Goal: Task Accomplishment & Management: Complete application form

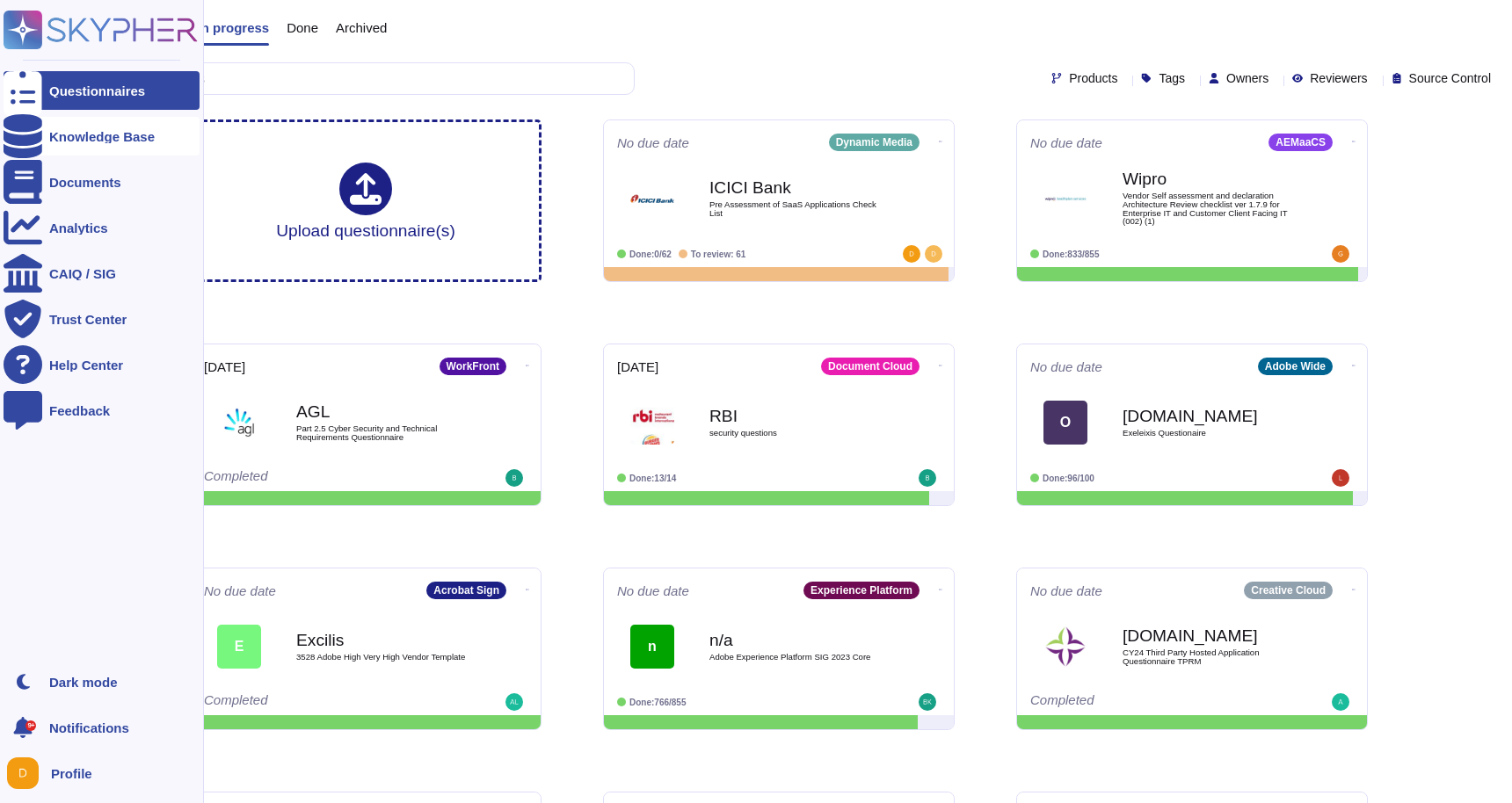
click at [46, 144] on div "Knowledge Base" at bounding box center [101, 137] width 196 height 39
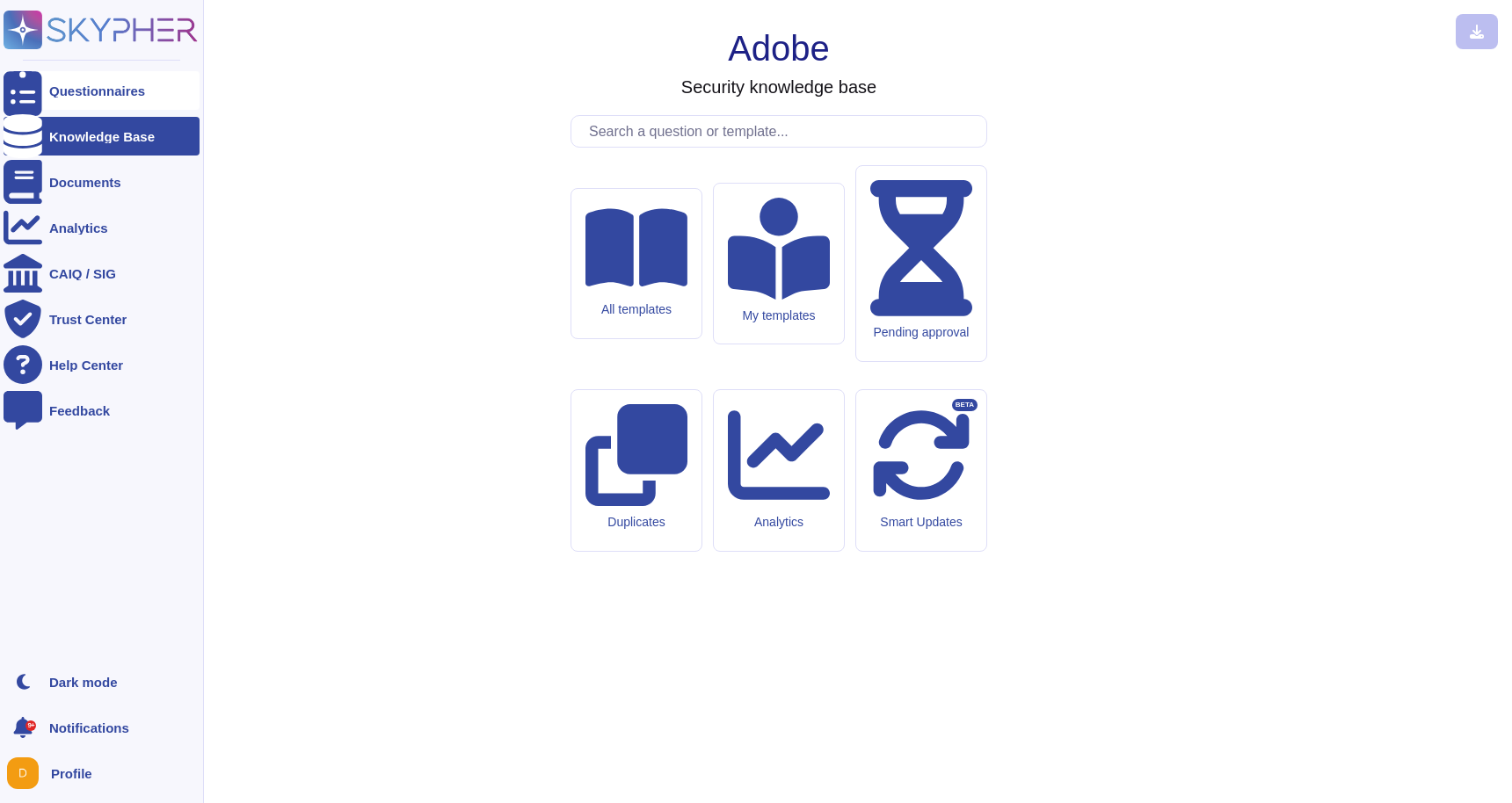
click at [43, 98] on div "Questionnaires" at bounding box center [101, 91] width 196 height 39
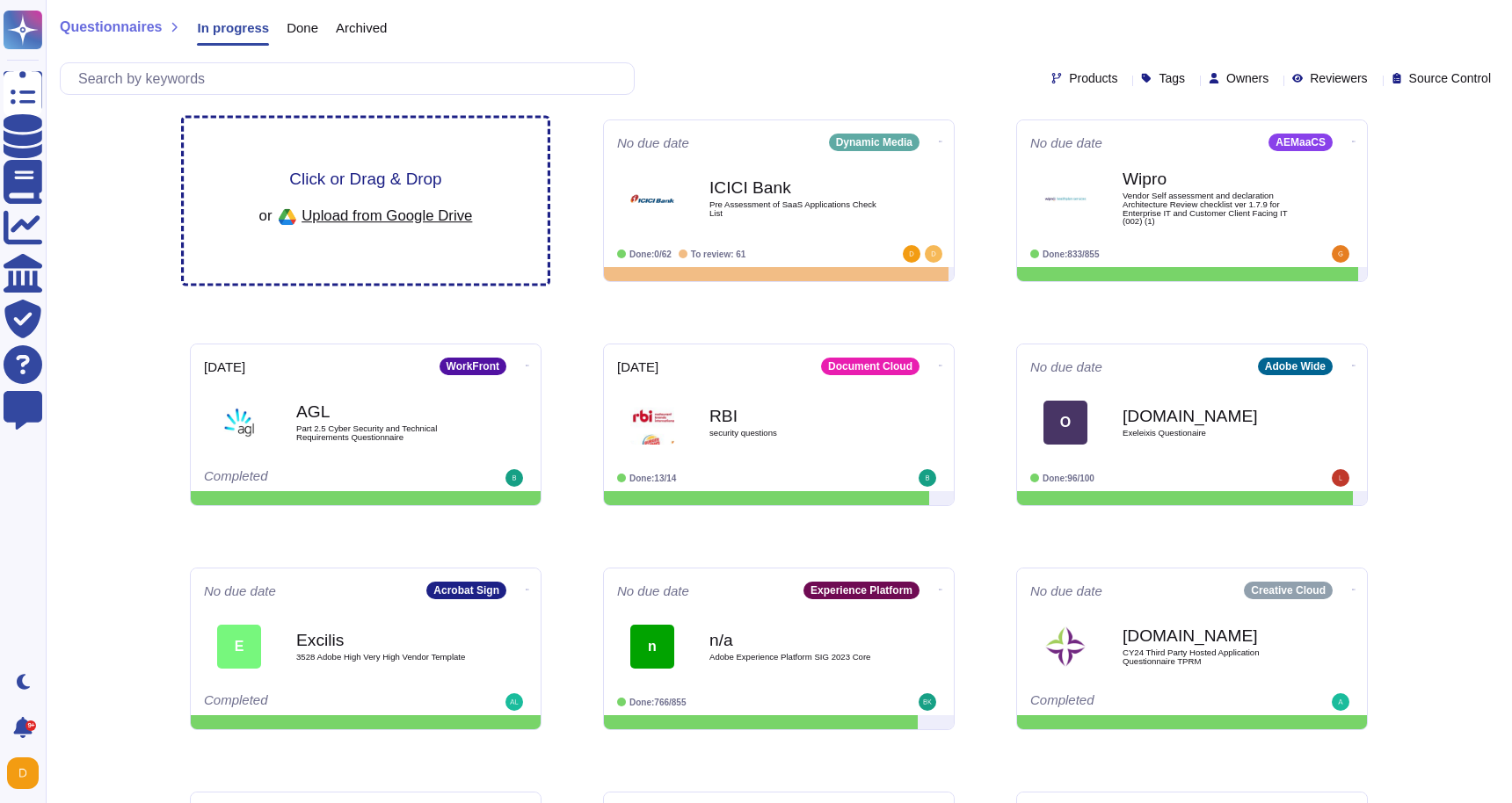
click at [392, 212] on span "Upload from Google Drive" at bounding box center [387, 216] width 170 height 16
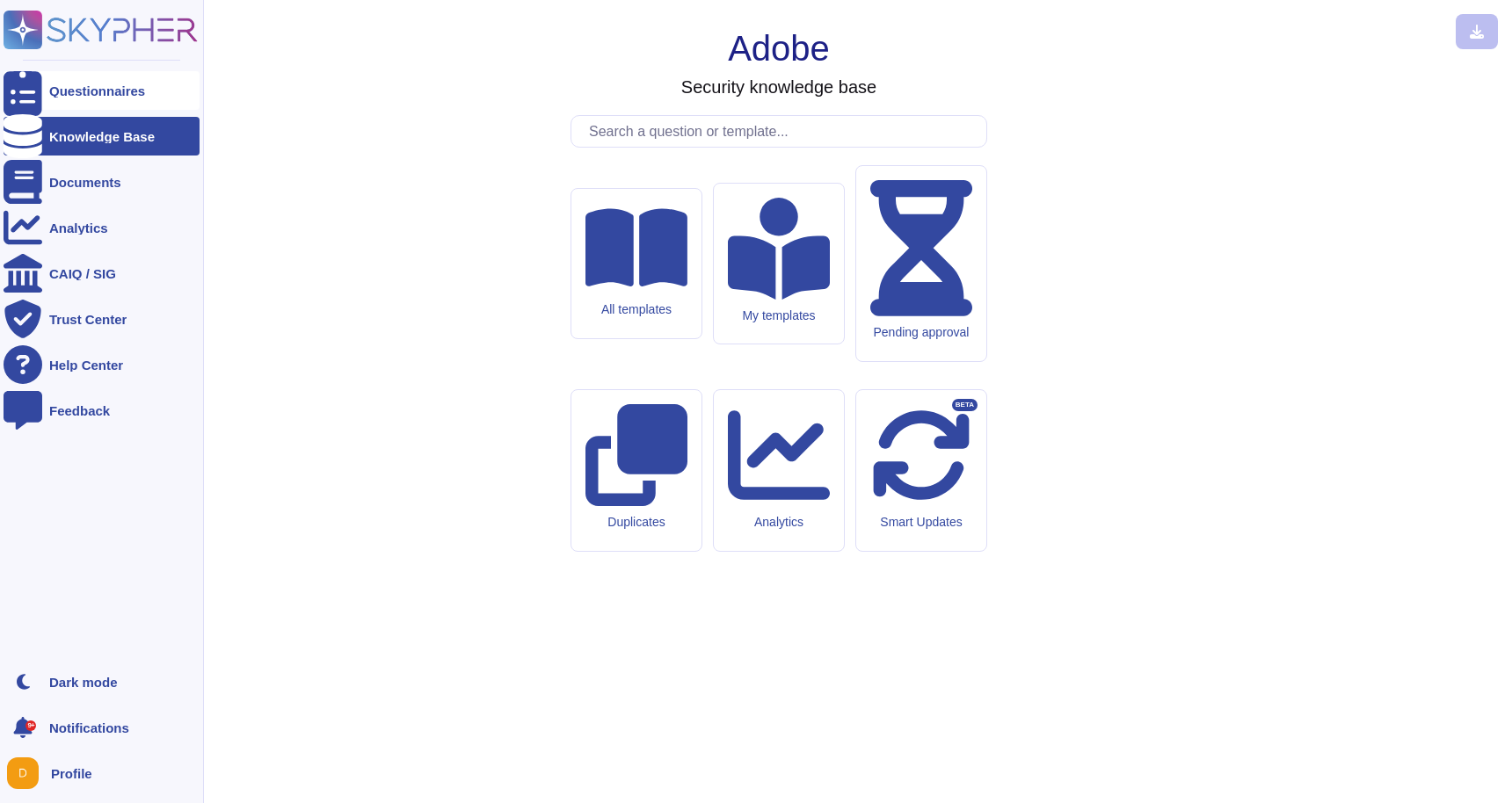
click at [28, 91] on icon at bounding box center [23, 91] width 39 height 51
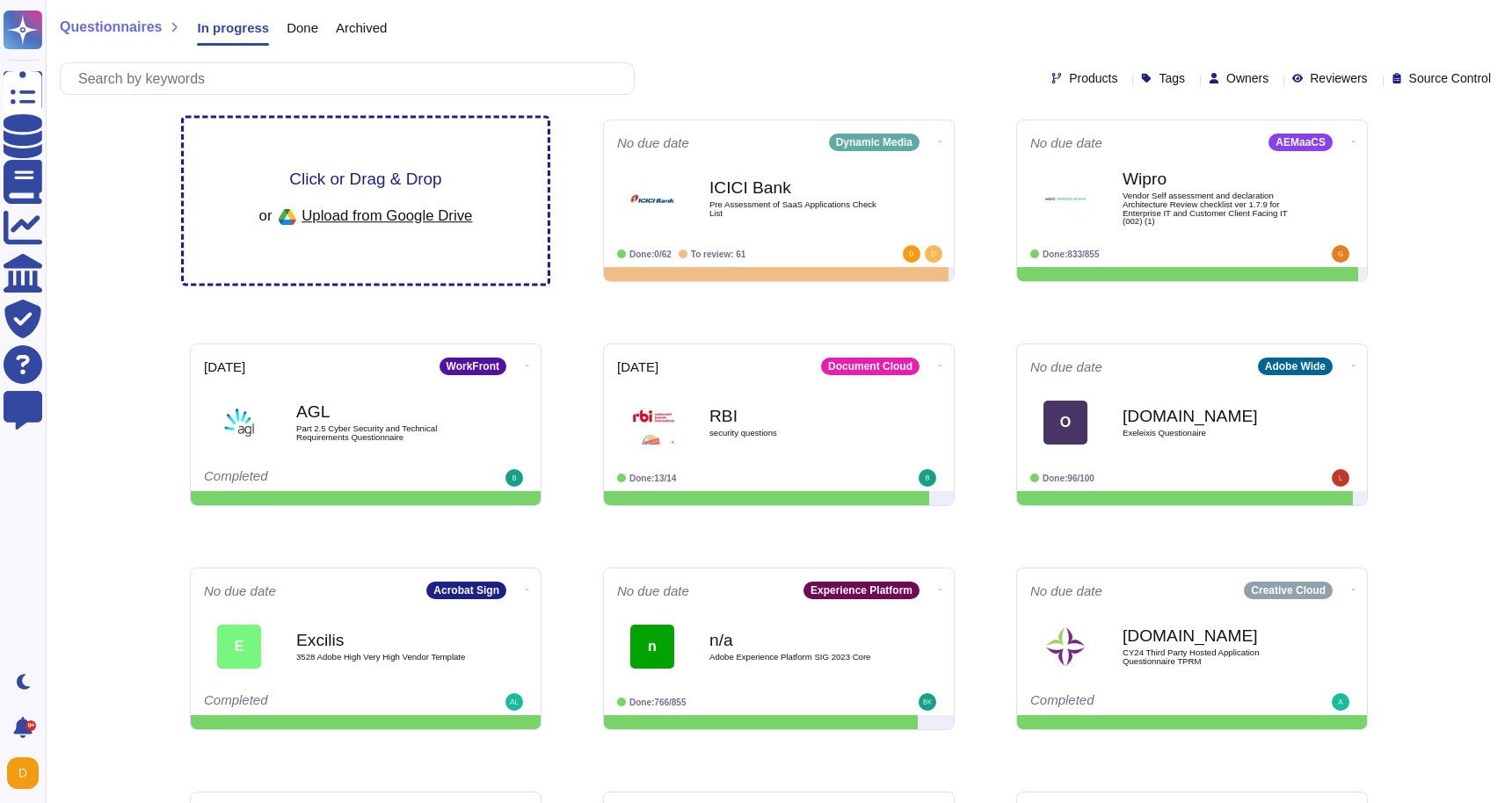
click at [367, 138] on div "Click or Drag & Drop or Upload from Google Drive" at bounding box center [366, 201] width 364 height 165
click at [458, 164] on div "Click or Drag & Drop or Upload from Google Drive" at bounding box center [366, 201] width 364 height 165
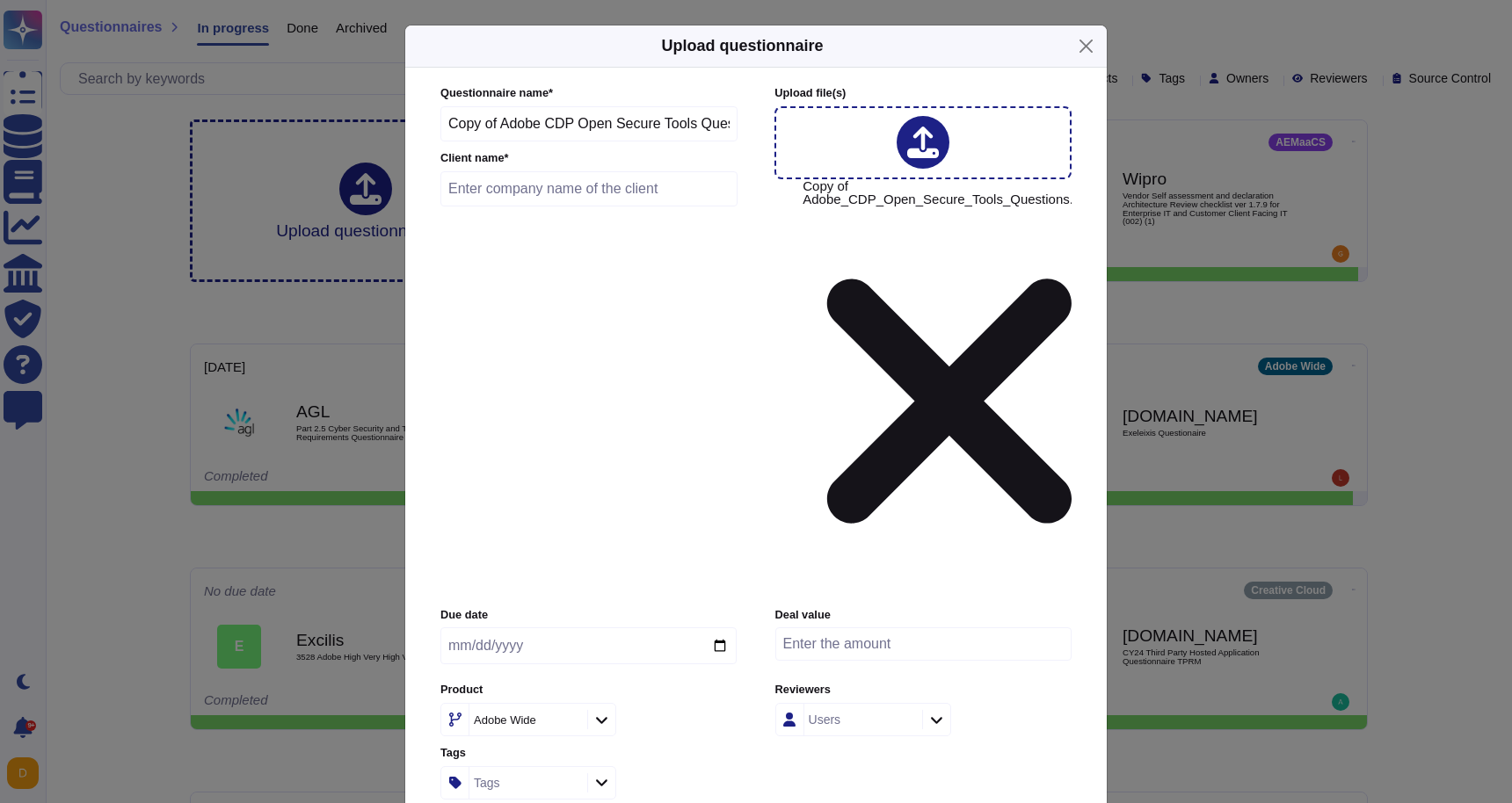
click at [624, 207] on input "text" at bounding box center [588, 189] width 297 height 35
type input "CDW"
click at [549, 714] on div "Adobe Wide" at bounding box center [519, 720] width 91 height 12
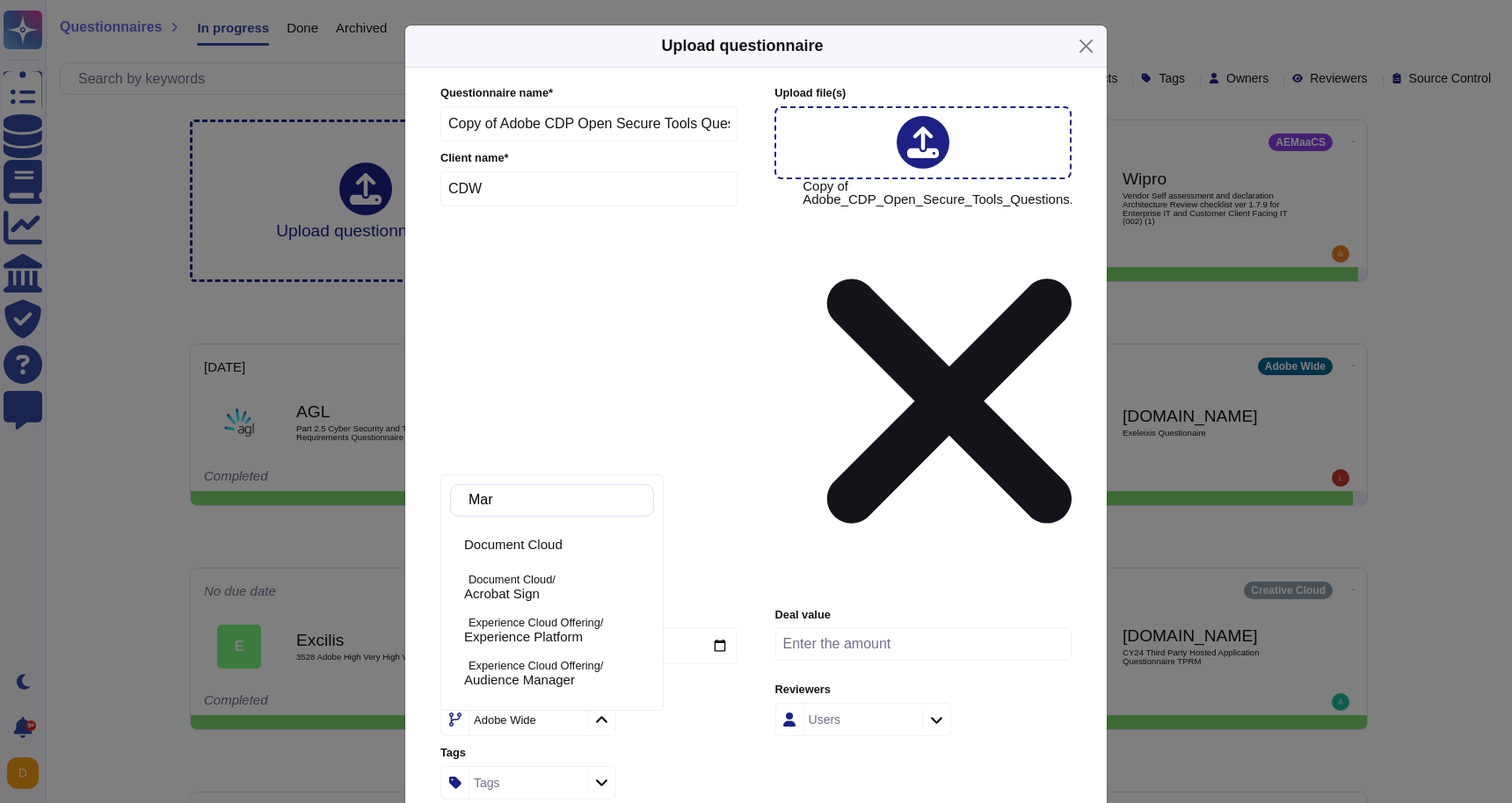
type input "Mark"
click at [543, 547] on div "Marketo" at bounding box center [555, 551] width 183 height 16
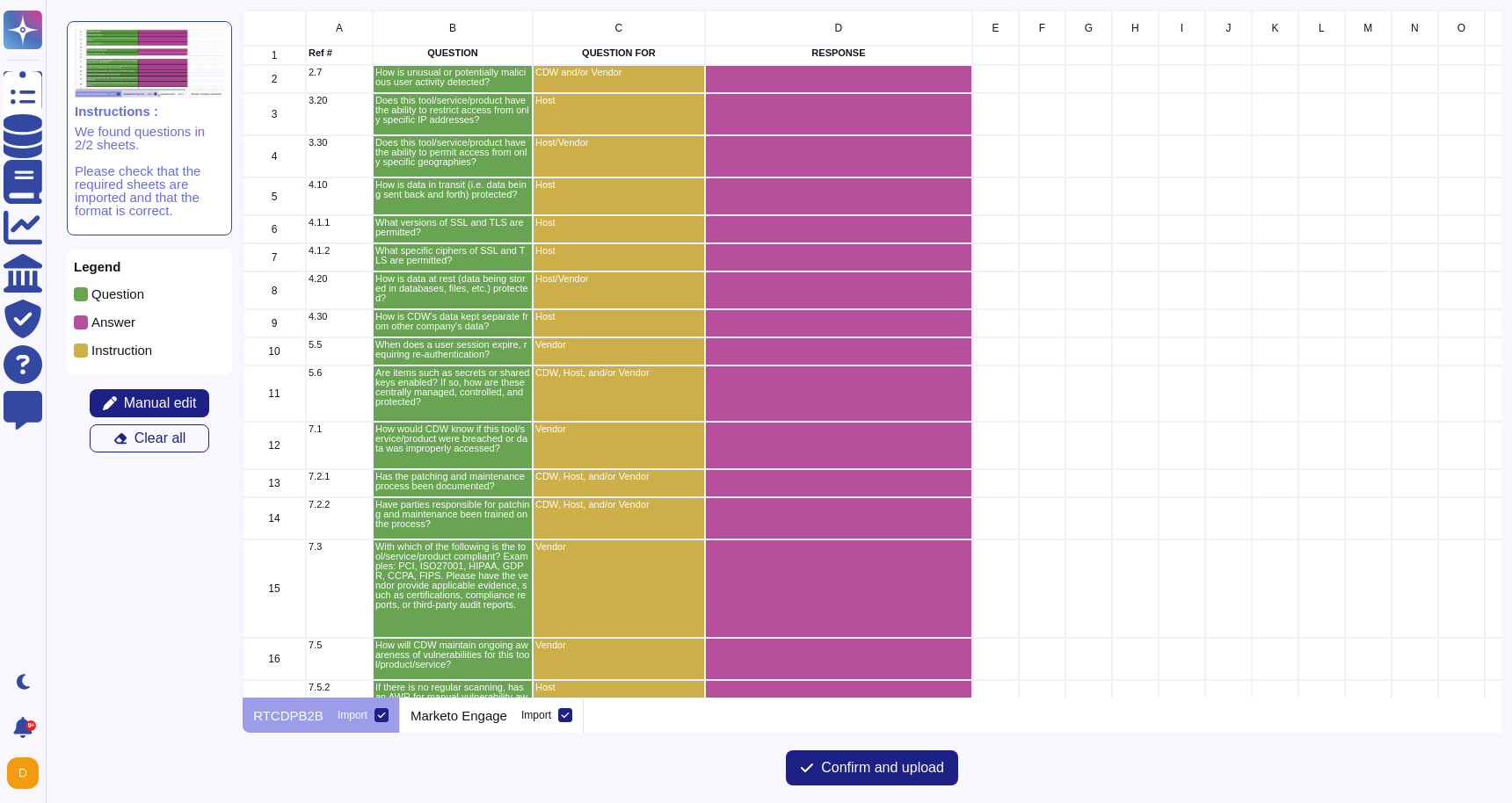
scroll to position [688, 1257]
click at [485, 709] on p "Marketo Engage" at bounding box center [459, 715] width 97 height 13
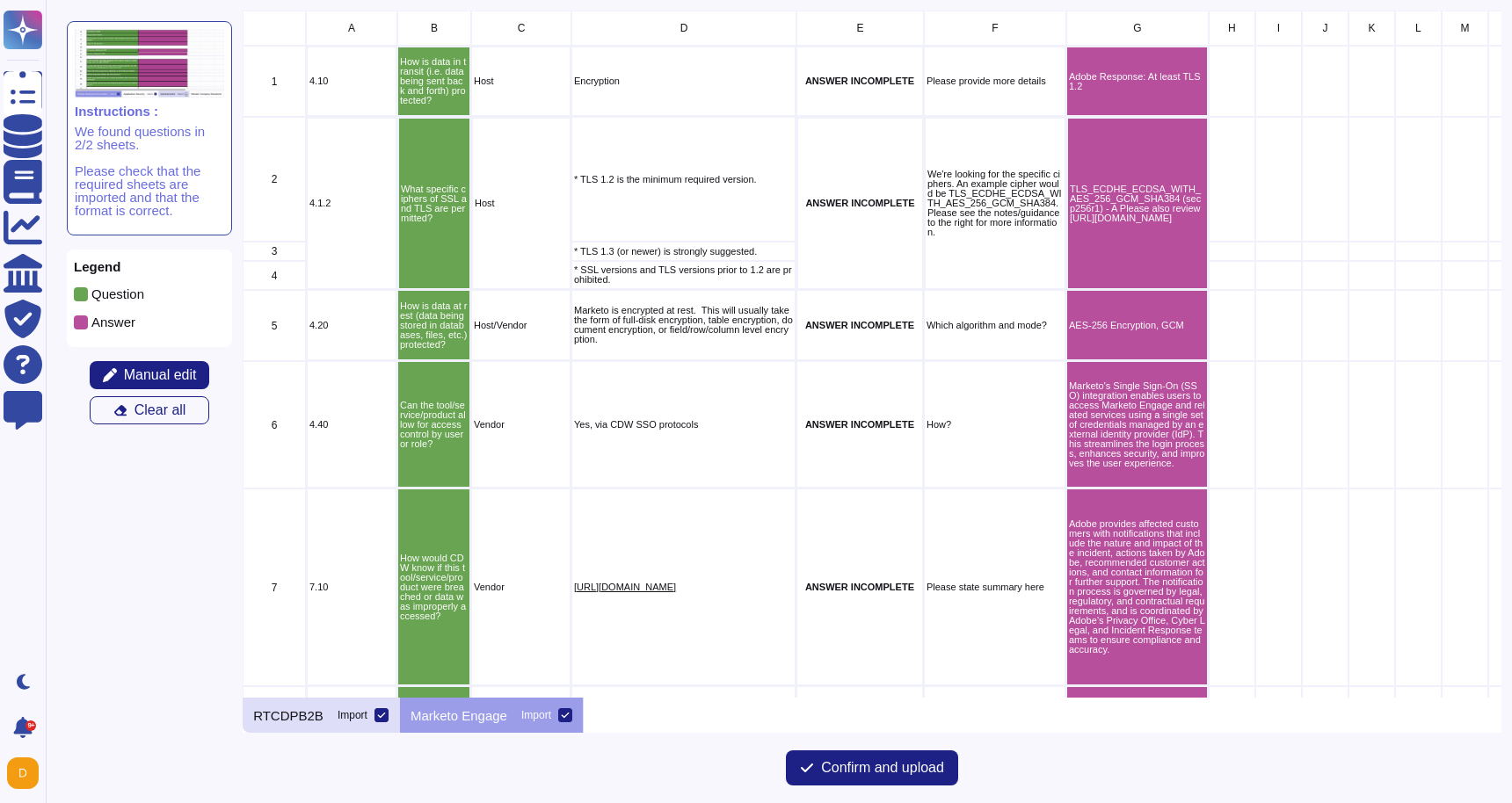
click at [318, 714] on p "RTCDPB2B" at bounding box center [287, 715] width 70 height 13
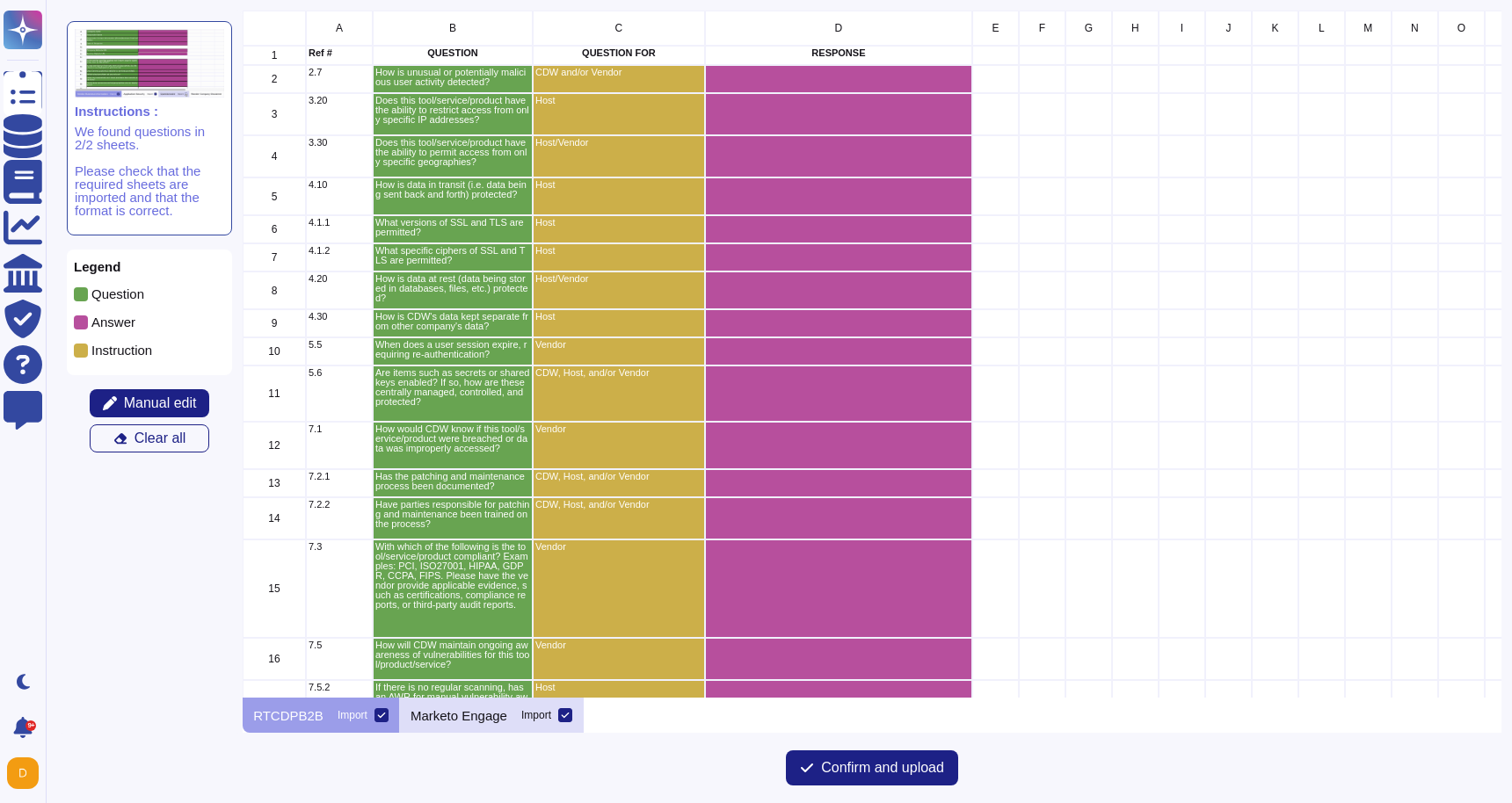
click at [563, 718] on div at bounding box center [565, 715] width 14 height 14
click at [0, 0] on input "Import" at bounding box center [0, 0] width 0 height 0
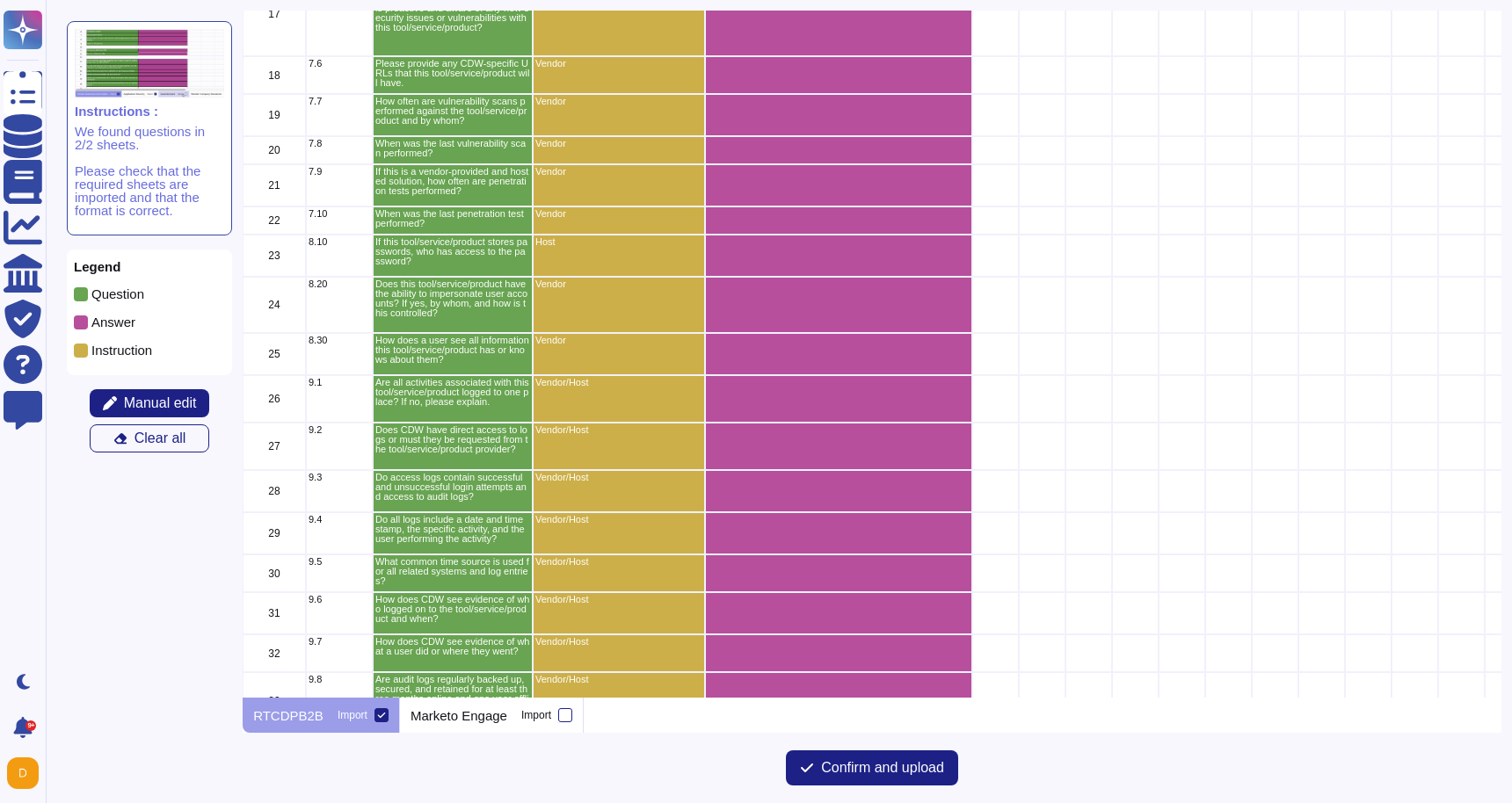
scroll to position [801, 0]
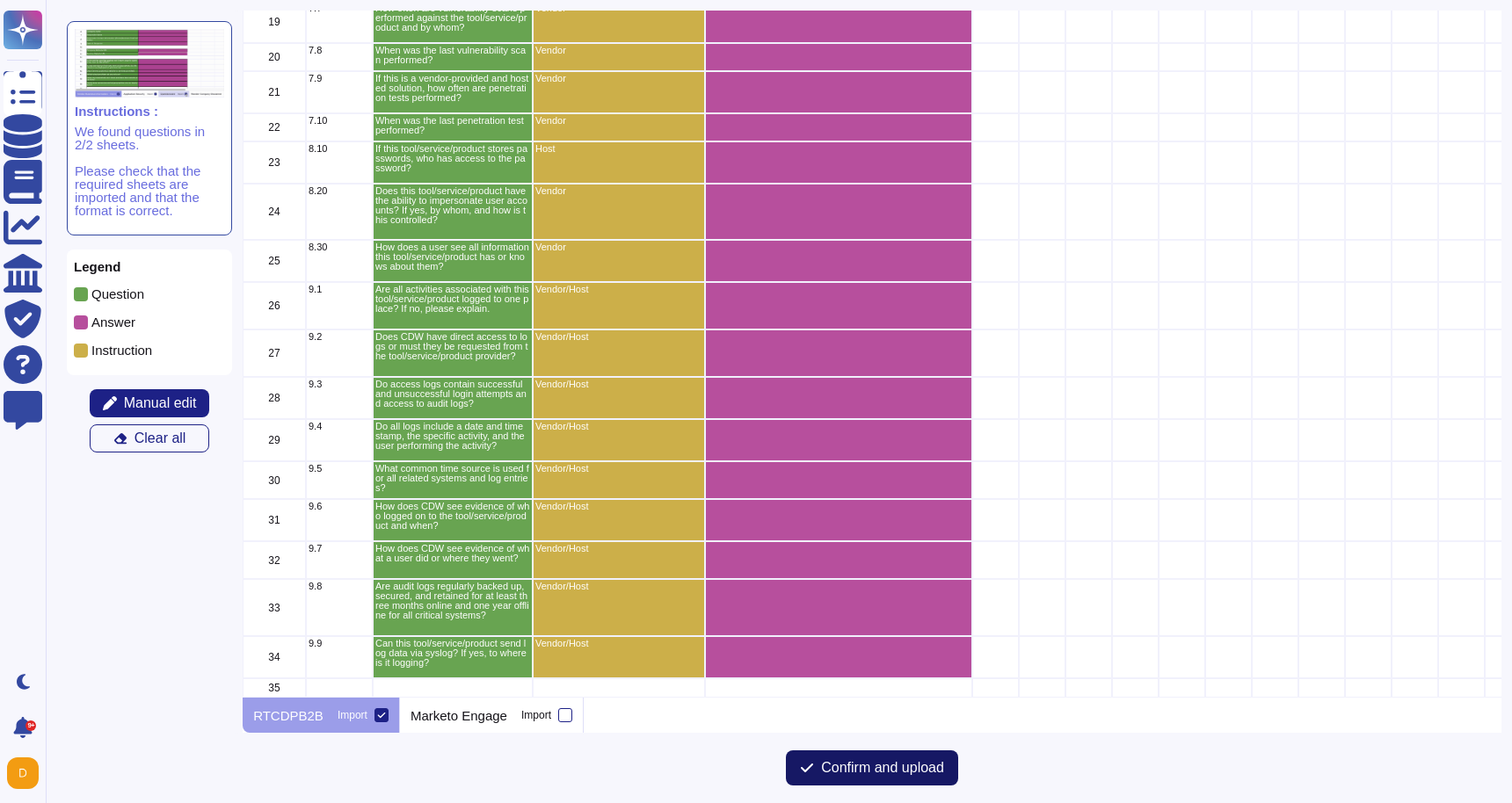
click at [859, 759] on button "Confirm and upload" at bounding box center [871, 768] width 172 height 35
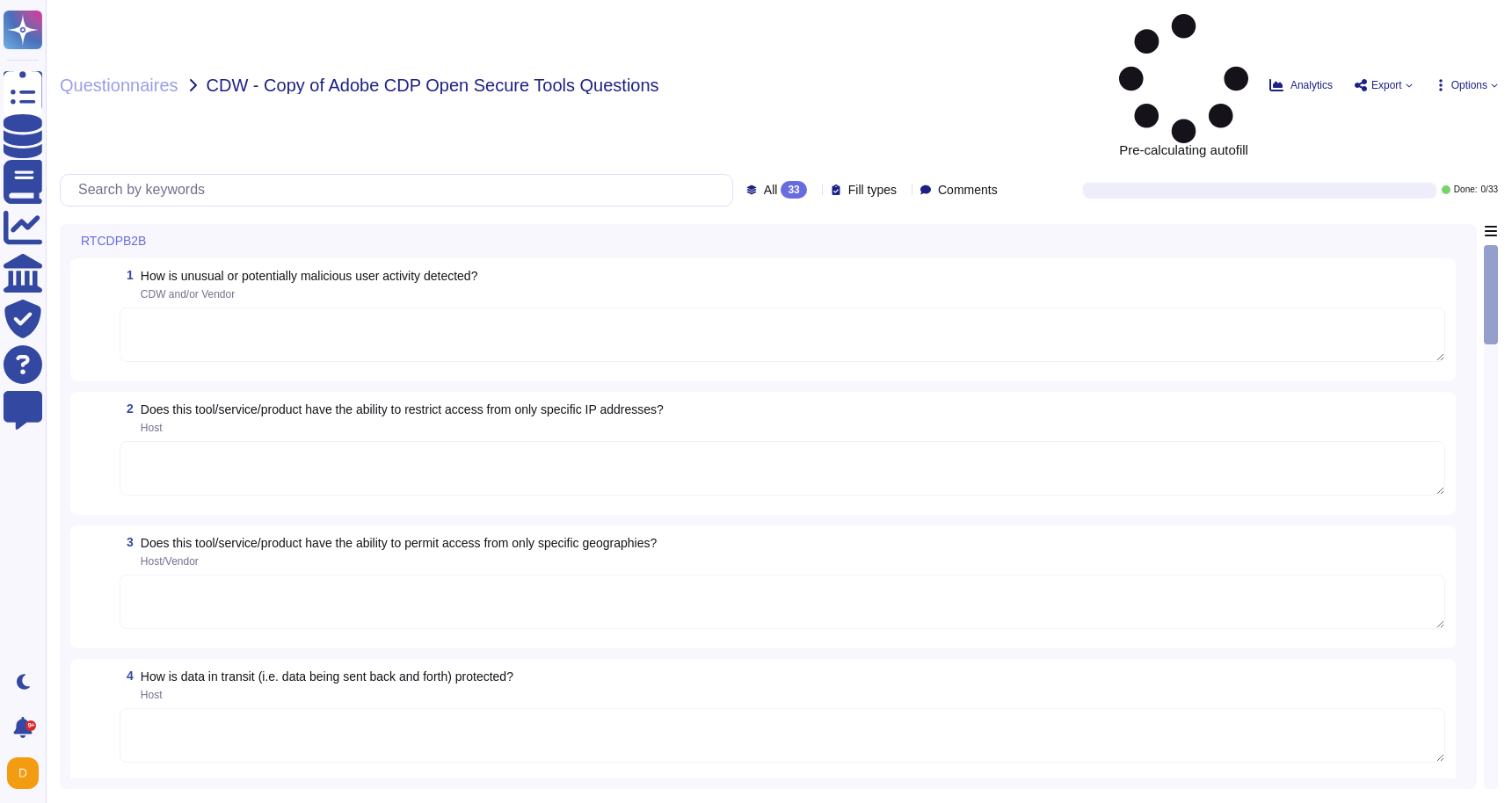
click at [390, 308] on textarea at bounding box center [783, 335] width 1326 height 54
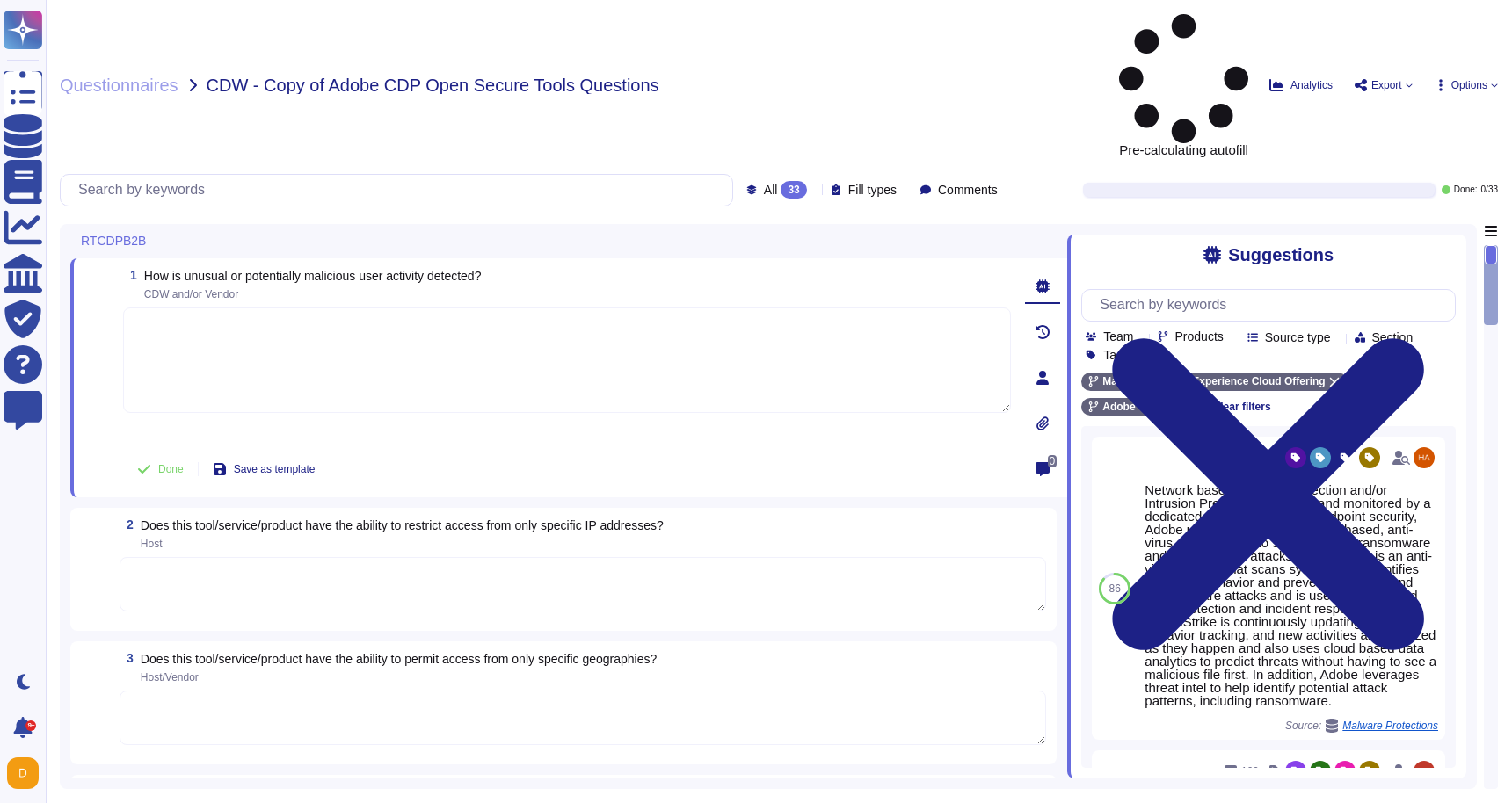
click at [827, 308] on textarea at bounding box center [567, 360] width 887 height 106
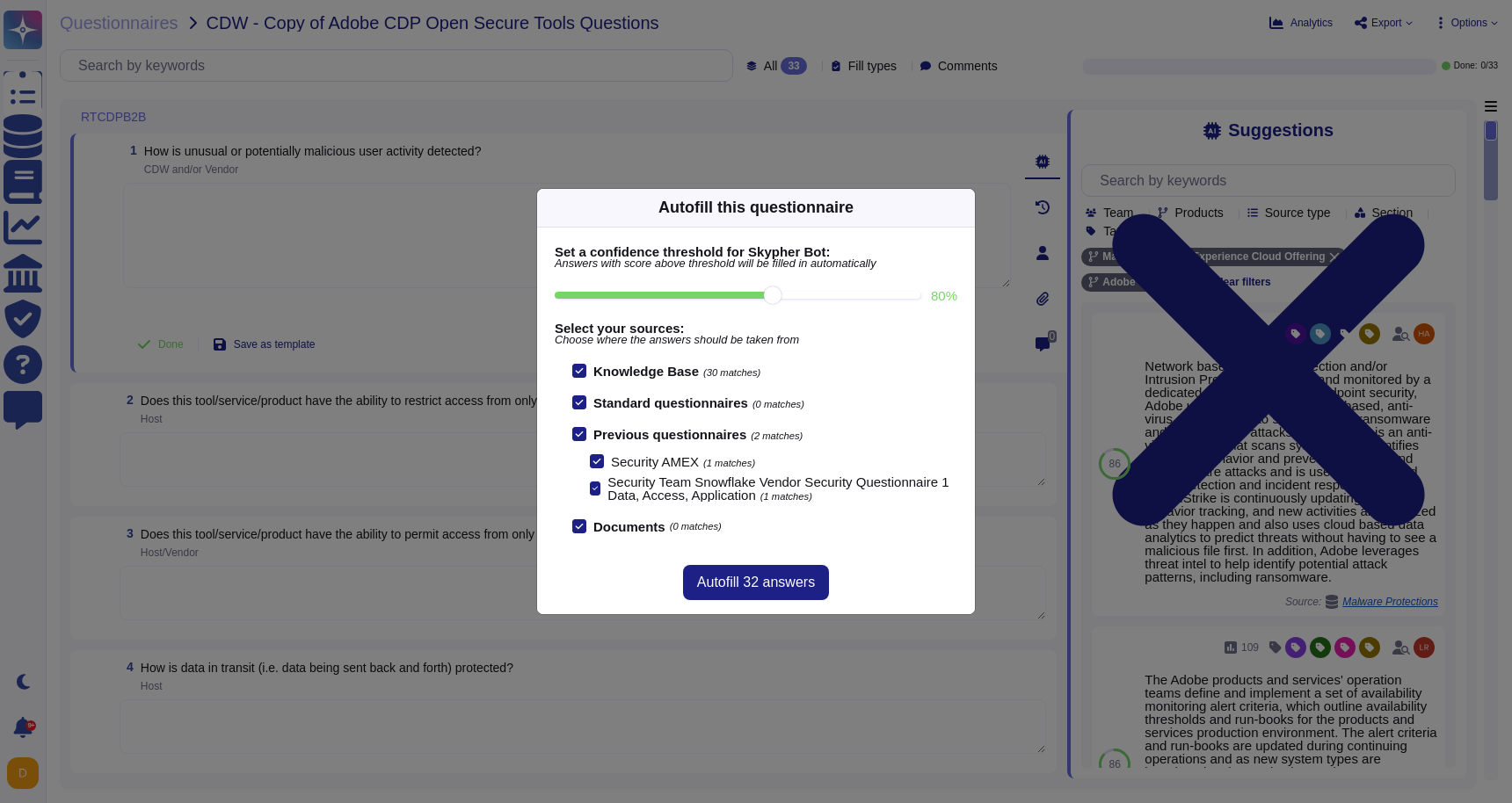
click at [595, 461] on icon at bounding box center [597, 461] width 9 height 9
click at [0, 0] on input "Security AMEX (1 matches)" at bounding box center [0, 0] width 0 height 0
click at [595, 490] on icon at bounding box center [595, 489] width 5 height 4
click at [0, 0] on input "Security Team Snowflake Vendor Security Questionnaire 1 Data, Access, Applicati…" at bounding box center [0, 0] width 0 height 0
click at [803, 583] on span "Autofill 32 answers" at bounding box center [755, 583] width 118 height 14
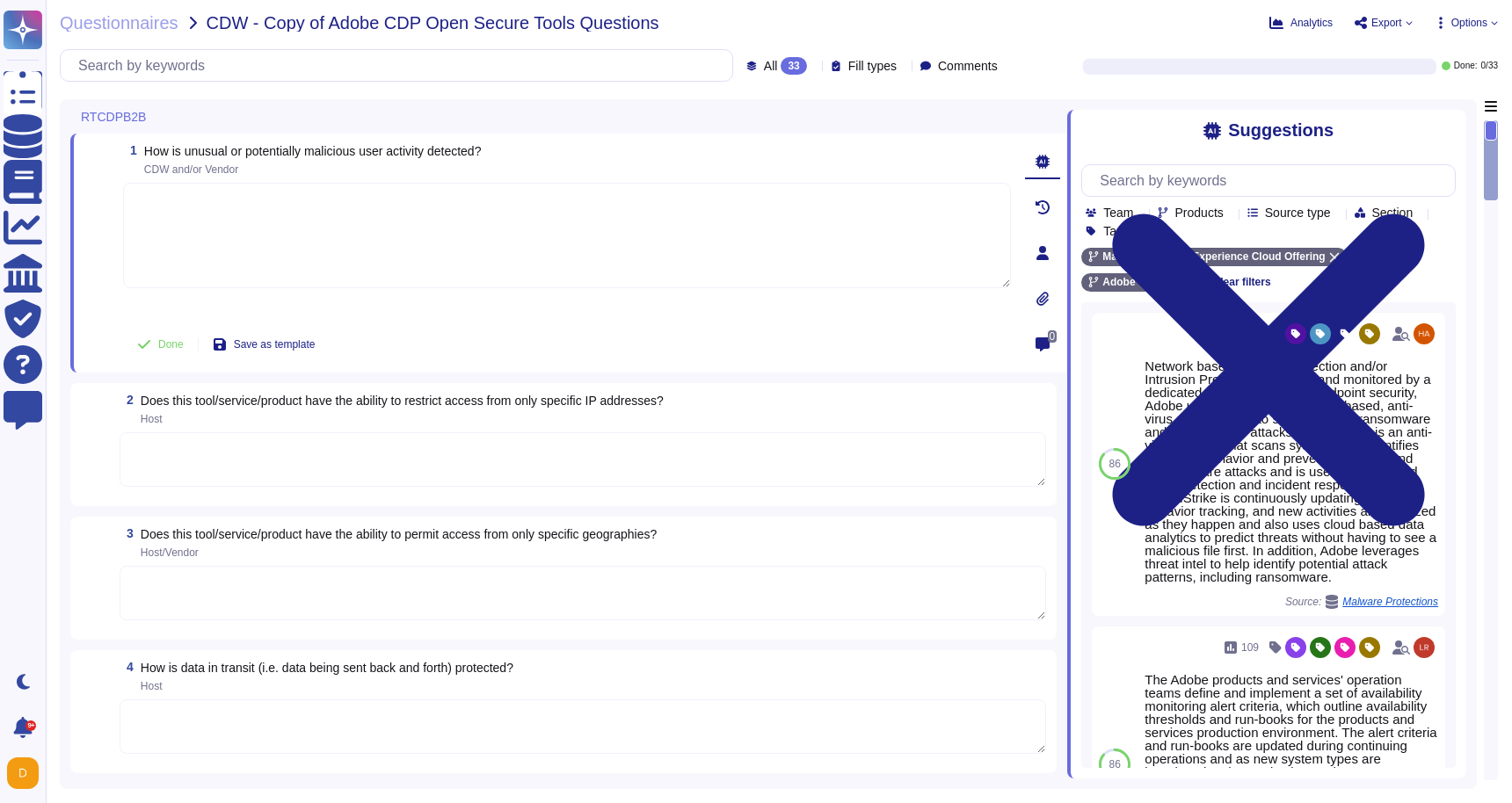
click at [815, 243] on textarea at bounding box center [567, 235] width 887 height 106
click at [694, 461] on textarea at bounding box center [583, 459] width 926 height 54
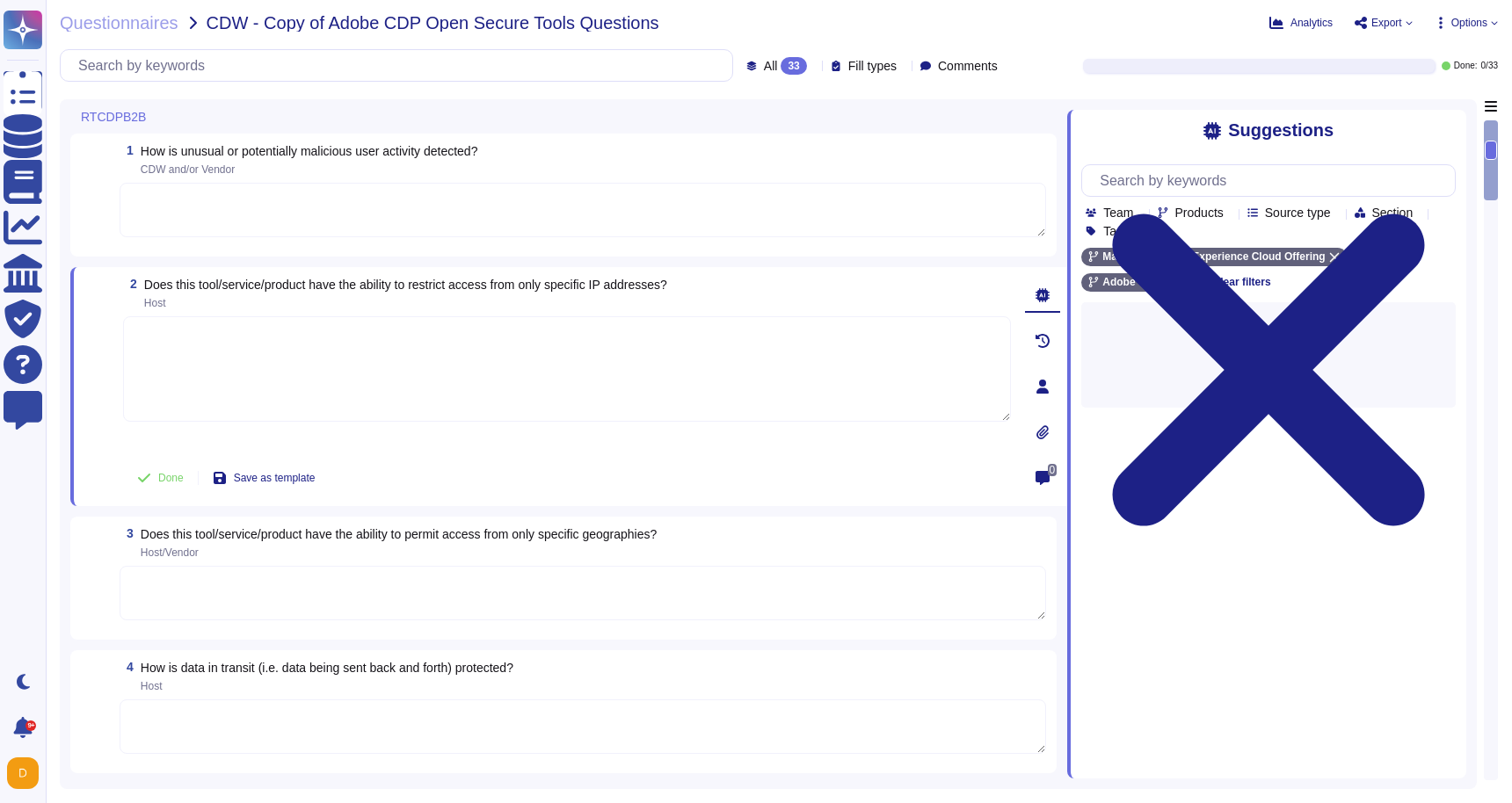
type textarea "Network based Intrusion Detection and/or Intrusion Prevention is in use and mon…"
type textarea "Yes we do all of the above - 2FA, audit trails, IP address filtering, firewalls…"
type textarea "Please refer to the Security Overview whitepaper for this service offerings lis…"
type textarea "Adobe utilizes AES-256 bit encryption at rest and TLS v1.2 or higher for data i…"
type textarea "Adobe products support the Transport Layer Security (TLS) 1.2 protocol."
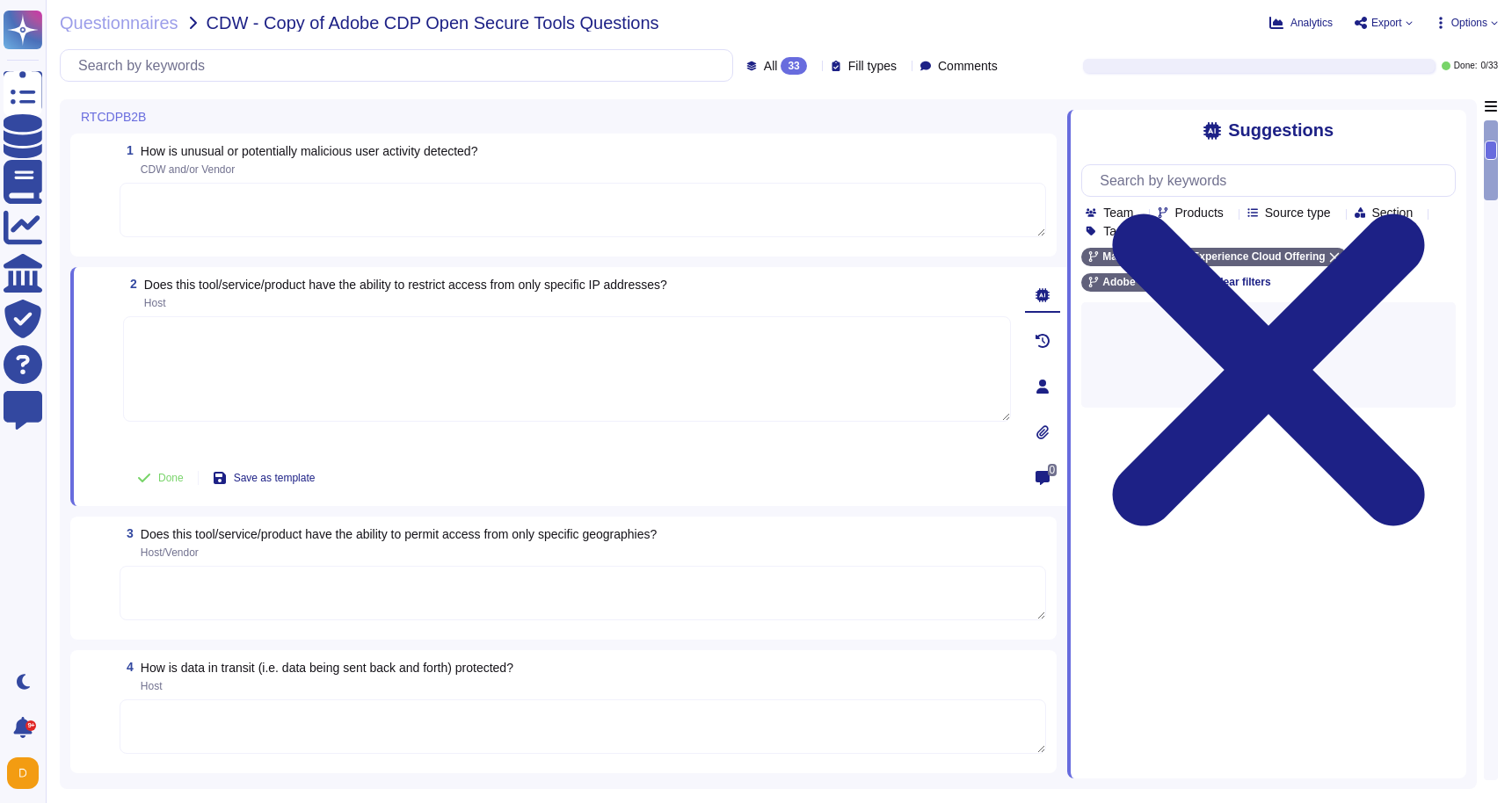
type textarea "TLS 1.2"
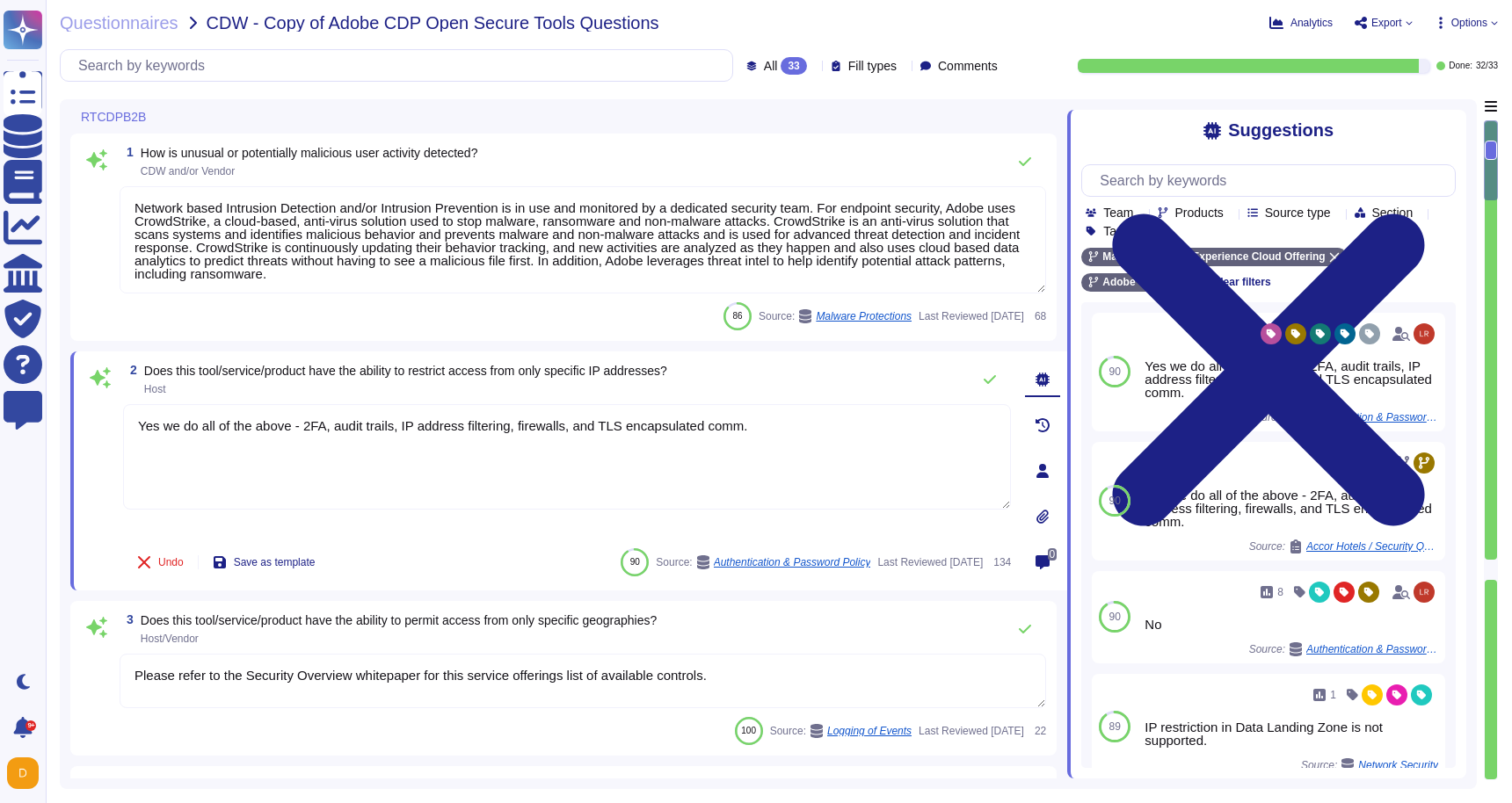
click at [629, 248] on textarea "Network based Intrusion Detection and/or Intrusion Prevention is in use and mon…" at bounding box center [583, 240] width 926 height 107
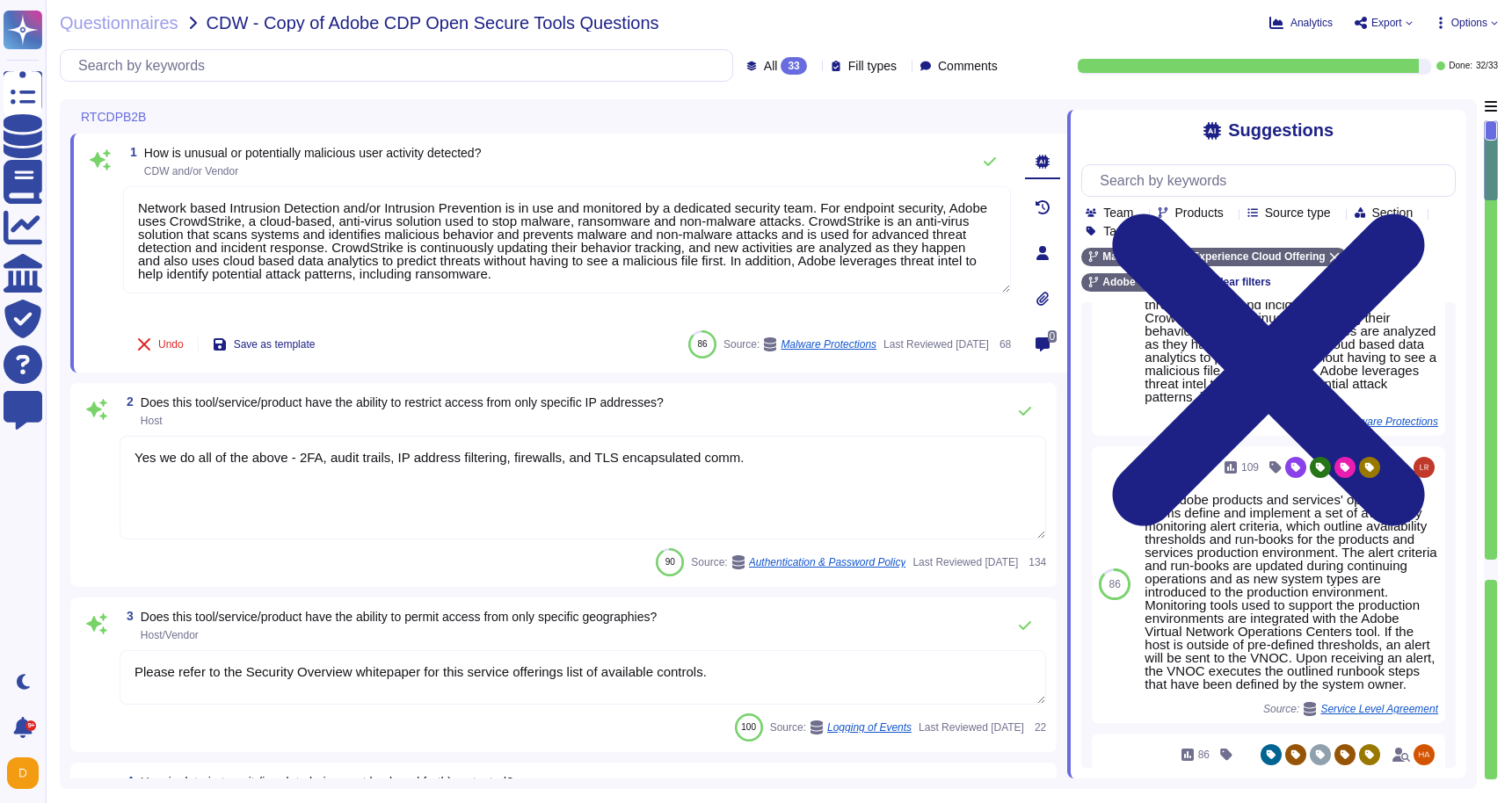
scroll to position [140, 0]
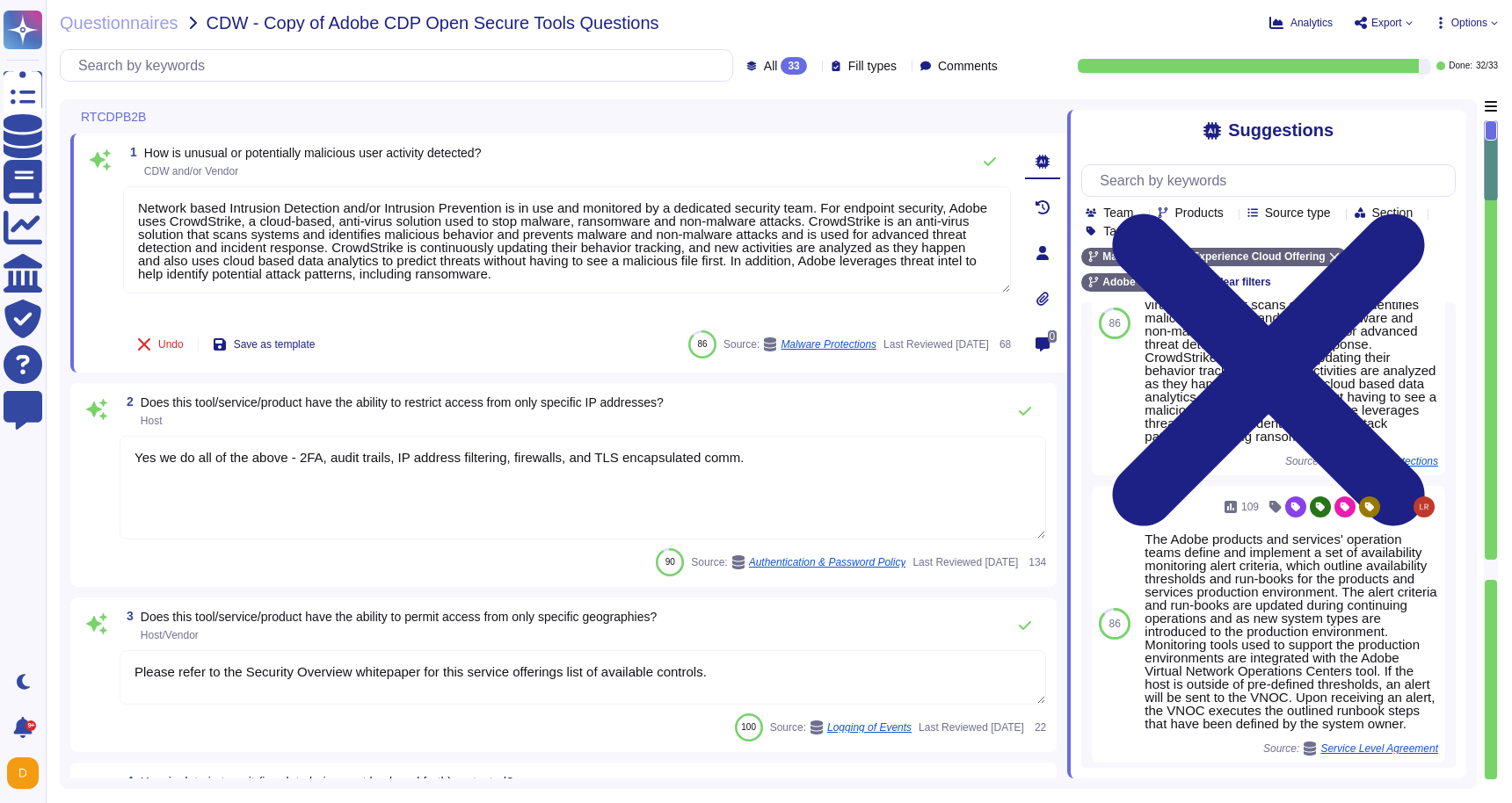
click at [727, 461] on textarea "Yes we do all of the above - 2FA, audit trails, IP address filtering, firewalls…" at bounding box center [583, 487] width 926 height 104
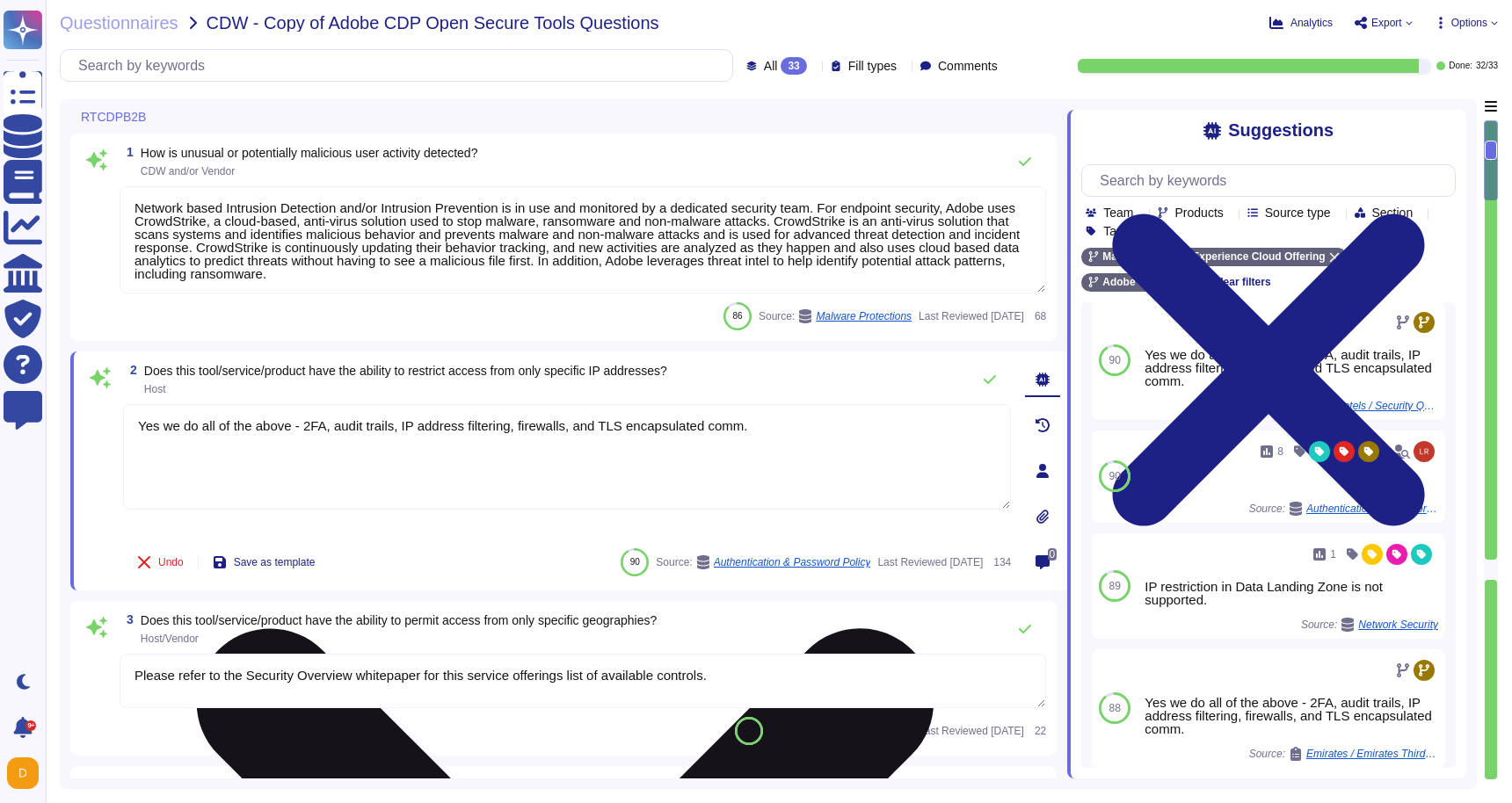
scroll to position [0, 0]
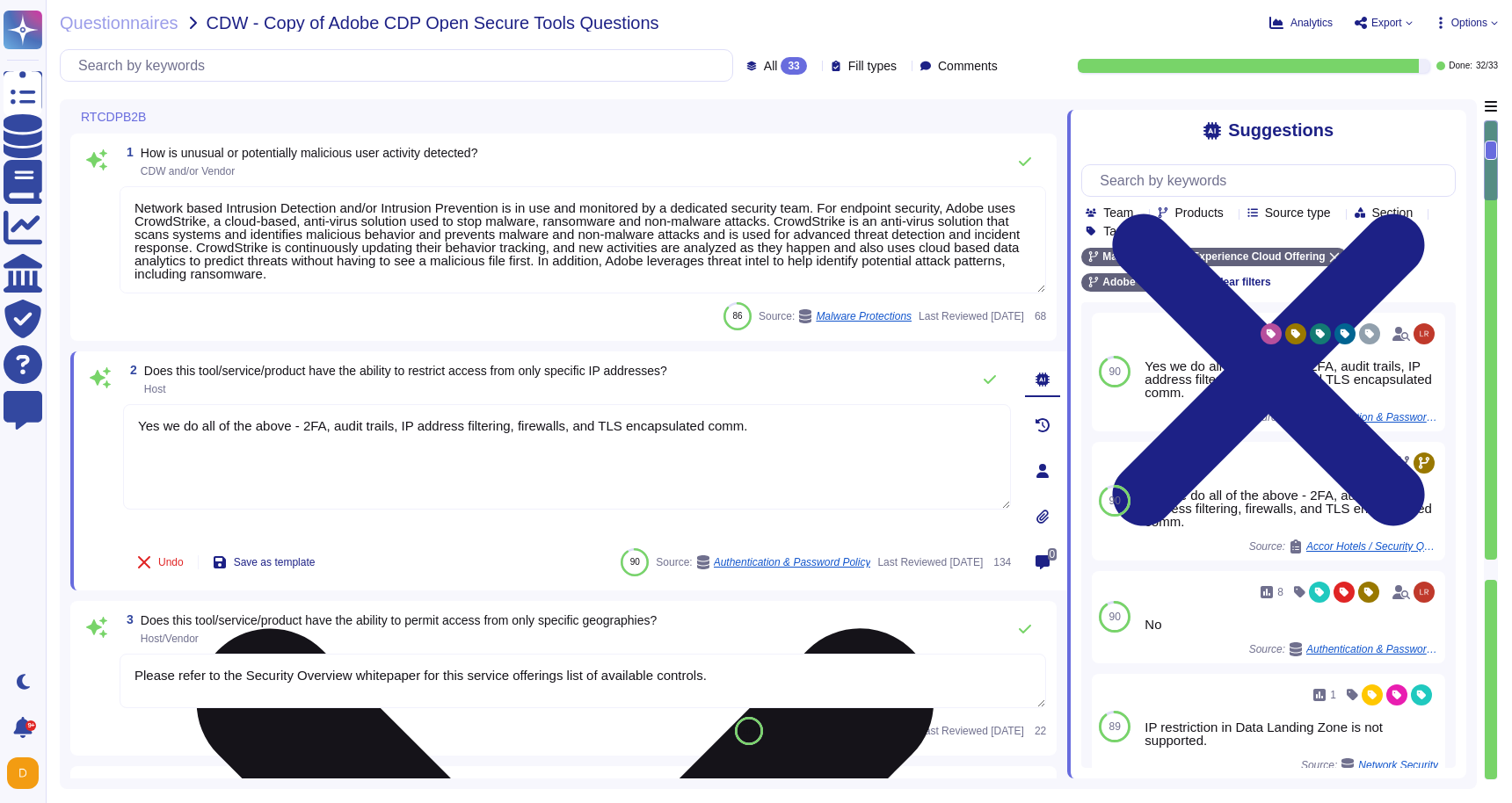
drag, startPoint x: 309, startPoint y: 427, endPoint x: 163, endPoint y: 424, distance: 146.0
click at [163, 424] on textarea "Yes we do all of the above - 2FA, audit trails, IP address filtering, firewalls…" at bounding box center [567, 457] width 887 height 106
type textarea "Yes. We do 2FA, audit trails, IP address filtering, firewalls, and TLS encapsul…"
drag, startPoint x: 704, startPoint y: 427, endPoint x: 541, endPoint y: 427, distance: 163.0
click at [541, 427] on textarea "Yes. We do 2FA, audit trails, IP address filtering, firewalls, and TLS encapsul…" at bounding box center [567, 457] width 887 height 106
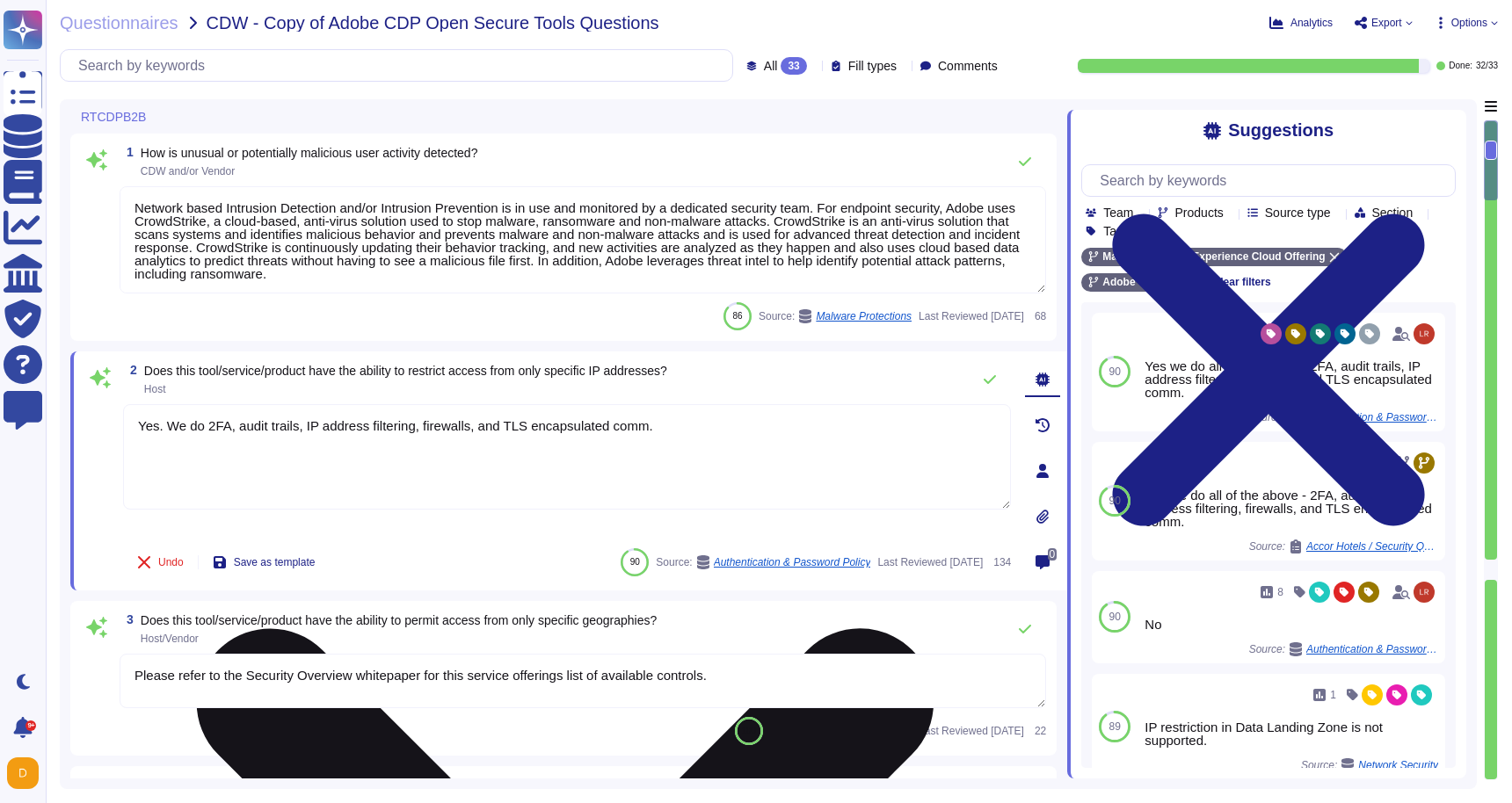
click at [669, 431] on textarea "Yes. We do 2FA, audit trails, IP address filtering, firewalls, and TLS encapsul…" at bounding box center [567, 457] width 887 height 106
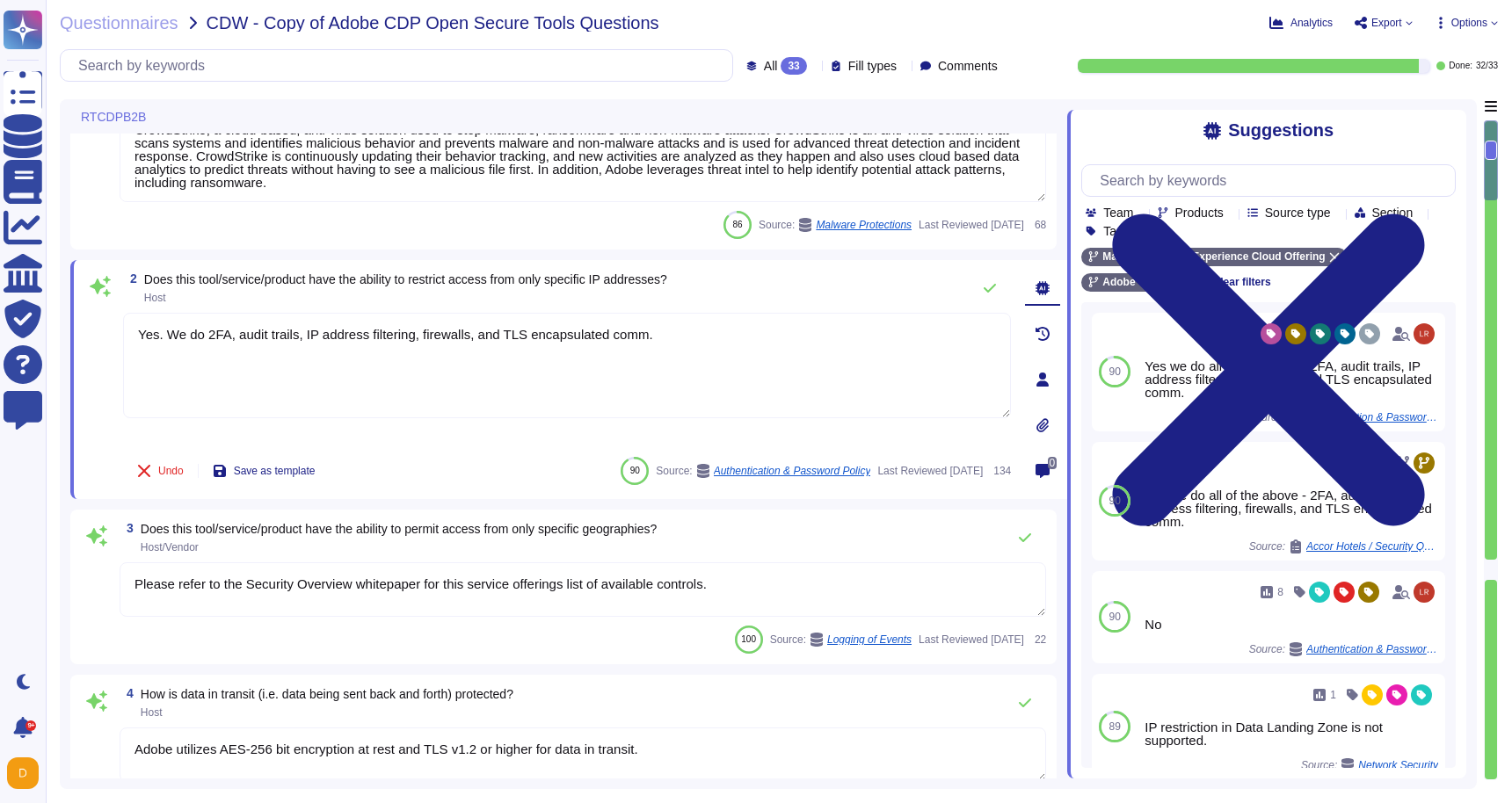
type textarea "To better protect our customers’ data from the physical layer up, we’ve impleme…"
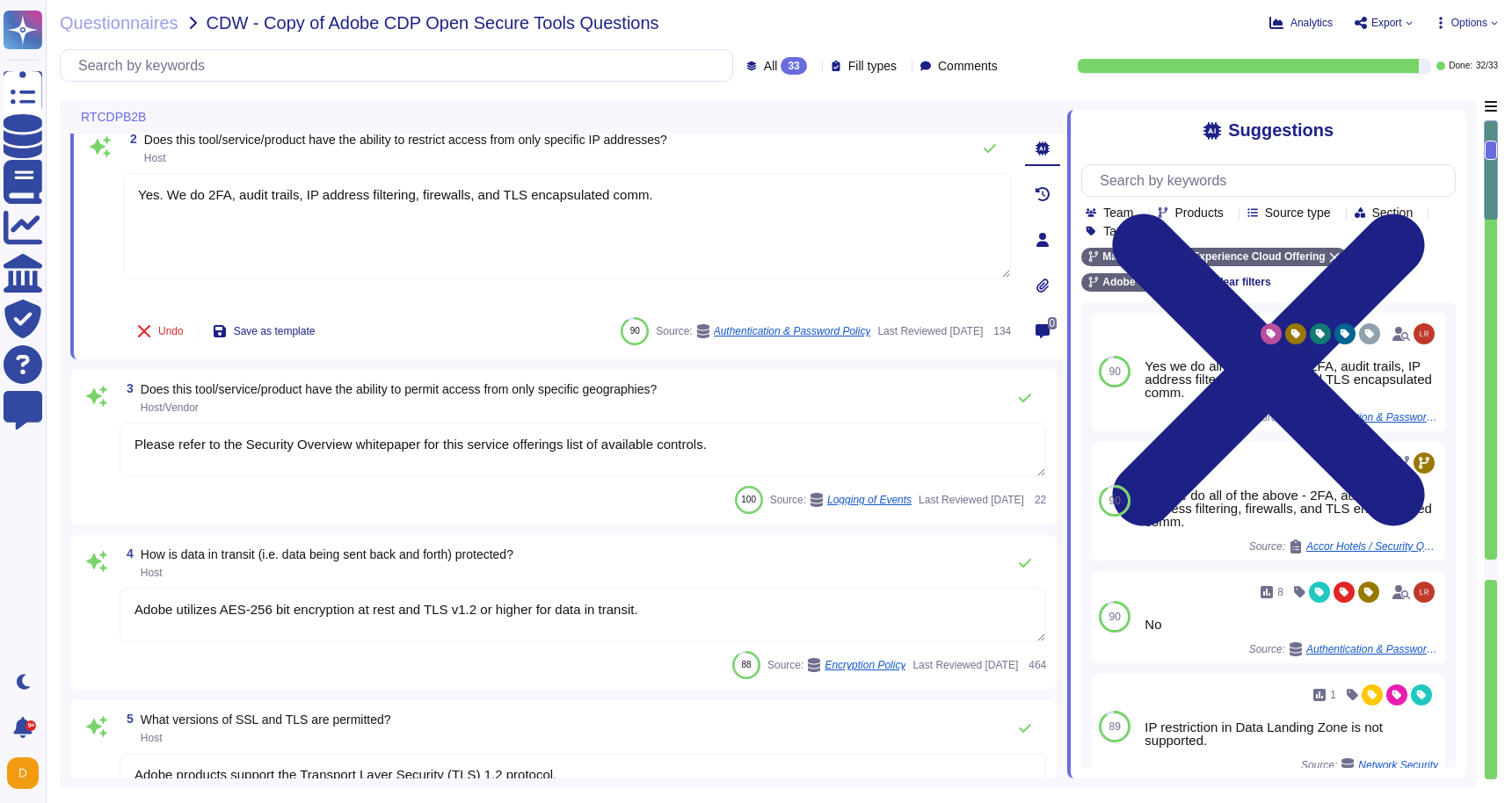
scroll to position [233, 0]
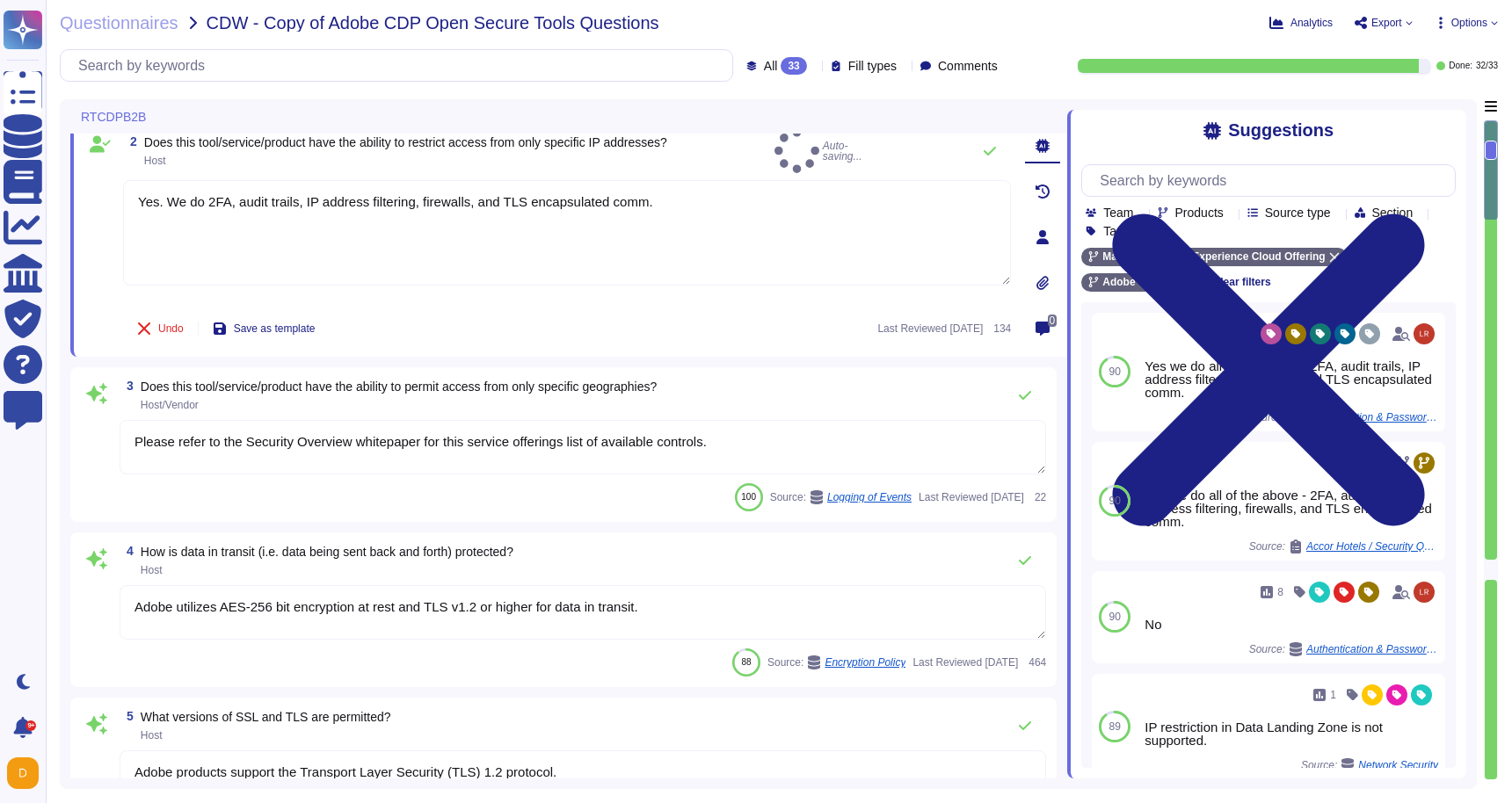
type textarea "Yes. We do 2FA, audit trails, IP address filtering, firewalls, and TLS encapsul…"
click at [762, 438] on textarea "Please refer to the Security Overview whitepaper for this service offerings lis…" at bounding box center [583, 446] width 926 height 54
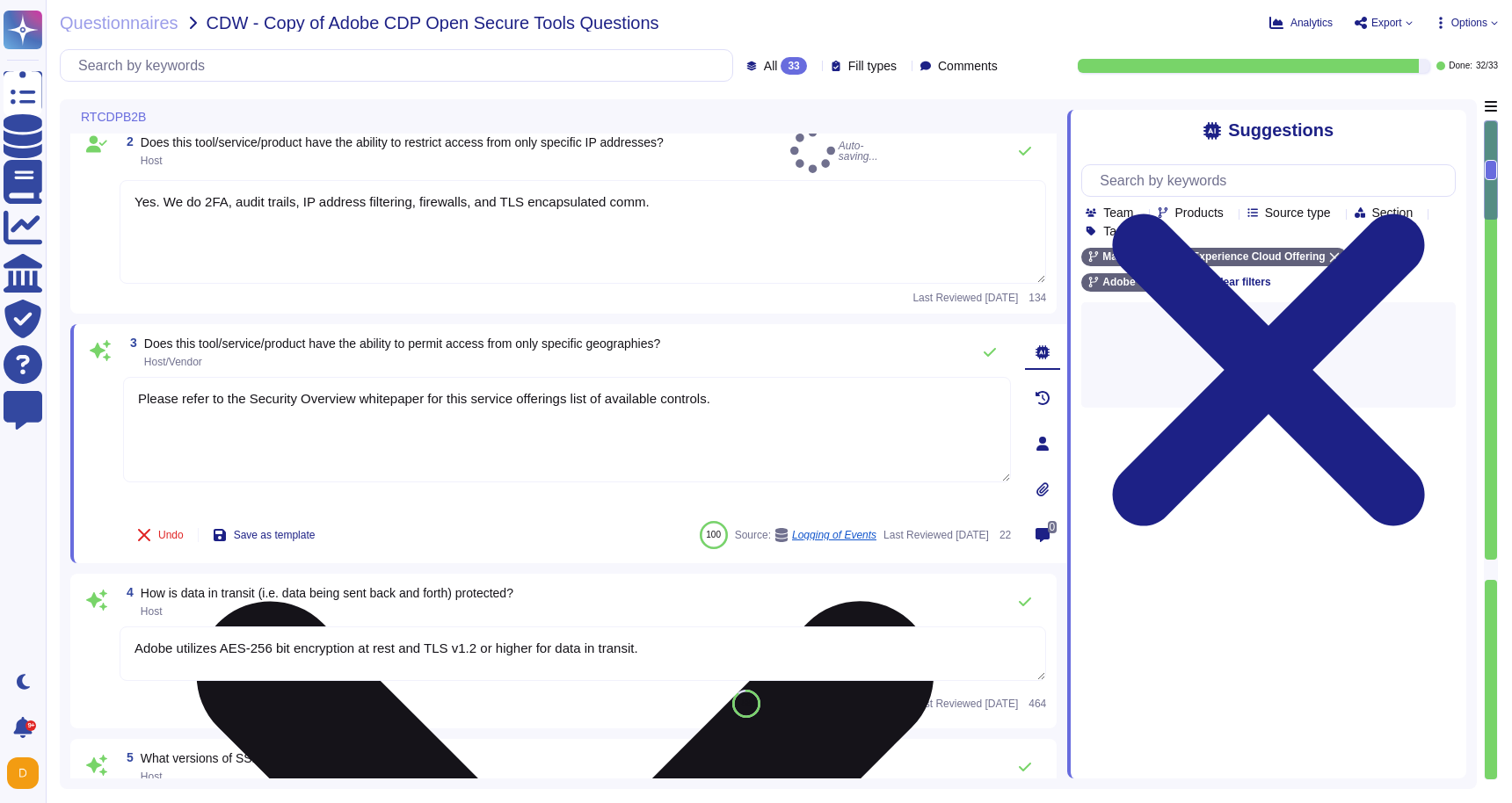
click at [762, 438] on textarea "Please refer to the Security Overview whitepaper for this service offerings lis…" at bounding box center [567, 429] width 887 height 106
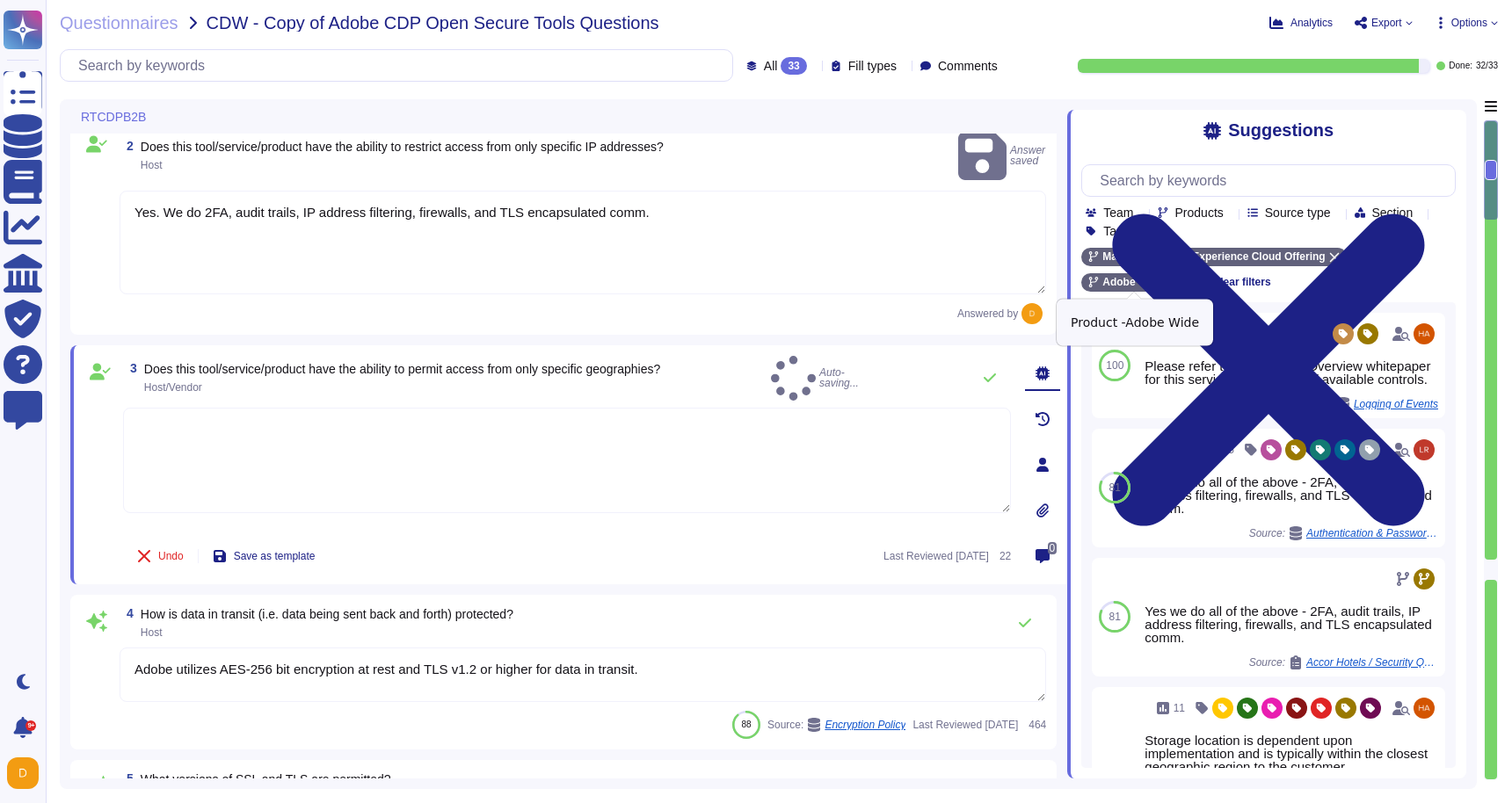
click at [1174, 285] on icon at bounding box center [1172, 283] width 11 height 11
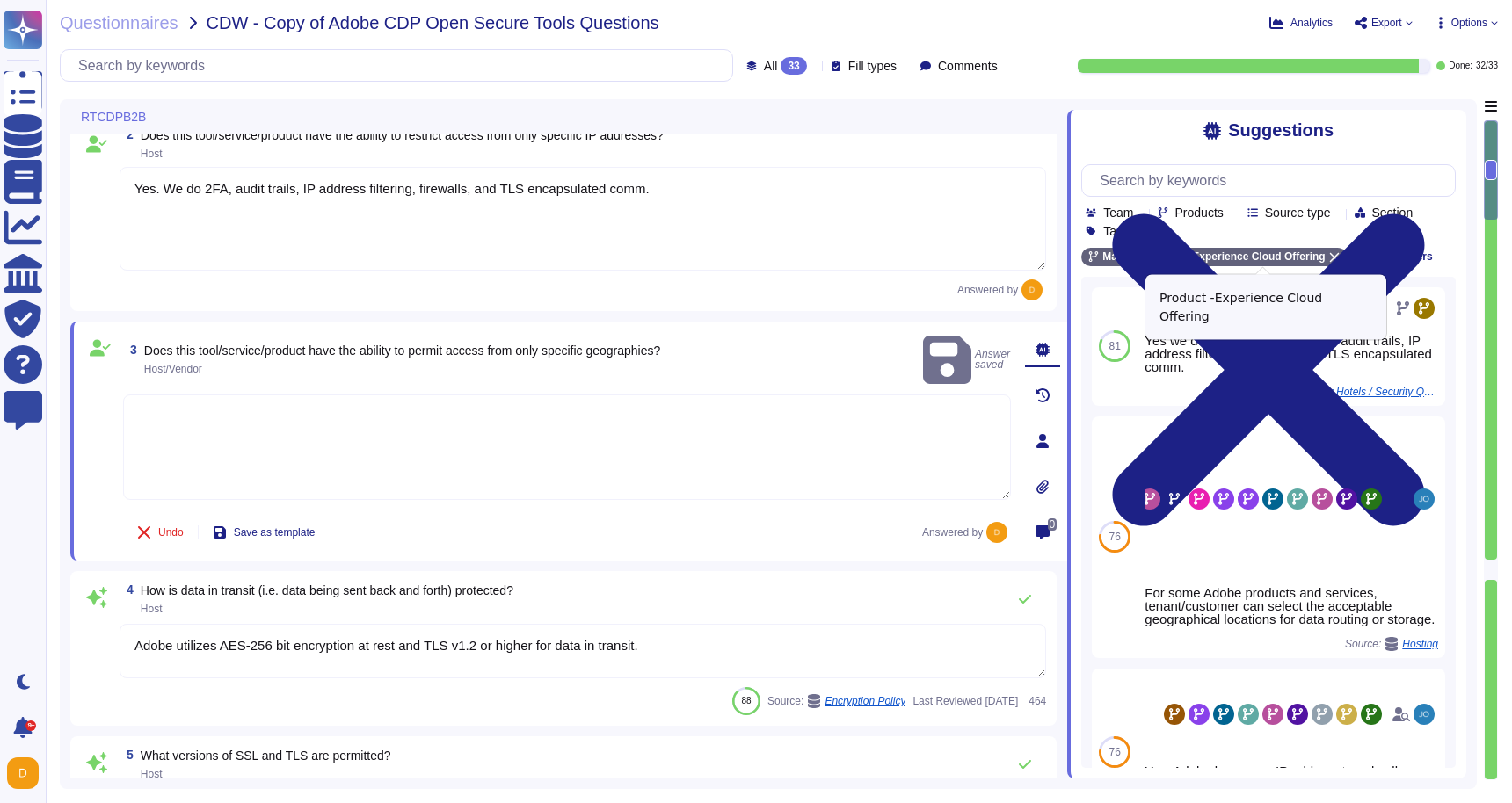
click at [1338, 256] on icon at bounding box center [1334, 257] width 10 height 10
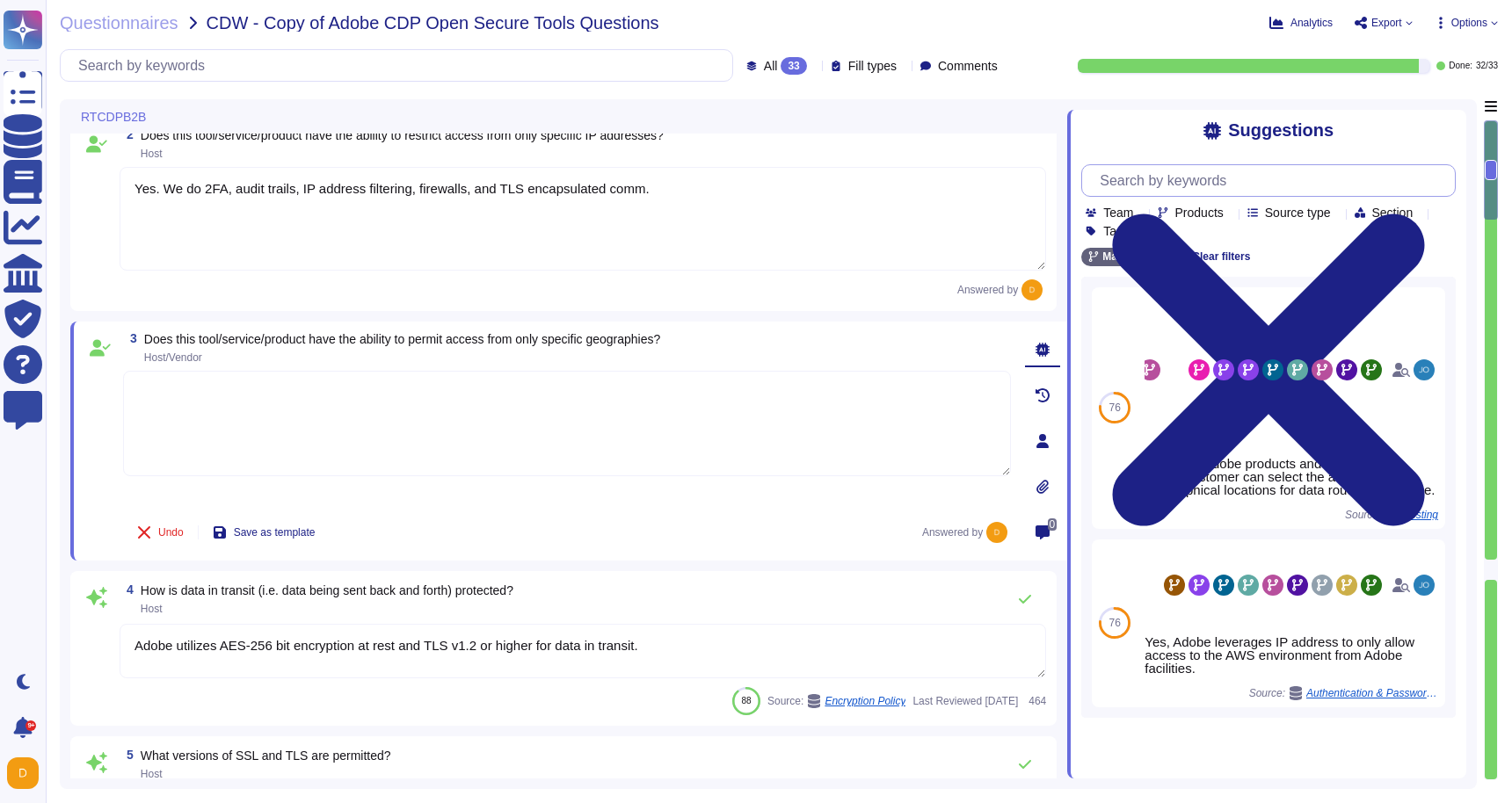
click at [1185, 188] on input "text" at bounding box center [1272, 180] width 364 height 31
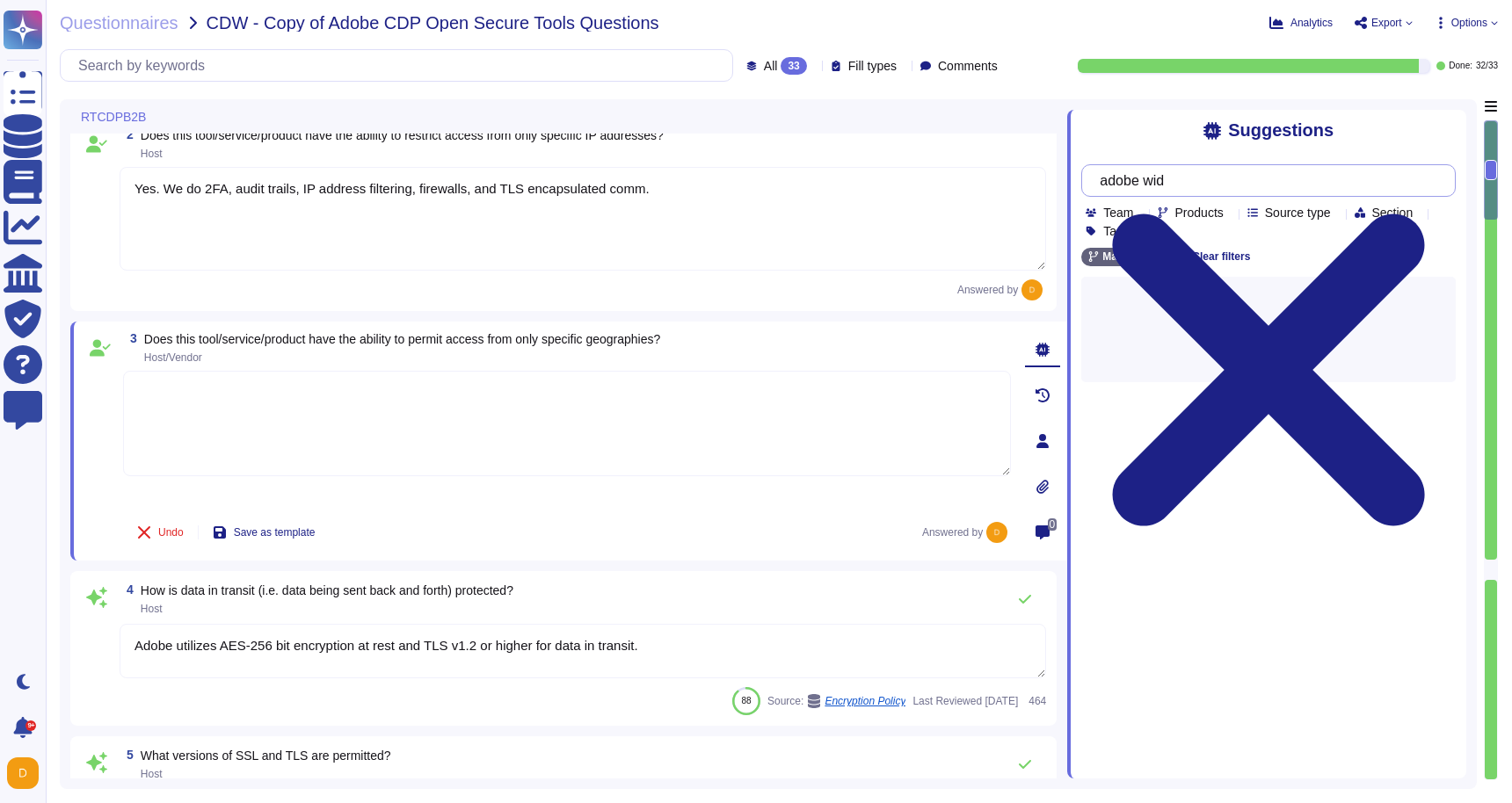
type input "adobe wide"
click at [1229, 180] on input "adobe wide" at bounding box center [1264, 180] width 346 height 31
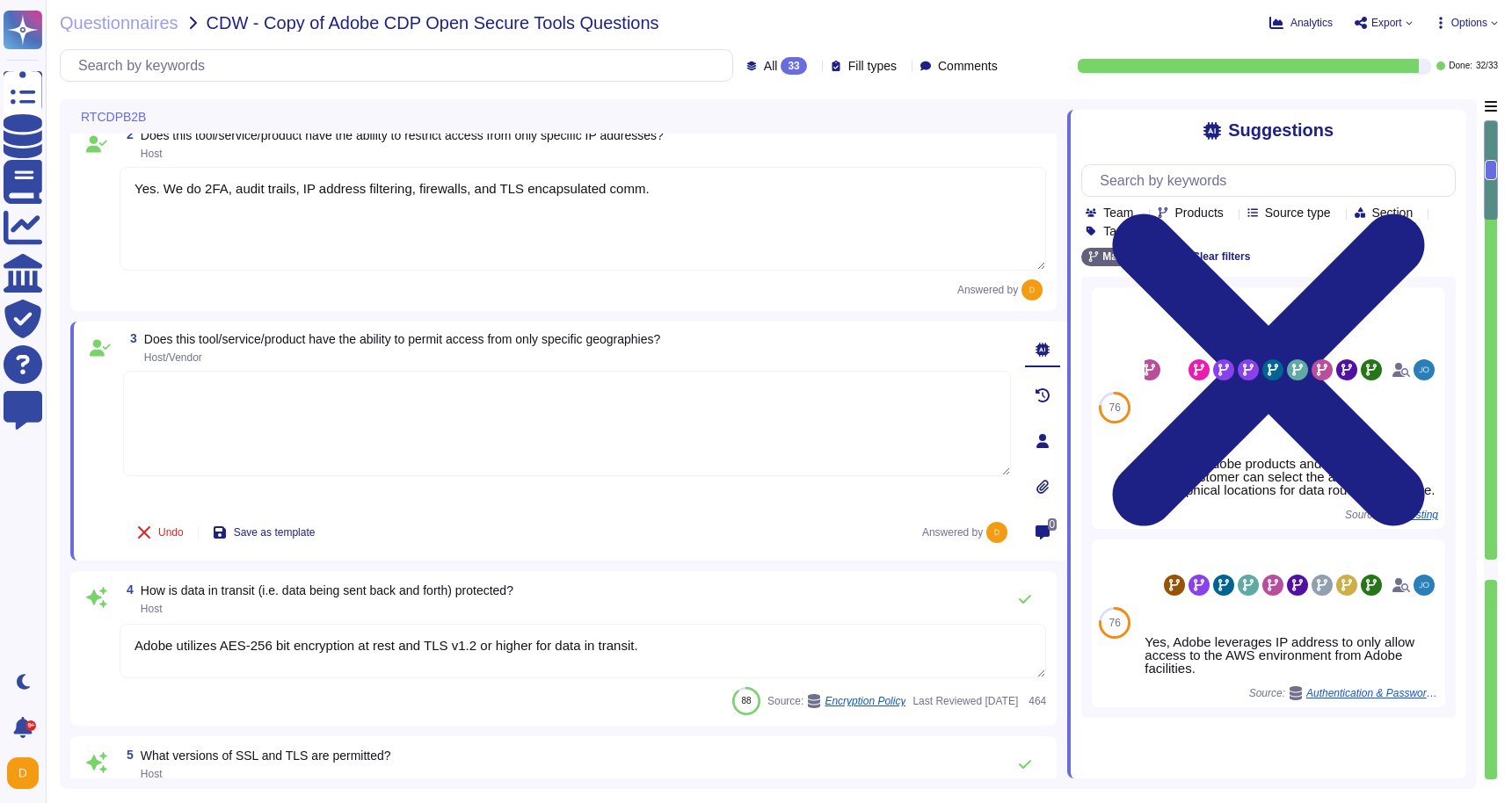
click at [1232, 200] on div "Team Products Source type Section Tags" at bounding box center [1268, 201] width 374 height 73
click at [1231, 201] on div "Team Products Source type Section Tags" at bounding box center [1268, 201] width 374 height 73
click at [1224, 209] on span "Products" at bounding box center [1199, 213] width 48 height 12
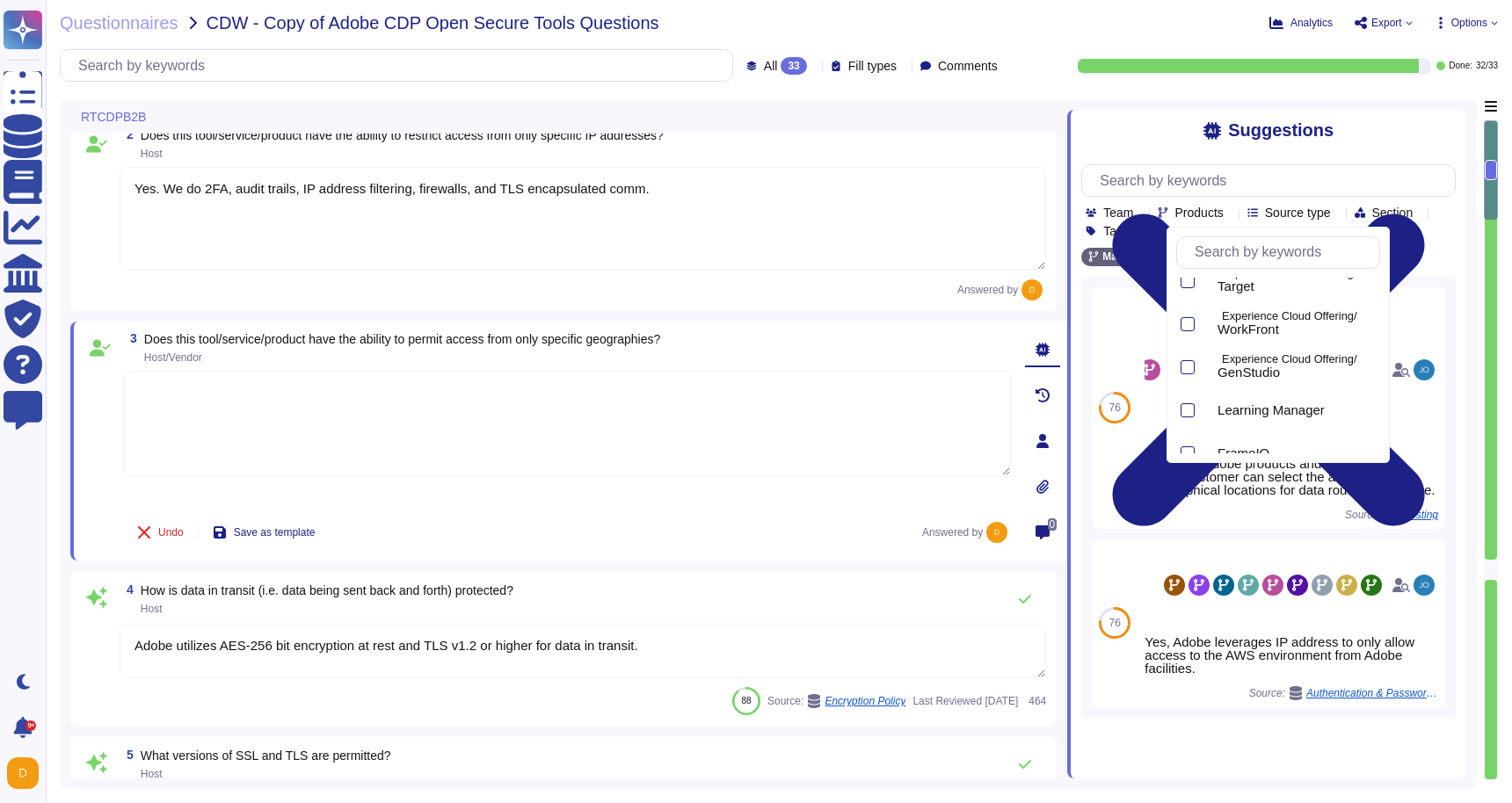
scroll to position [897, 0]
click at [1190, 429] on div at bounding box center [1187, 433] width 14 height 14
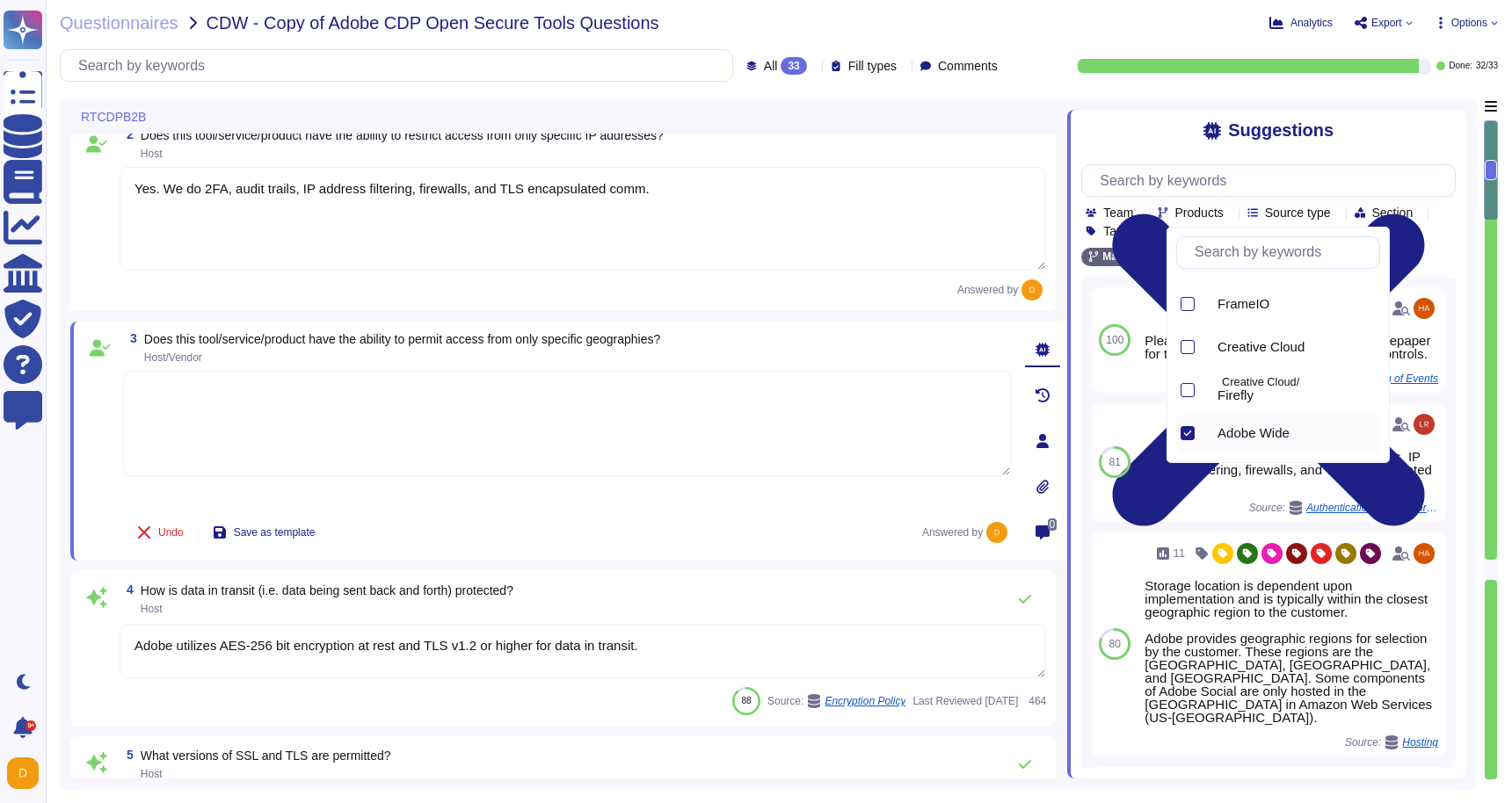
click at [1434, 218] on div "Team Products Source type Section Tags" at bounding box center [1270, 222] width 370 height 32
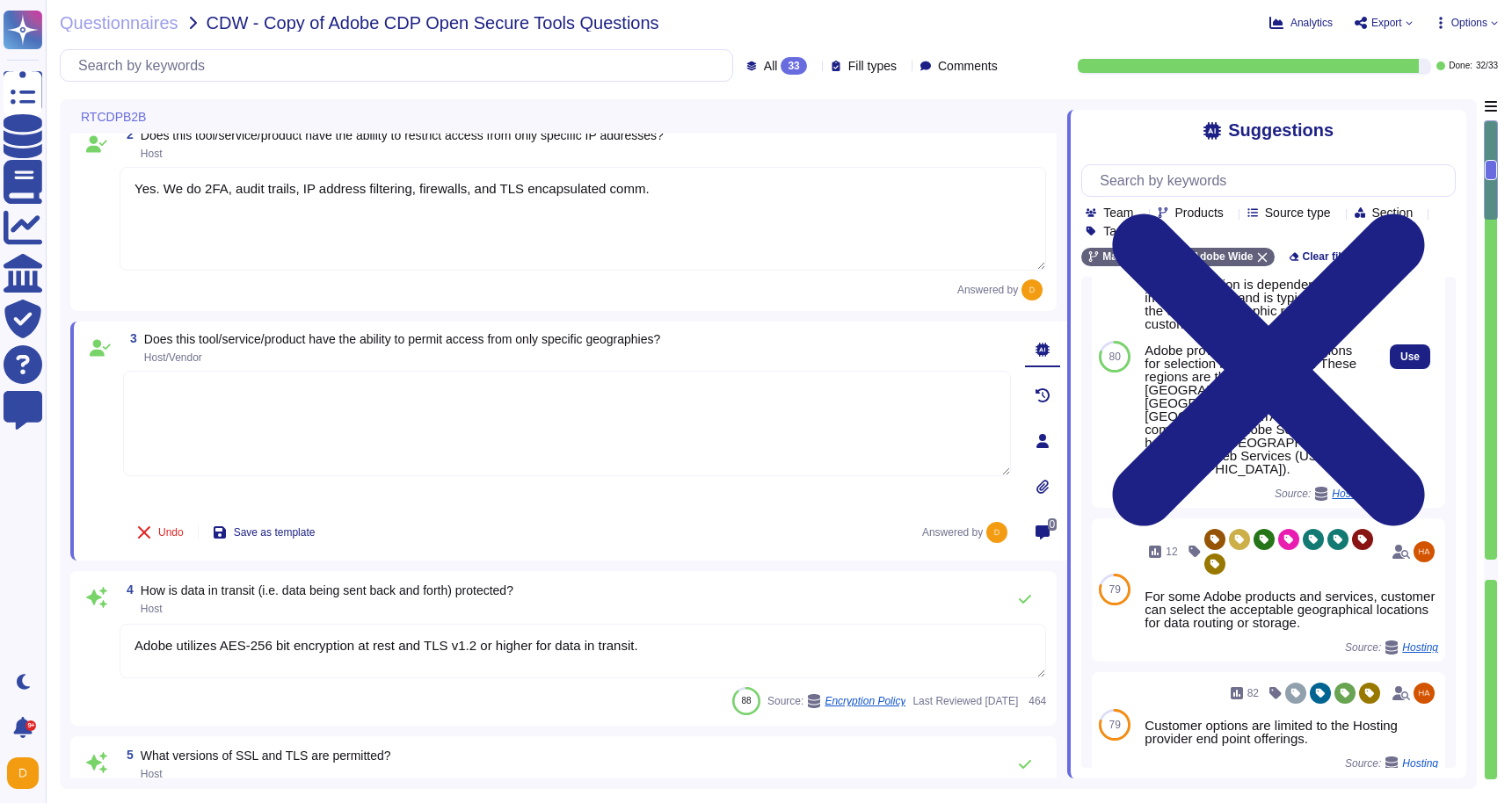
scroll to position [330, 0]
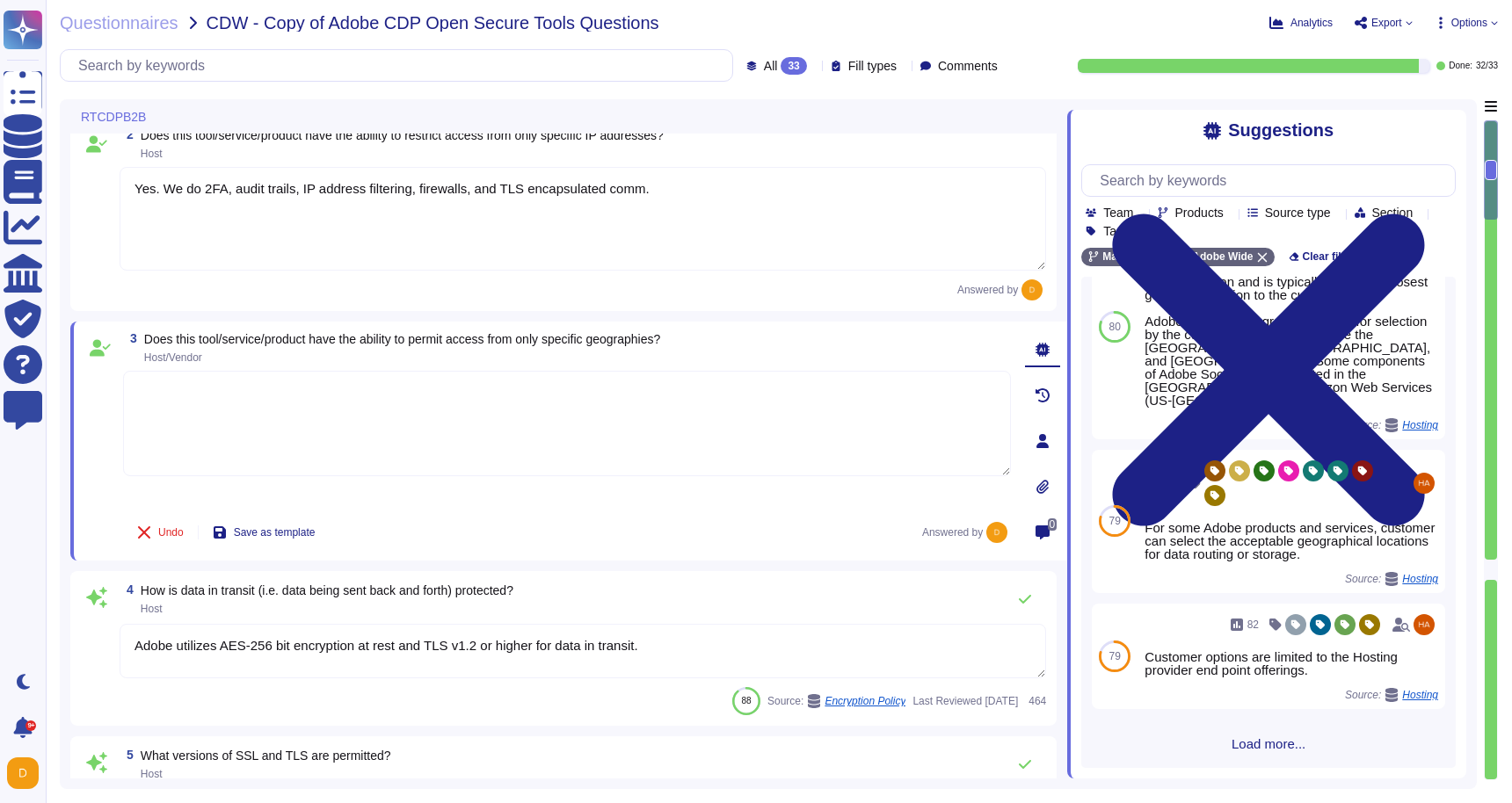
click at [1248, 759] on div "100 23 Please refer to the Security Overview whitepaper for this service offeri…" at bounding box center [1268, 523] width 374 height 492
click at [1258, 740] on span "Load more..." at bounding box center [1268, 744] width 374 height 13
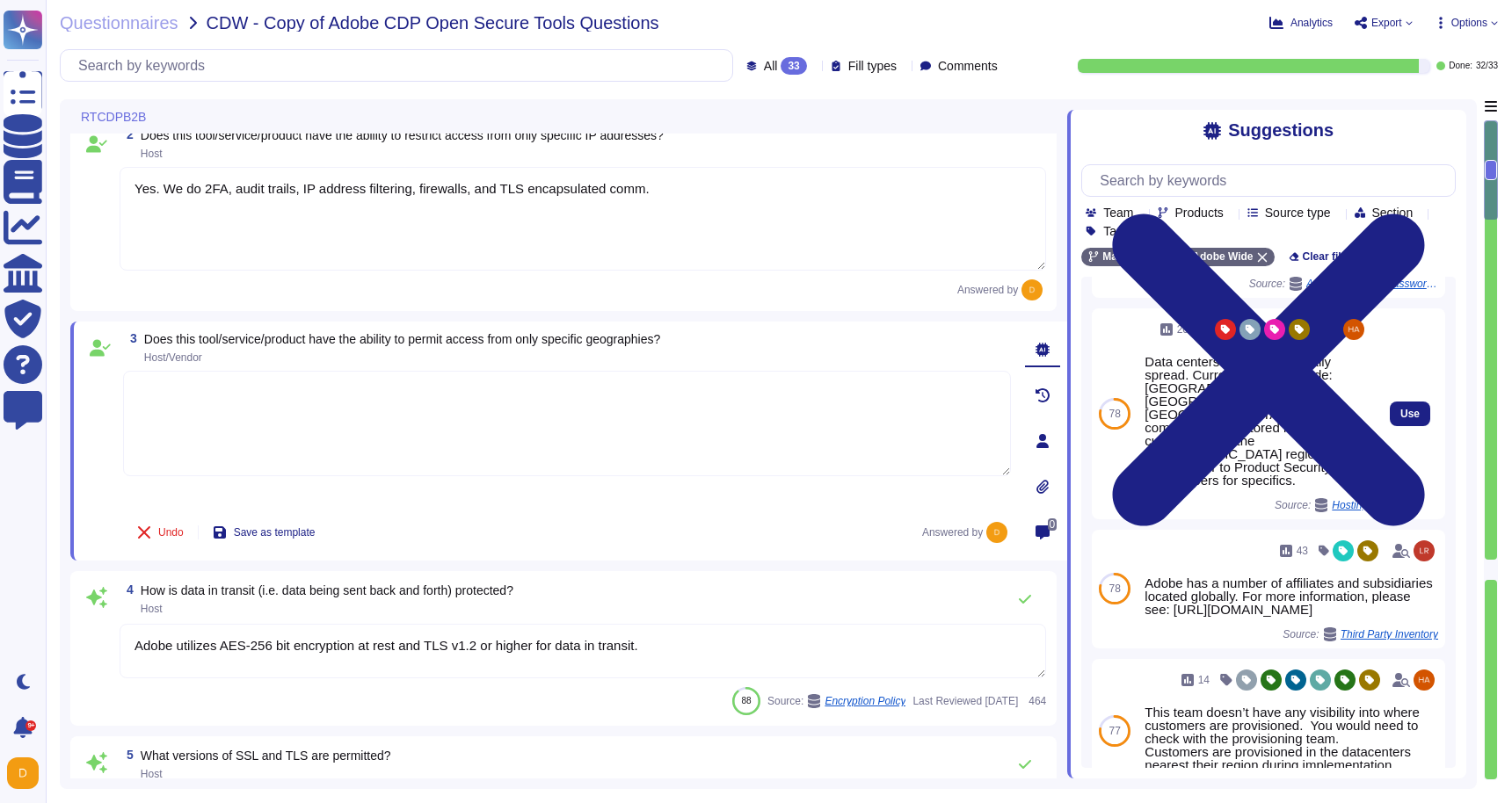
scroll to position [833, 0]
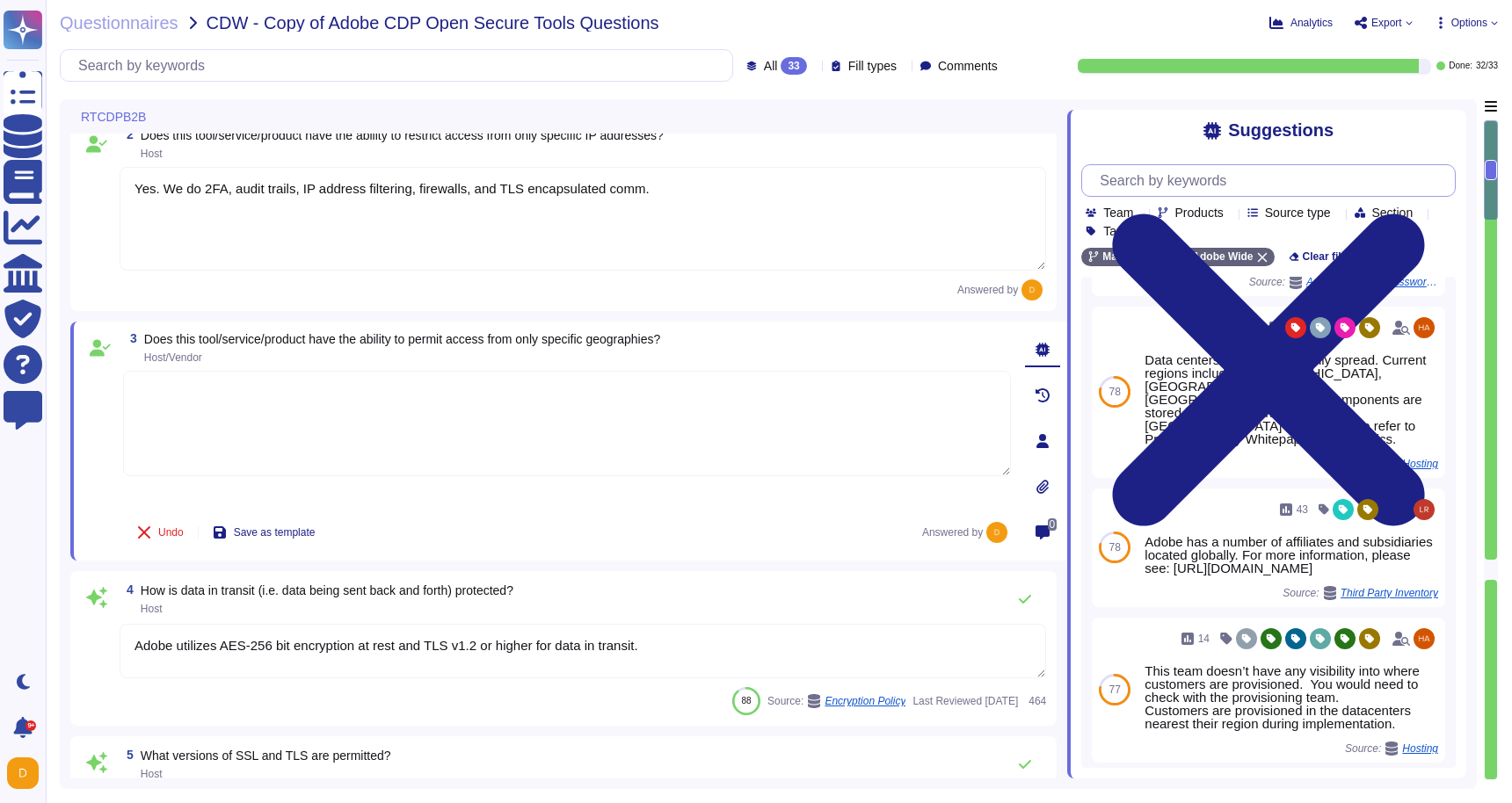
click at [1260, 182] on input "text" at bounding box center [1272, 180] width 364 height 31
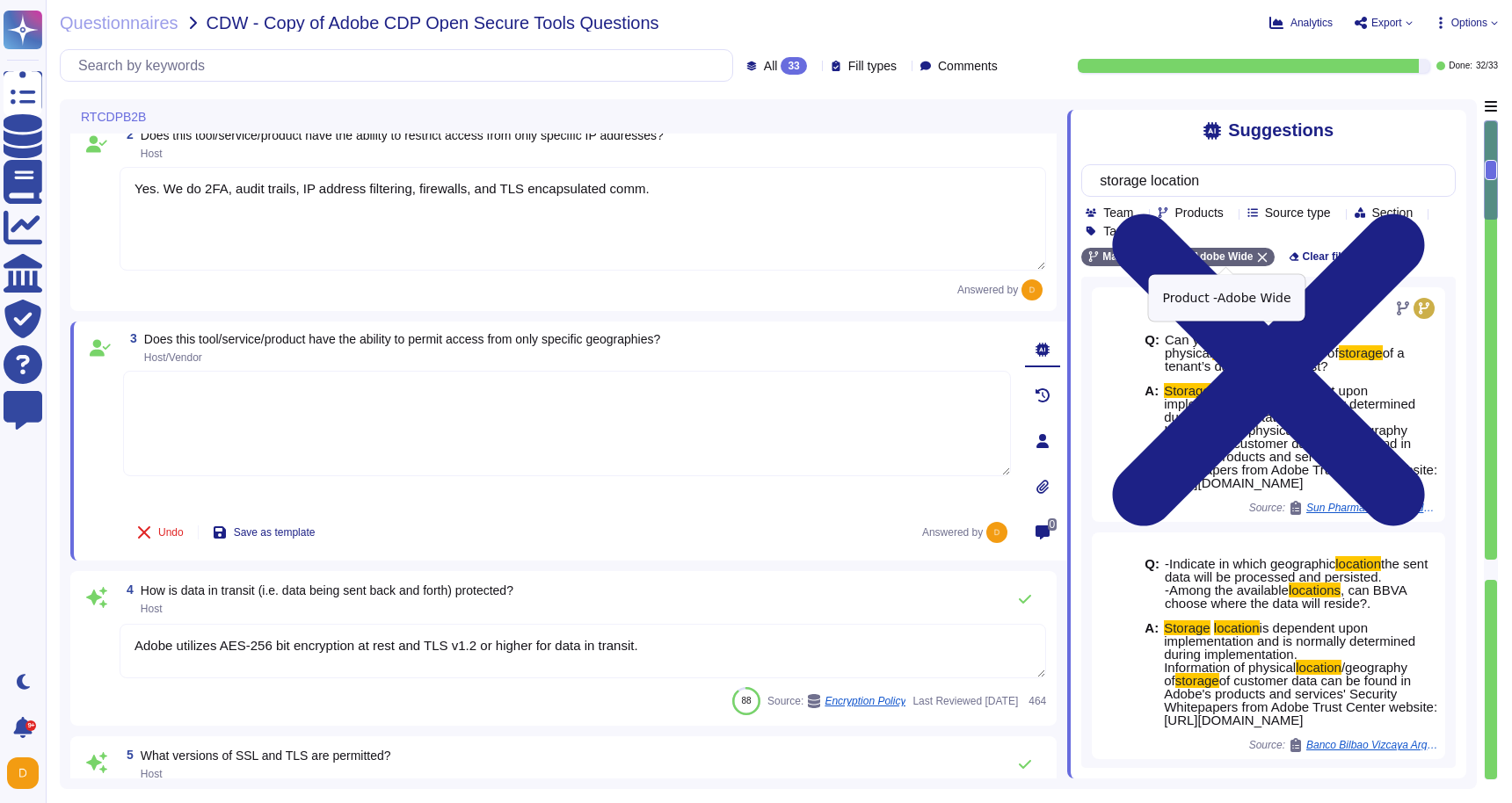
type input "storage location"
click at [1267, 252] on icon at bounding box center [1262, 257] width 11 height 11
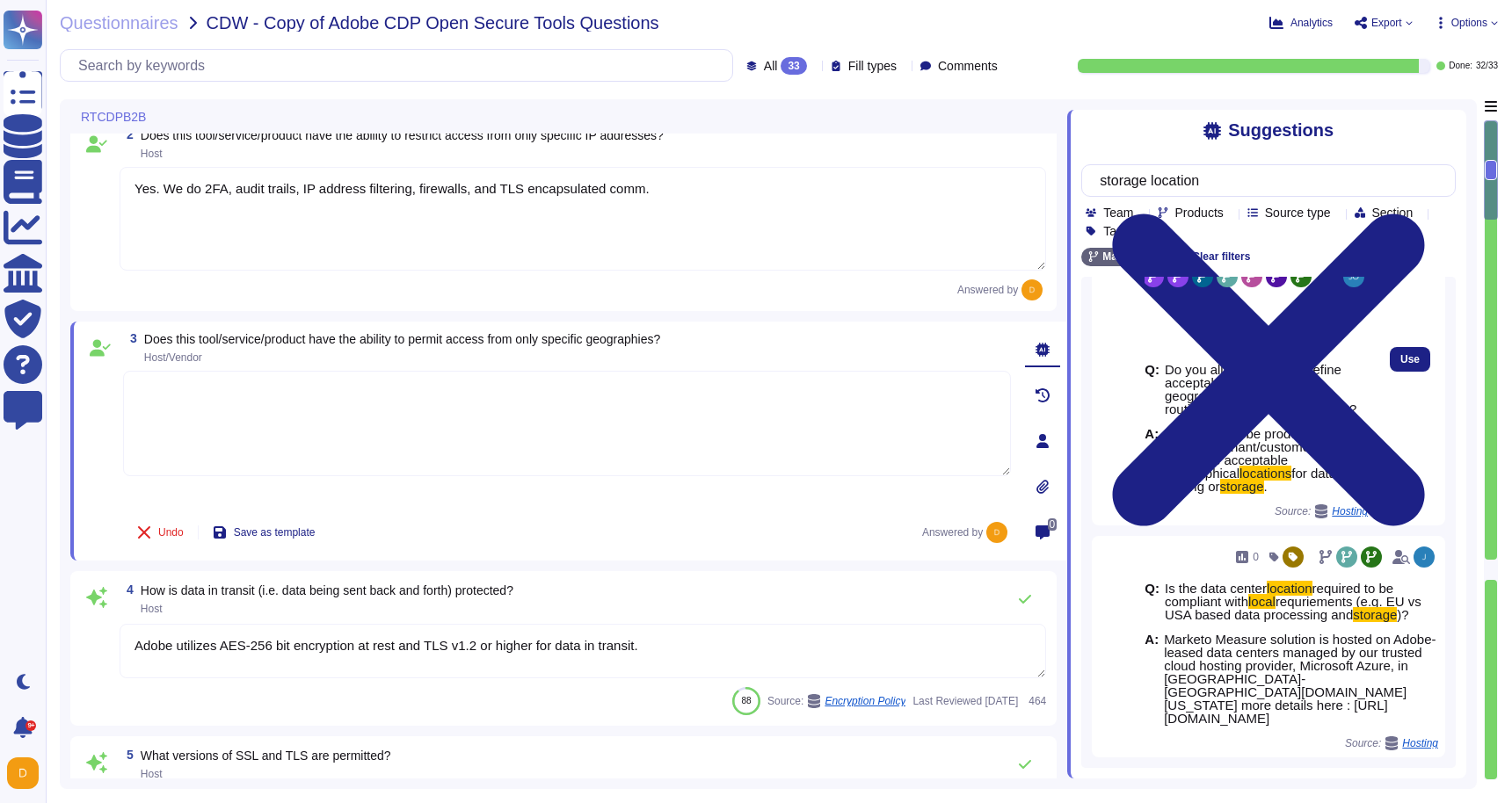
scroll to position [365, 0]
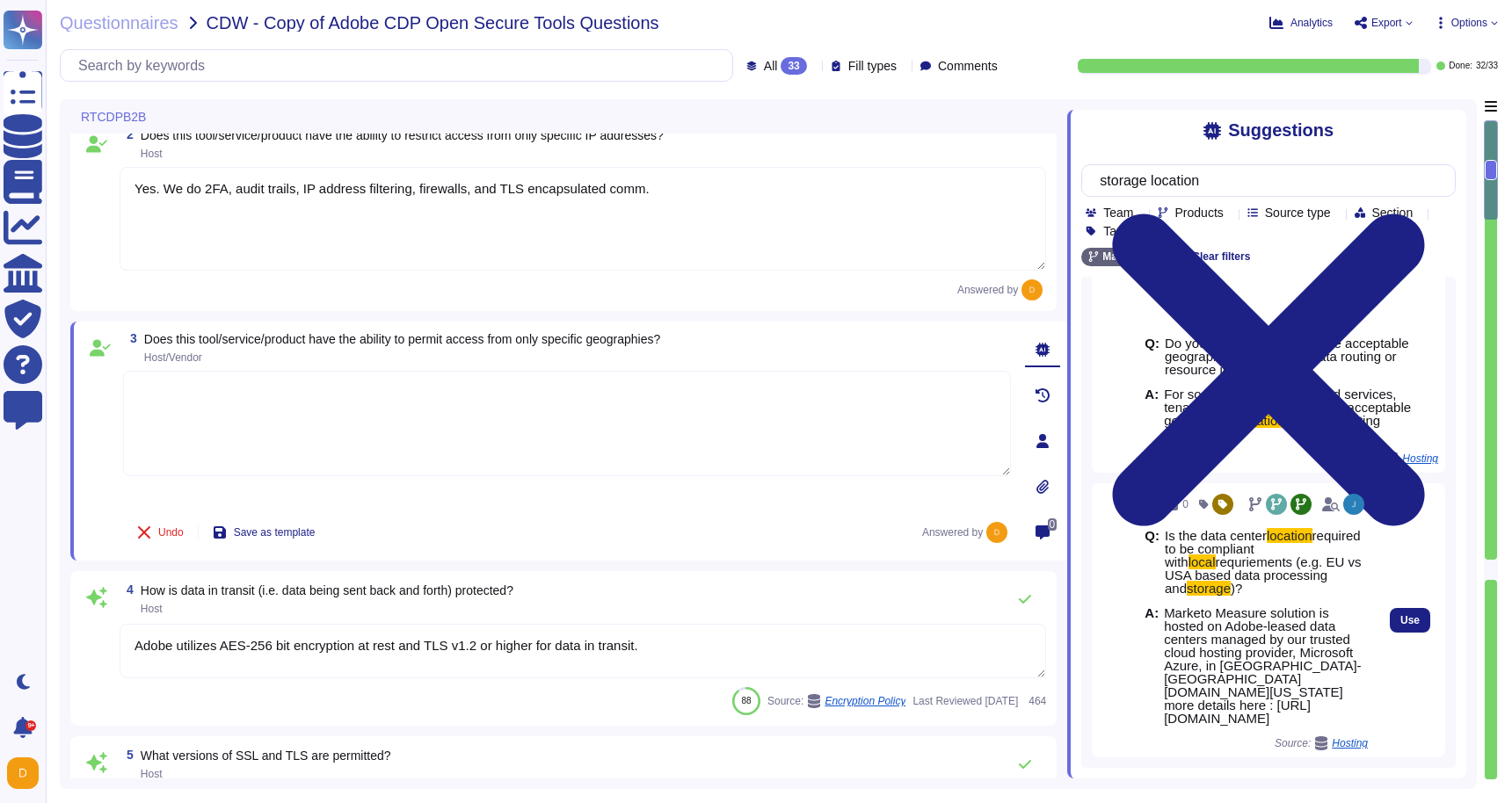
drag, startPoint x: 1245, startPoint y: 715, endPoint x: 1163, endPoint y: 613, distance: 130.9
click at [1163, 613] on span "Marketo Measure solution is hosted on Adobe-leased data centers managed by our …" at bounding box center [1265, 665] width 204 height 119
copy span "Marketo Measure solution is hosted on Adobe-leased data centers managed by our …"
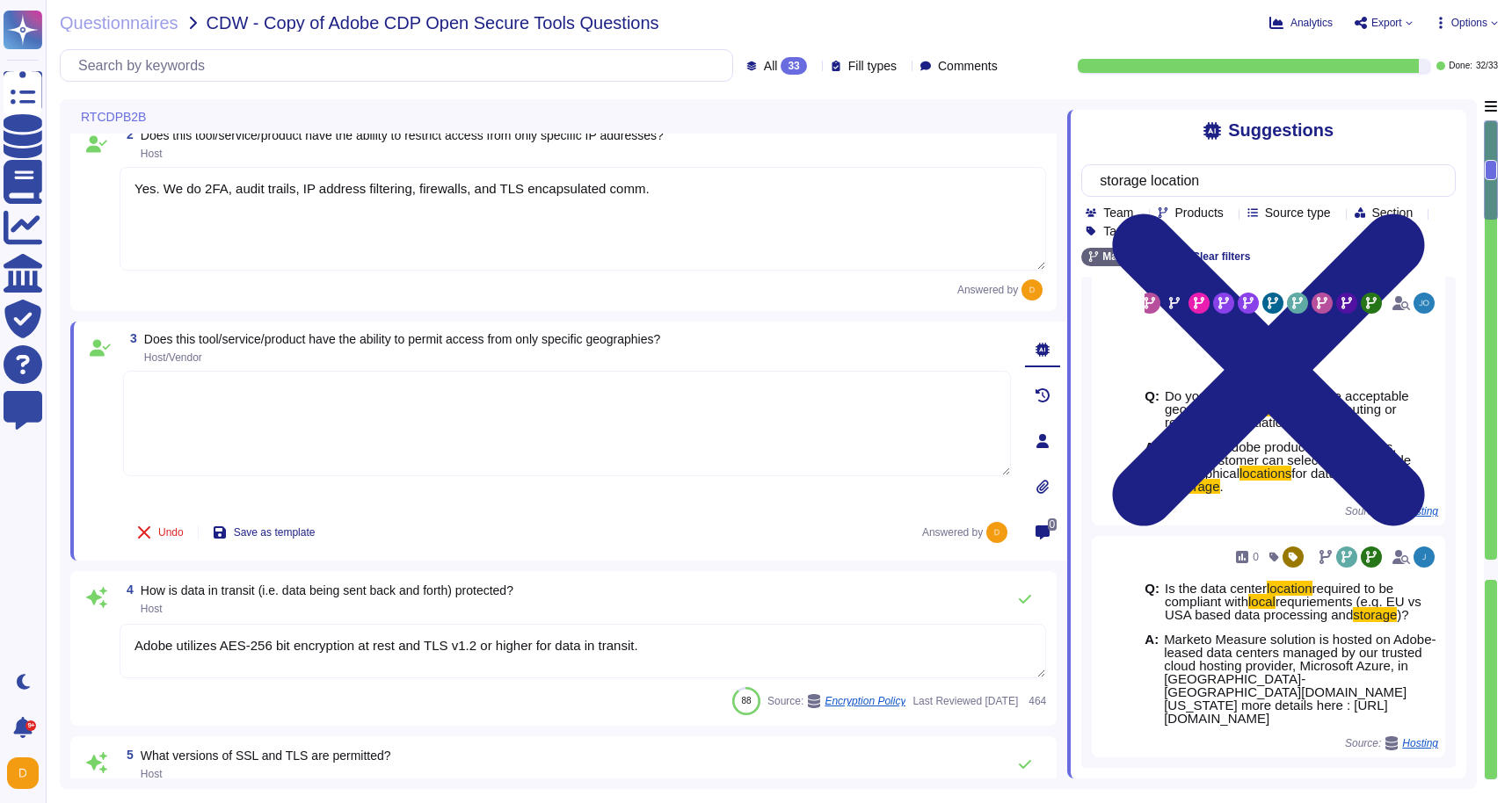
scroll to position [338, 0]
click at [622, 450] on textarea at bounding box center [567, 423] width 887 height 106
paste textarea "Marketo Measure solution is hosted on Adobe-leased data centers managed by our …"
type textarea "Marketo Measure solution is hosted on Adobe-leased data centers managed by our …"
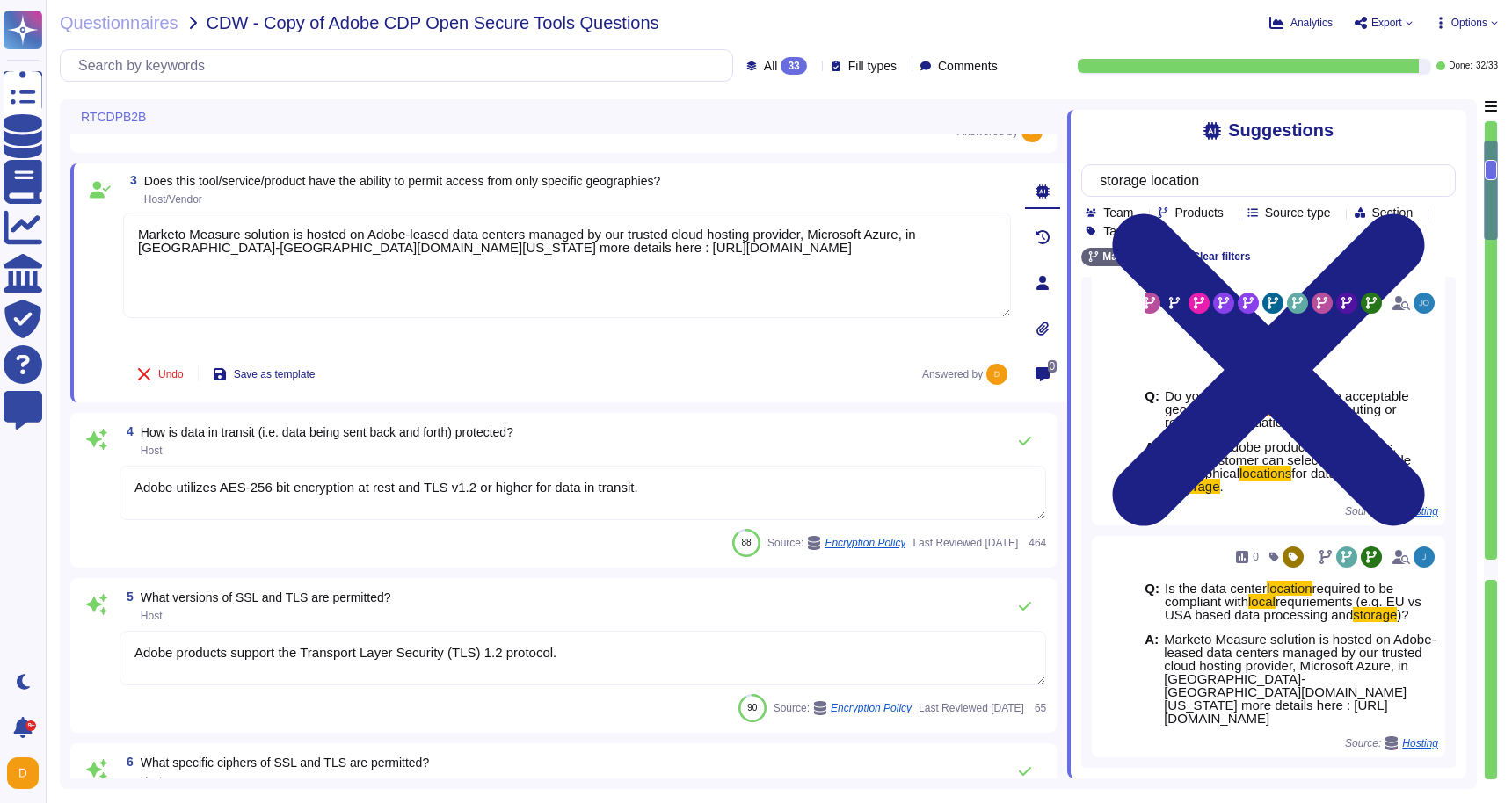
type textarea "Amazon Web Services uses strong tenant isolation security and control capabilit…"
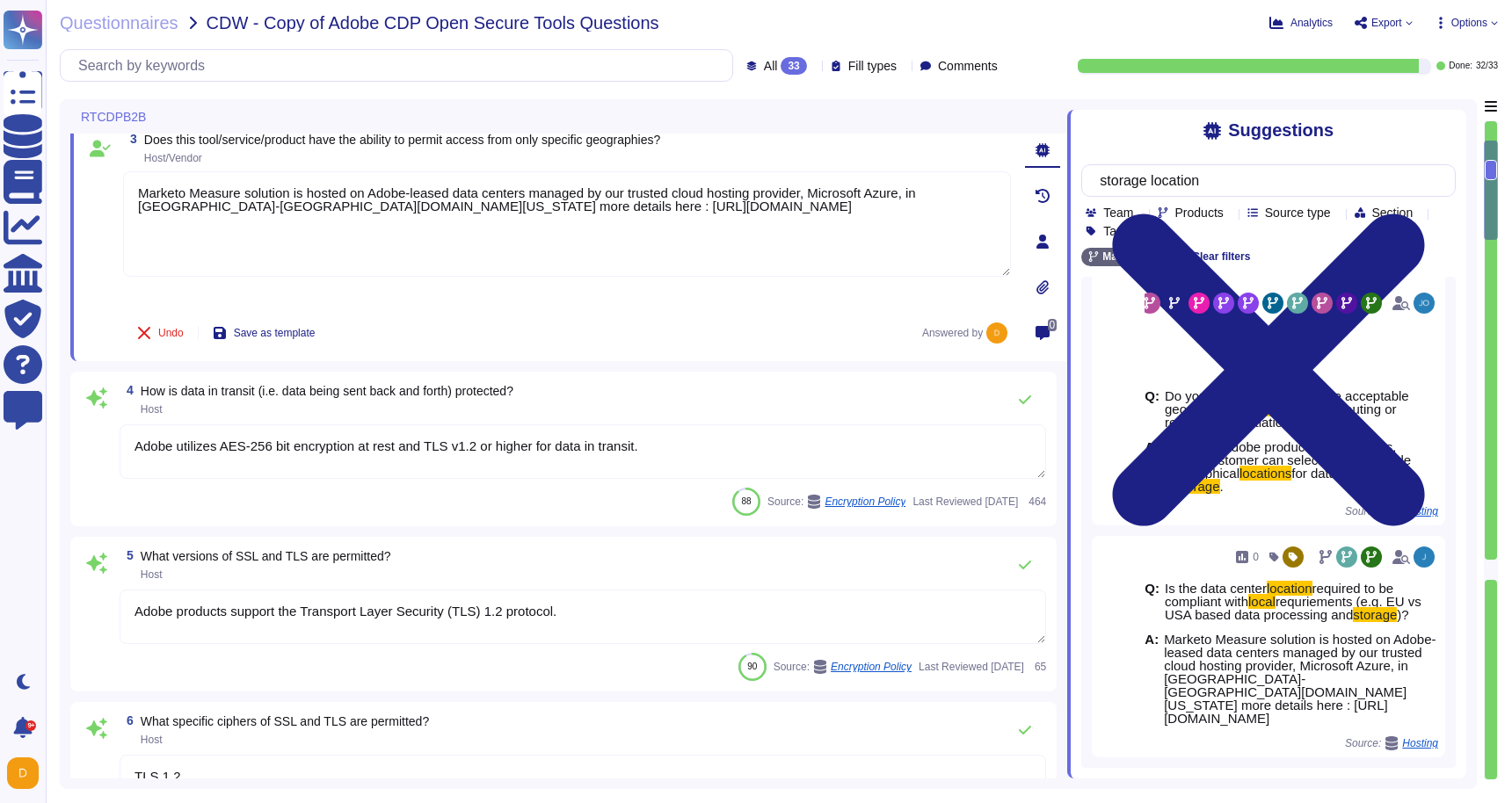
scroll to position [463, 0]
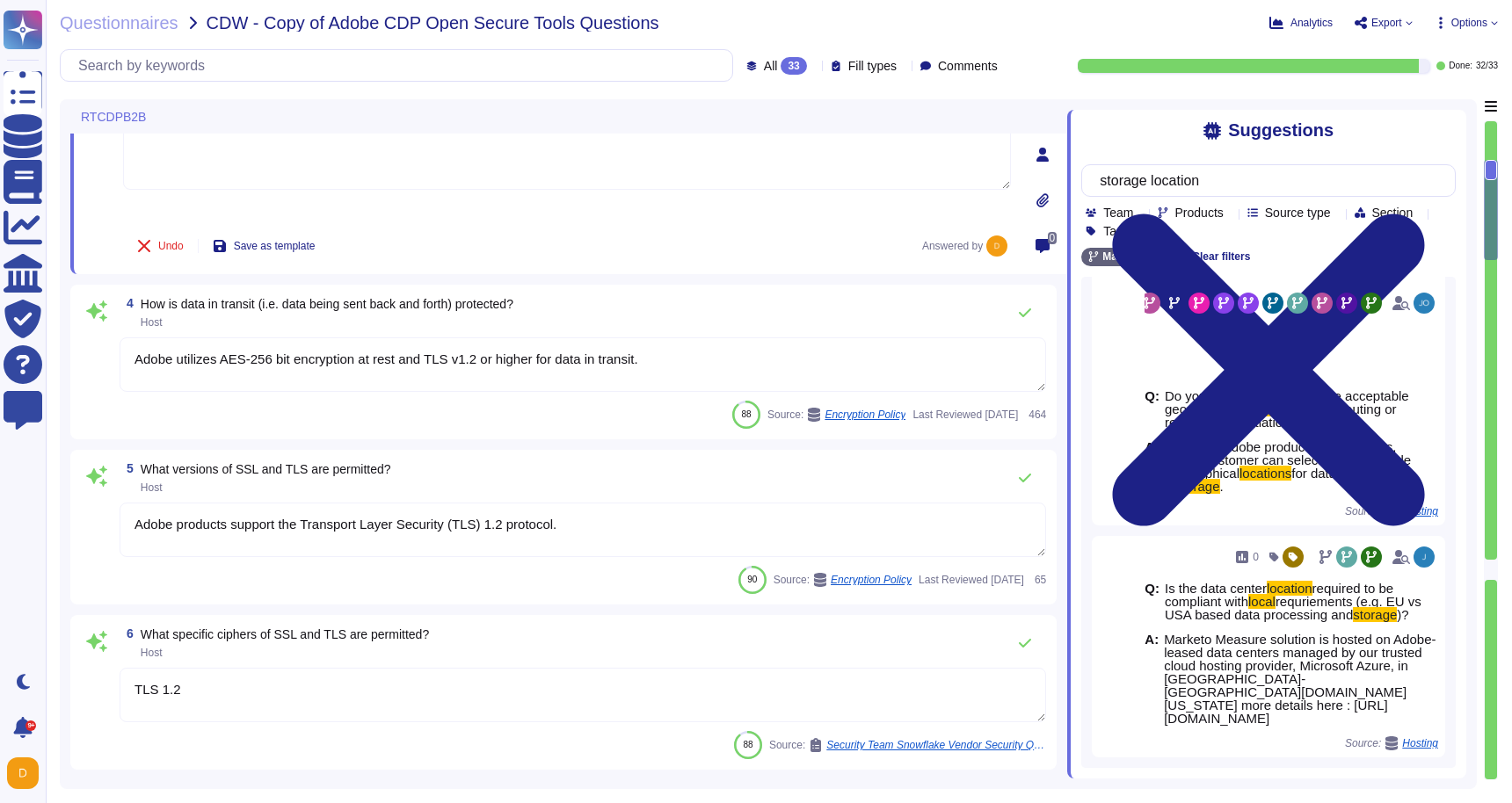
type textarea "Active sessions must be terminated when not in use. Session management is confi…"
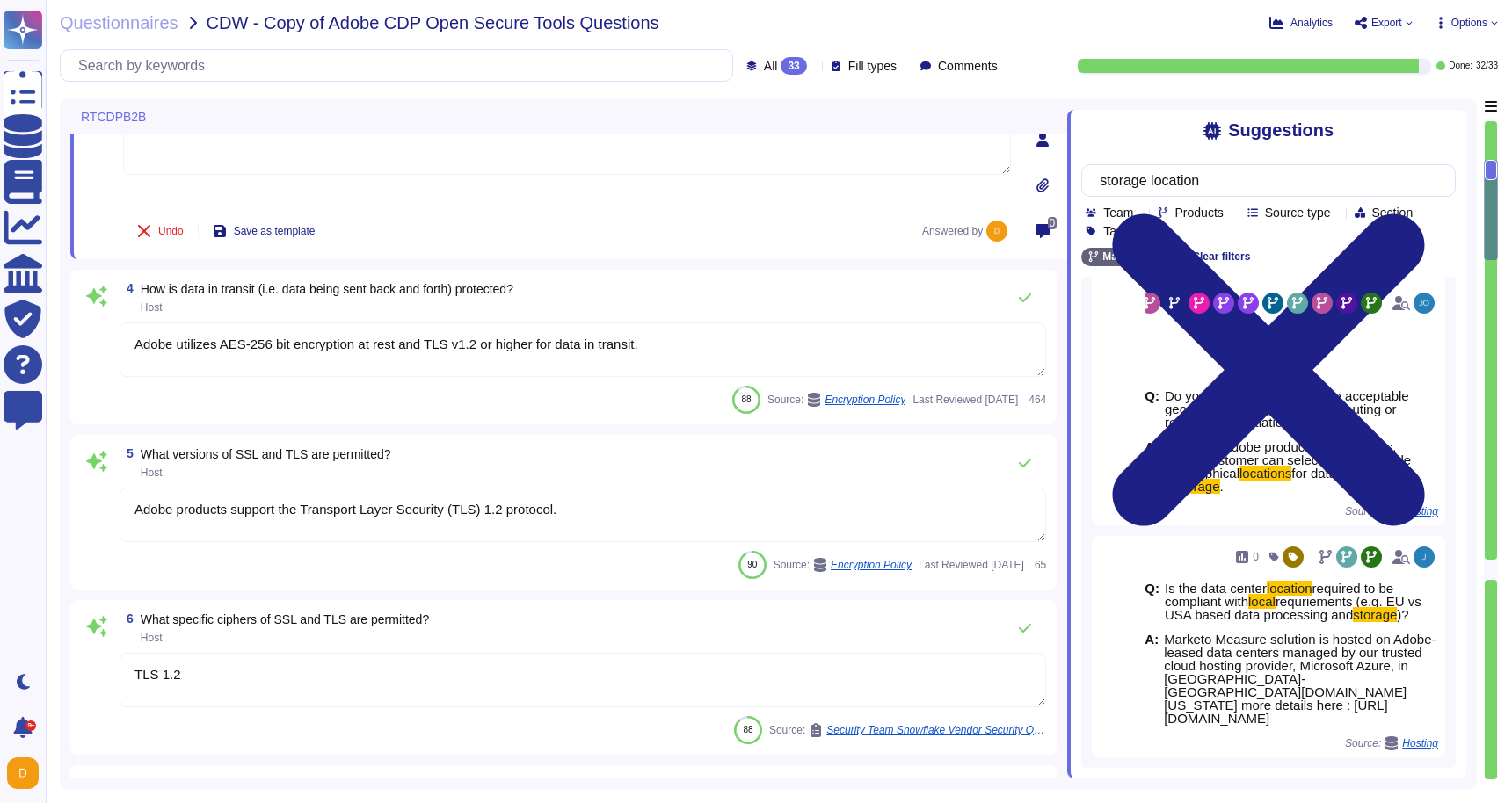
scroll to position [543, 0]
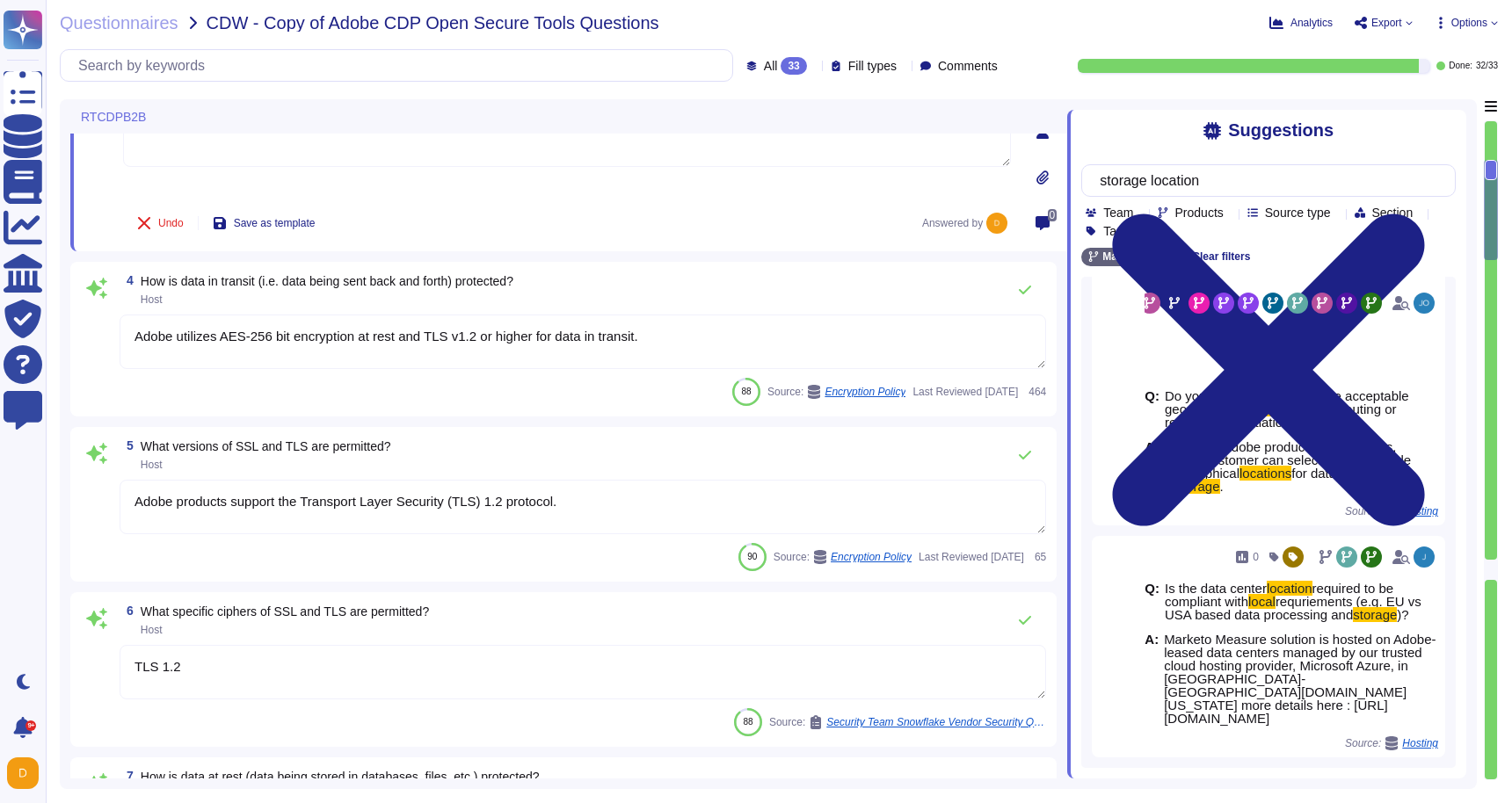
type textarea "Marketo Measure solution is hosted on Adobe-leased data centers managed by our …"
click at [610, 494] on textarea "Adobe products support the Transport Layer Security (TLS) 1.2 protocol." at bounding box center [583, 507] width 926 height 54
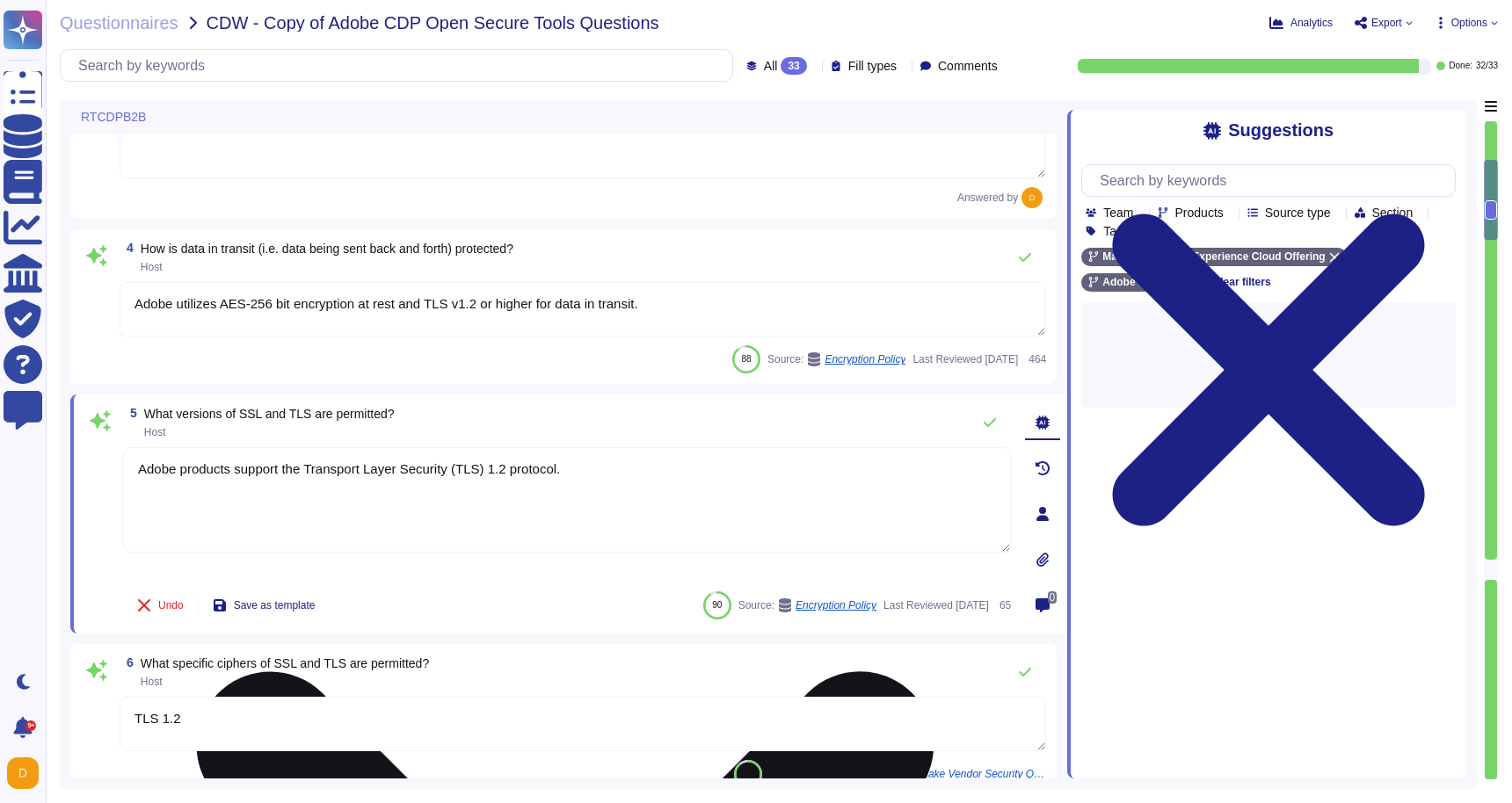
scroll to position [0, 0]
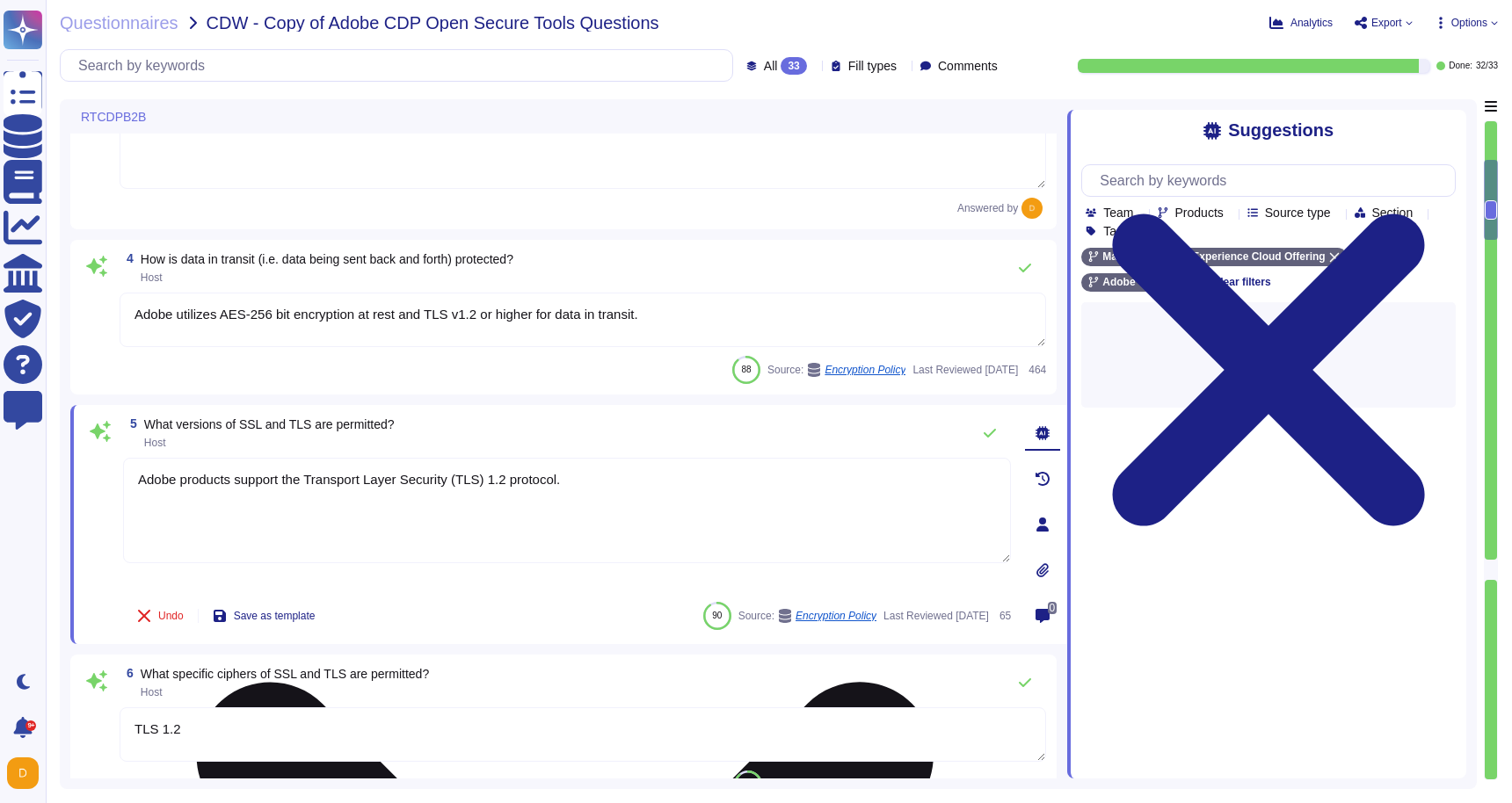
click at [627, 458] on textarea "Adobe products support the Transport Layer Security (TLS) 1.2 protocol." at bounding box center [567, 510] width 887 height 106
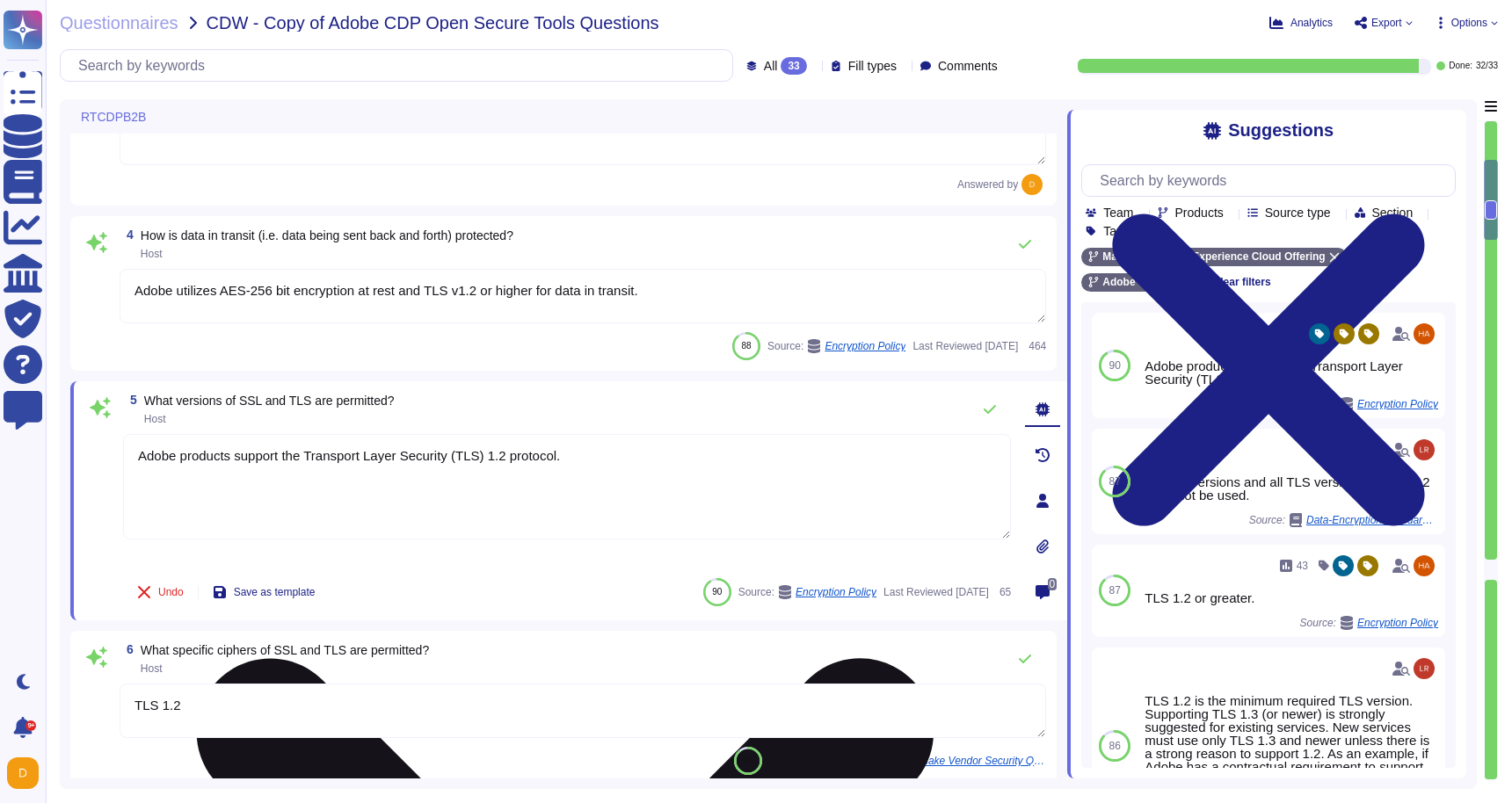
click at [665, 477] on textarea "Adobe products support the Transport Layer Security (TLS) 1.2 protocol." at bounding box center [567, 486] width 887 height 106
paste textarea "TLS_ECDHE_ECDSA_WITH_AES_256_GCM_SHA384 (secp256r1) - A Please also review [URL…"
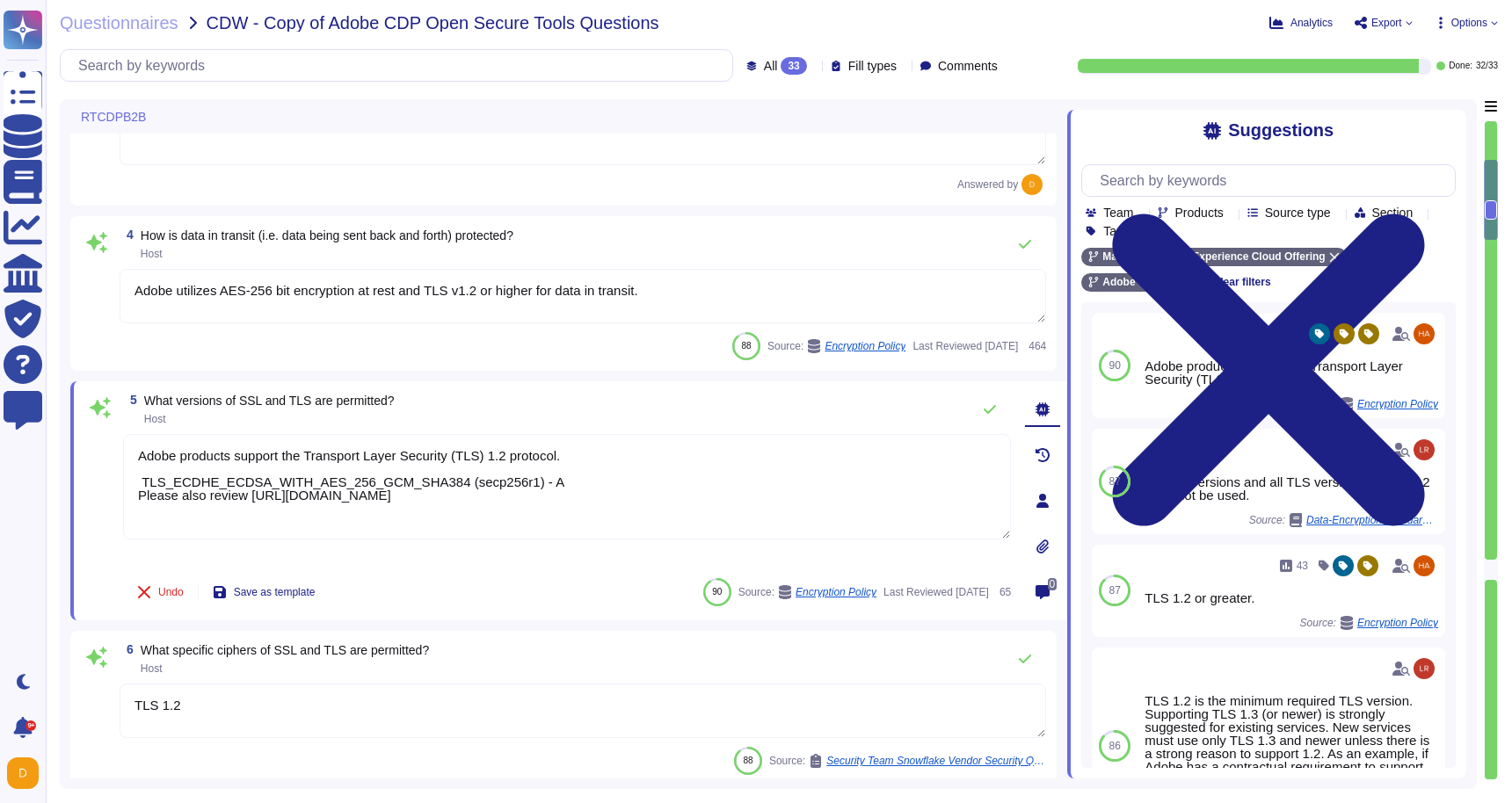
type textarea "Adobe products support the Transport Layer Security (TLS) 1.2 protocol. TLS_ECD…"
click at [427, 674] on span "6 What specific ciphers of SSL and TLS are permitted? Host" at bounding box center [274, 659] width 310 height 32
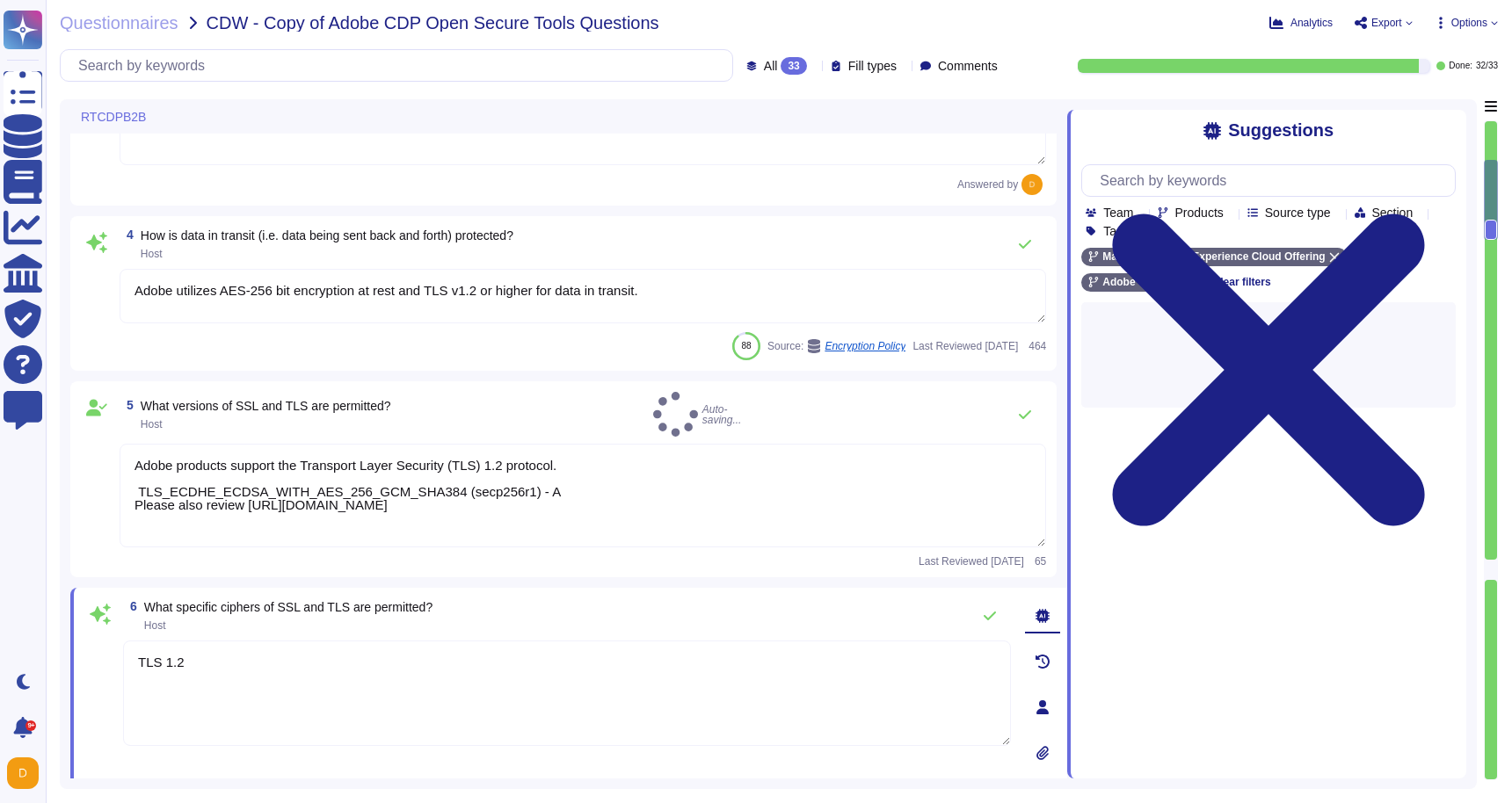
click at [427, 674] on textarea "TLS 1.2" at bounding box center [567, 693] width 887 height 106
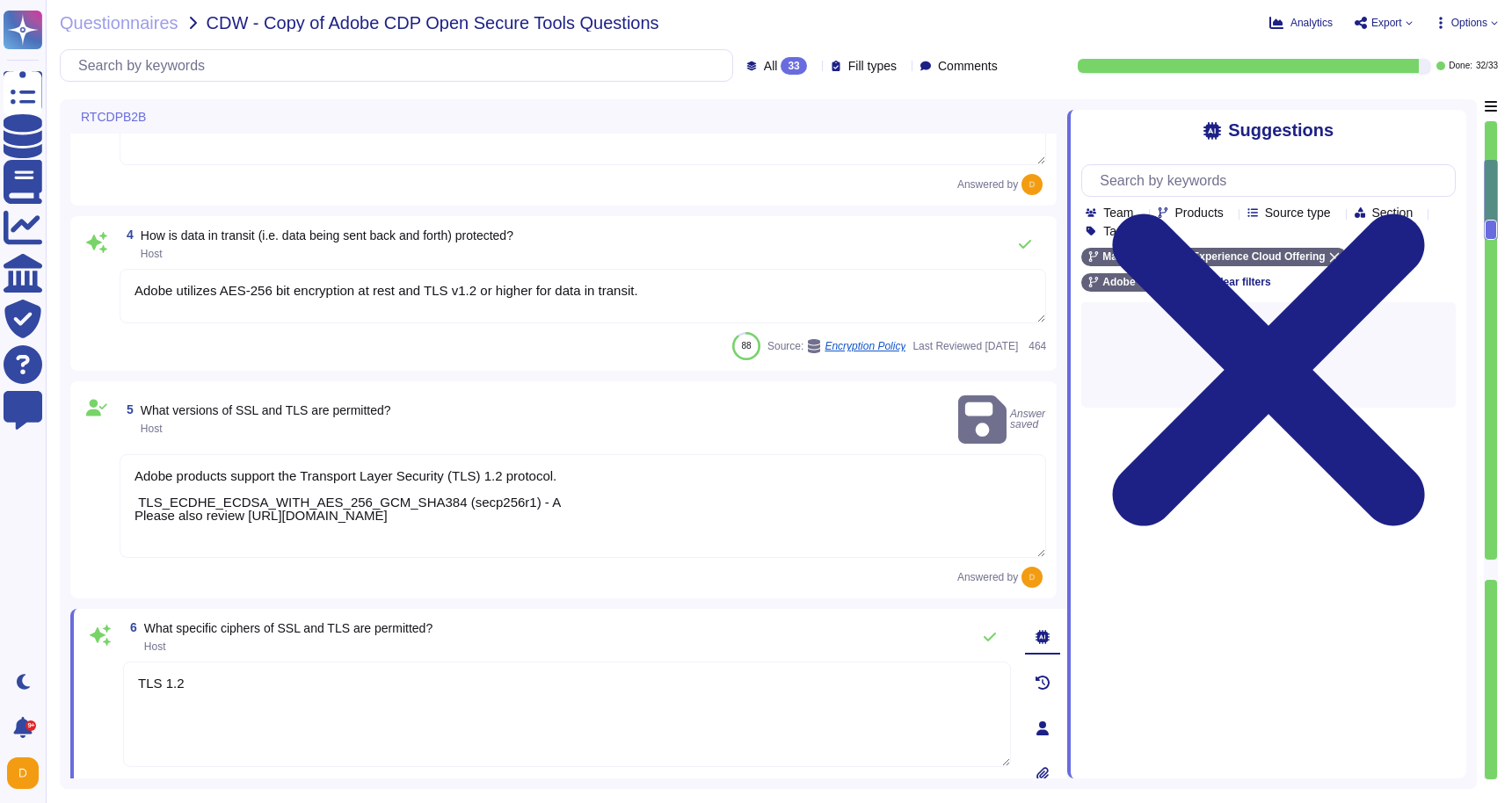
paste textarea "TLS_ECDHE_ECDSA_WITH_AES_256_GCM_SHA384 (secp256r1) - A Please also review [URL…"
type textarea "TLS_ECDHE_ECDSA_WITH_AES_256_GCM_SHA384 (secp256r1) - A Please also review [URL…"
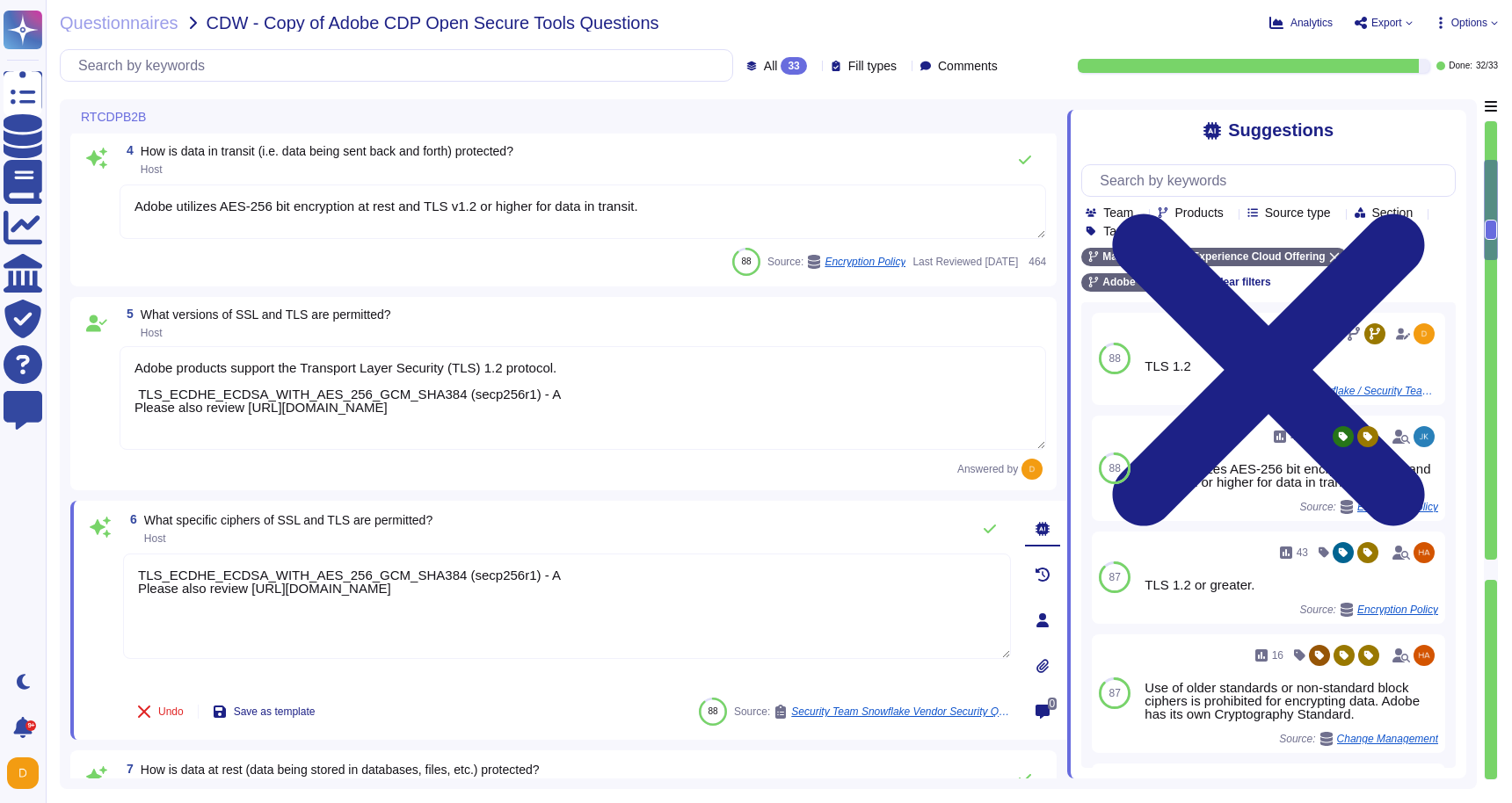
type textarea "Active sessions must be terminated when not in use. Session management is confi…"
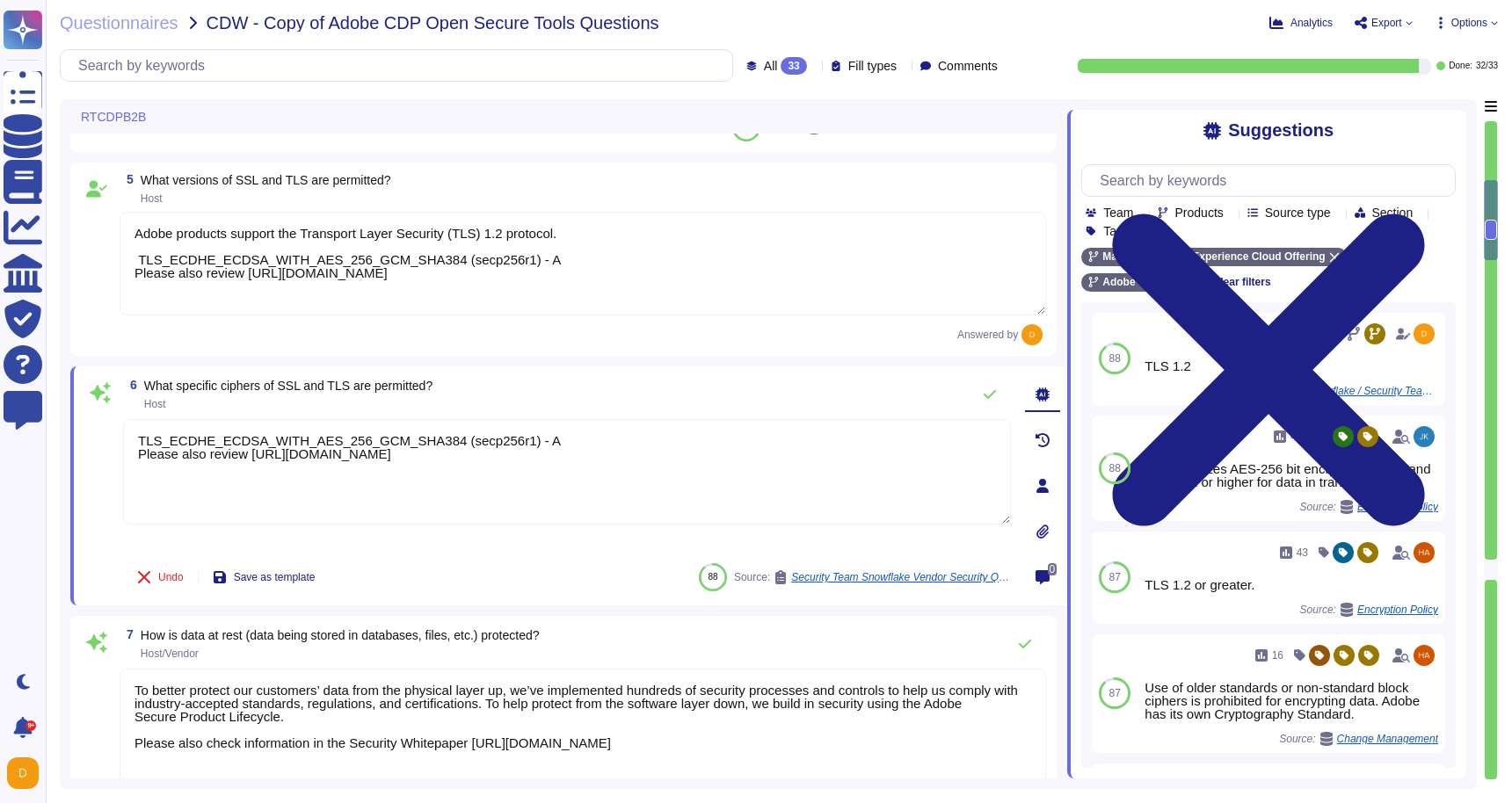
type textarea "Trusted Key Management is used"
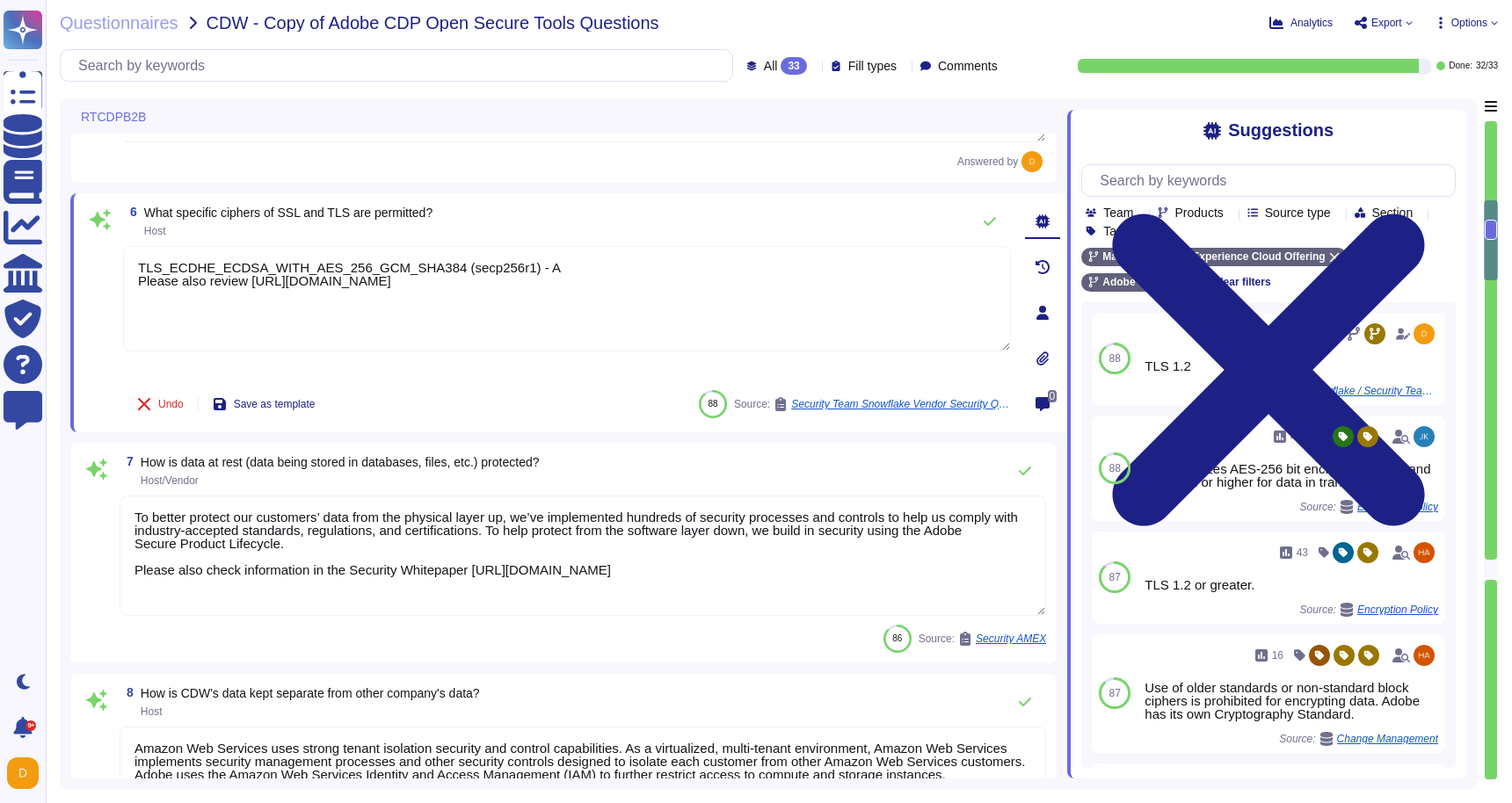
type textarea "Breach notification is addressed in the contractual terms between Adobe and the…"
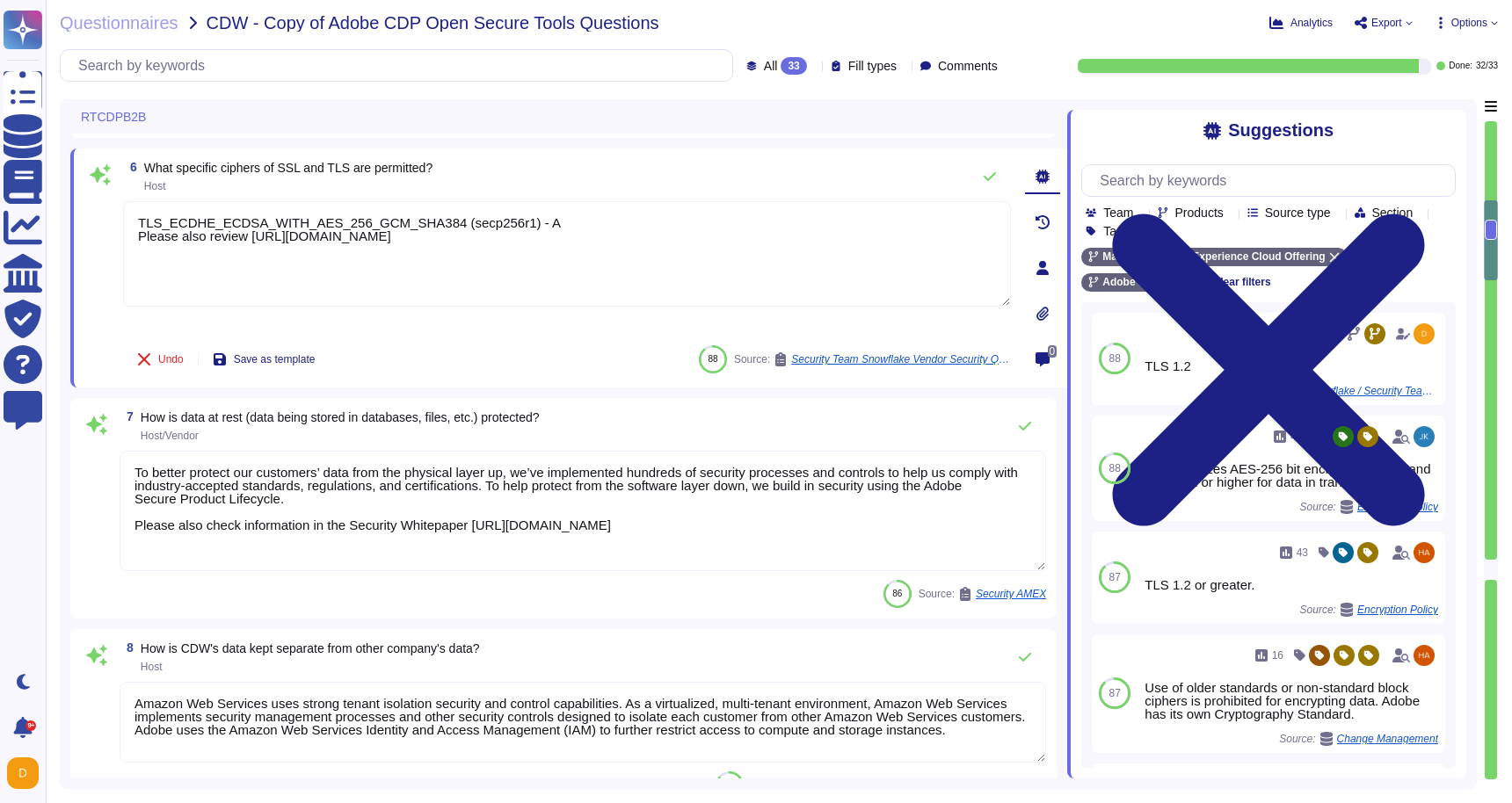
scroll to position [966, 0]
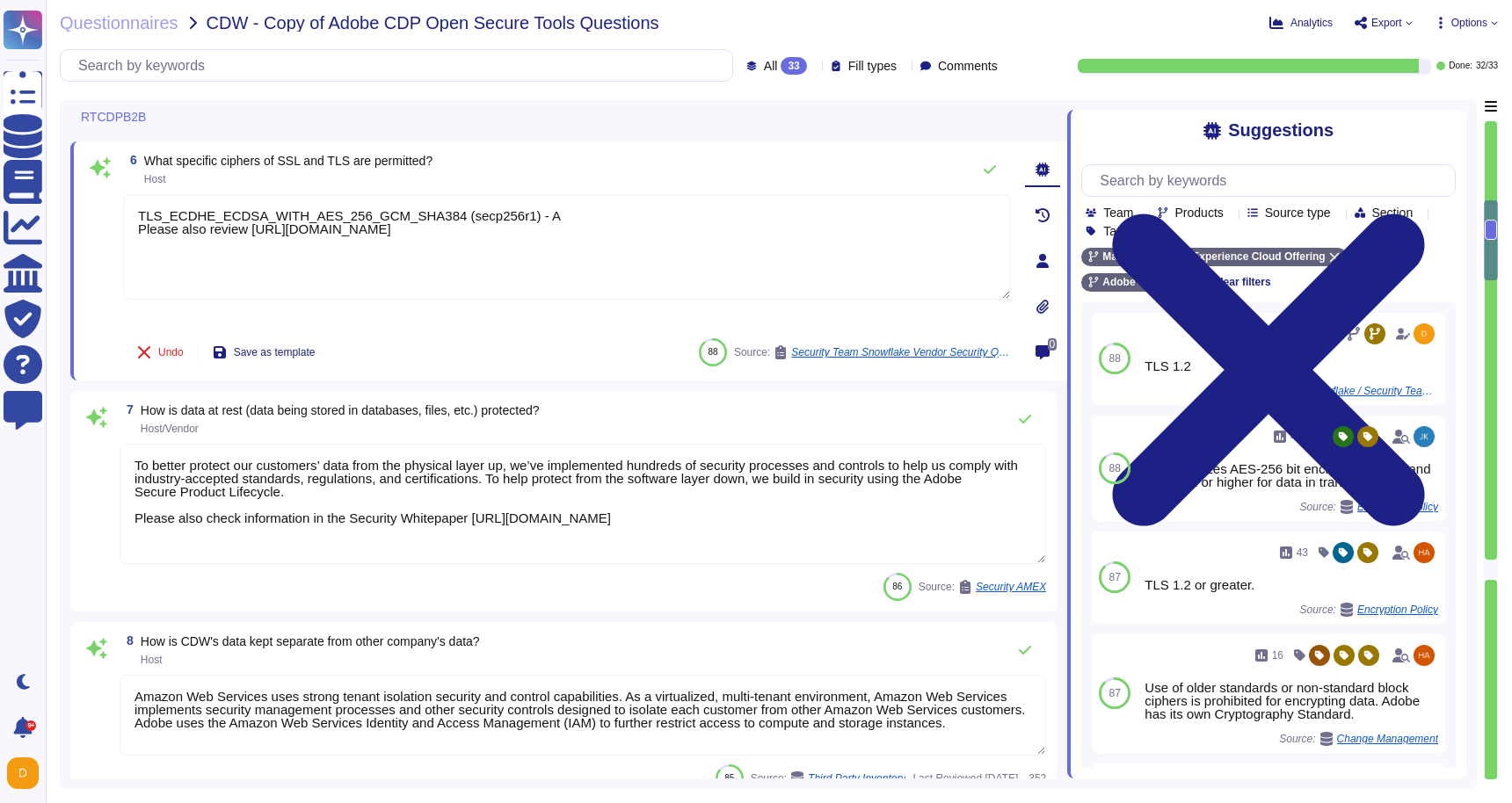
type textarea "TLS_ECDHE_ECDSA_WITH_AES_256_GCM_SHA384 (secp256r1) - A Please also review [URL…"
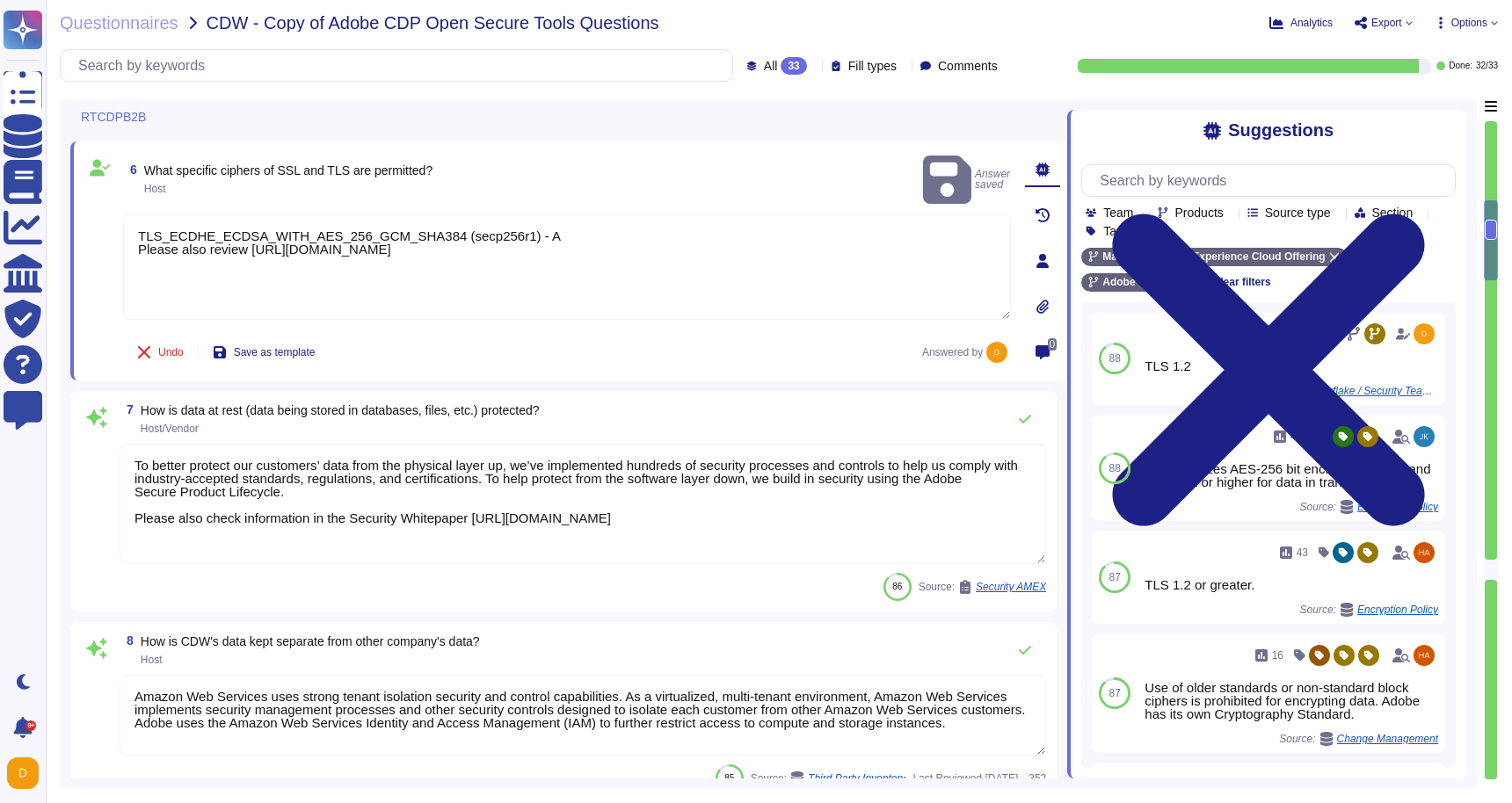
drag, startPoint x: 658, startPoint y: 538, endPoint x: 97, endPoint y: 438, distance: 569.8
click at [97, 438] on div "7 How is data at rest (data being stored in databases, files, etc.) protected? …" at bounding box center [563, 501] width 965 height 200
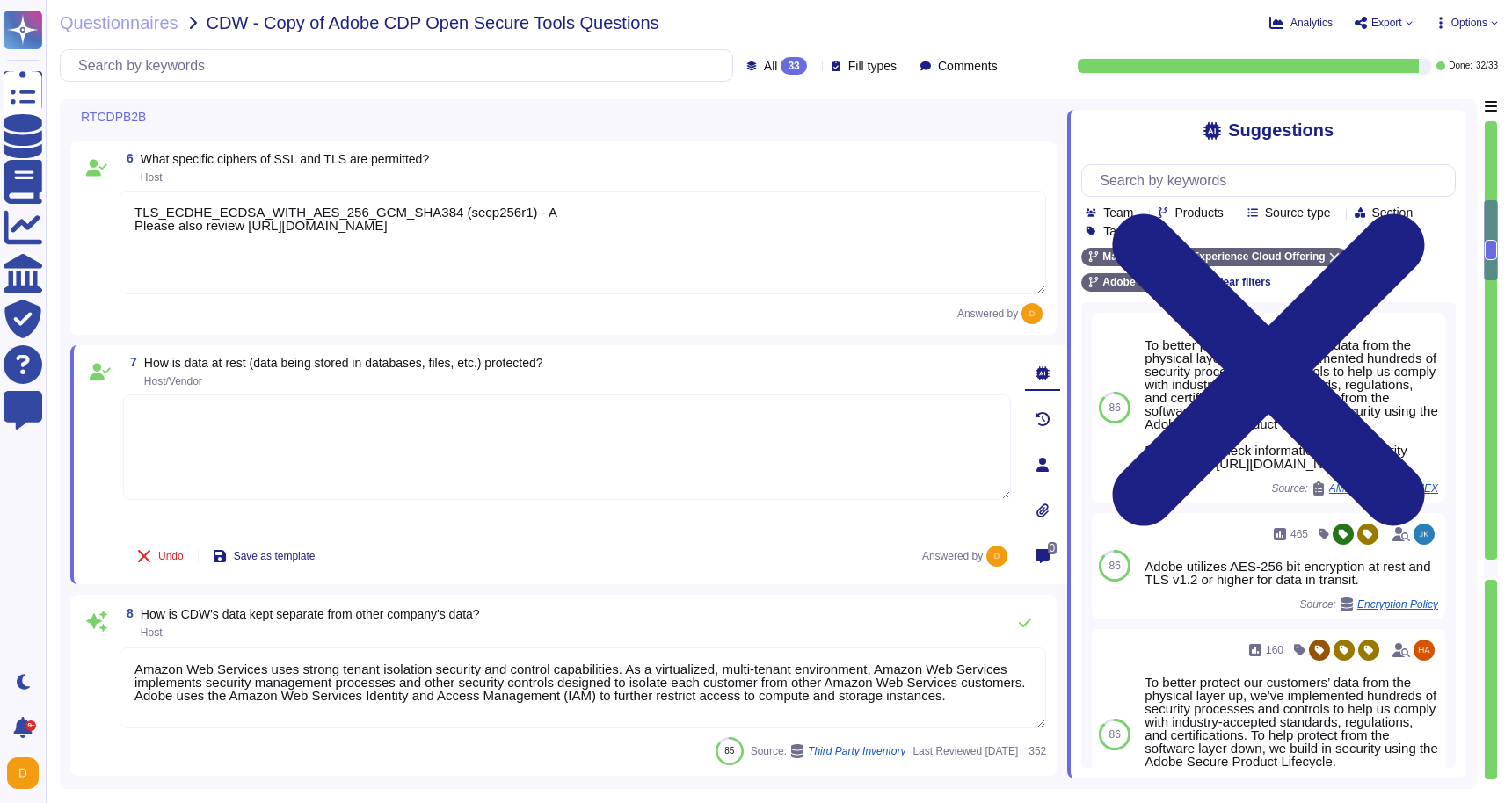
click at [521, 422] on textarea at bounding box center [567, 447] width 887 height 106
paste textarea "TLS_ECDHE_ECDSA_WITH_AES_256_GCM_SHA384 (secp256r1) - A Please also review [URL…"
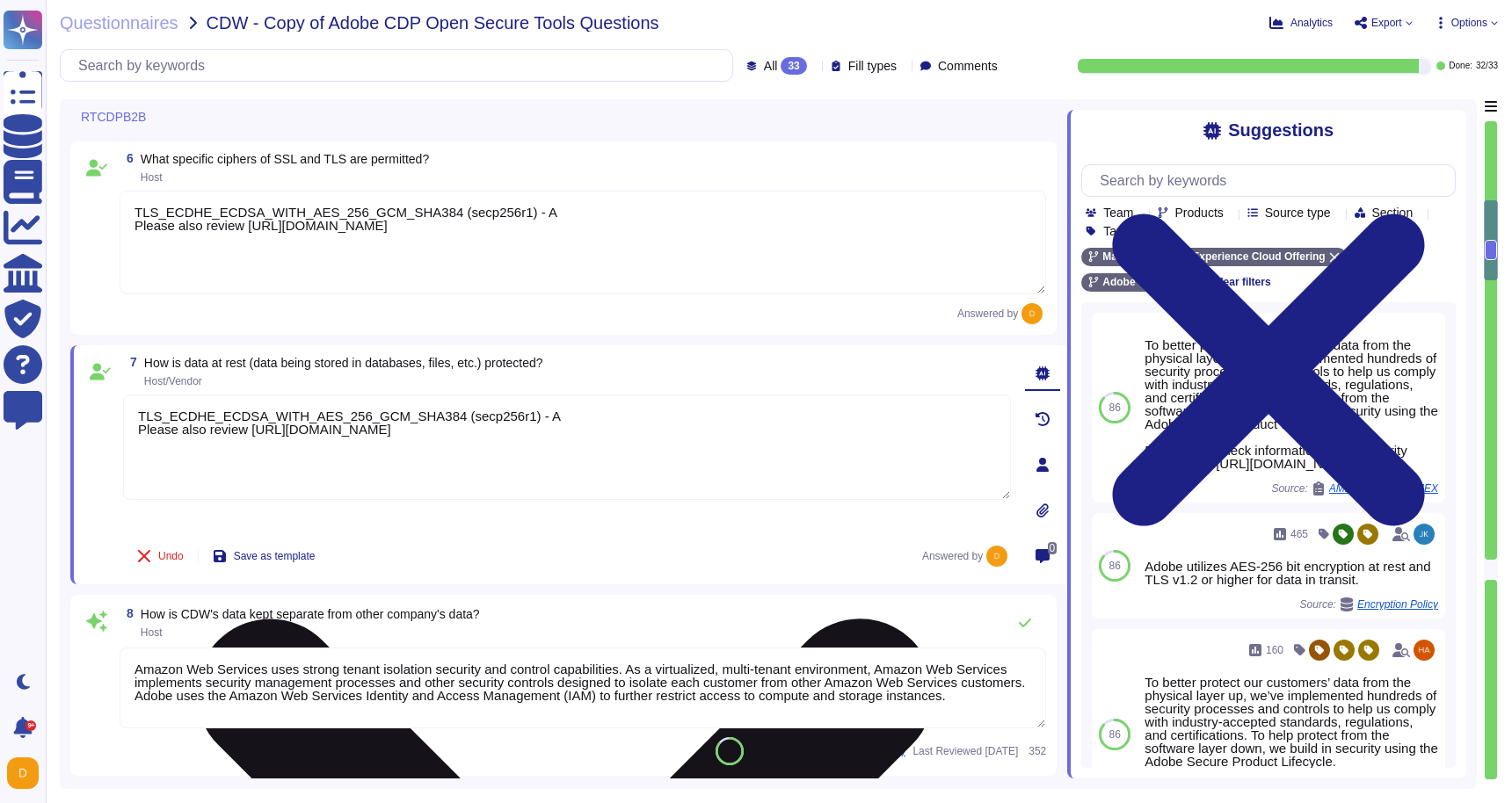
click at [869, 424] on textarea "TLS_ECDHE_ECDSA_WITH_AES_256_GCM_SHA384 (secp256r1) - A Please also review [URL…" at bounding box center [567, 447] width 887 height 106
click at [882, 429] on textarea "TLS_ECDHE_ECDSA_WITH_AES_256_GCM_SHA384 (secp256r1) - A Please also review [URL…" at bounding box center [567, 447] width 887 height 106
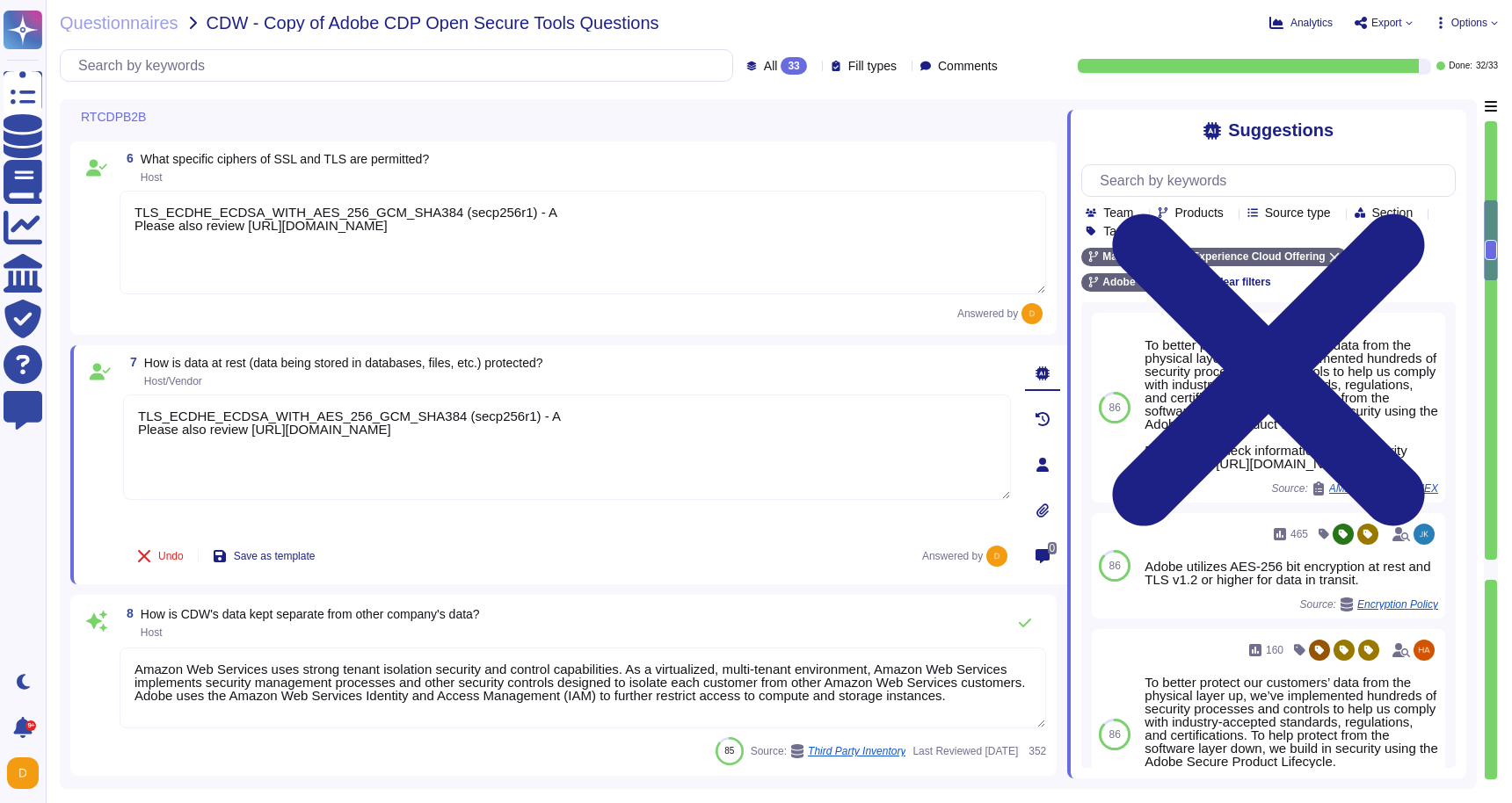
drag, startPoint x: 917, startPoint y: 429, endPoint x: 68, endPoint y: 343, distance: 853.3
click at [68, 343] on div "RTCDPB2B 3 Does this tool/service/product have the ability to permit access fro…" at bounding box center [768, 445] width 1417 height 690
type textarea "="
paste textarea "AES-256 Encryption, GCM"
type textarea "AES-256 Encryption, GCM"
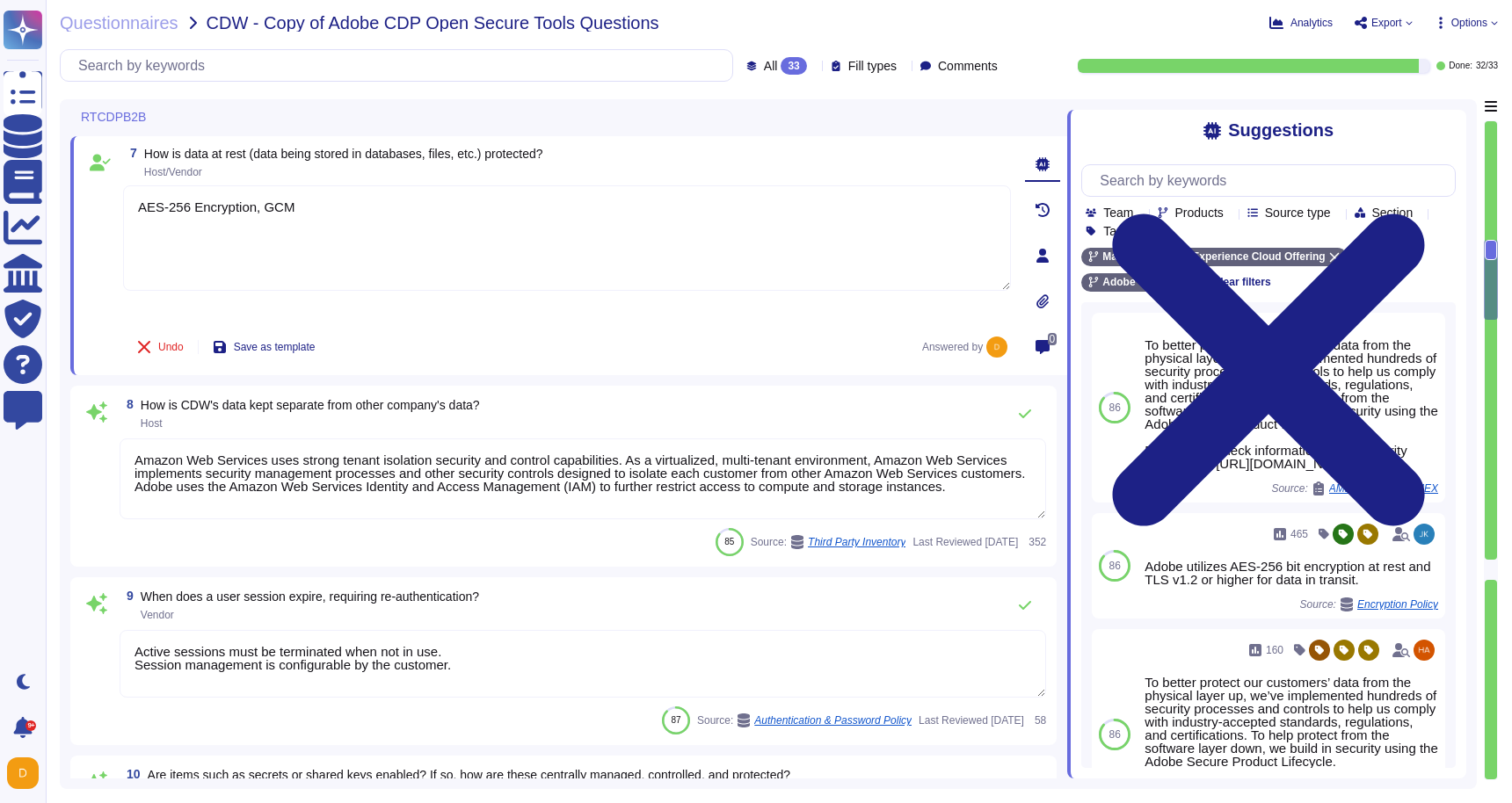
type textarea "Adobe implements patch management on production and critical systems hosting em…"
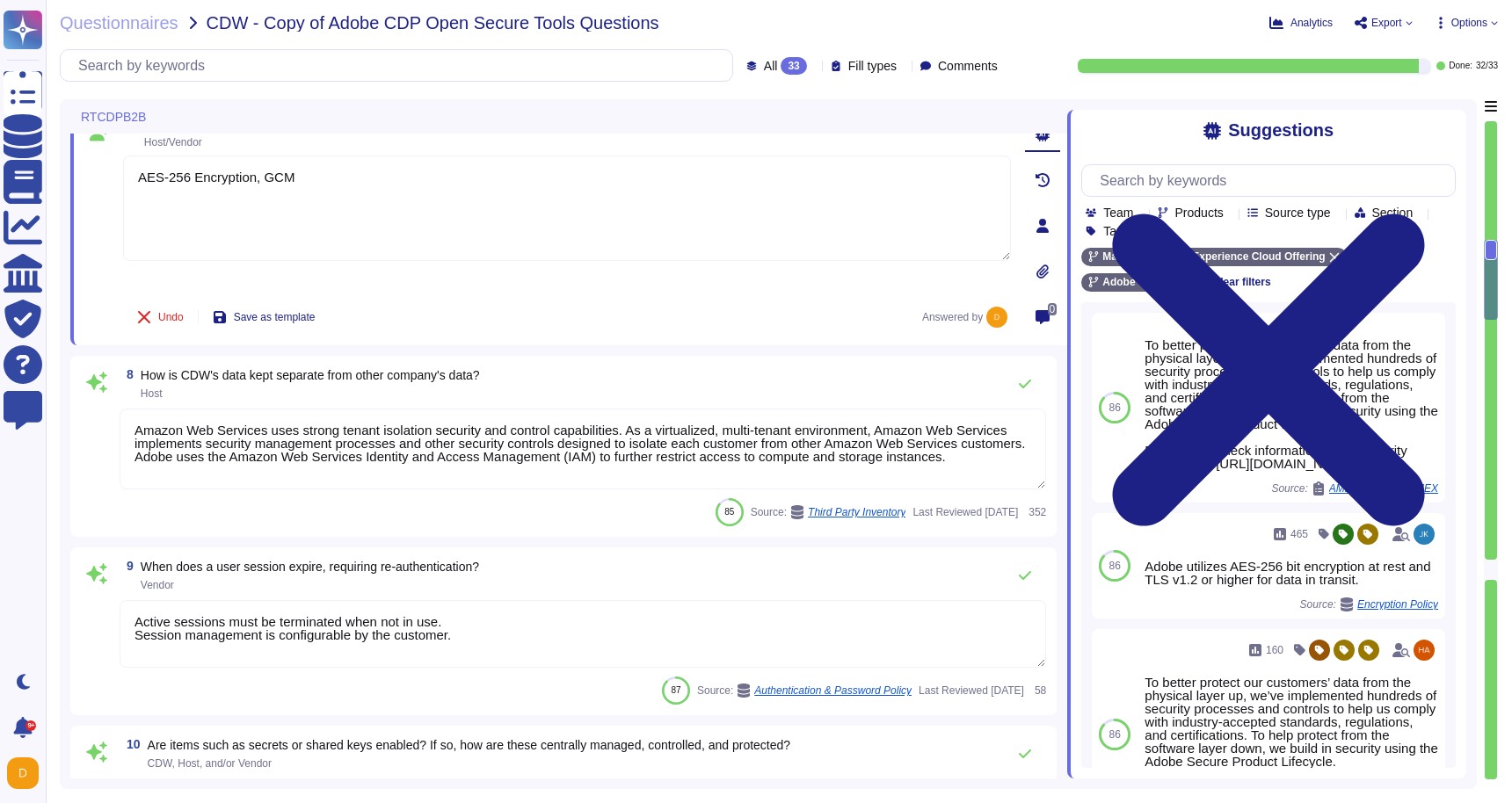
scroll to position [2, 0]
type textarea "AES-256 Encryption, GCM"
click at [382, 624] on textarea "Active sessions must be terminated when not in use. Session management is confi…" at bounding box center [583, 634] width 926 height 67
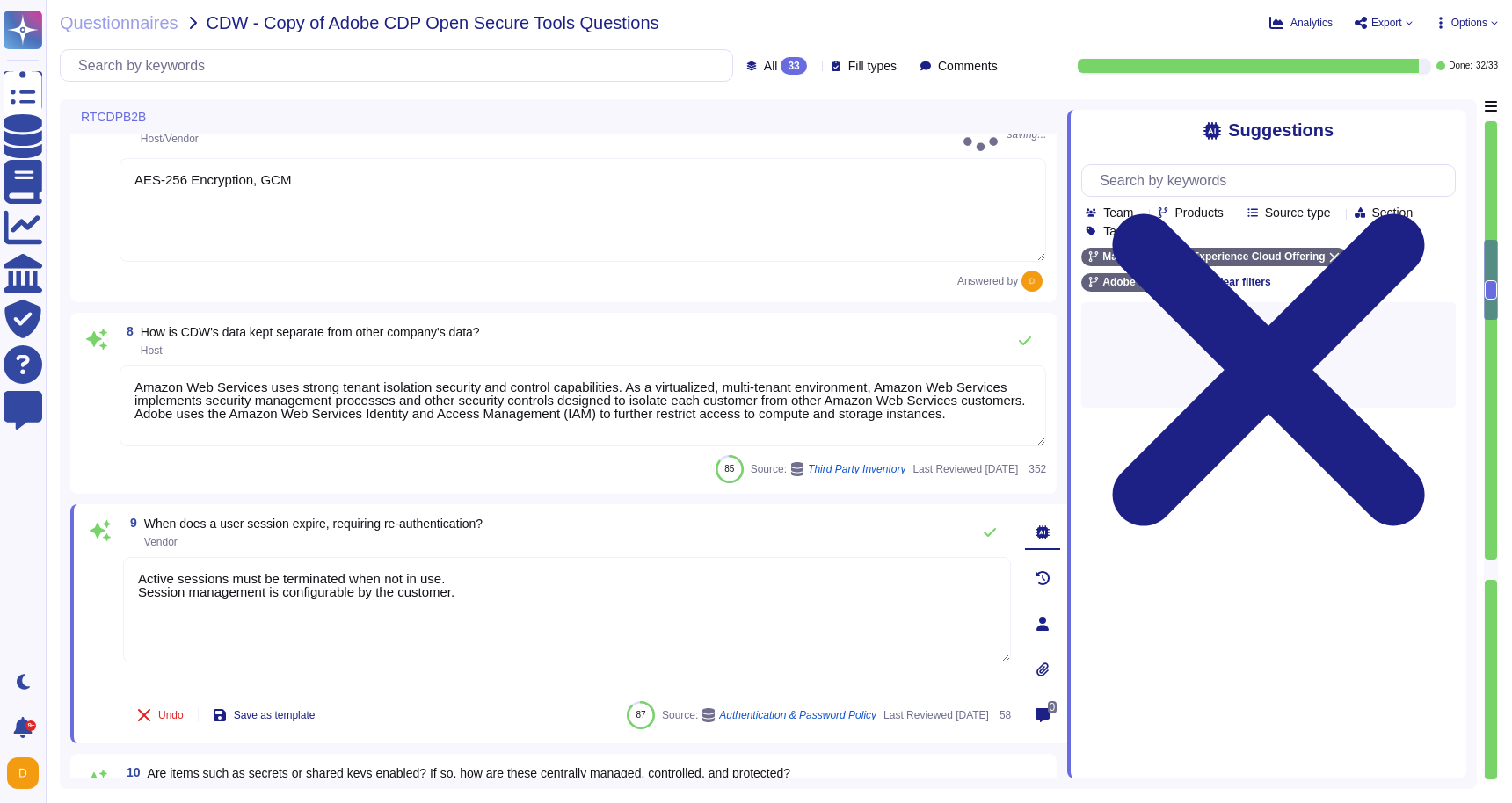
scroll to position [0, 0]
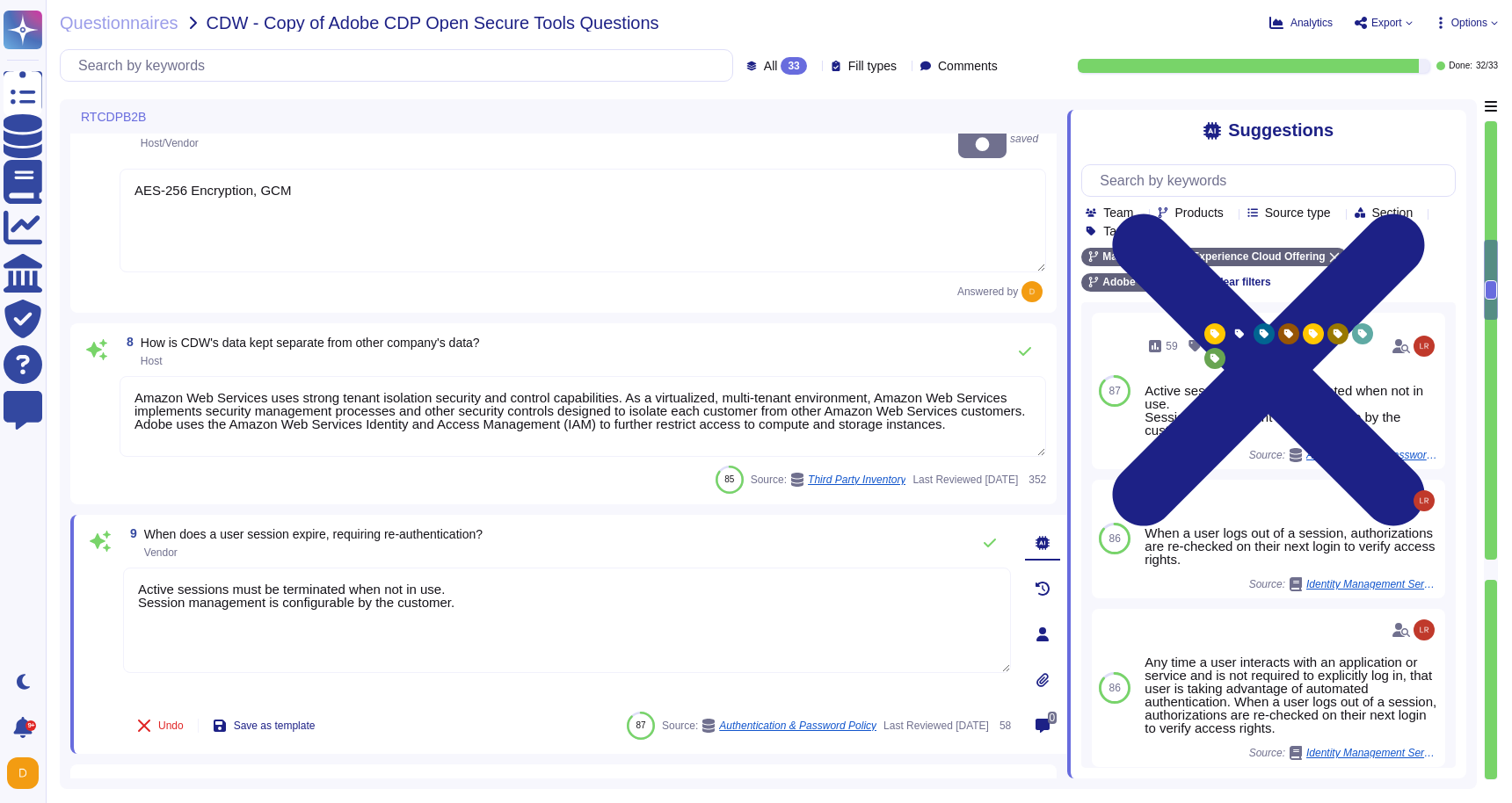
drag, startPoint x: 487, startPoint y: 568, endPoint x: 375, endPoint y: 572, distance: 112.1
click at [375, 572] on textarea "Active sessions must be terminated when not in use. Session management is confi…" at bounding box center [567, 620] width 887 height 106
click at [389, 572] on textarea "Active sessions must be terminated when not in use. Session management is confi…" at bounding box center [567, 620] width 887 height 106
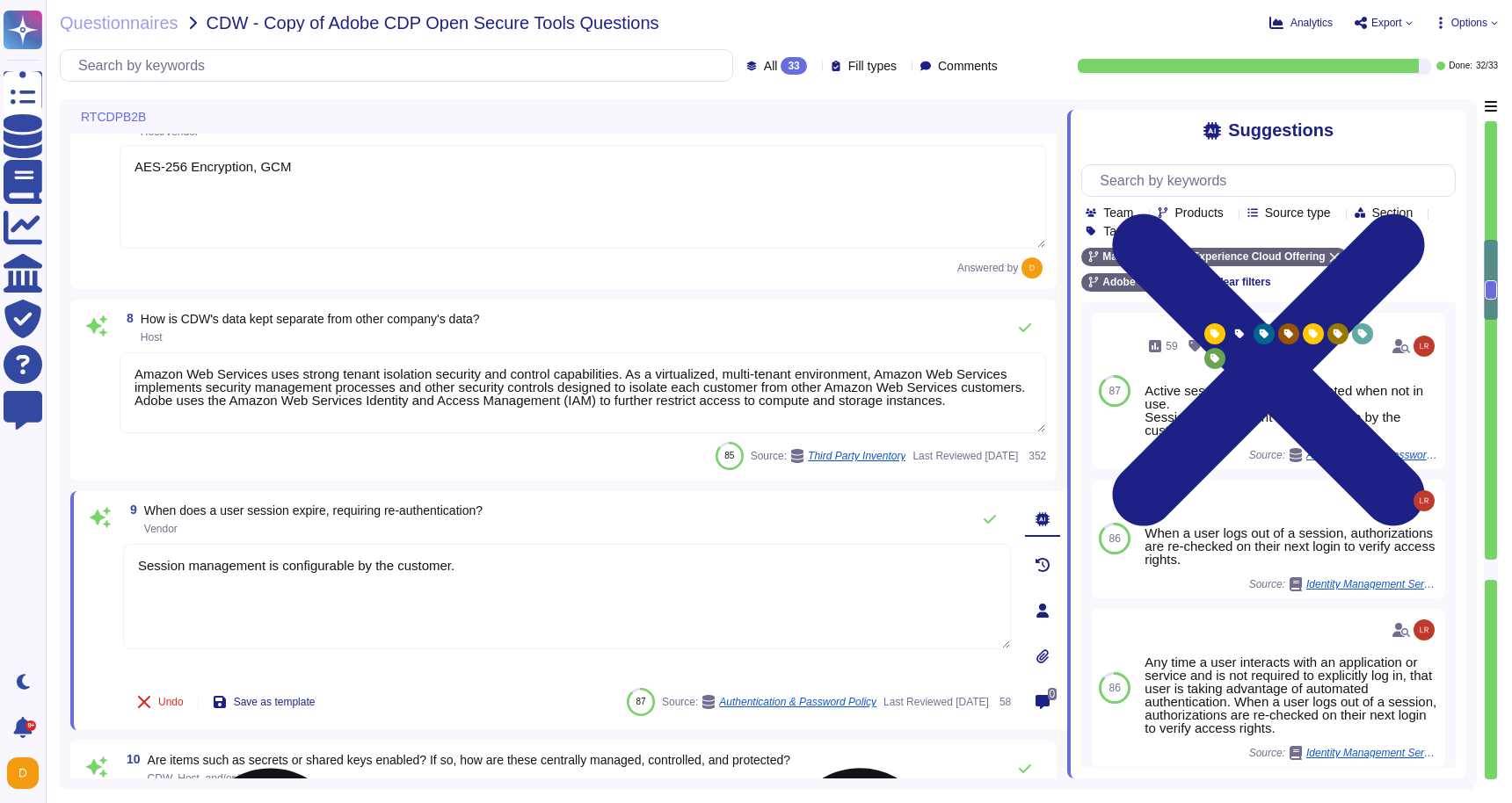
type textarea "Session management is configurable by the customer."
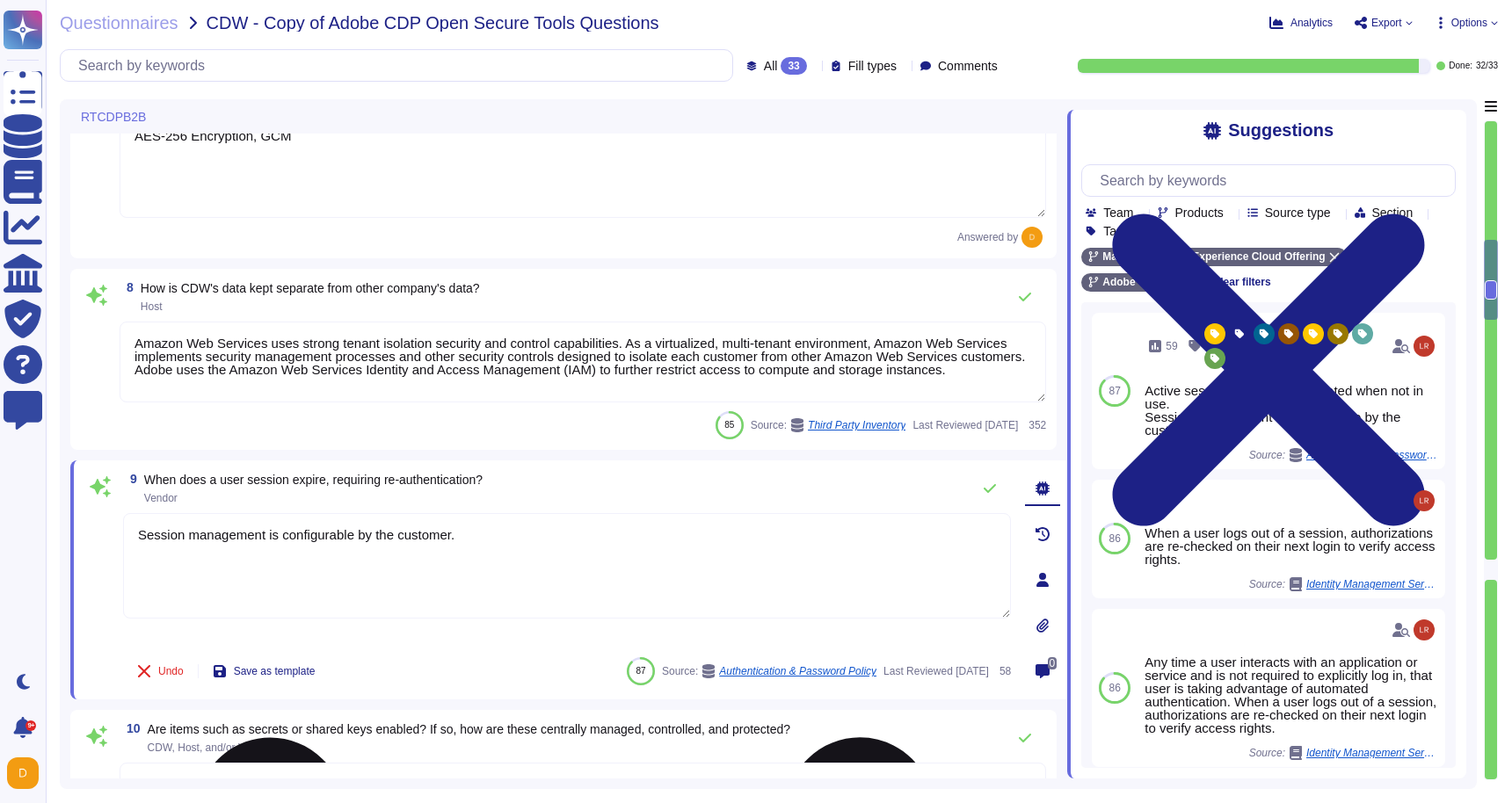
type textarea "Adobe has a formal patch management process implemented, which is governed by t…"
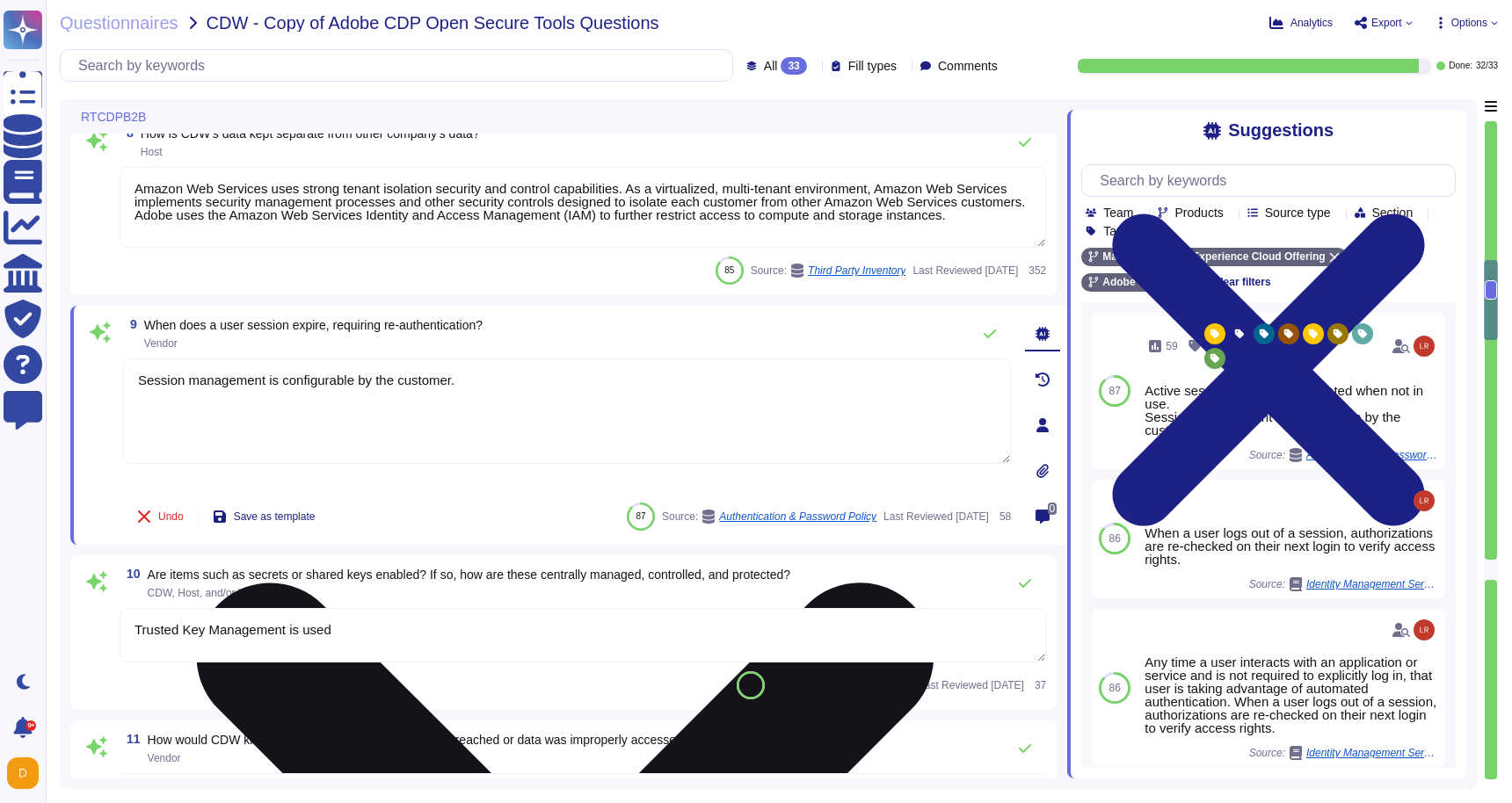
scroll to position [1413, 0]
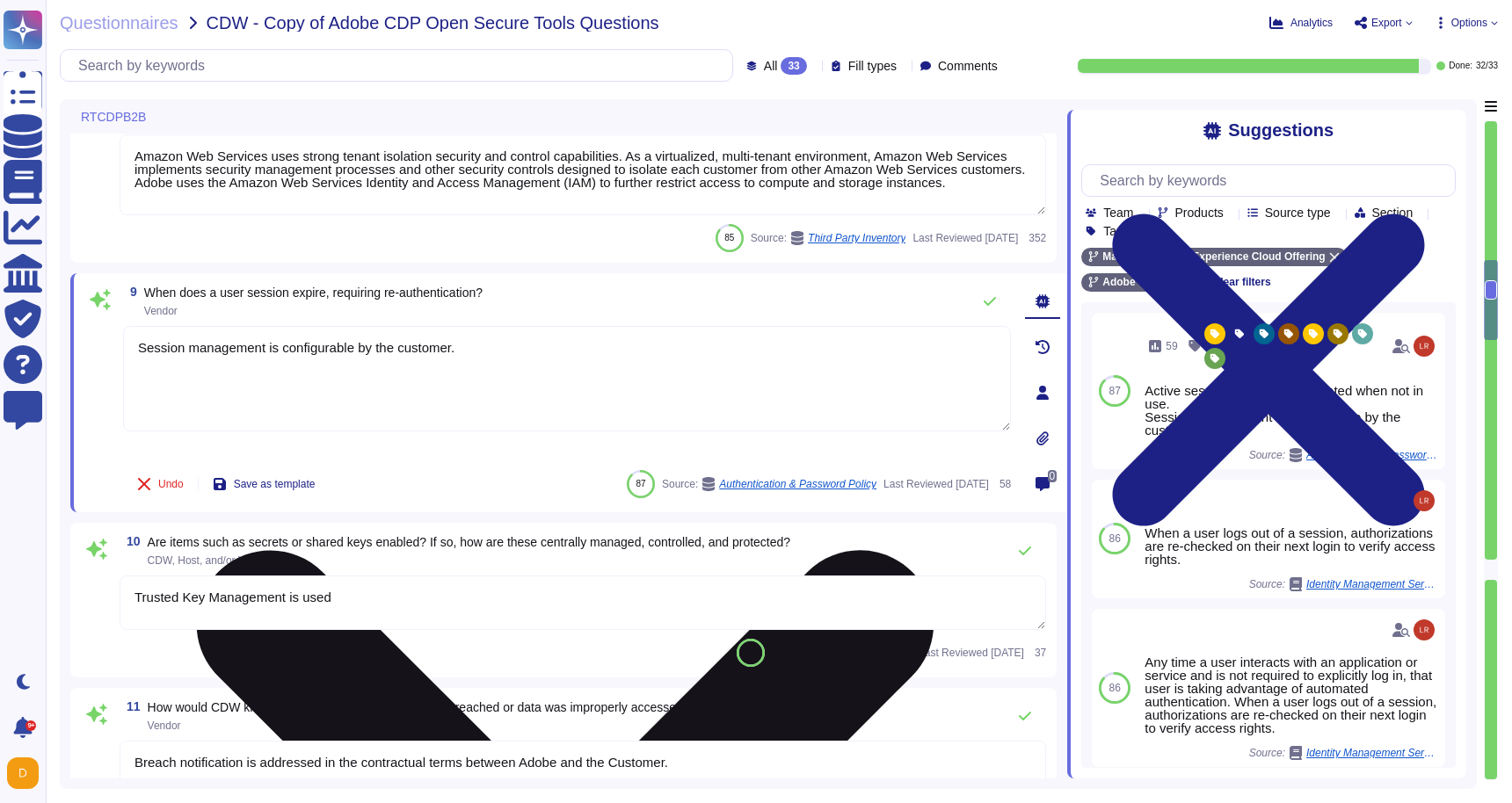
click at [483, 363] on textarea "Session management is configurable by the customer." at bounding box center [567, 378] width 887 height 106
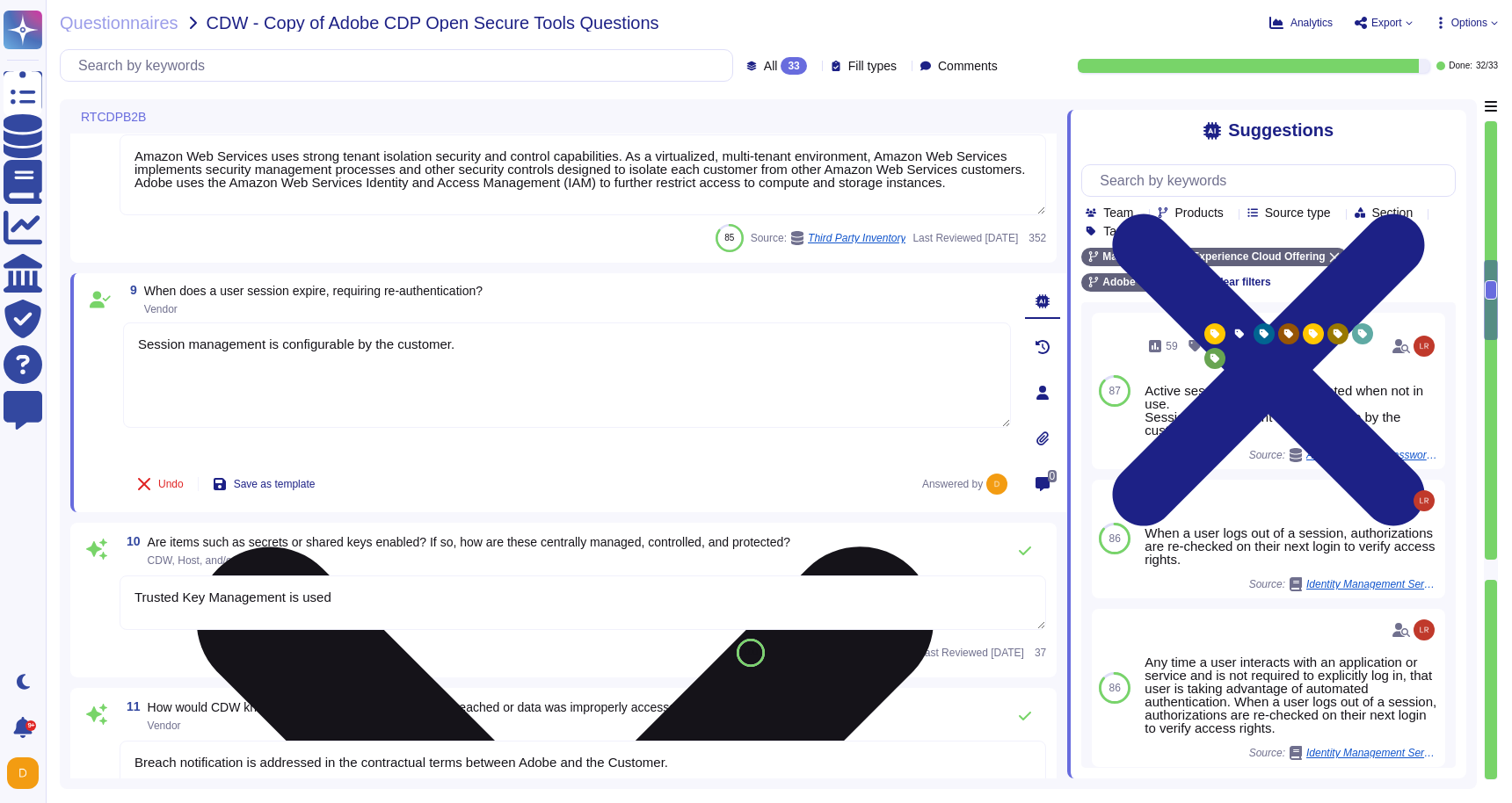
click at [587, 341] on textarea "Session management is configurable by the customer." at bounding box center [567, 374] width 887 height 106
paste textarea "[URL][DOMAIN_NAME]"
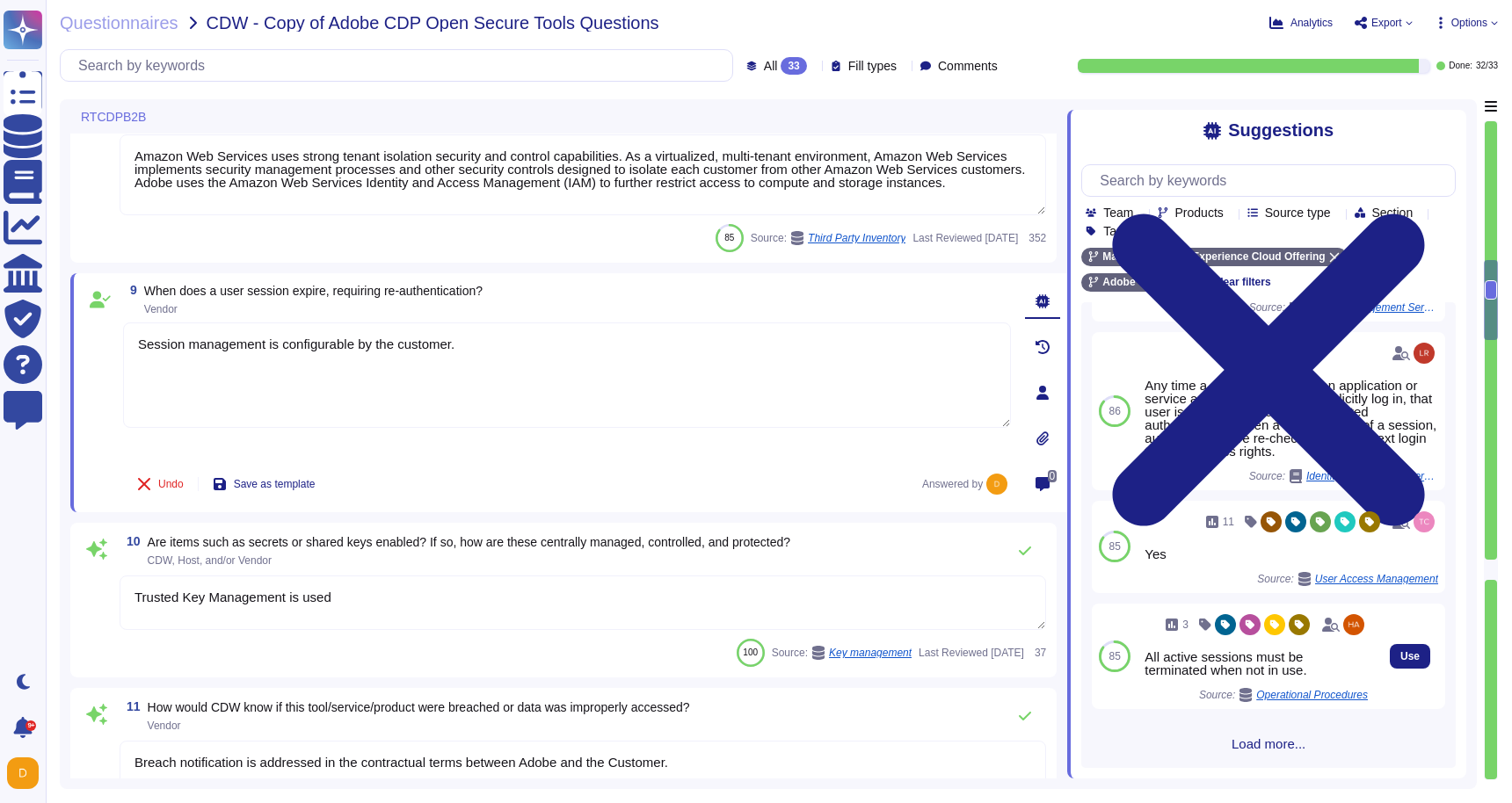
scroll to position [289, 0]
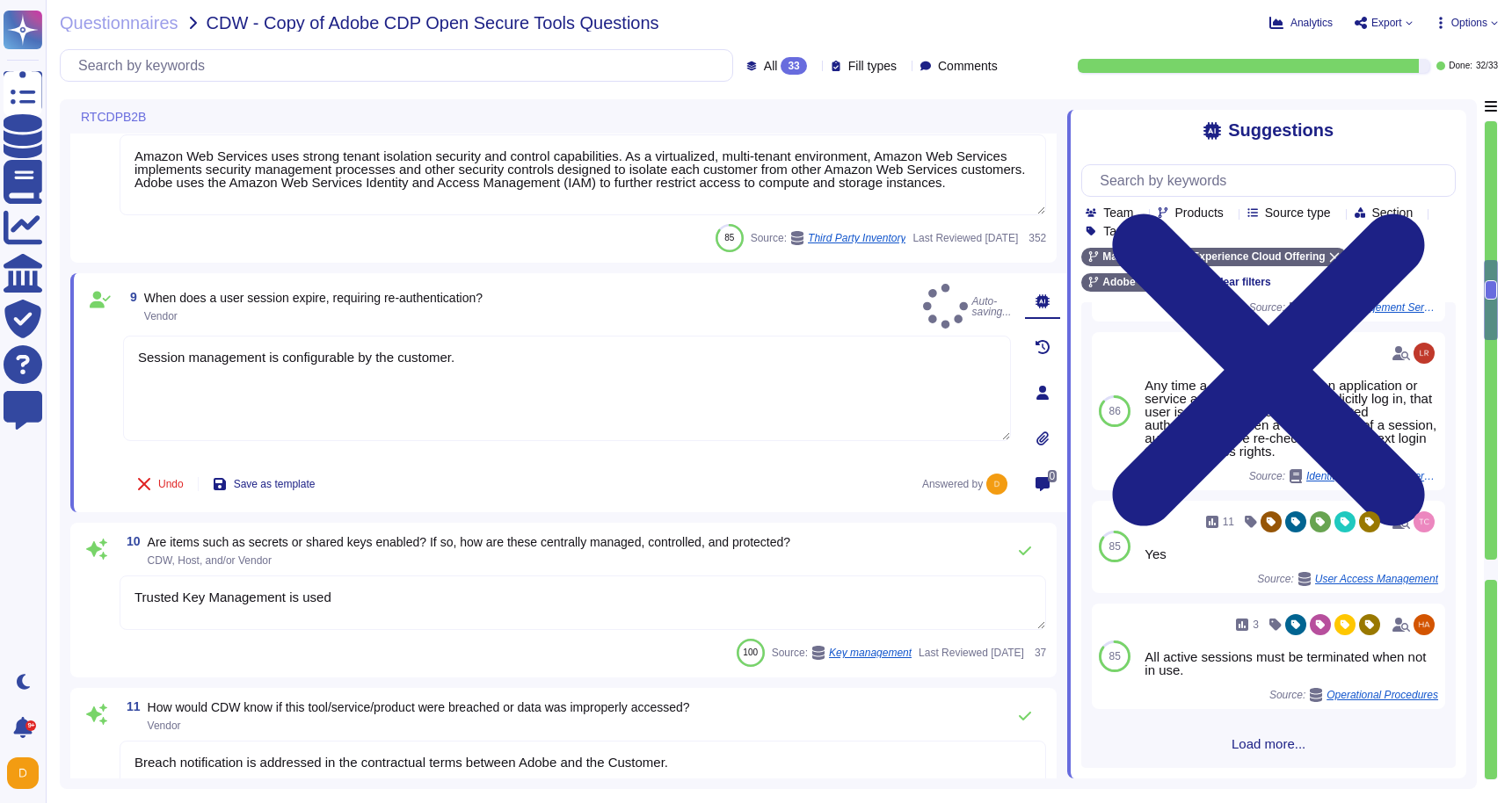
click at [1246, 743] on span "Load more..." at bounding box center [1268, 744] width 374 height 13
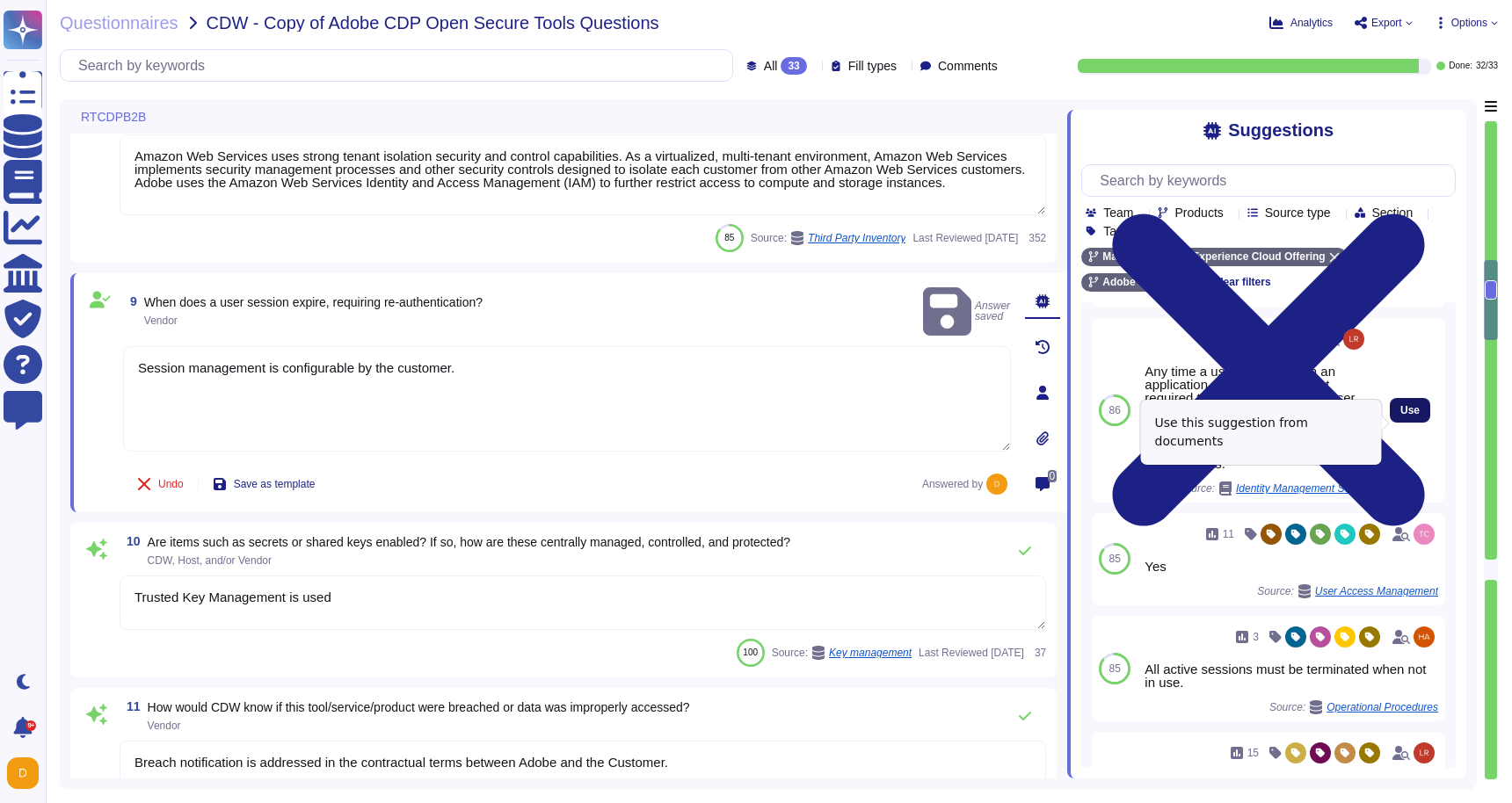
click at [1423, 422] on button "Use" at bounding box center [1410, 411] width 41 height 25
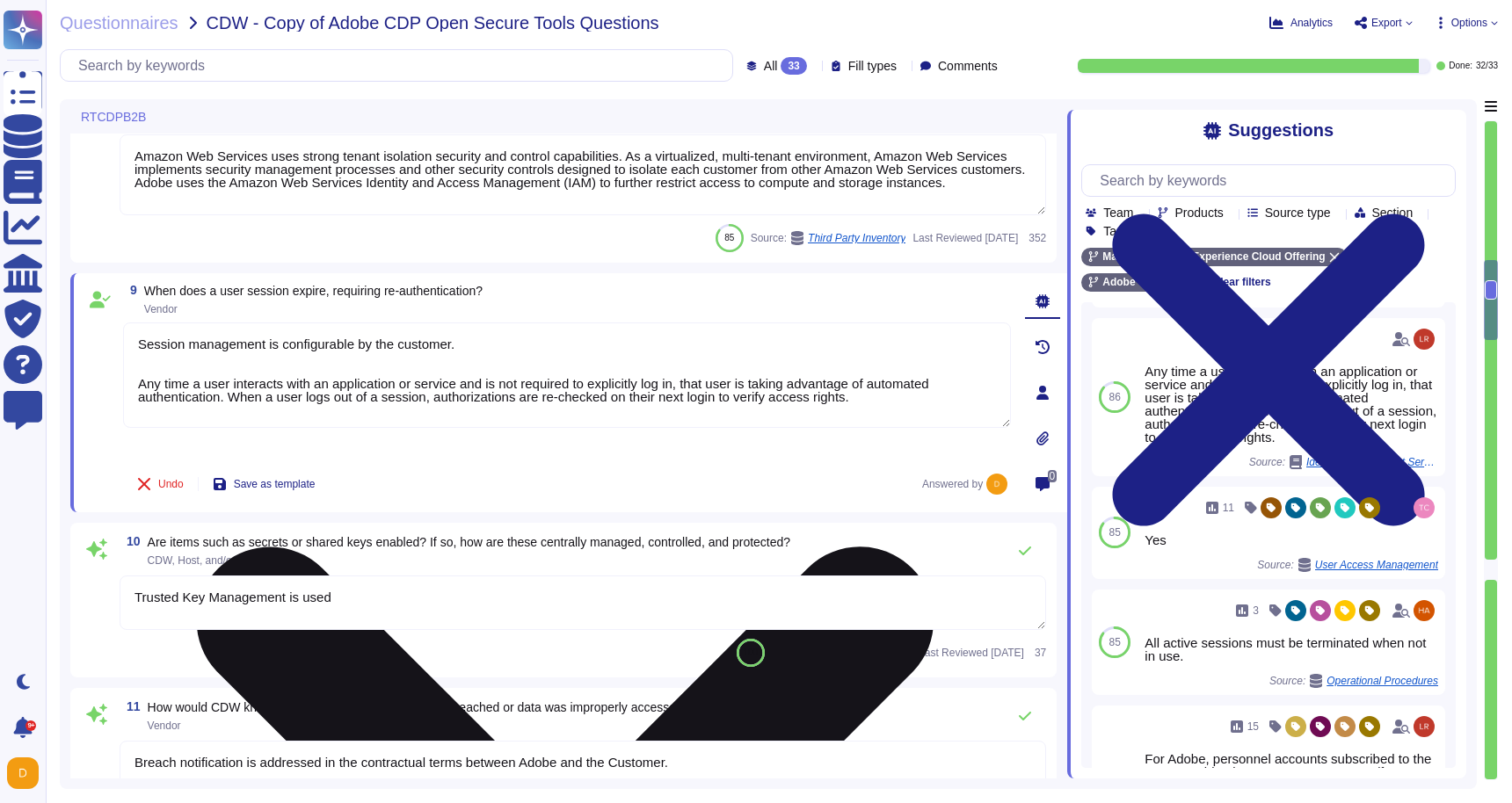
drag, startPoint x: 229, startPoint y: 400, endPoint x: 126, endPoint y: 388, distance: 103.7
click at [126, 388] on textarea "Session management is configurable by the customer. Any time a user interacts w…" at bounding box center [567, 374] width 887 height 106
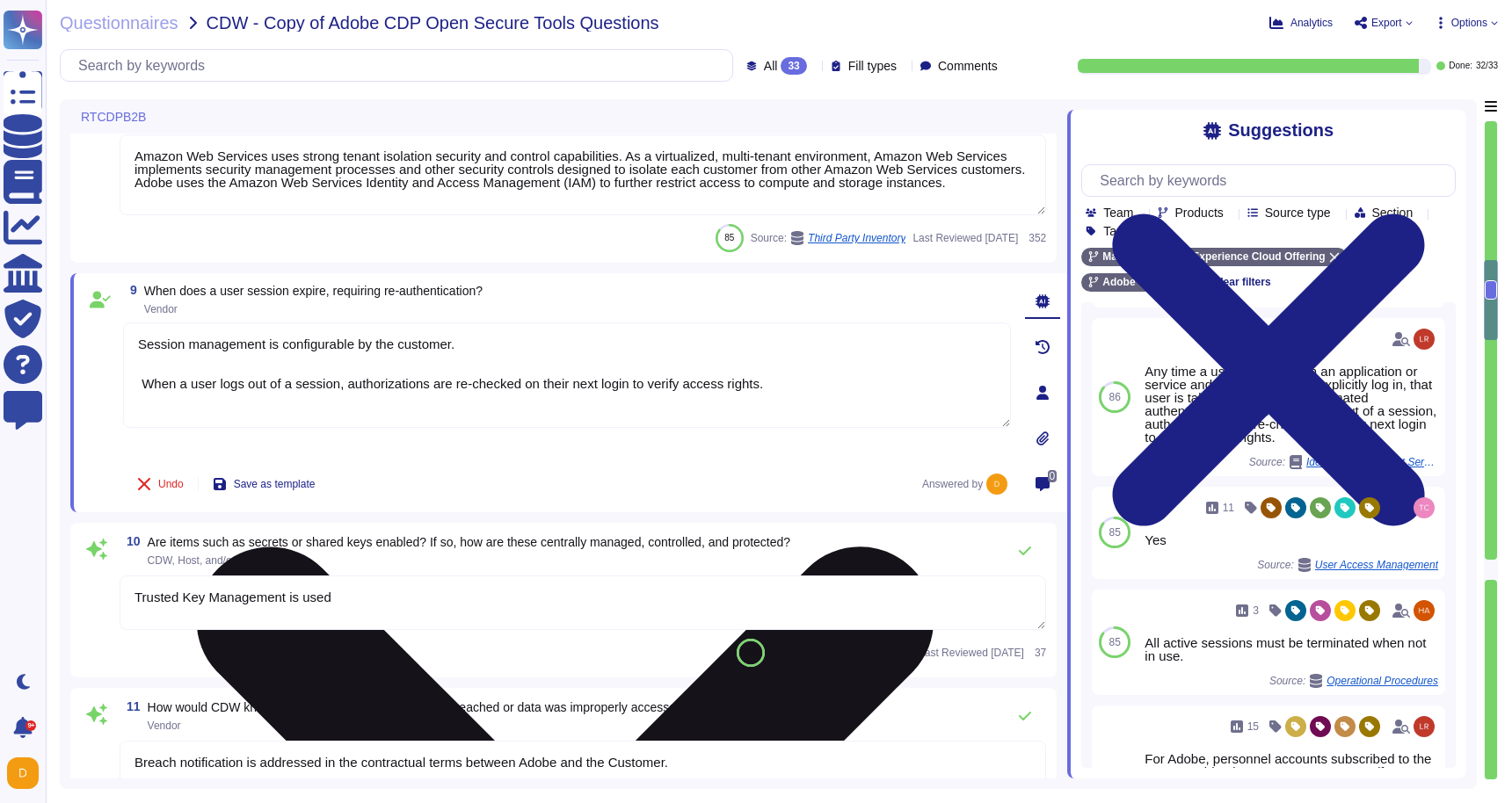
type textarea "Session management is configurable by the customer. When a user logs out of a s…"
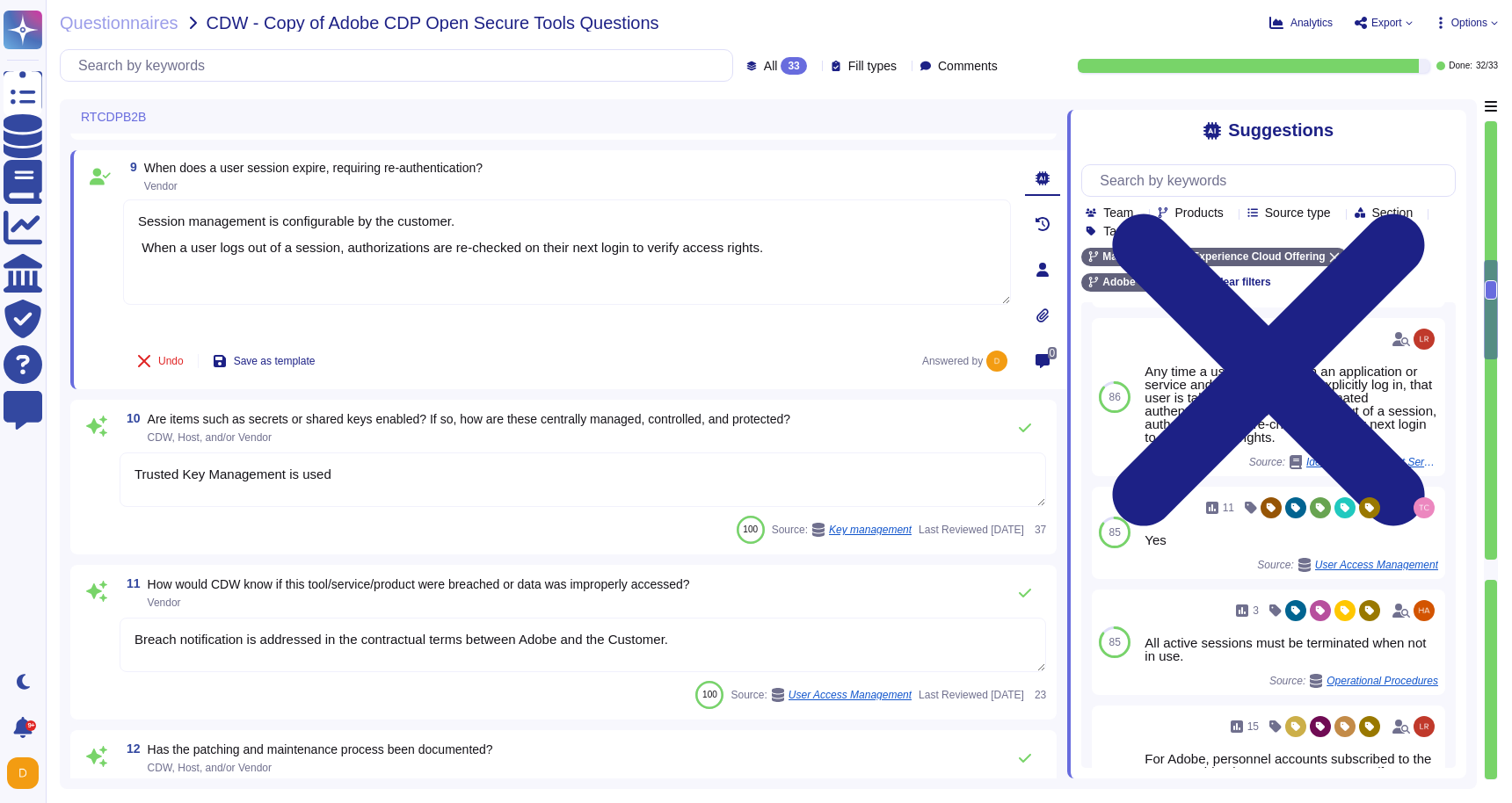
type textarea "Please refer to the Master Compliance list available here: [URL][DOMAIN_NAME]"
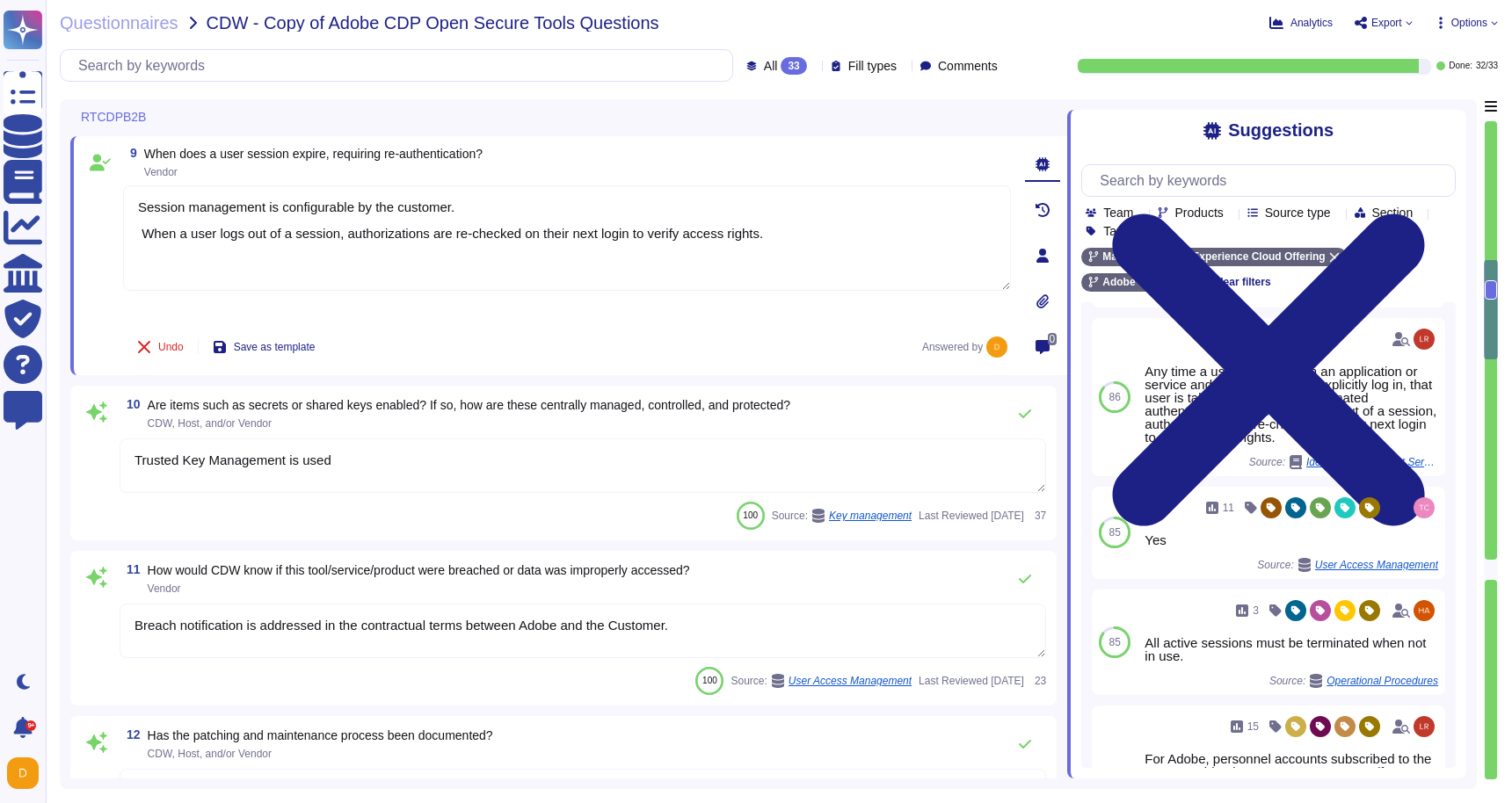
scroll to position [1540, 0]
type textarea "Session management is configurable by the customer. When a user logs out of a s…"
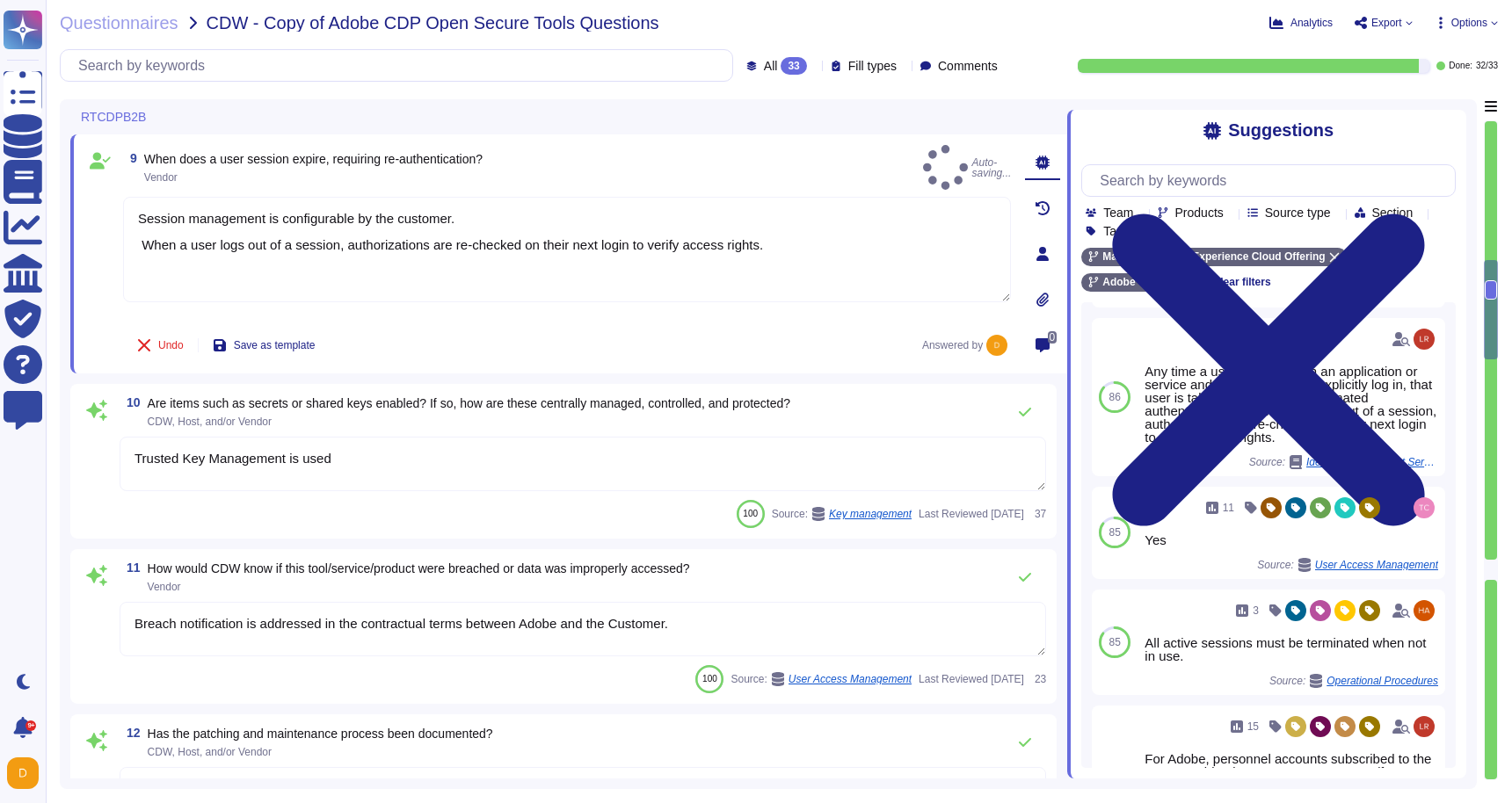
click at [440, 409] on span "Are items such as secrets or shared keys enabled? If so, how are these centrall…" at bounding box center [469, 404] width 643 height 14
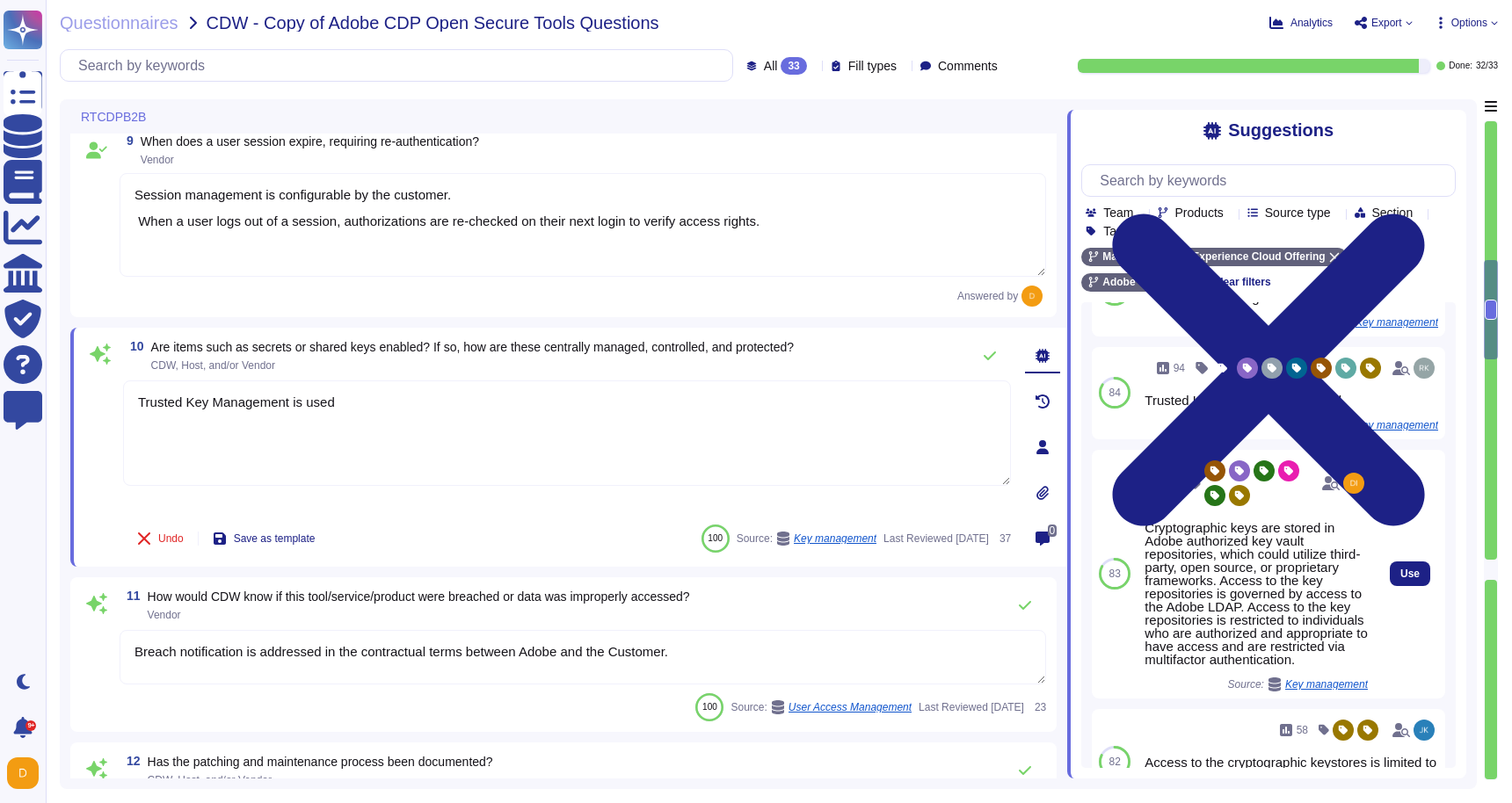
scroll to position [70, 0]
click at [1412, 577] on span "Use" at bounding box center [1410, 572] width 20 height 11
type textarea "Trusted Key Management is used Cryptographic keys are stored in Adobe authorize…"
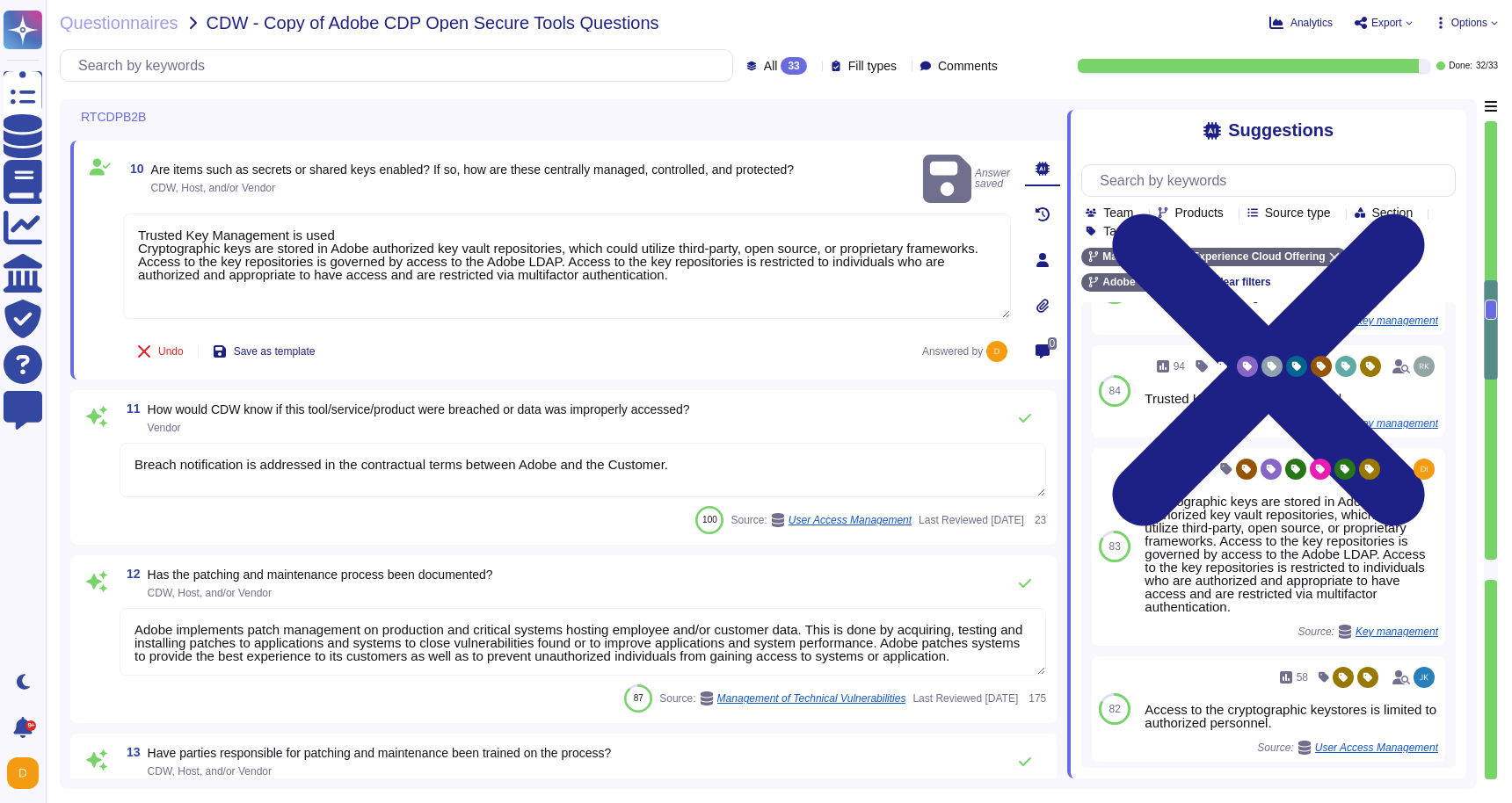
type textarea "The Adobe Vulnerability Management program provides operational groups with the…"
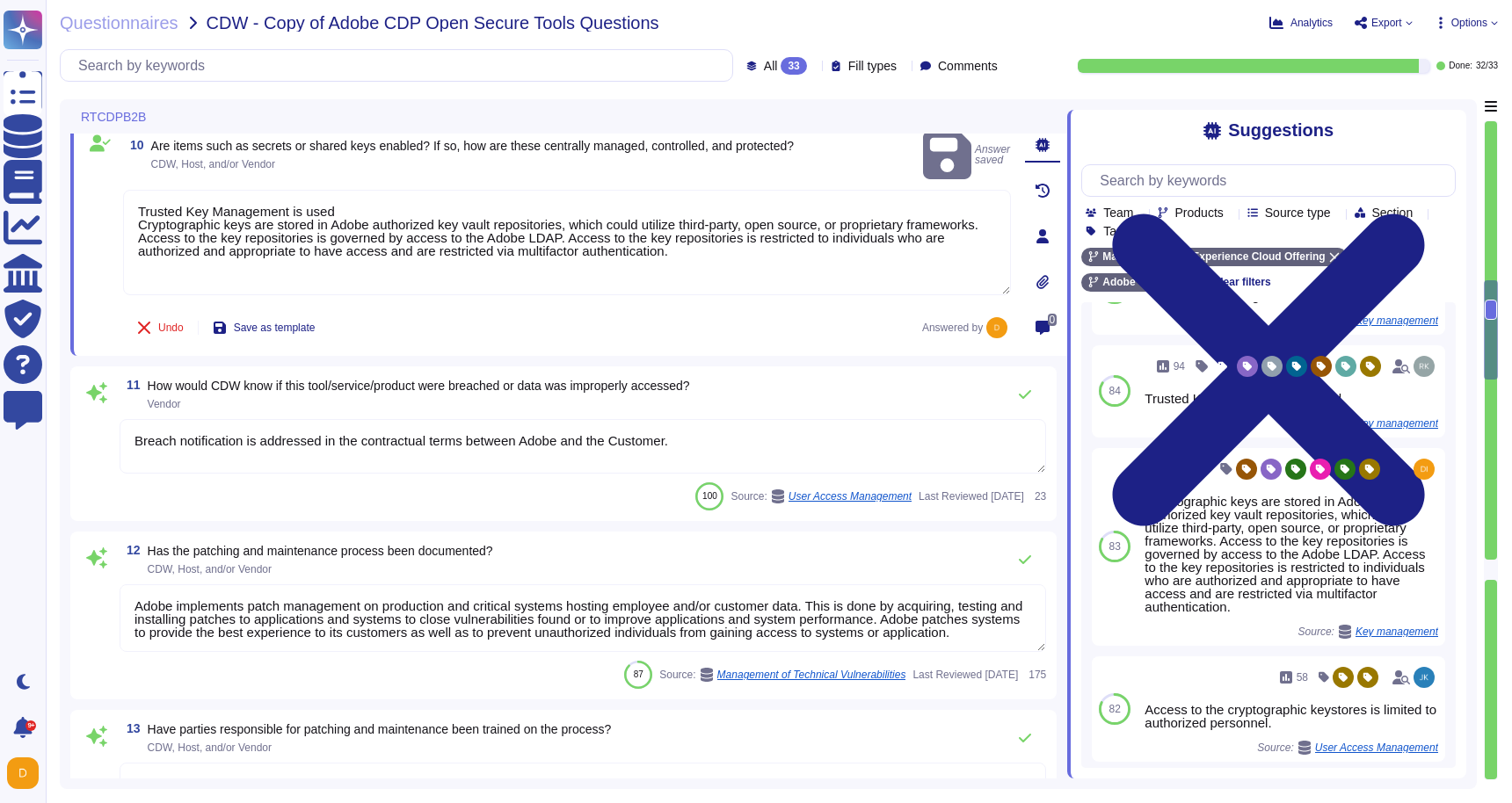
scroll to position [1755, 0]
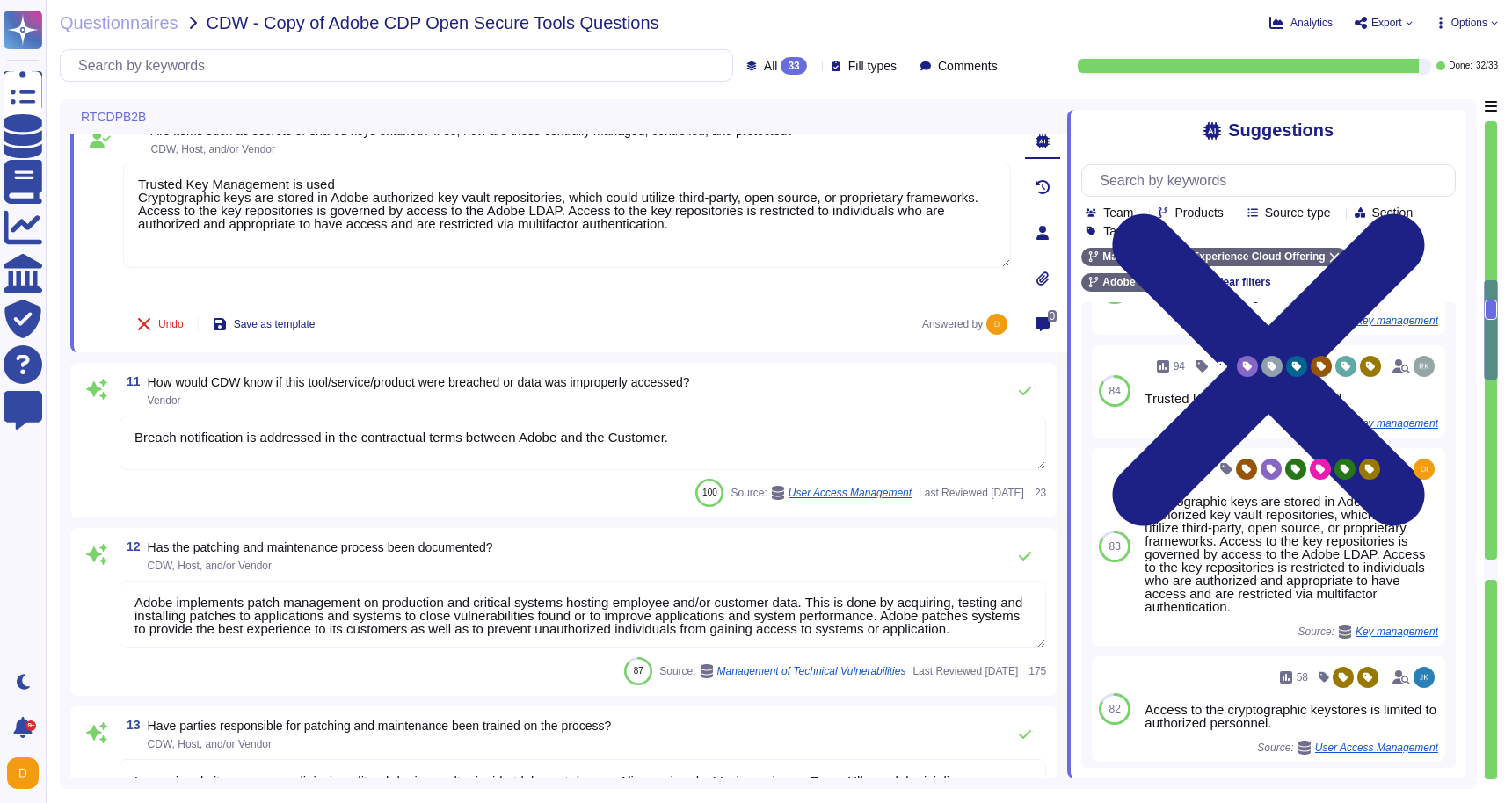
click at [701, 441] on textarea "Breach notification is addressed in the contractual terms between Adobe and the…" at bounding box center [583, 442] width 926 height 54
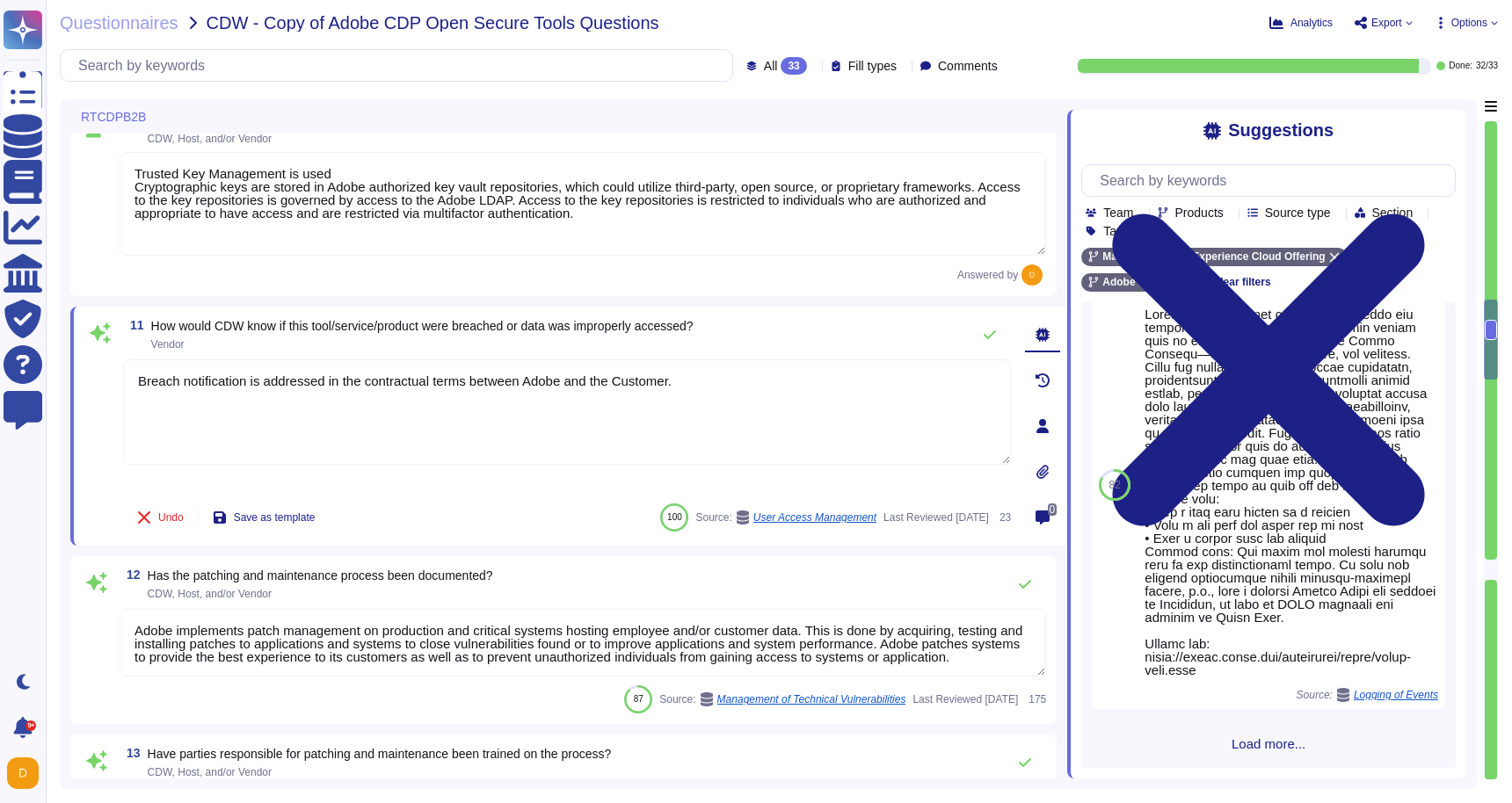
scroll to position [594, 0]
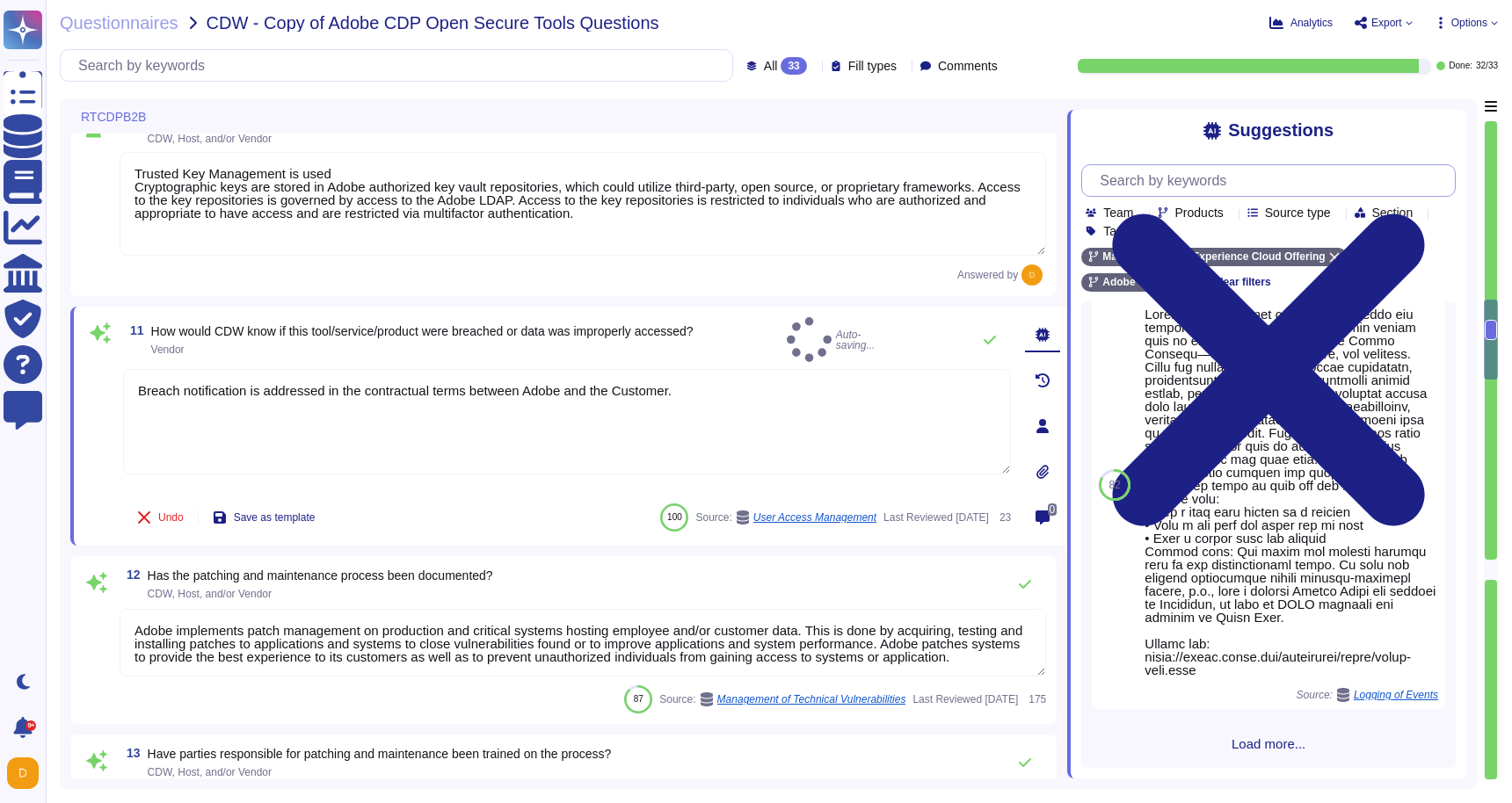
type textarea "Breach notification is addressed in the contractual terms between Adobe and the…"
click at [1184, 182] on input "text" at bounding box center [1272, 180] width 364 height 31
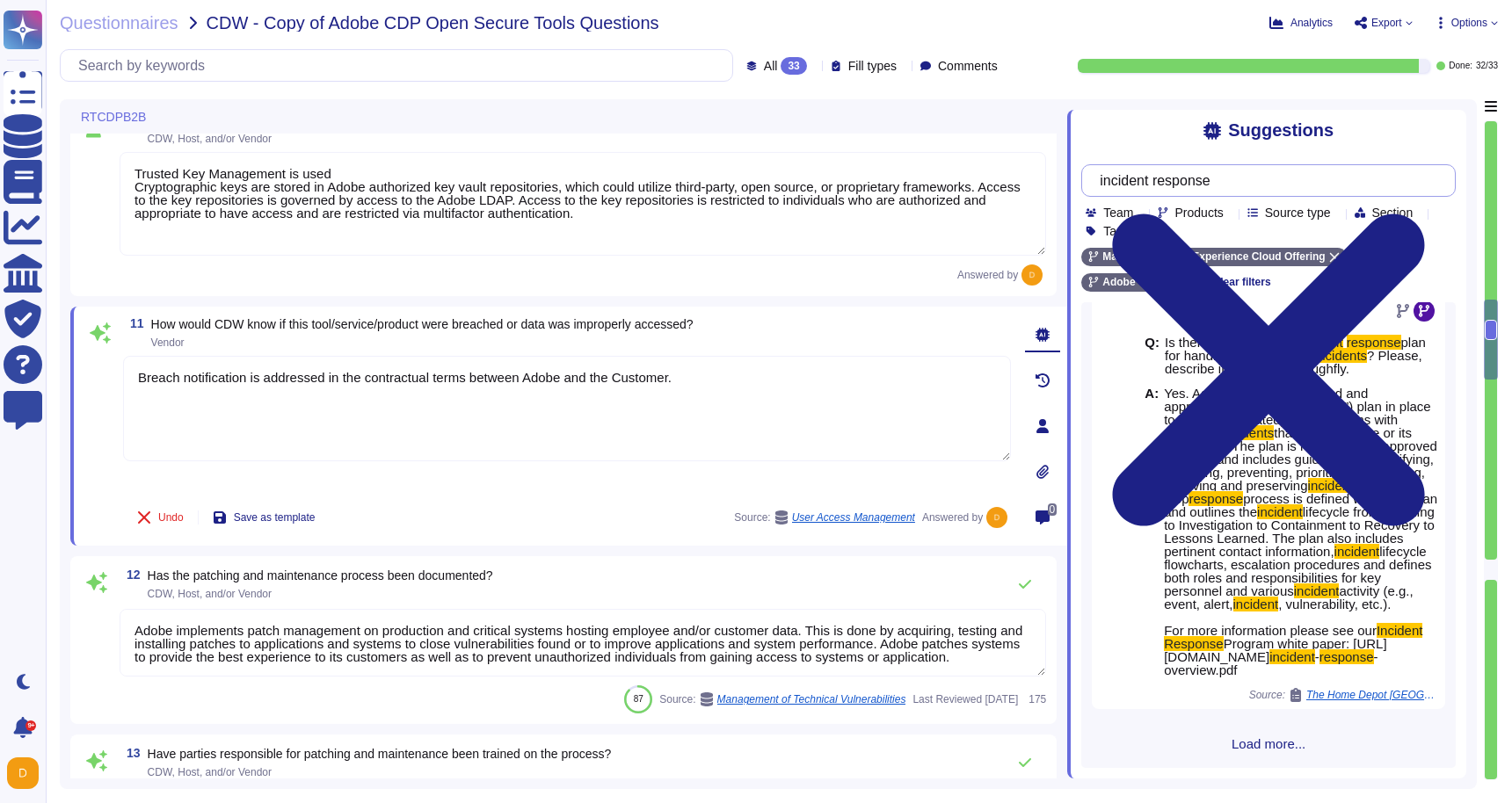
scroll to position [452, 0]
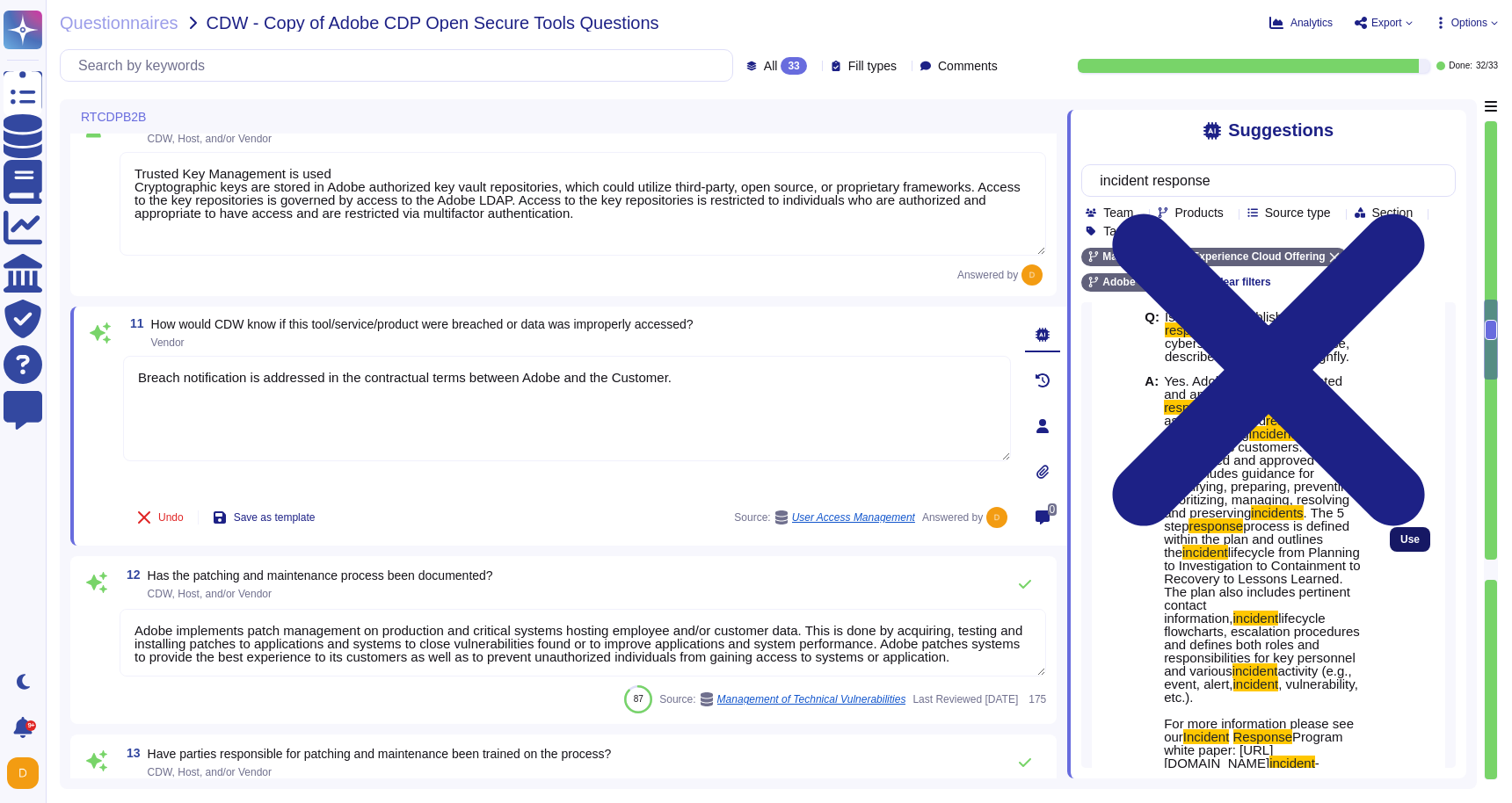
type input "incident response"
click at [1416, 527] on button "Use" at bounding box center [1410, 539] width 41 height 25
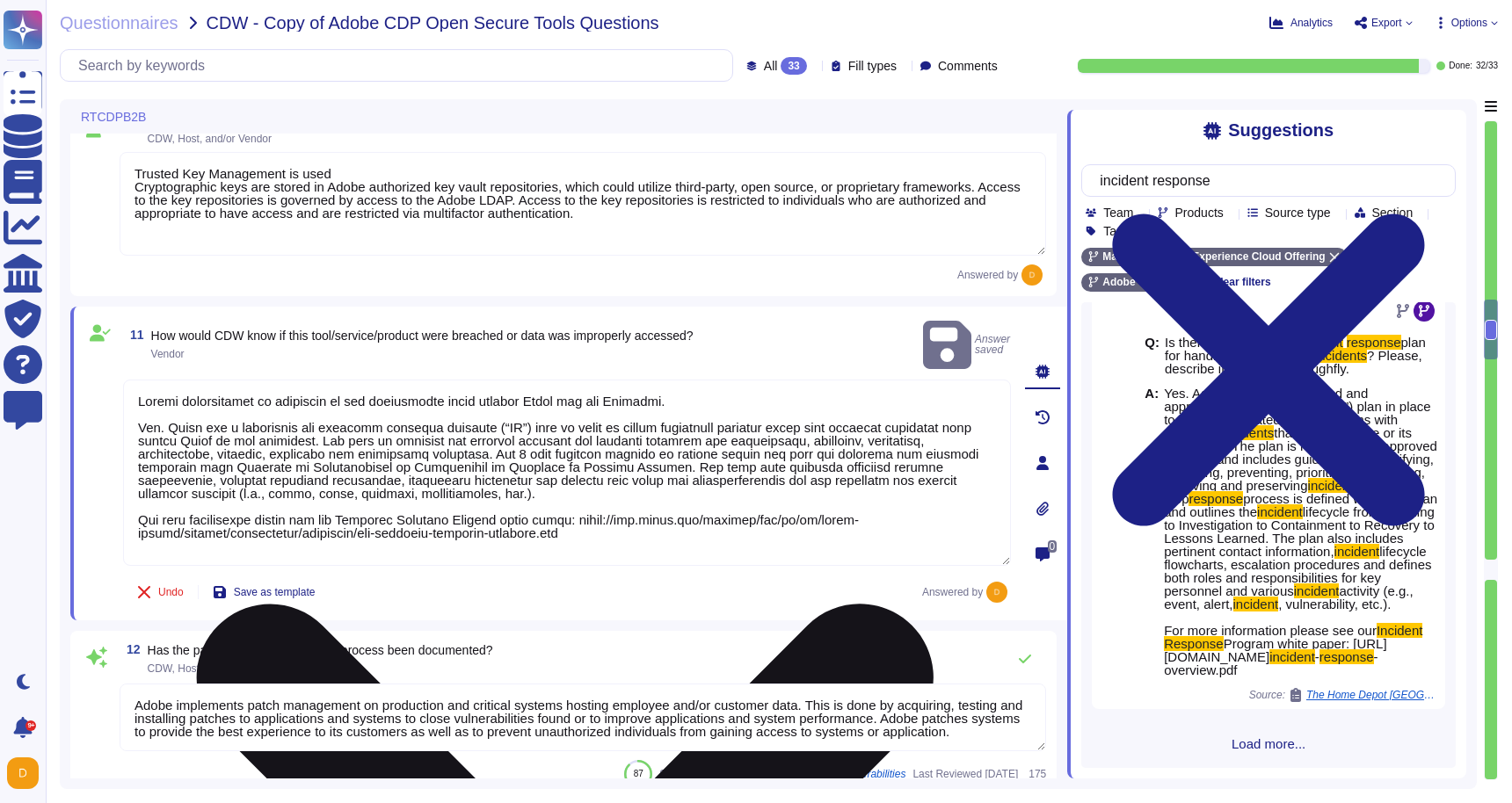
drag, startPoint x: 167, startPoint y: 405, endPoint x: 123, endPoint y: 405, distance: 44.0
click at [123, 405] on textarea at bounding box center [567, 473] width 887 height 186
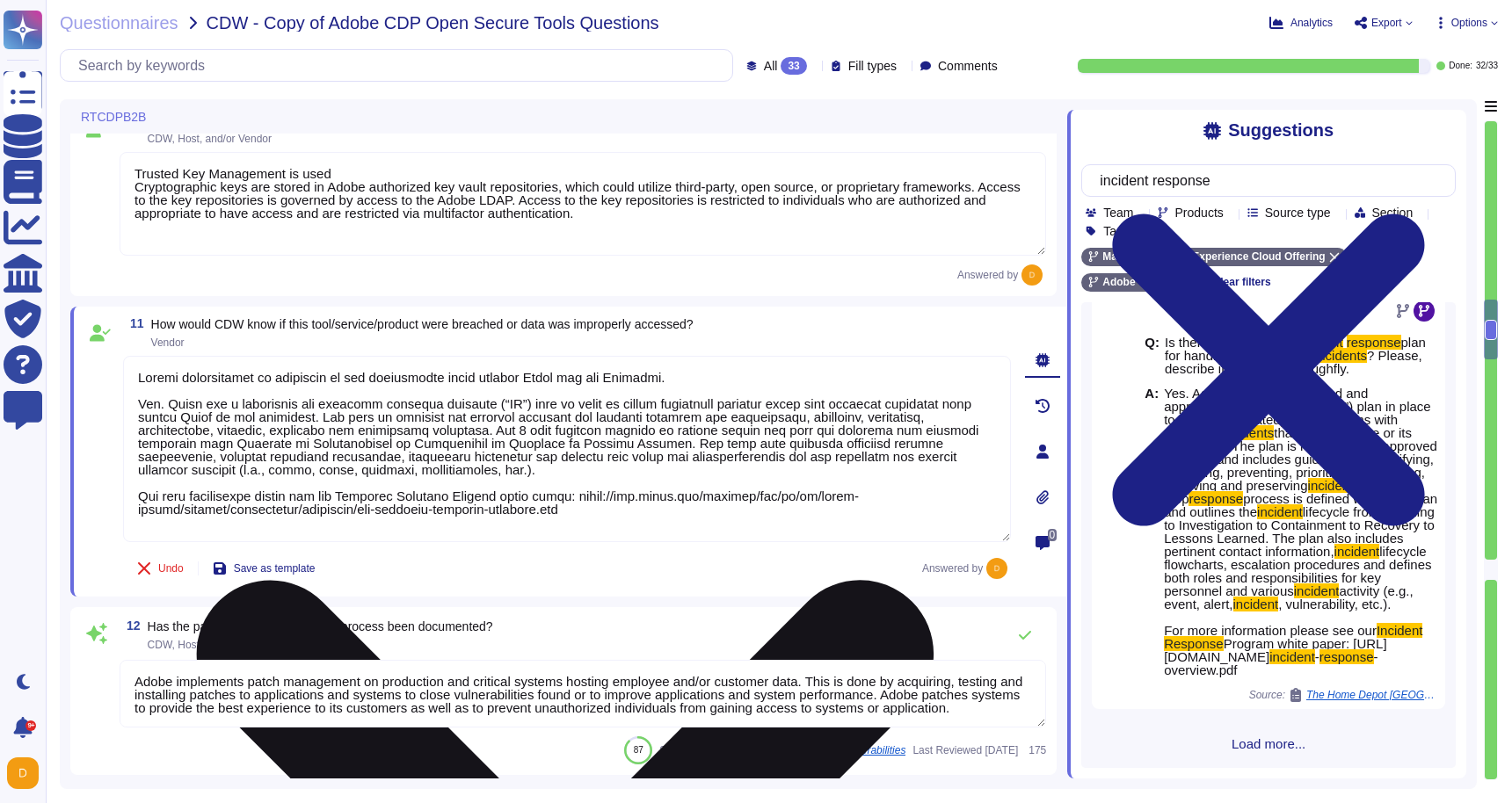
type textarea "Loremi dolorsitamet co adipiscin el sed doeiusmodte incid utlabor Etdol mag ali…"
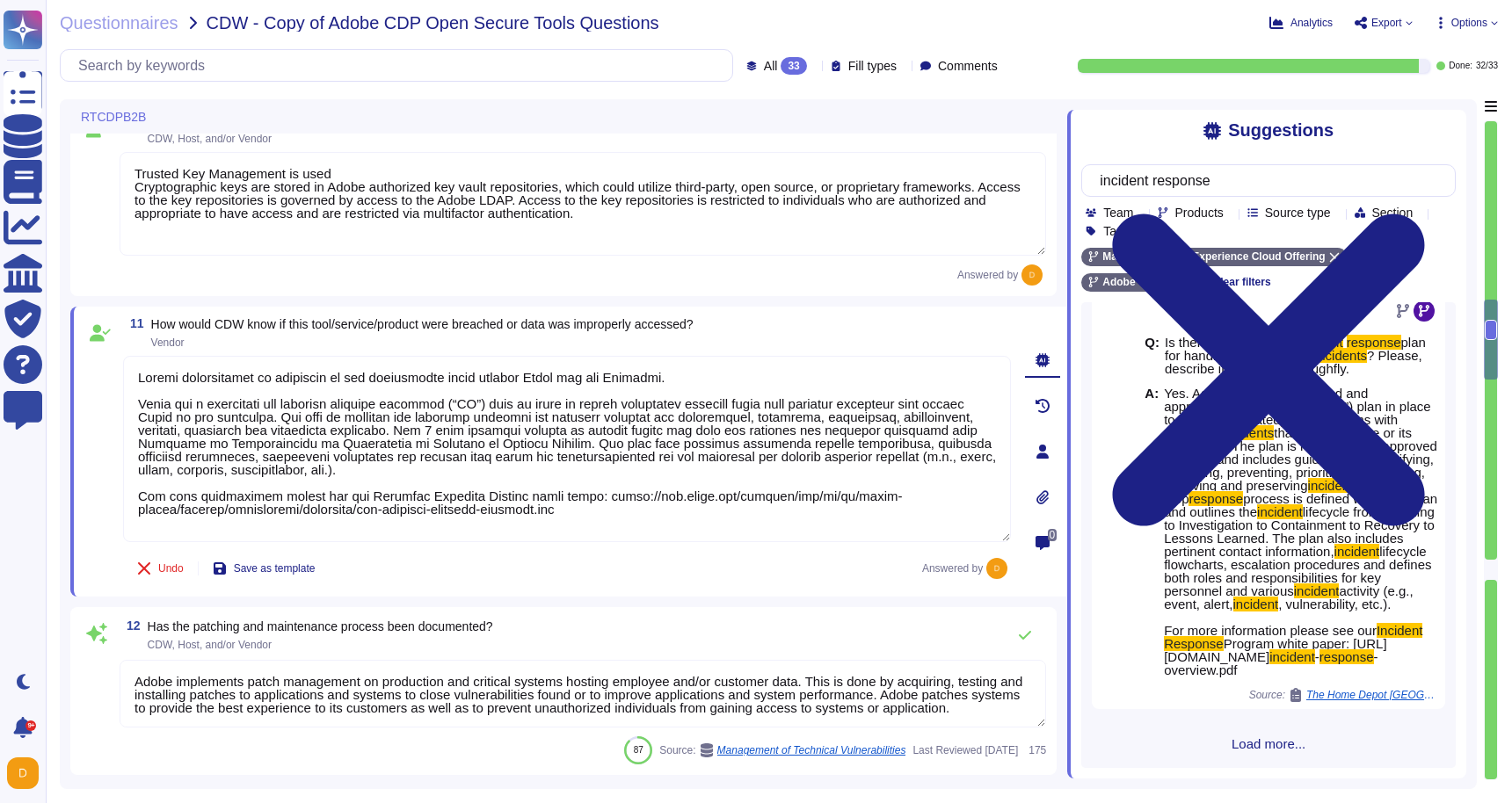
type textarea "The Adobe Vulnerability Management program provides operational groups with the…"
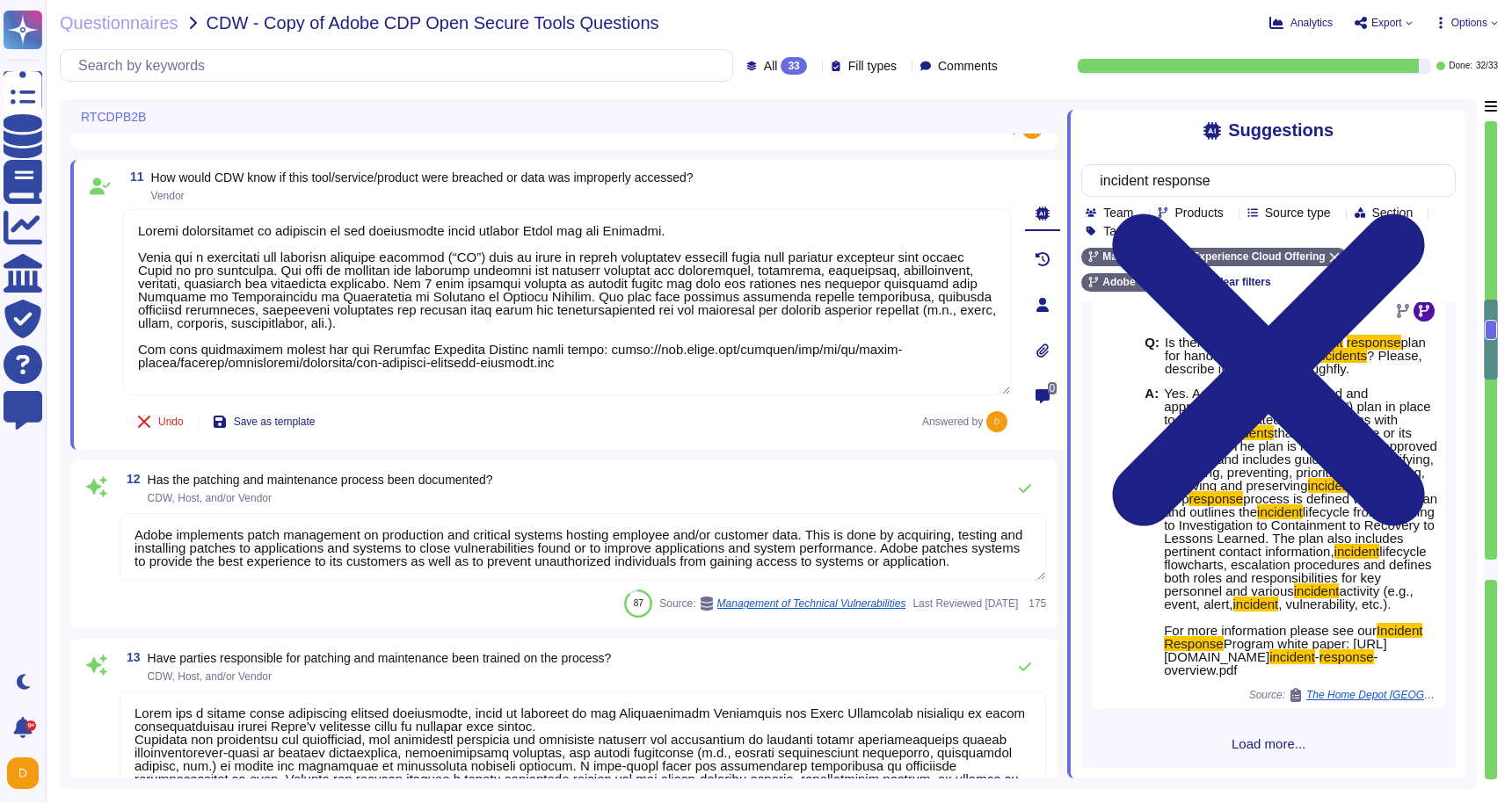
scroll to position [1915, 0]
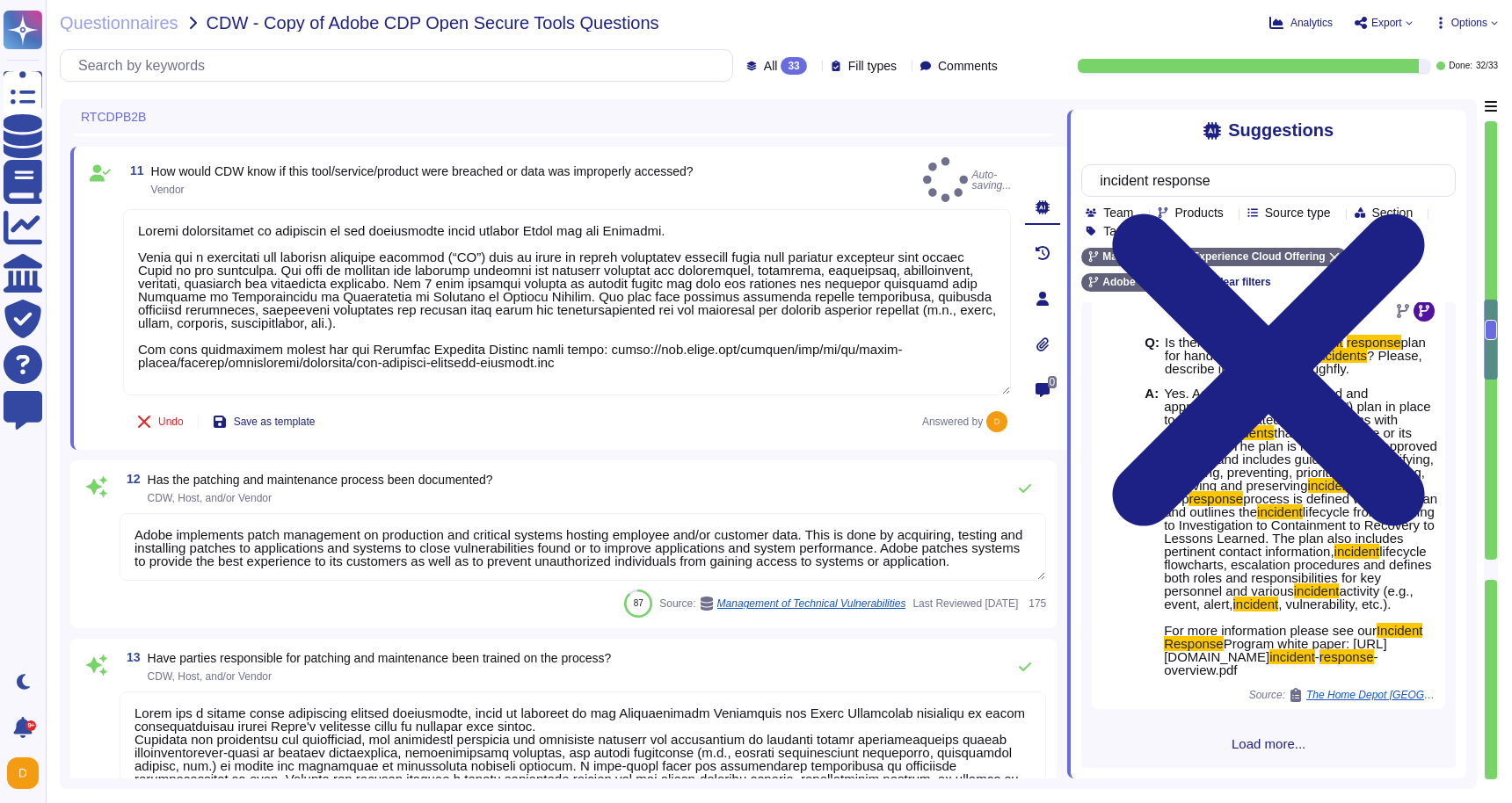
type textarea "Loremi dolorsitamet co adipiscin el sed doeiusmodte incid utlabor Etdol mag ali…"
click at [424, 544] on textarea "Adobe implements patch management on production and critical systems hosting em…" at bounding box center [583, 547] width 926 height 67
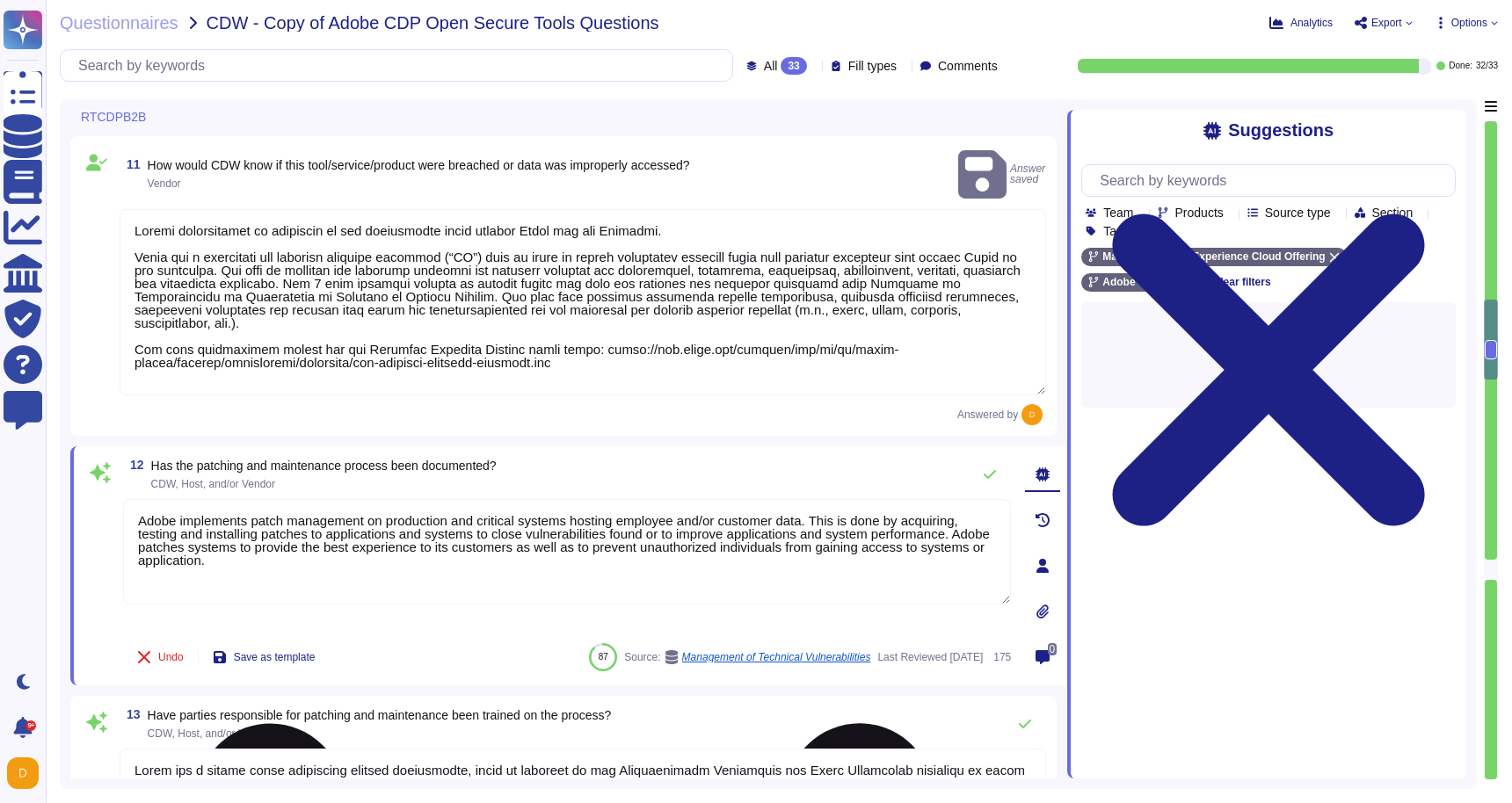
click at [479, 551] on textarea "Adobe implements patch management on production and critical systems hosting em…" at bounding box center [567, 552] width 887 height 106
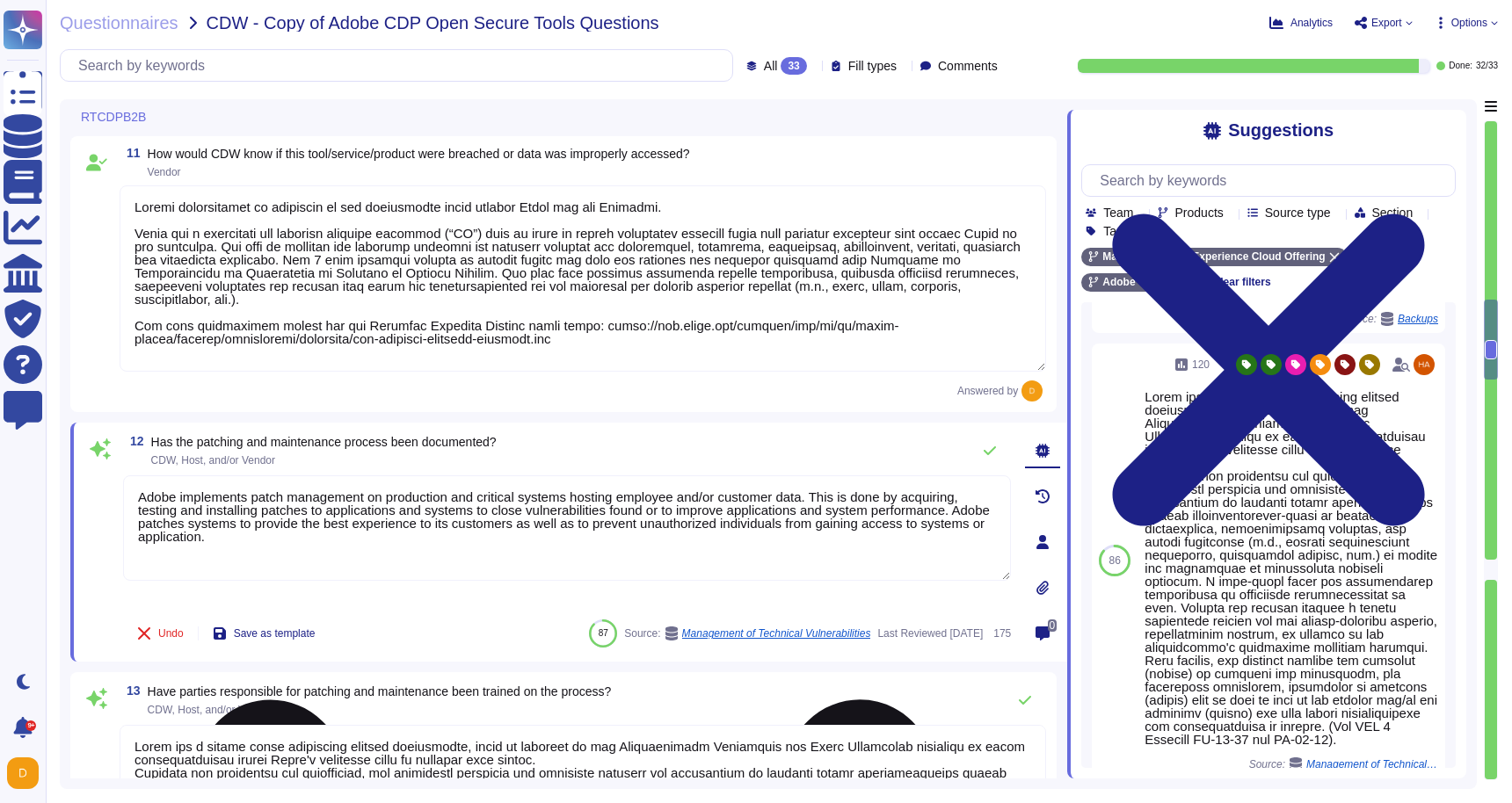
scroll to position [432, 0]
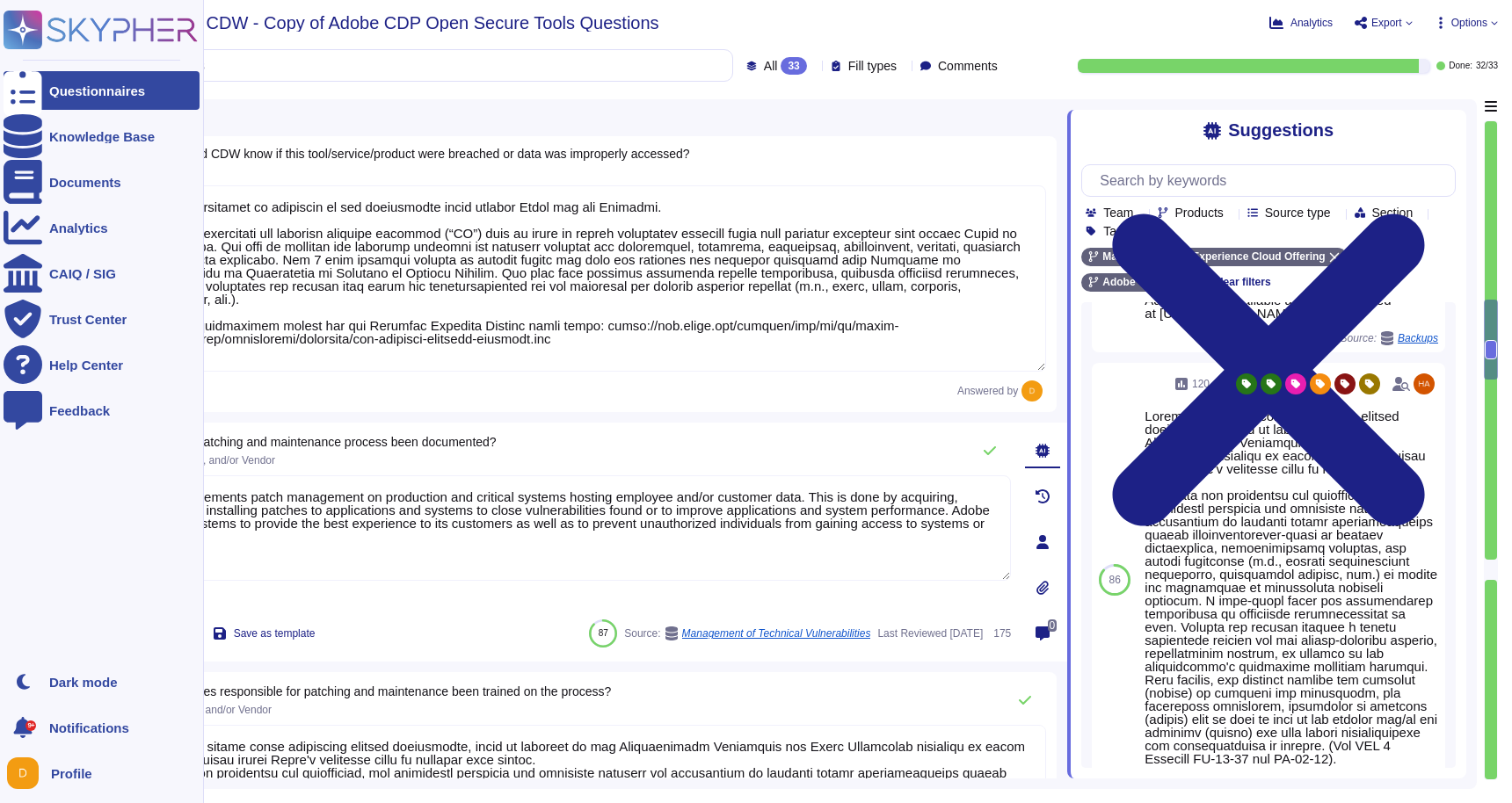
drag, startPoint x: 311, startPoint y: 540, endPoint x: 20, endPoint y: 453, distance: 303.7
click at [20, 453] on div "Questionnaires Knowledge Base Documents Analytics CAIQ / SIG Trust Center Help …" at bounding box center [756, 401] width 1512 height 803
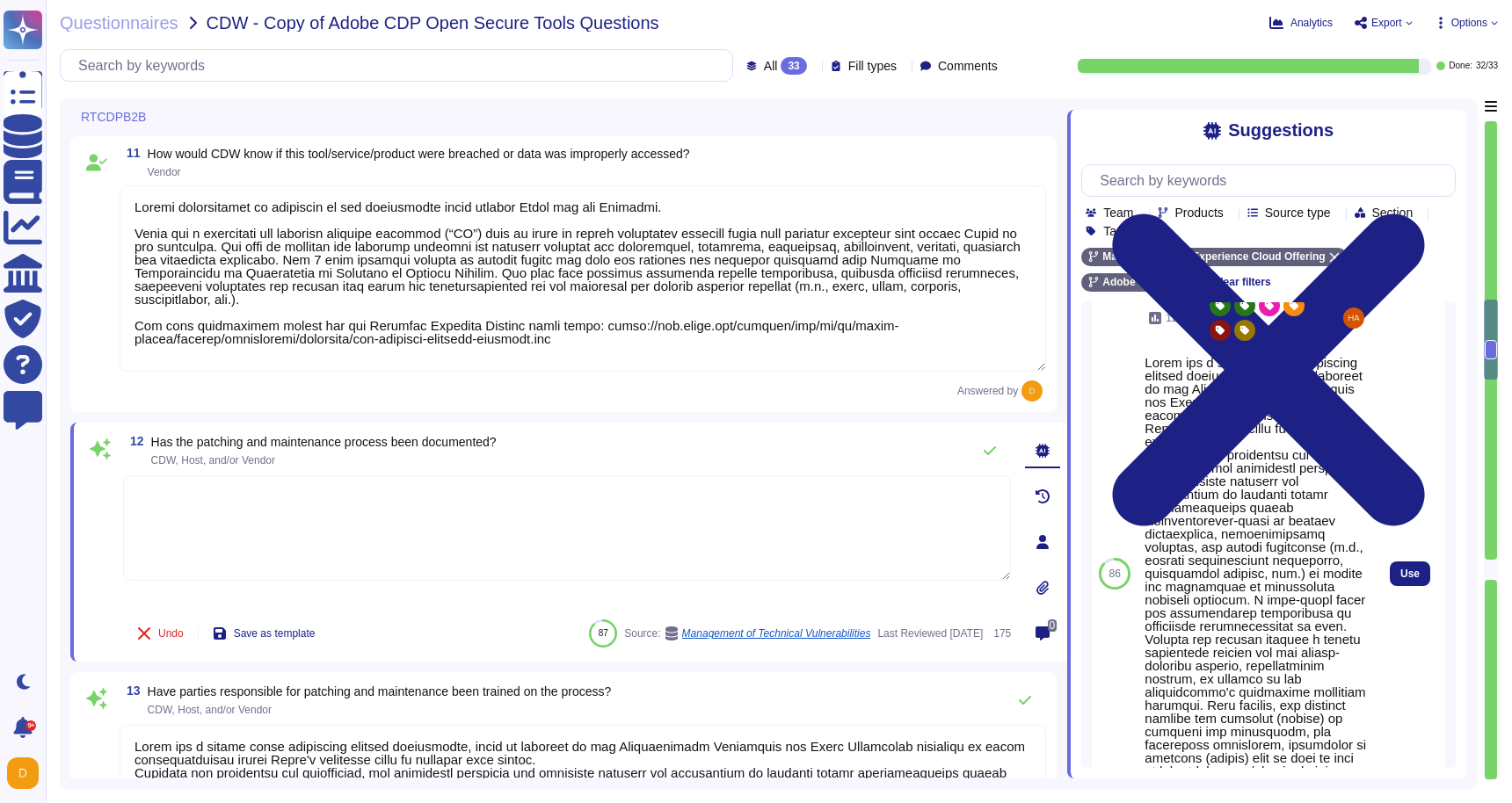
scroll to position [531, 0]
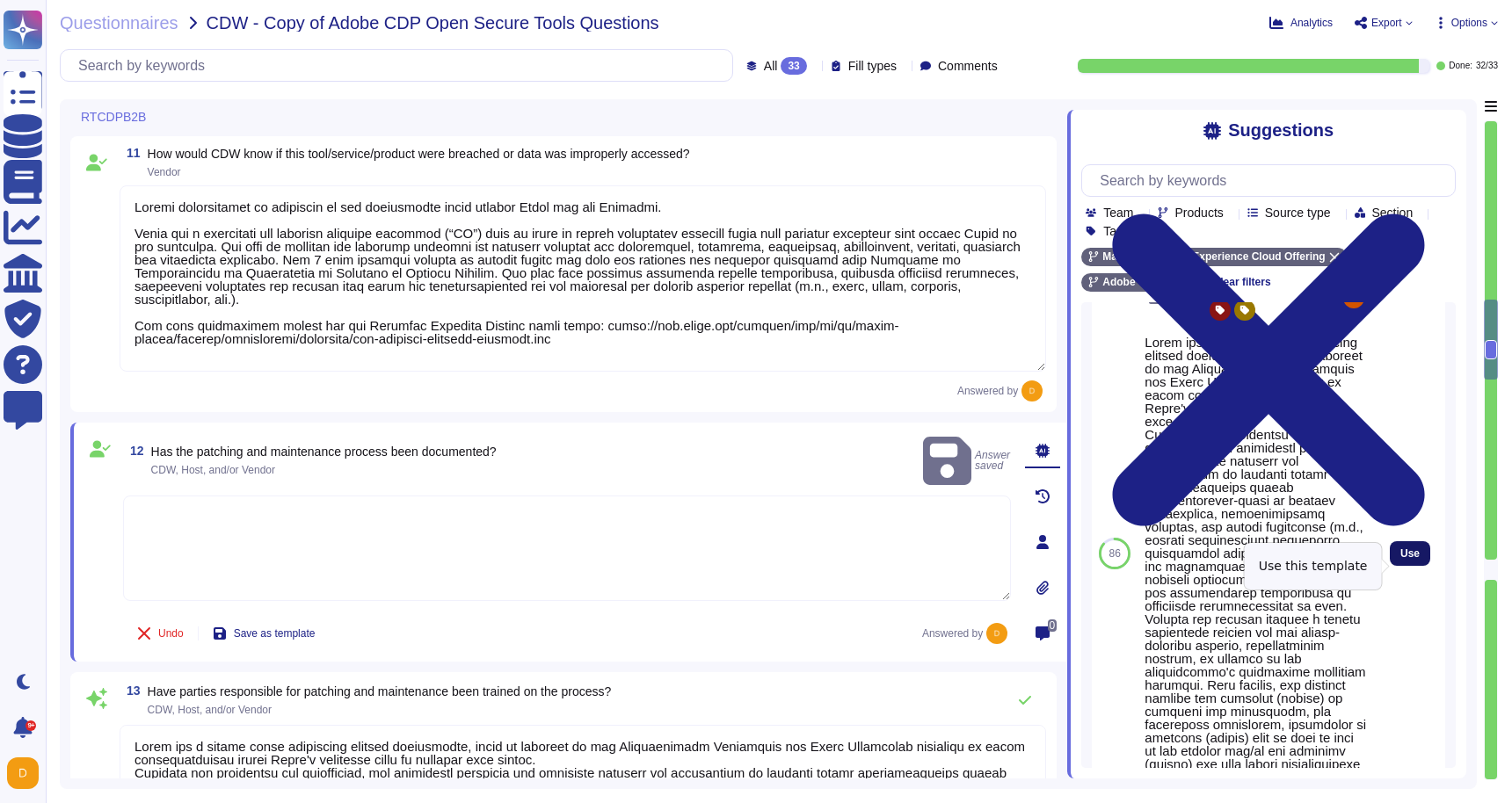
click at [1418, 559] on span "Use" at bounding box center [1410, 554] width 20 height 11
type textarea "Adobe has a formal patch management process implemented, which is governed by t…"
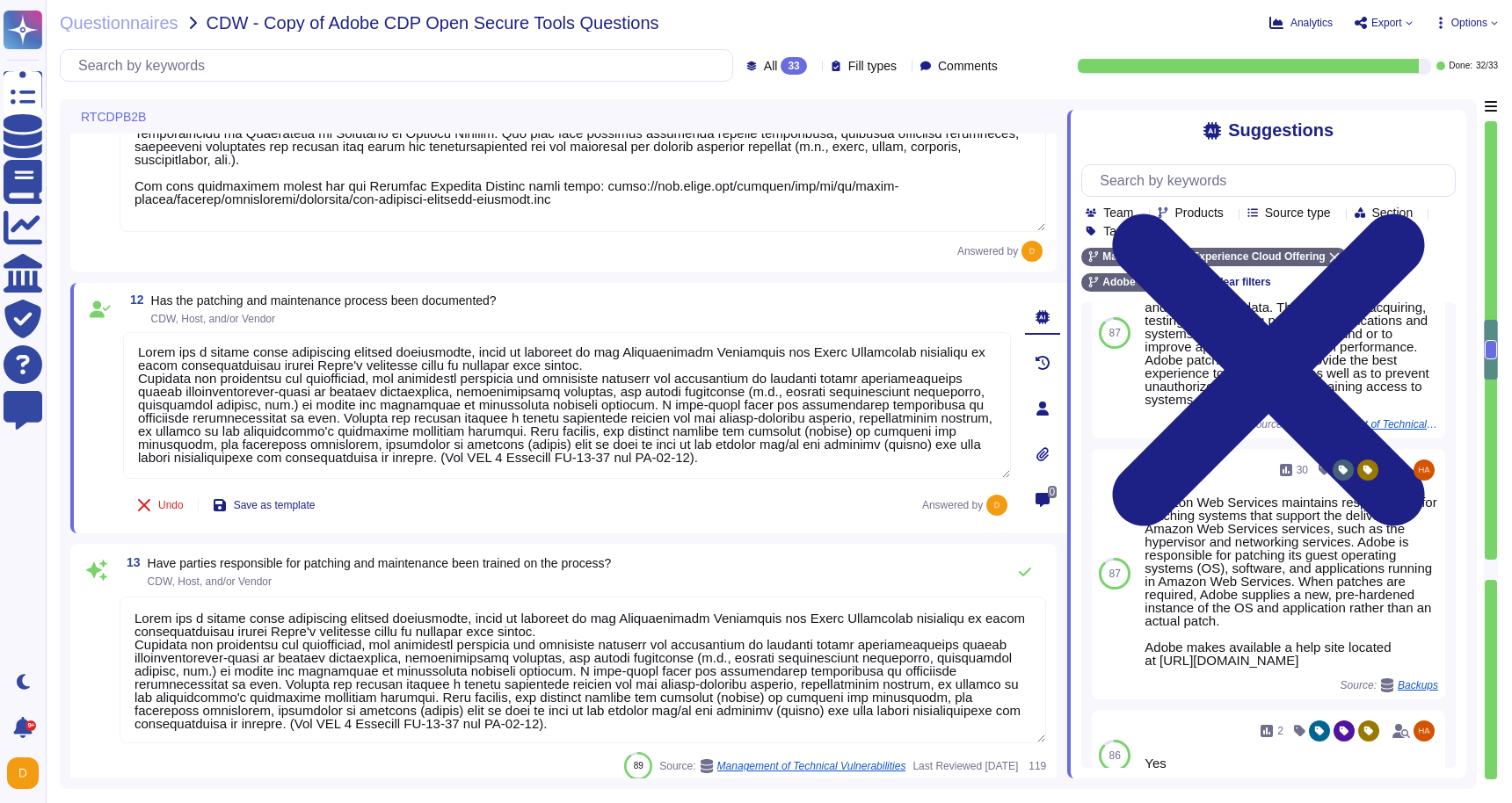
scroll to position [2067, 0]
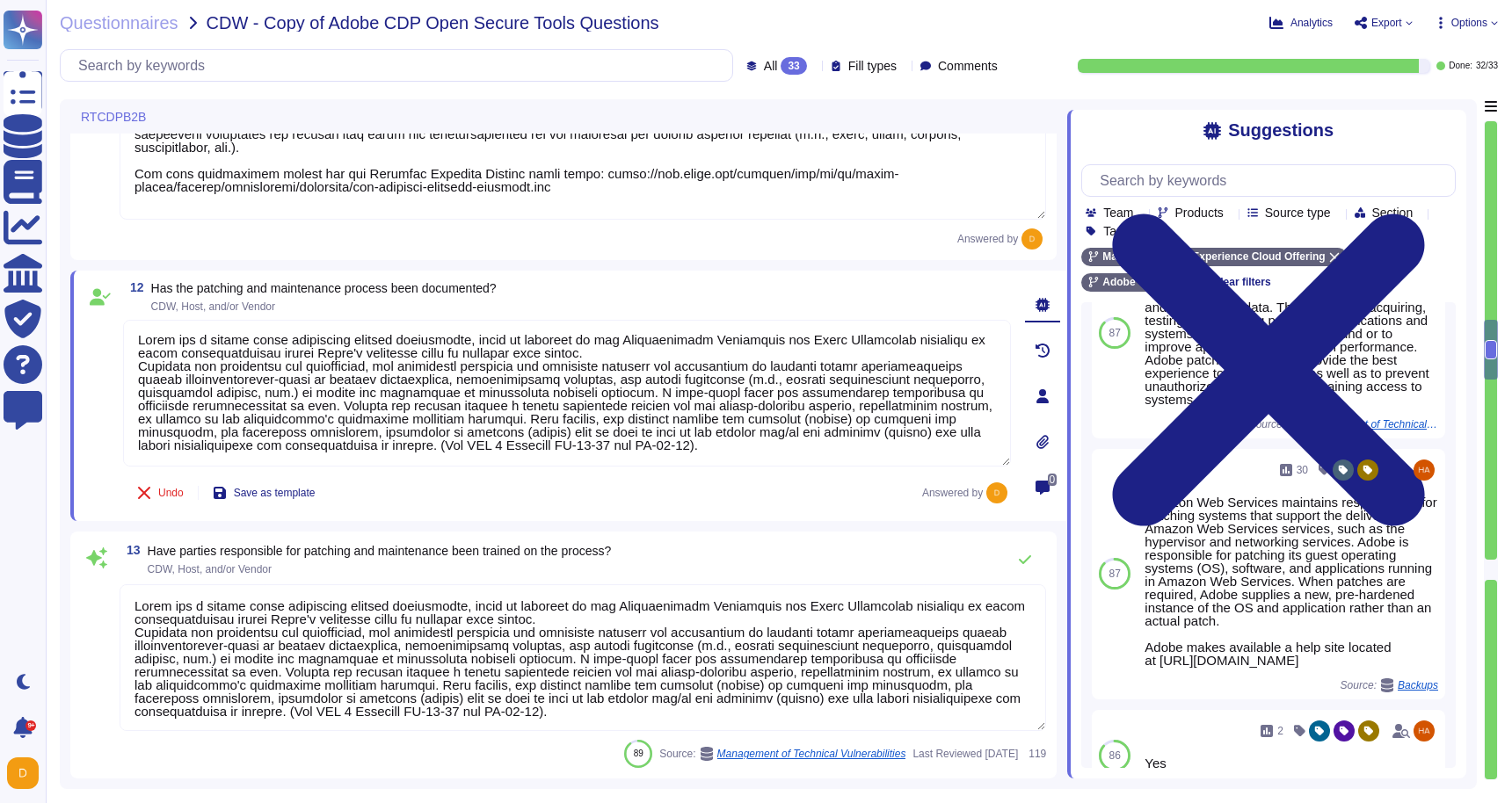
type textarea "The Adobe Vulnerability Management program provides operational groups with the…"
drag, startPoint x: 729, startPoint y: 715, endPoint x: 145, endPoint y: 587, distance: 597.9
click at [145, 587] on textarea at bounding box center [583, 657] width 926 height 146
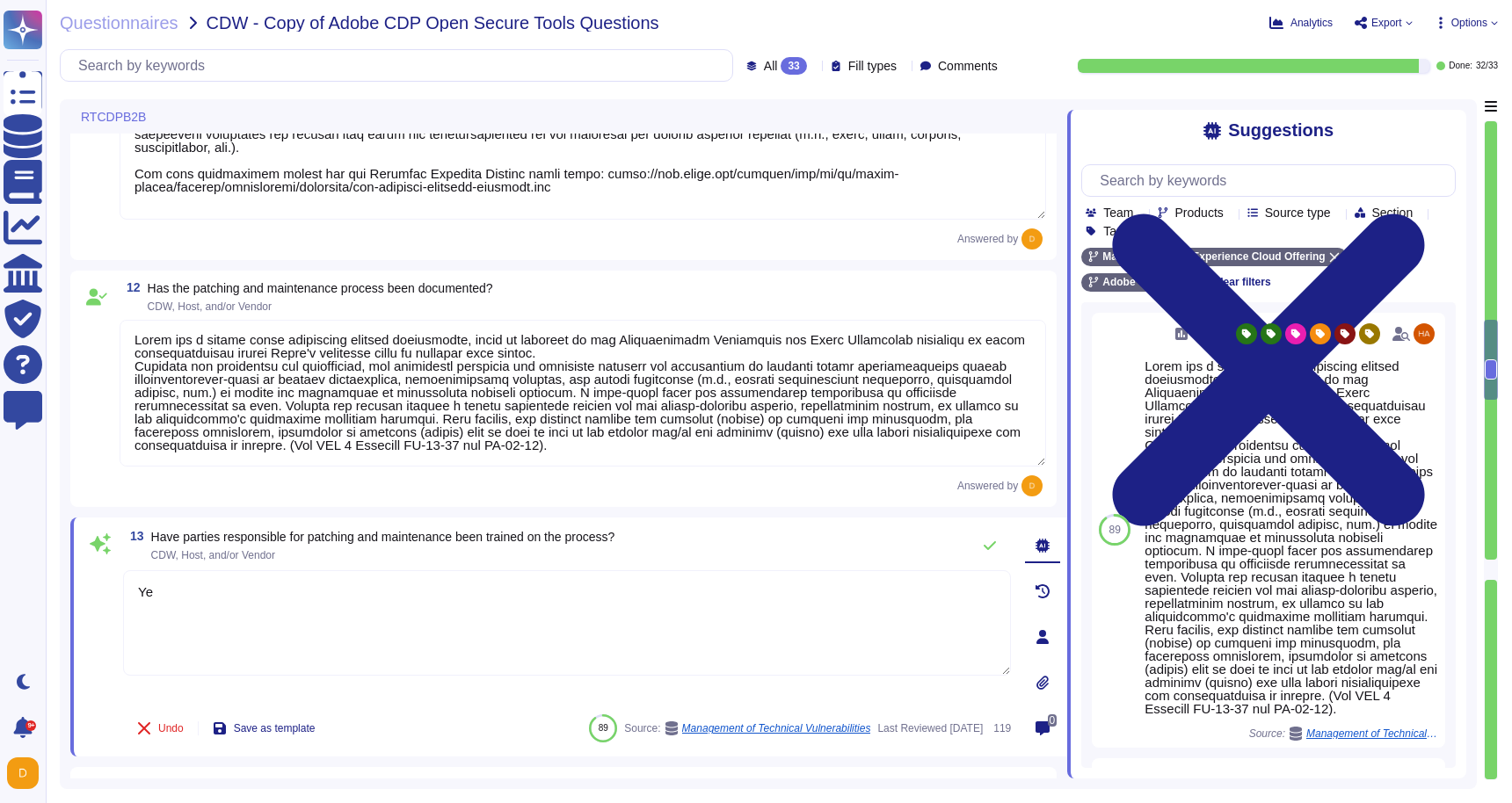
type textarea "Yes"
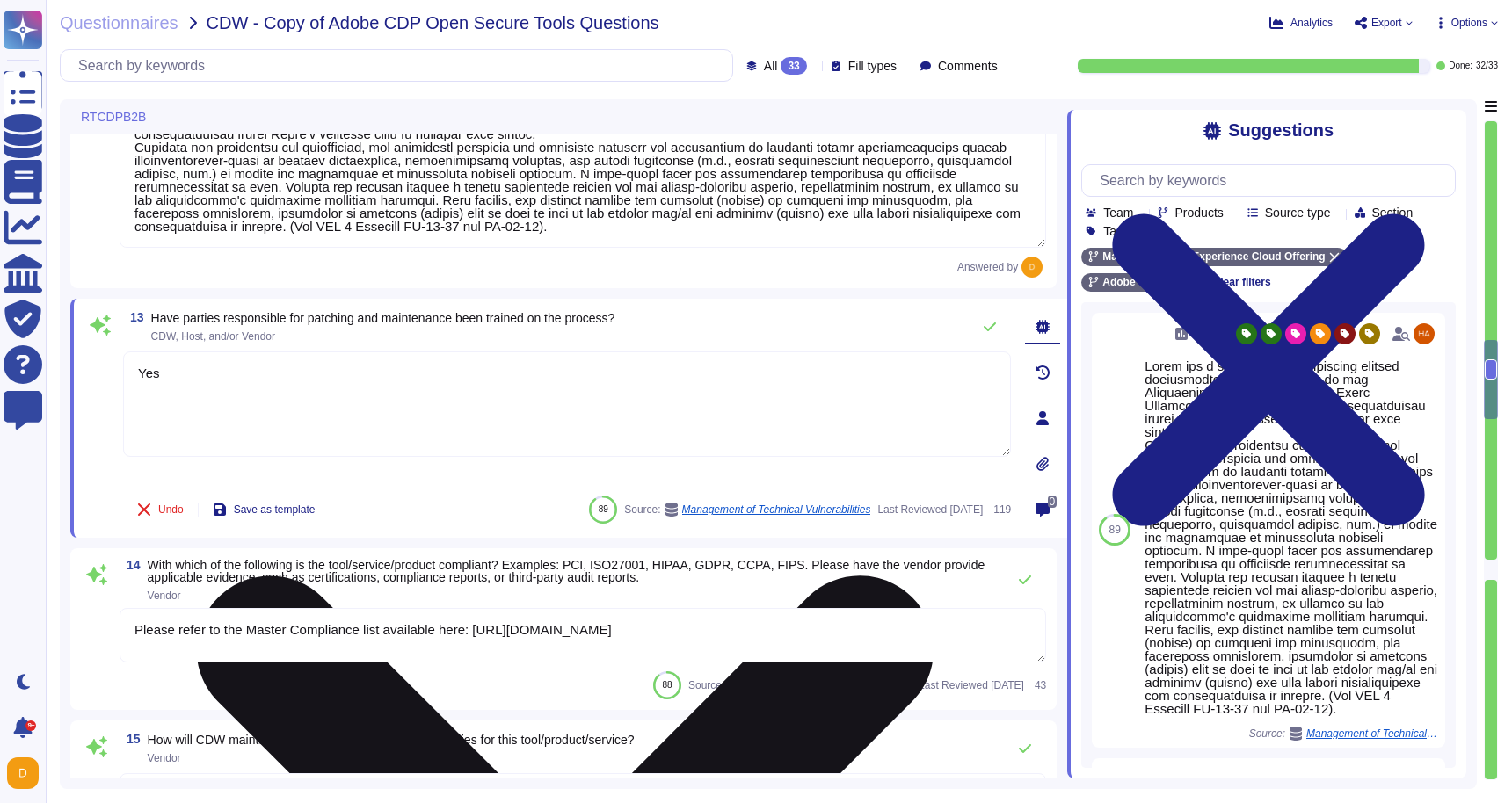
type textarea "[URL][DOMAIN_NAME]"
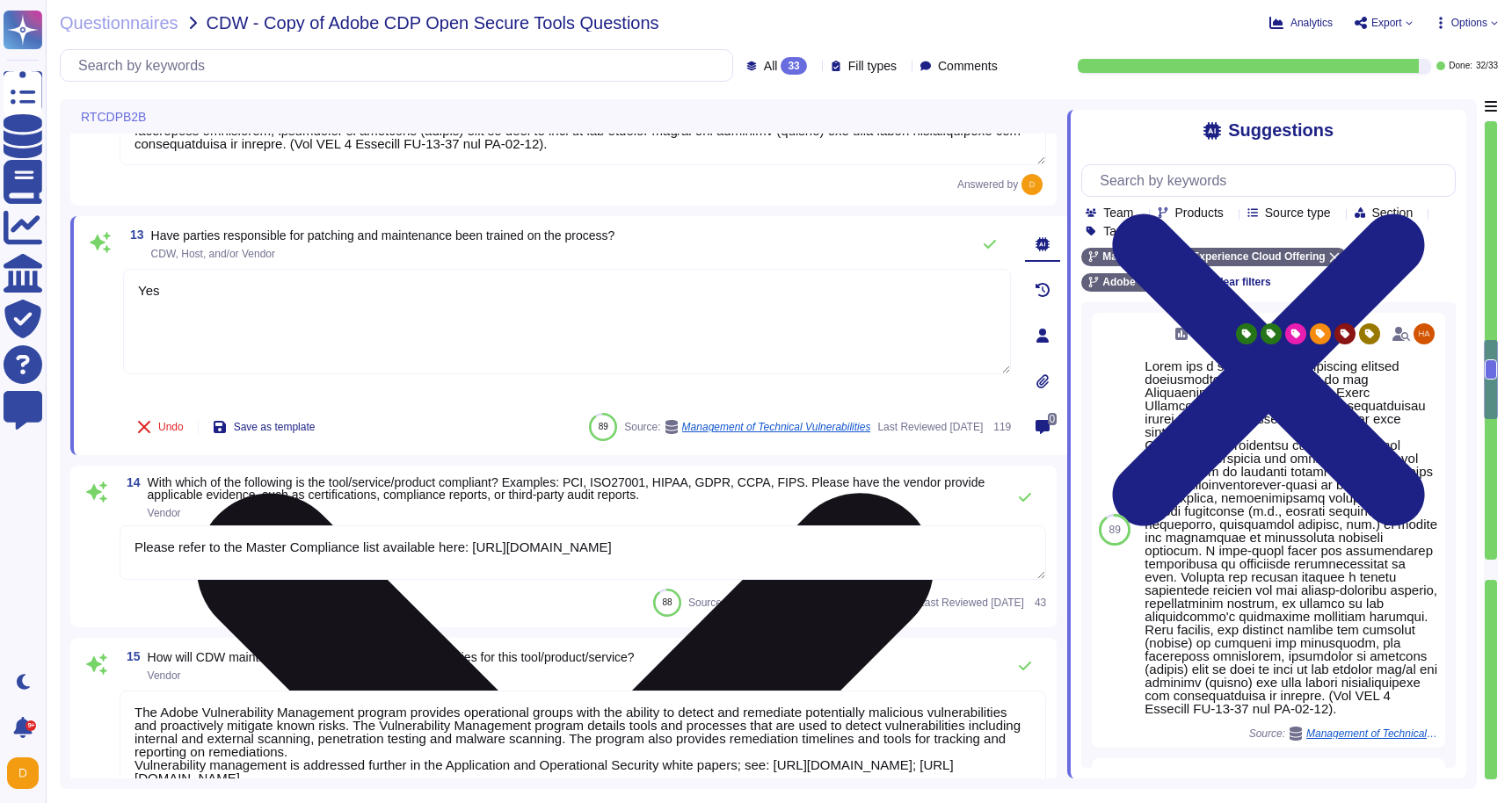
scroll to position [2357, 0]
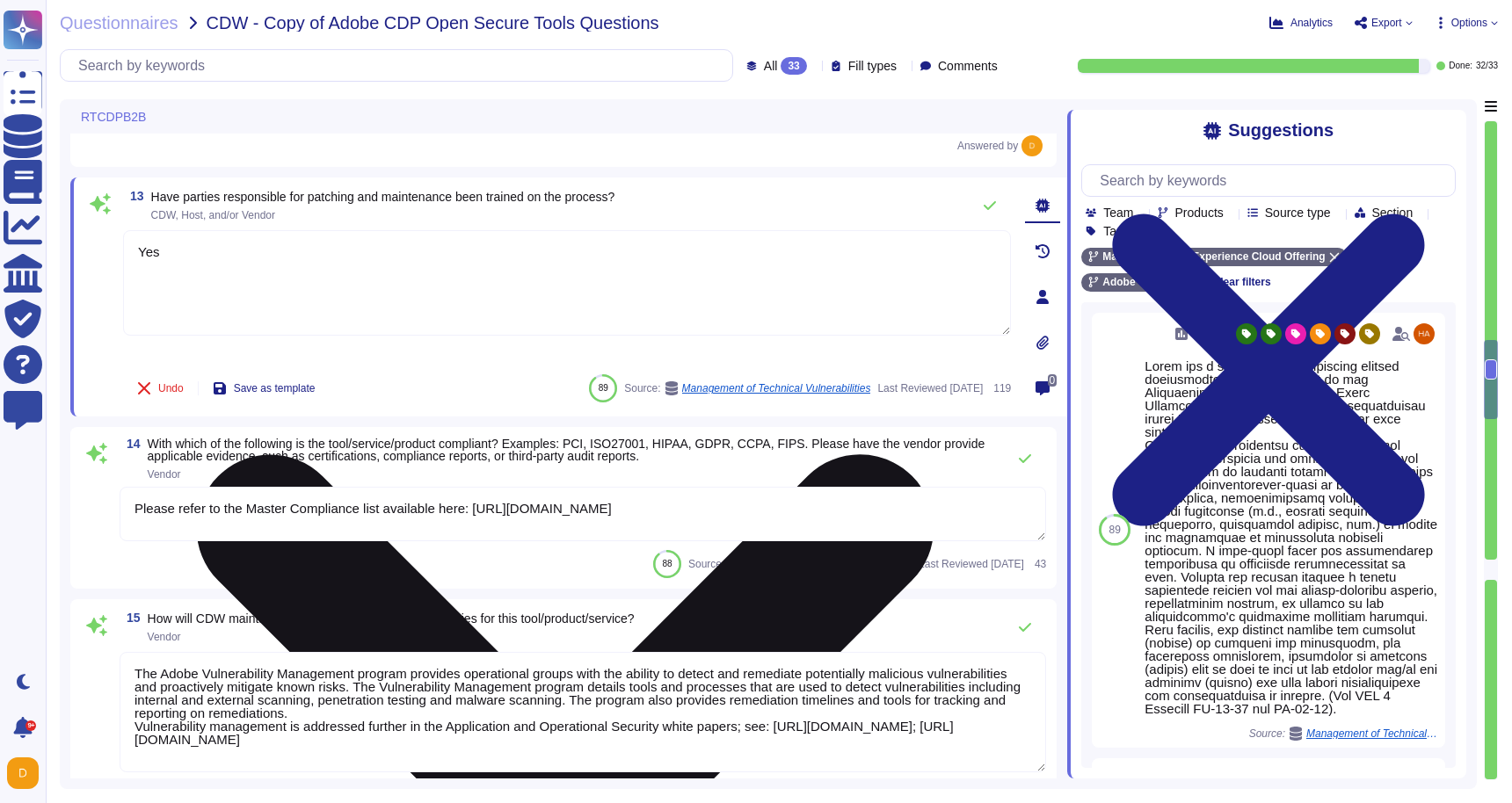
type textarea "Monthly scans are performed."
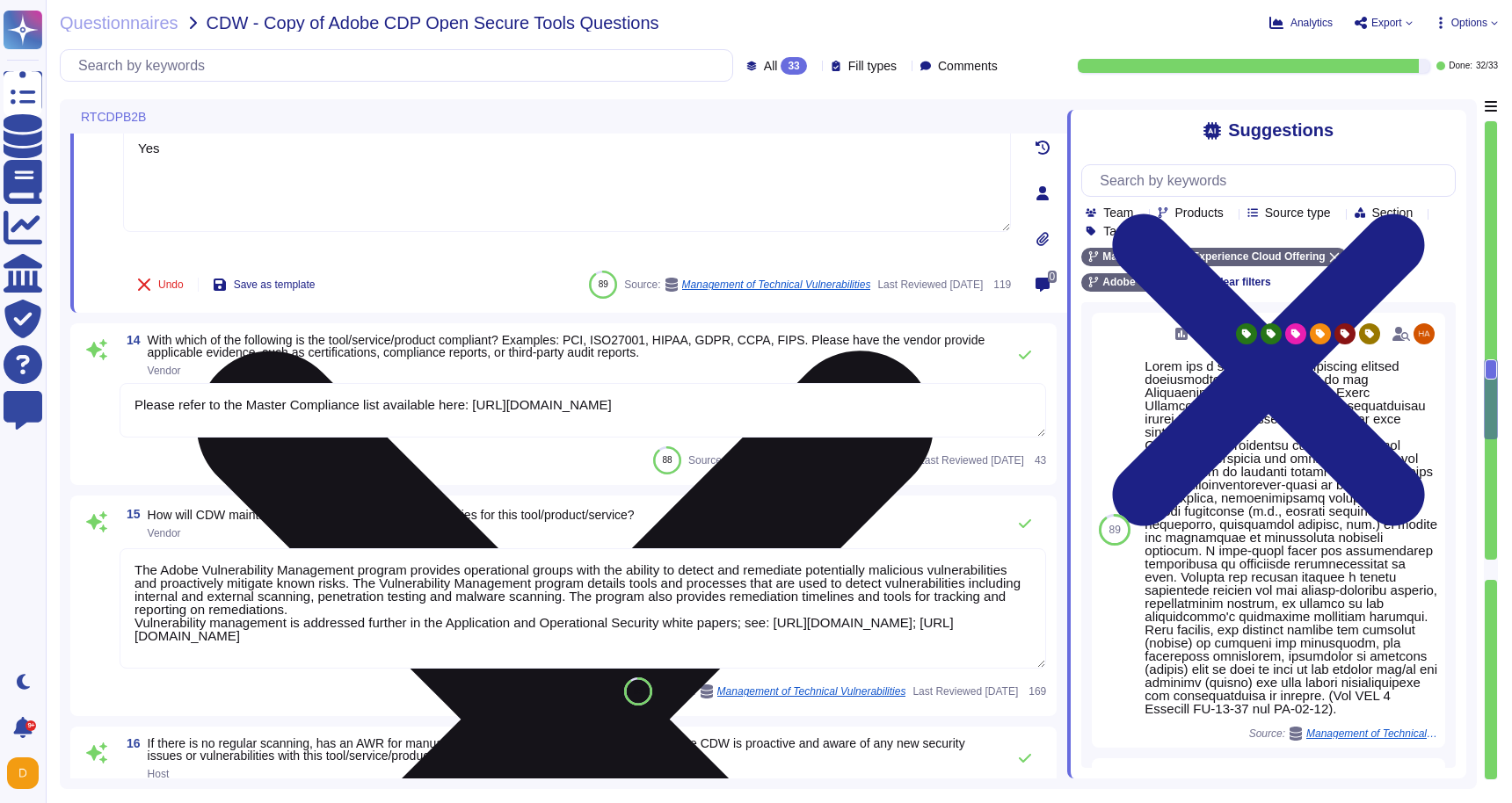
scroll to position [2, 0]
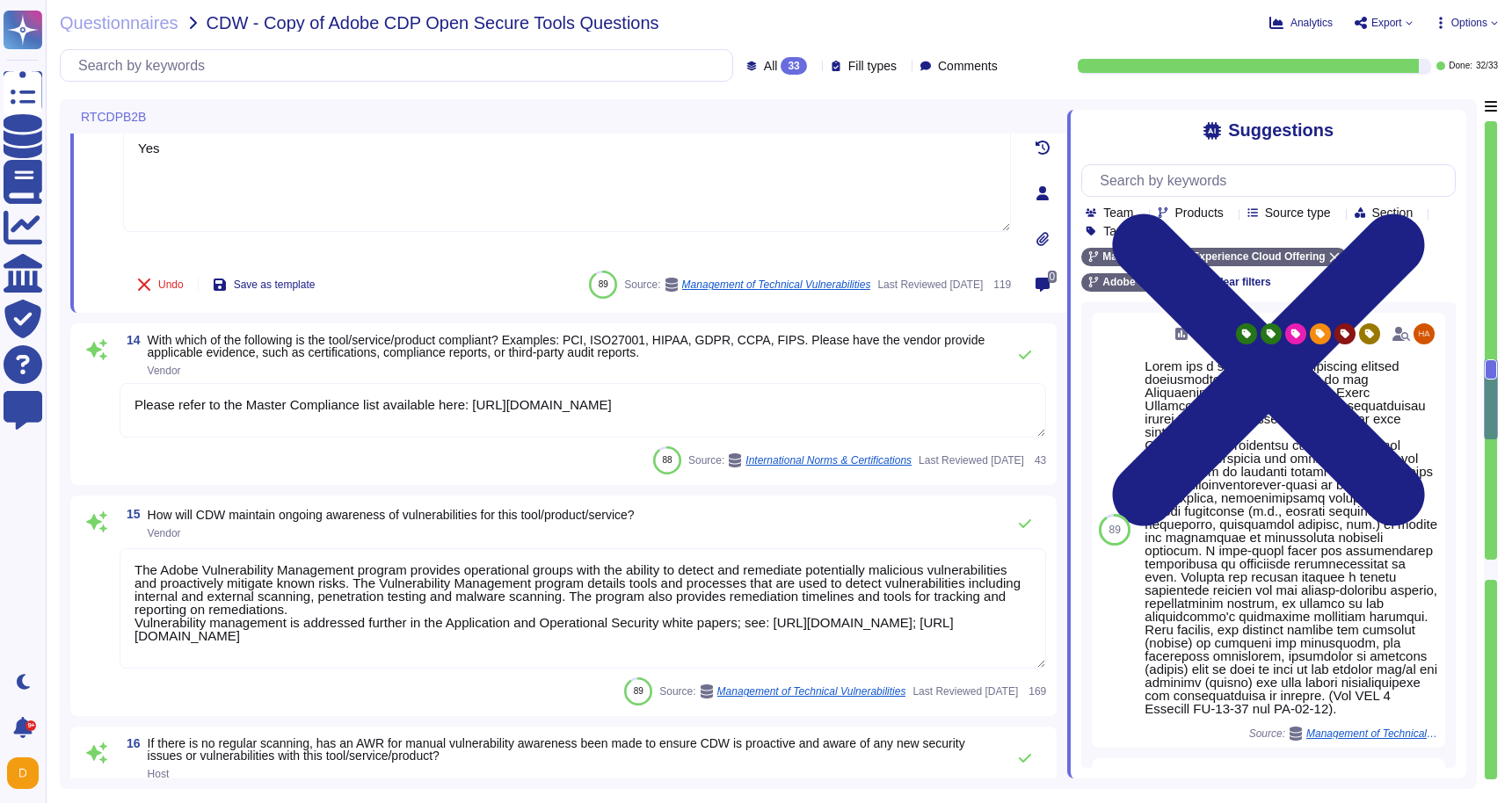
type textarea "Yes"
click at [785, 570] on textarea "The Adobe Vulnerability Management program provides operational groups with the…" at bounding box center [583, 609] width 926 height 121
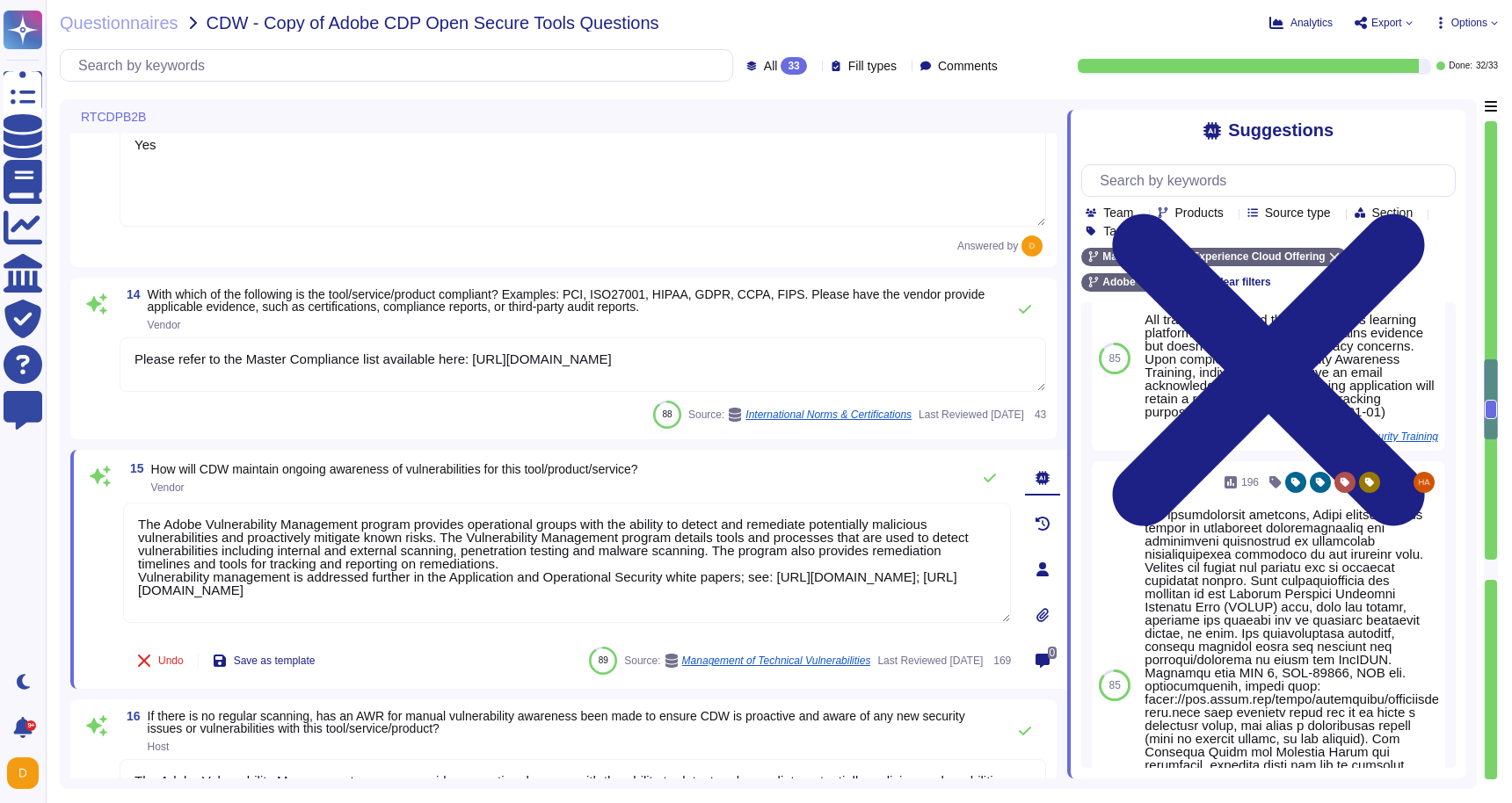
scroll to position [1077, 0]
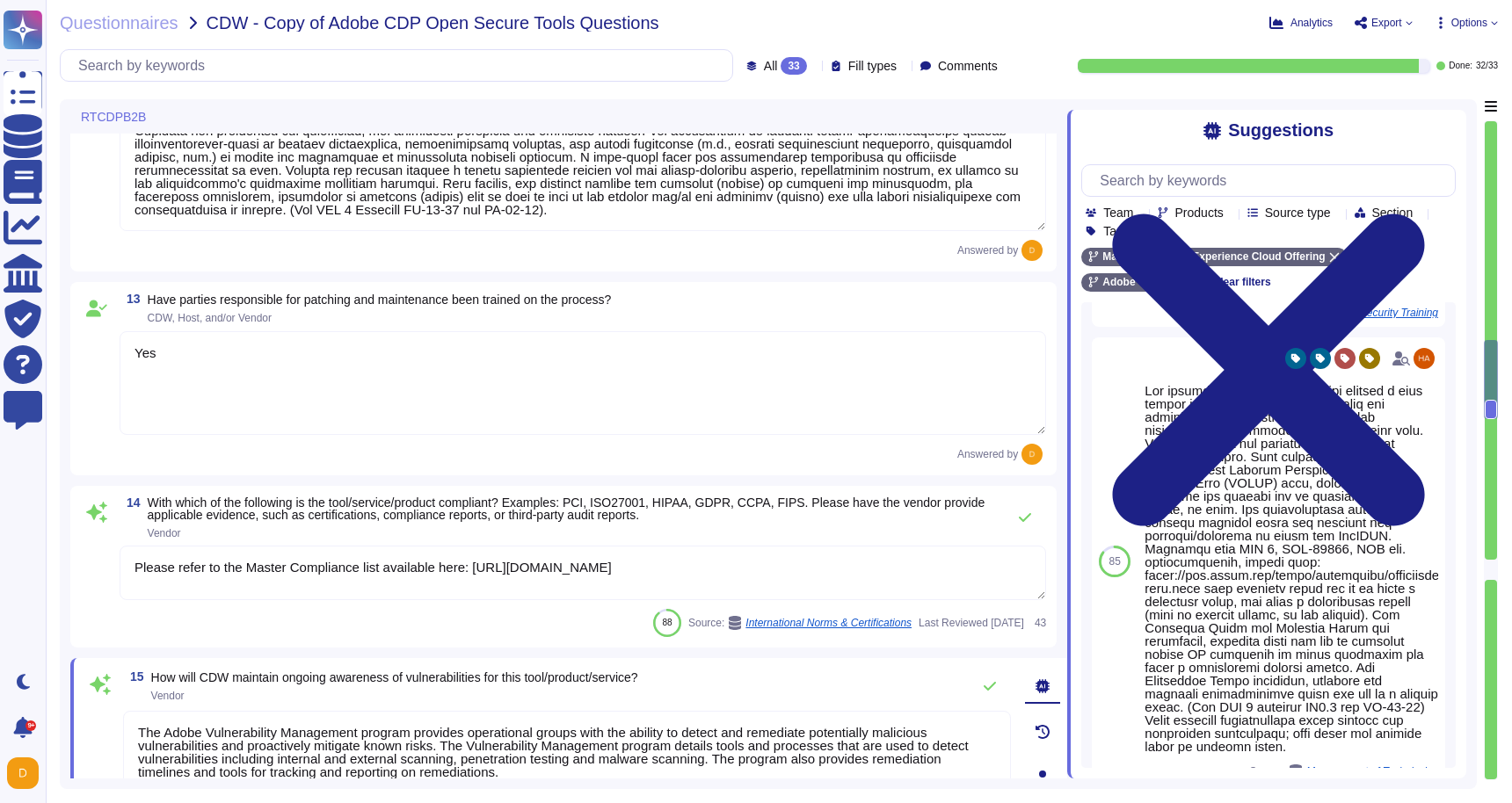
type textarea "Trusted Key Management is used Cryptographic keys are stored in Adobe authorize…"
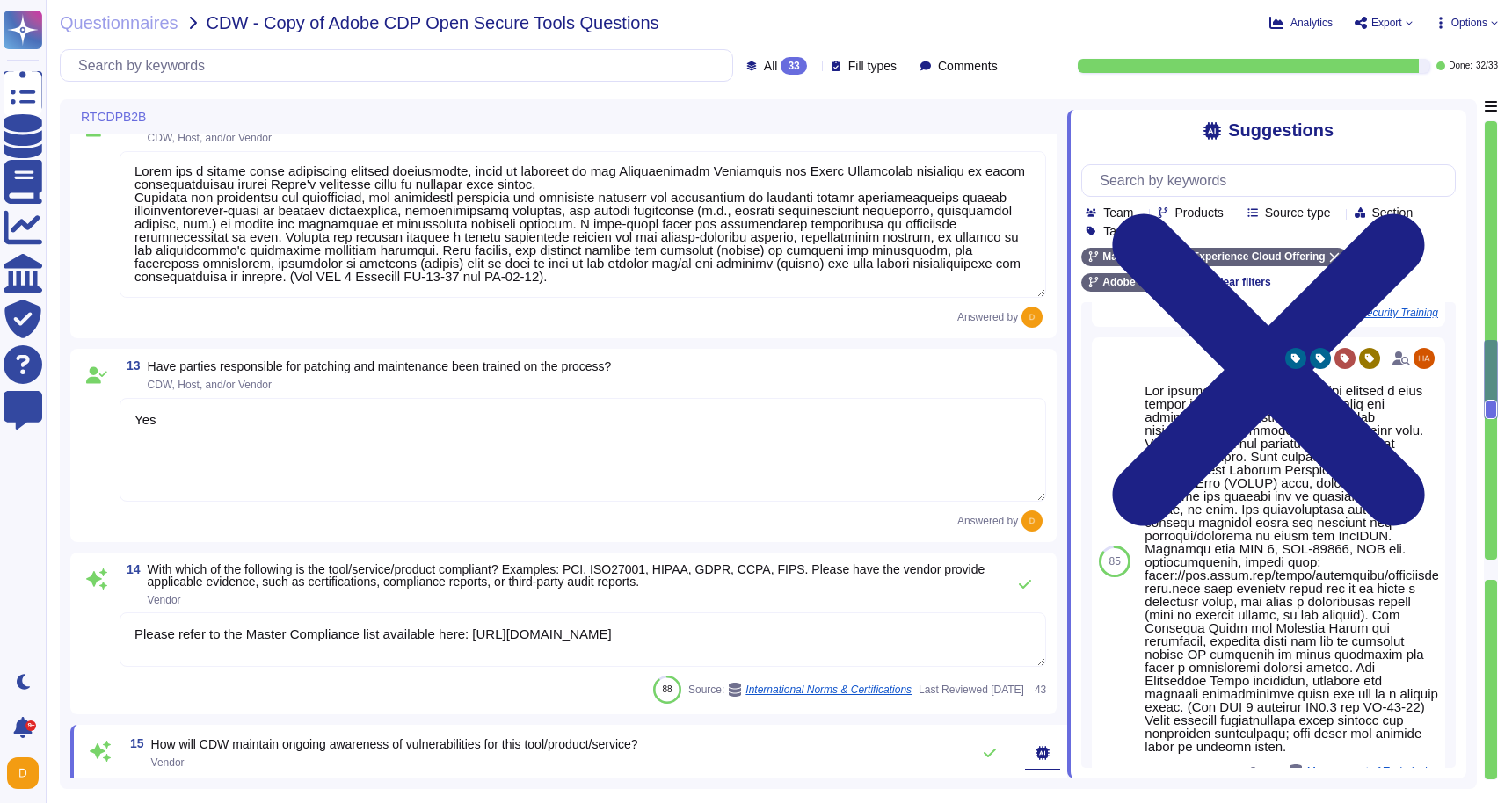
click at [624, 437] on textarea "Yes" at bounding box center [583, 450] width 926 height 104
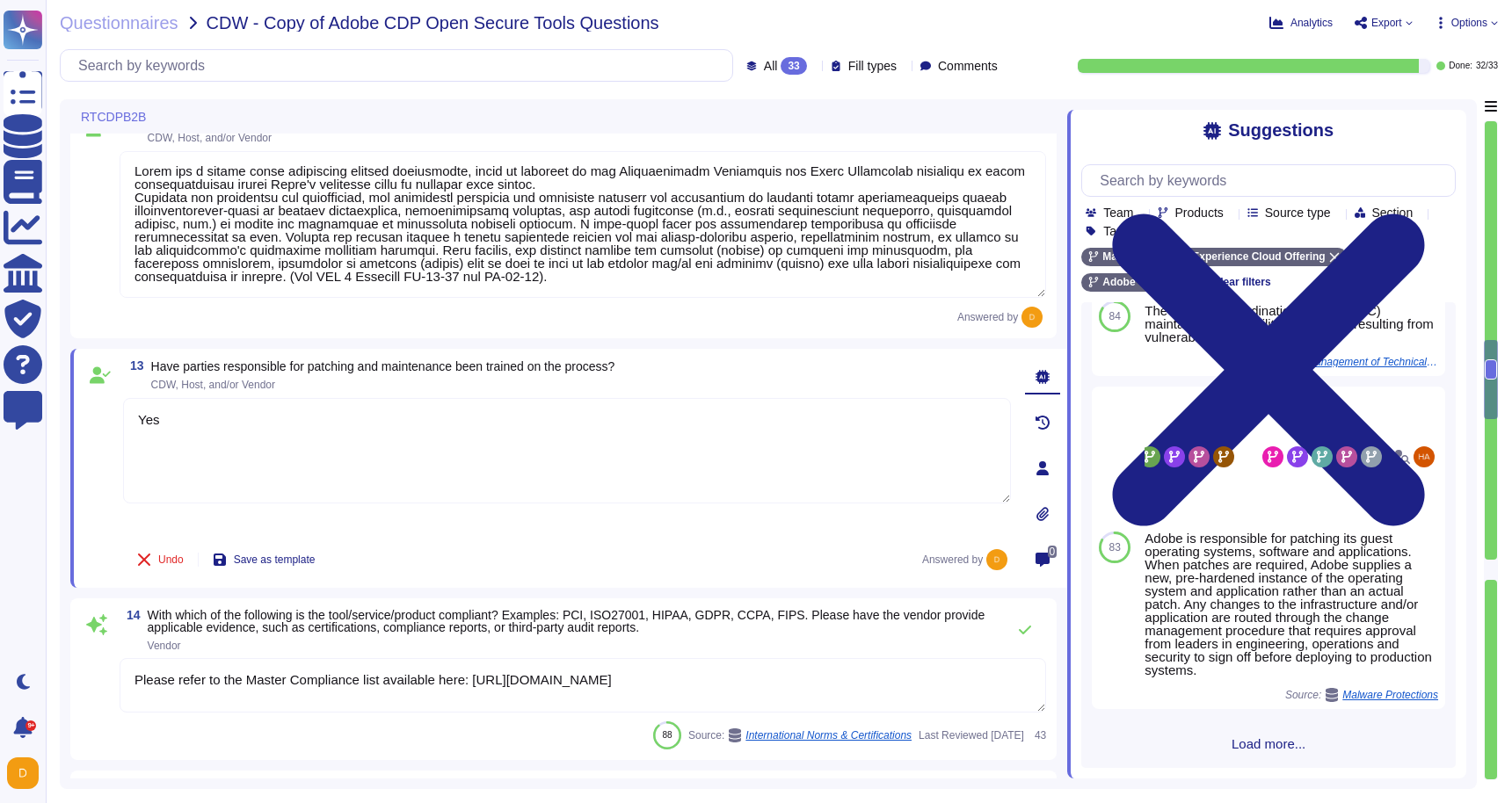
scroll to position [838, 0]
click at [1222, 177] on input "text" at bounding box center [1272, 180] width 364 height 31
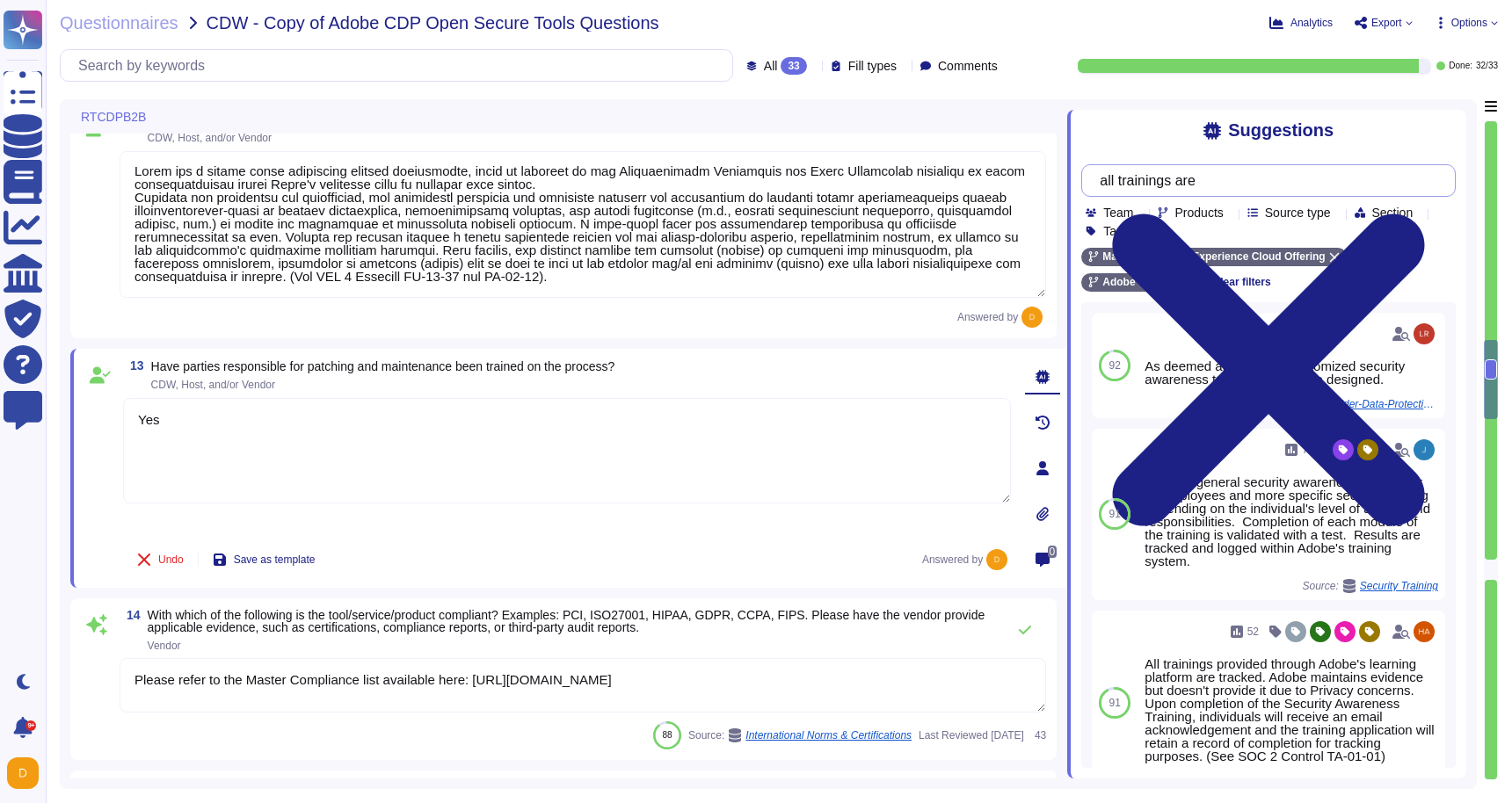
type input "all trainings are"
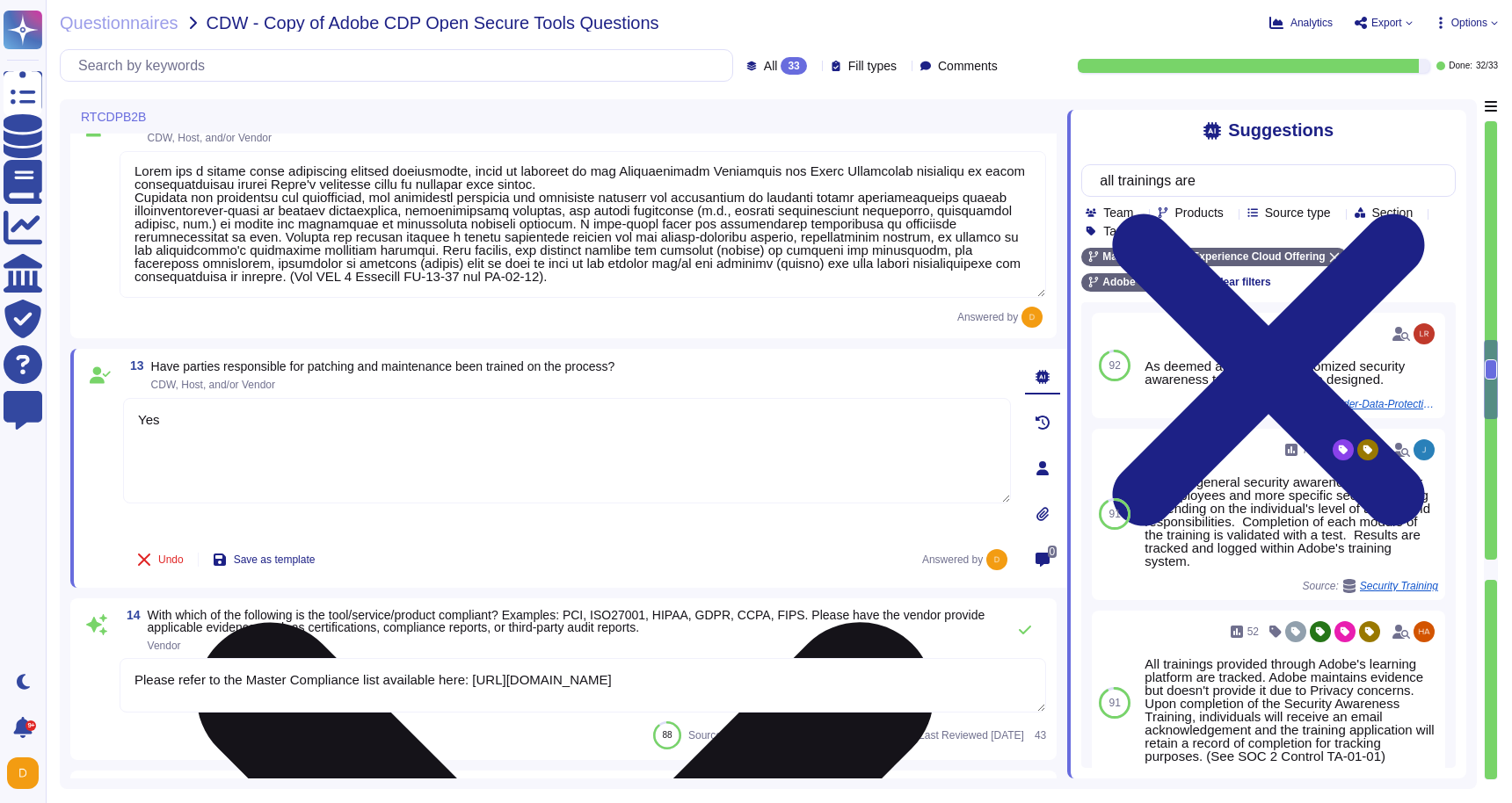
click at [635, 451] on textarea "Yes" at bounding box center [567, 451] width 887 height 106
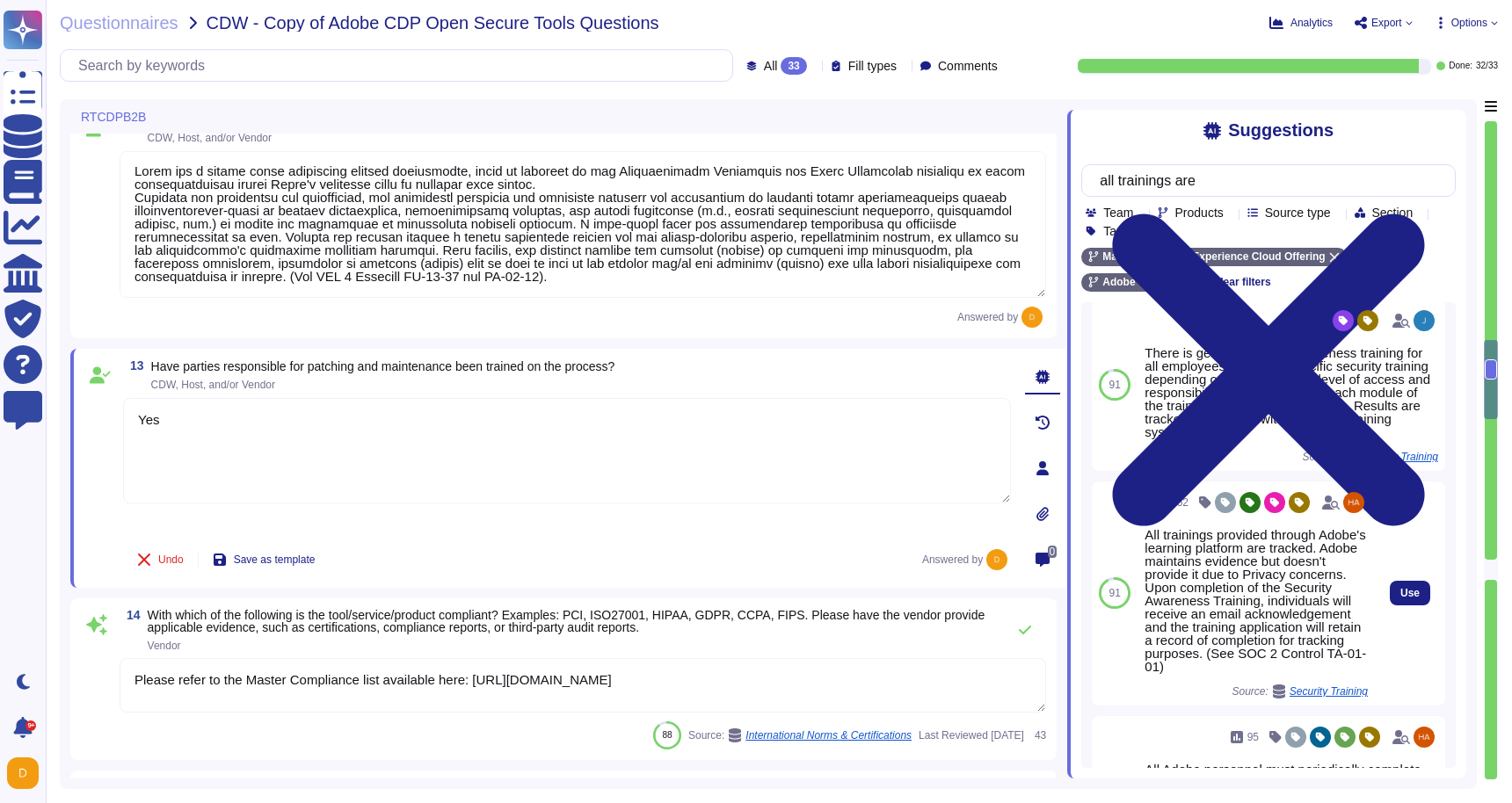
scroll to position [116, 0]
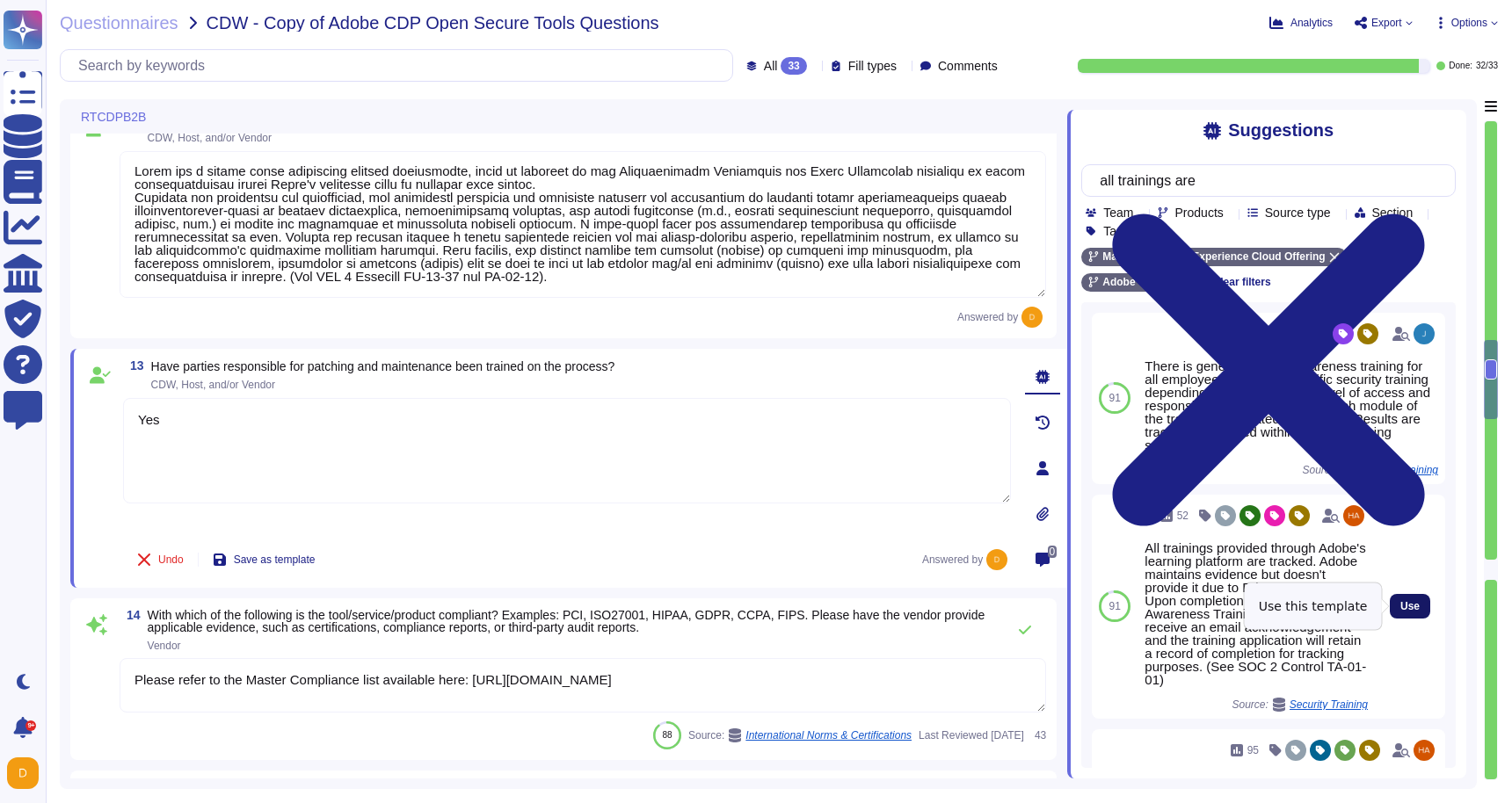
click at [1421, 610] on button "Use" at bounding box center [1410, 607] width 41 height 25
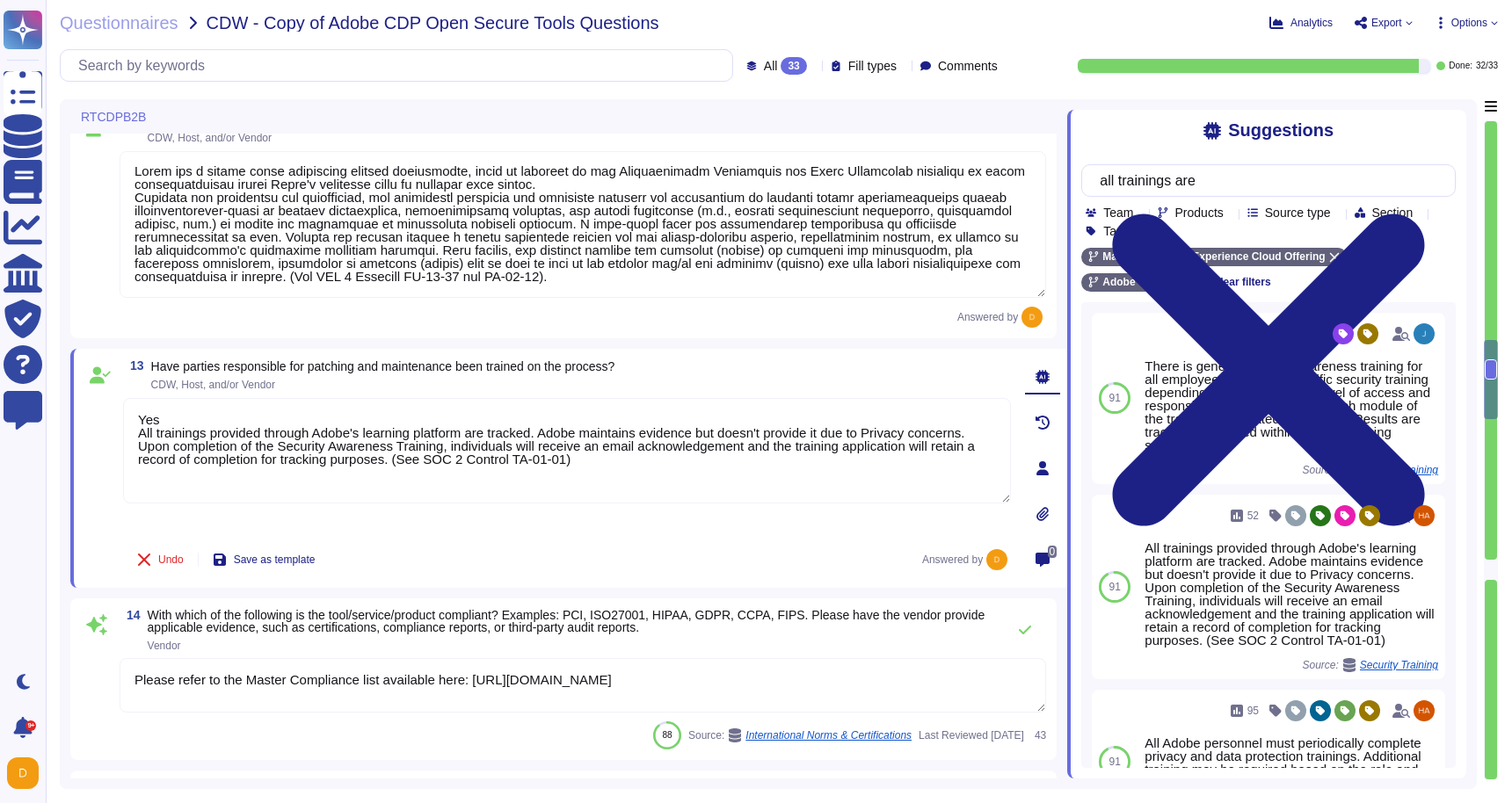
drag, startPoint x: 631, startPoint y: 474, endPoint x: 101, endPoint y: 452, distance: 530.5
click at [101, 452] on div "13 Have parties responsible for patching and maintenance been trained on the pr…" at bounding box center [547, 468] width 926 height 218
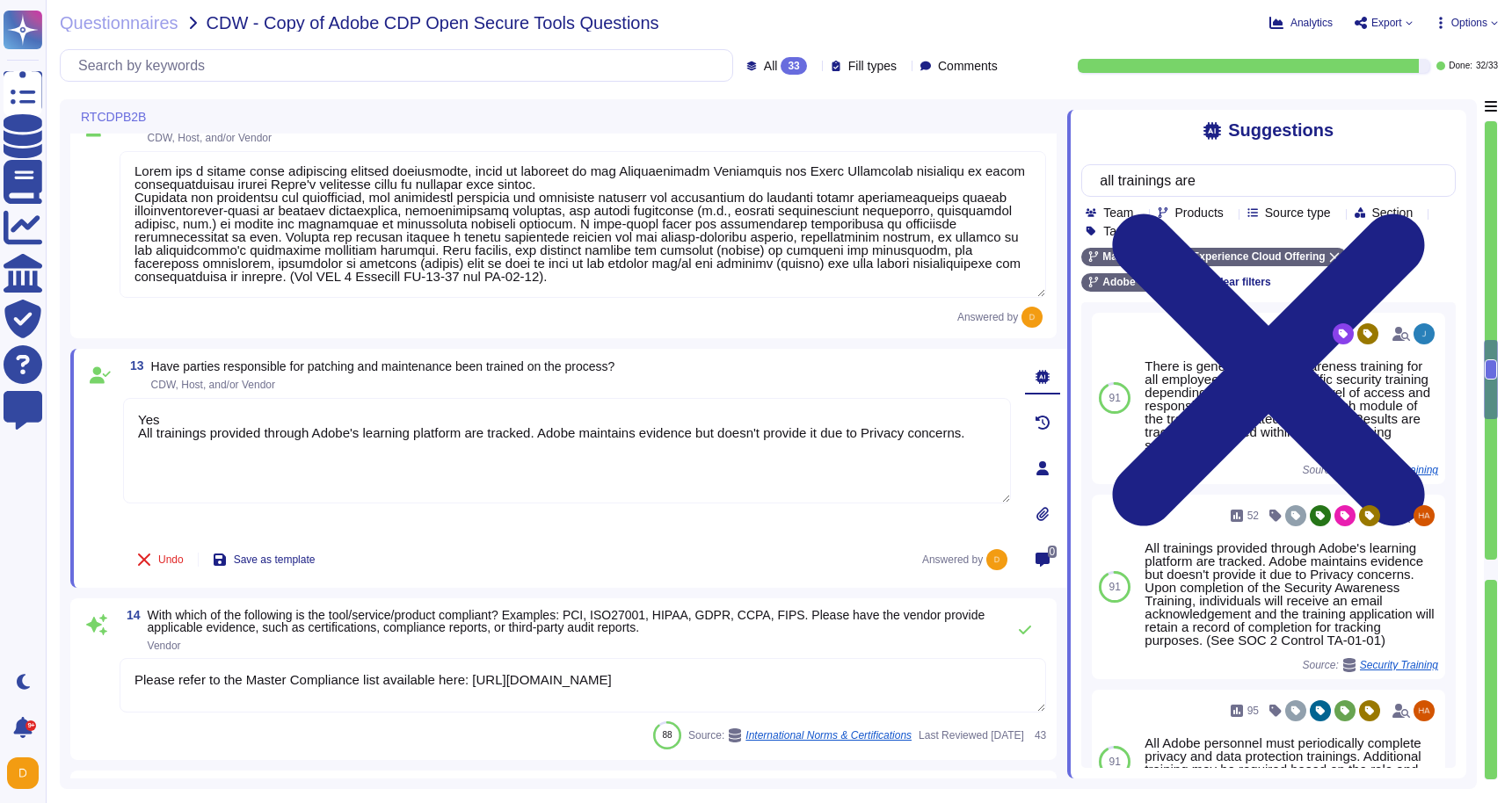
drag, startPoint x: 553, startPoint y: 430, endPoint x: 1035, endPoint y: 444, distance: 482.2
click at [1035, 444] on div "13 Have parties responsible for patching and maintenance been trained on the pr…" at bounding box center [568, 468] width 996 height 239
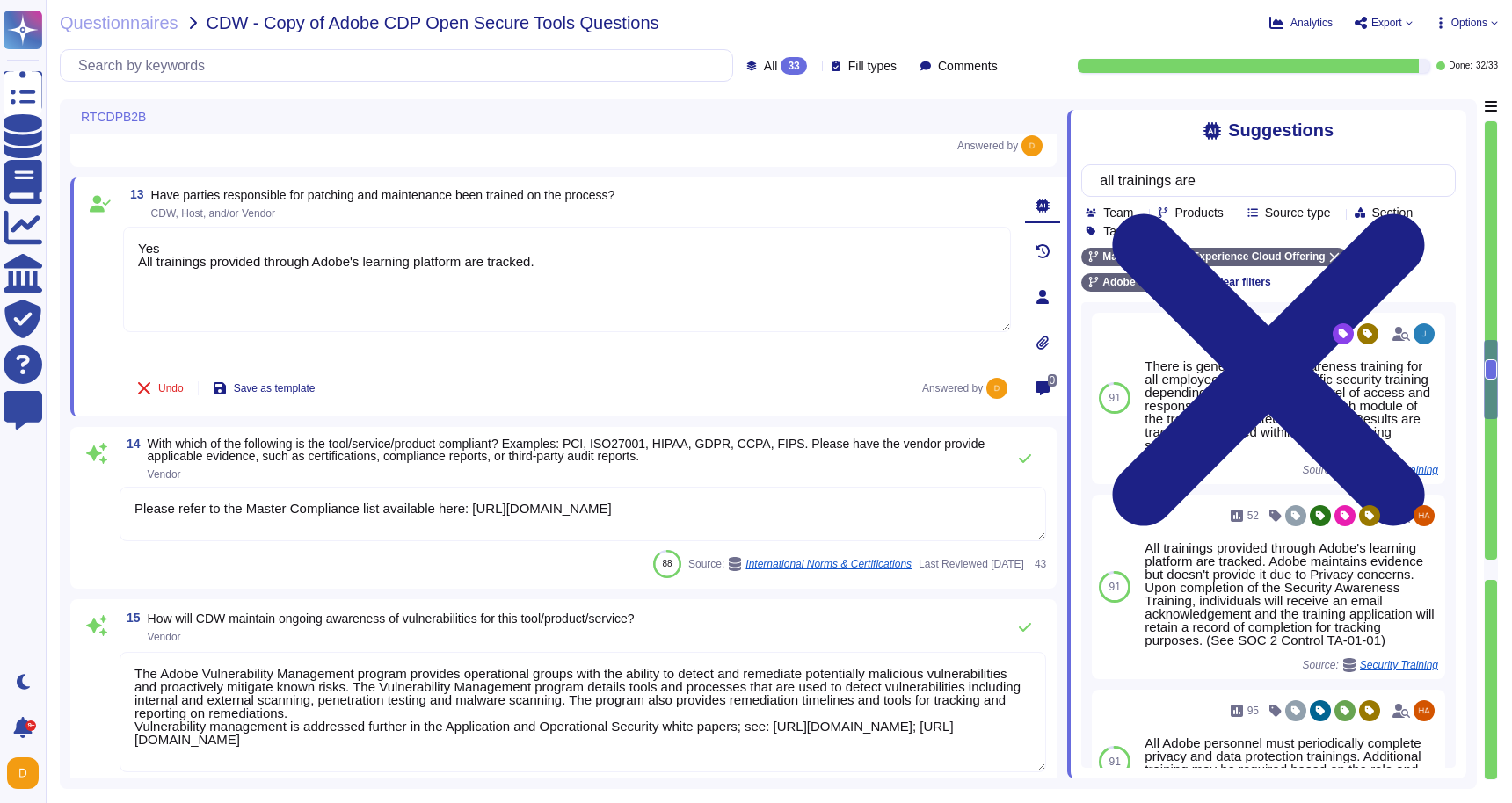
scroll to position [2374, 0]
type textarea "Yes All trainings provided through Adobe's learning platform are tracked."
click at [429, 547] on div "14 With which of the following is the tool/service/product compliant? Examples:…" at bounding box center [563, 507] width 965 height 140
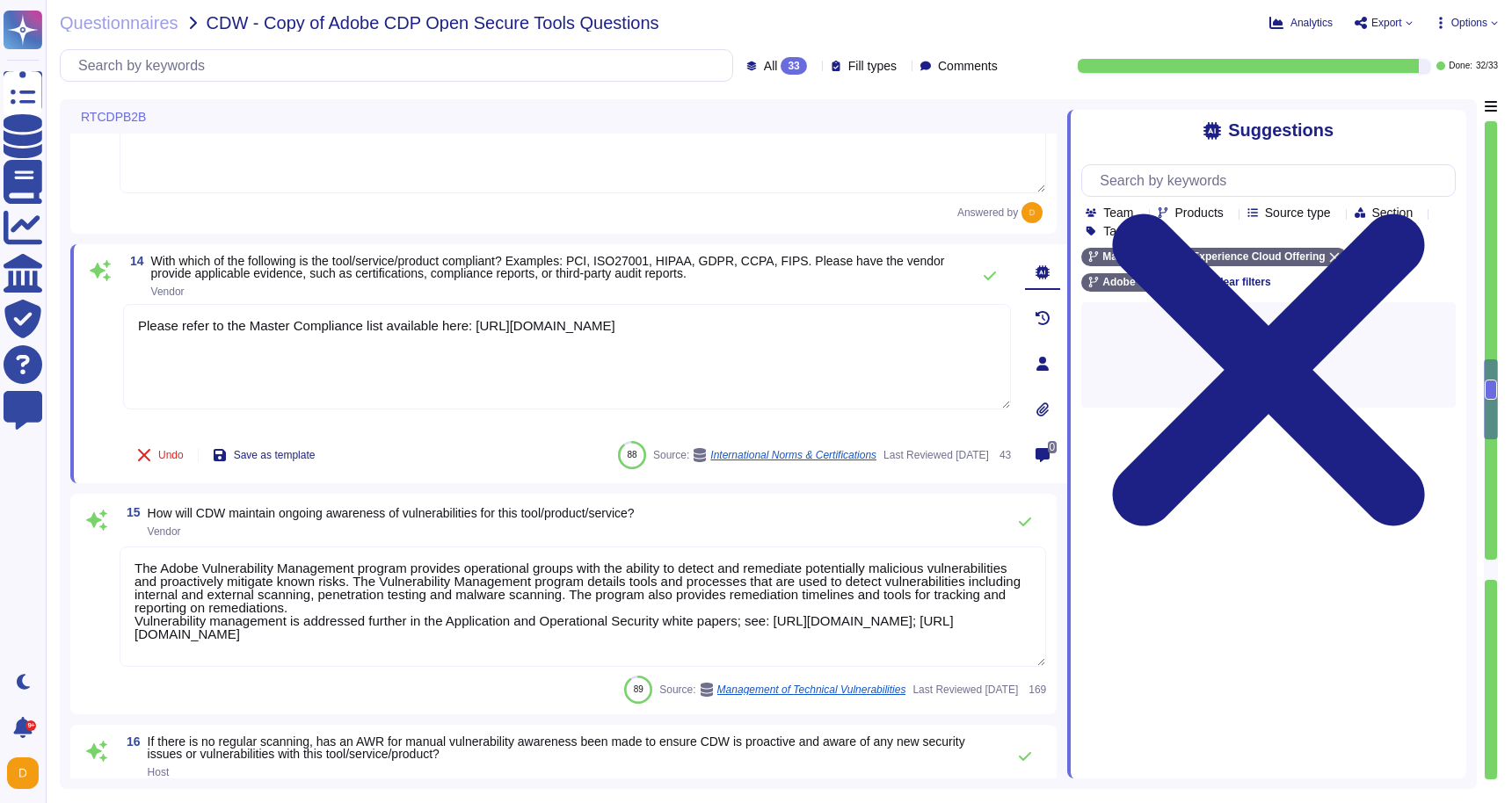
type textarea "Monthly scans are performed."
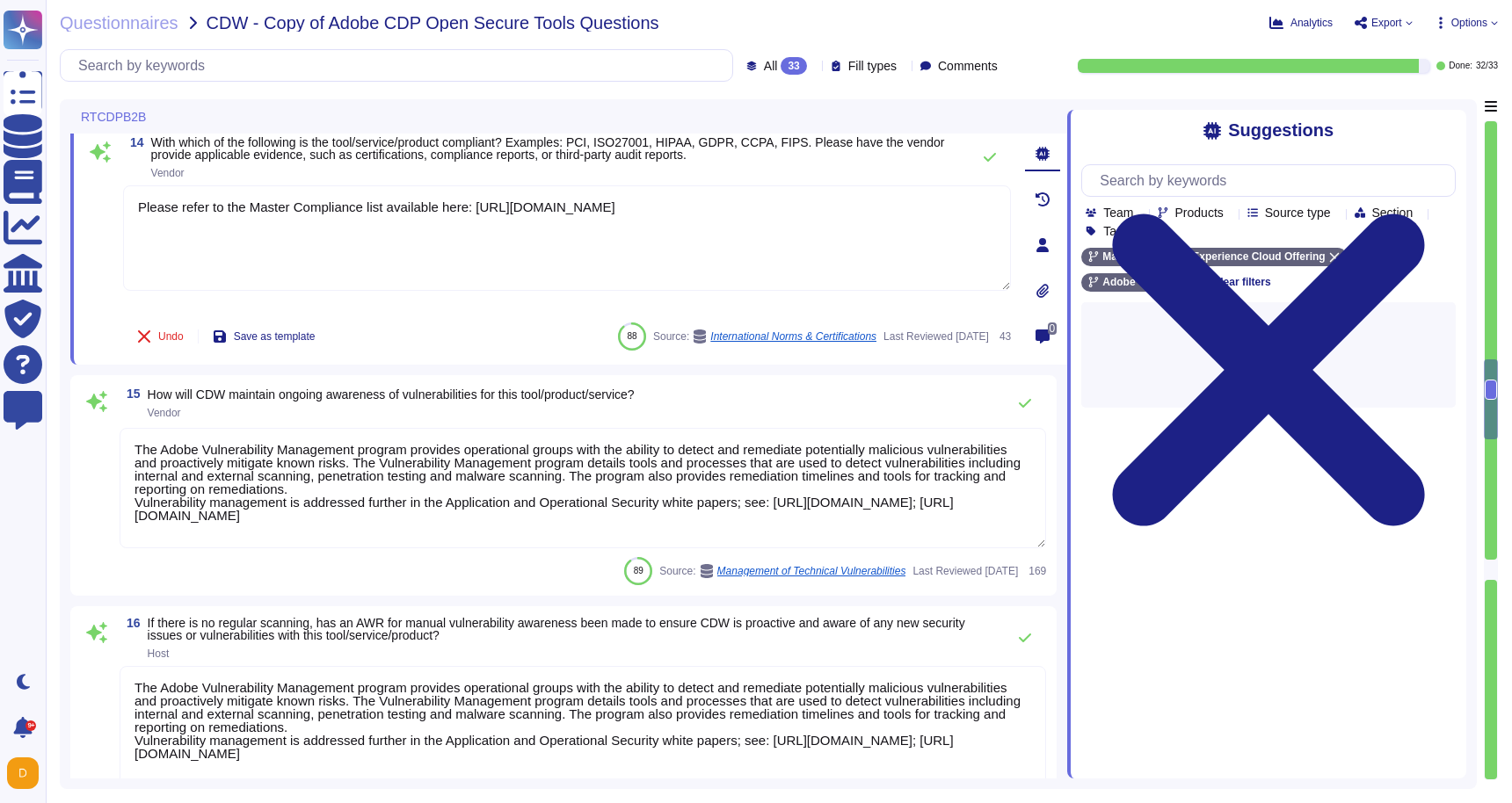
scroll to position [2717, 0]
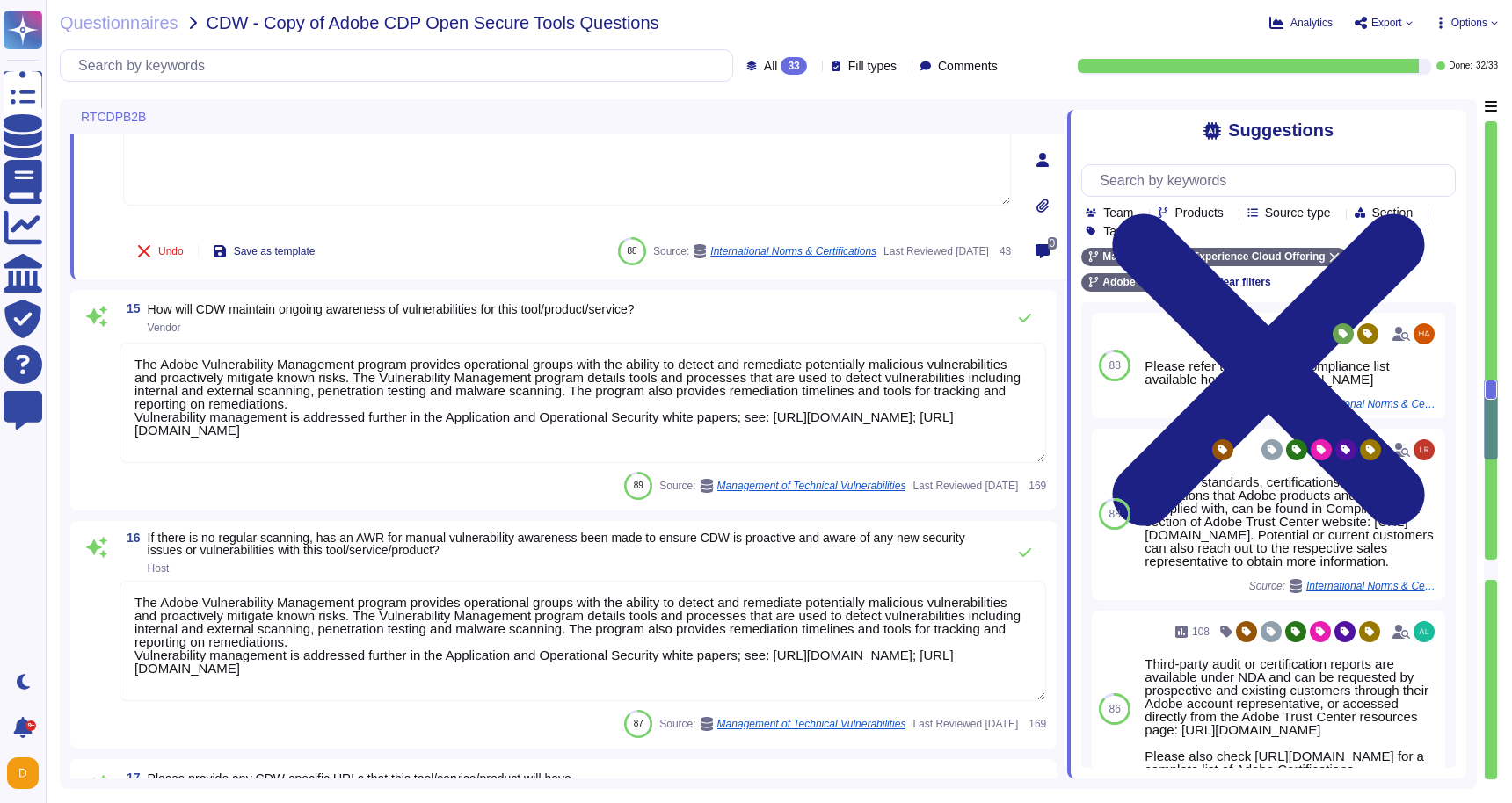
type textarea "Please refer to the Adobe Trust Center and the Security Testing Reports for the…"
click at [471, 397] on textarea "The Adobe Vulnerability Management program provides operational groups with the…" at bounding box center [583, 403] width 926 height 121
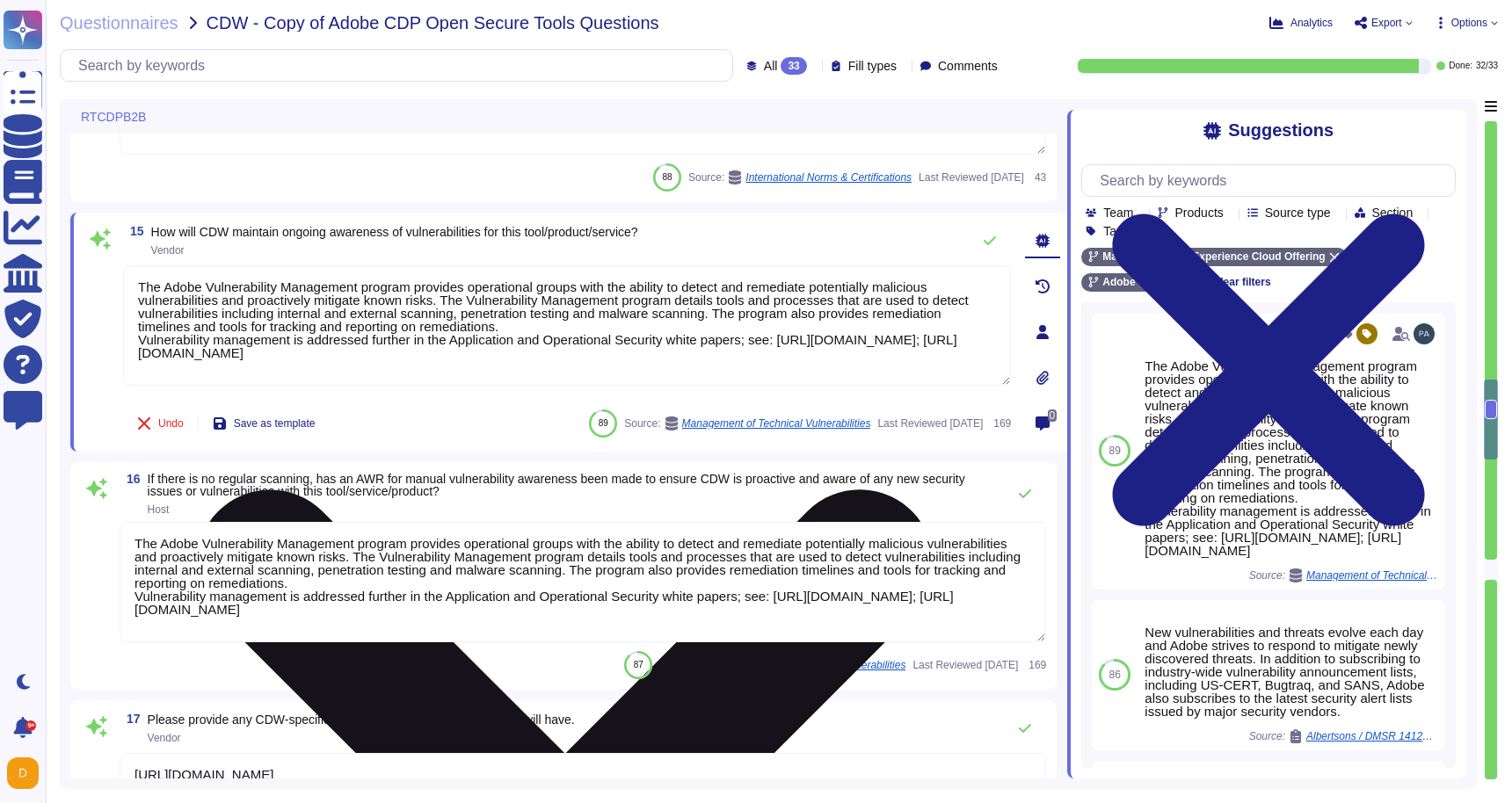
type textarea "Lor ipsumdol-sitame consecte ad elitsed do Eiusm't Incidid Utla et Doloremagnaa…"
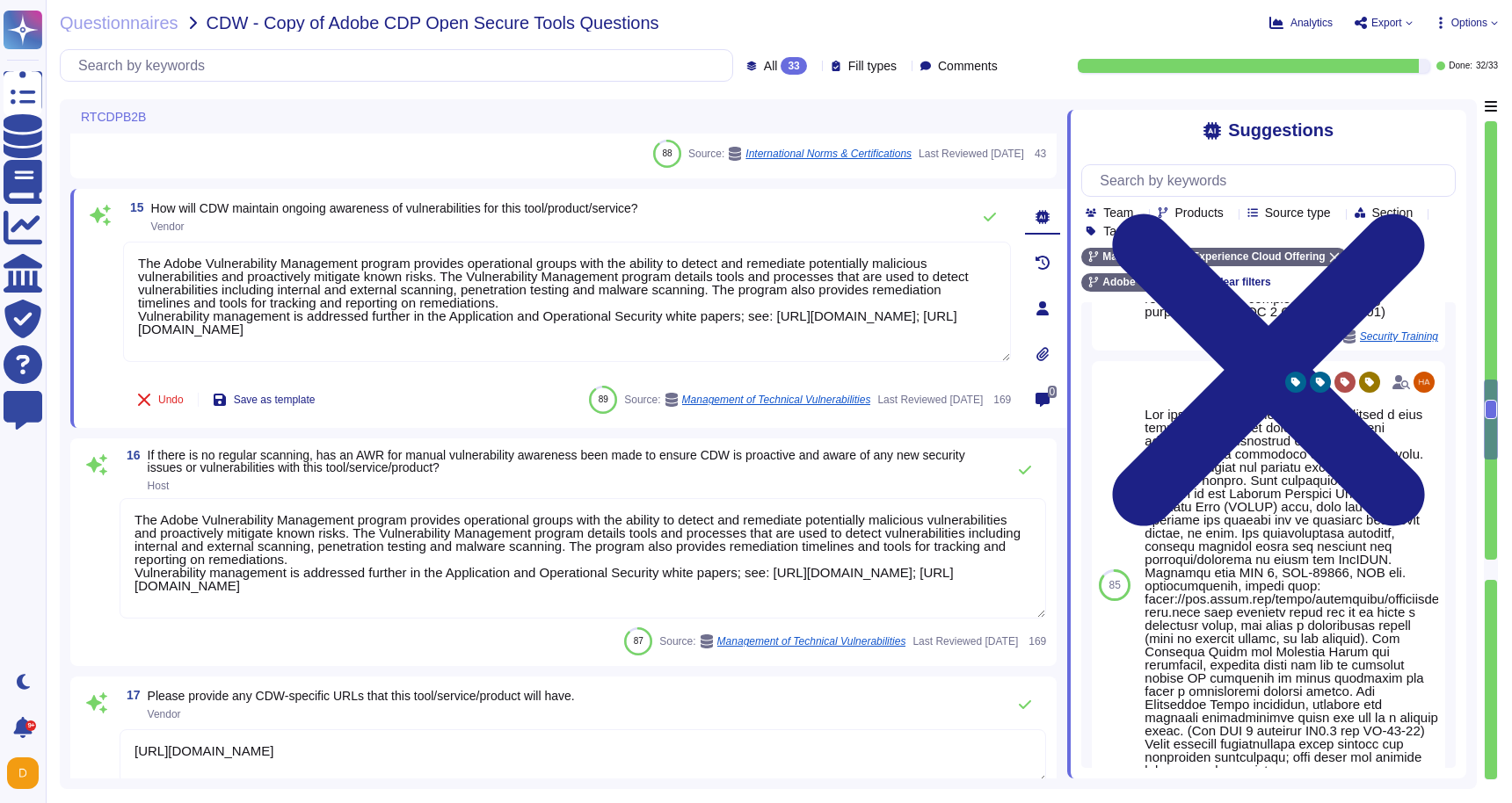
scroll to position [1176, 0]
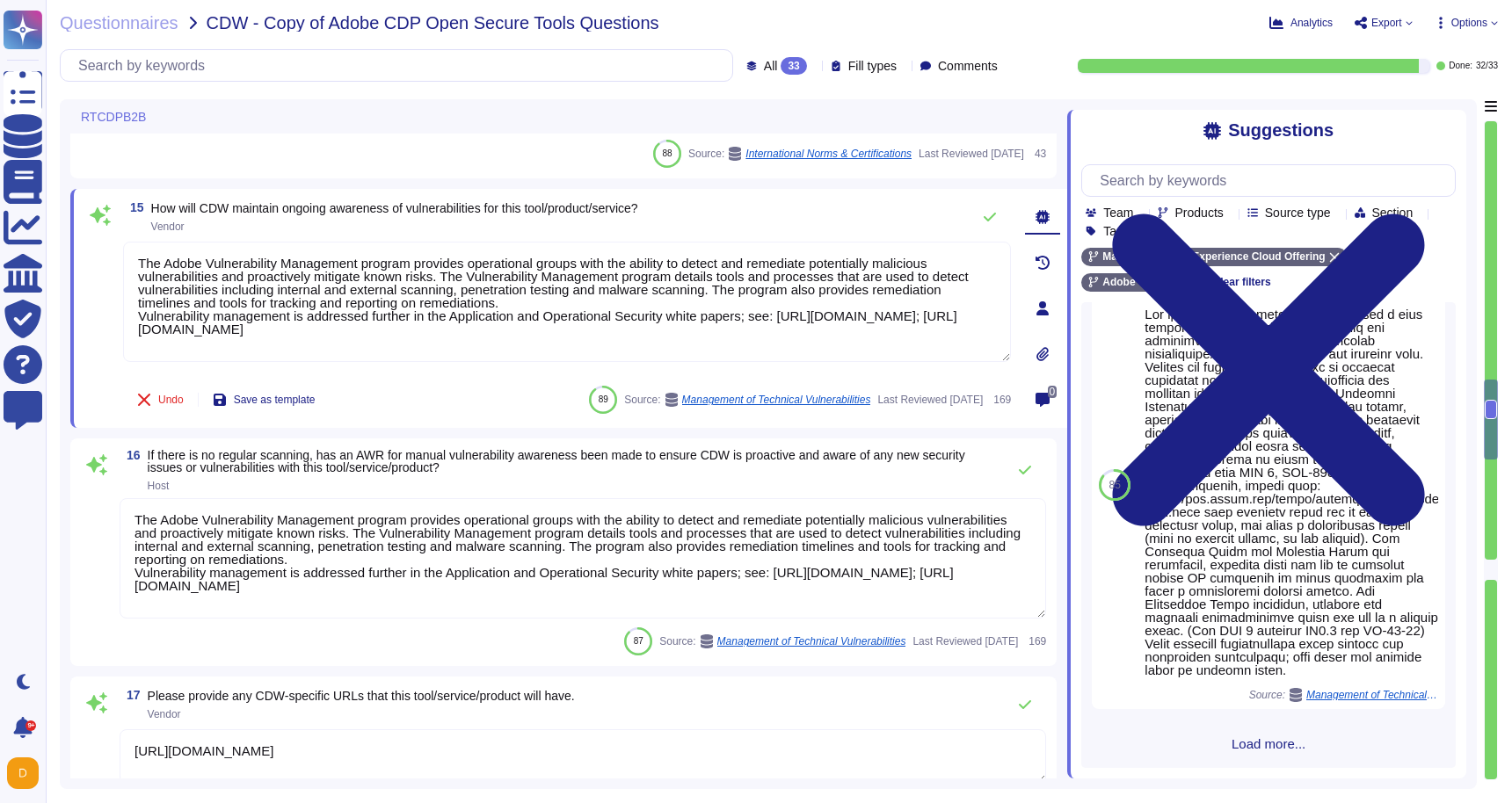
click at [715, 549] on textarea "The Adobe Vulnerability Management program provides operational groups with the…" at bounding box center [583, 559] width 926 height 121
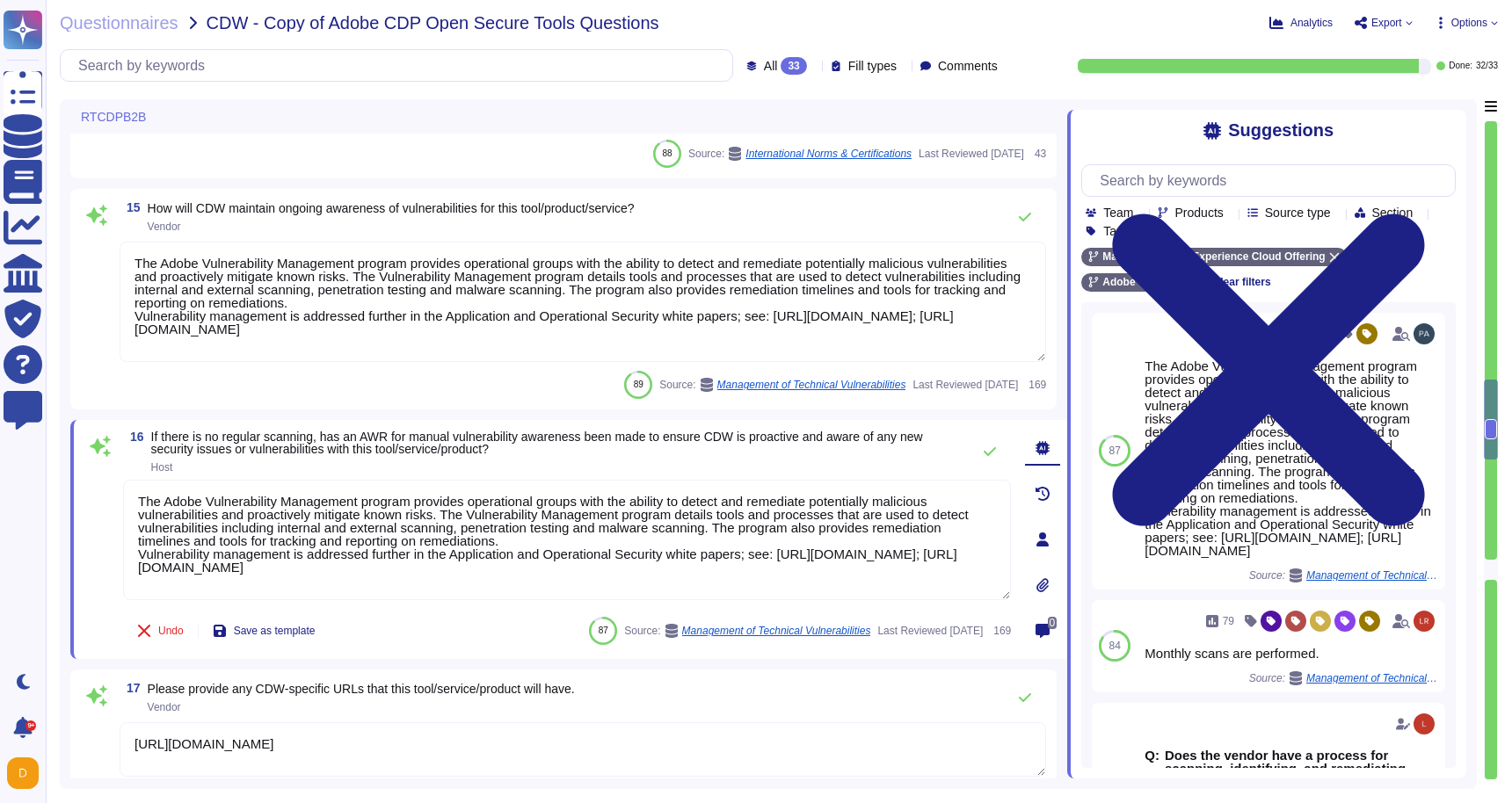
drag, startPoint x: 894, startPoint y: 579, endPoint x: 129, endPoint y: 465, distance: 773.4
click at [129, 465] on div "16 If there is no regular scanning, has an AWR for manual vulnerability awarene…" at bounding box center [547, 539] width 926 height 218
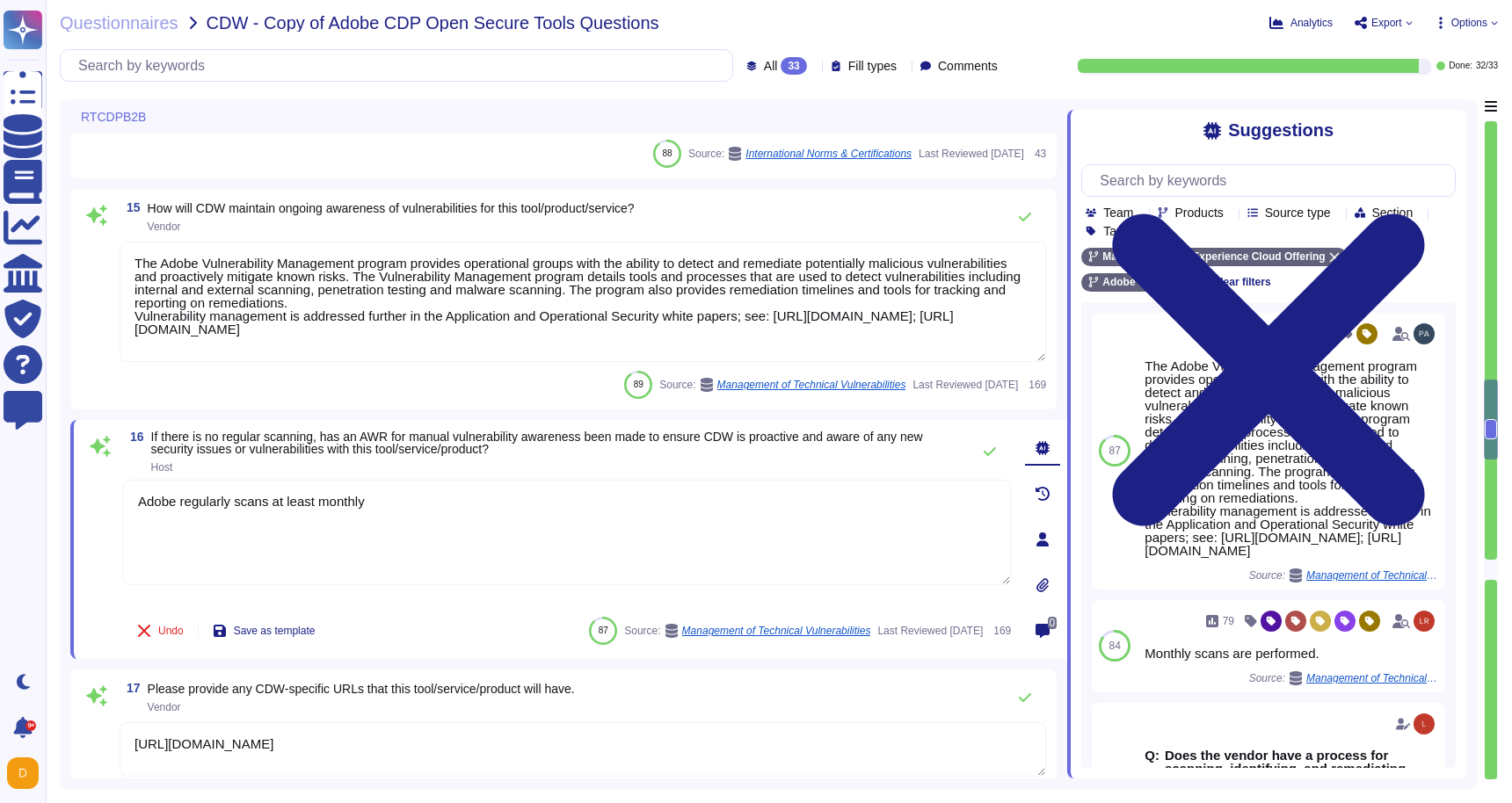
type textarea "Adobe regularly scans at least monthly."
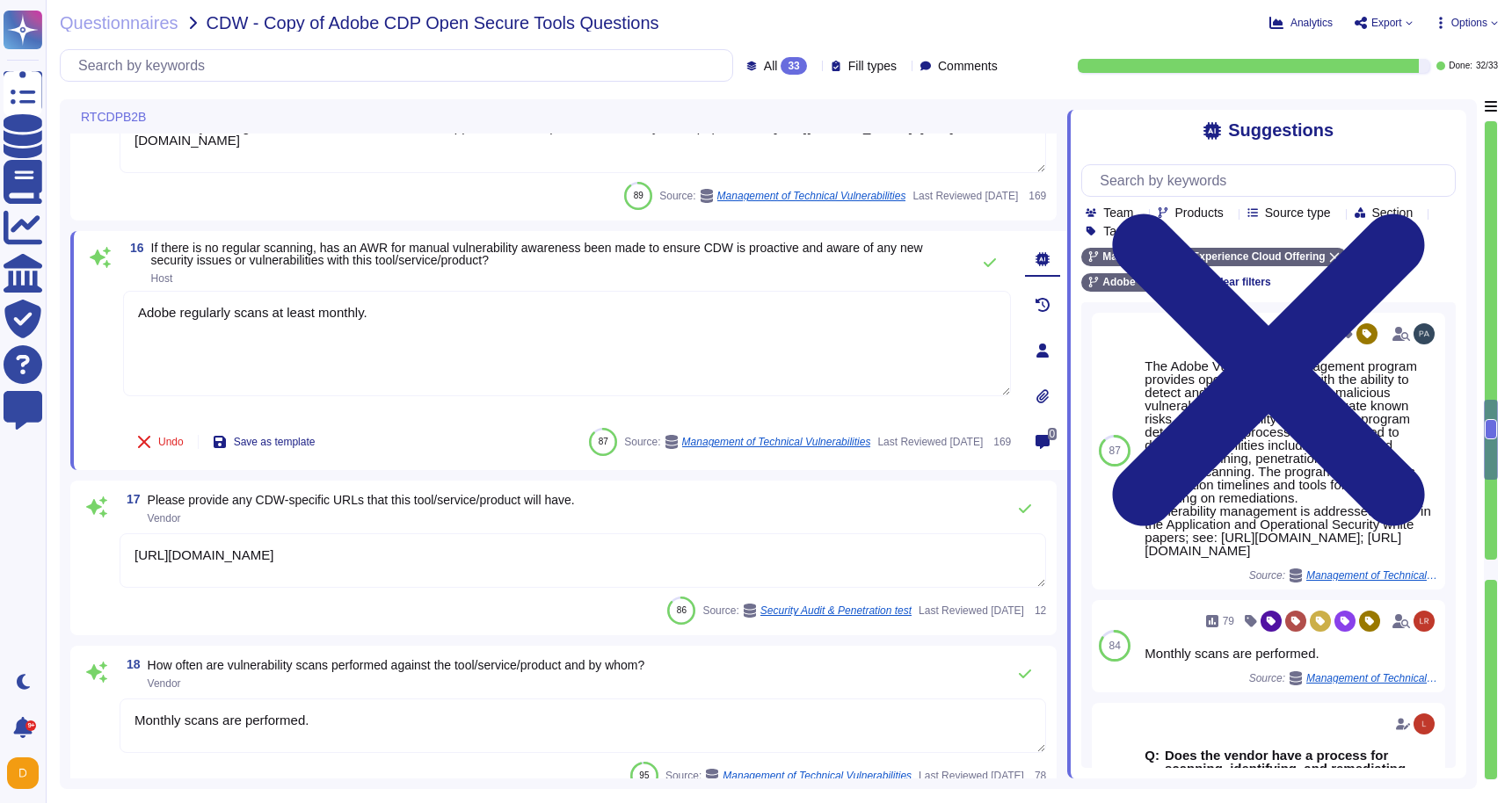
scroll to position [2917, 0]
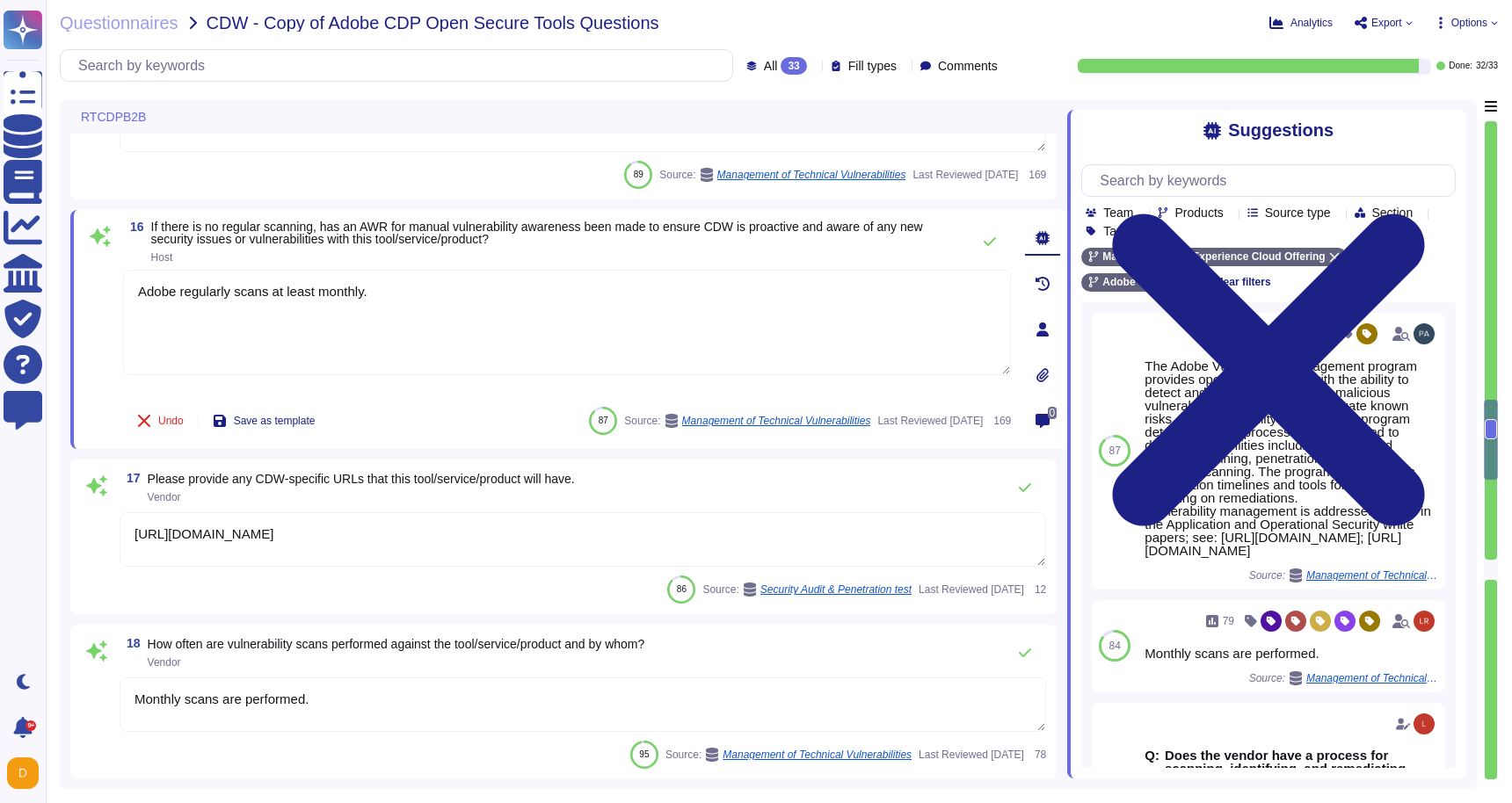
type textarea "Adobe does not share the full results of a Penetration Test. The Security Testi…"
type textarea "Adobe regularly scans at least monthly."
click at [401, 543] on textarea "[URL][DOMAIN_NAME]" at bounding box center [583, 539] width 926 height 54
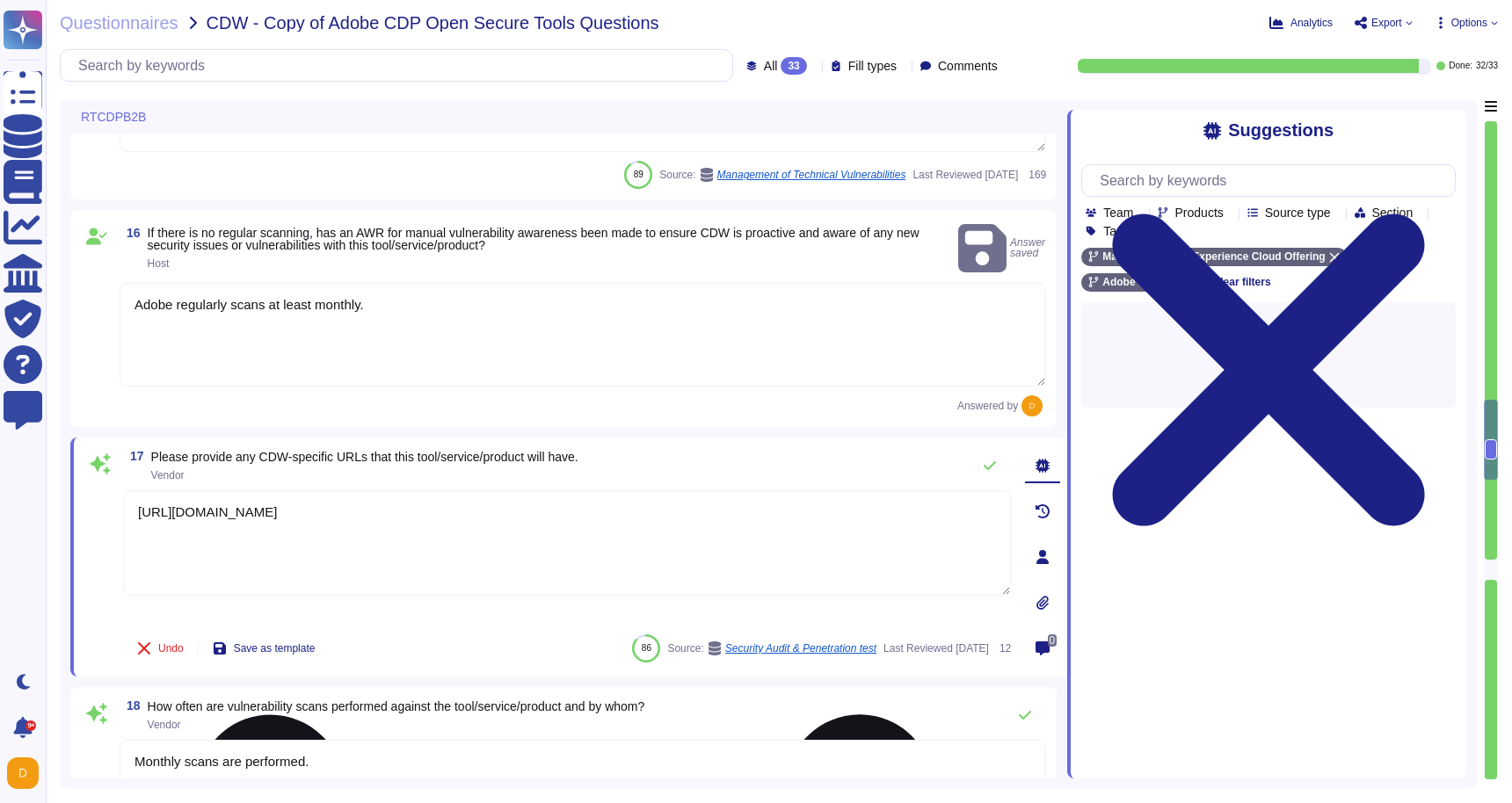
click at [480, 502] on textarea "[URL][DOMAIN_NAME]" at bounding box center [567, 543] width 887 height 106
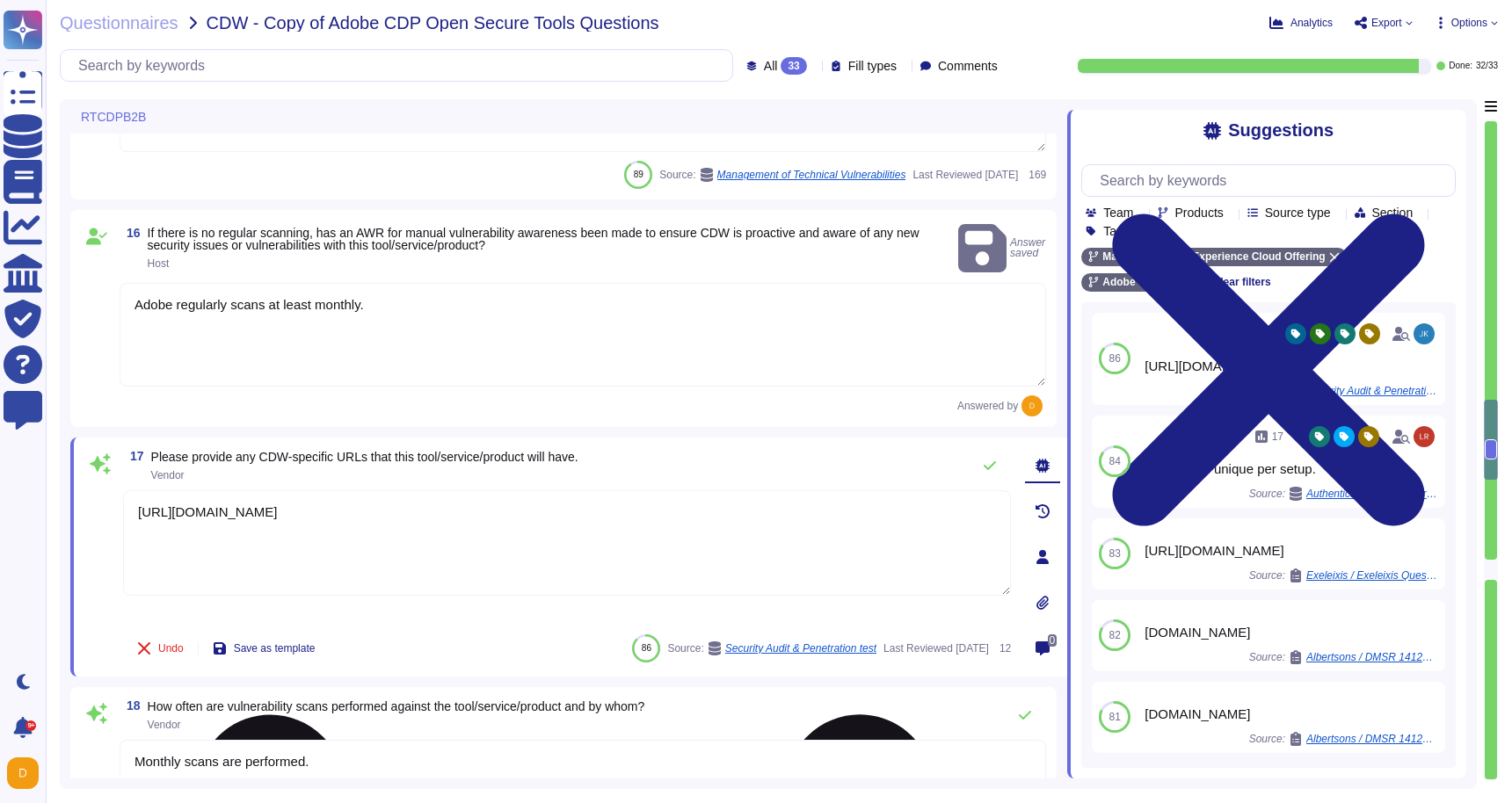
click at [480, 502] on textarea "[URL][DOMAIN_NAME]" at bounding box center [567, 543] width 887 height 106
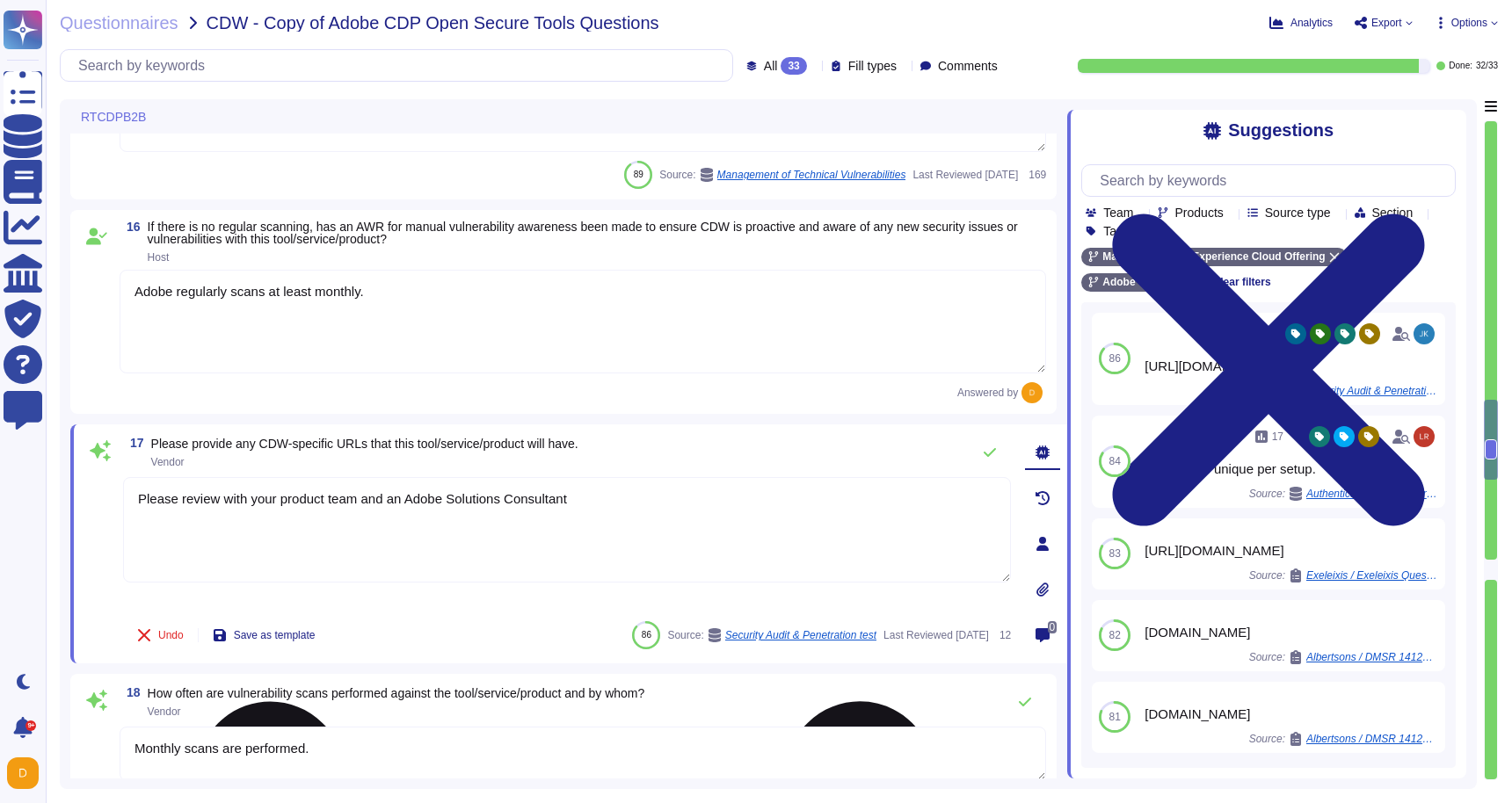
type textarea "Please review with your product team and an Adobe Solutions Consultant."
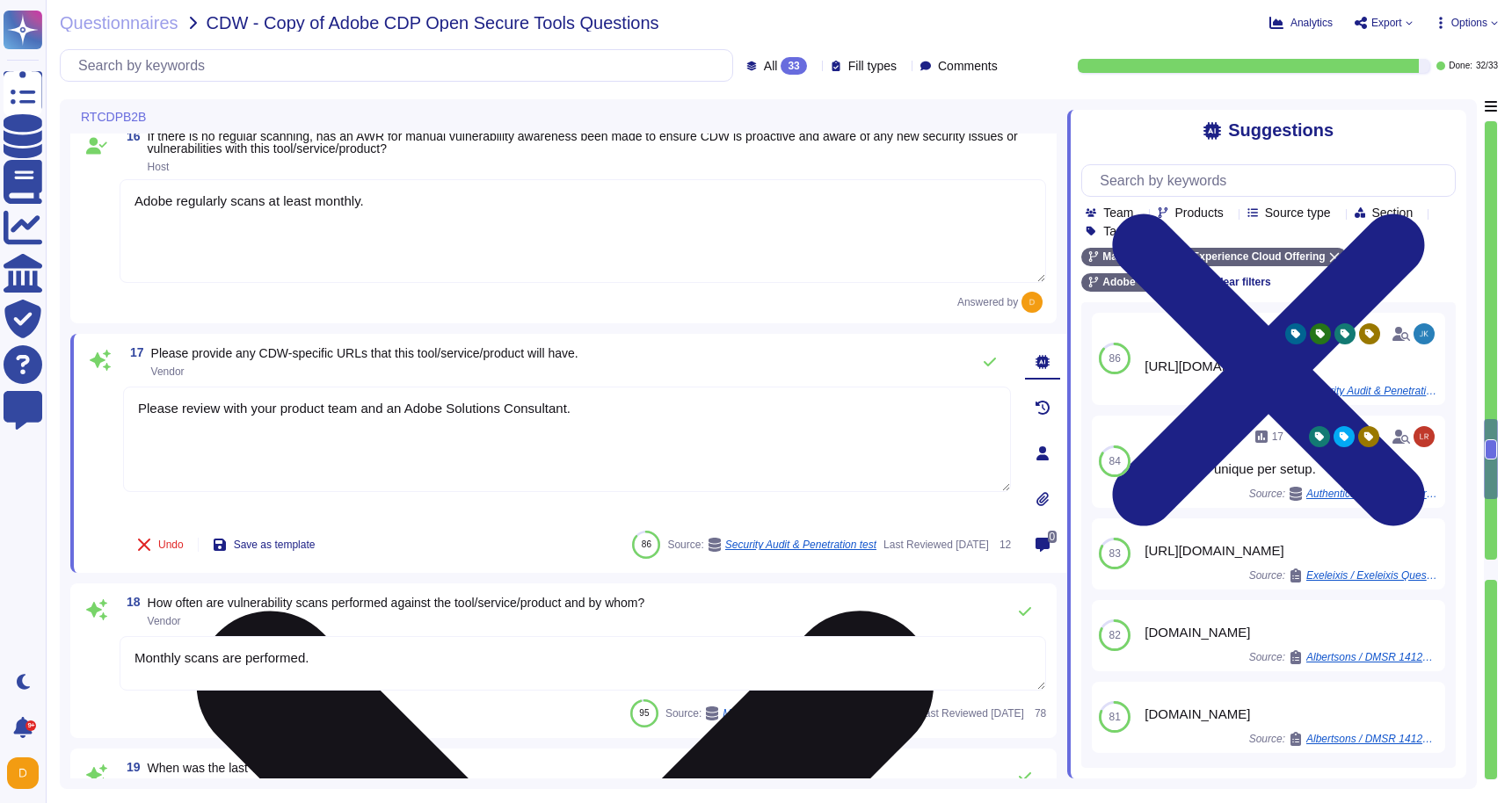
type textarea "Adobe does not share the full results of a Penetration Test. The Security Testi…"
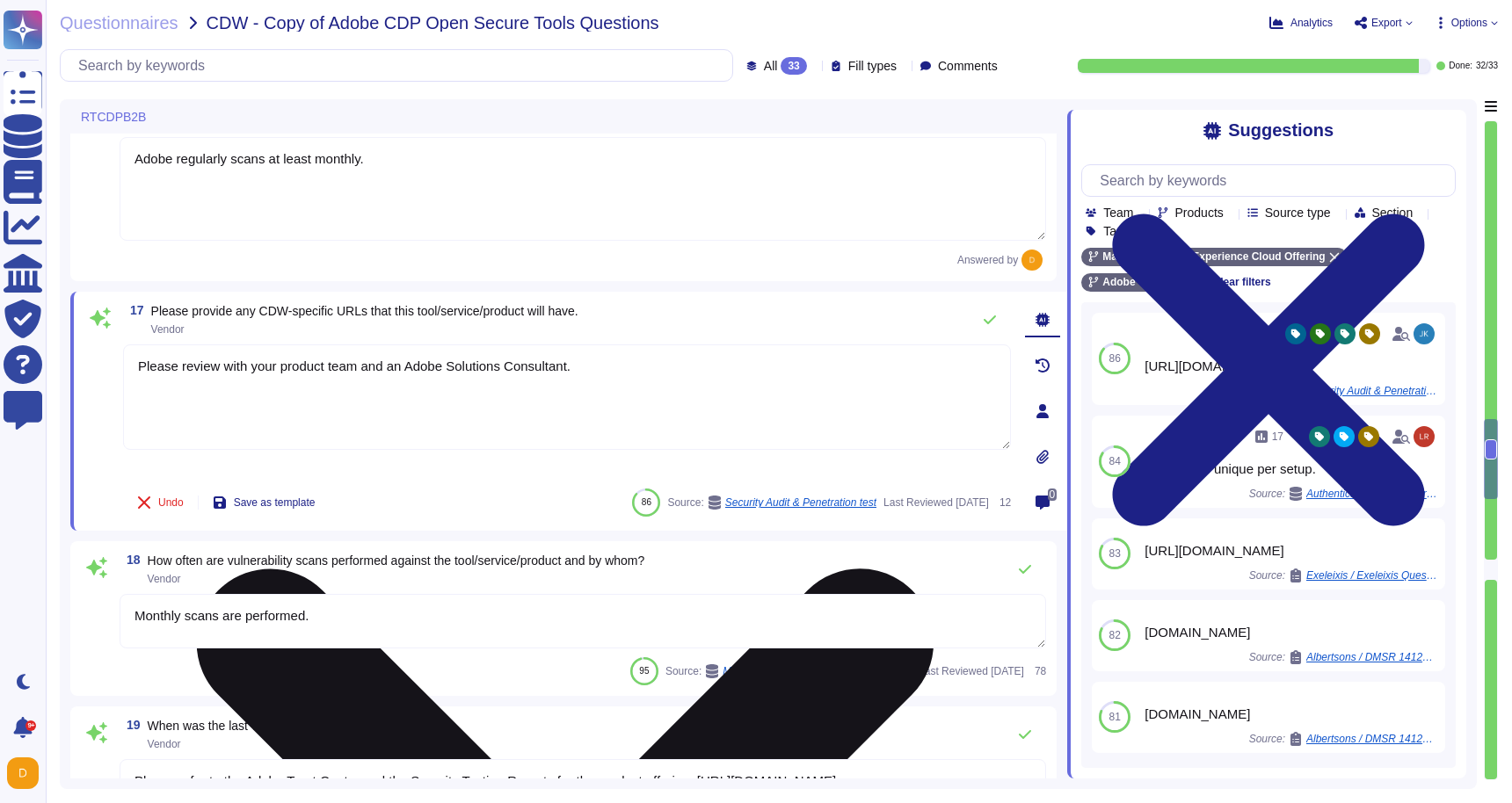
scroll to position [3122, 0]
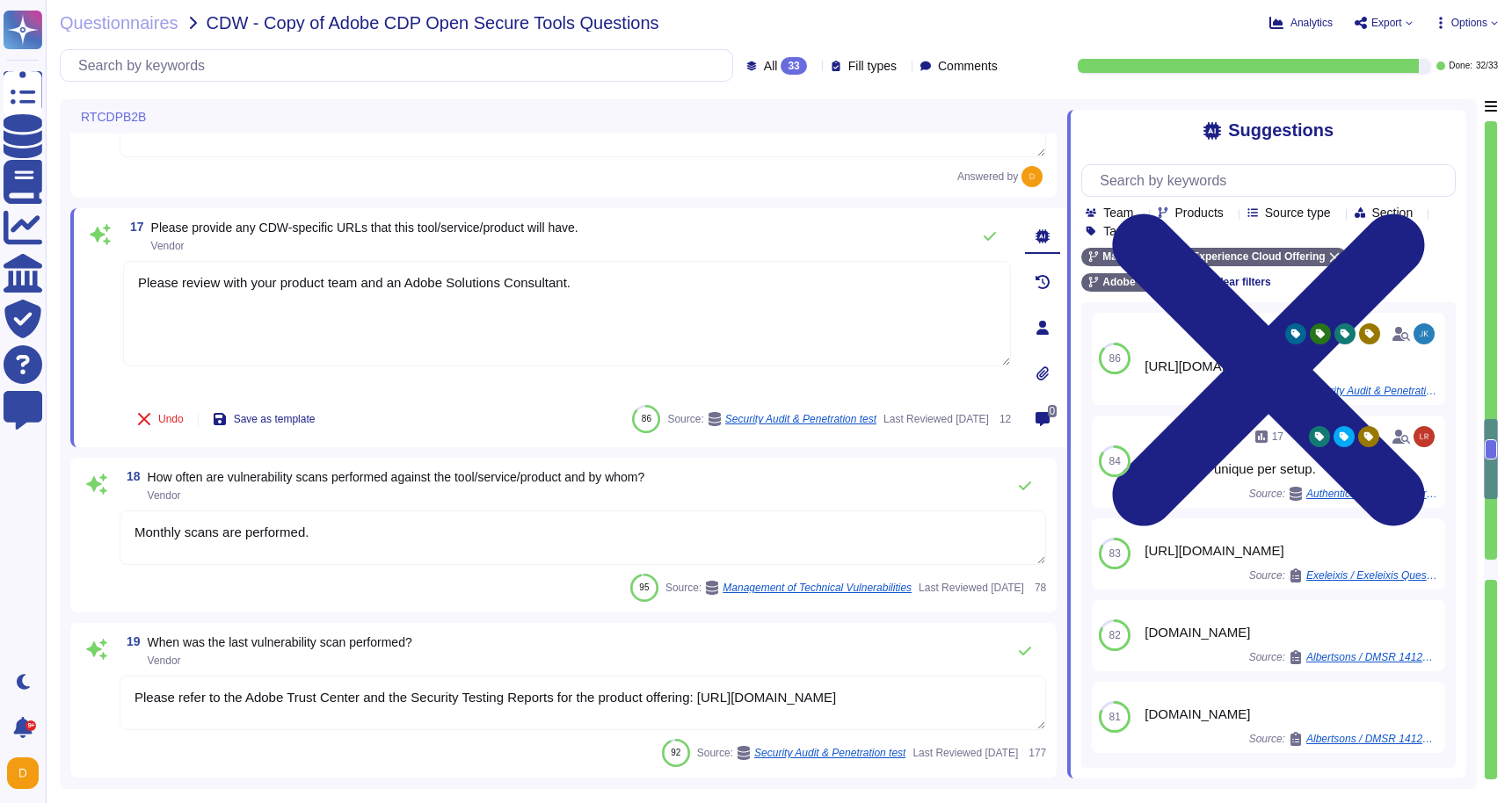
type textarea "Please review with your product team and an Adobe Solutions Consultant."
click at [466, 536] on textarea "Monthly scans are performed." at bounding box center [583, 537] width 926 height 54
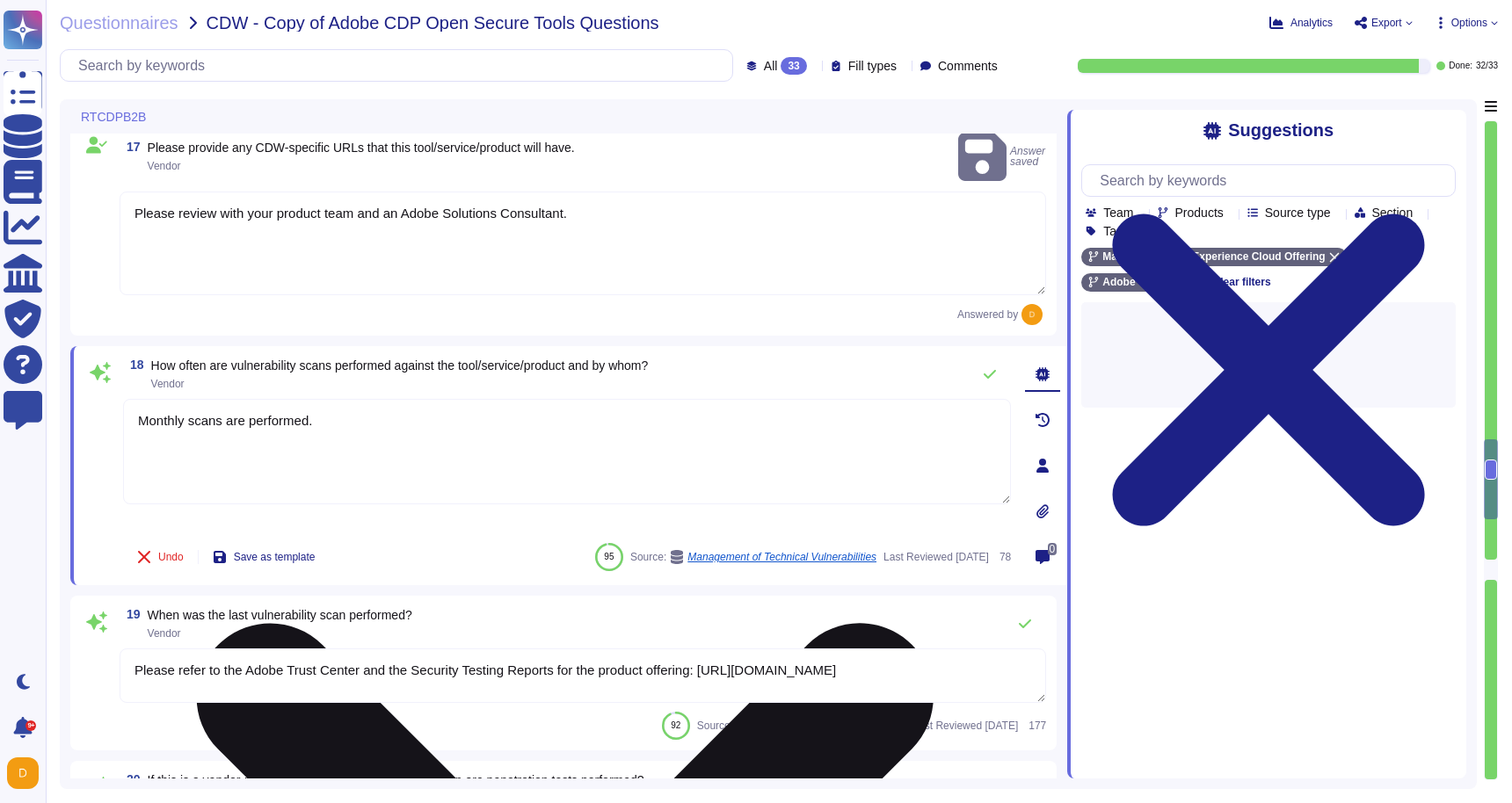
type textarea "Access to audit logs is governed with Adobe's access management processes and i…"
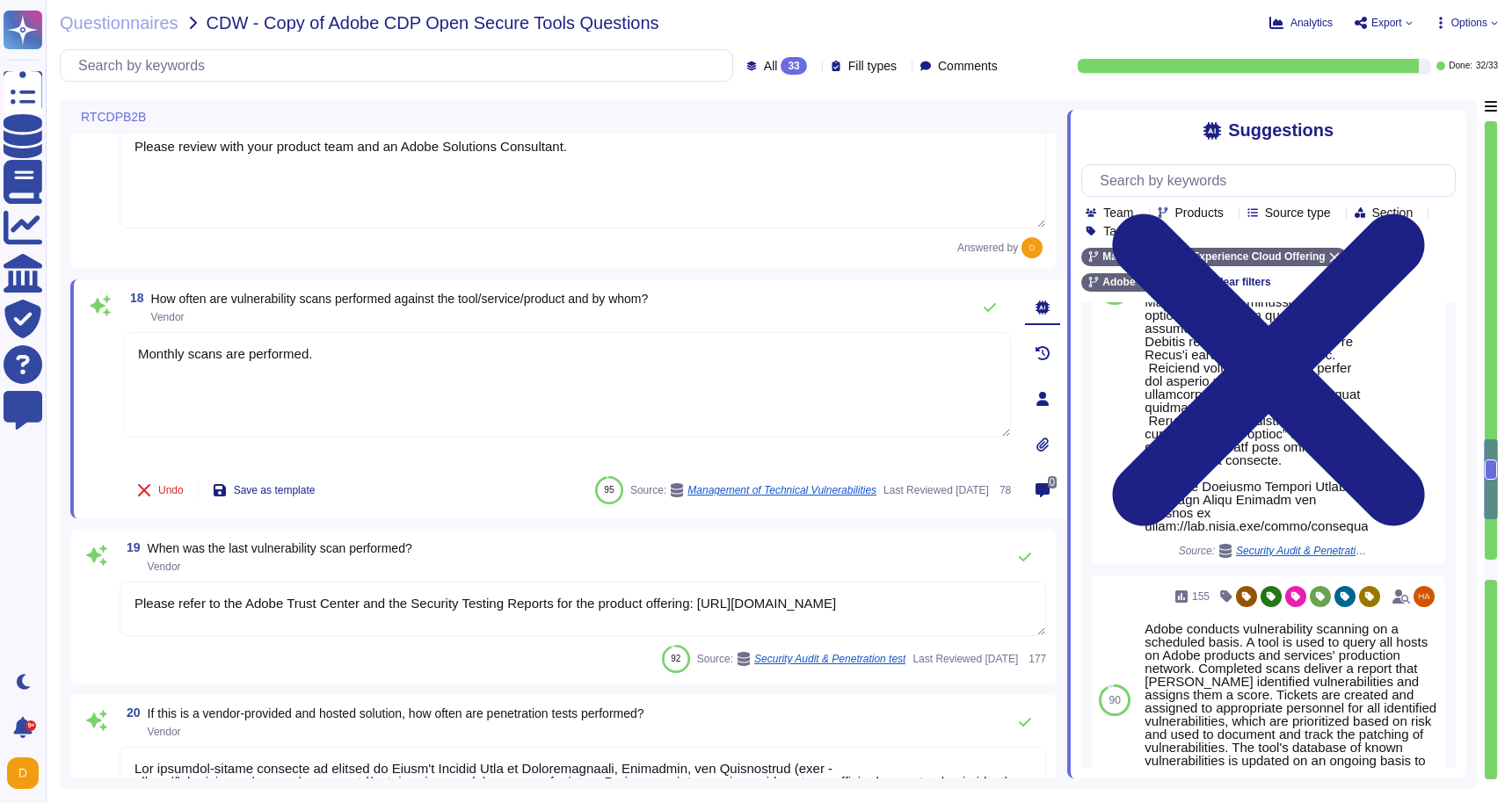
scroll to position [806, 0]
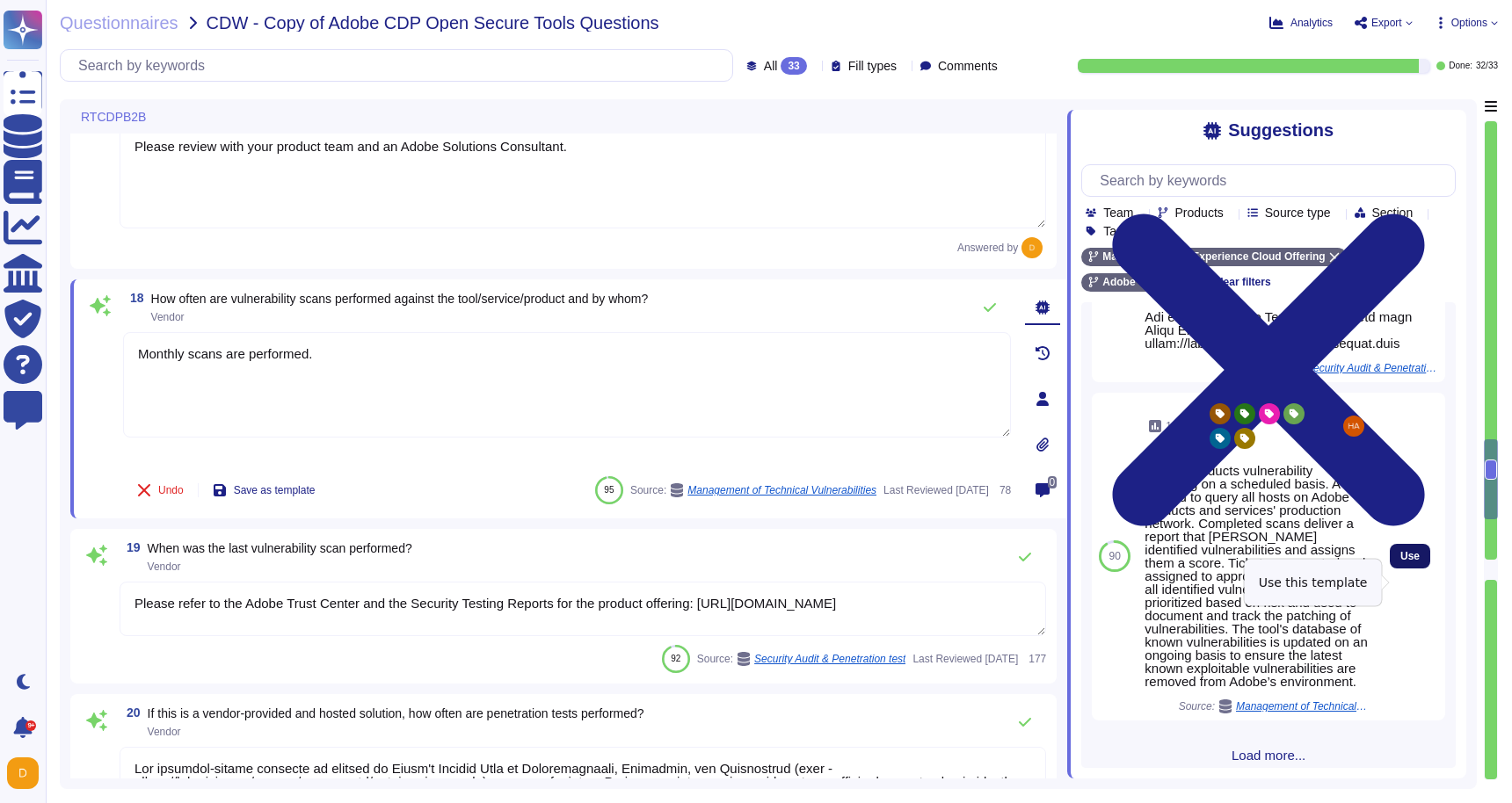
click at [1419, 562] on span "Use" at bounding box center [1410, 556] width 20 height 11
type textarea "Monthly scans are performed. Adobe conducts vulnerability scanning on a schedul…"
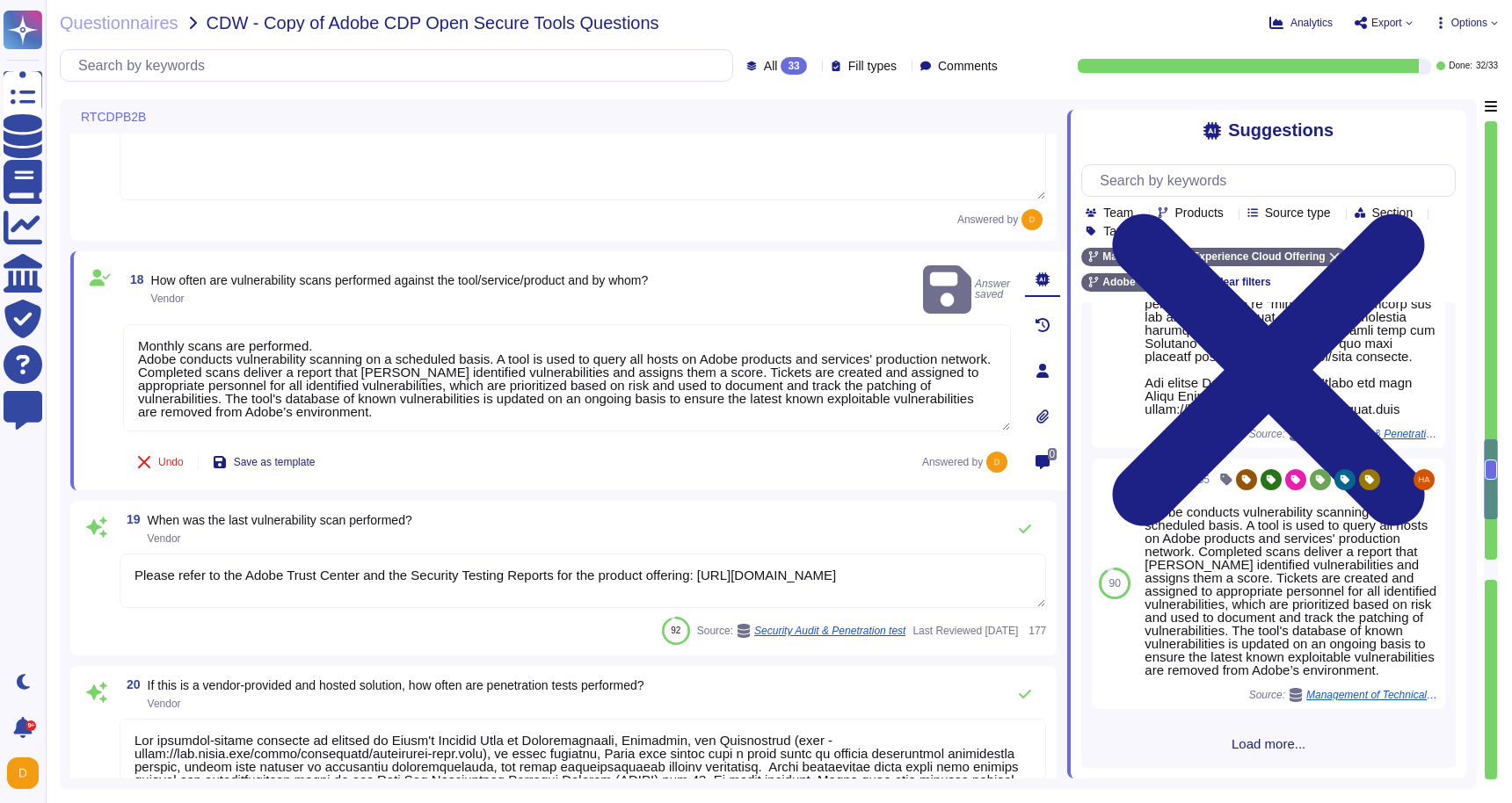
scroll to position [3290, 0]
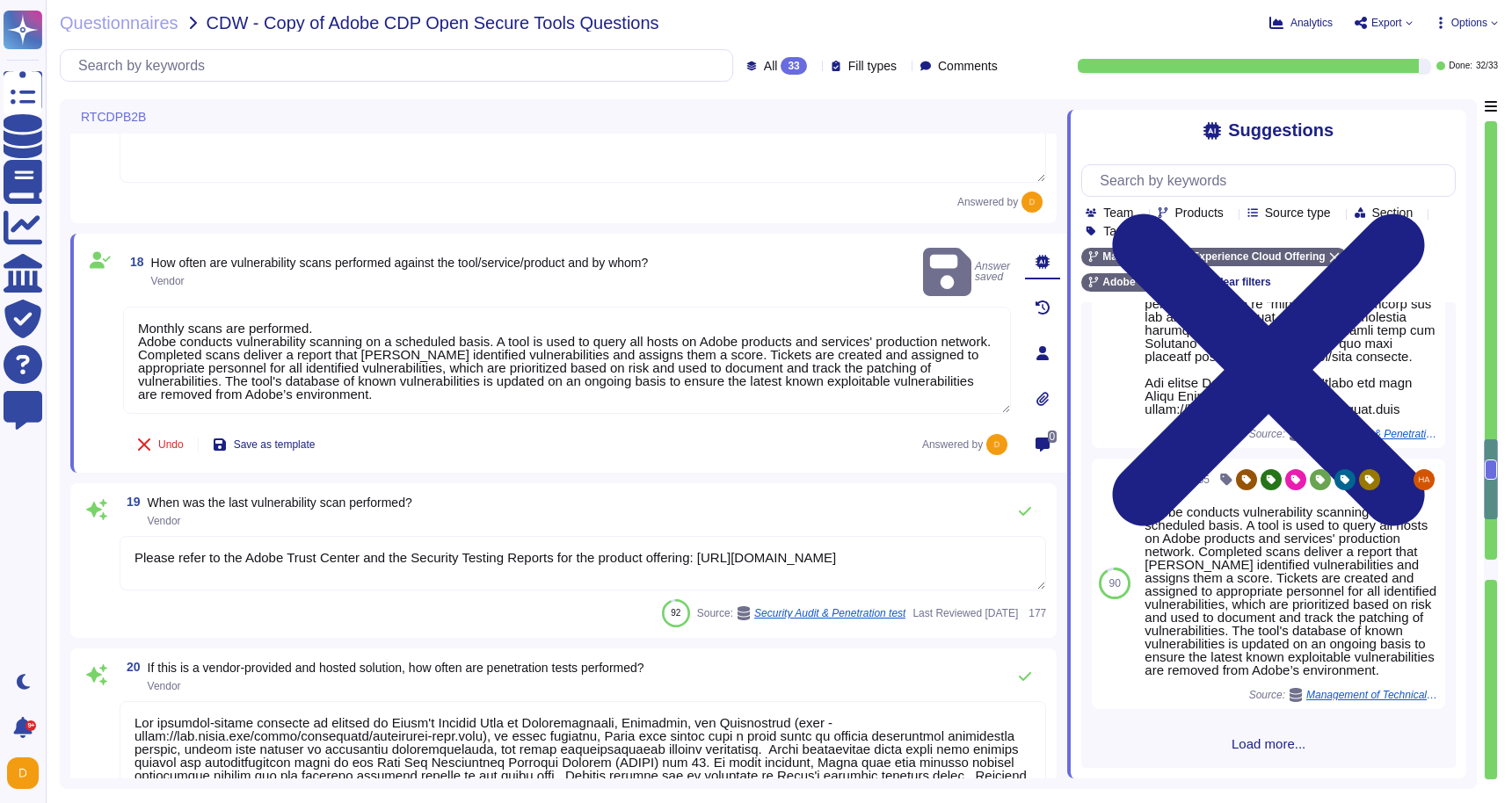
click at [462, 557] on textarea "Please refer to the Adobe Trust Center and the Security Testing Reports for the…" at bounding box center [583, 563] width 926 height 54
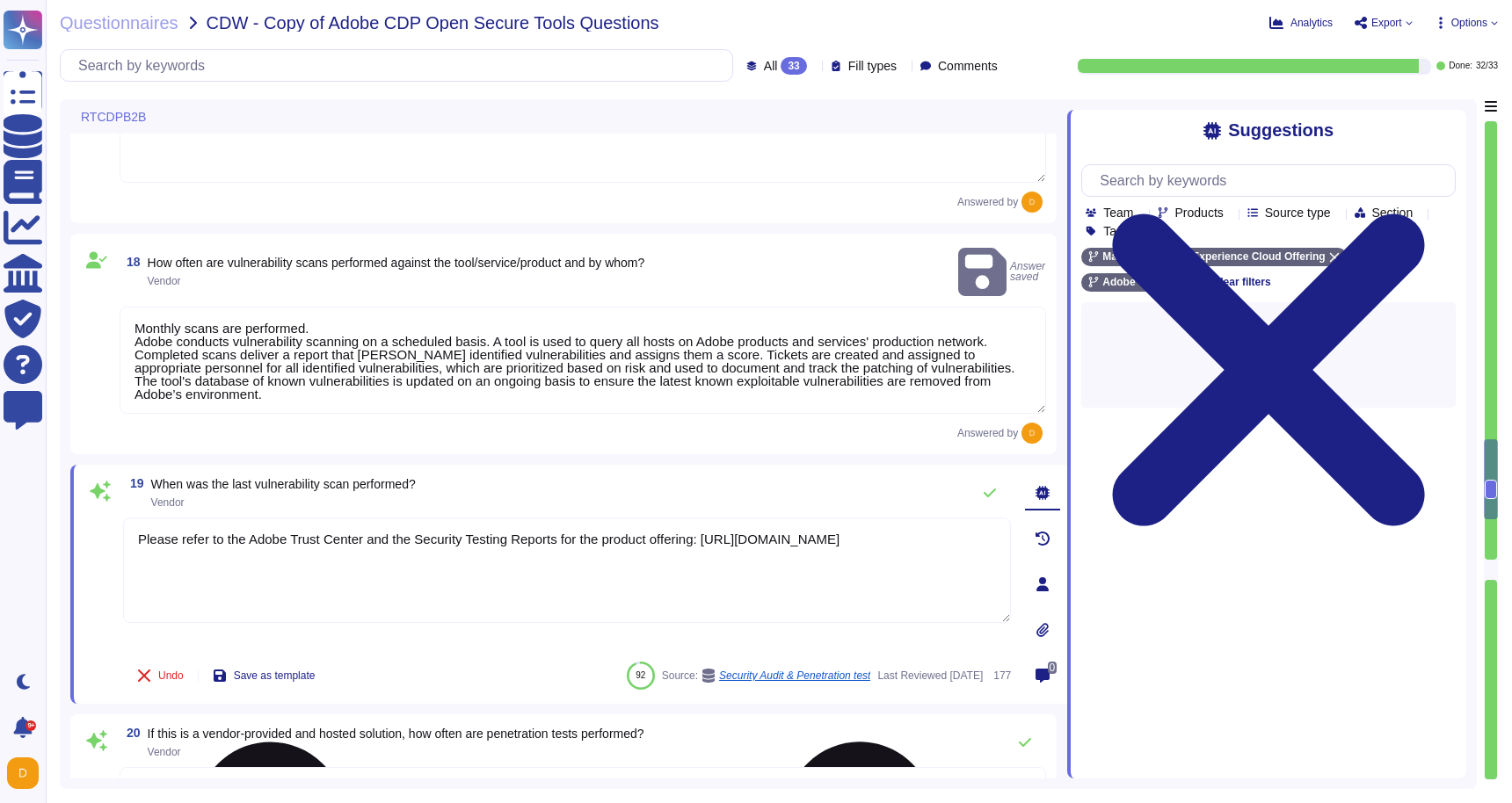
scroll to position [0, 0]
click at [462, 557] on textarea "Please refer to the Adobe Trust Center and the Security Testing Reports for the…" at bounding box center [567, 570] width 887 height 106
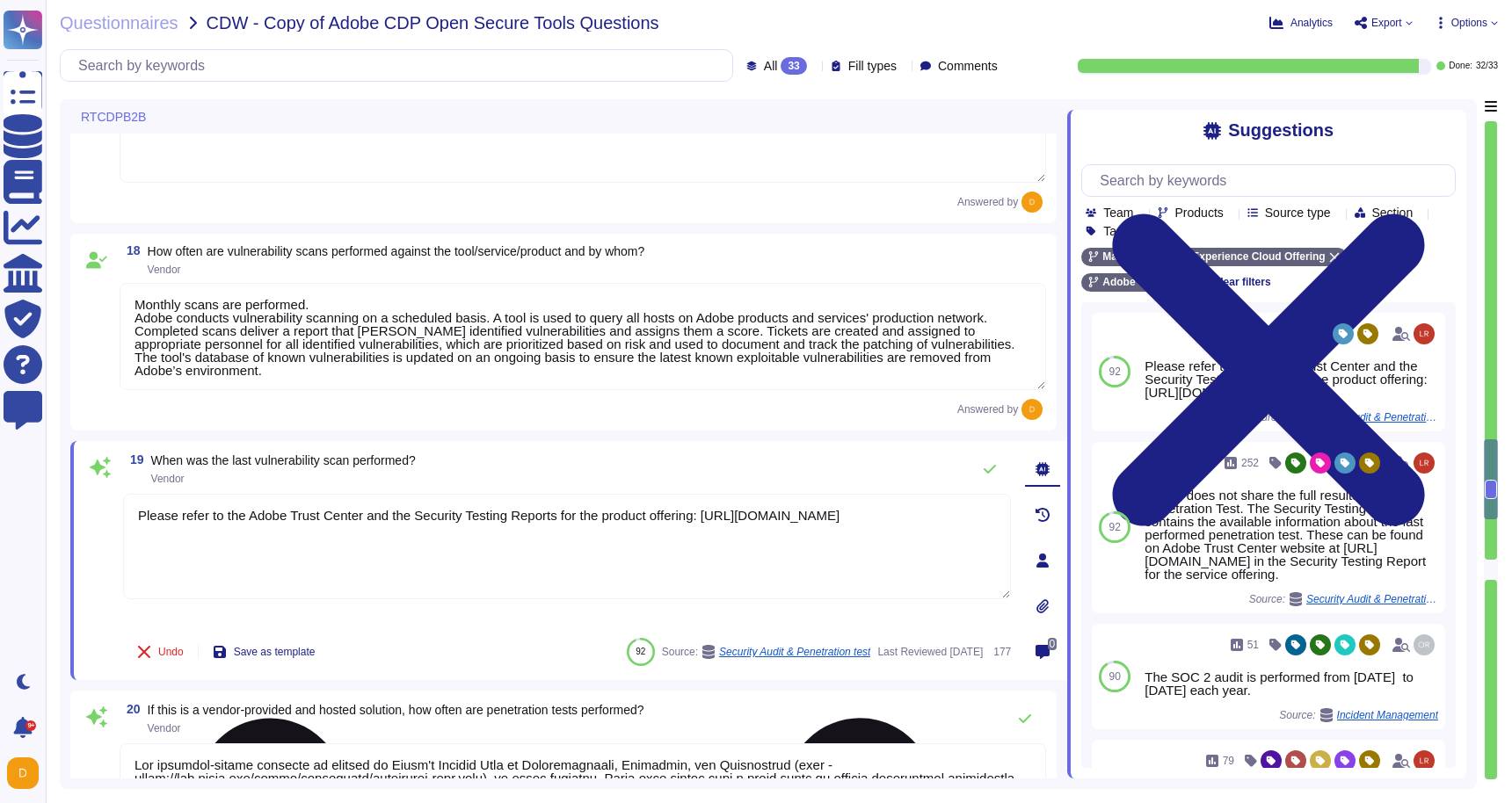
click at [520, 505] on textarea "Please refer to the Adobe Trust Center and the Security Testing Reports for the…" at bounding box center [567, 547] width 887 height 106
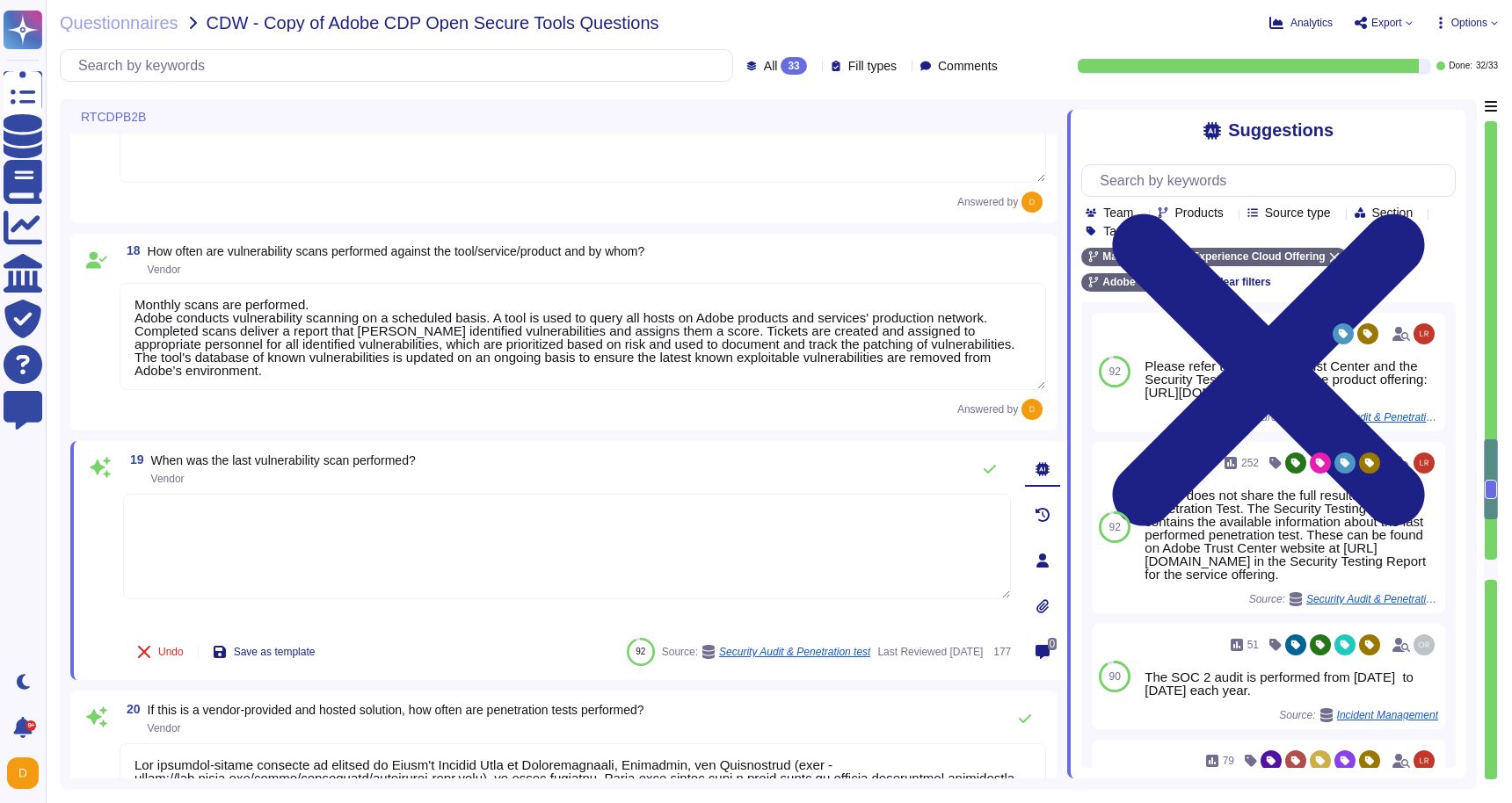
click at [821, 553] on textarea at bounding box center [567, 547] width 887 height 106
click at [315, 465] on span "When was the last vulnerability scan performed?" at bounding box center [283, 461] width 264 height 14
click at [315, 465] on span "When was the last vulnerability scan performed?" at bounding box center [283, 466] width 264 height 14
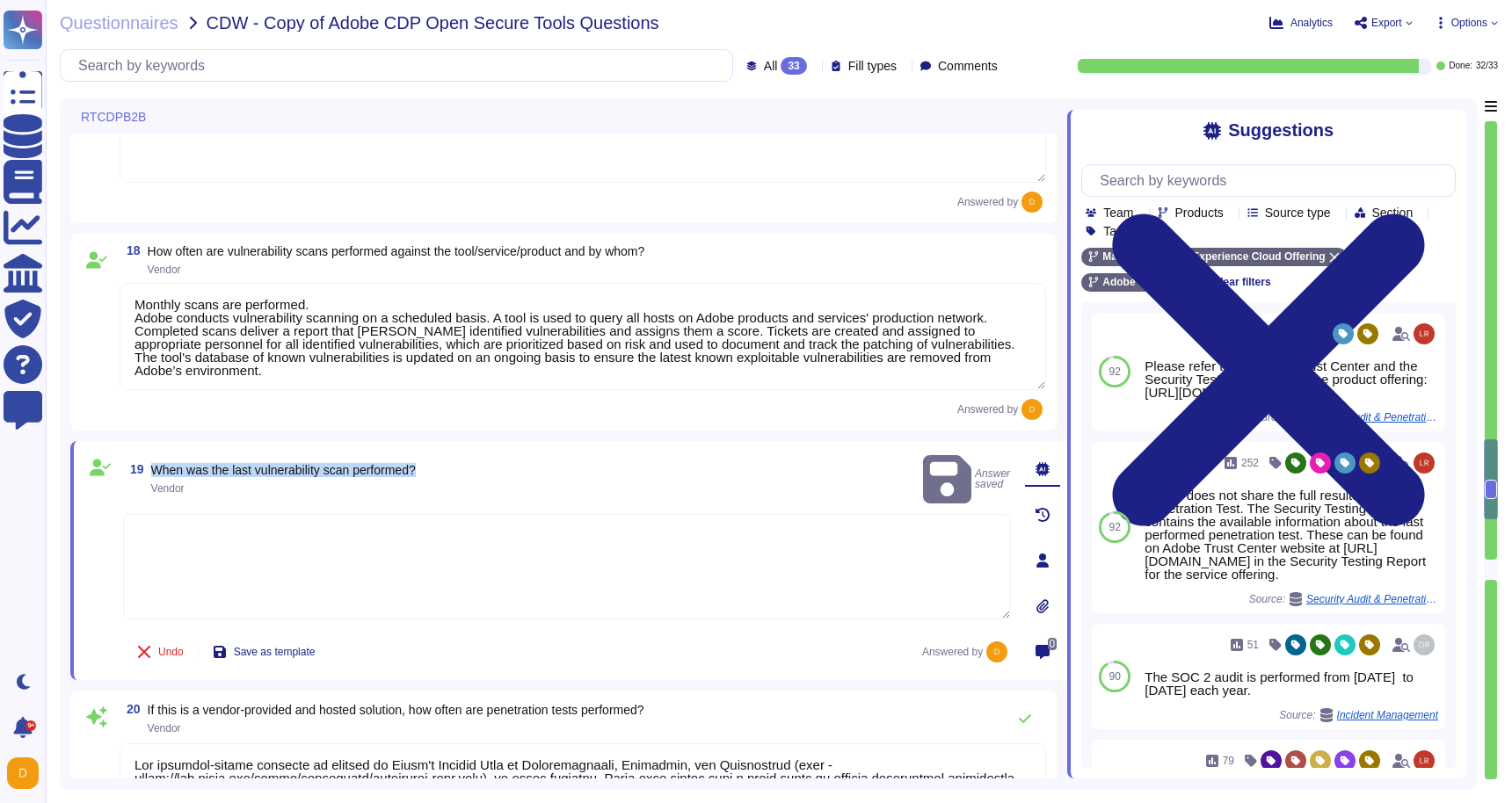
copy span "When was the last vulnerability scan performed?"
click at [1270, 181] on input "text" at bounding box center [1272, 180] width 364 height 31
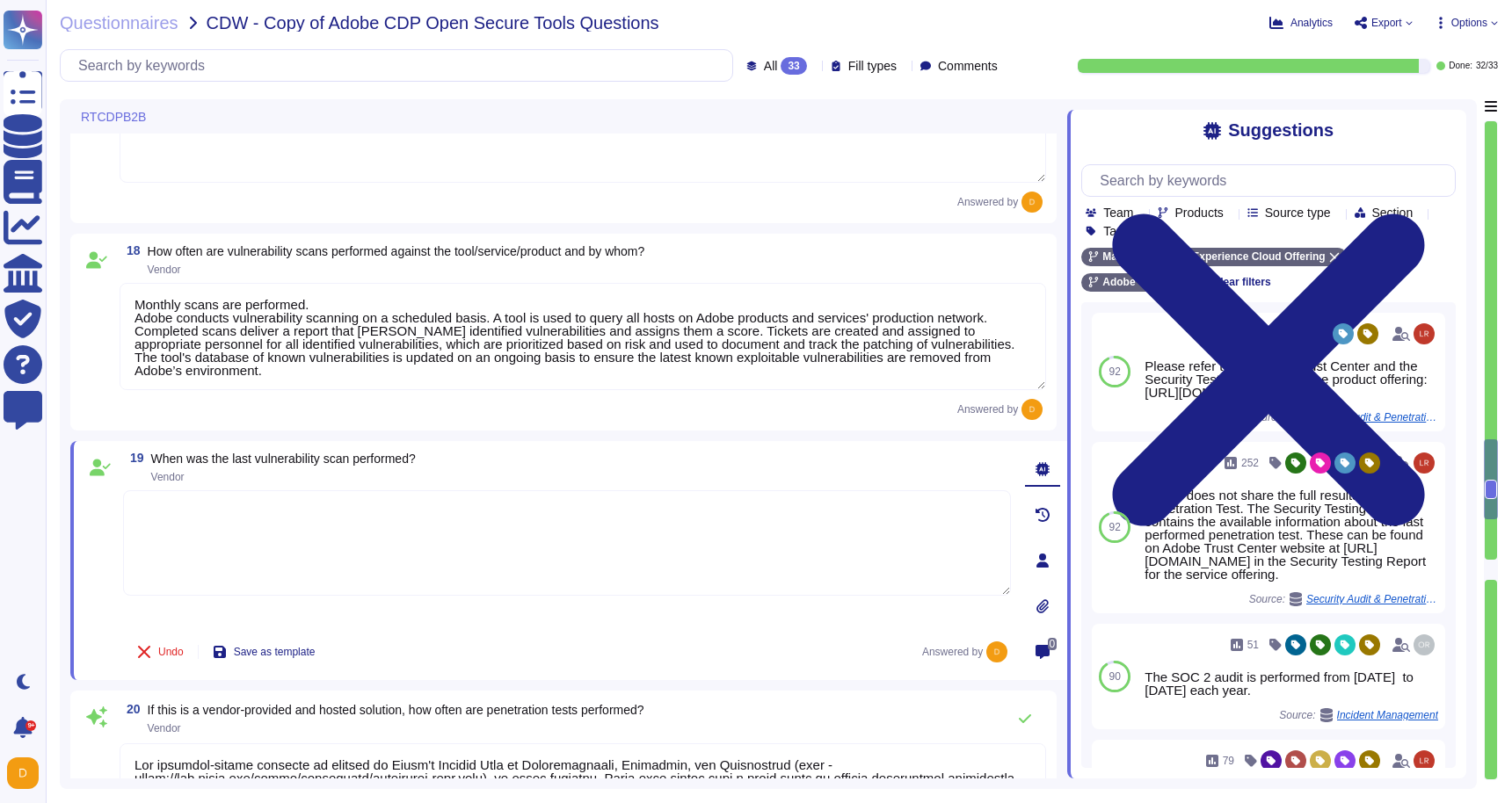
click at [462, 520] on textarea at bounding box center [567, 543] width 887 height 106
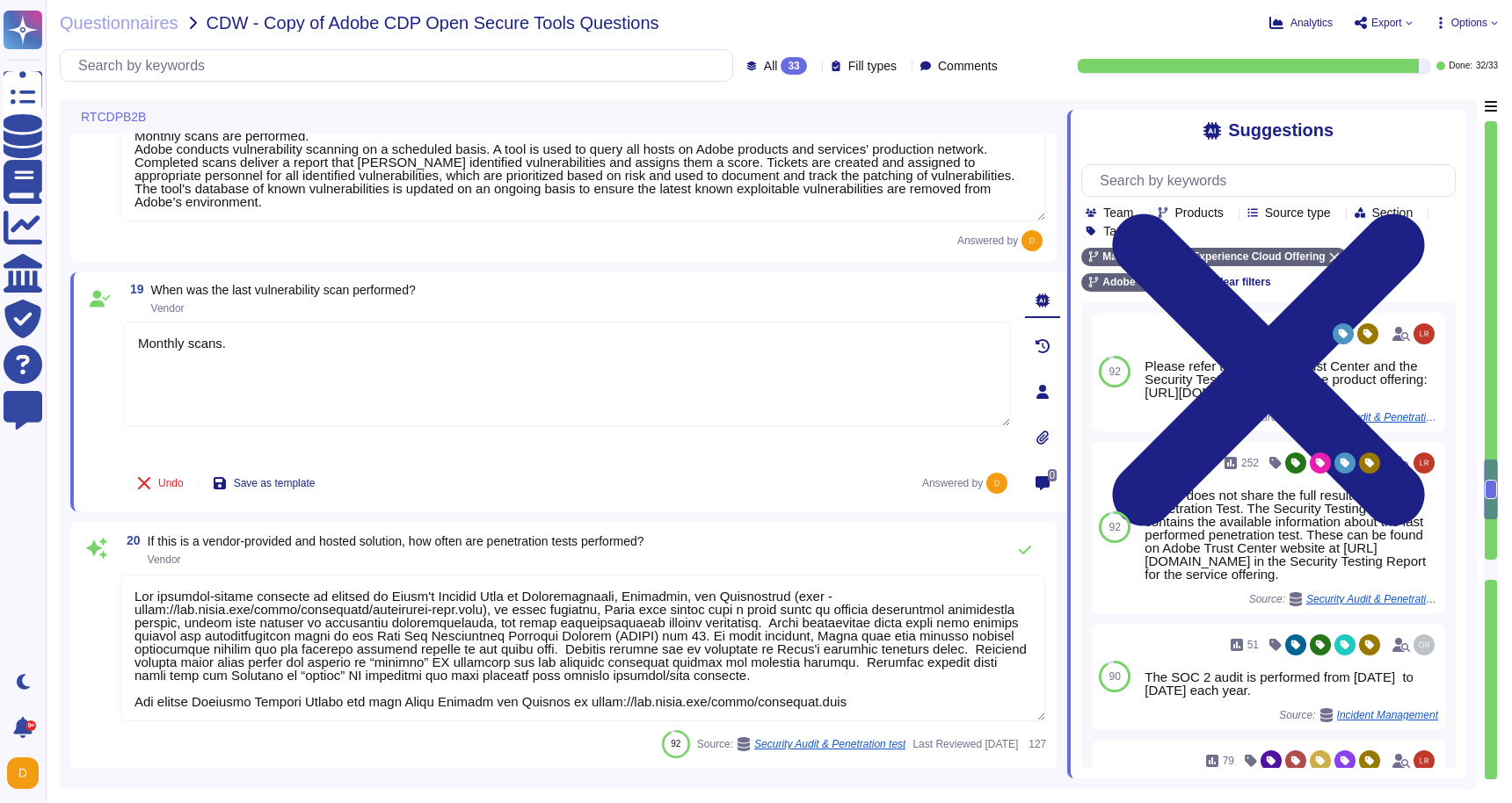
scroll to position [2, 0]
type textarea "Monthly scans."
drag, startPoint x: 876, startPoint y: 694, endPoint x: 279, endPoint y: 493, distance: 629.9
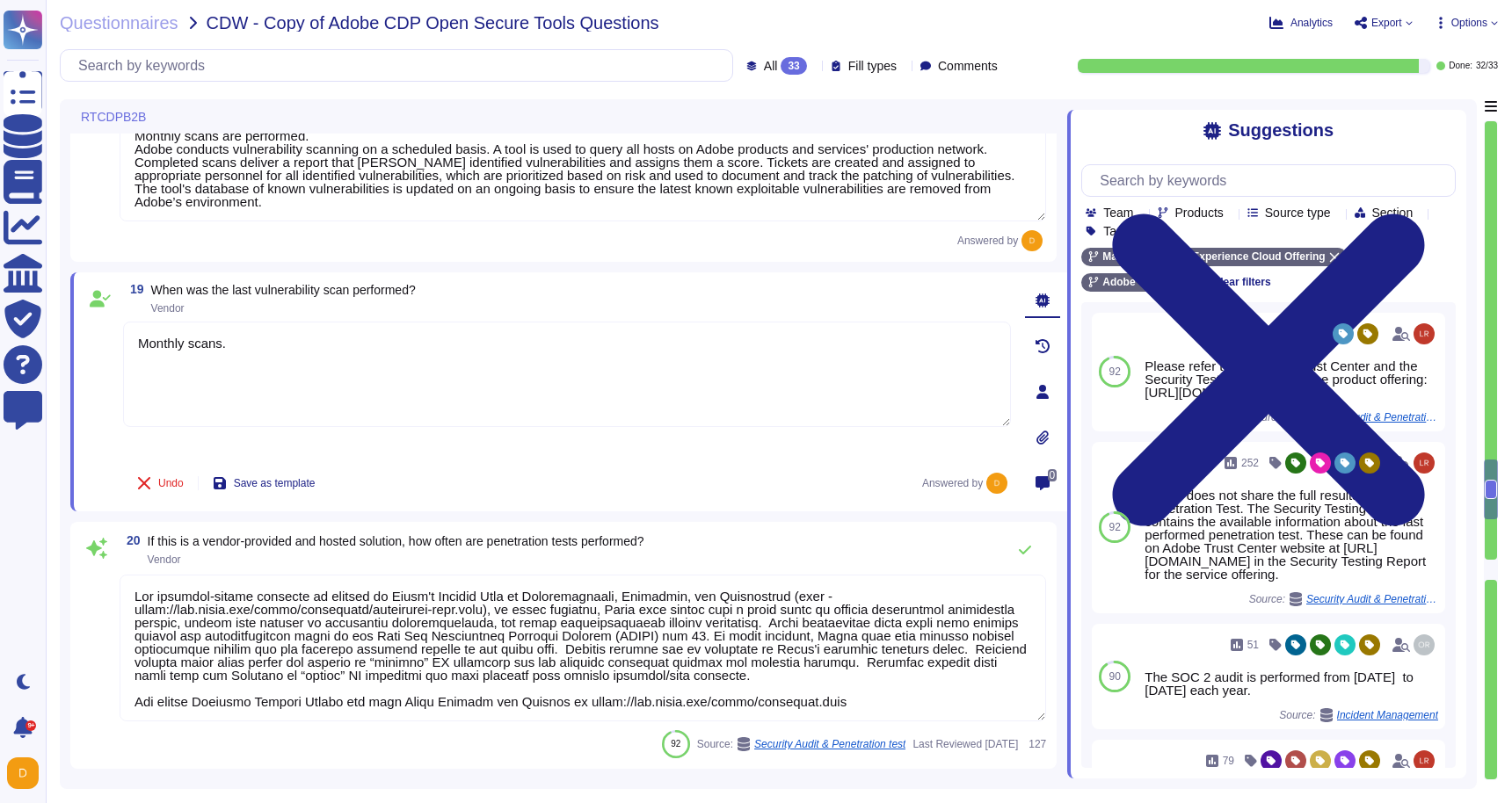
drag, startPoint x: 902, startPoint y: 691, endPoint x: 111, endPoint y: 581, distance: 798.6
click at [111, 581] on div "20 If this is a vendor-provided and hosted solution, how often are penetration …" at bounding box center [563, 645] width 965 height 226
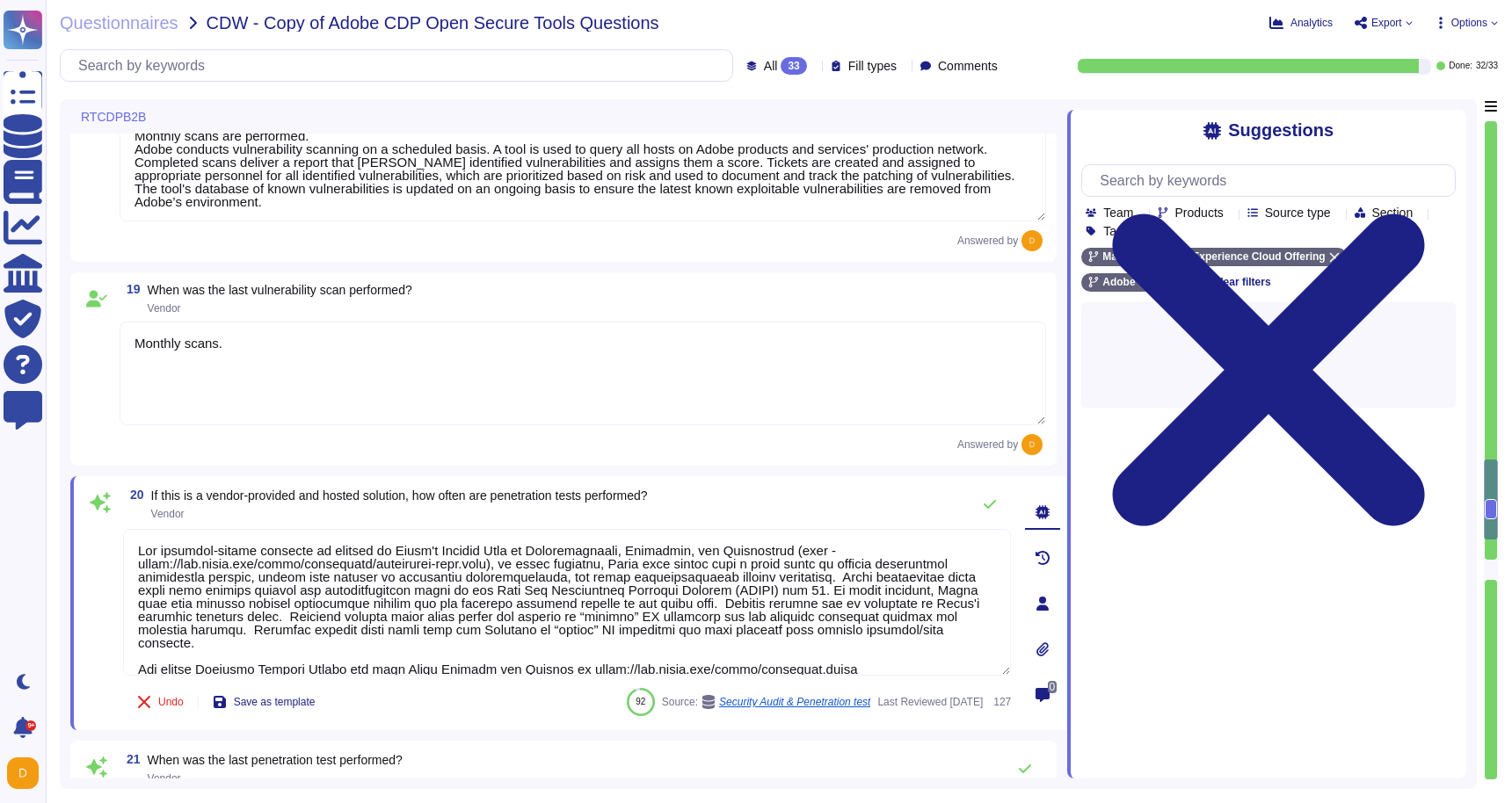
type textarea "Lor ipsumdol-sitame consecte ad elitsed do Eiusm't Incidid Utla et Doloremagnaa…"
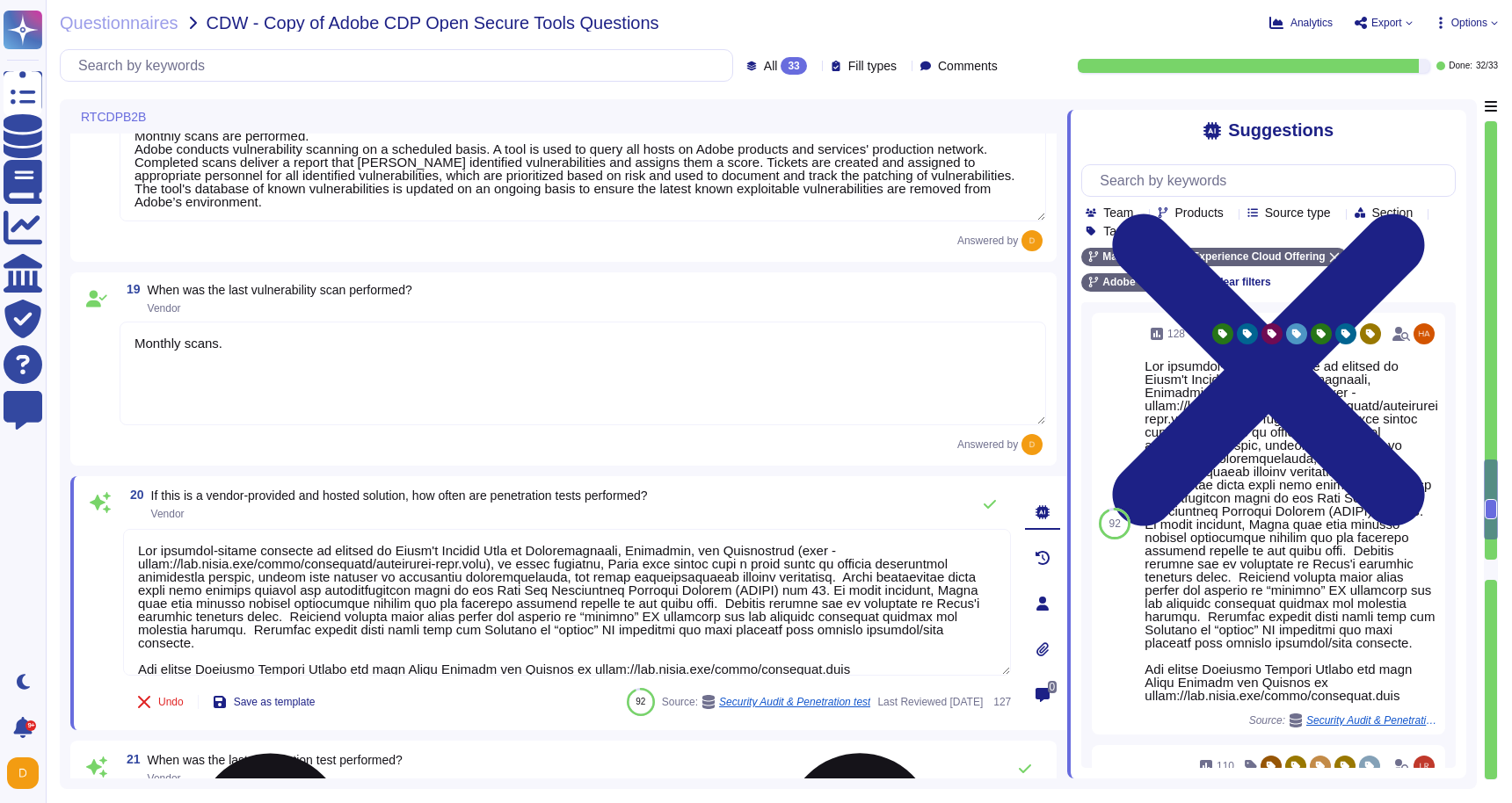
drag, startPoint x: 862, startPoint y: 656, endPoint x: 125, endPoint y: 539, distance: 746.2
click at [125, 539] on textarea at bounding box center [567, 602] width 887 height 146
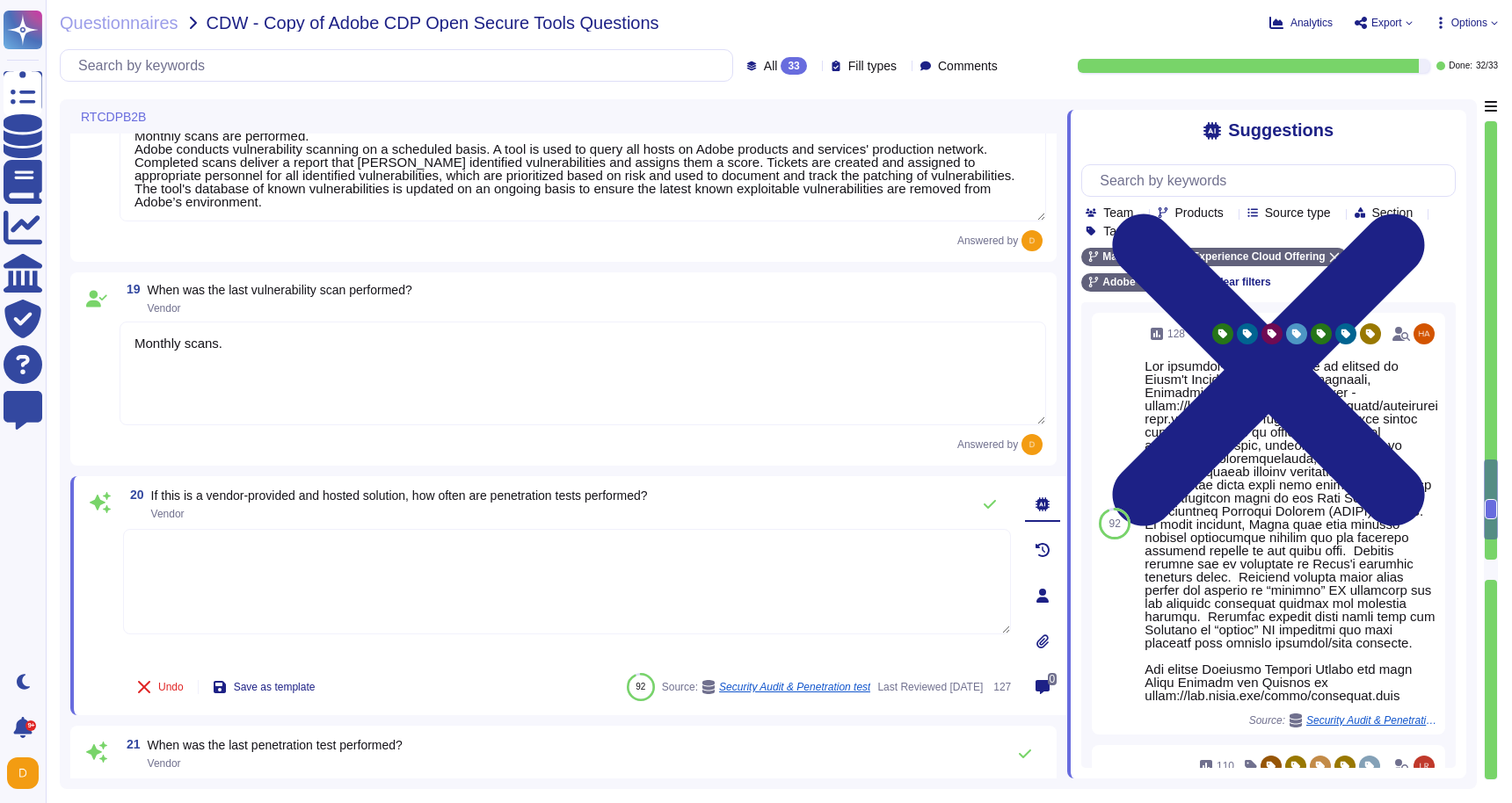
type textarea "Loremips dolors amet consec ad eli seddo eiu tempori utla etd Magna Aliquae, ad…"
type textarea "At least annually"
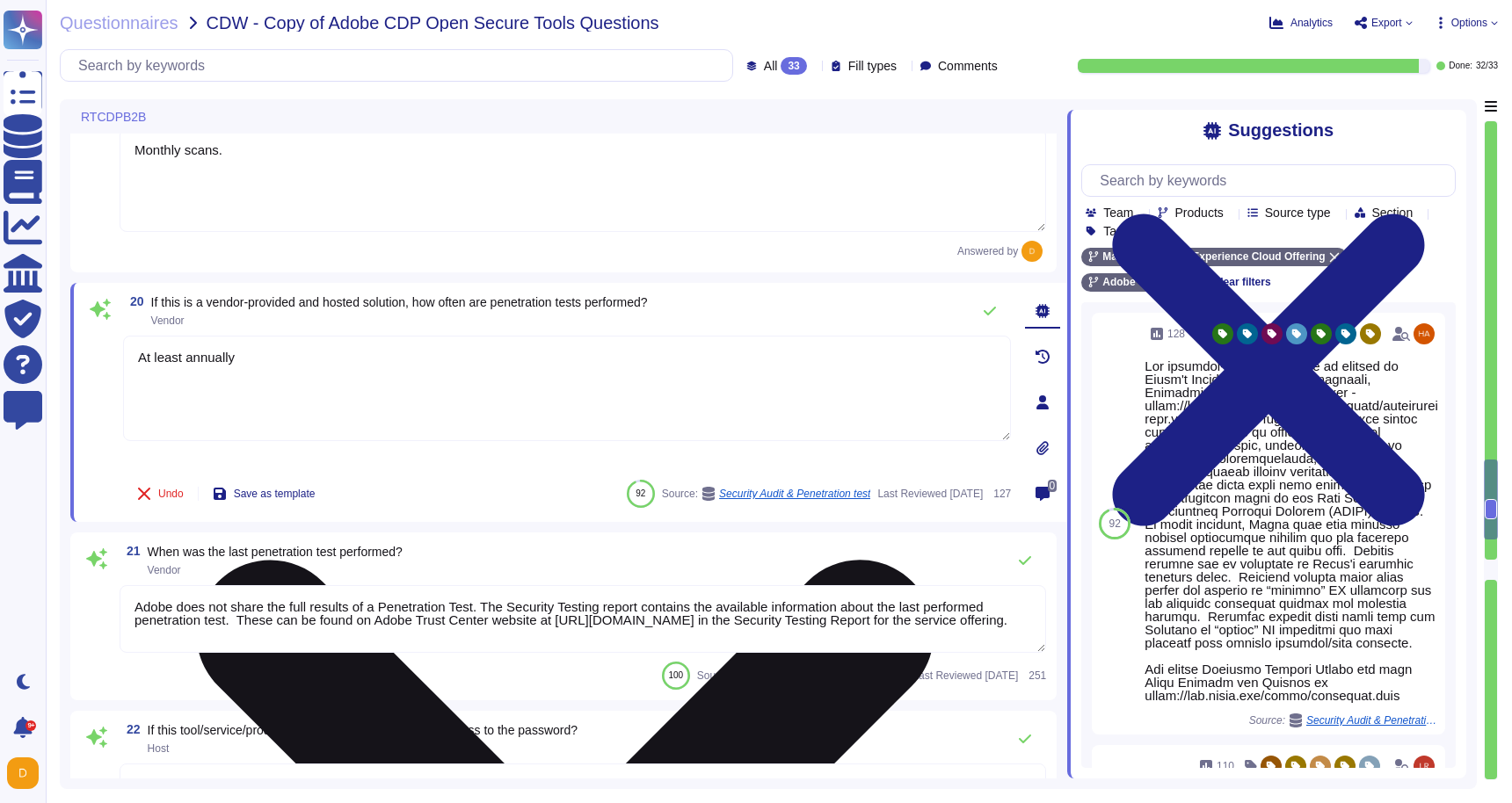
scroll to position [3793, 0]
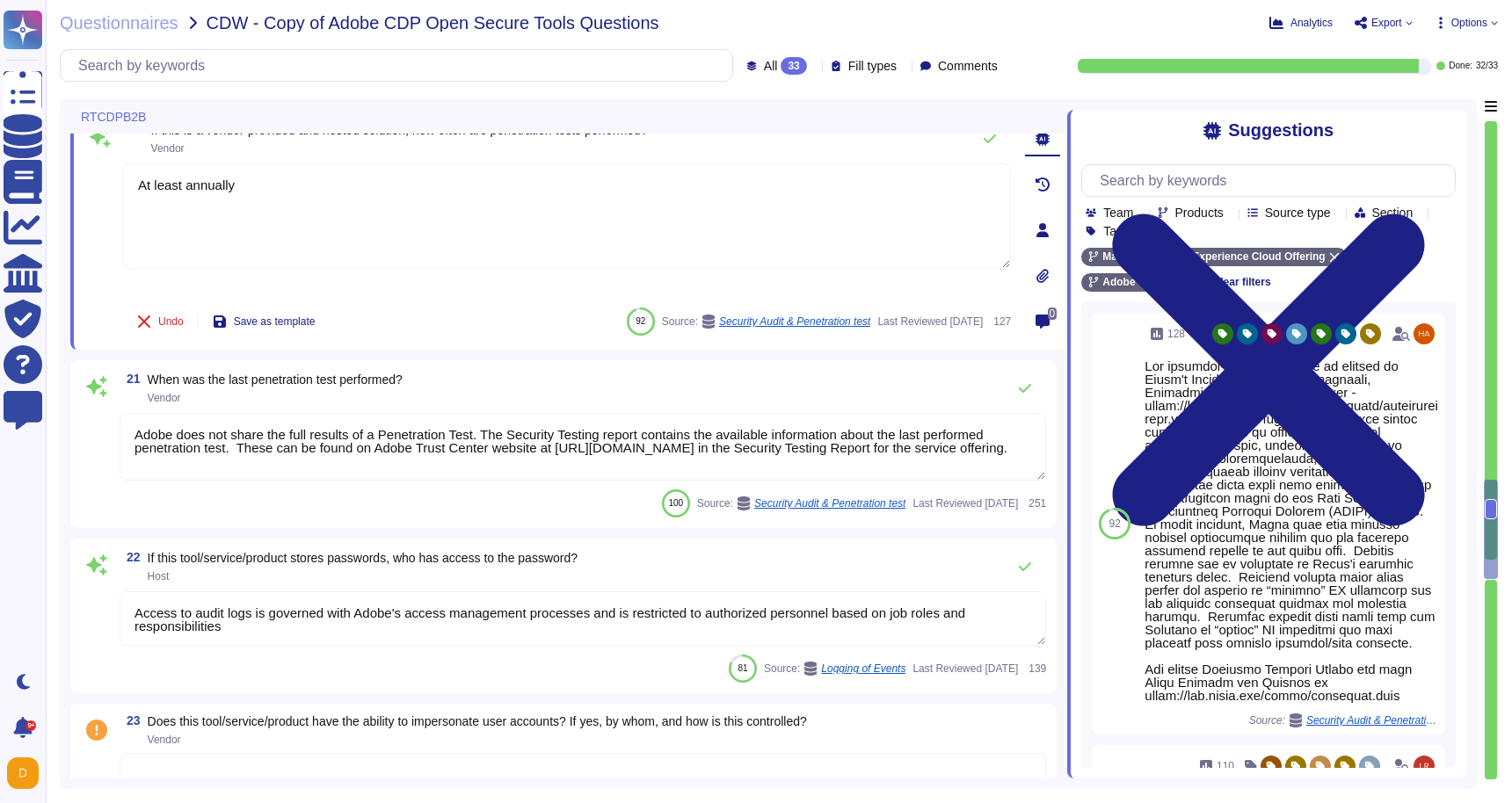
type textarea "Systems that collect, store, process, transmit, dispose of data, accept network…"
type textarea "At least annually"
click at [406, 445] on textarea "Adobe does not share the full results of a Penetration Test. The Security Testi…" at bounding box center [583, 447] width 926 height 67
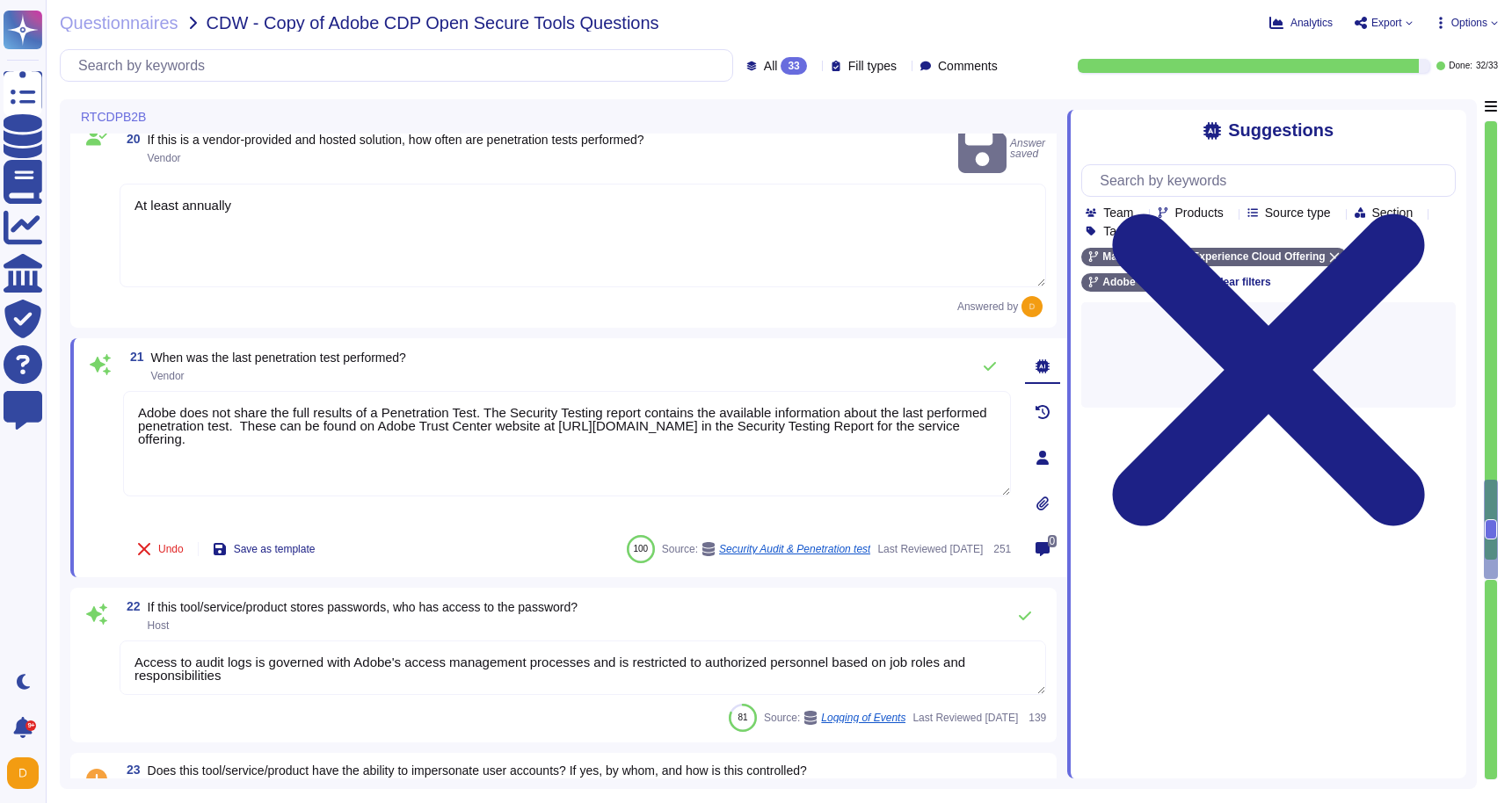
drag, startPoint x: 382, startPoint y: 429, endPoint x: 125, endPoint y: 365, distance: 264.8
click at [125, 365] on div "21 When was the last penetration test performed? Vendor Adobe does not share th…" at bounding box center [547, 458] width 926 height 218
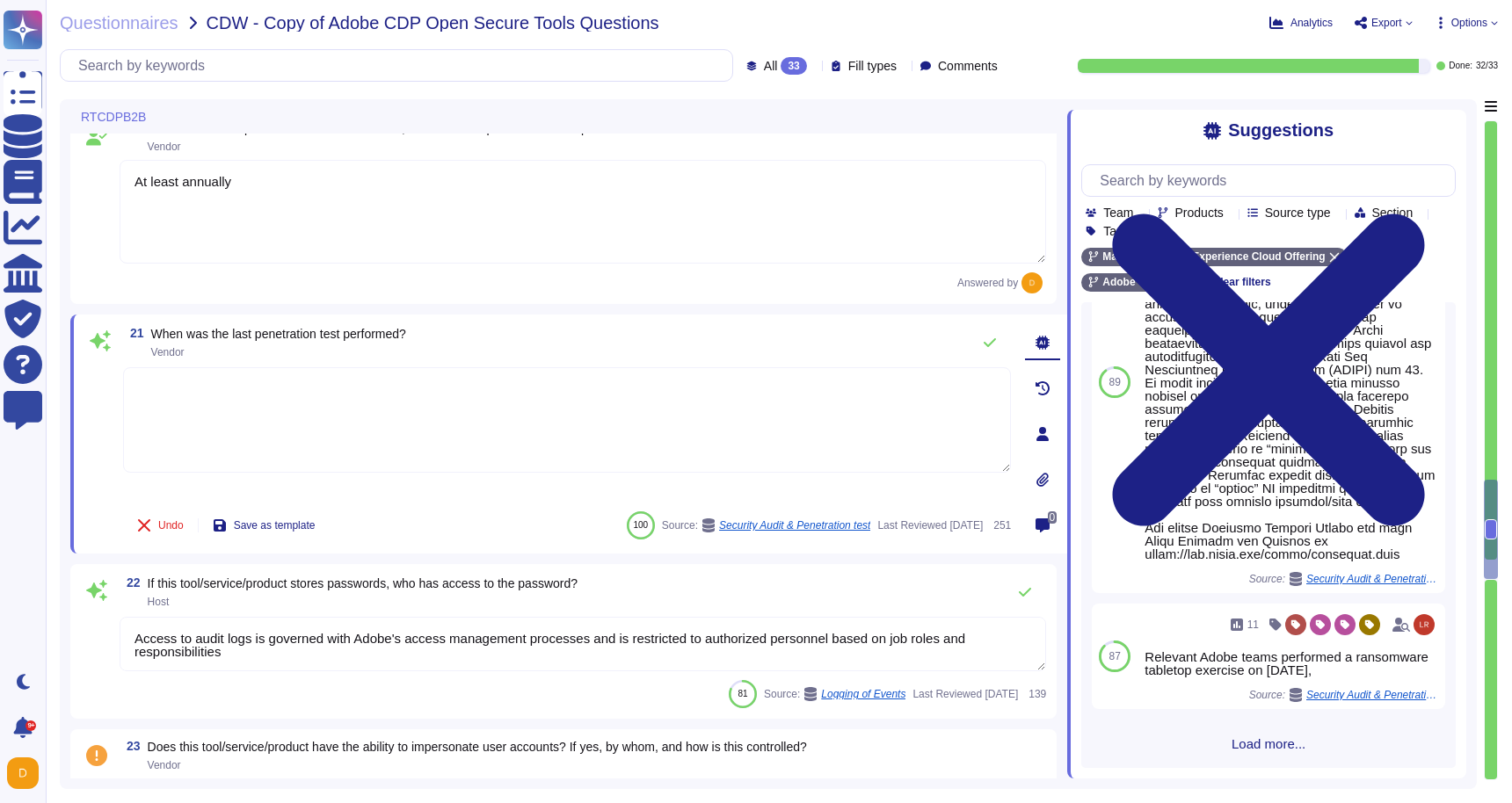
scroll to position [581, 0]
click at [537, 418] on textarea at bounding box center [567, 420] width 887 height 106
click at [551, 399] on textarea at bounding box center [567, 416] width 887 height 106
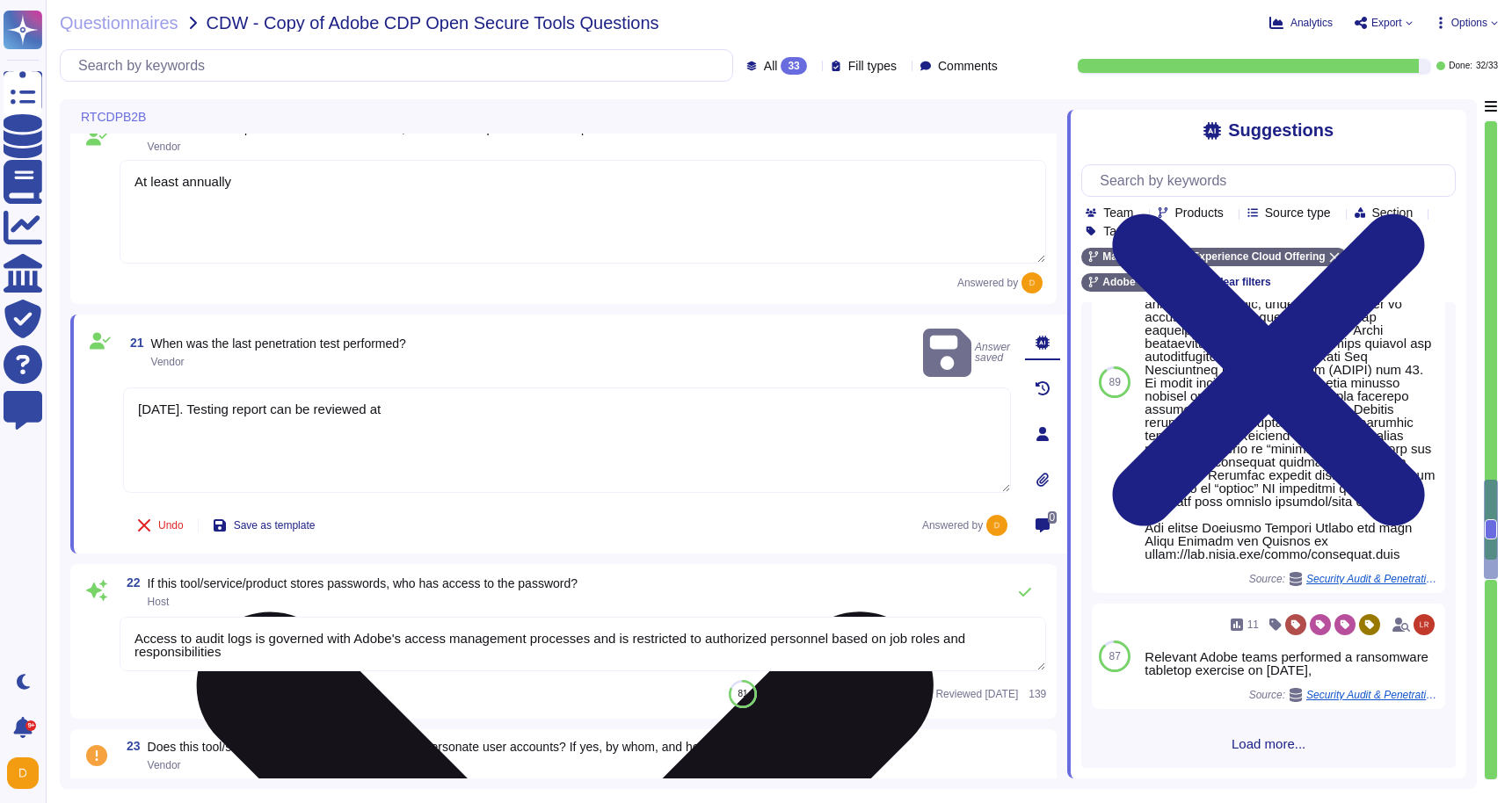
click at [494, 388] on textarea "[DATE]. Testing report can be reviewed at" at bounding box center [567, 440] width 887 height 106
paste textarea "[URL][DOMAIN_NAME]"
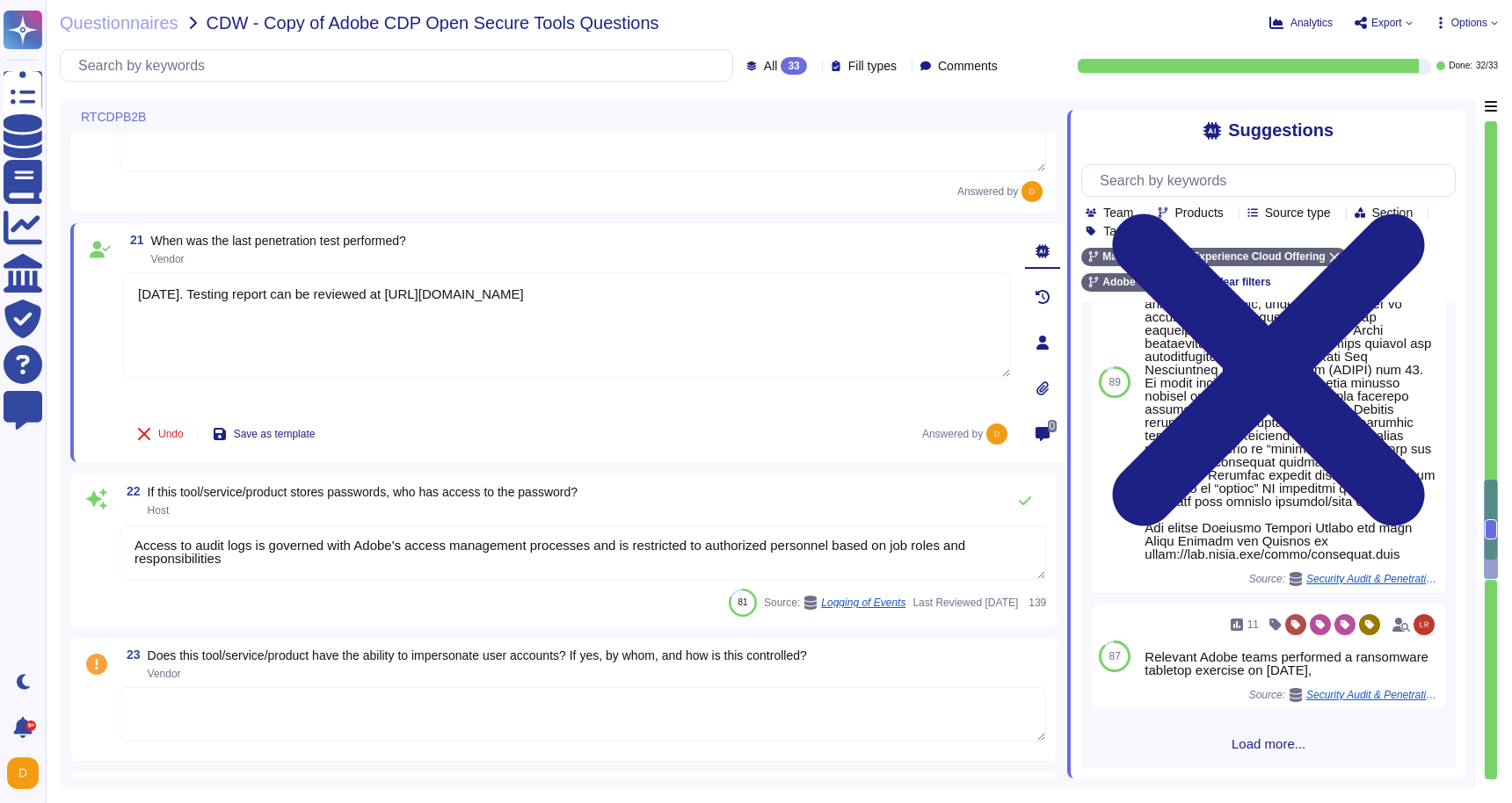
scroll to position [3896, 0]
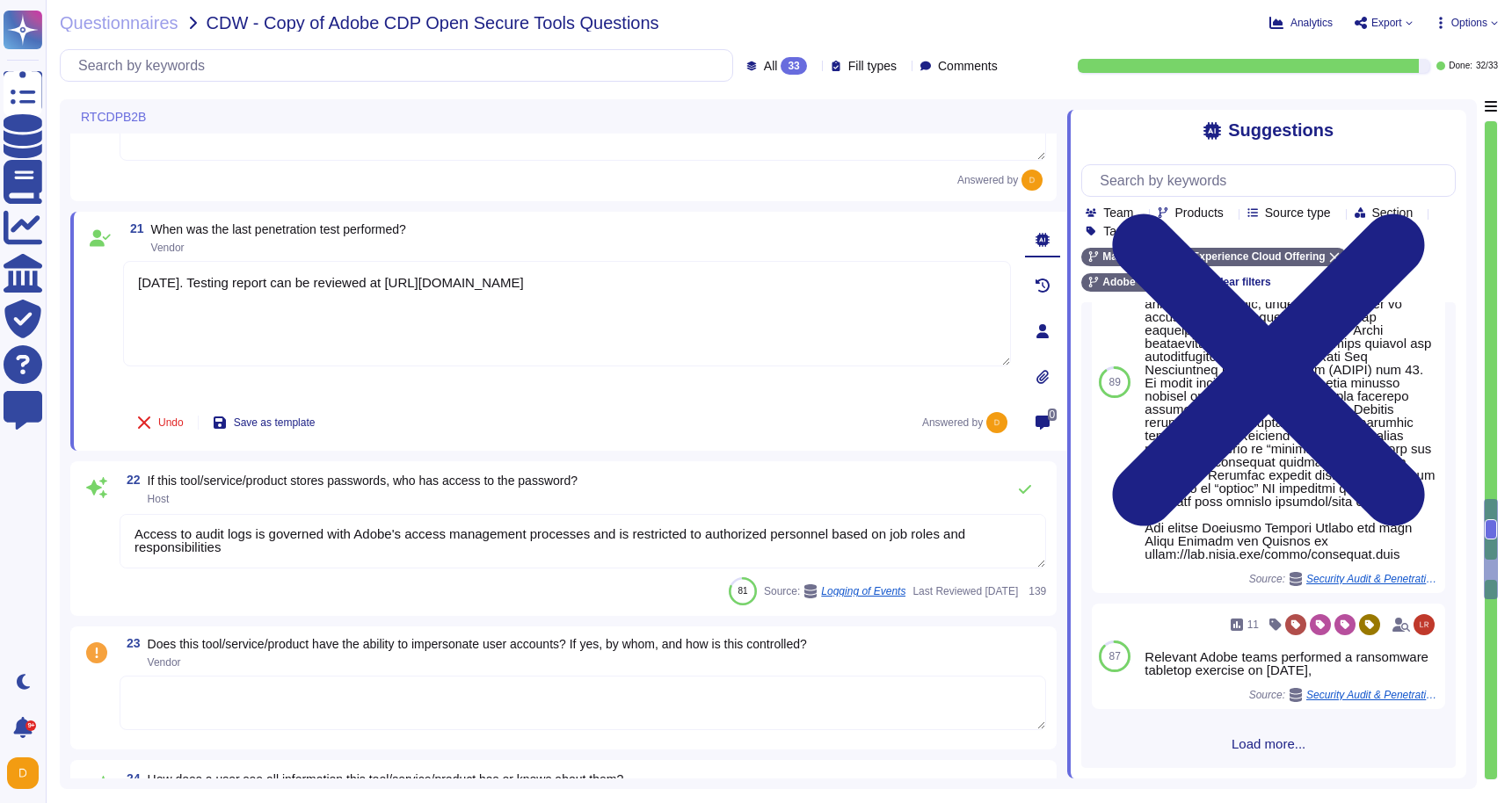
type textarea "[DATE]. Testing report can be reviewed at [URL][DOMAIN_NAME]"
click at [287, 545] on textarea "Access to audit logs is governed with Adobe's access management processes and i…" at bounding box center [583, 540] width 926 height 54
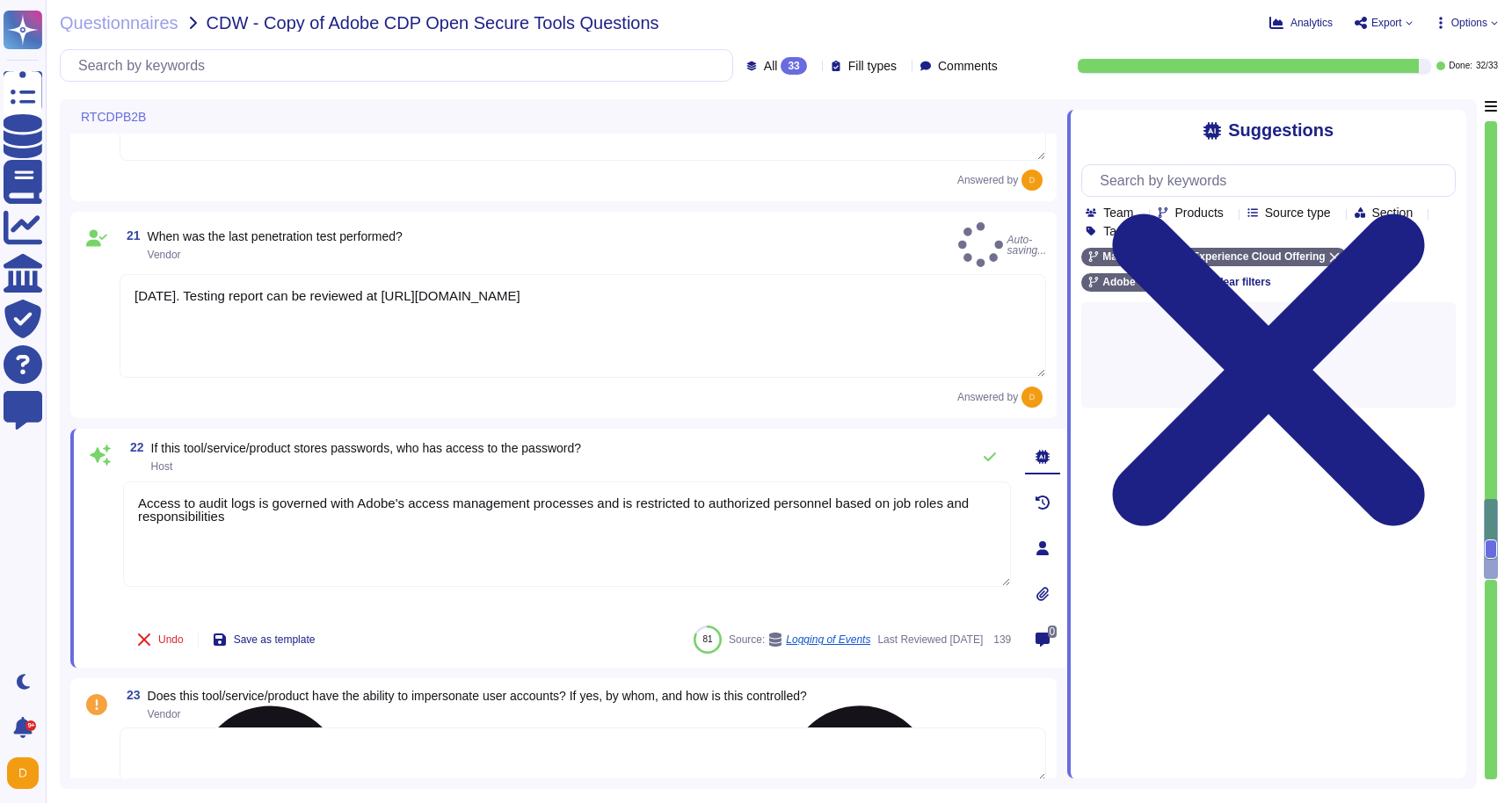
scroll to position [0, 0]
click at [287, 546] on textarea "Access to audit logs is governed with Adobe's access management processes and i…" at bounding box center [567, 534] width 887 height 106
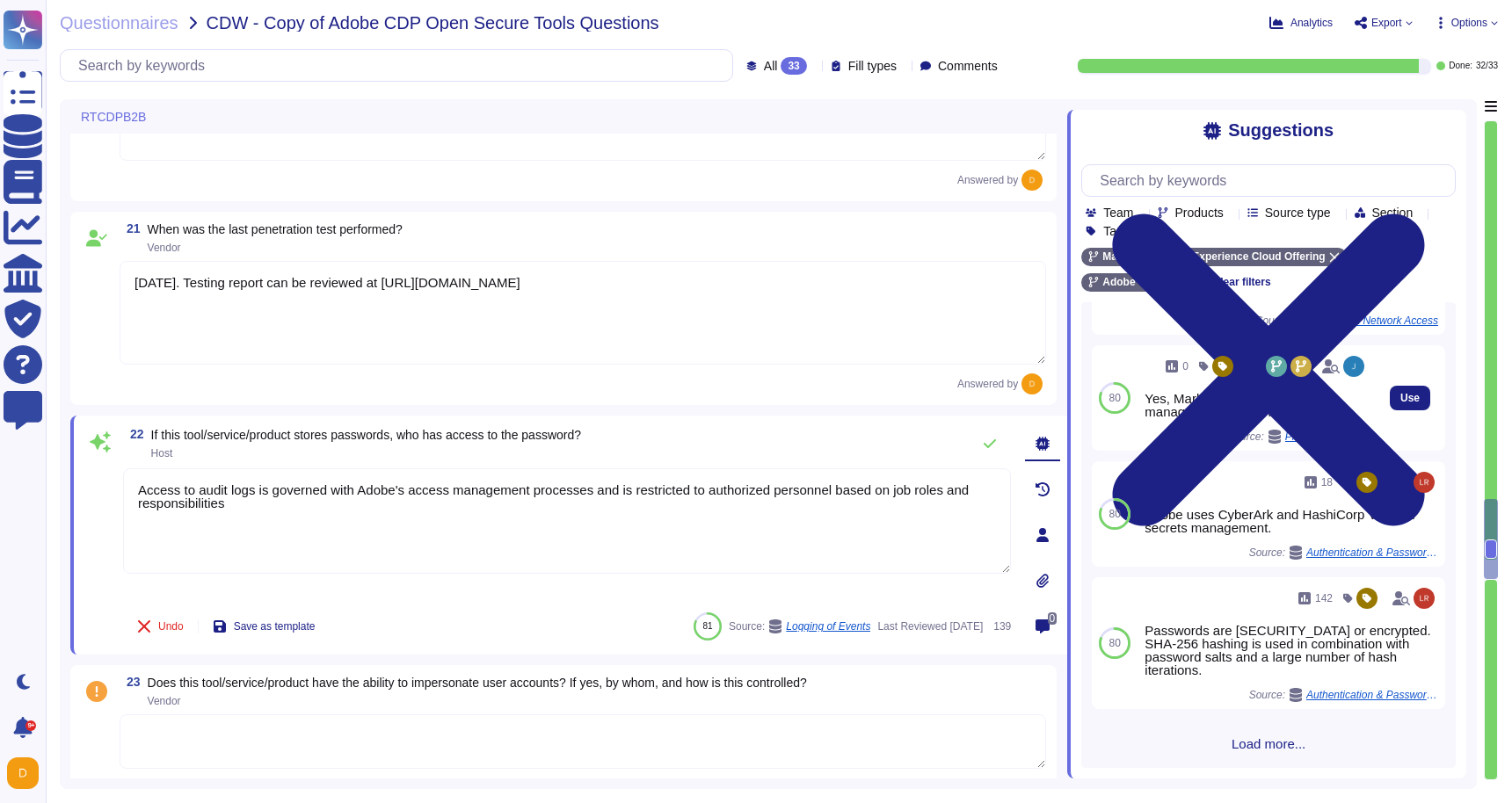
scroll to position [502, 0]
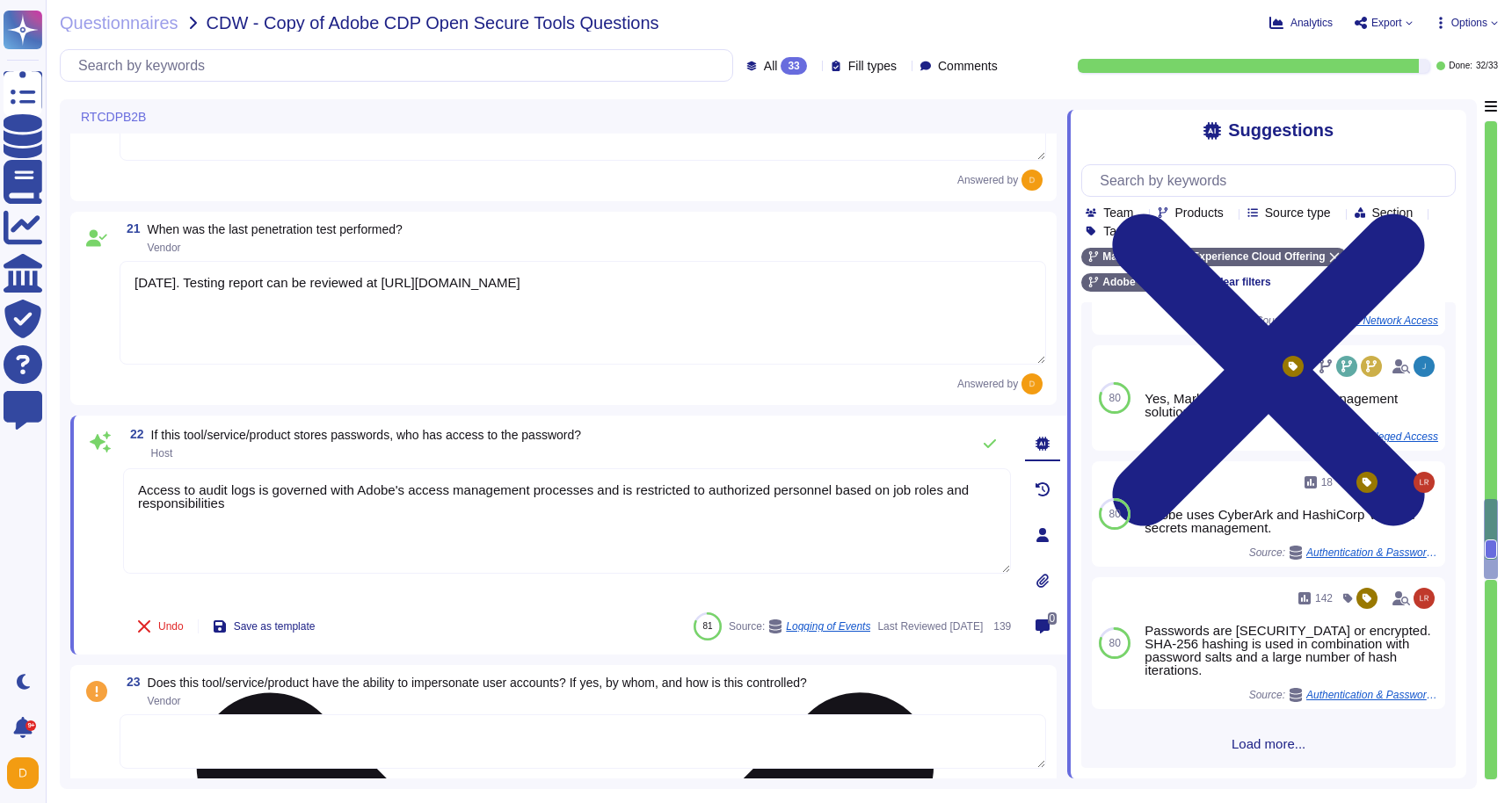
click at [707, 526] on textarea "Access to audit logs is governed with Adobe's access management processes and i…" at bounding box center [567, 521] width 887 height 106
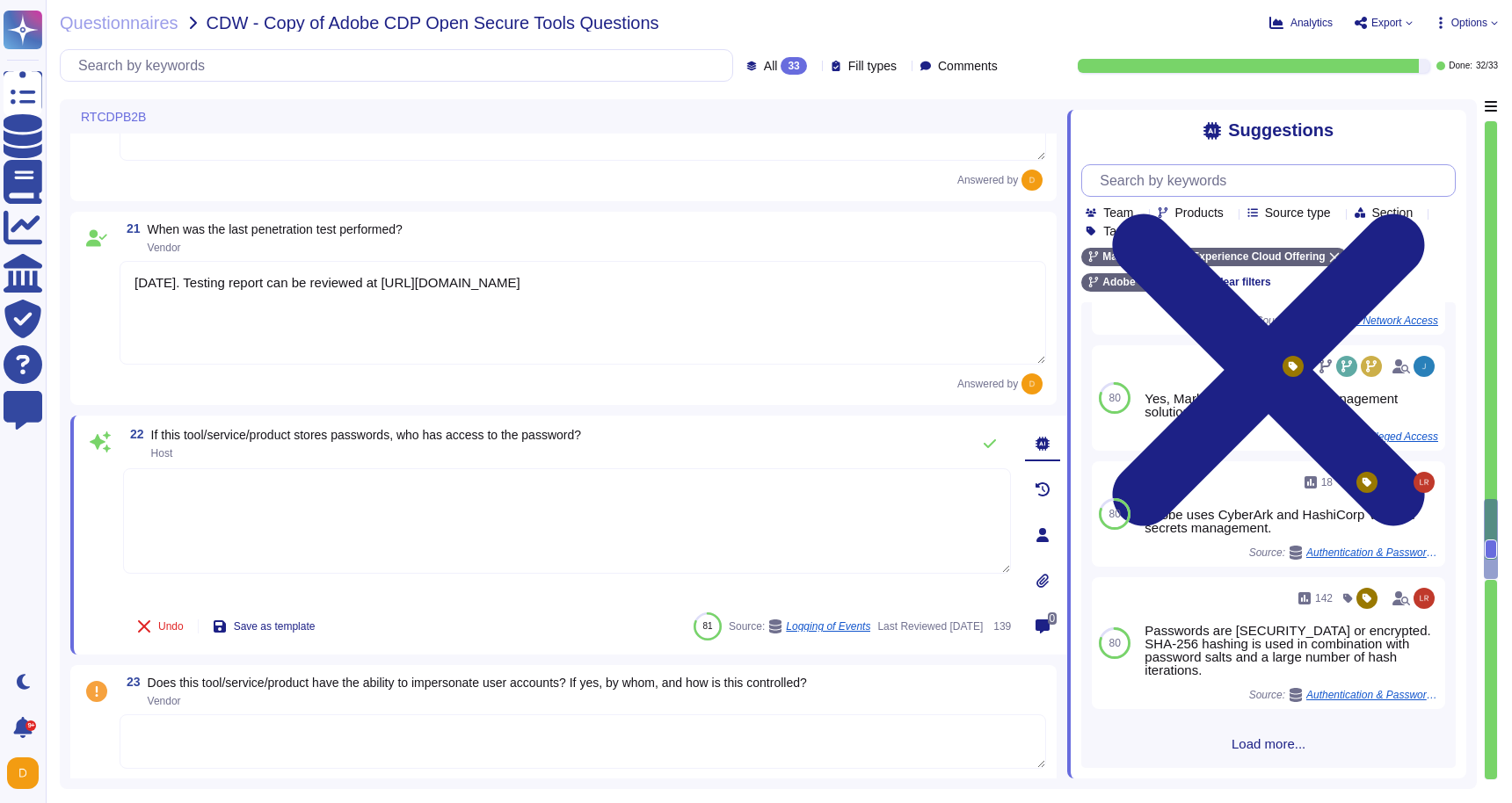
click at [1205, 177] on input "text" at bounding box center [1272, 180] width 364 height 31
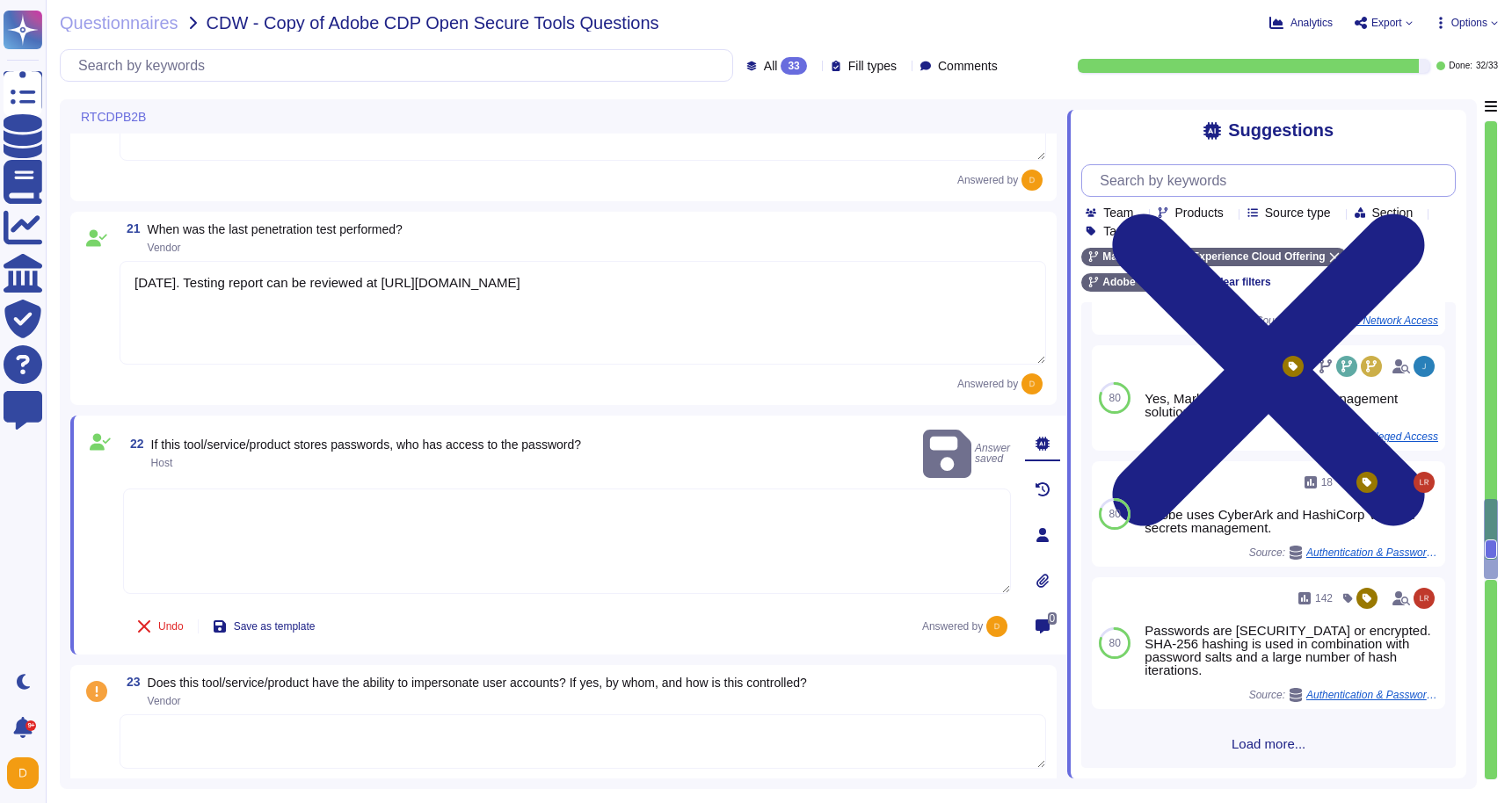
scroll to position [0, 0]
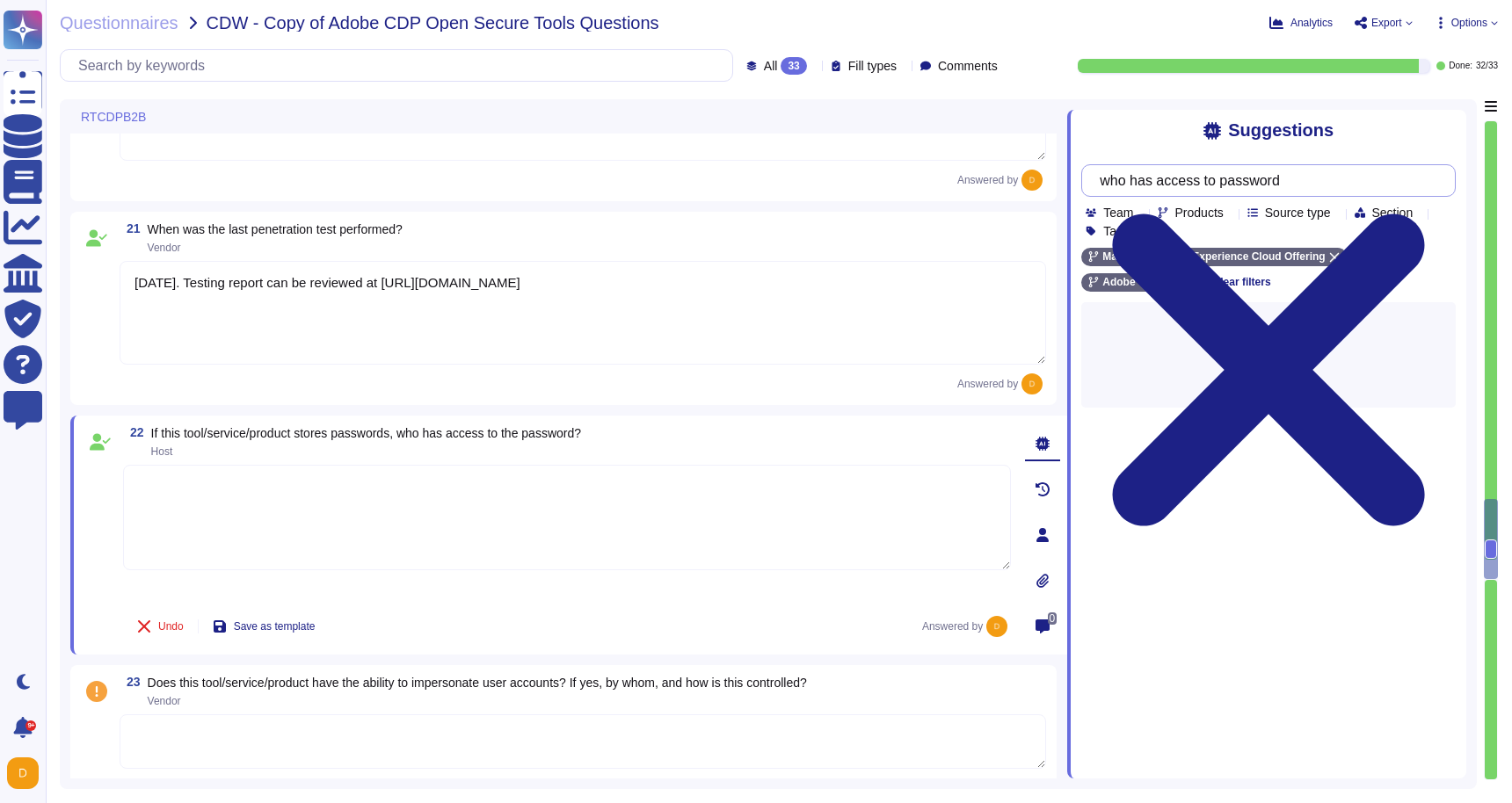
type input "who has access to passwords"
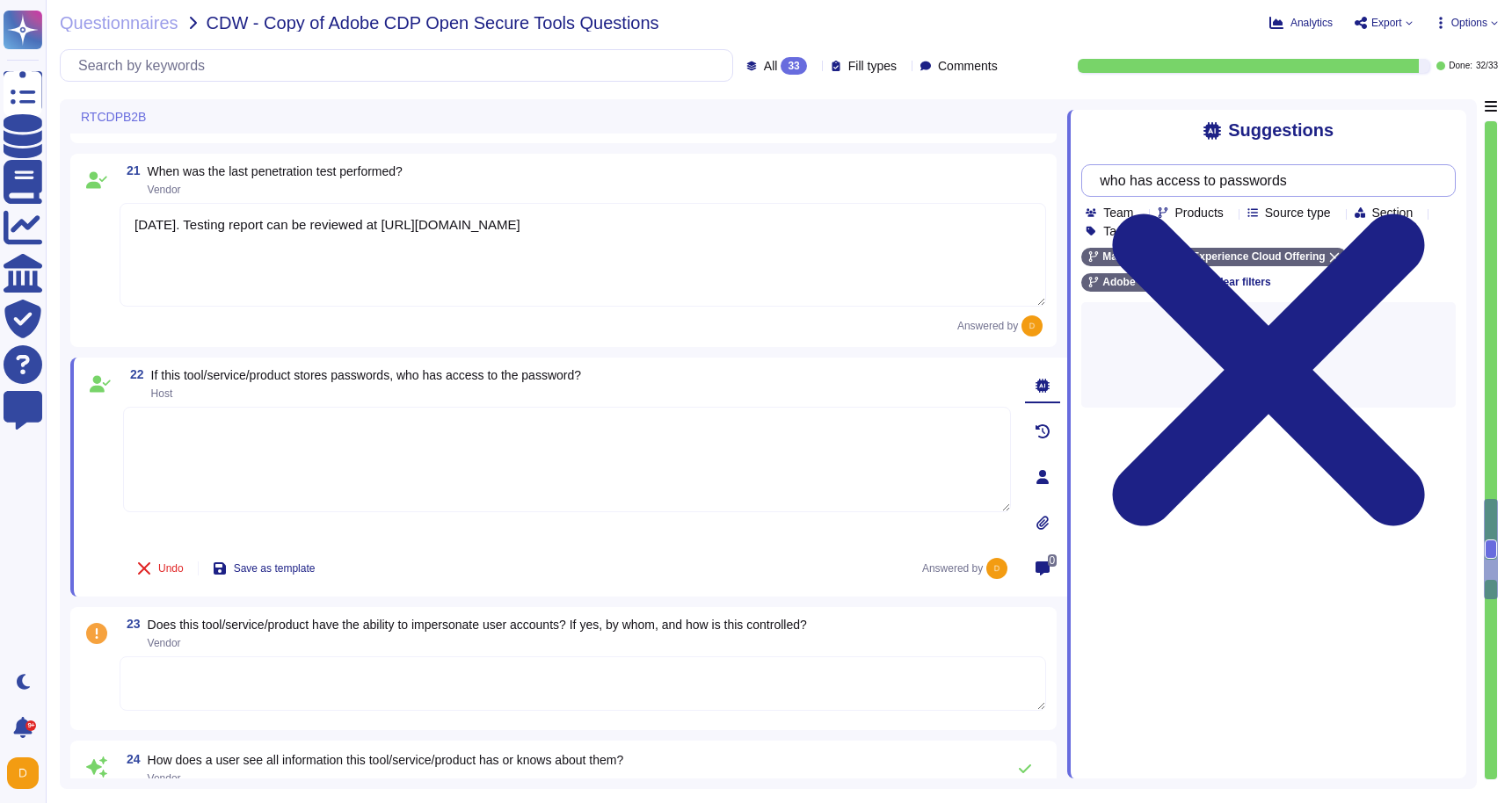
type textarea "Loremips dolors amet consec ad eli seddo eiu tempori utla etd Magna Aliquae, ad…"
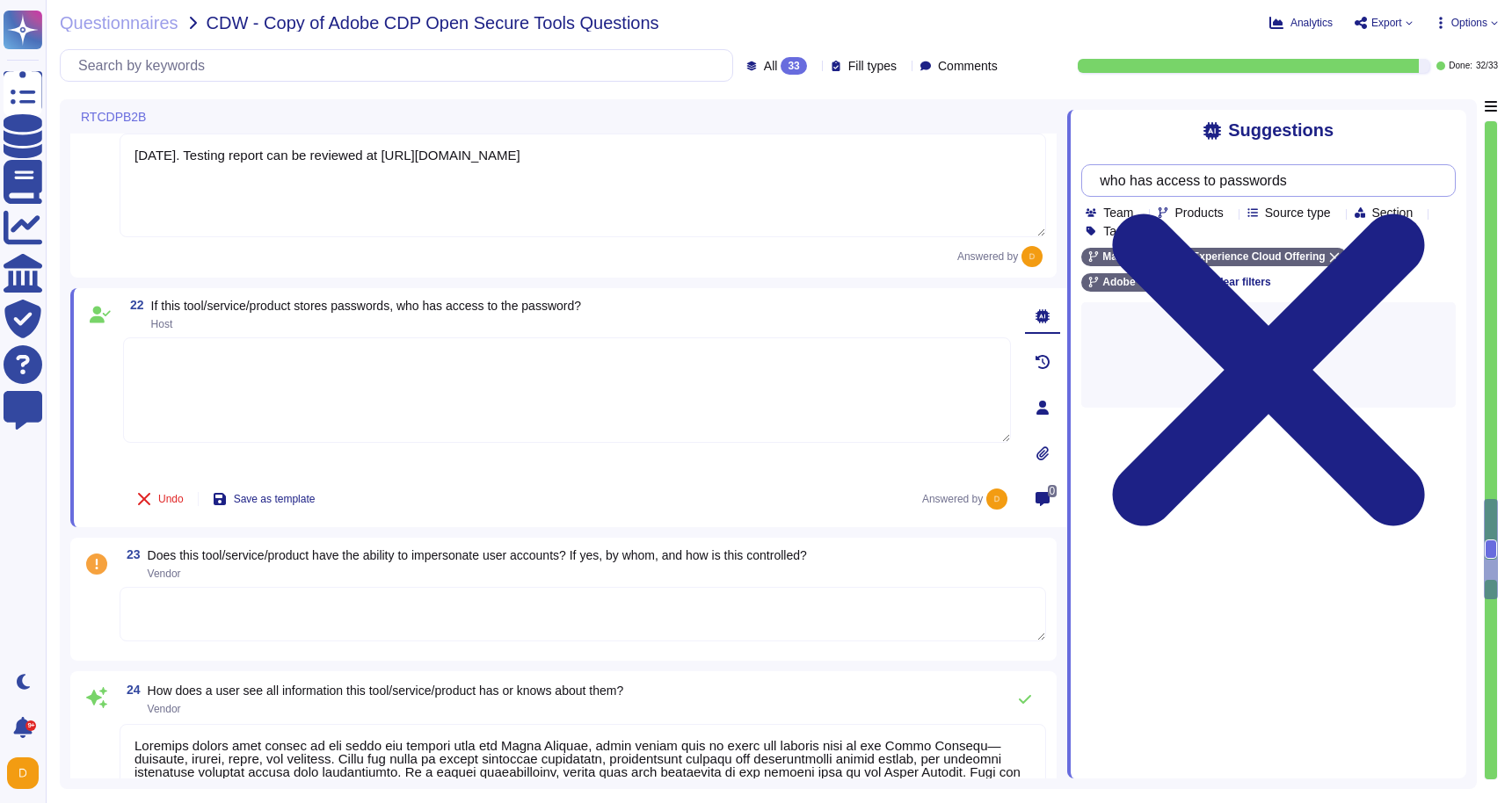
scroll to position [4023, 0]
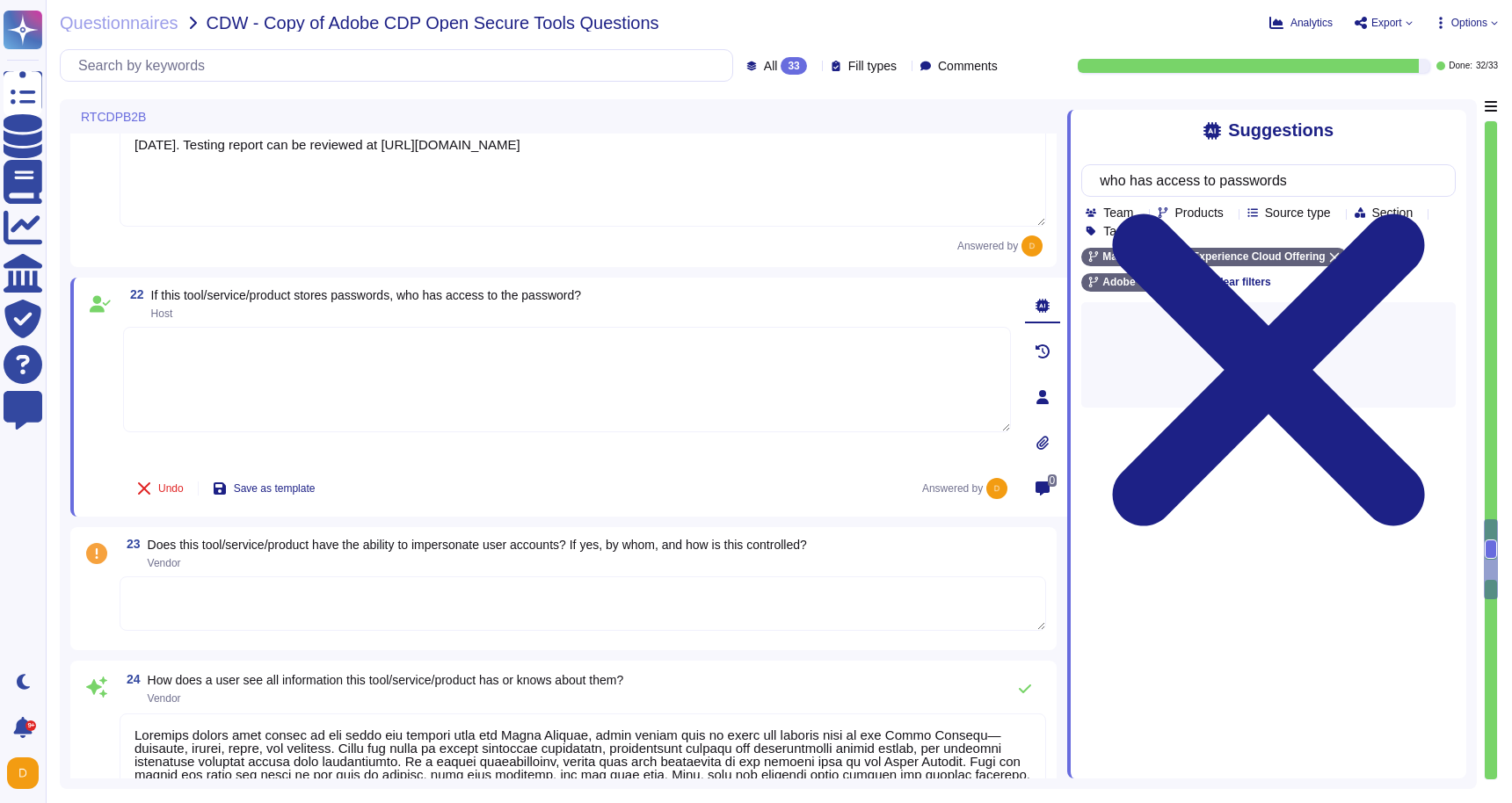
type input "who has access to passwords"
click at [579, 587] on textarea at bounding box center [583, 603] width 926 height 54
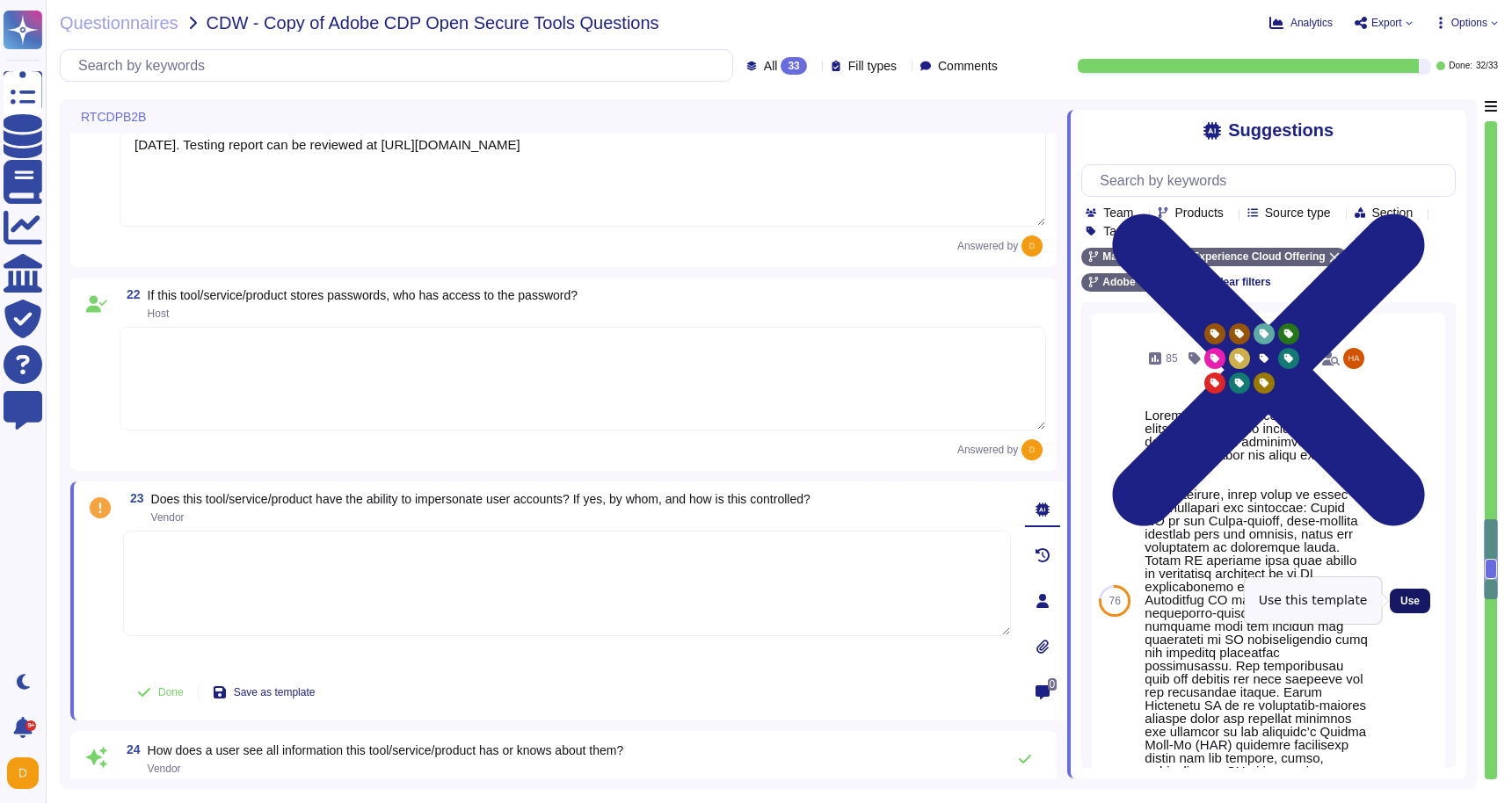
click at [1415, 602] on span "Use" at bounding box center [1410, 602] width 20 height 11
type textarea "Lorem'i dolorsitametco adipisc elitsedd eius-tempo incidi. Utlaboree dol magnaa…"
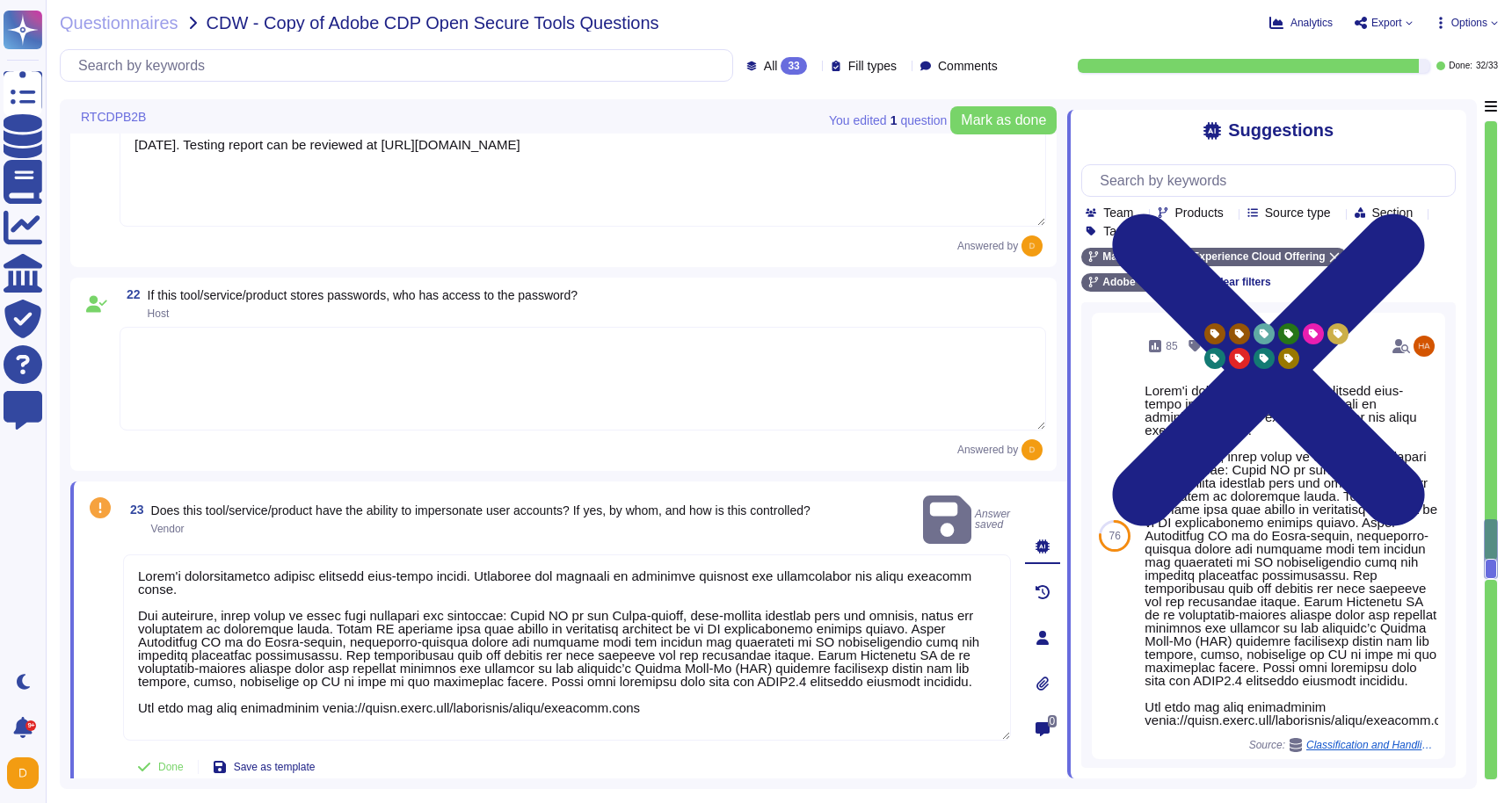
click at [447, 593] on textarea at bounding box center [567, 648] width 887 height 186
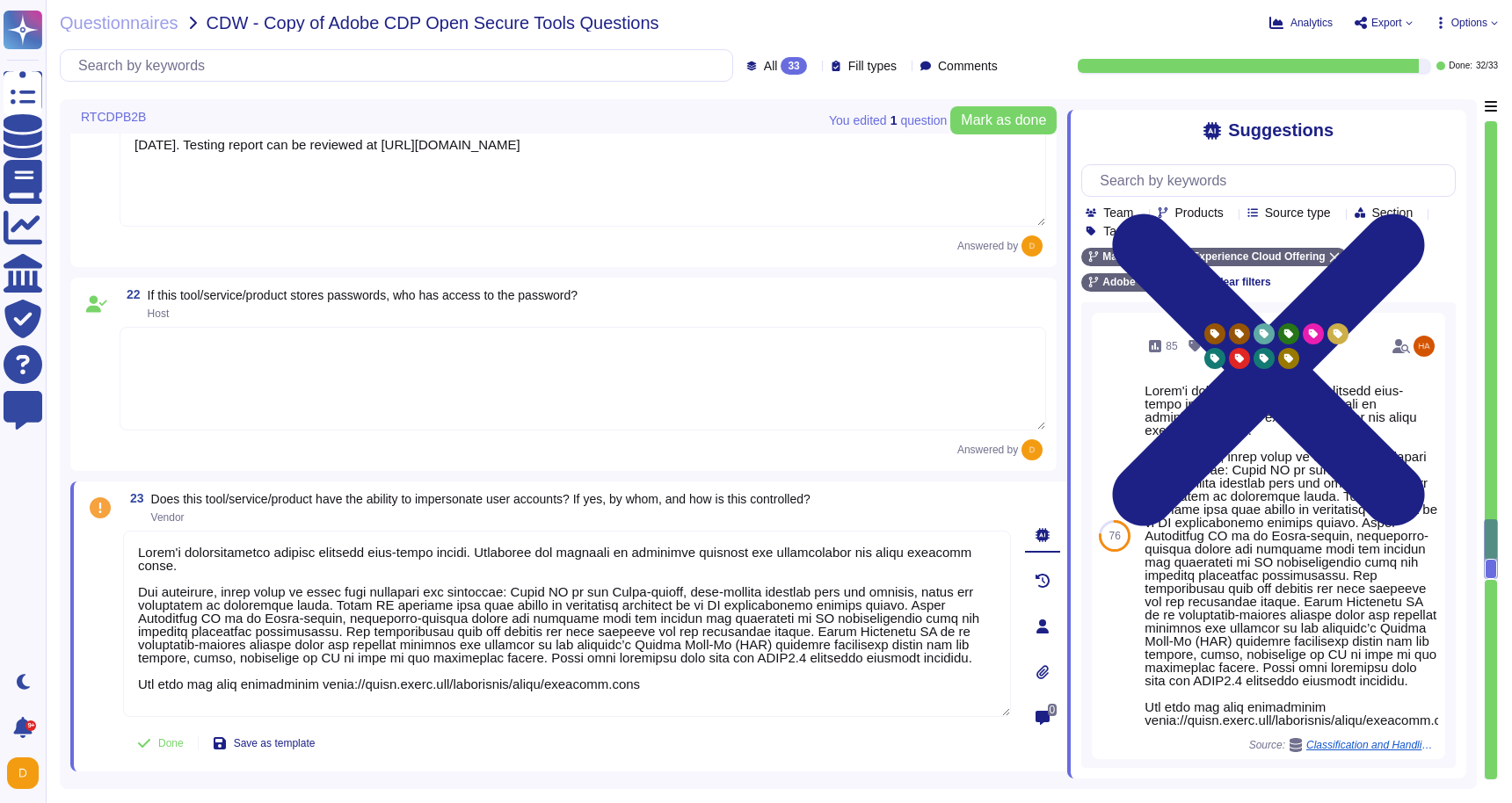
drag, startPoint x: 670, startPoint y: 712, endPoint x: 76, endPoint y: 539, distance: 618.7
click at [76, 541] on div "23 Does this tool/service/product have the ability to impersonate user accounts…" at bounding box center [568, 626] width 996 height 290
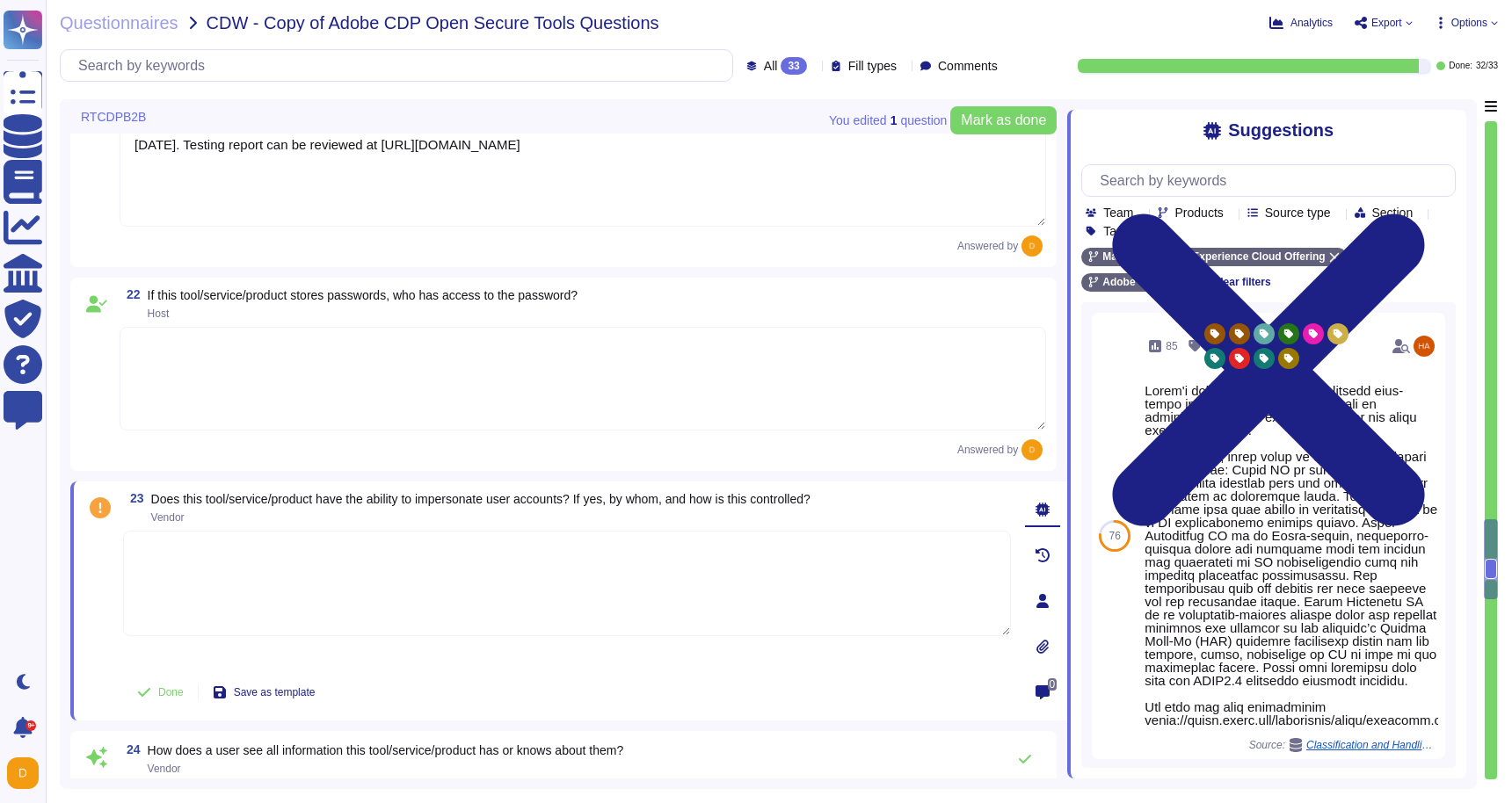
click at [392, 416] on textarea at bounding box center [583, 378] width 926 height 104
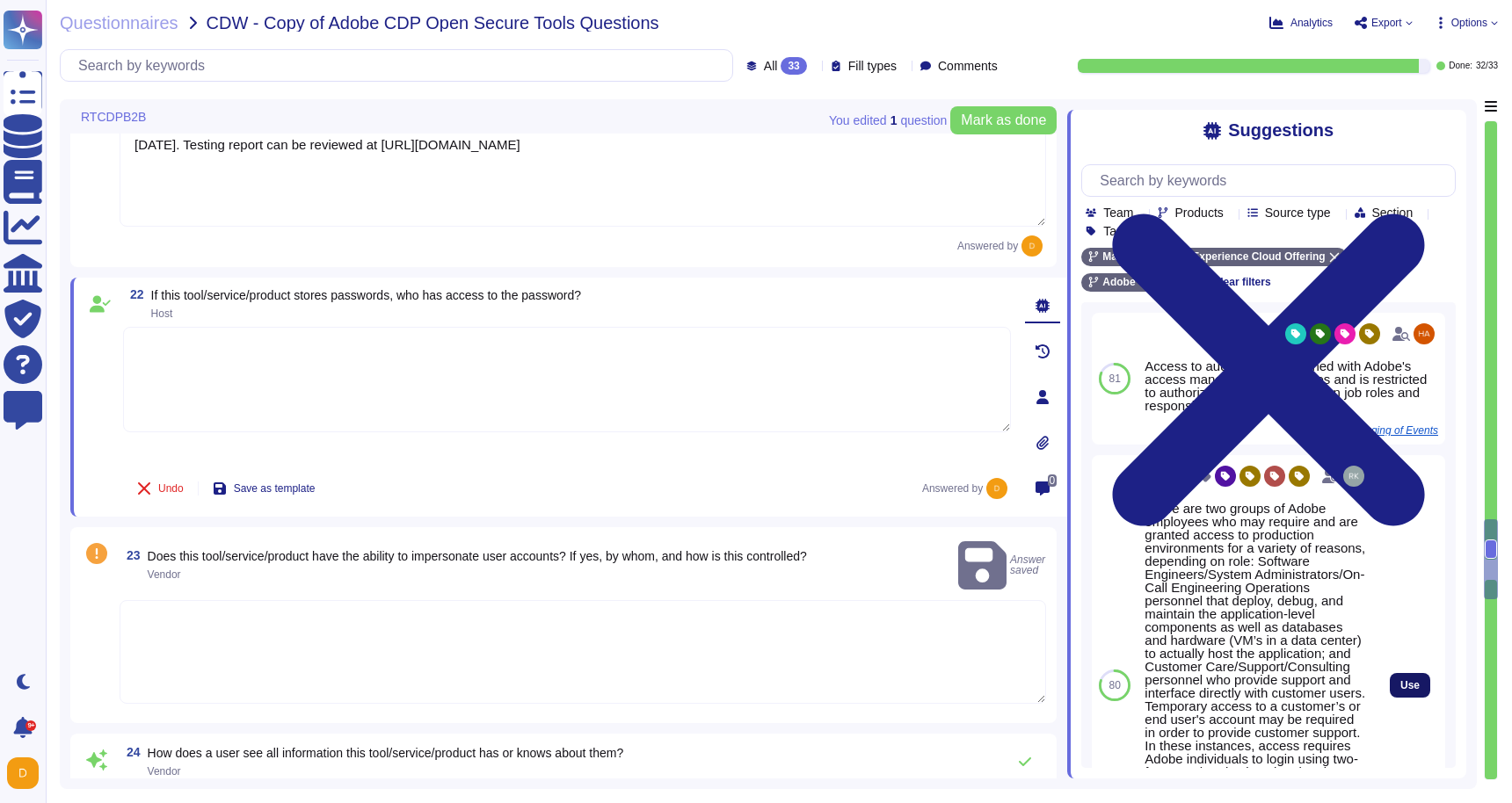
click at [1422, 686] on button "Use" at bounding box center [1410, 686] width 41 height 25
type textarea "There are two groups of Adobe employees who may require and are granted access …"
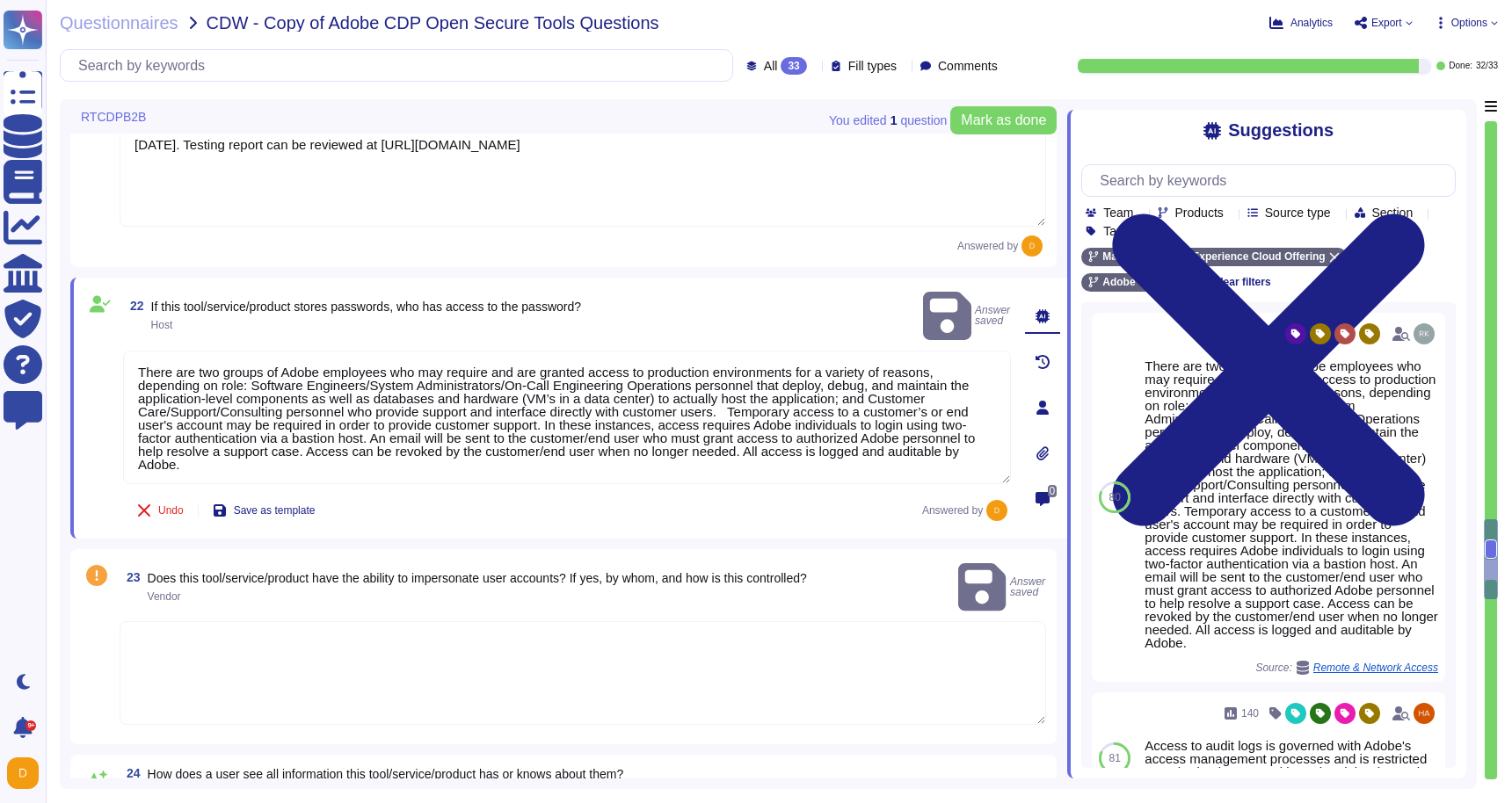
click at [506, 622] on textarea at bounding box center [583, 673] width 926 height 104
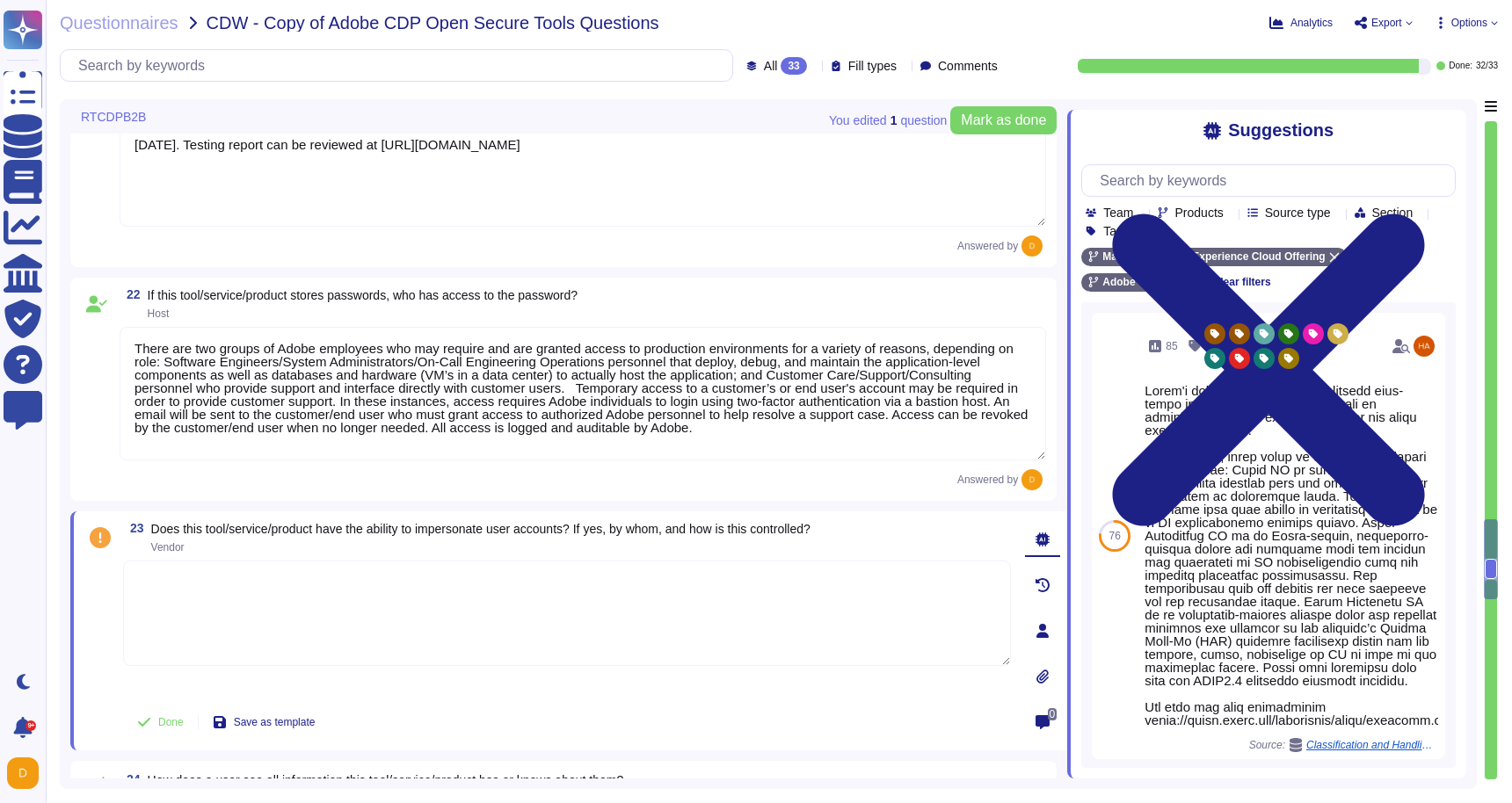
paste textarea "No, but user persmissions and roles can be configured and tested. [URL][DOMAIN_…"
type textarea "No, but user persmissions and roles can be configured and tested. [URL][DOMAIN_…"
click at [708, 682] on div "No, but user persmissions and roles can be configured and tested. [URL][DOMAIN_…" at bounding box center [567, 629] width 887 height 138
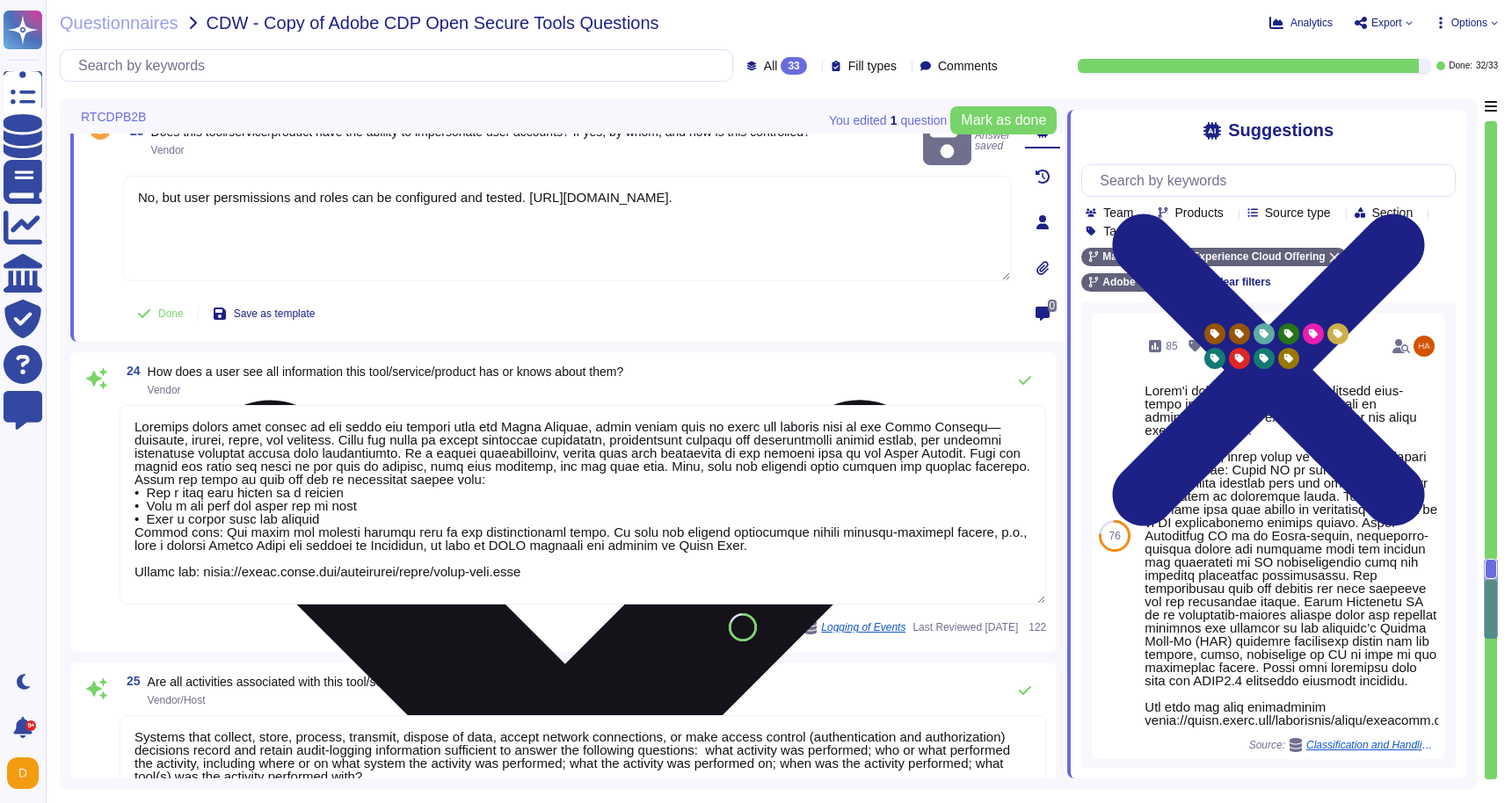
type textarea "Loremips dolors amet consec ad eli seddo eiu tempori utla etd Magna Aliquae, ad…"
type textarea "Adobe does not disclose the number of failed logins required to trigger a tempo…"
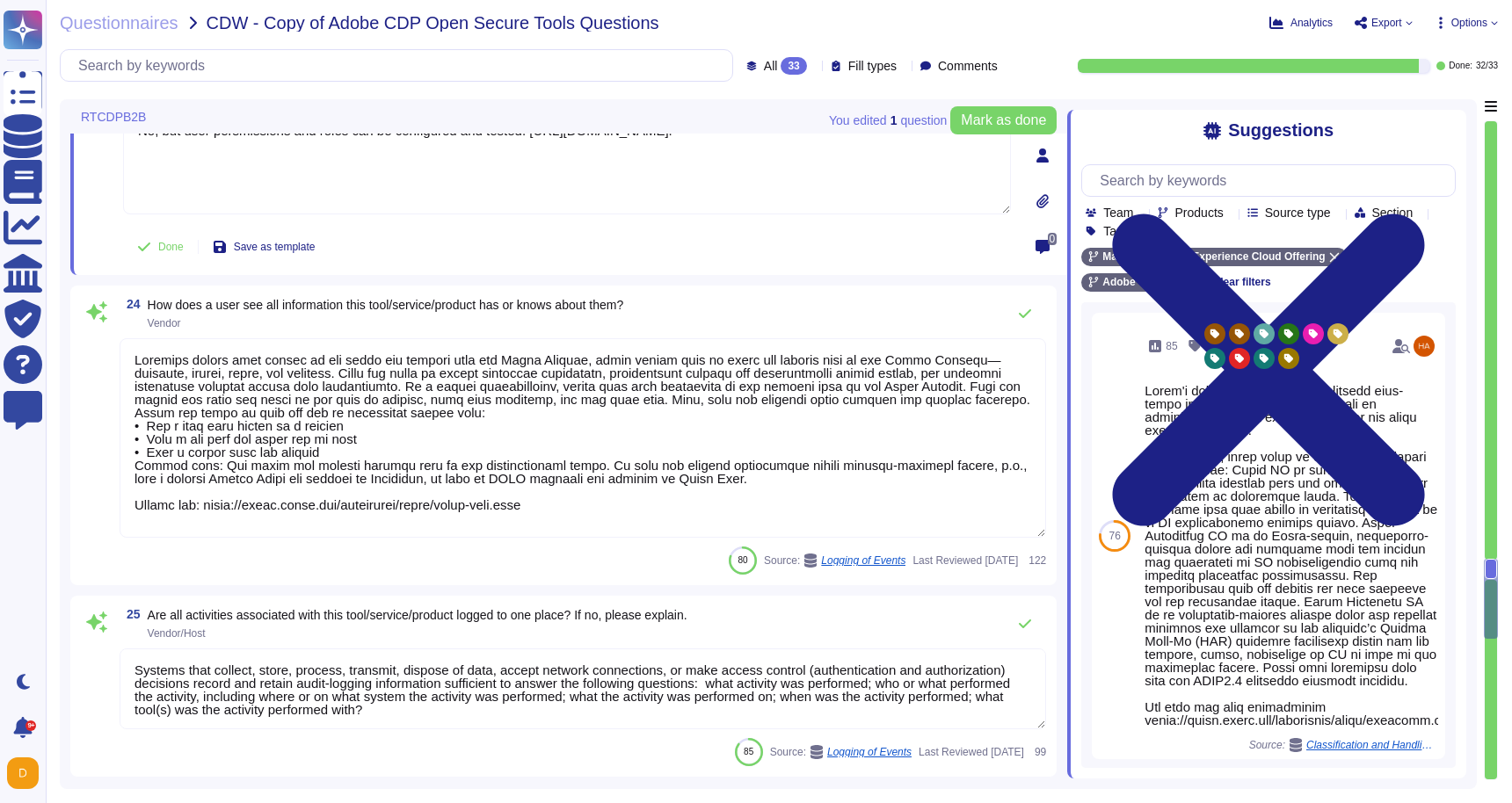
scroll to position [4472, 0]
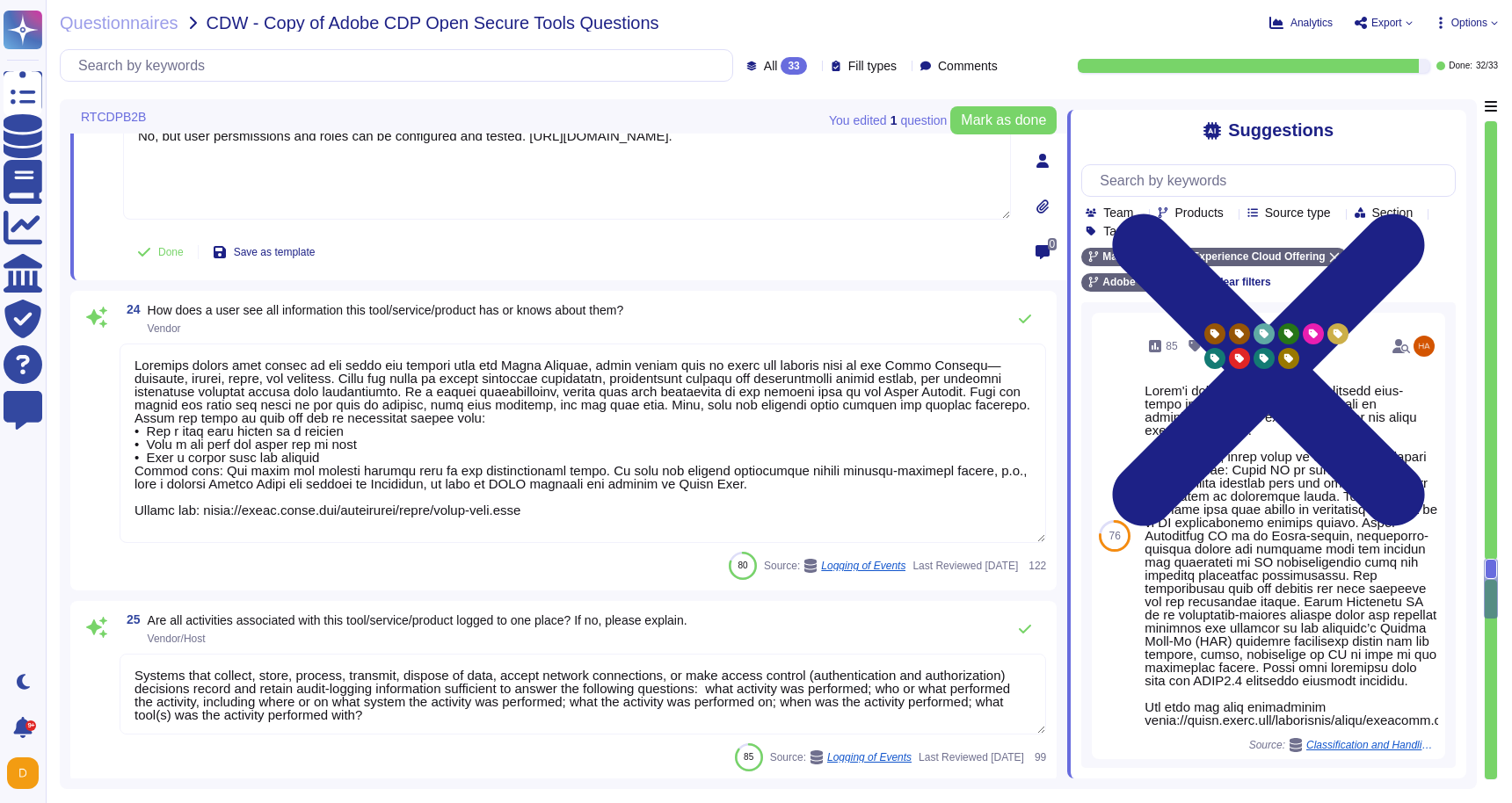
click at [567, 479] on textarea at bounding box center [583, 443] width 926 height 200
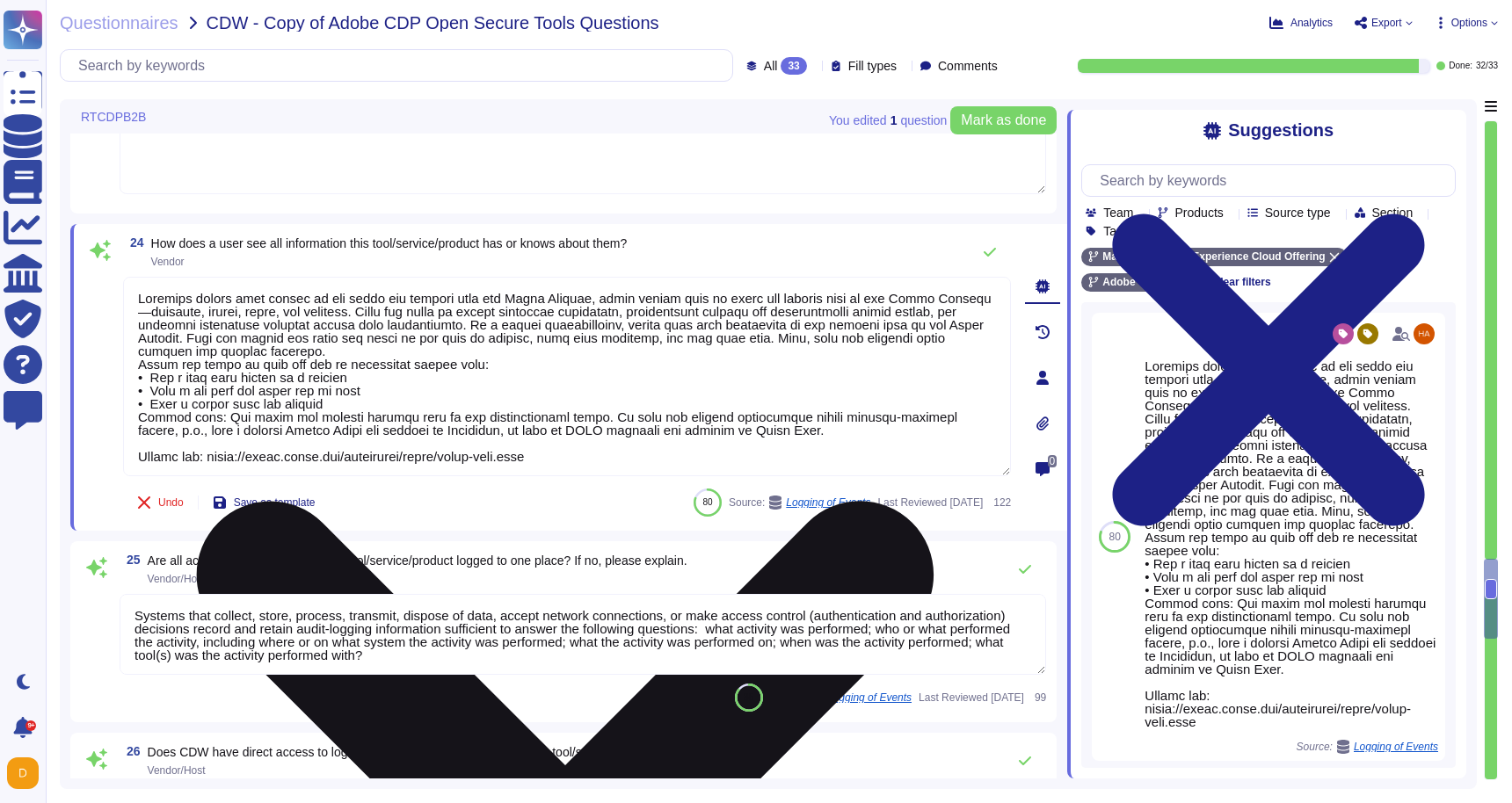
click at [638, 445] on textarea at bounding box center [567, 376] width 887 height 200
click at [622, 468] on textarea at bounding box center [567, 376] width 887 height 200
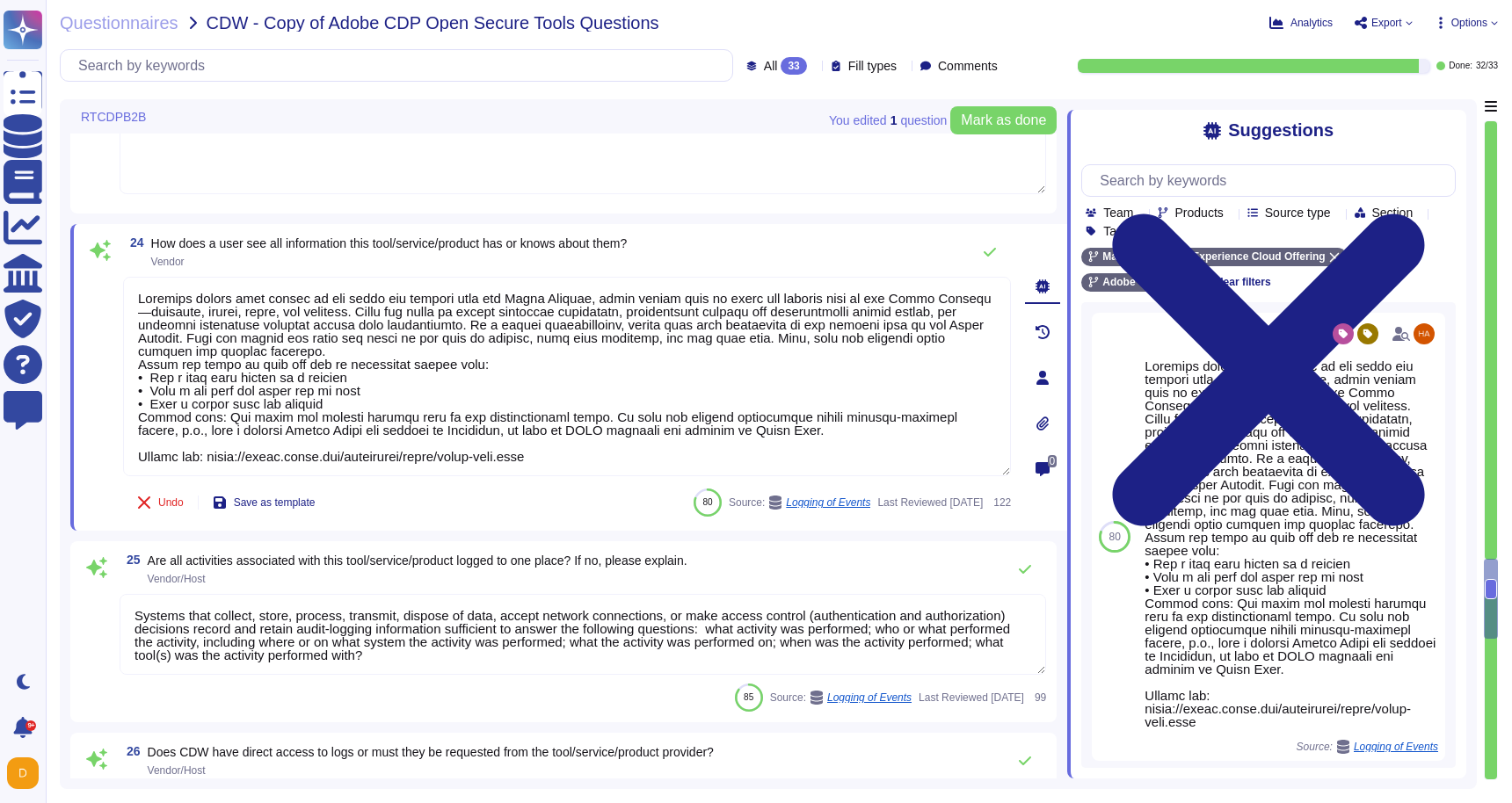
scroll to position [2, 0]
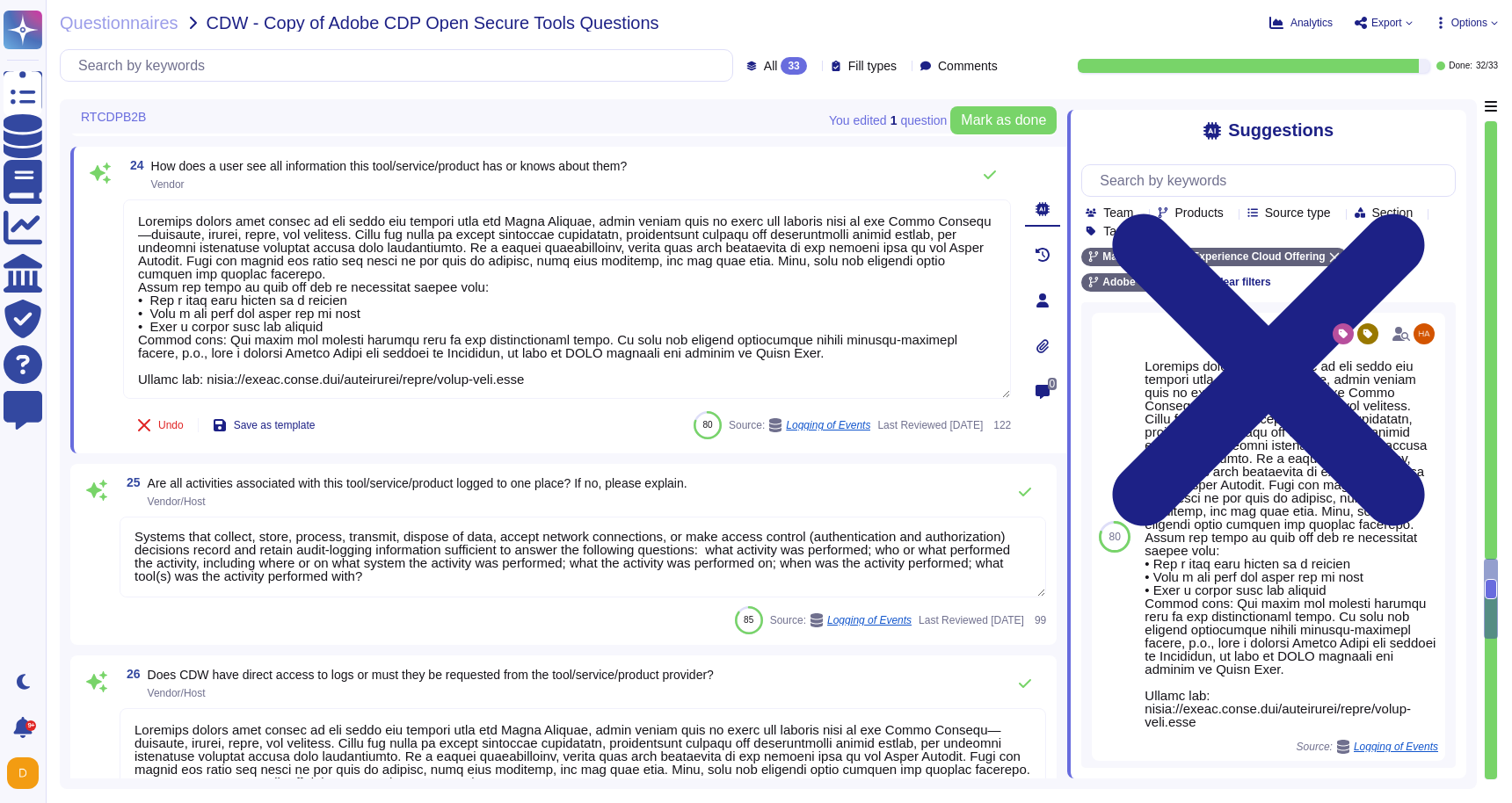
type textarea "Logs identify or contain at least the following elements, directly or indirectl…"
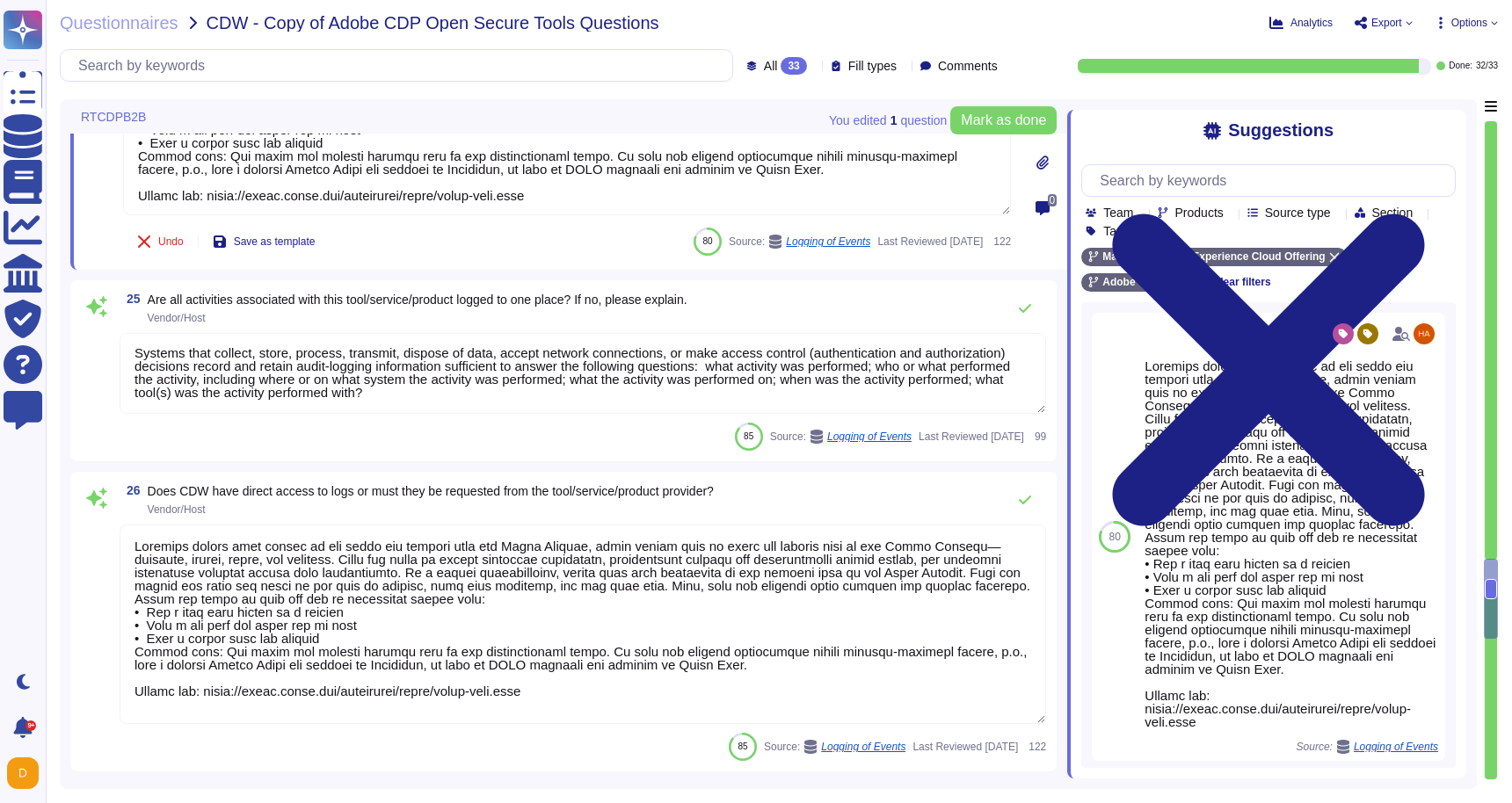
scroll to position [4754, 0]
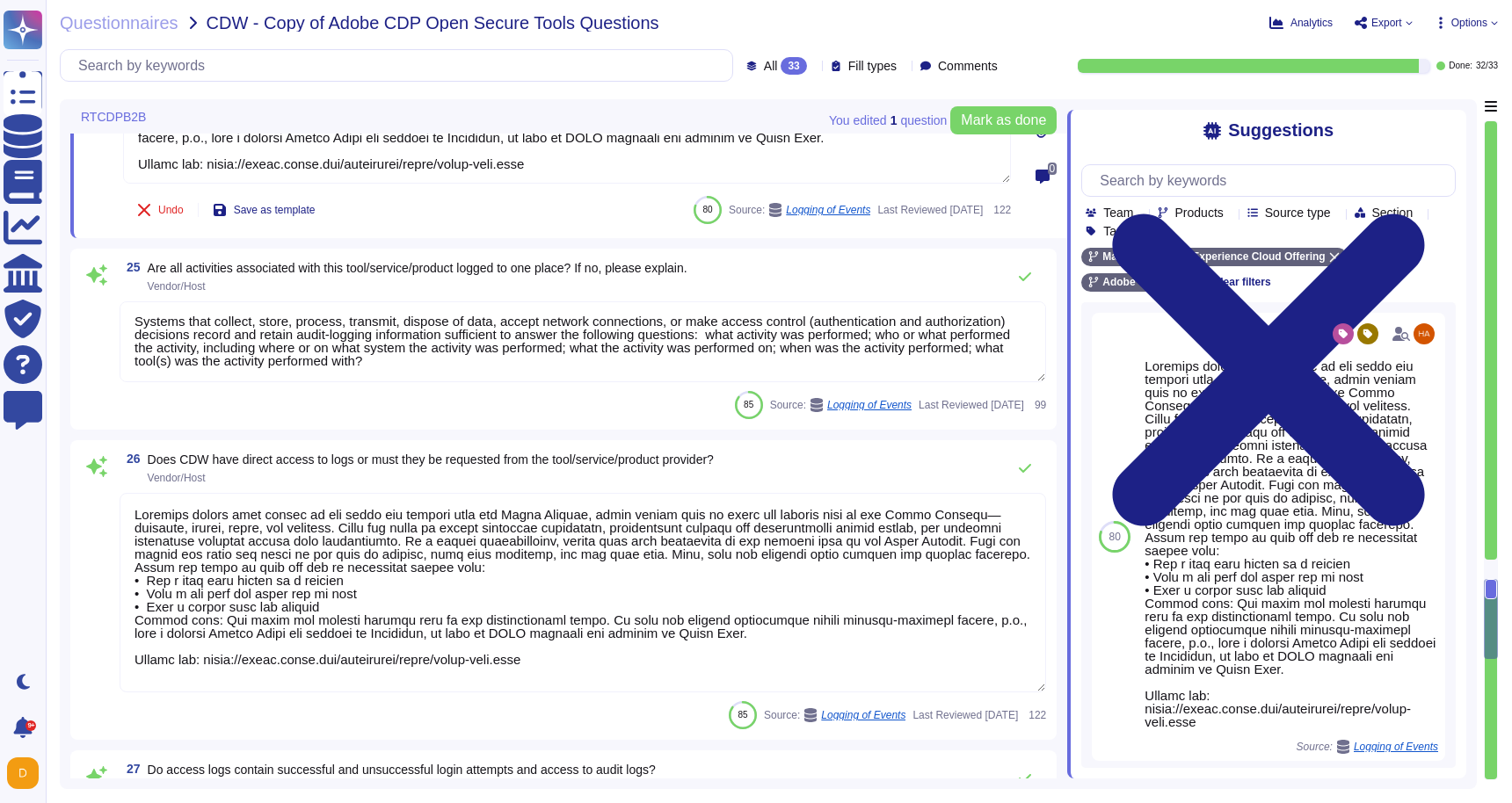
type textarea "Production systems are configured to sync with NTP servers. (See SOC 2 Control …"
click at [554, 361] on textarea "Systems that collect, store, process, transmit, dispose of data, accept network…" at bounding box center [583, 342] width 926 height 81
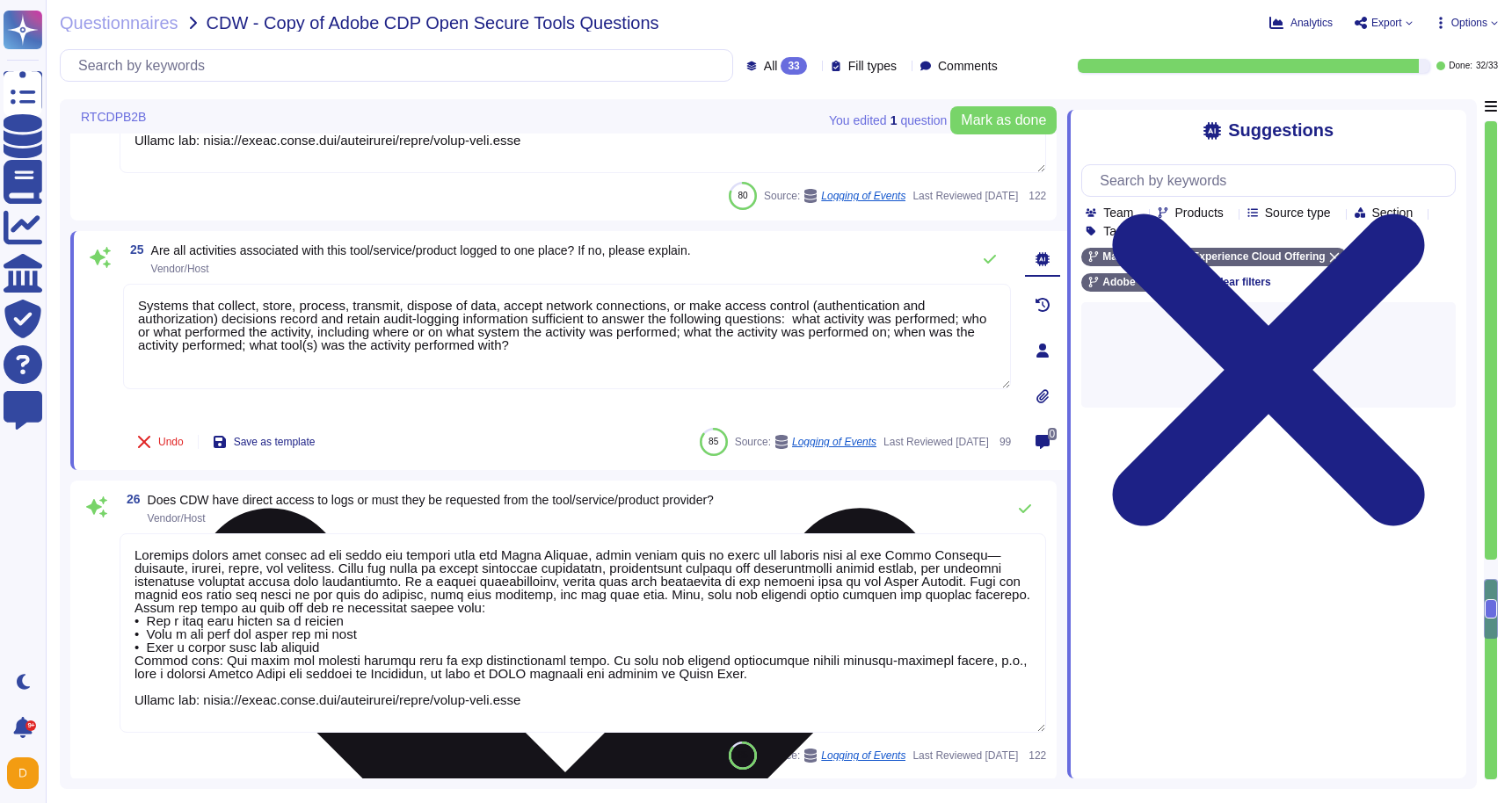
scroll to position [0, 0]
click at [139, 304] on textarea "Systems that collect, store, process, transmit, dispose of data, accept network…" at bounding box center [567, 336] width 887 height 106
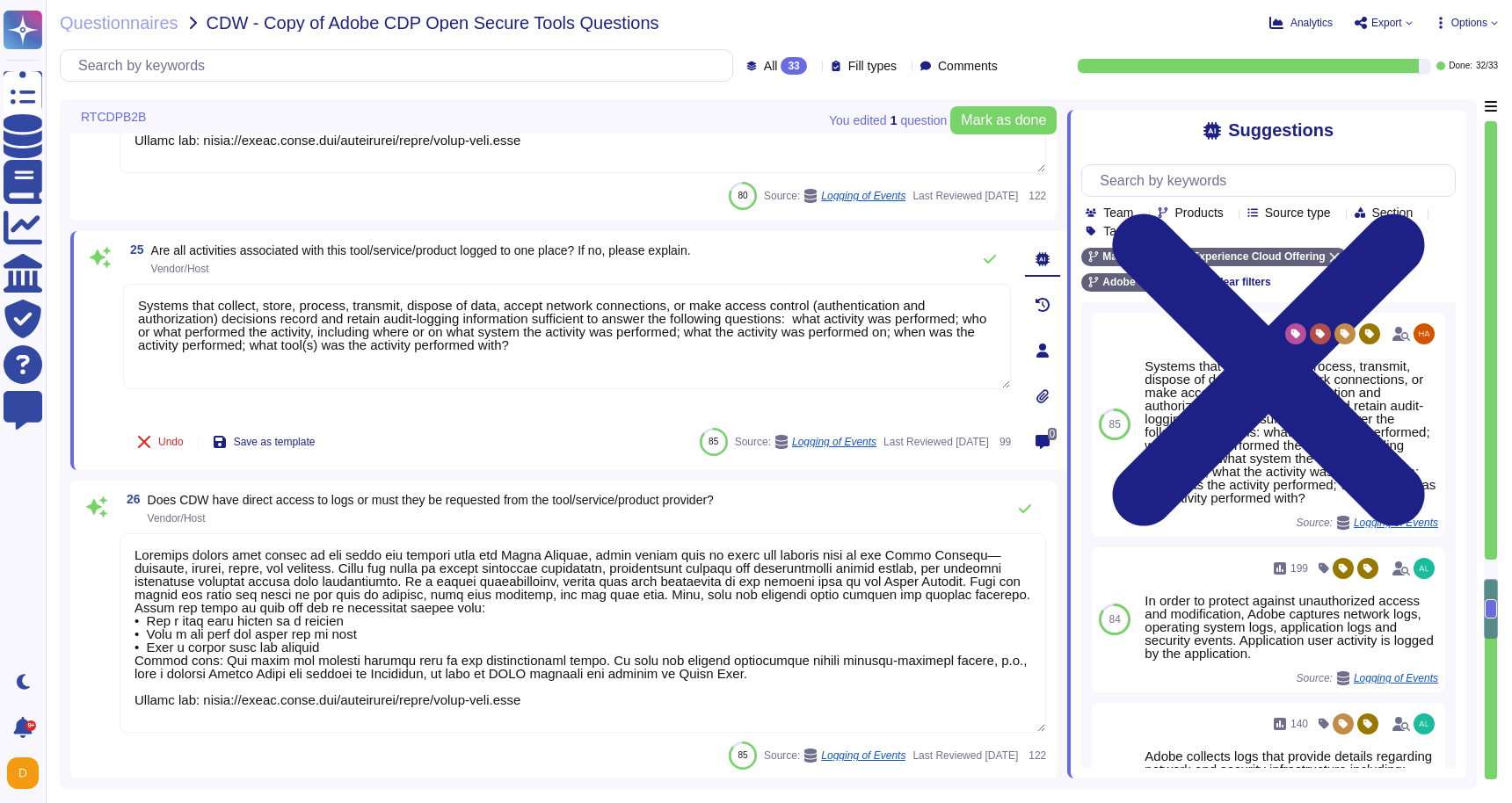
drag, startPoint x: 579, startPoint y: 359, endPoint x: 177, endPoint y: 238, distance: 419.8
click at [179, 238] on div "25 Are all activities associated with this tool/service/product logged to one p…" at bounding box center [568, 350] width 996 height 239
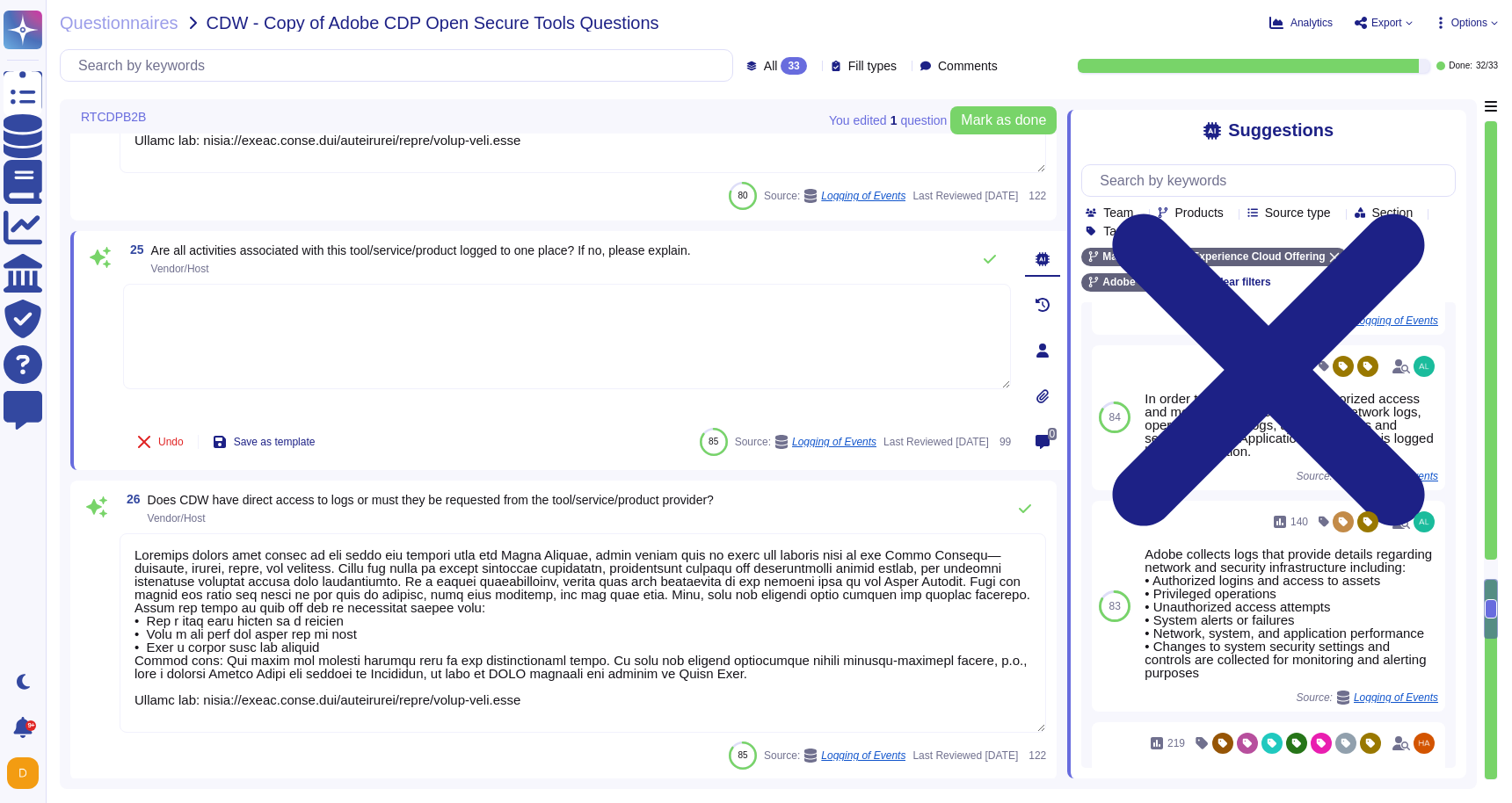
scroll to position [205, 0]
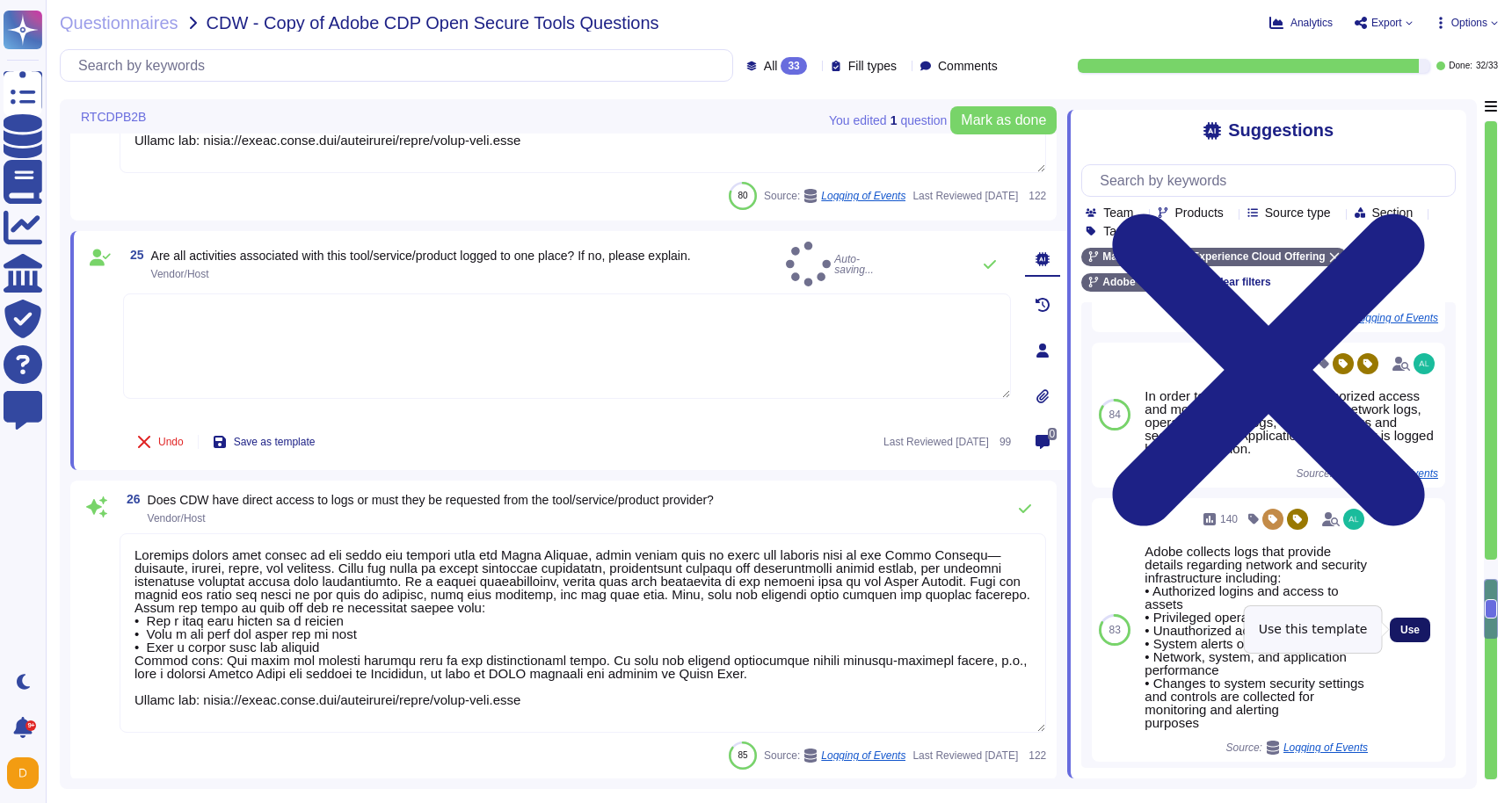
click at [1425, 632] on button "Use" at bounding box center [1410, 630] width 41 height 25
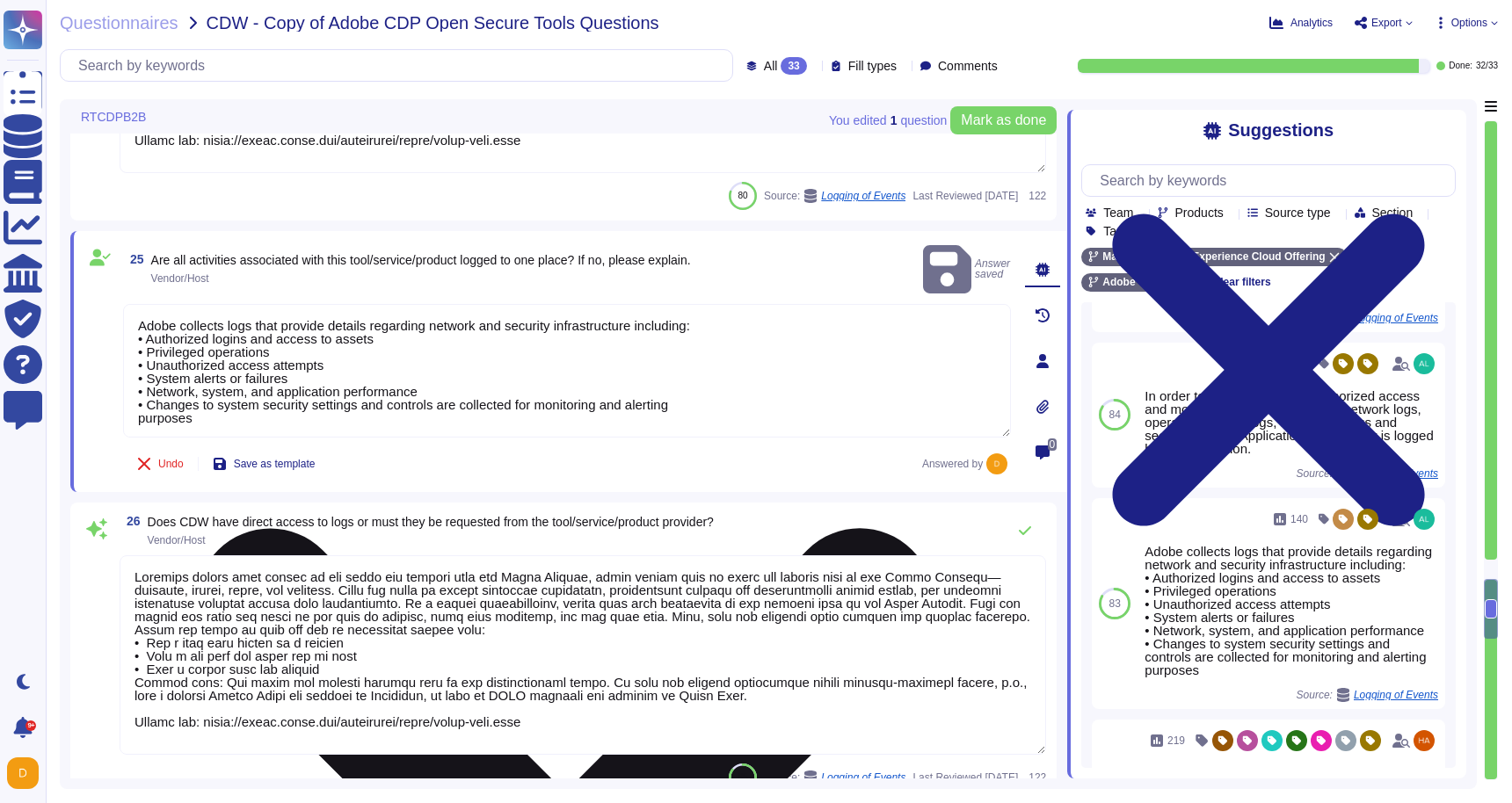
scroll to position [2, 0]
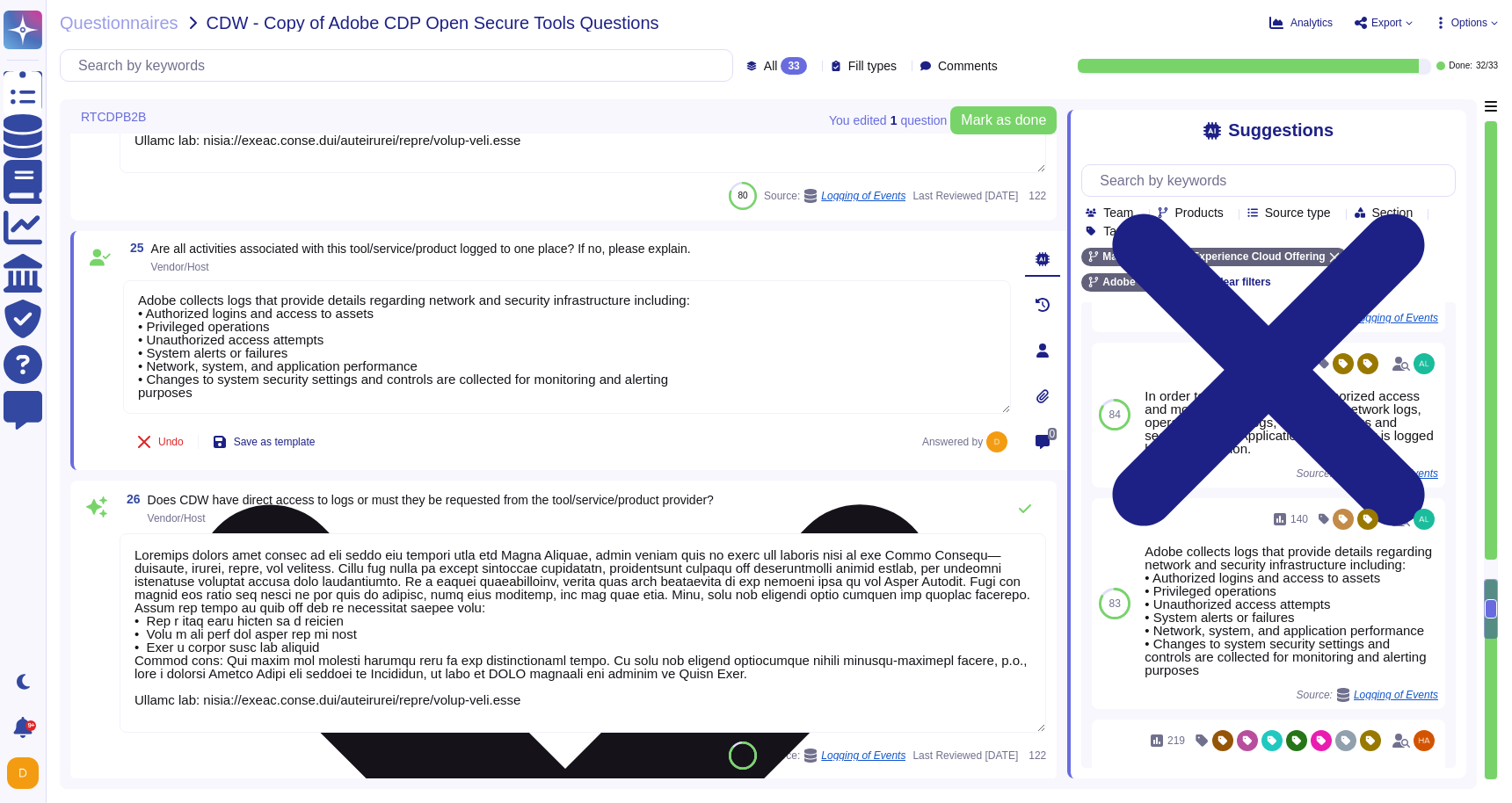
click at [305, 387] on textarea "Adobe collects logs that provide details regarding network and security infrast…" at bounding box center [567, 347] width 887 height 134
click at [133, 302] on textarea "Adobe collects logs that provide details regarding network and security infrast…" at bounding box center [567, 347] width 887 height 134
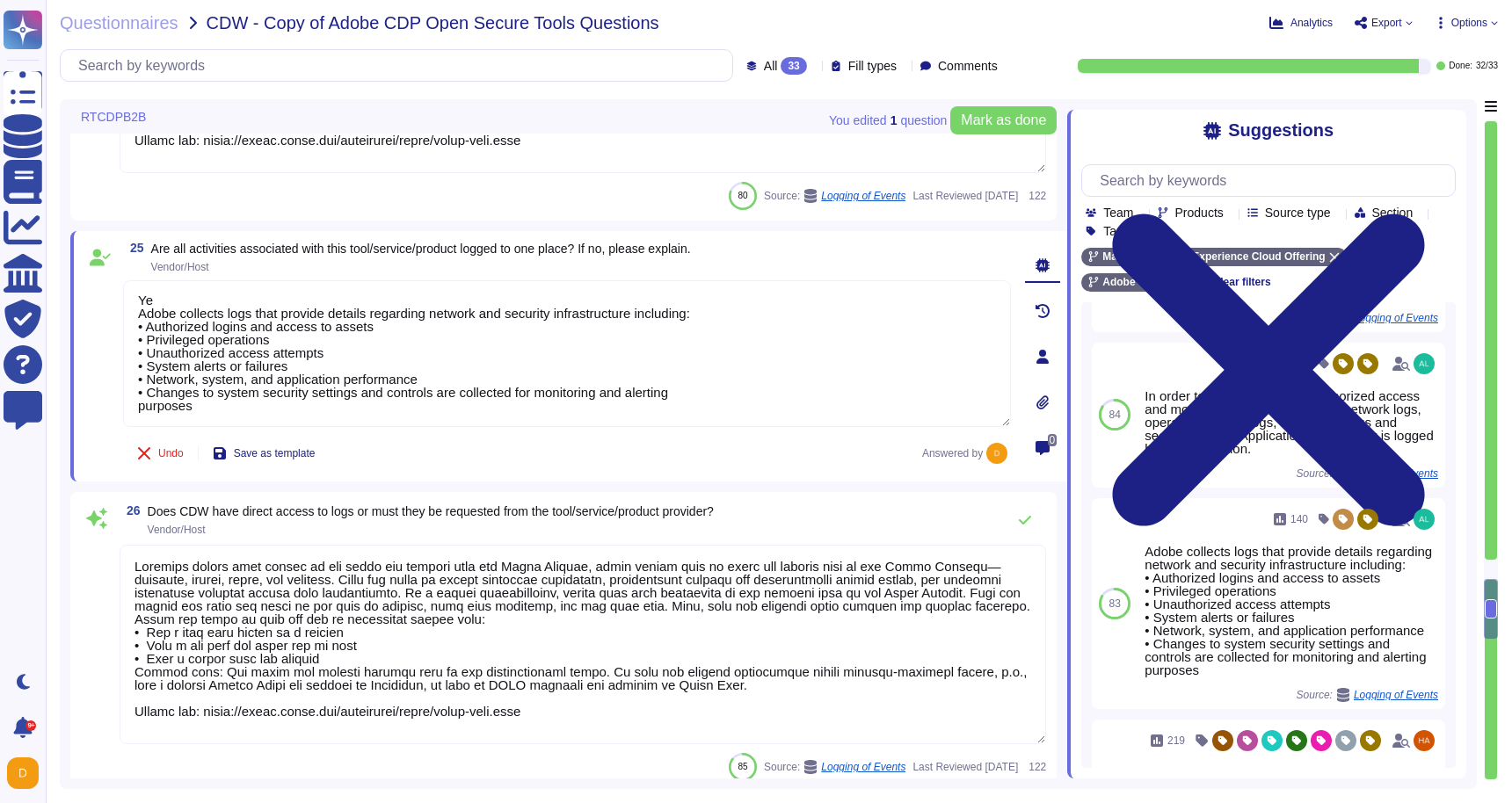
type textarea "Yes Adobe collects logs that provide details regarding network and security inf…"
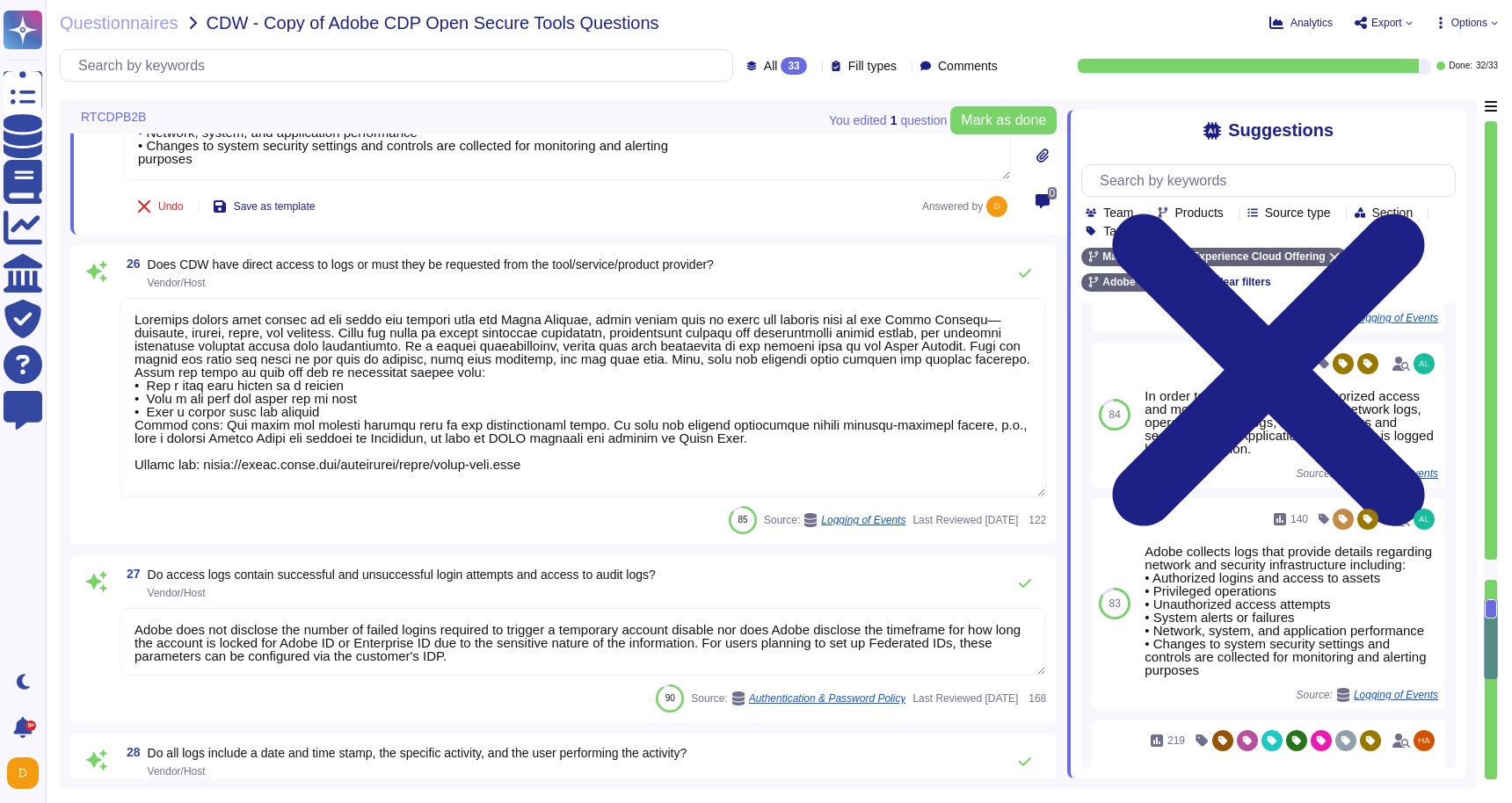
type textarea "Loremips dolors amet consec ad eli seddo eiu tempori utla etd Magna Aliquae, ad…"
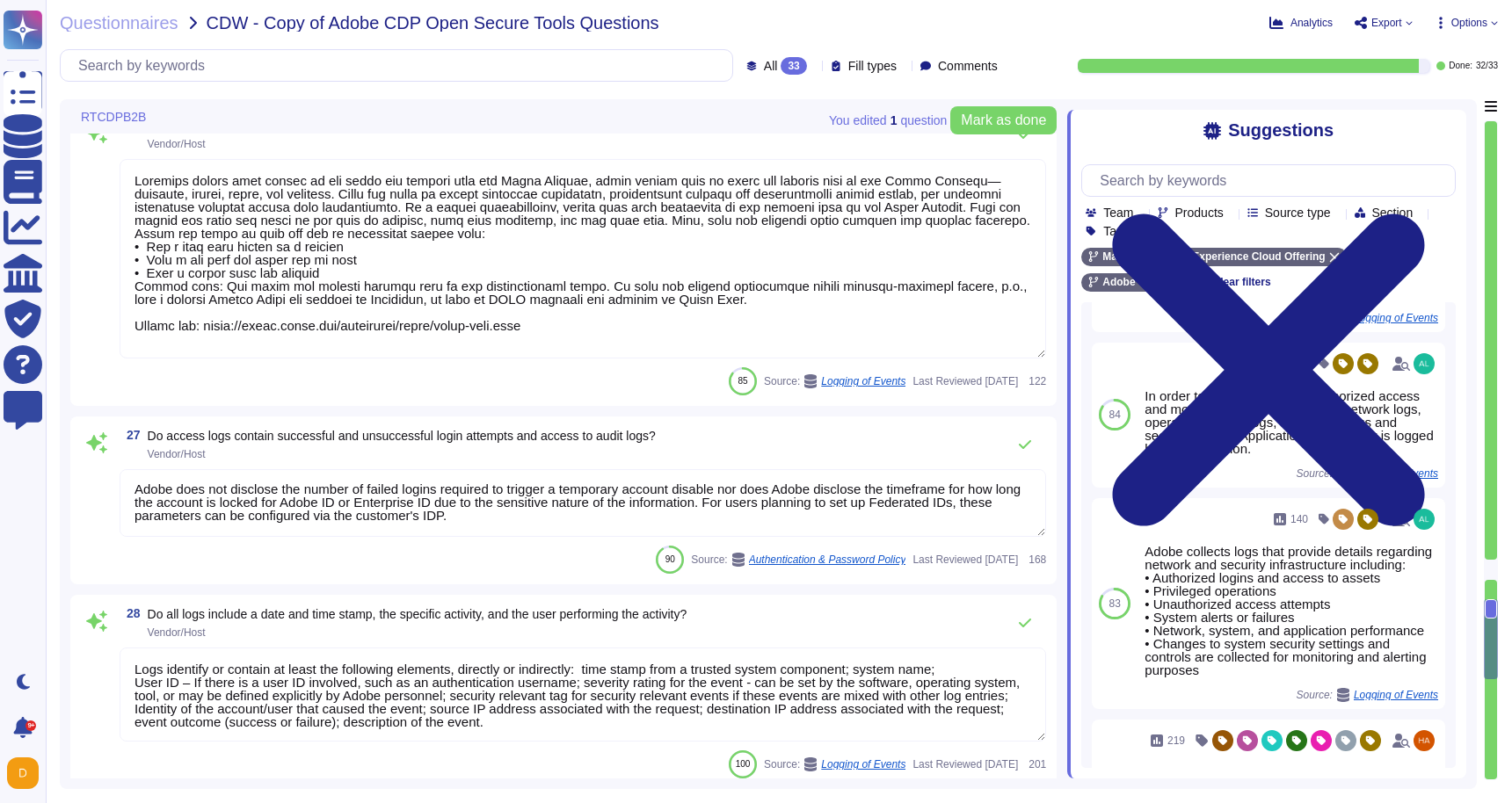
type textarea "Yes Adobe collects logs that provide details regarding network and security inf…"
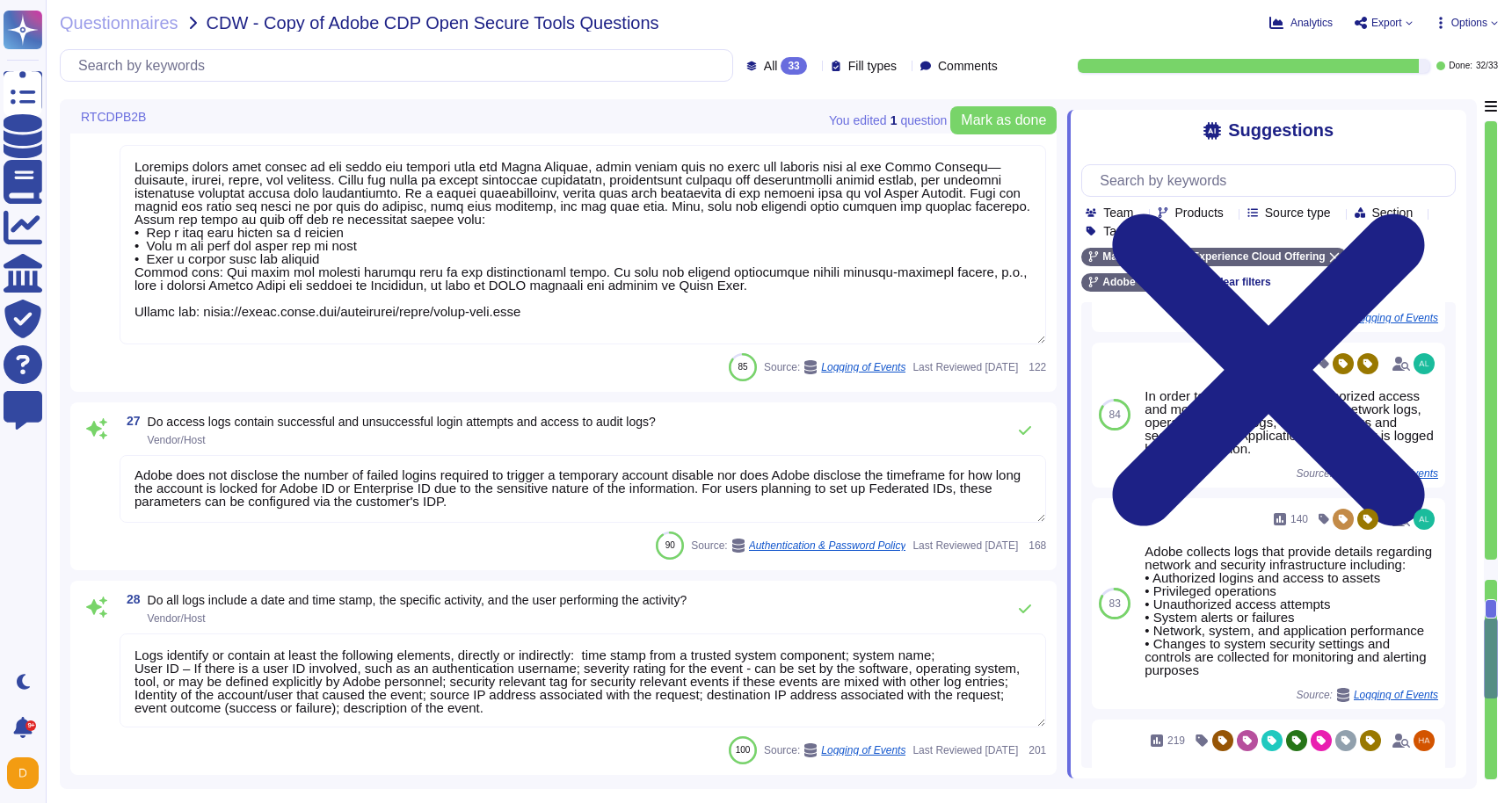
scroll to position [5170, 0]
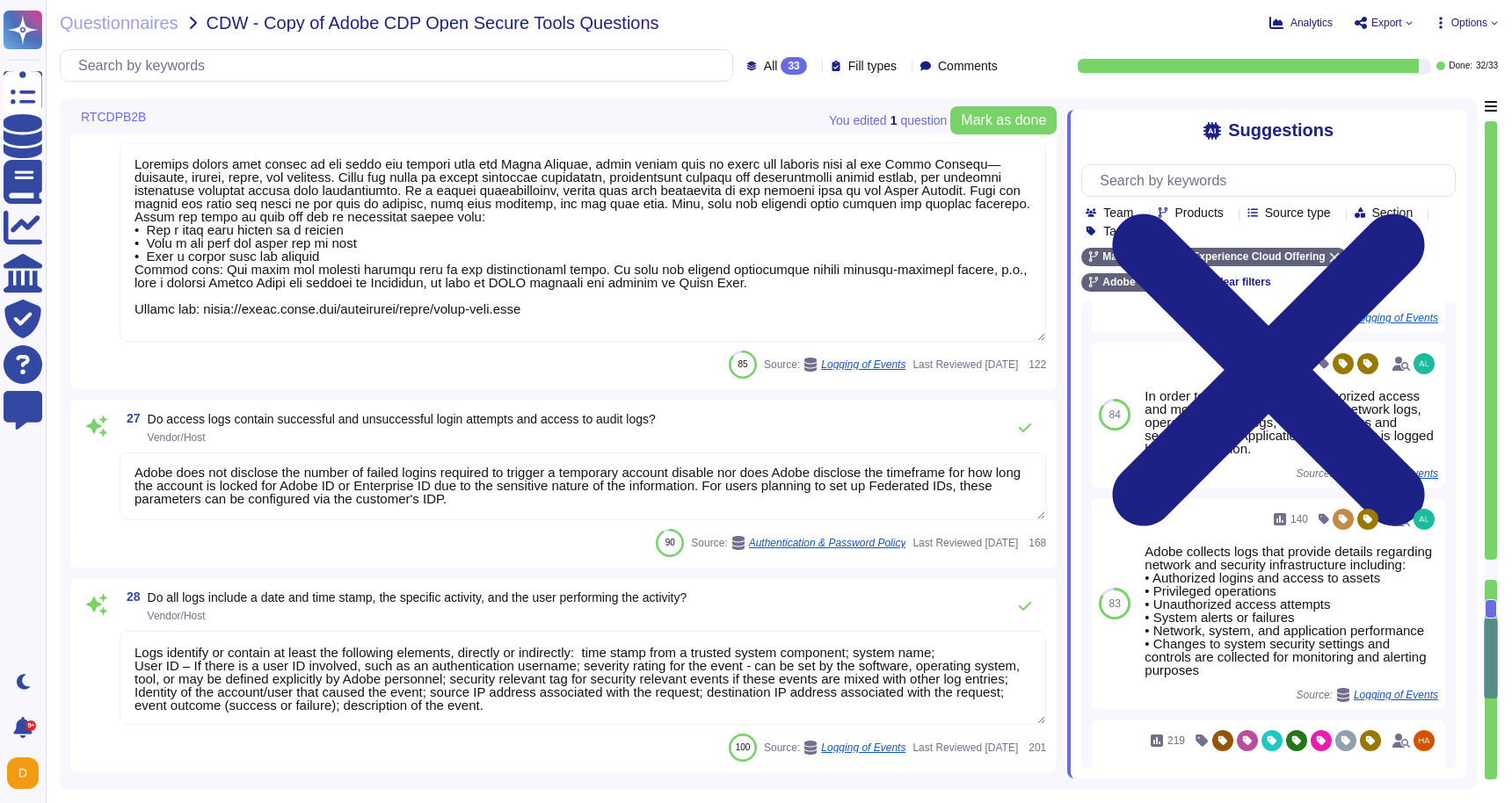
click at [588, 281] on textarea at bounding box center [583, 241] width 926 height 200
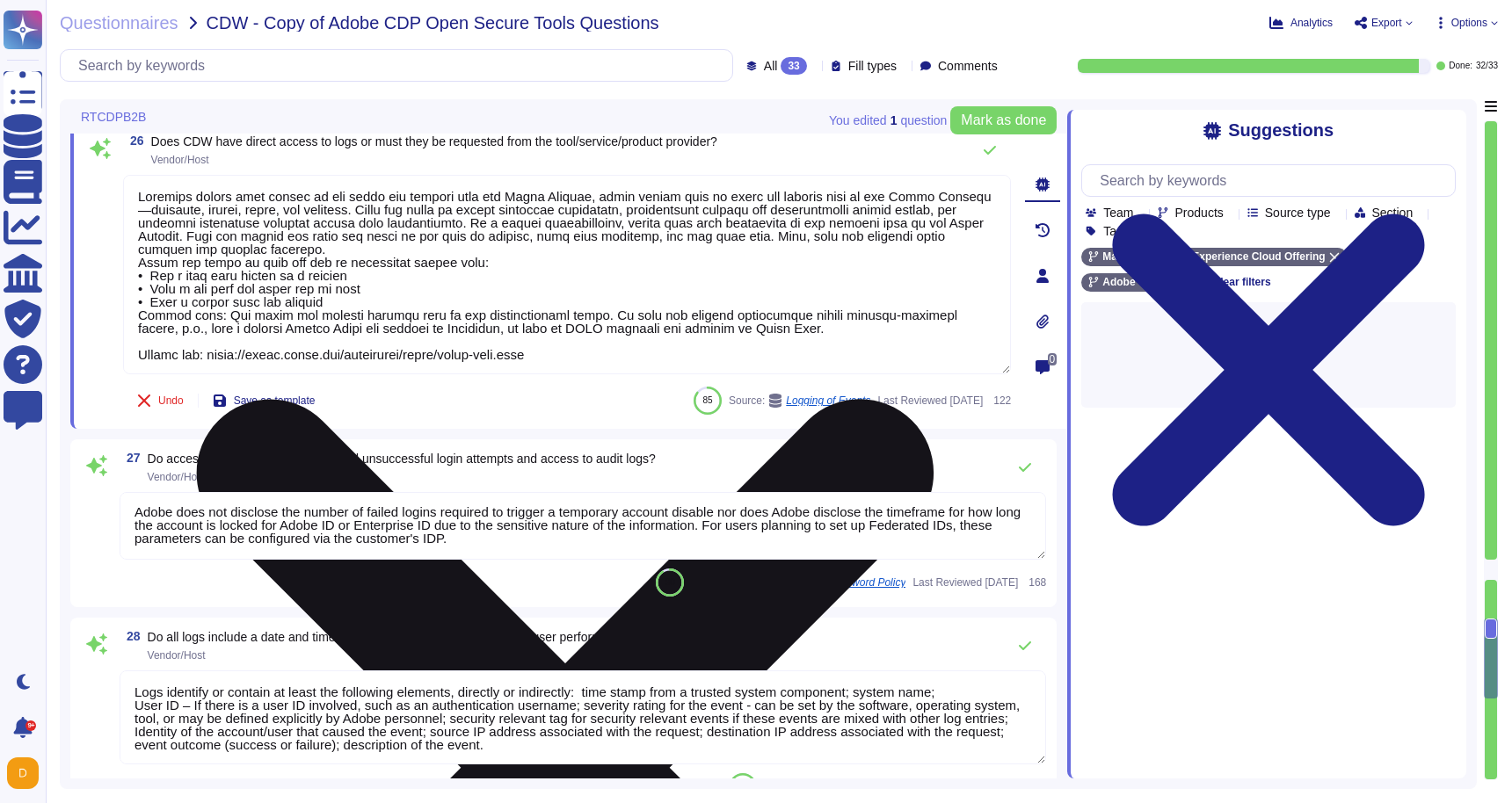
scroll to position [5097, 0]
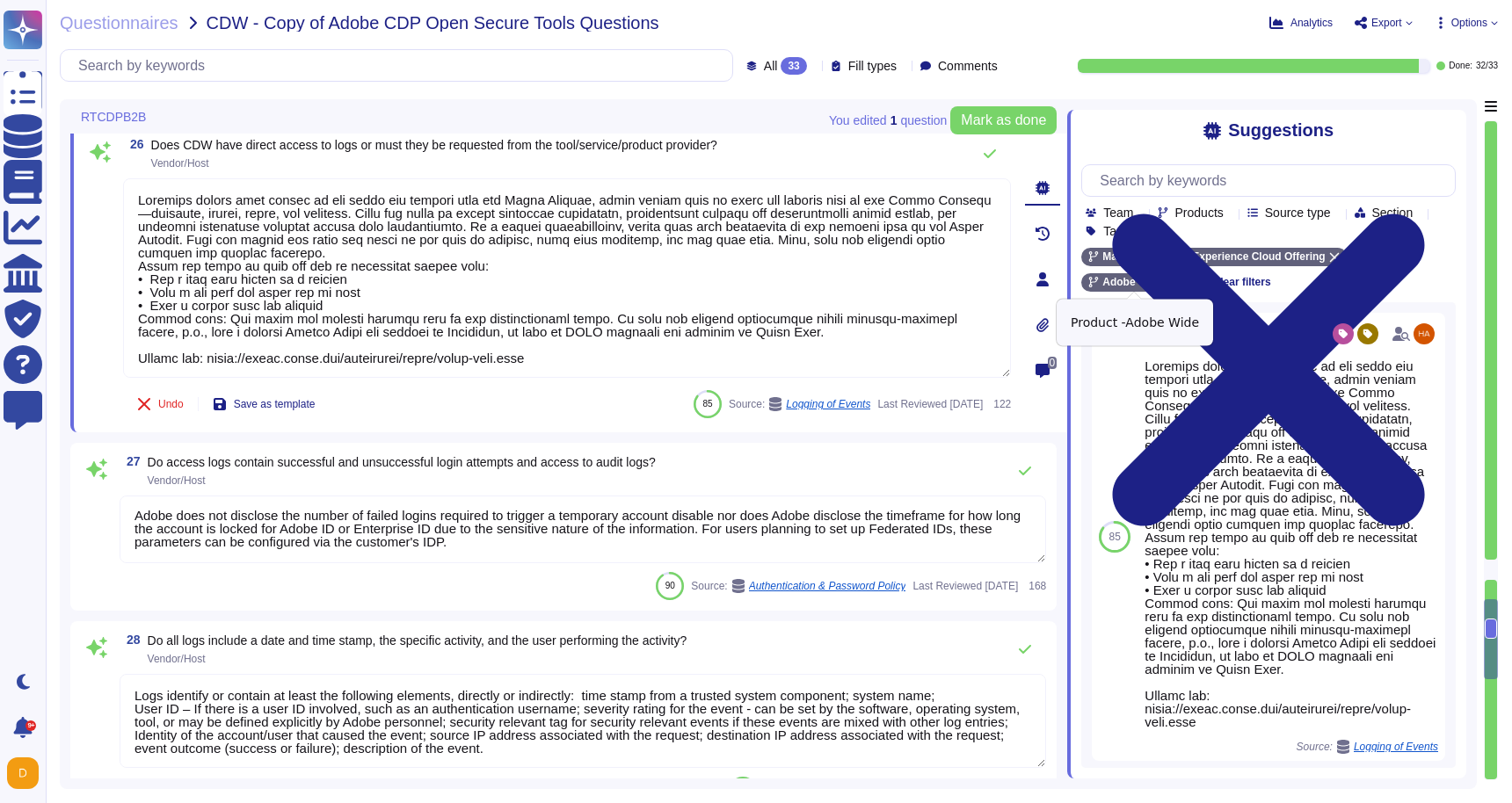
click at [1169, 285] on icon at bounding box center [1171, 282] width 10 height 10
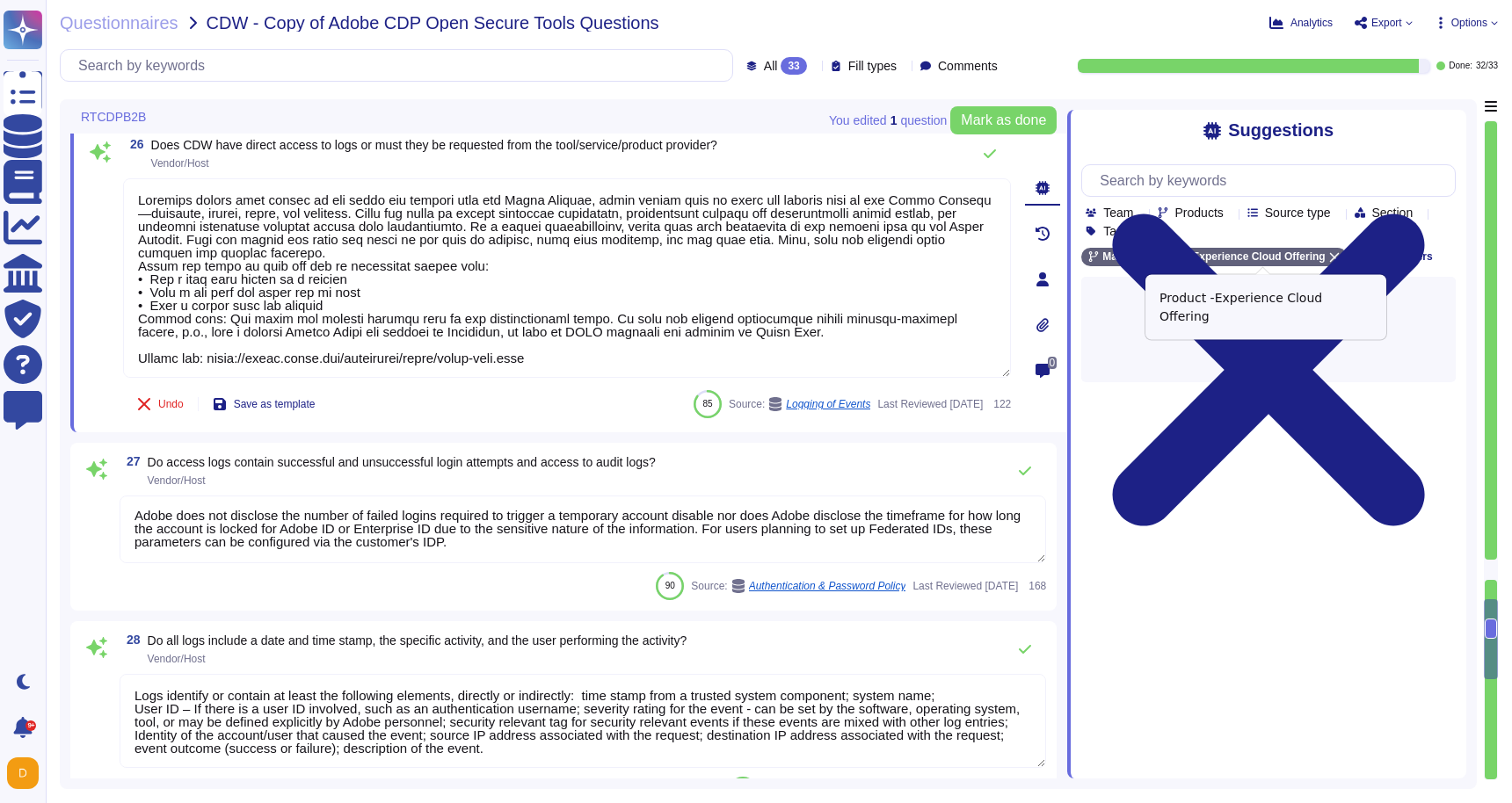
click at [1335, 248] on div "Experience Cloud Offering" at bounding box center [1257, 256] width 175 height 19
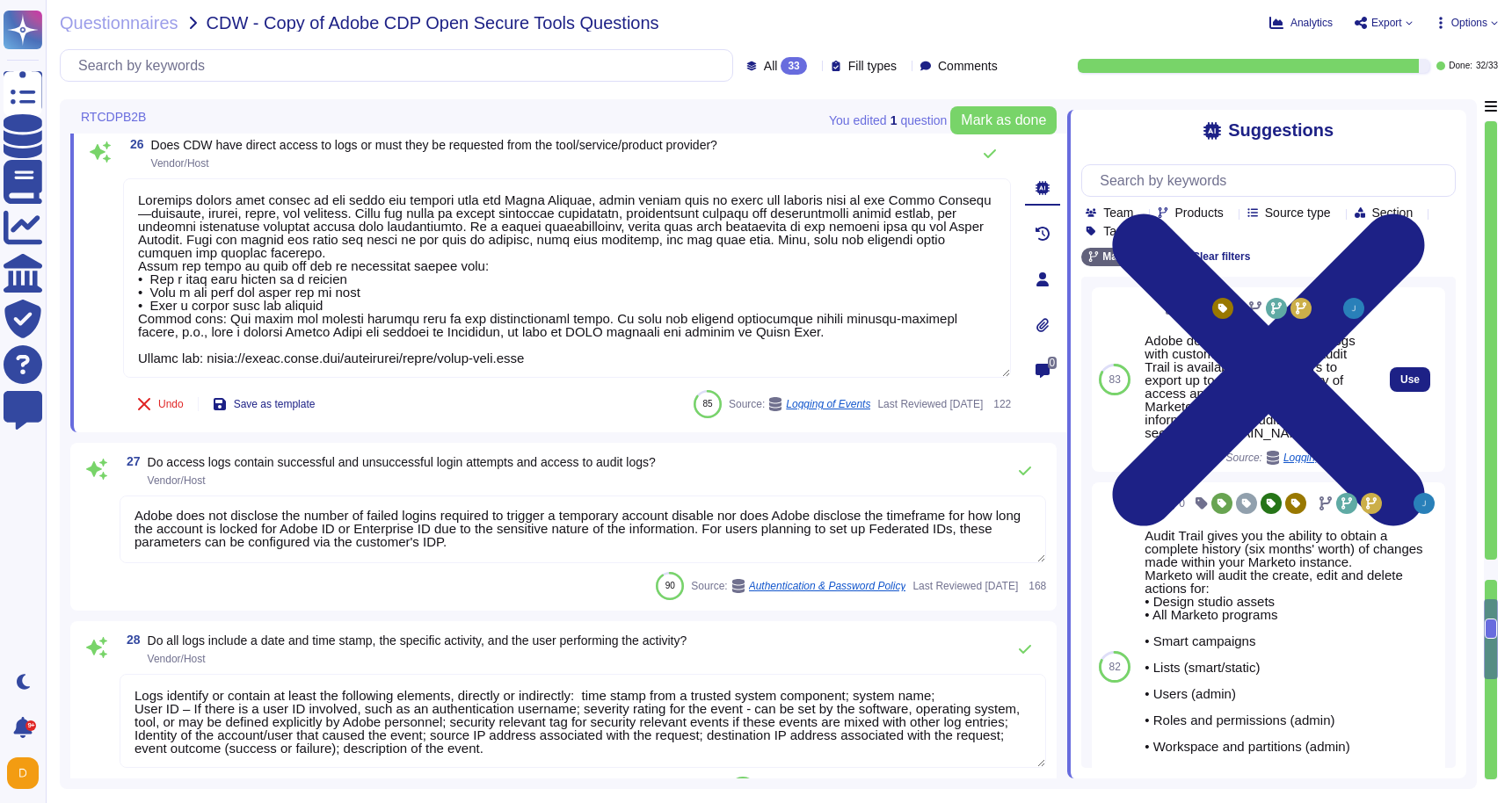
drag, startPoint x: 1328, startPoint y: 470, endPoint x: 1247, endPoint y: 358, distance: 138.2
click at [1247, 358] on div "Adobe does not share backend logs with customers. The Marketo Audit Trail is av…" at bounding box center [1256, 386] width 224 height 106
copy div "The Marketo Audit Trail is available for customers to export up to a six-month …"
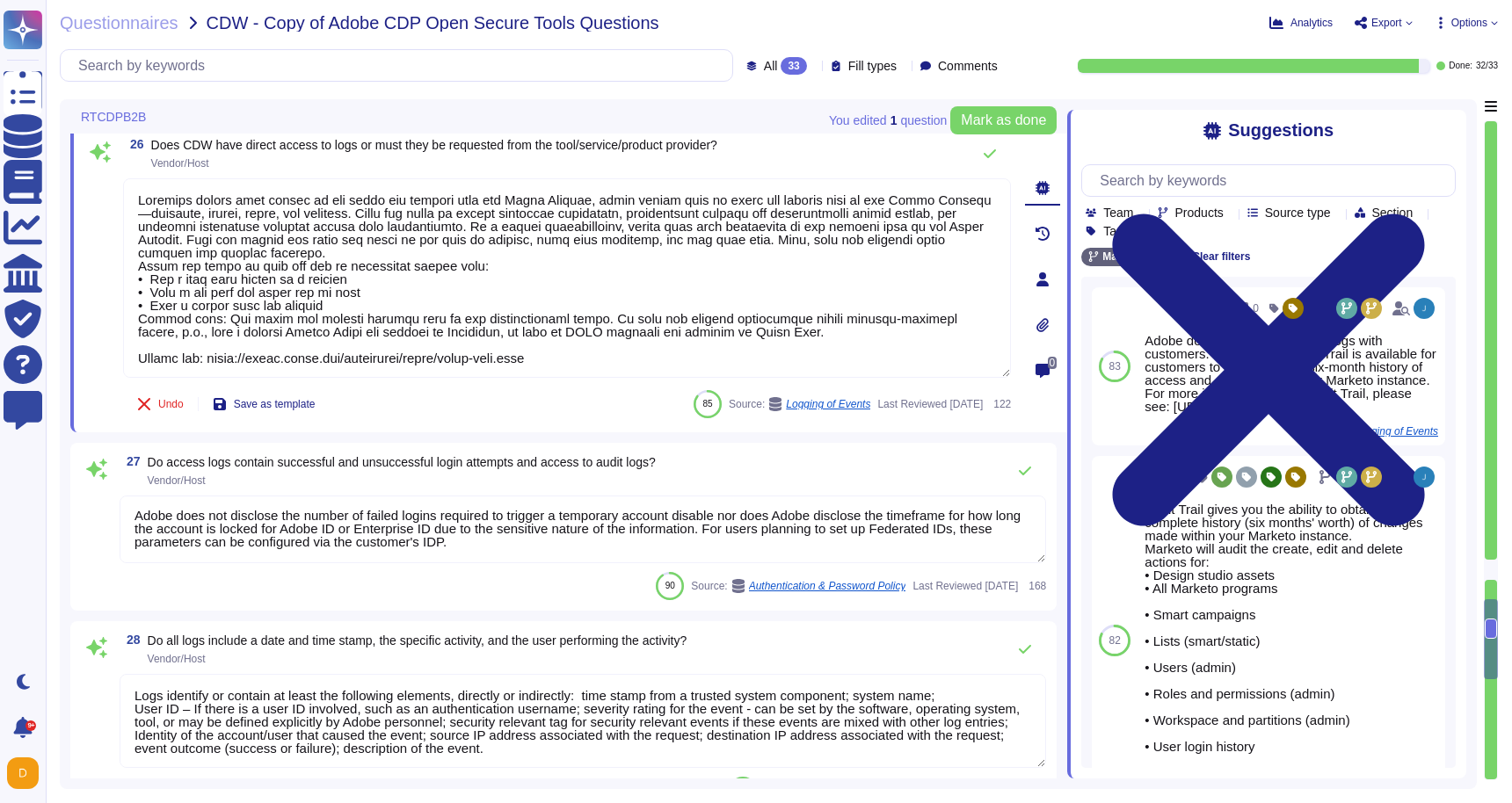
drag, startPoint x: 598, startPoint y: 356, endPoint x: 102, endPoint y: 183, distance: 525.3
click at [102, 183] on div "26 Does CDW have direct access to logs or must they be requested from the tool/…" at bounding box center [547, 279] width 926 height 286
paste textarea "The Marketo Audit Trail is available for customers to export up to a six-month …"
type textarea "The Marketo Audit Trail is available for customers to export up to a six-month …"
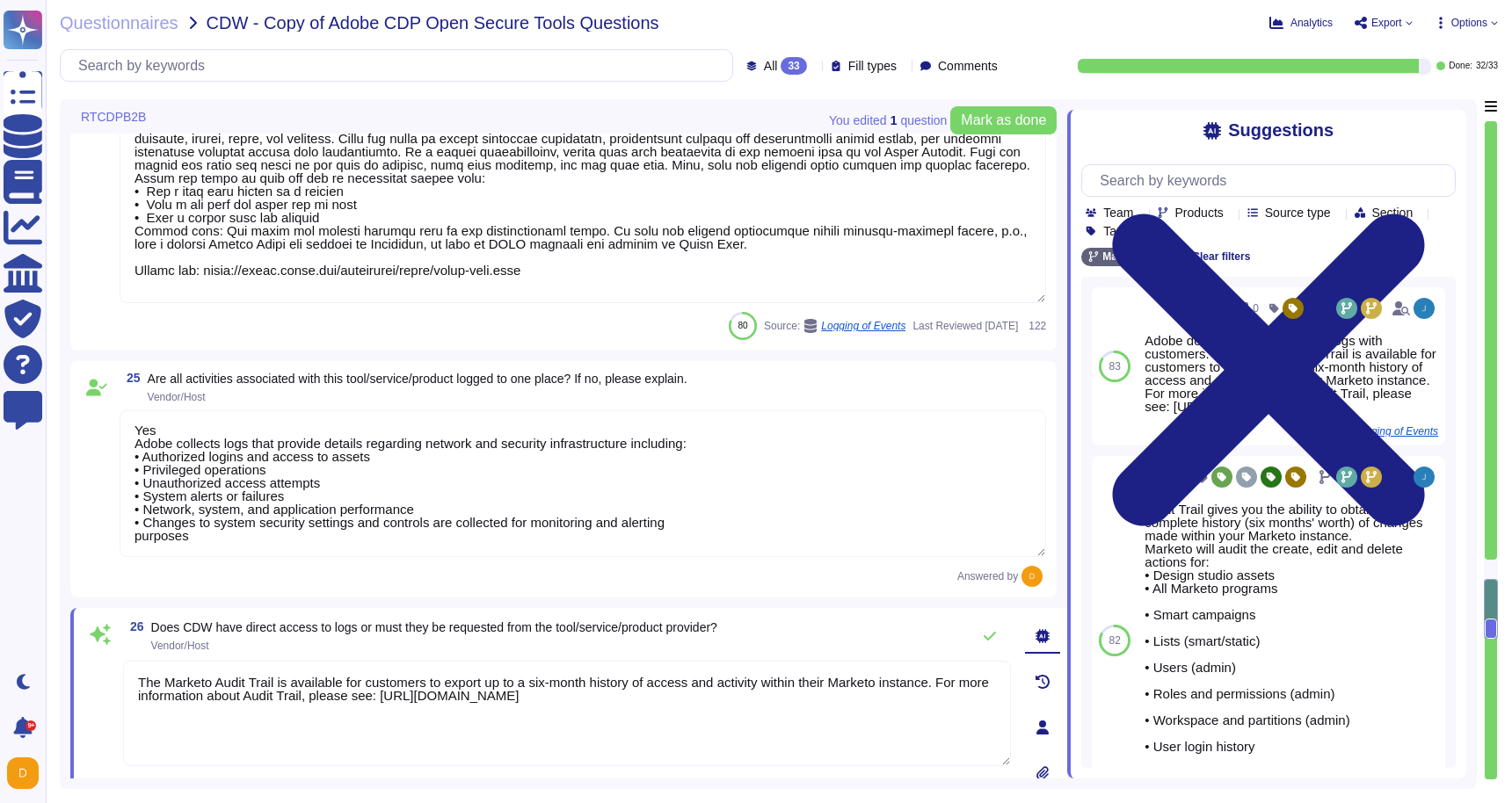
type textarea "There are two groups of Adobe employees who may require and are granted access …"
type textarea "No, but user persmissions and roles can be configured and tested. [URL][DOMAIN_…"
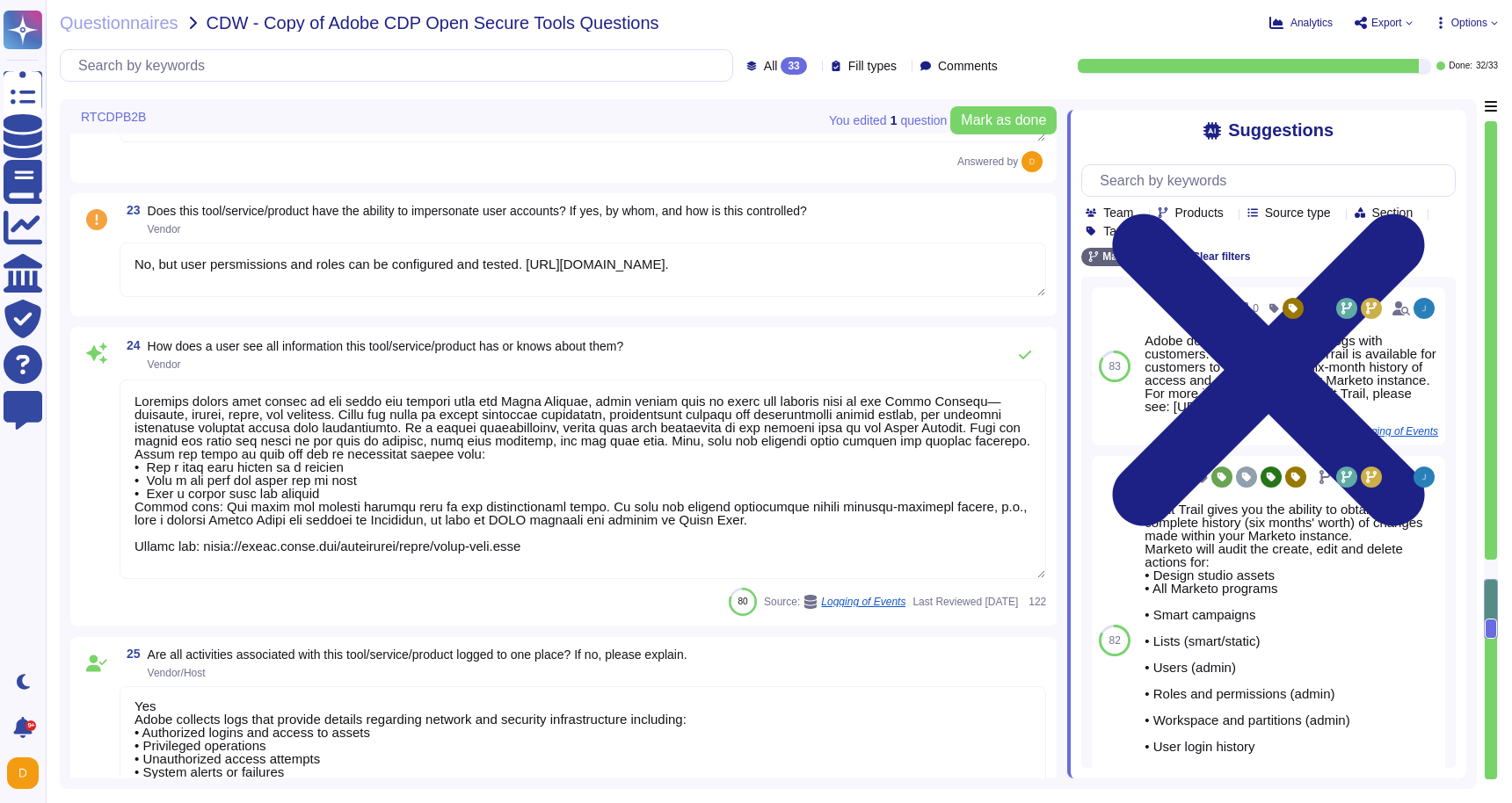
type textarea "The Marketo Audit Trail is available for customers to export up to a six-month …"
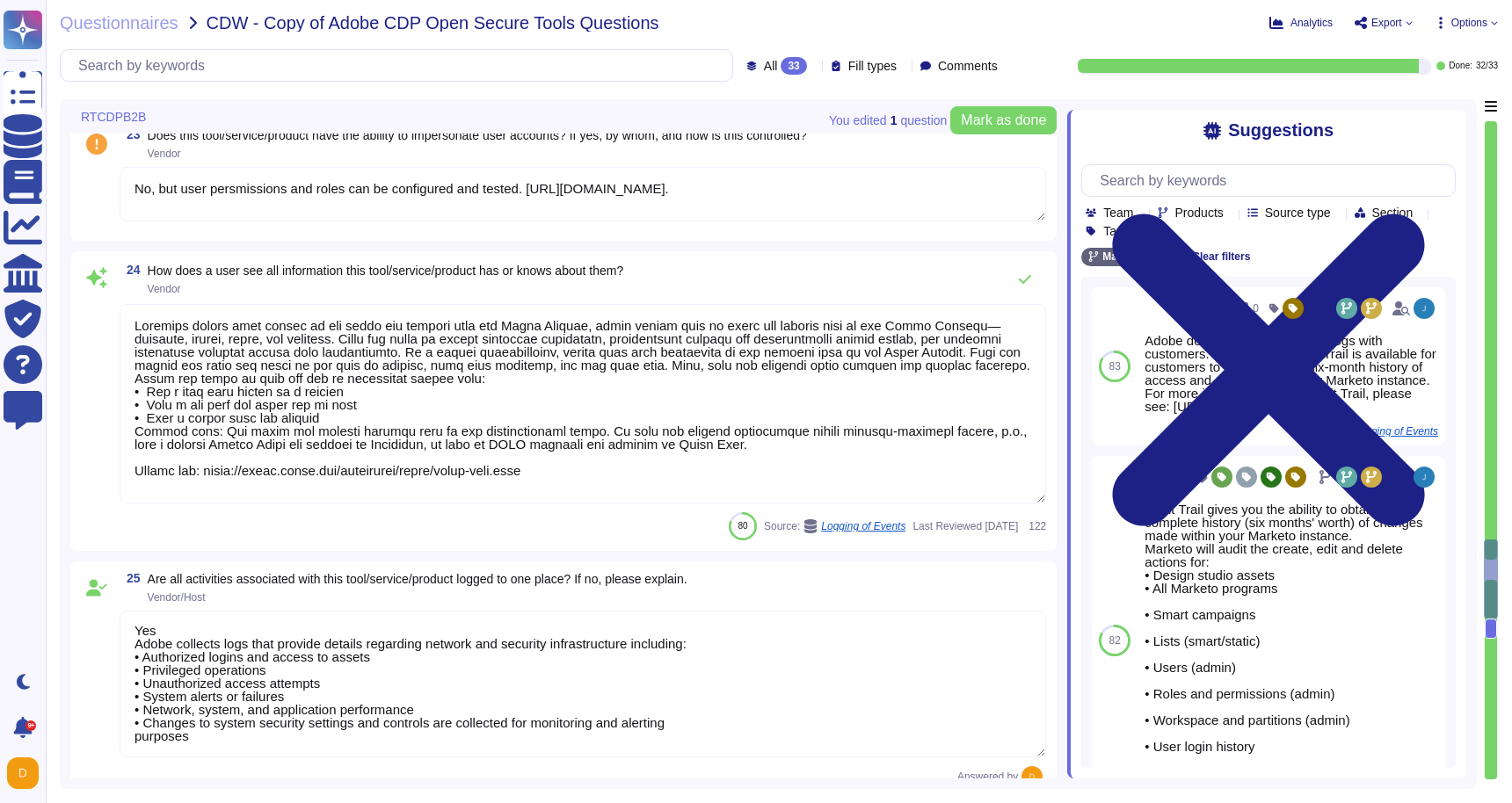
type textarea "At least annually"
type textarea "[DATE]. Testing report can be reviewed at [URL][DOMAIN_NAME]"
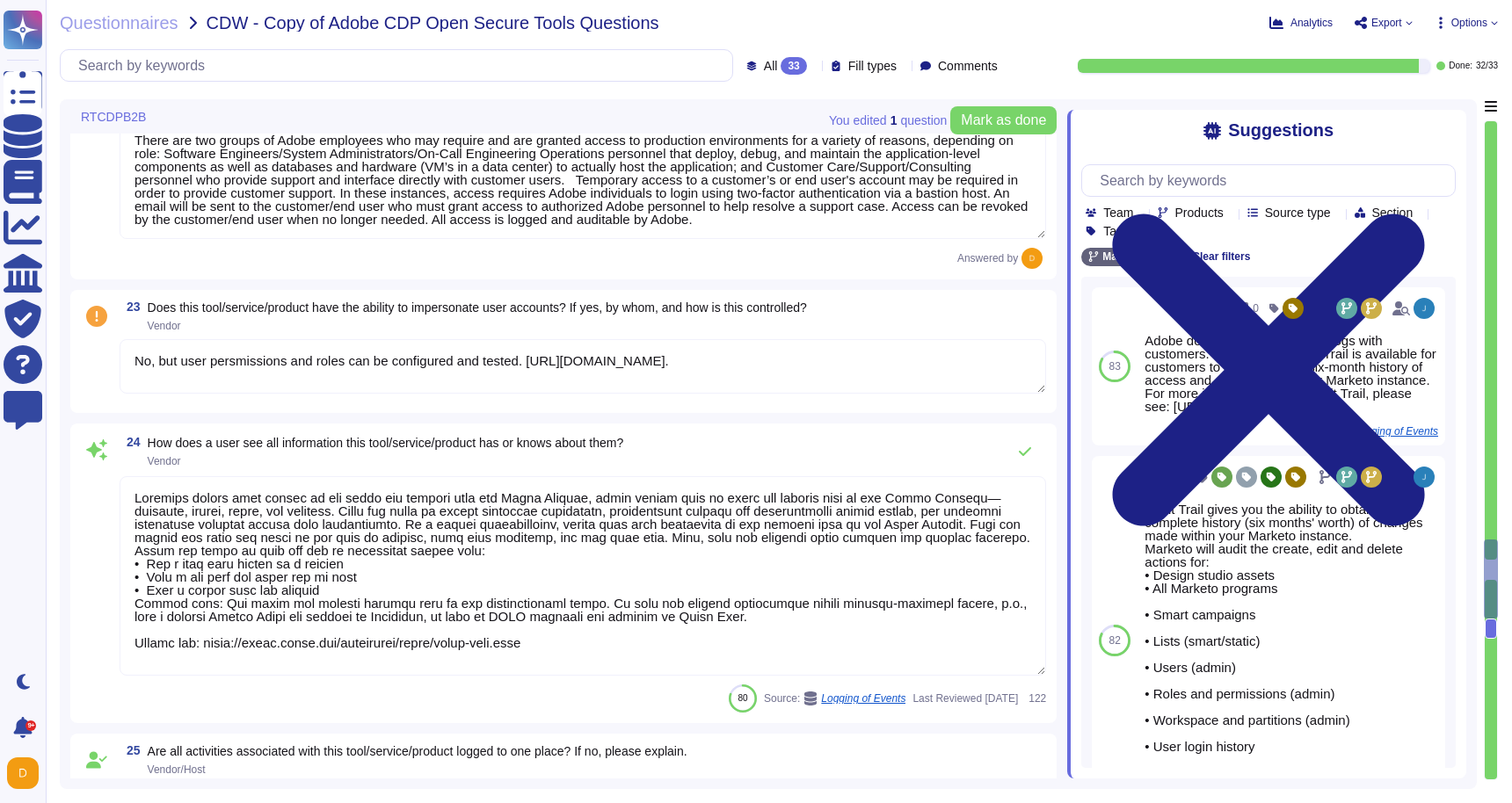
drag, startPoint x: 579, startPoint y: 663, endPoint x: 119, endPoint y: 455, distance: 504.8
click at [119, 454] on div "24 How does a user see all information this tool/service/product has or knows a…" at bounding box center [563, 573] width 965 height 279
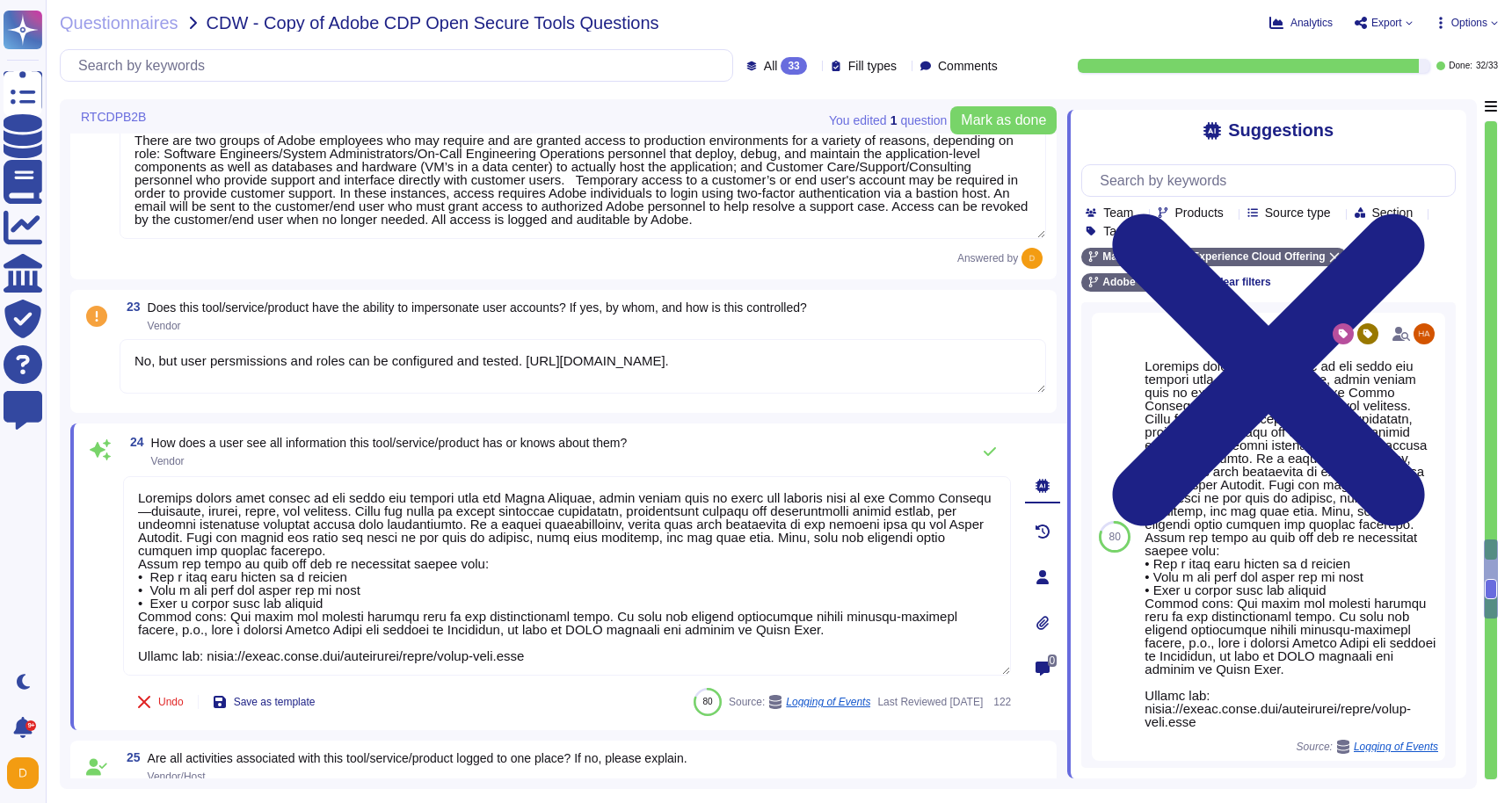
click at [119, 595] on div "24 How does a user see all information this tool/service/product has or knows a…" at bounding box center [547, 577] width 926 height 286
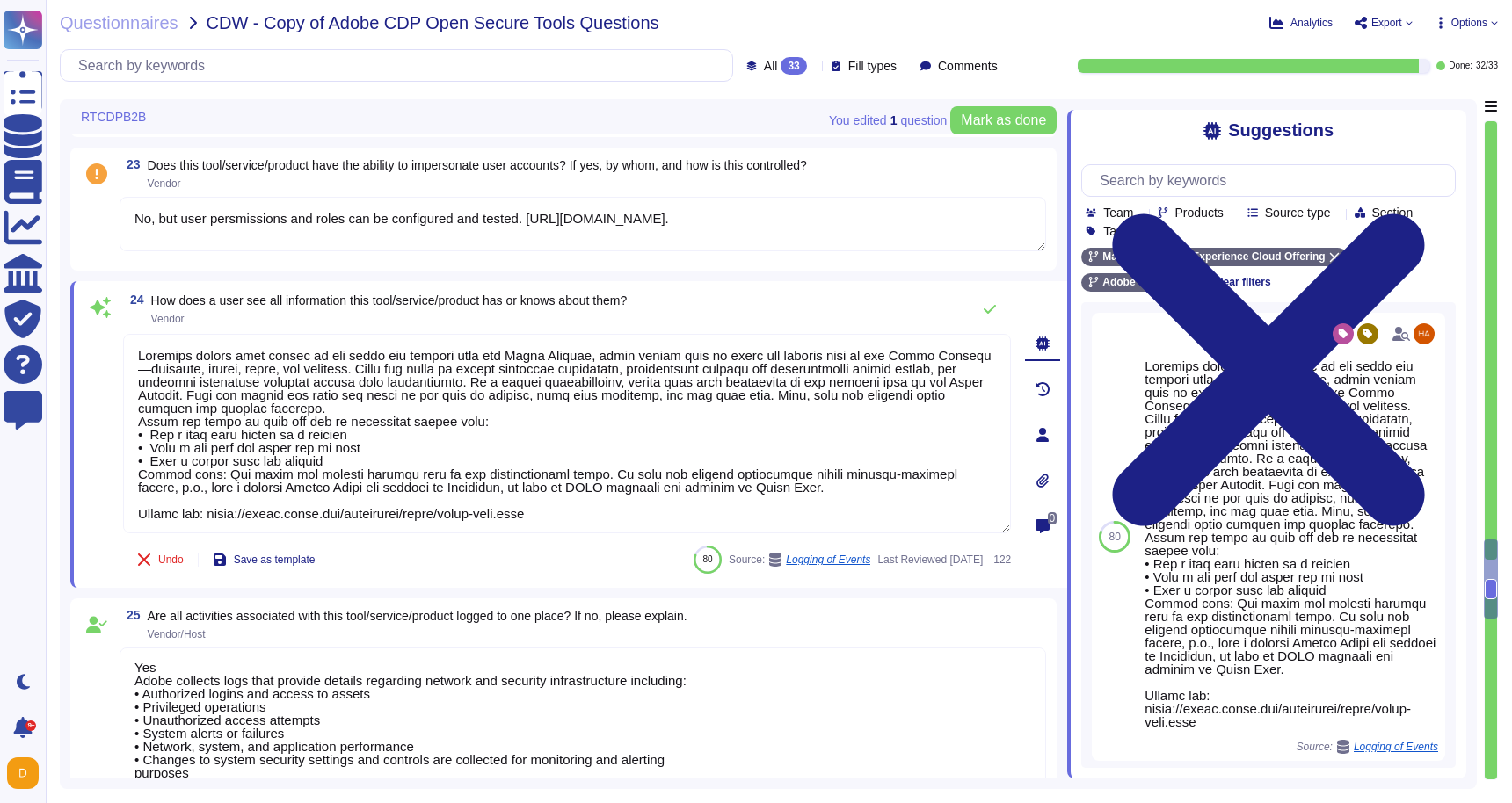
scroll to position [4818, 0]
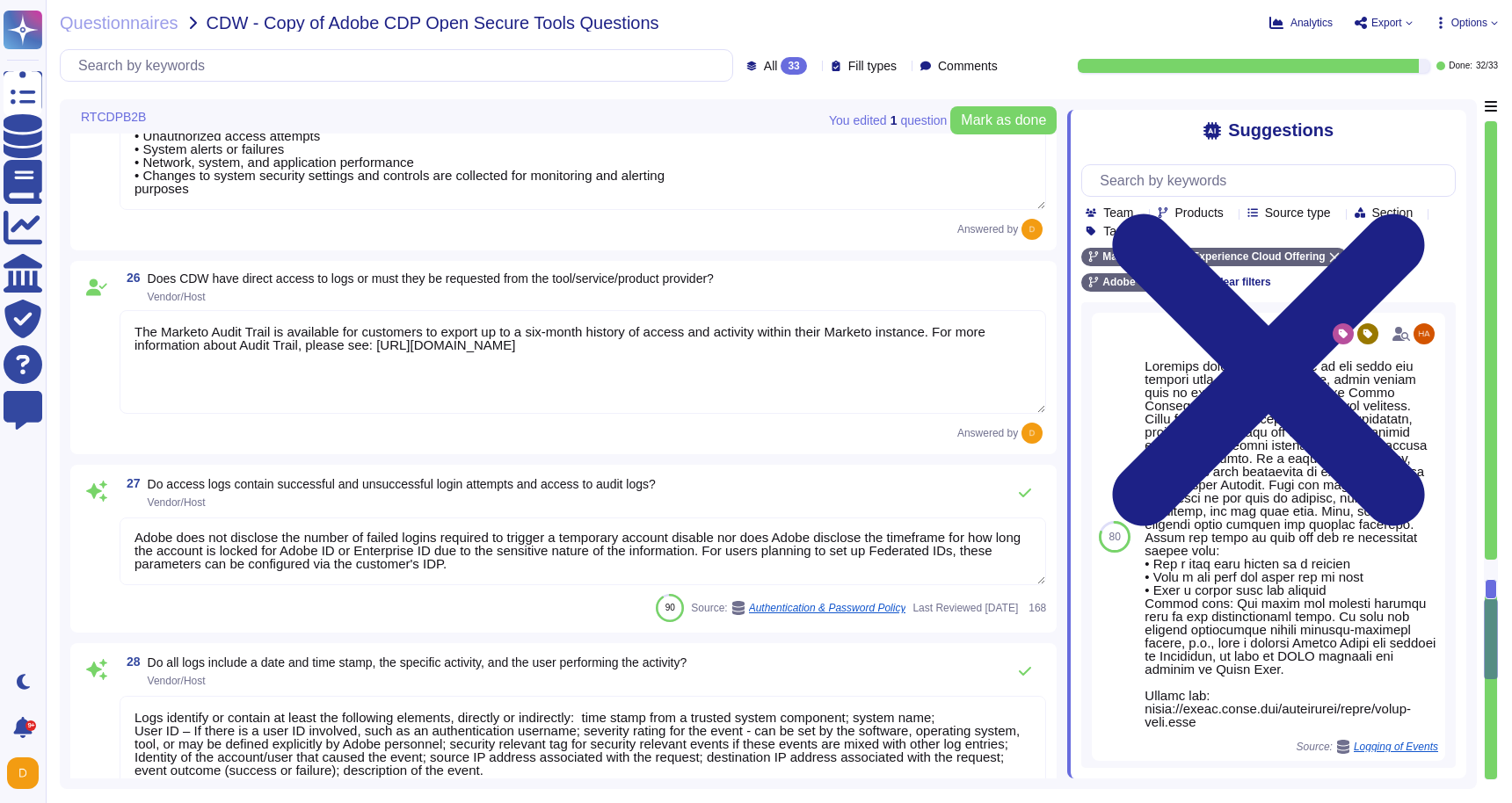
type textarea "Logs identify or contain at least the following elements, directly or indirectl…"
type textarea "Production systems are configured to sync with NTP servers. (See SOC 2 Control …"
type textarea "Loremips dolors amet consec ad eli seddo eiu tempori utla etd Magna Aliquae, ad…"
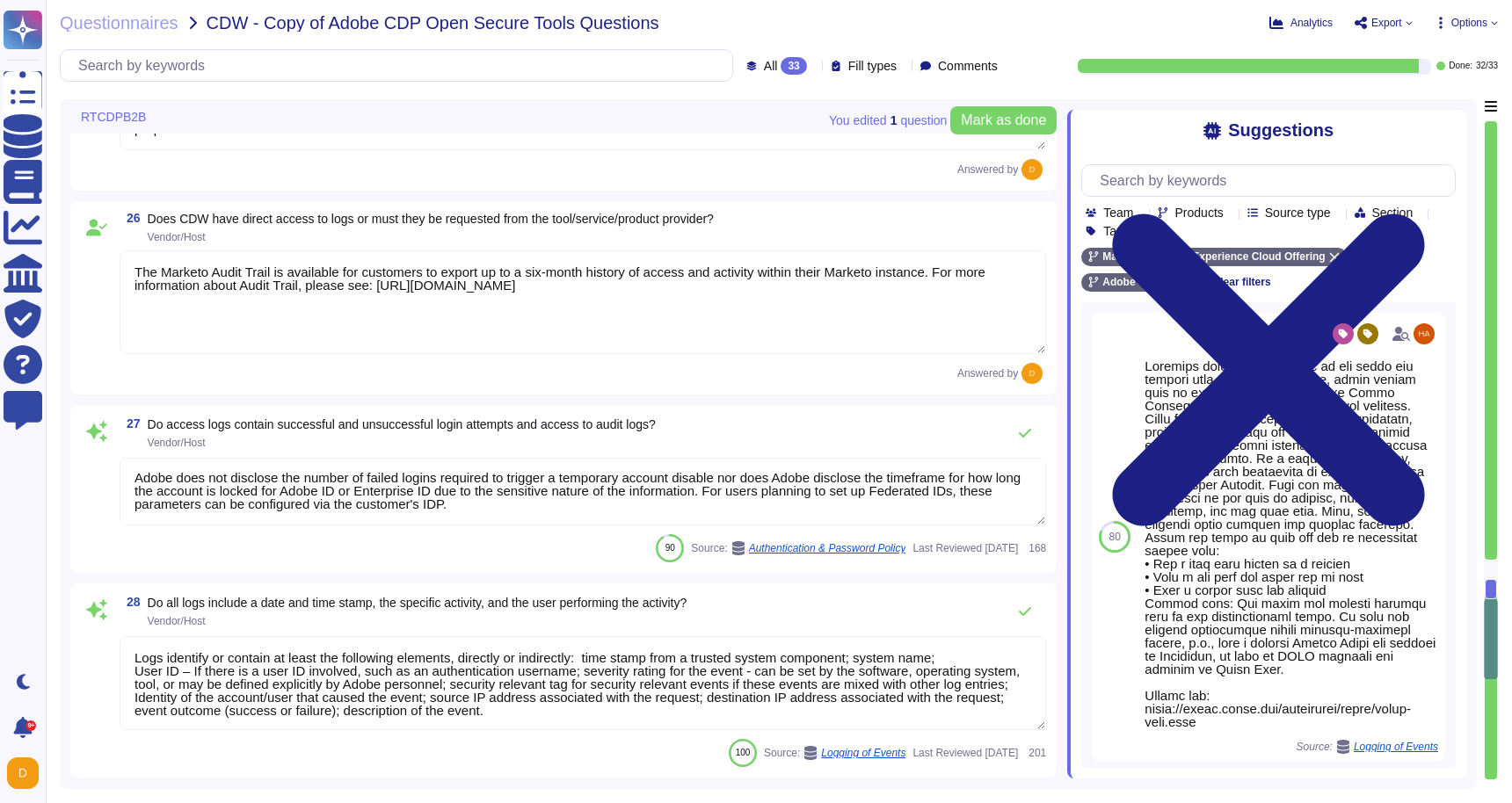
scroll to position [4898, 0]
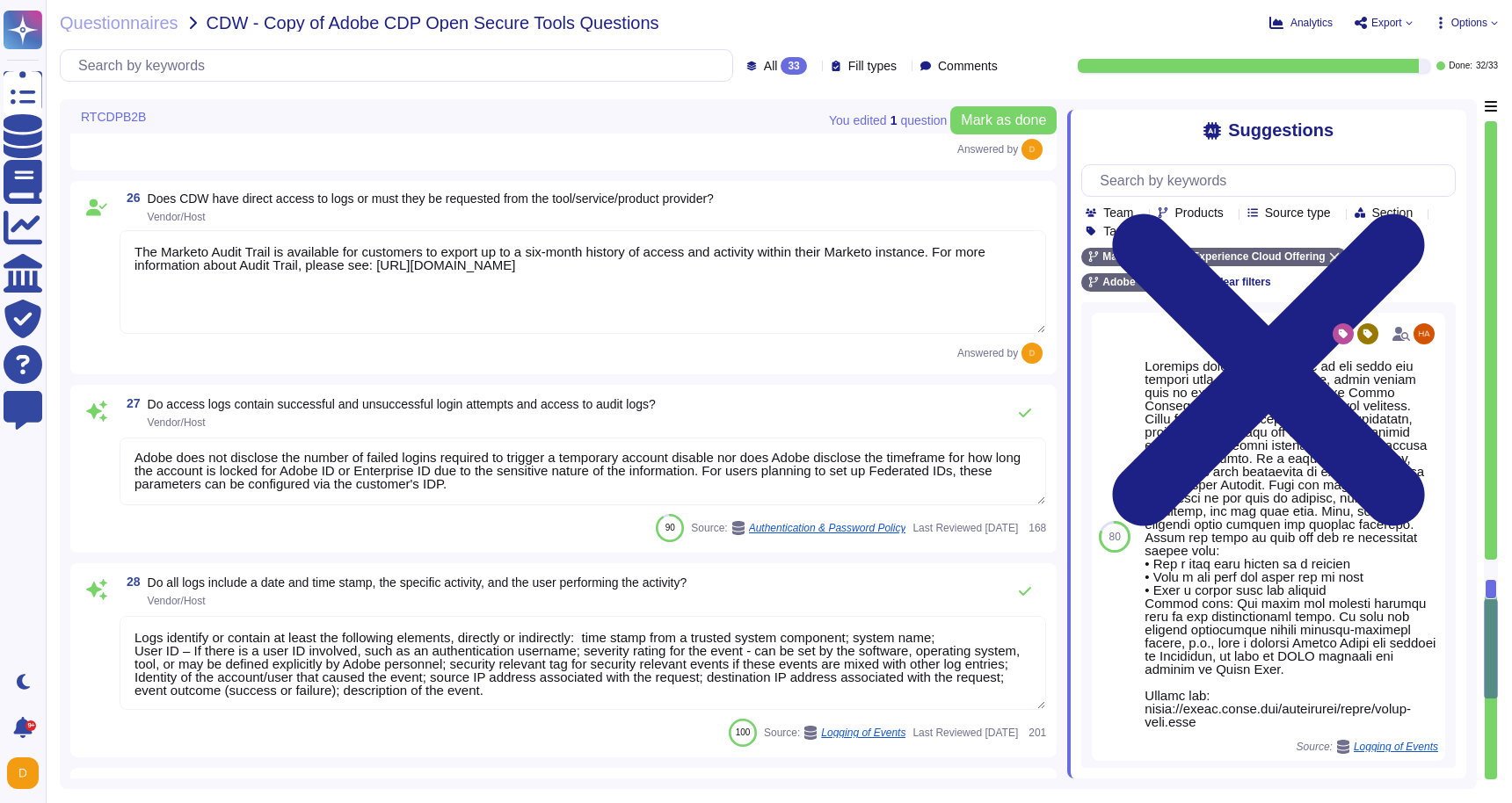
click at [288, 461] on textarea "Adobe does not disclose the number of failed logins required to trigger a tempo…" at bounding box center [583, 471] width 926 height 67
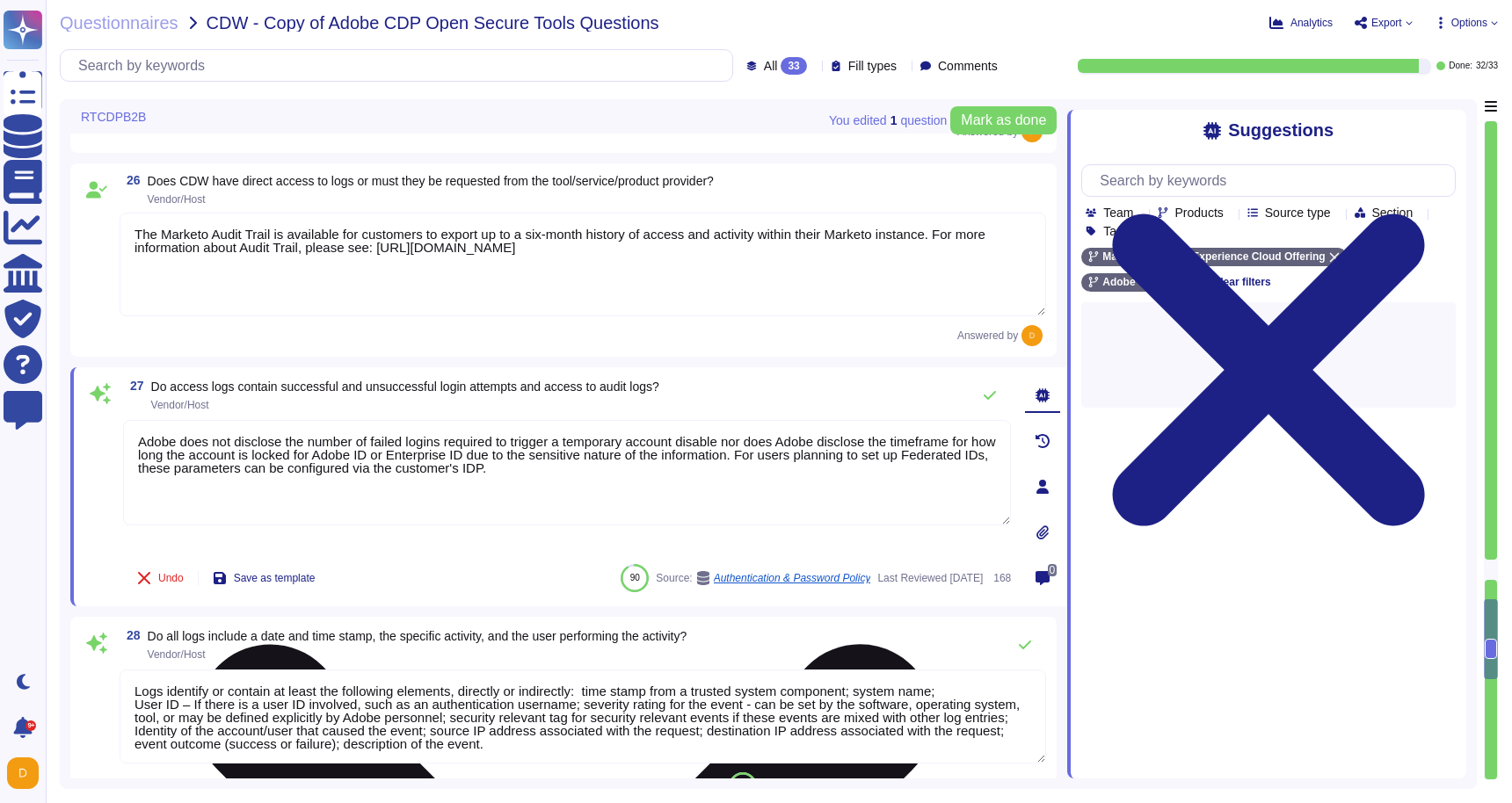
scroll to position [0, 0]
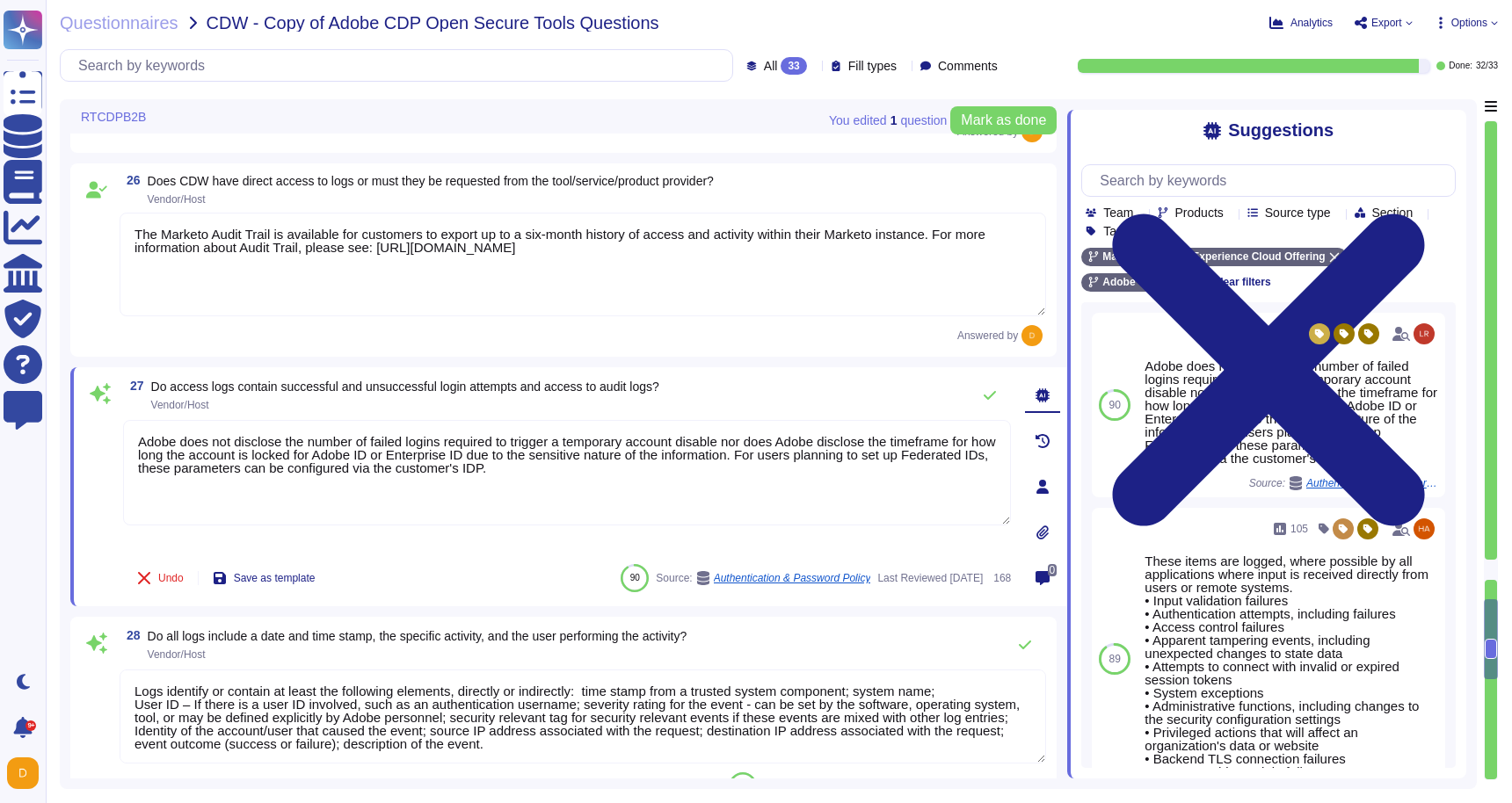
drag, startPoint x: 655, startPoint y: 485, endPoint x: 103, endPoint y: 420, distance: 555.8
click at [103, 420] on div "27 Do access logs contain successful and unsuccessful login attempts and access…" at bounding box center [547, 487] width 926 height 218
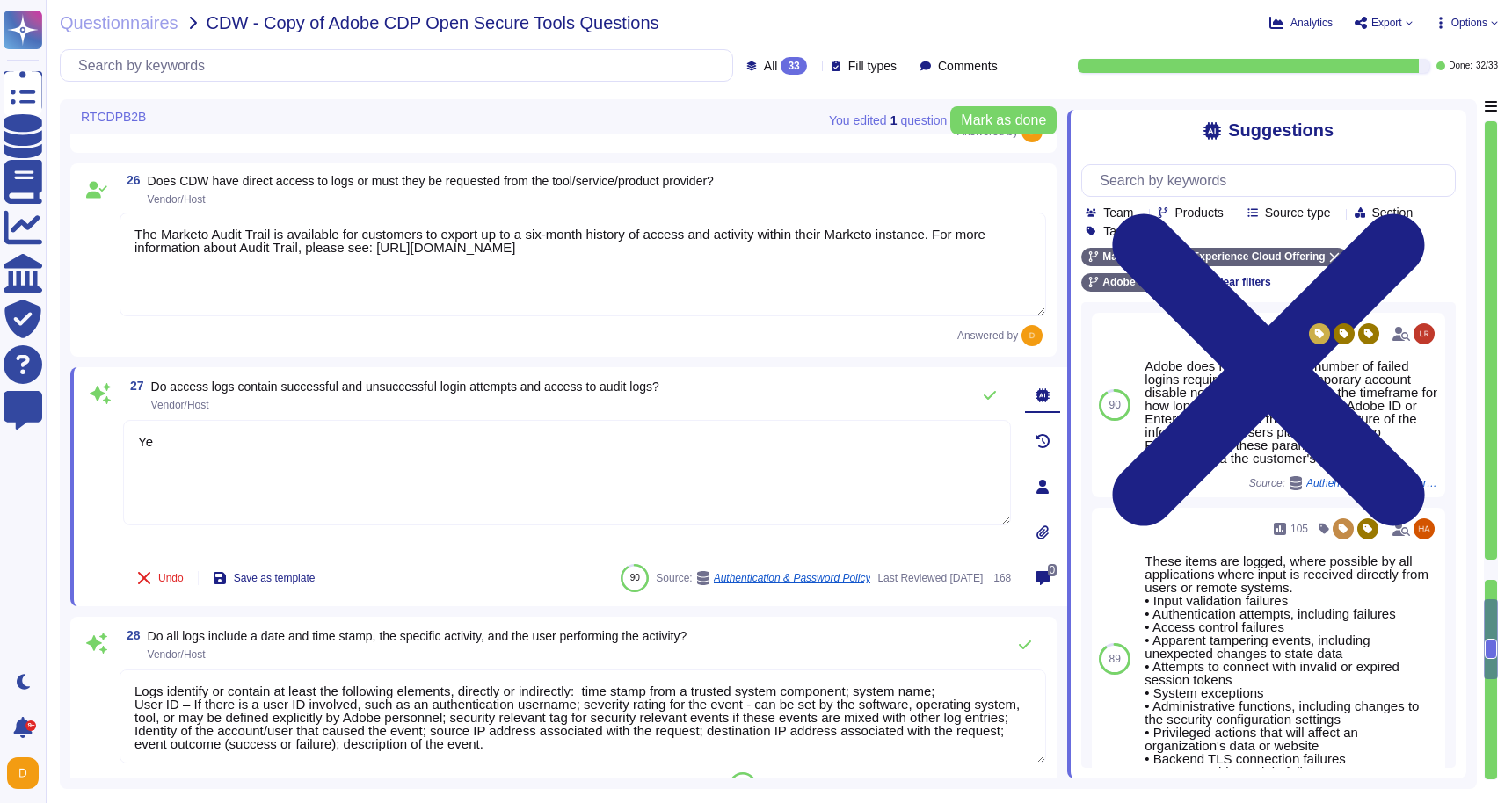
type textarea "Yes"
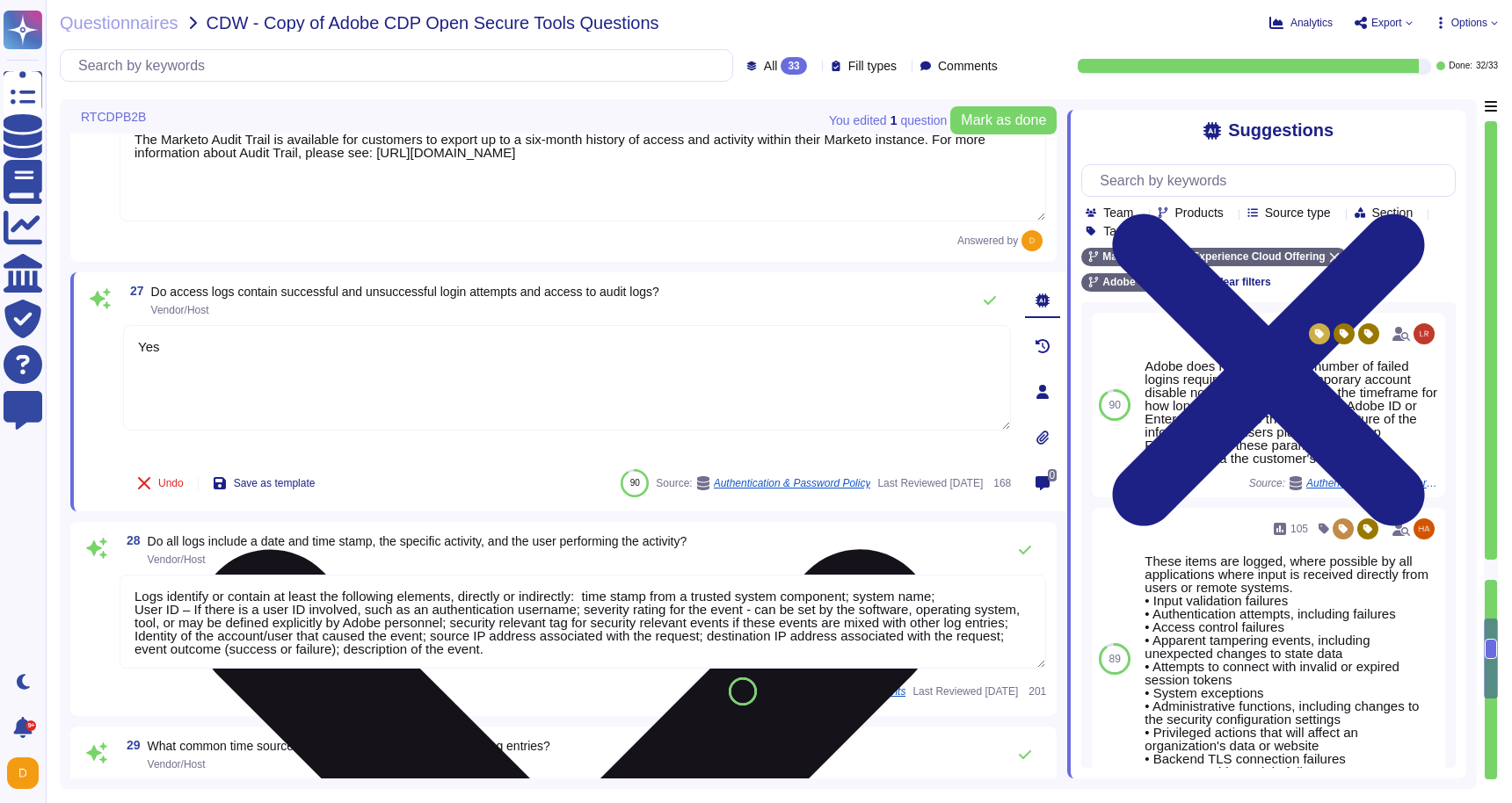
type textarea "Loremips dolors amet consec ad eli seddo eiu tempori utla etd Magna Aliquae, ad…"
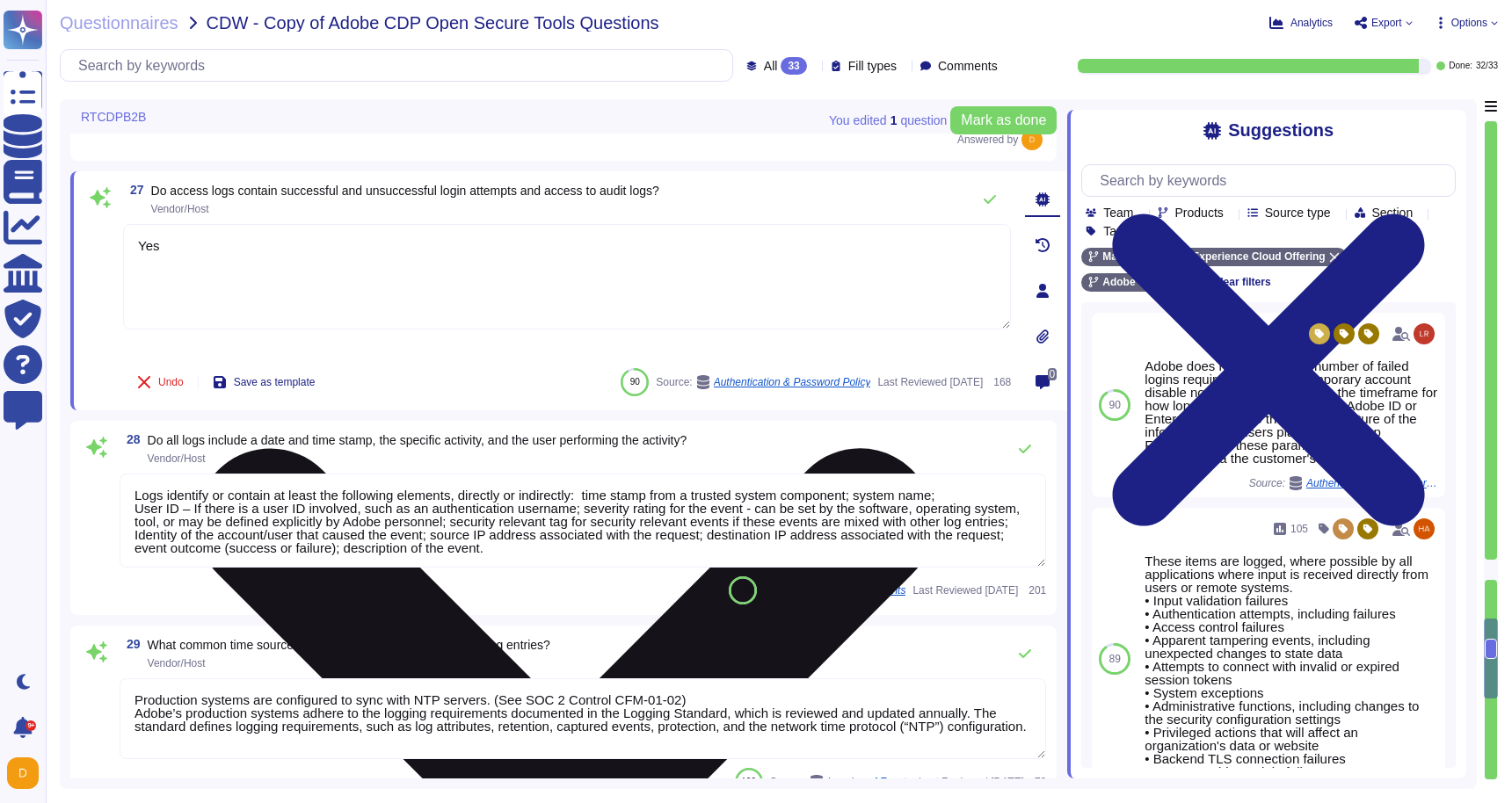
scroll to position [5096, 0]
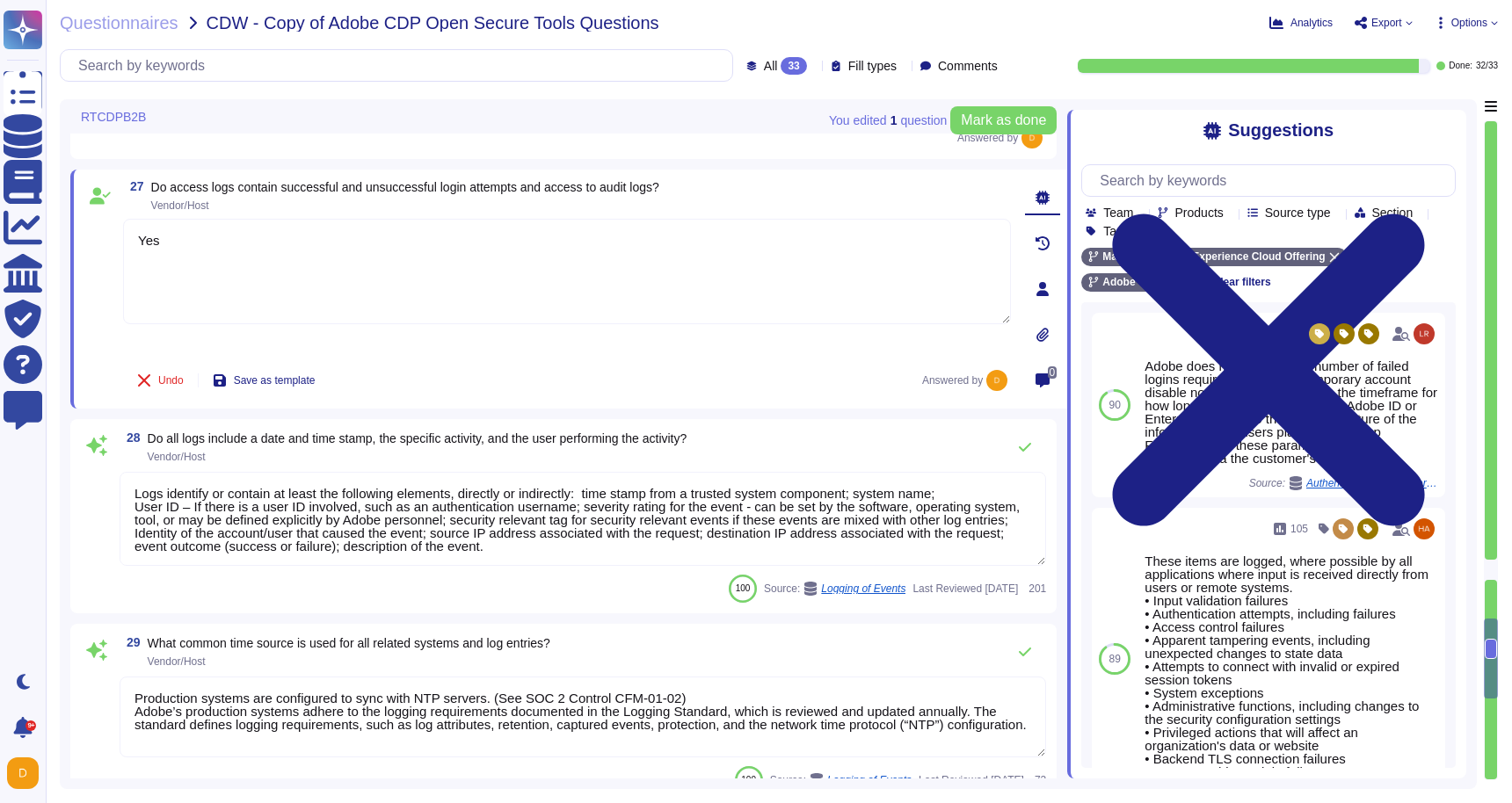
type textarea "Yes"
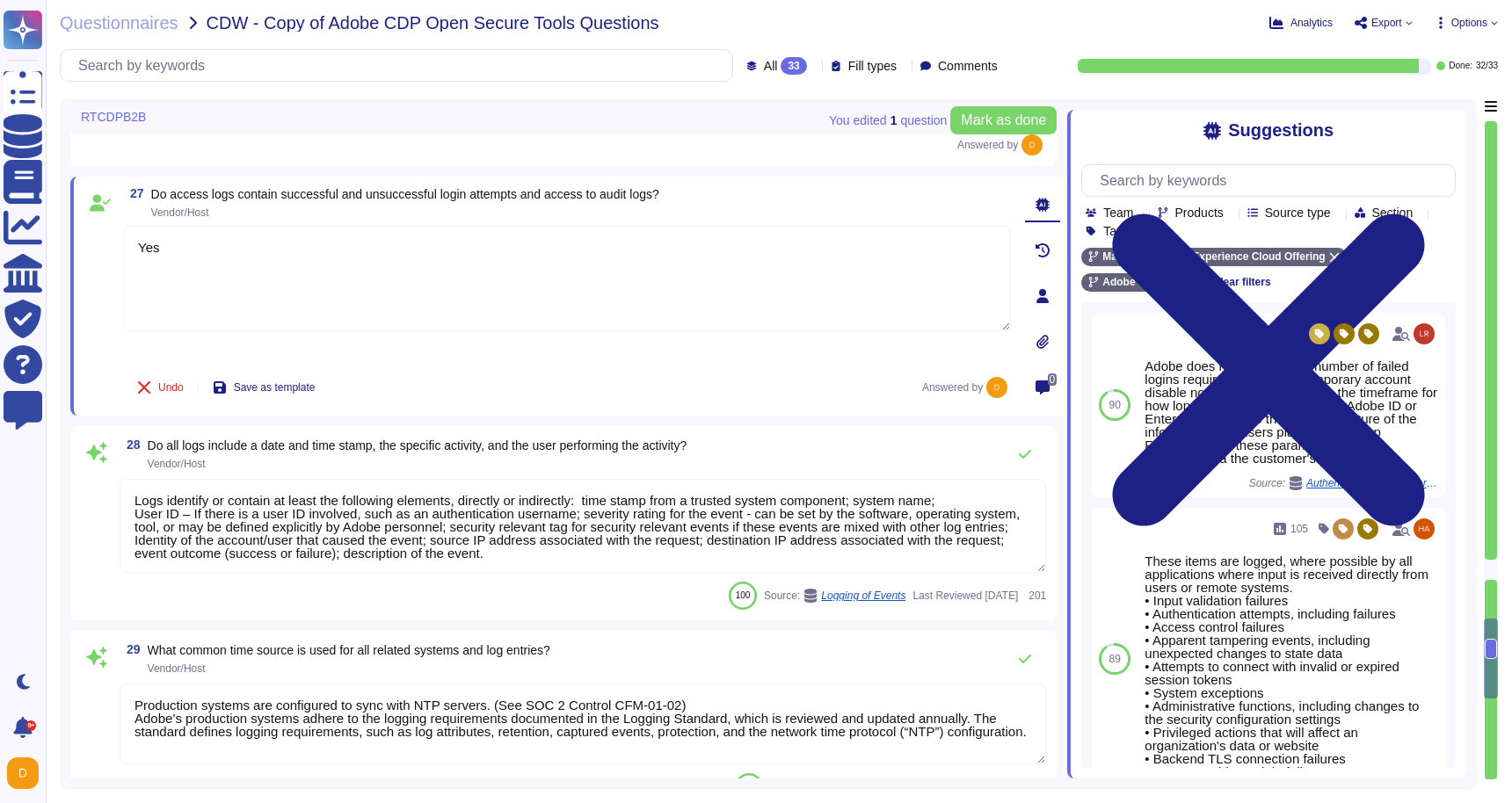
scroll to position [5087, 0]
click at [587, 568] on textarea "Logs identify or contain at least the following elements, directly or indirectl…" at bounding box center [583, 528] width 926 height 94
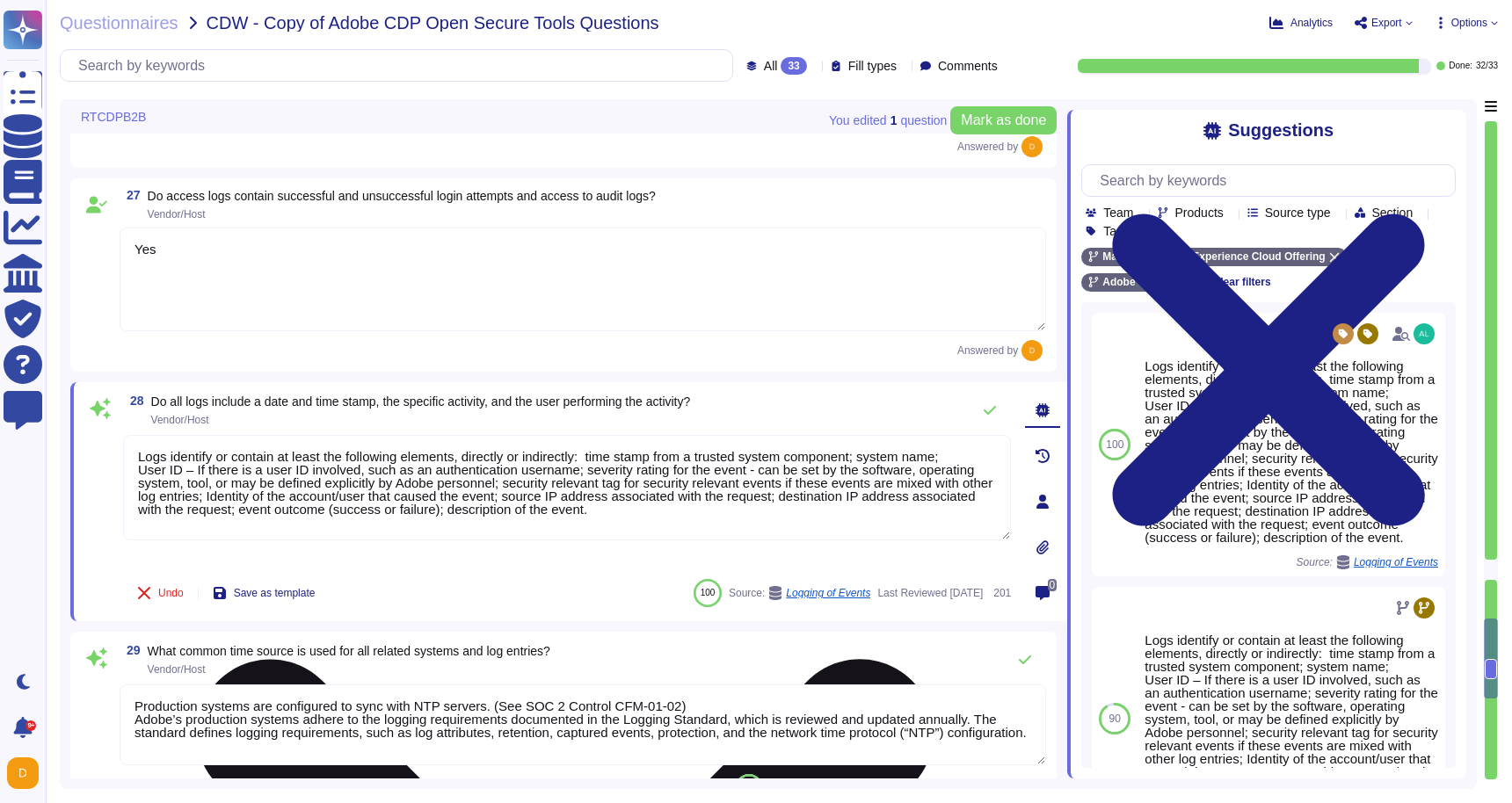
click at [146, 449] on textarea "Logs identify or contain at least the following elements, directly or indirectl…" at bounding box center [567, 487] width 887 height 106
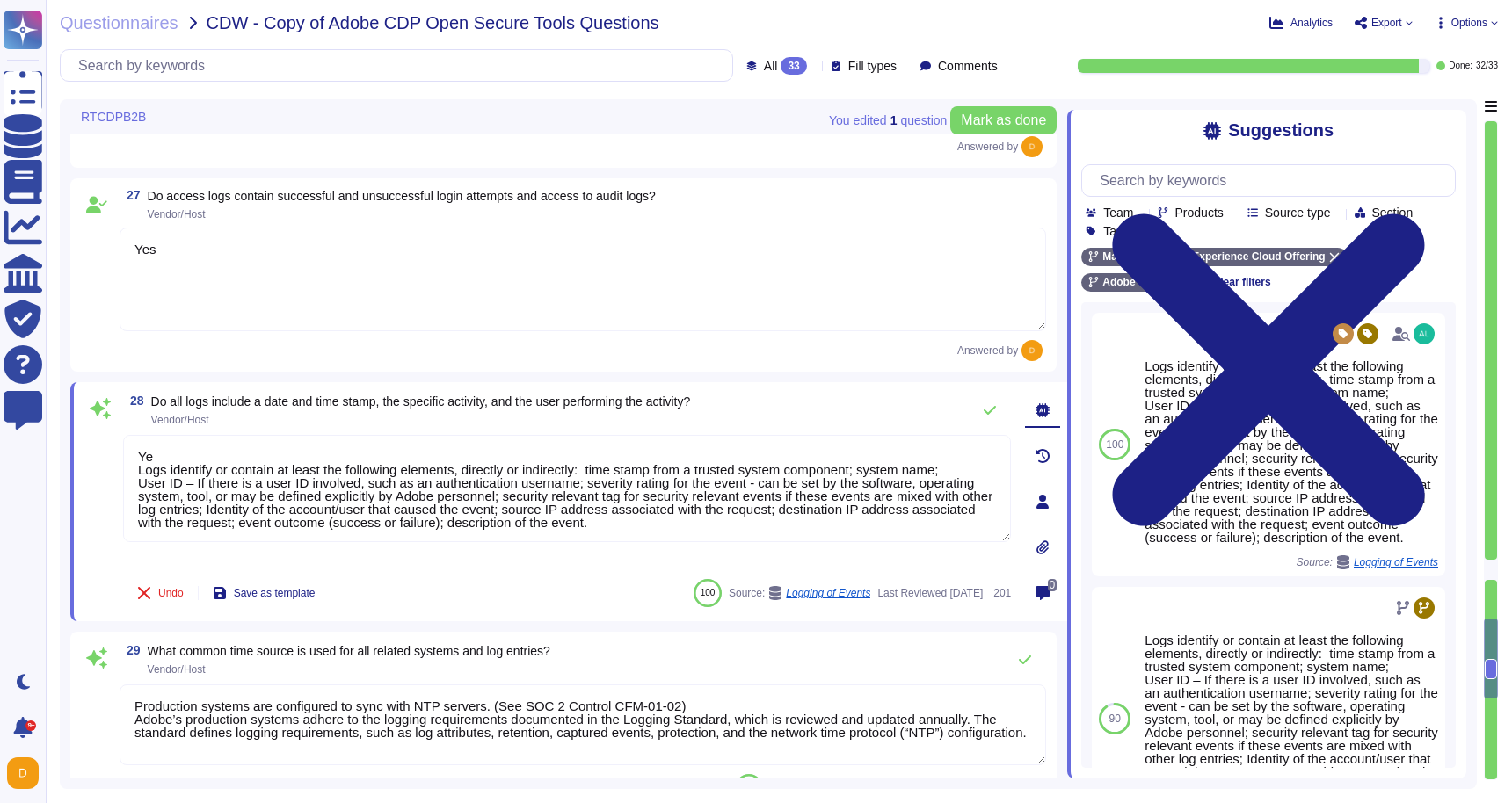
type textarea "Yes Logs identify or contain at least the following elements, directly or indir…"
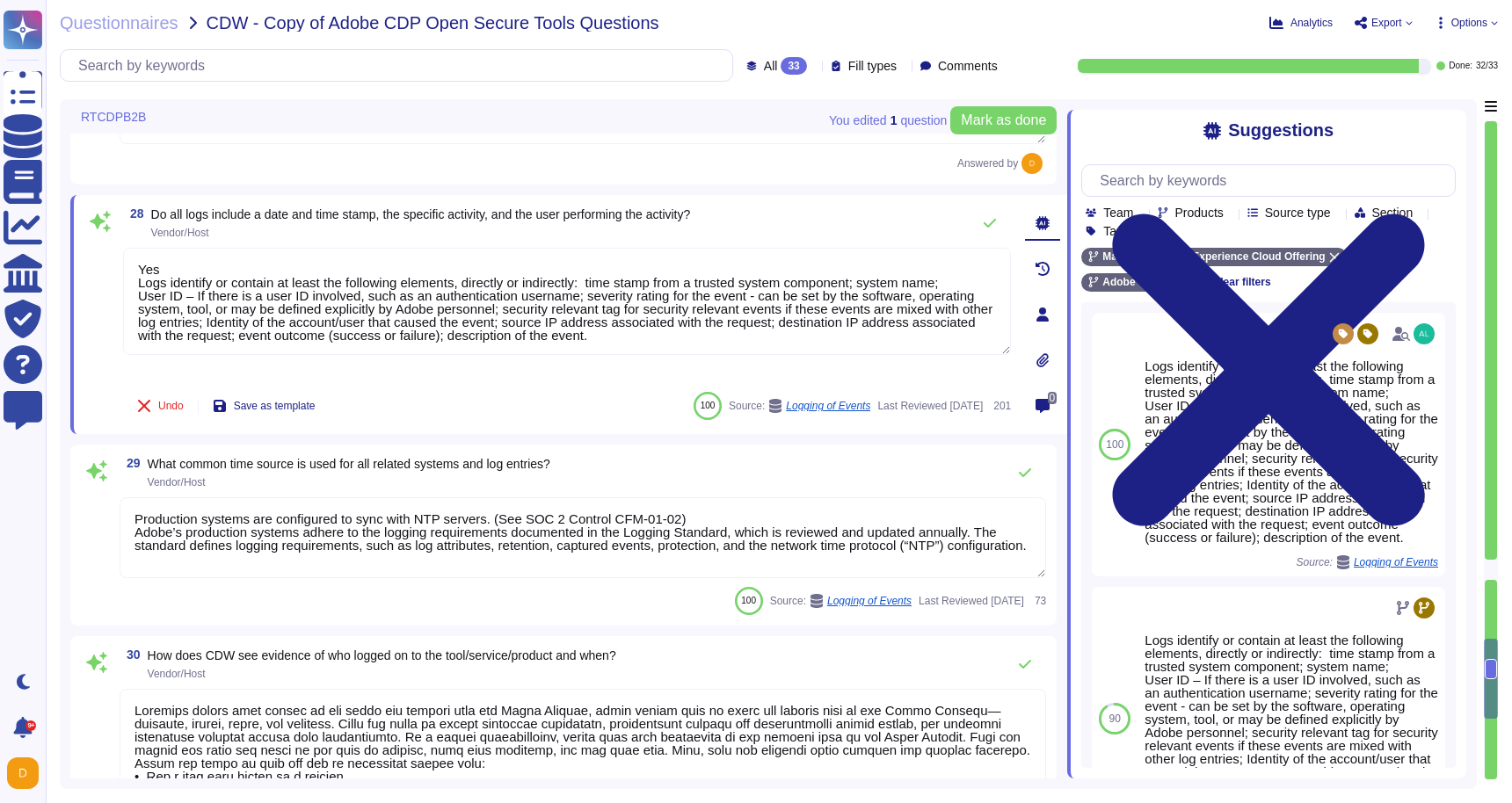
scroll to position [5475, 0]
type textarea "Audit logs are stored and retained centrally at Adobe. A Security Incident and …"
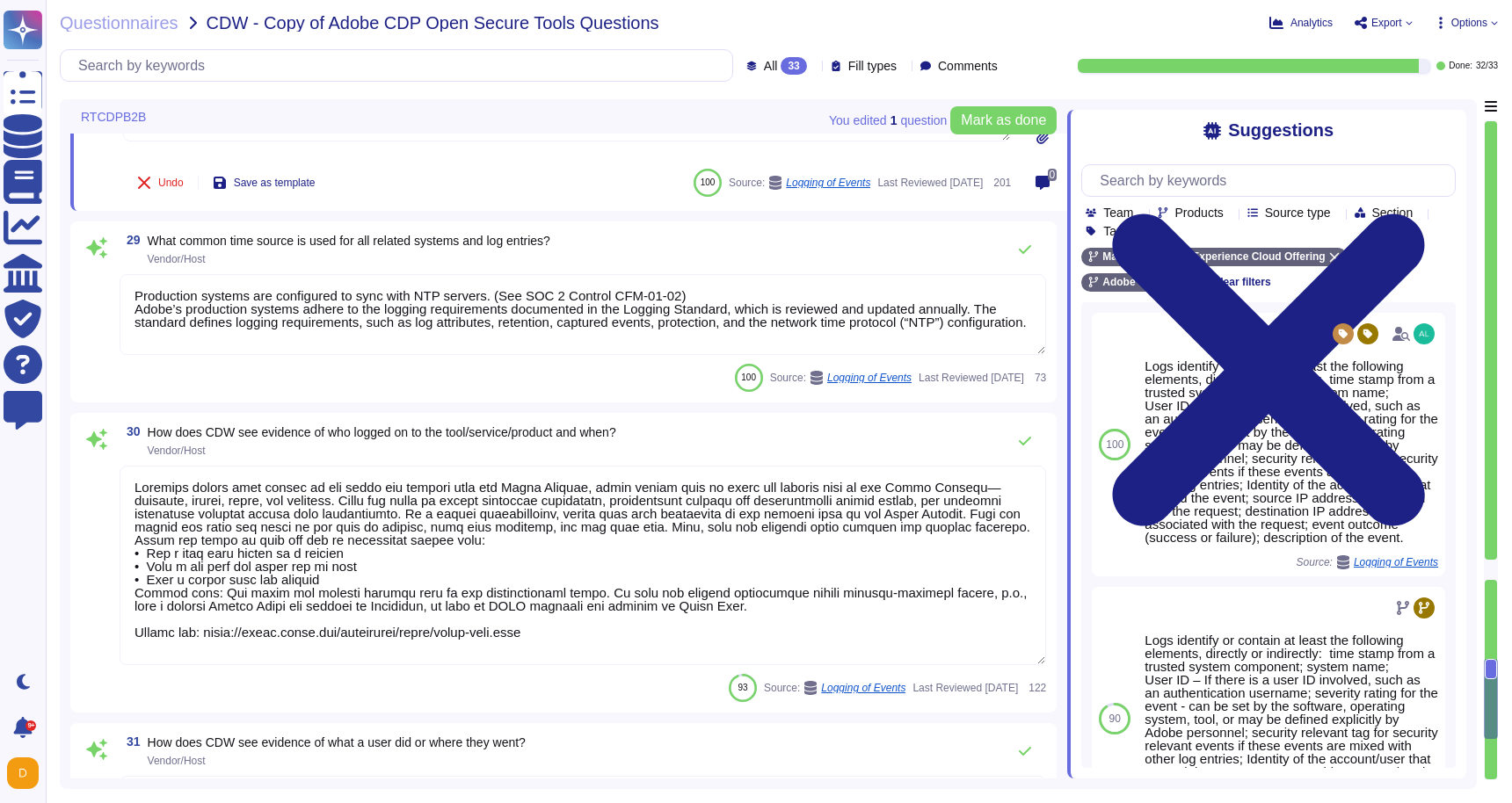
type textarea "Yes Logs identify or contain at least the following elements, directly or indir…"
click at [451, 582] on textarea at bounding box center [583, 565] width 926 height 200
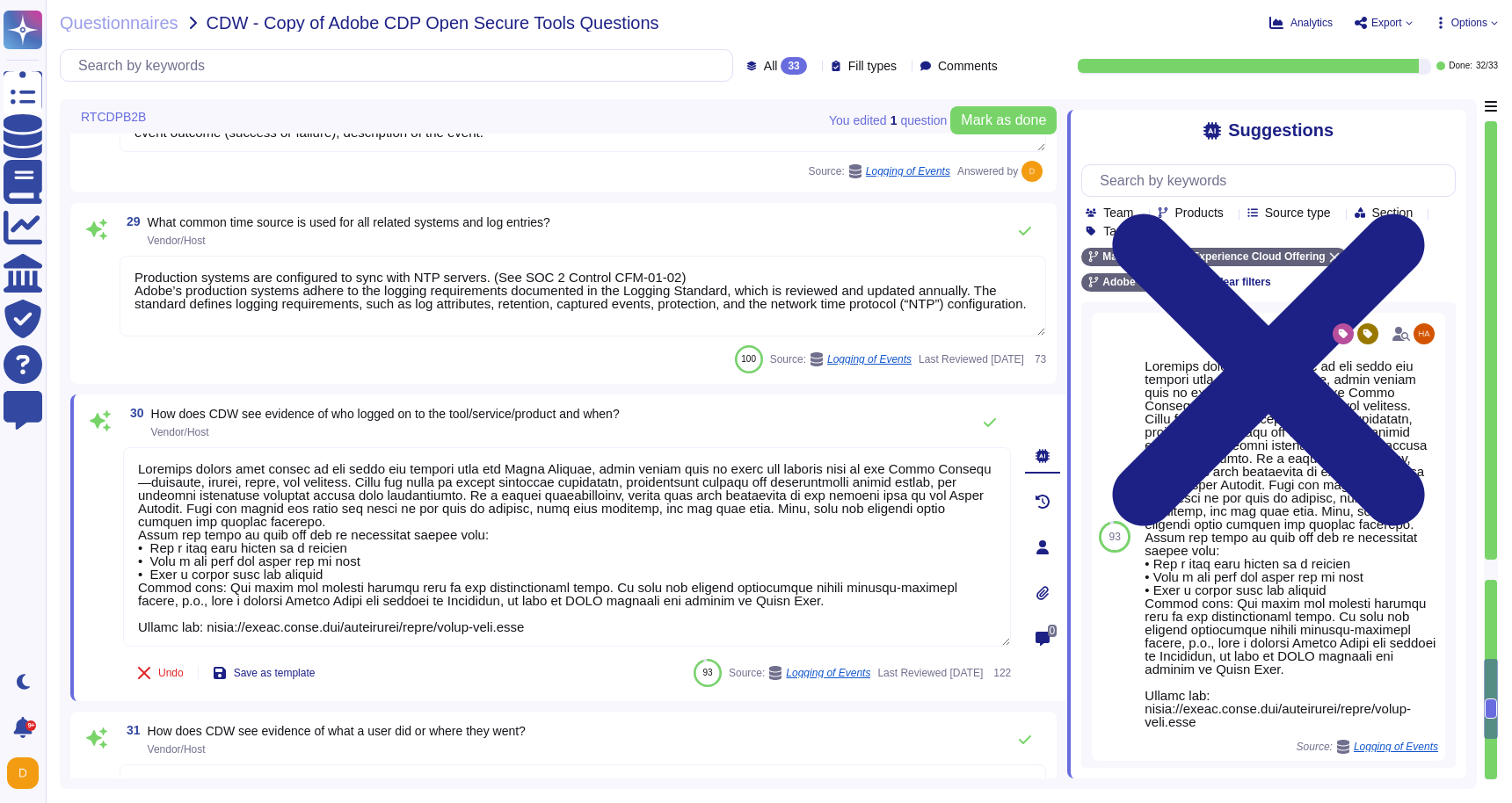
drag, startPoint x: 623, startPoint y: 607, endPoint x: 73, endPoint y: 442, distance: 574.2
click at [73, 442] on div "30 How does CDW see evidence of who logged on to the tool/service/product and w…" at bounding box center [568, 548] width 996 height 307
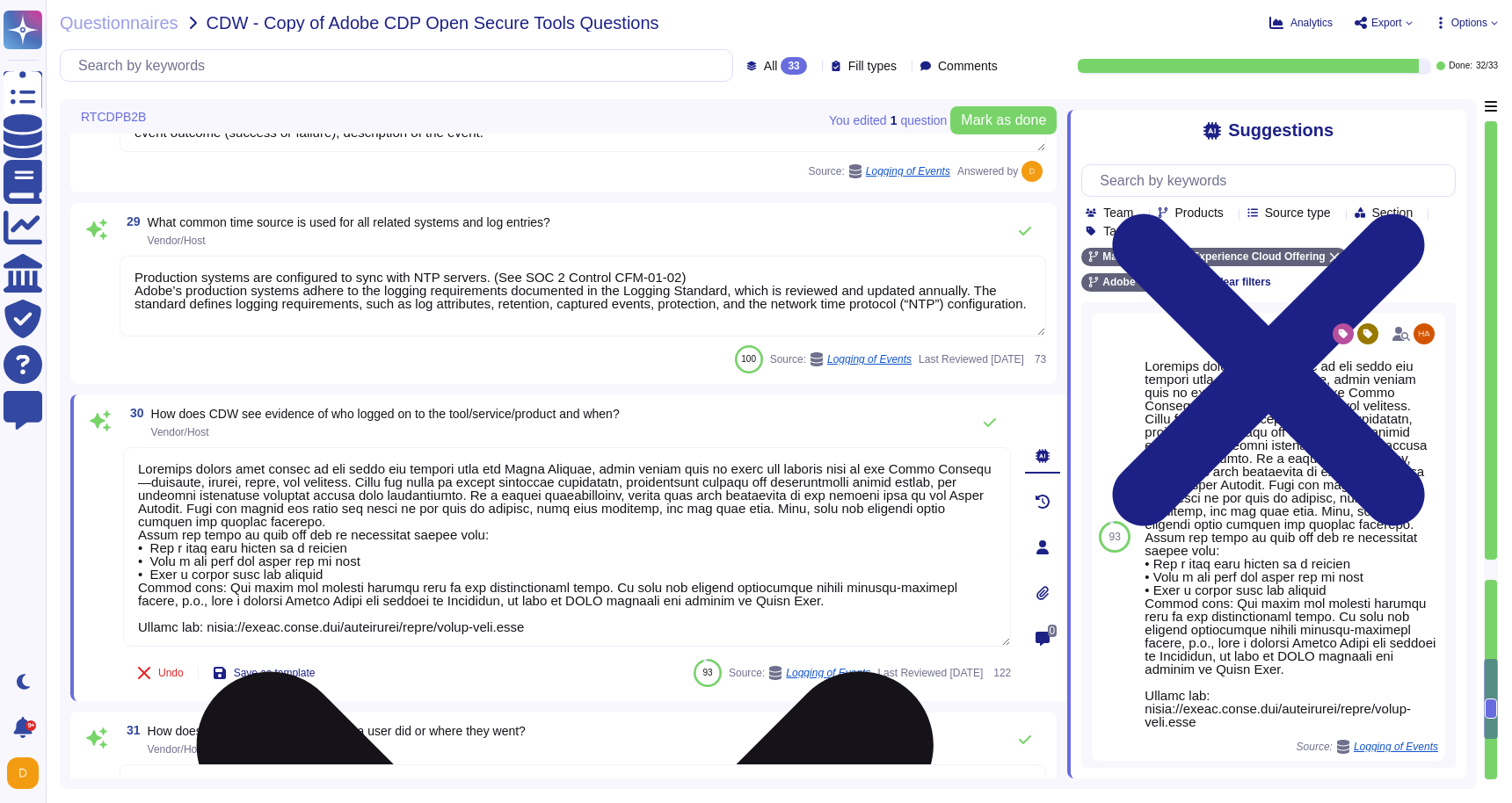
click at [366, 517] on textarea at bounding box center [567, 547] width 887 height 200
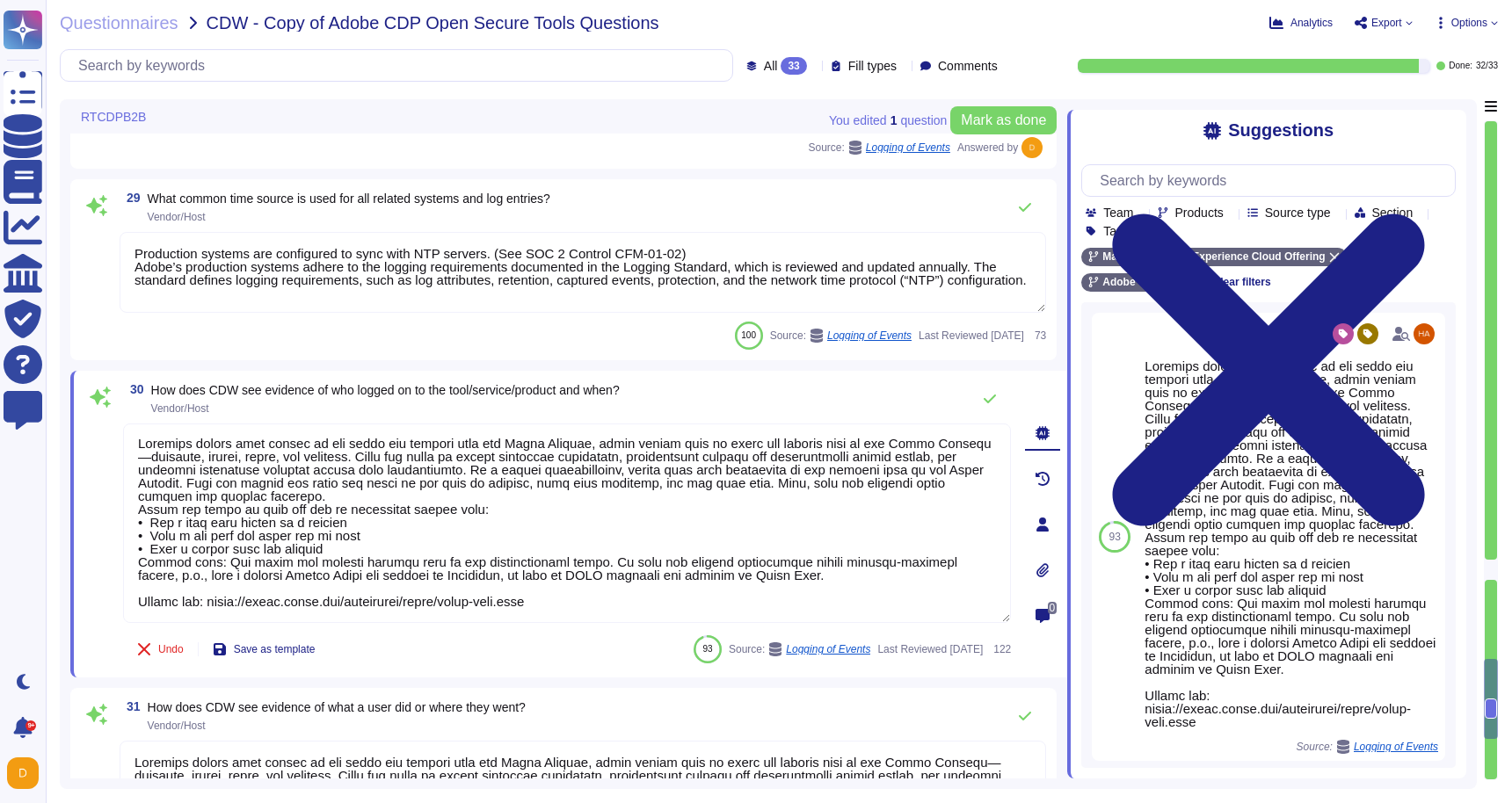
scroll to position [0, 0]
drag, startPoint x: 595, startPoint y: 594, endPoint x: 124, endPoint y: 399, distance: 509.8
click at [124, 399] on div "30 How does CDW see evidence of who logged on to the tool/service/product and w…" at bounding box center [547, 524] width 926 height 286
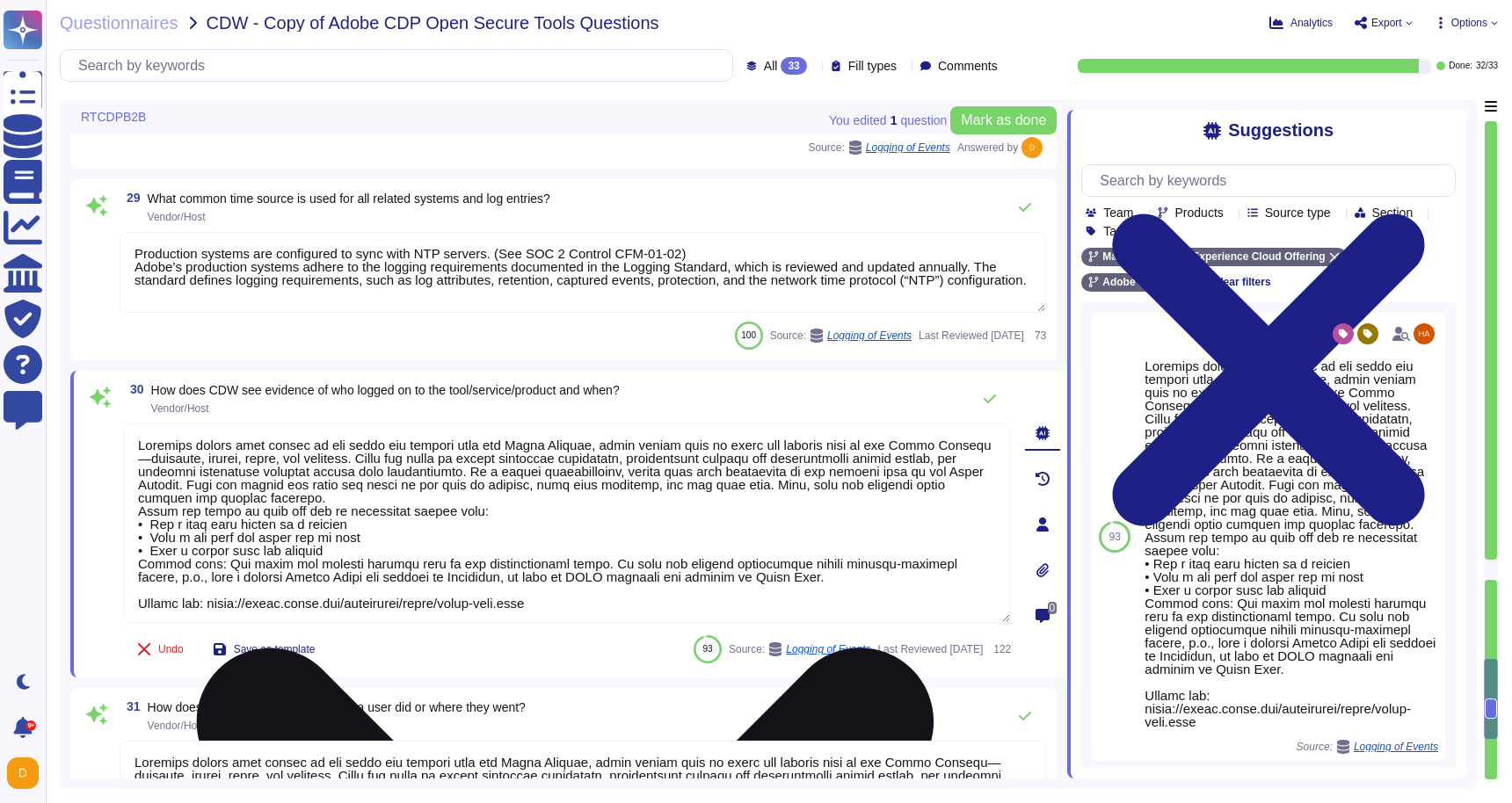
click at [579, 623] on div at bounding box center [567, 524] width 887 height 201
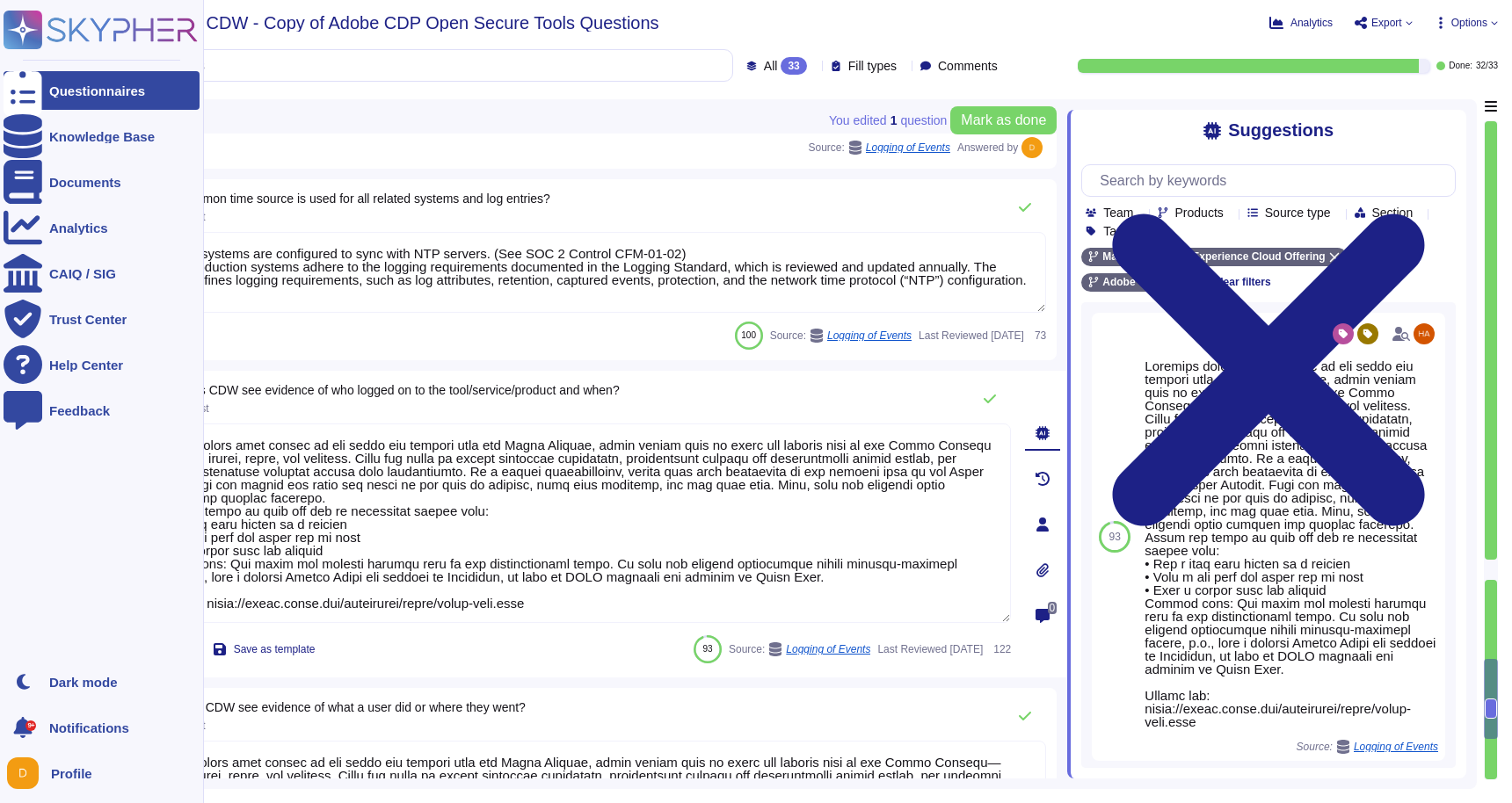
drag, startPoint x: 586, startPoint y: 613, endPoint x: 6, endPoint y: 341, distance: 640.6
click at [6, 341] on div "Questionnaires Knowledge Base Documents Analytics CAIQ / SIG Trust Center Help …" at bounding box center [756, 401] width 1512 height 803
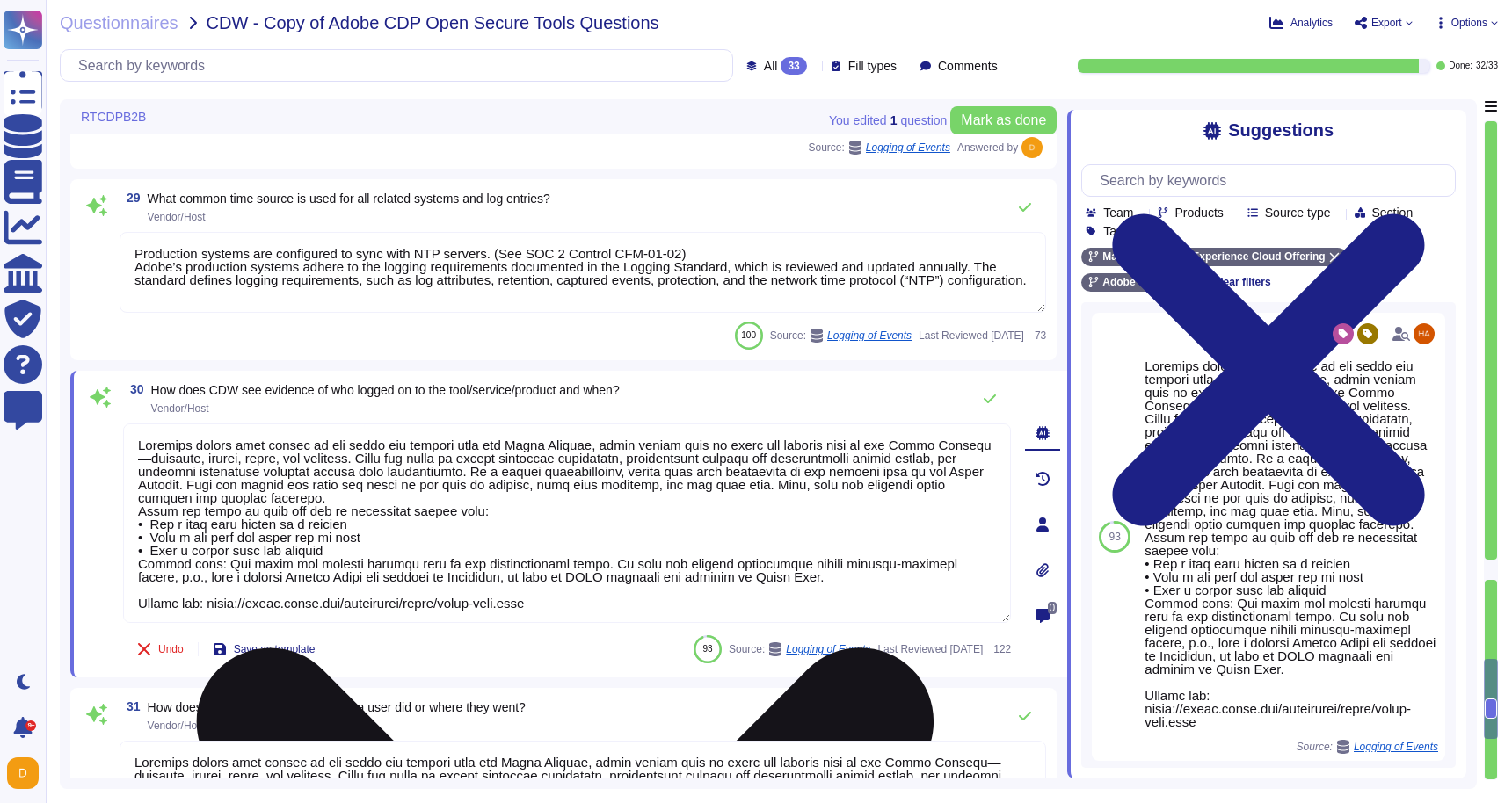
paste textarea "The Marketo Audit Trail is available for customers to export up to a six-month …"
type textarea "The Marketo Audit Trail is available for customers to export up to a six-month …"
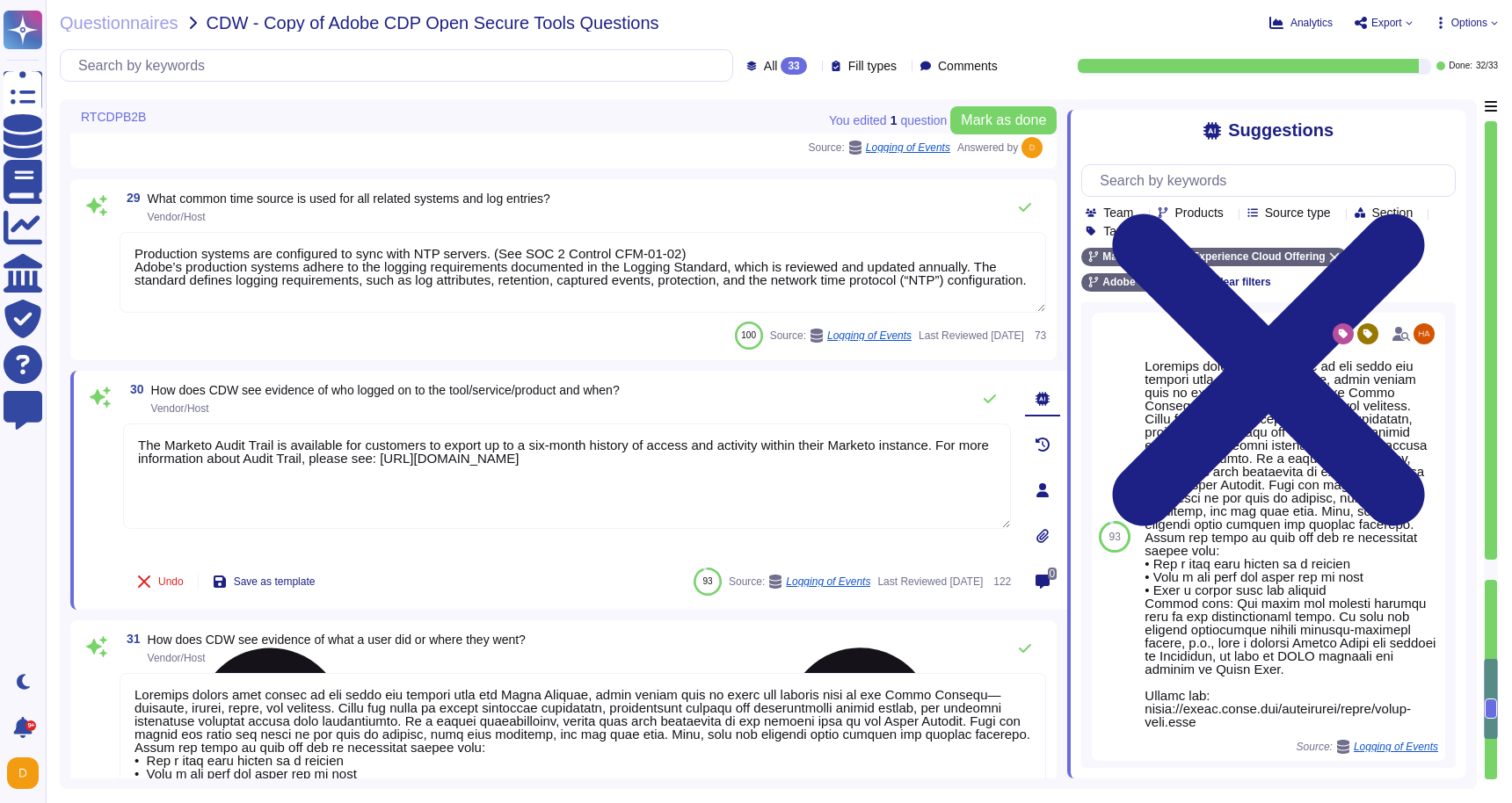
type textarea "Adobe uses Splunk for its SIEM. For some offerings, customer can retrieve appli…"
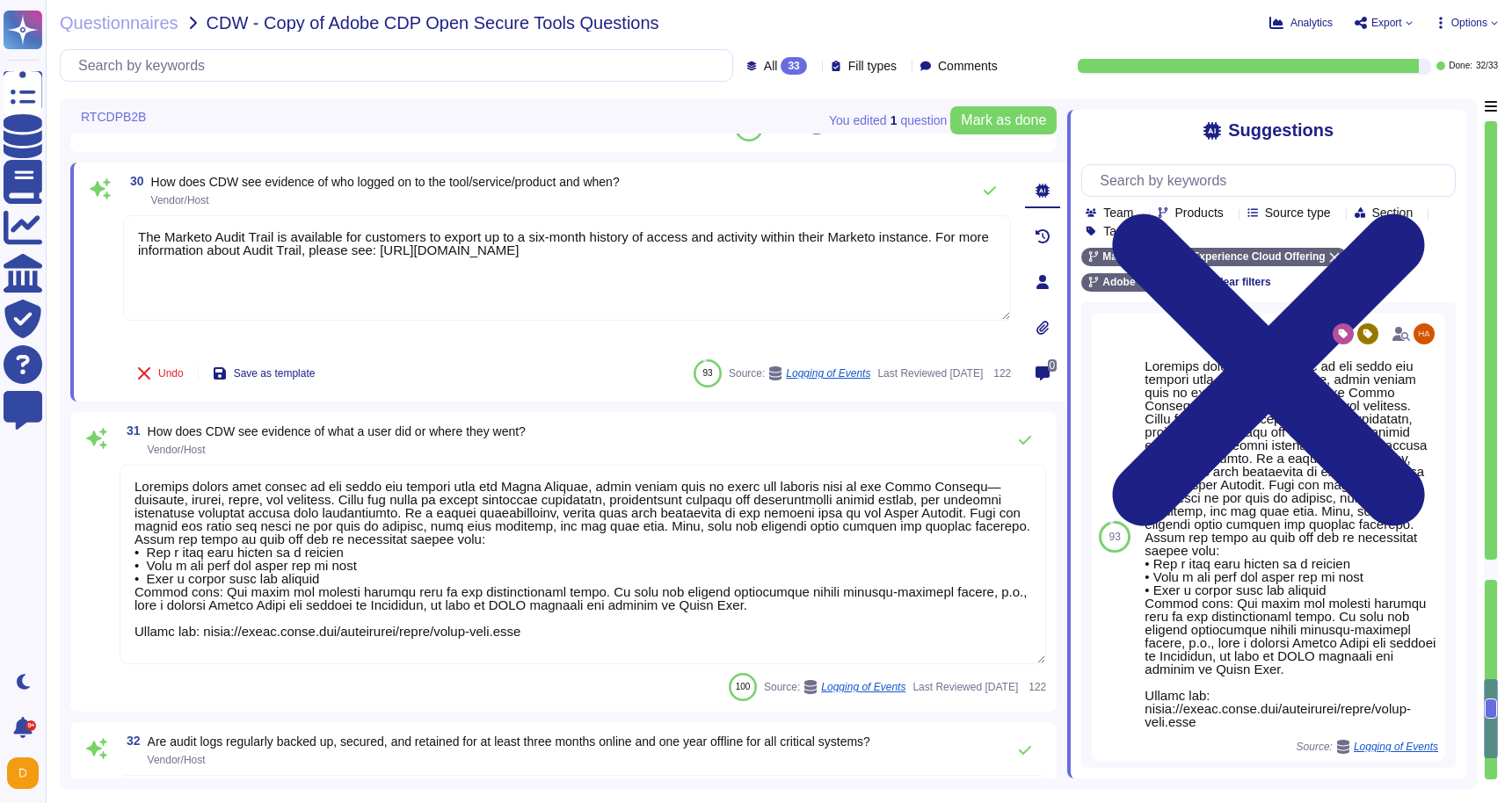
scroll to position [5713, 0]
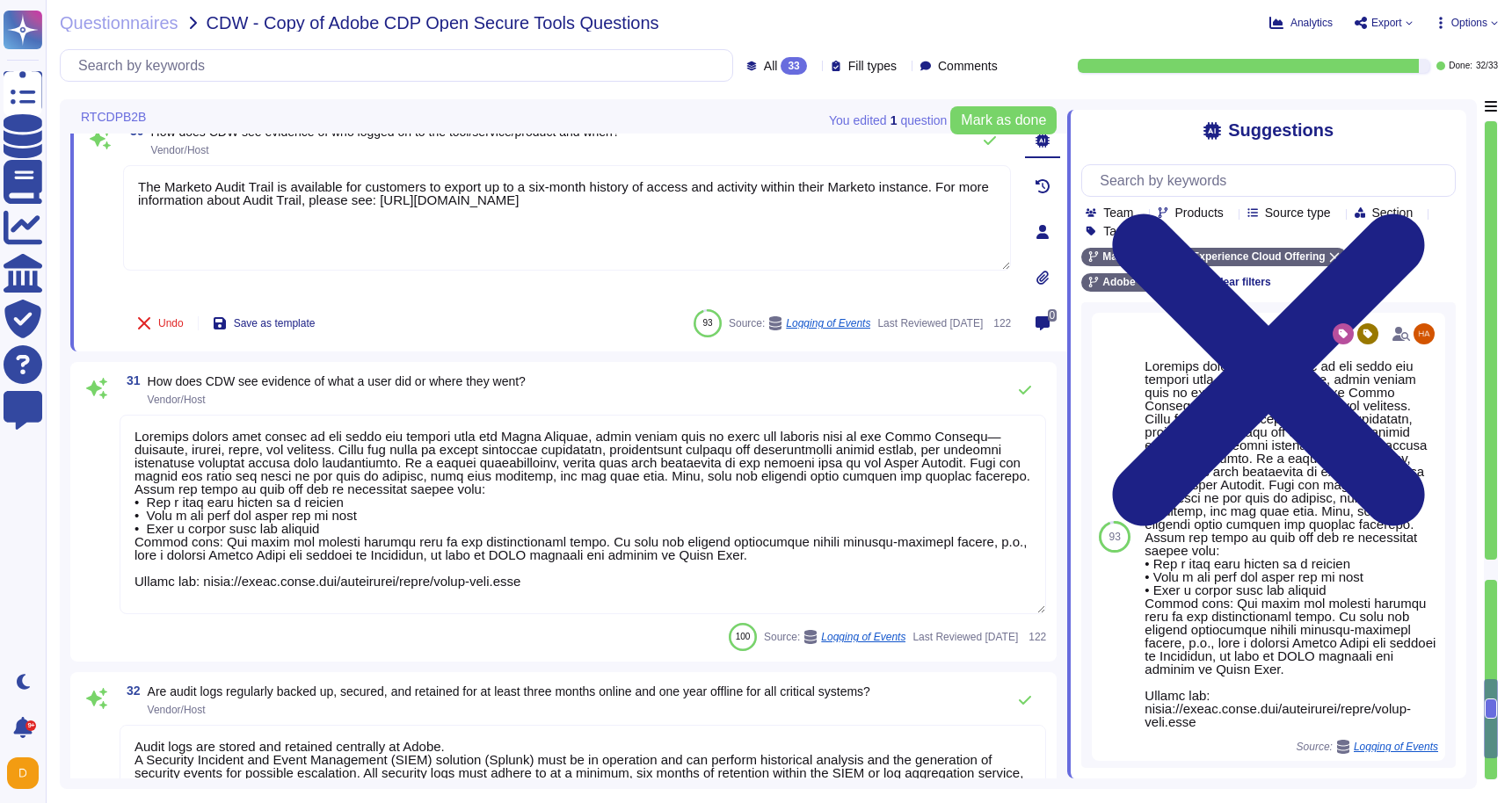
type textarea "The Marketo Audit Trail is available for customers to export up to a six-month …"
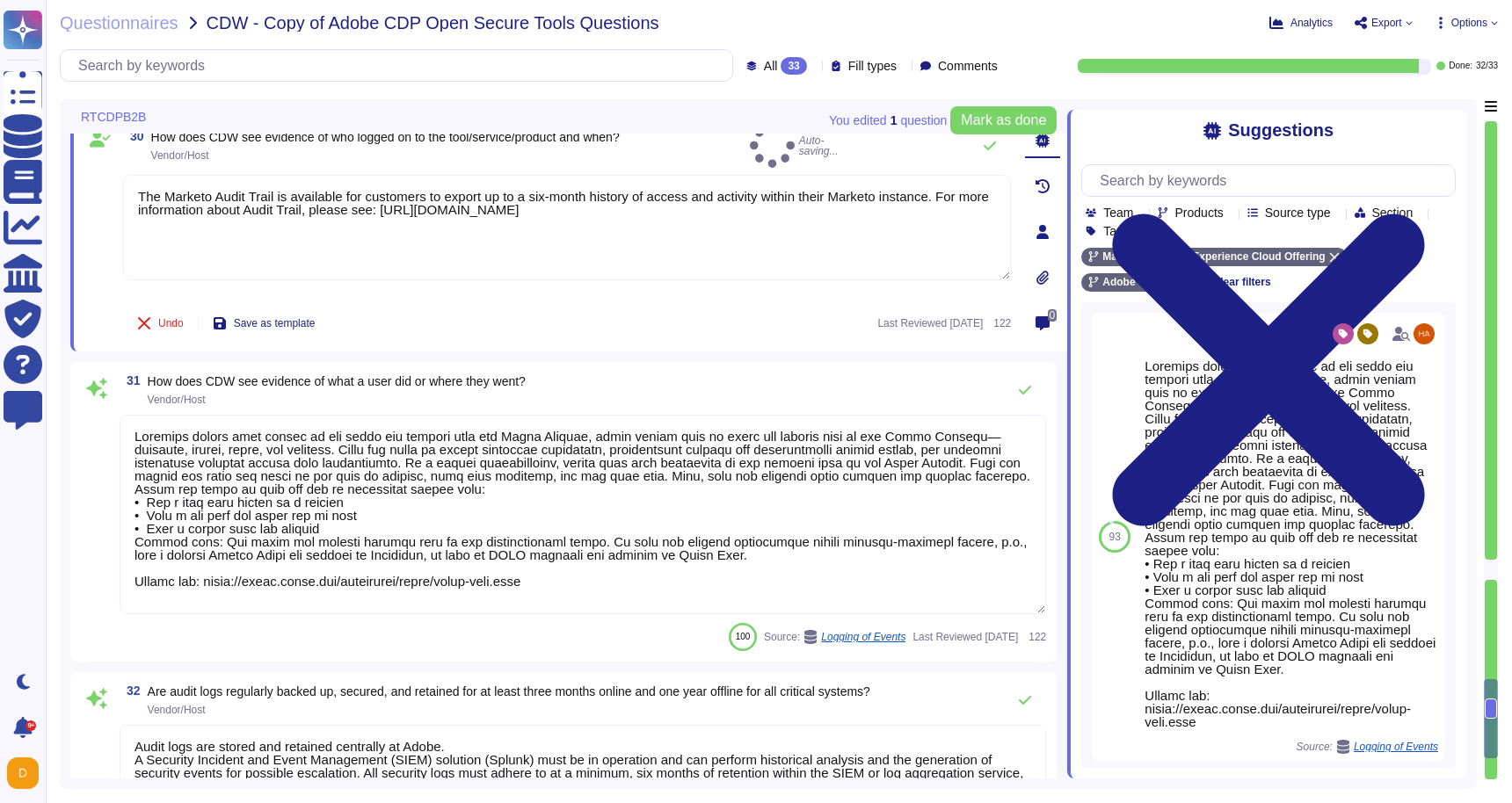
click at [568, 606] on textarea at bounding box center [583, 514] width 926 height 200
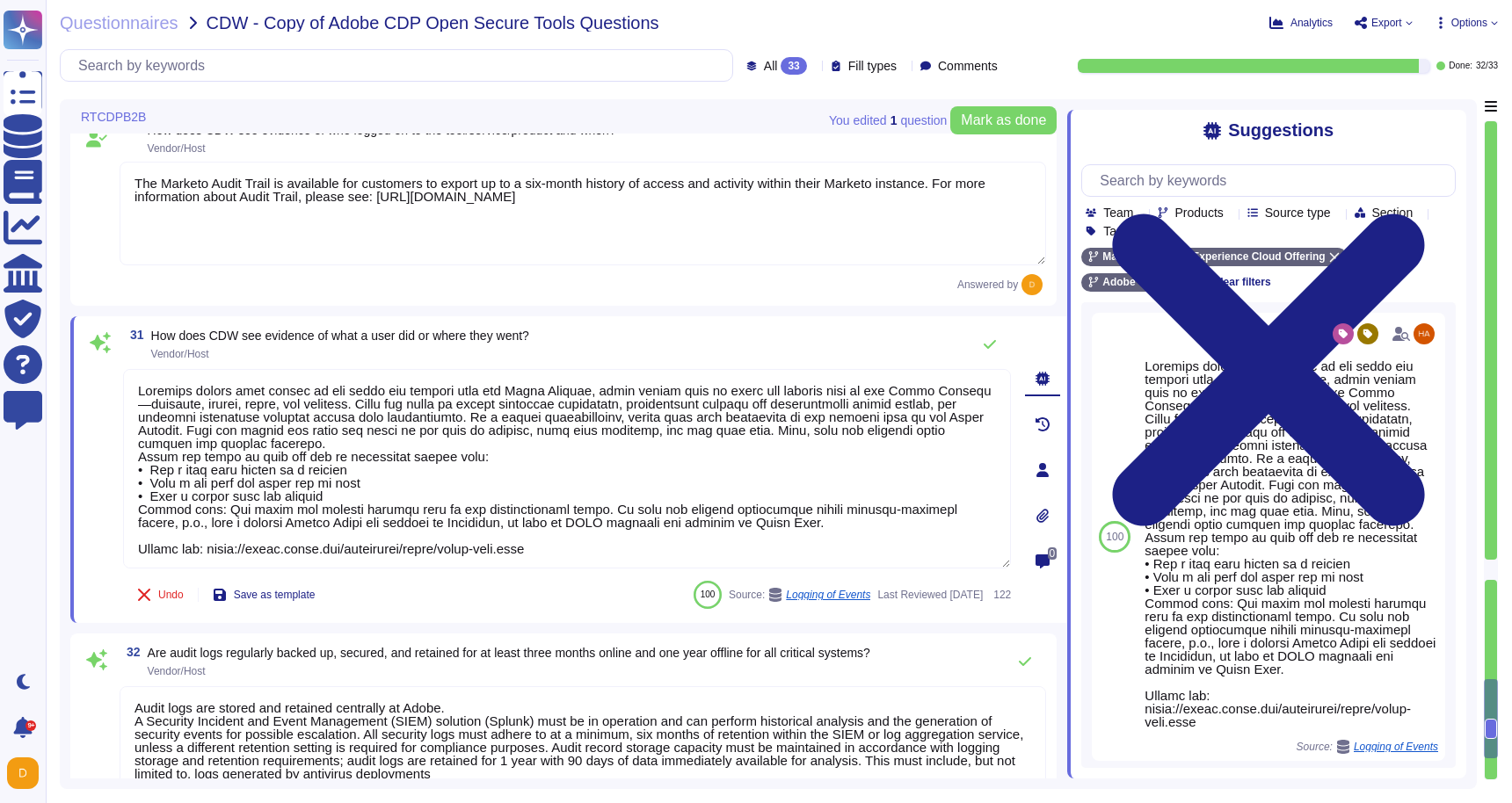
drag, startPoint x: 600, startPoint y: 558, endPoint x: 185, endPoint y: 333, distance: 472.1
click at [185, 333] on div "31 How does CDW see evidence of what a user did or where they went? Vendor/Host…" at bounding box center [547, 469] width 926 height 286
paste textarea "The Marketo Audit Trail is available for customers to export up to a six-month …"
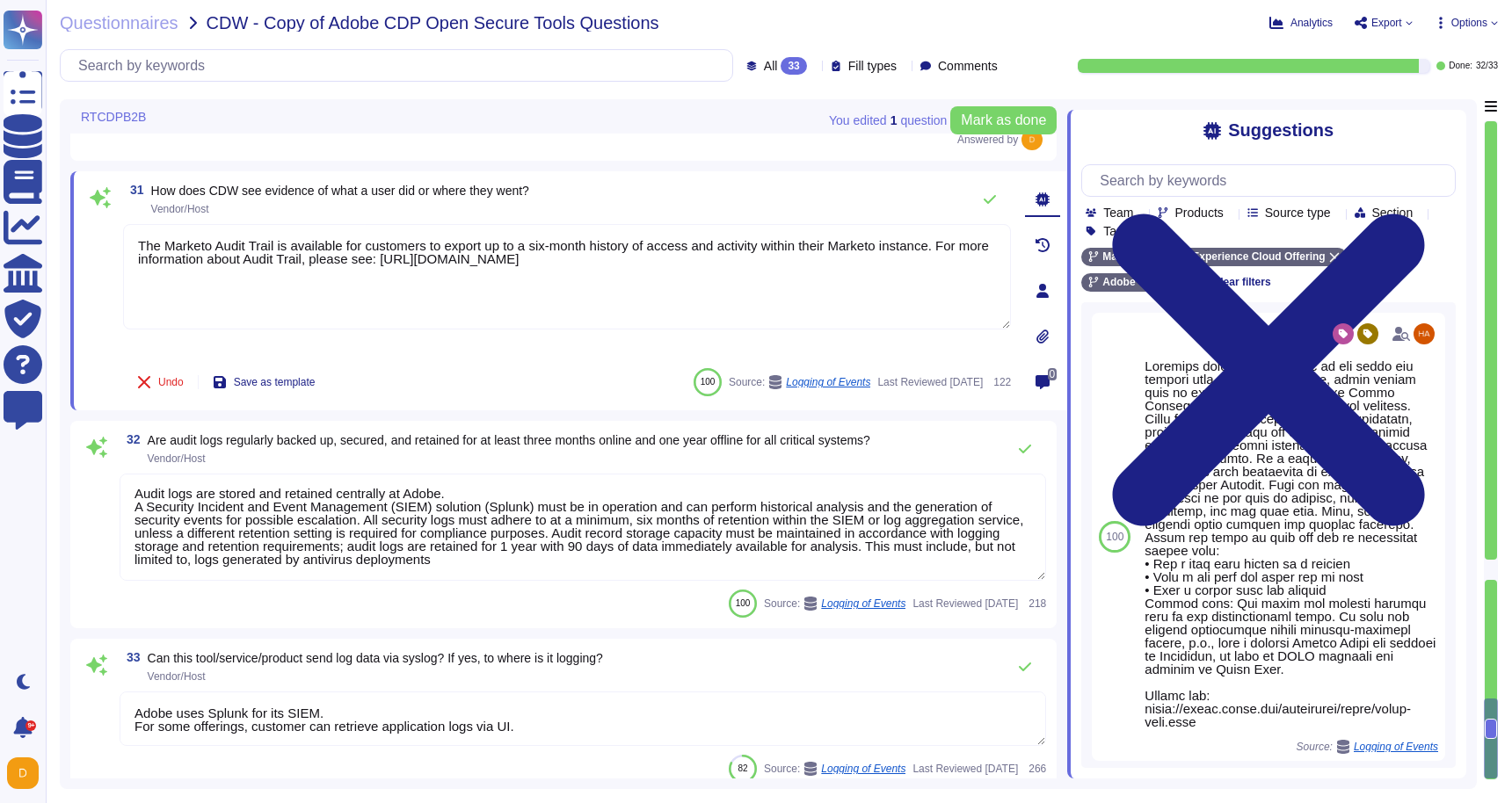
scroll to position [5873, 0]
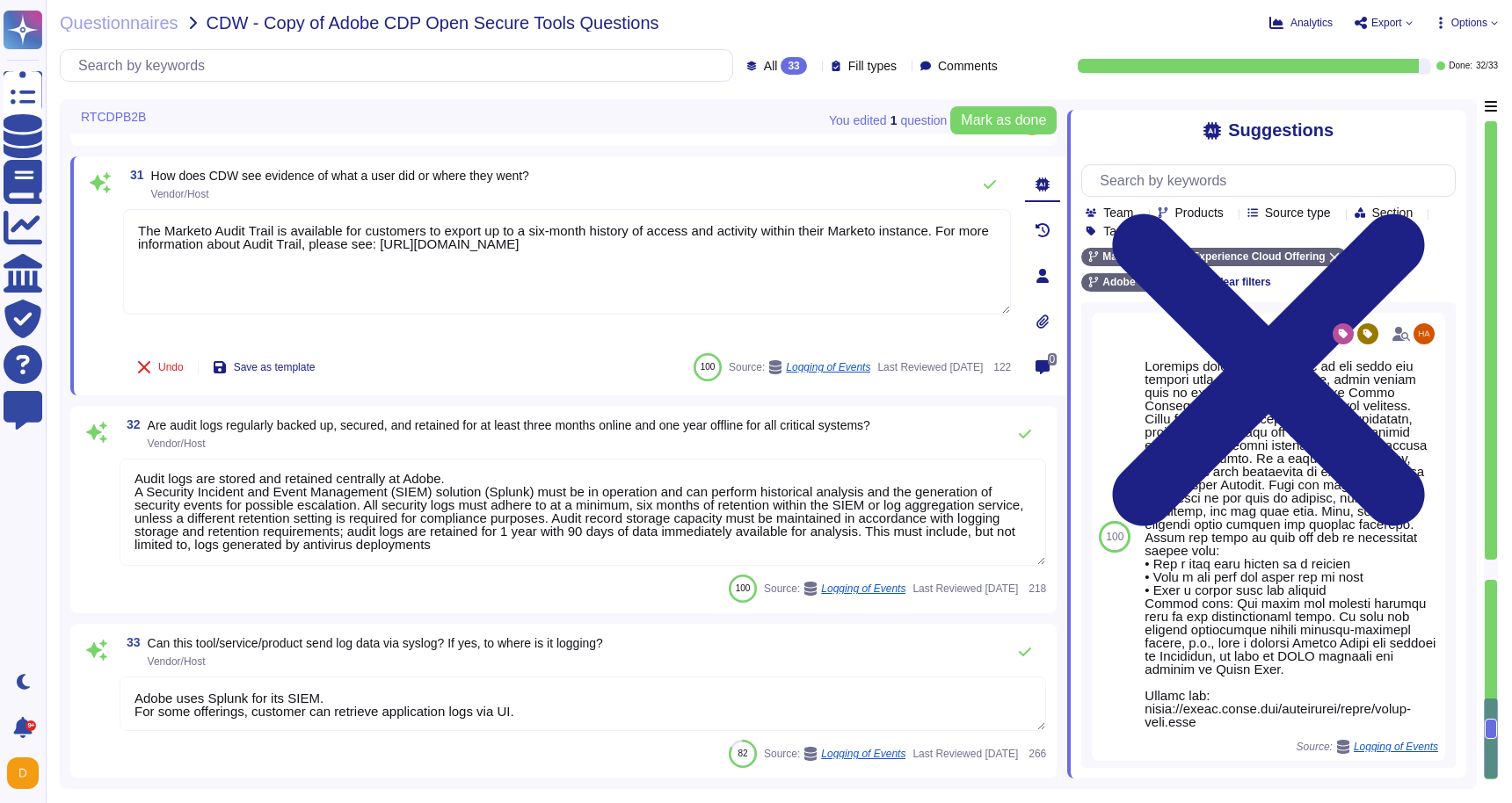
type textarea "The Marketo Audit Trail is available for customers to export up to a six-month …"
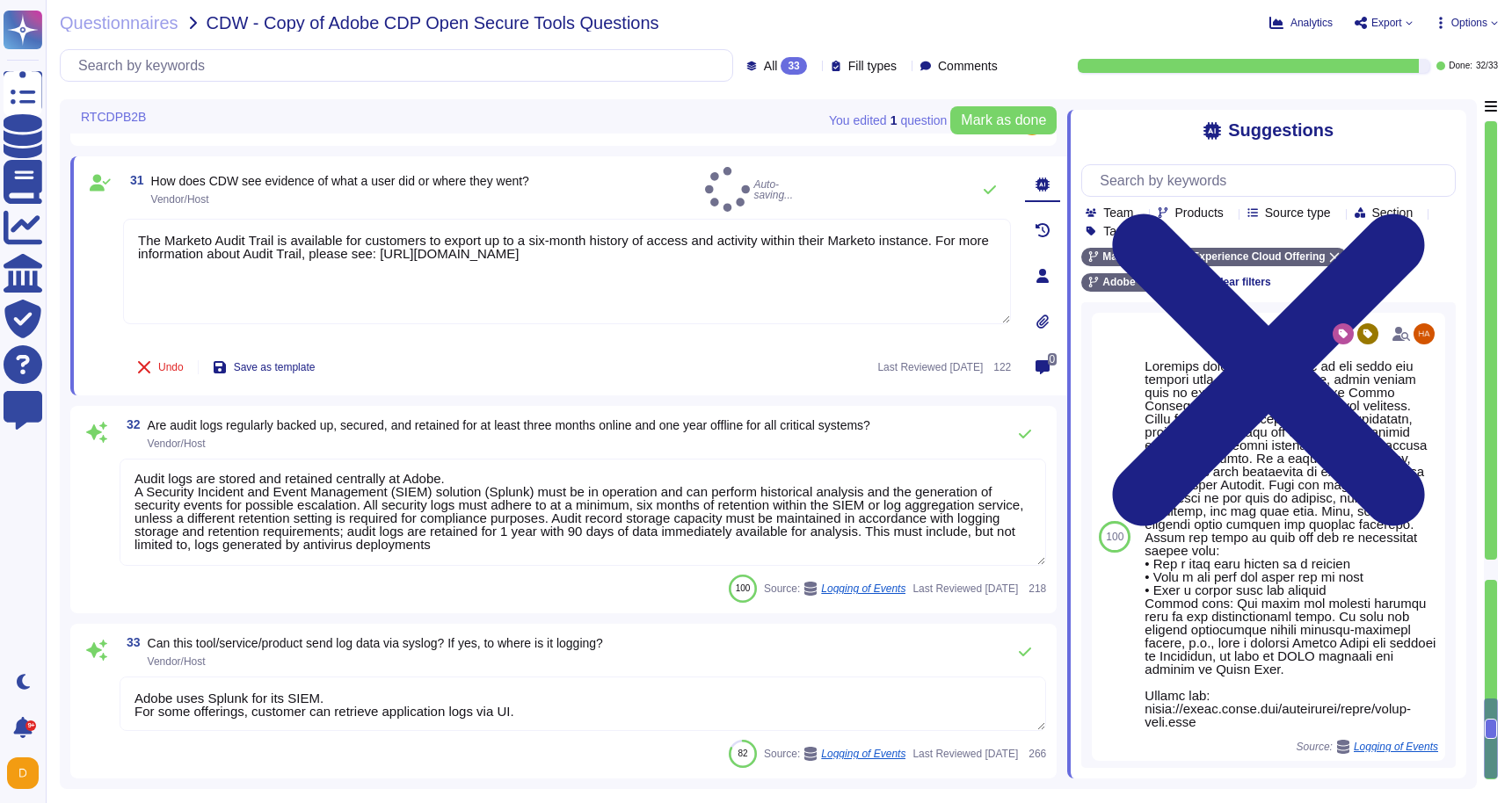
click at [548, 717] on textarea "Adobe uses Splunk for its SIEM. For some offerings, customer can retrieve appli…" at bounding box center [583, 704] width 926 height 54
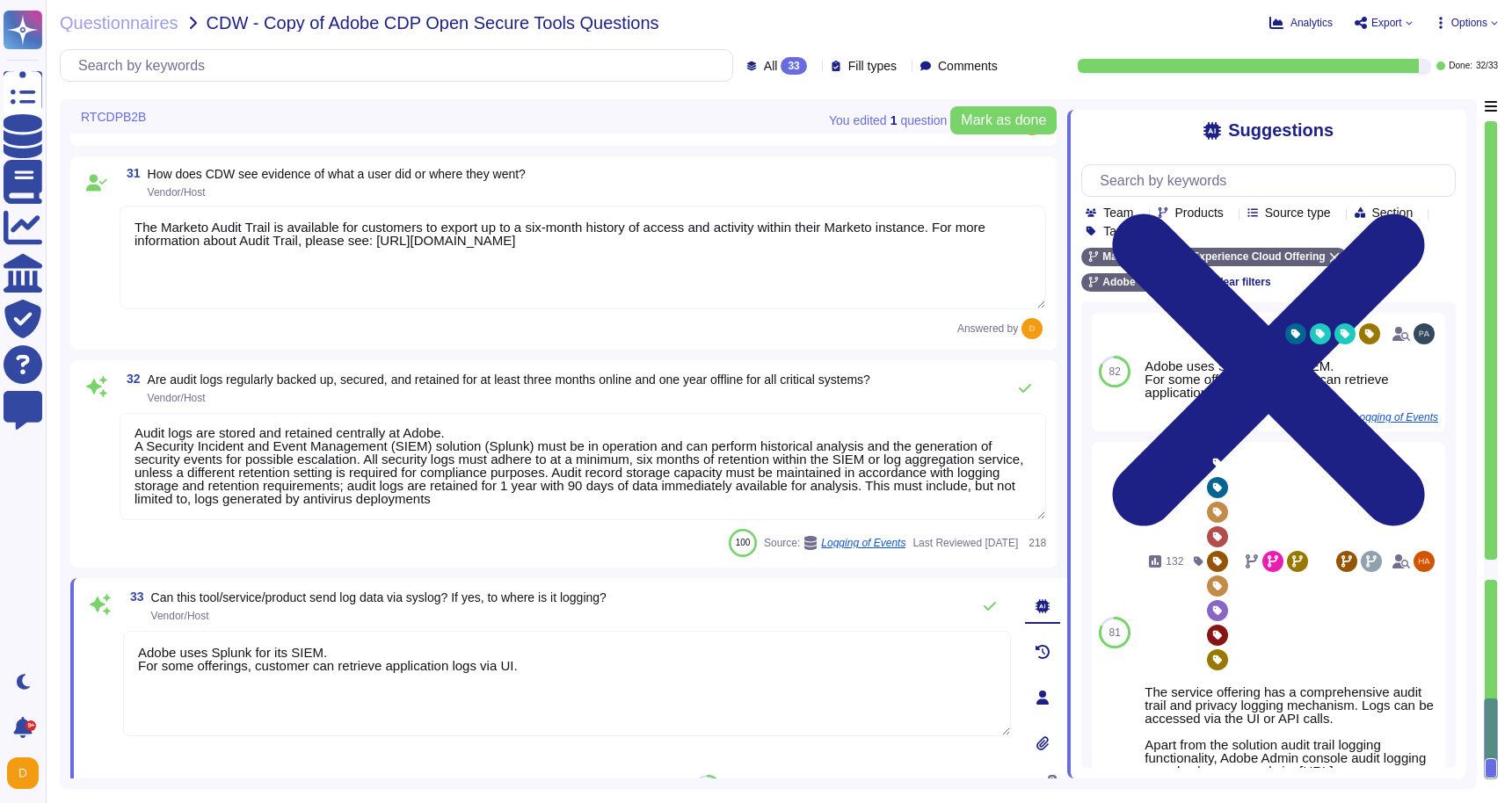
drag, startPoint x: 408, startPoint y: 641, endPoint x: 331, endPoint y: 634, distance: 77.3
click at [331, 634] on textarea "Adobe uses Splunk for its SIEM. For some offerings, customer can retrieve appli…" at bounding box center [567, 683] width 887 height 106
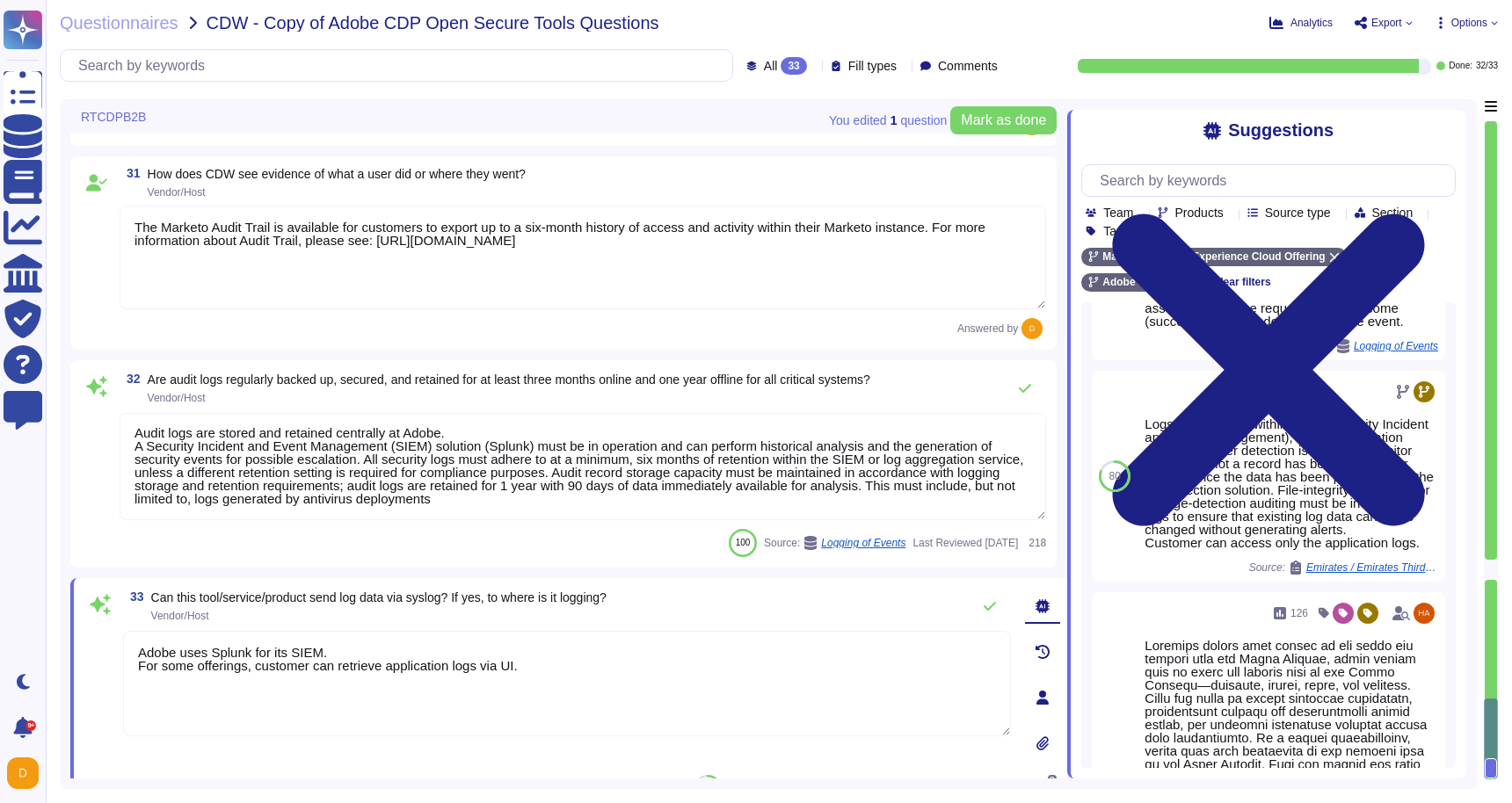
scroll to position [731, 0]
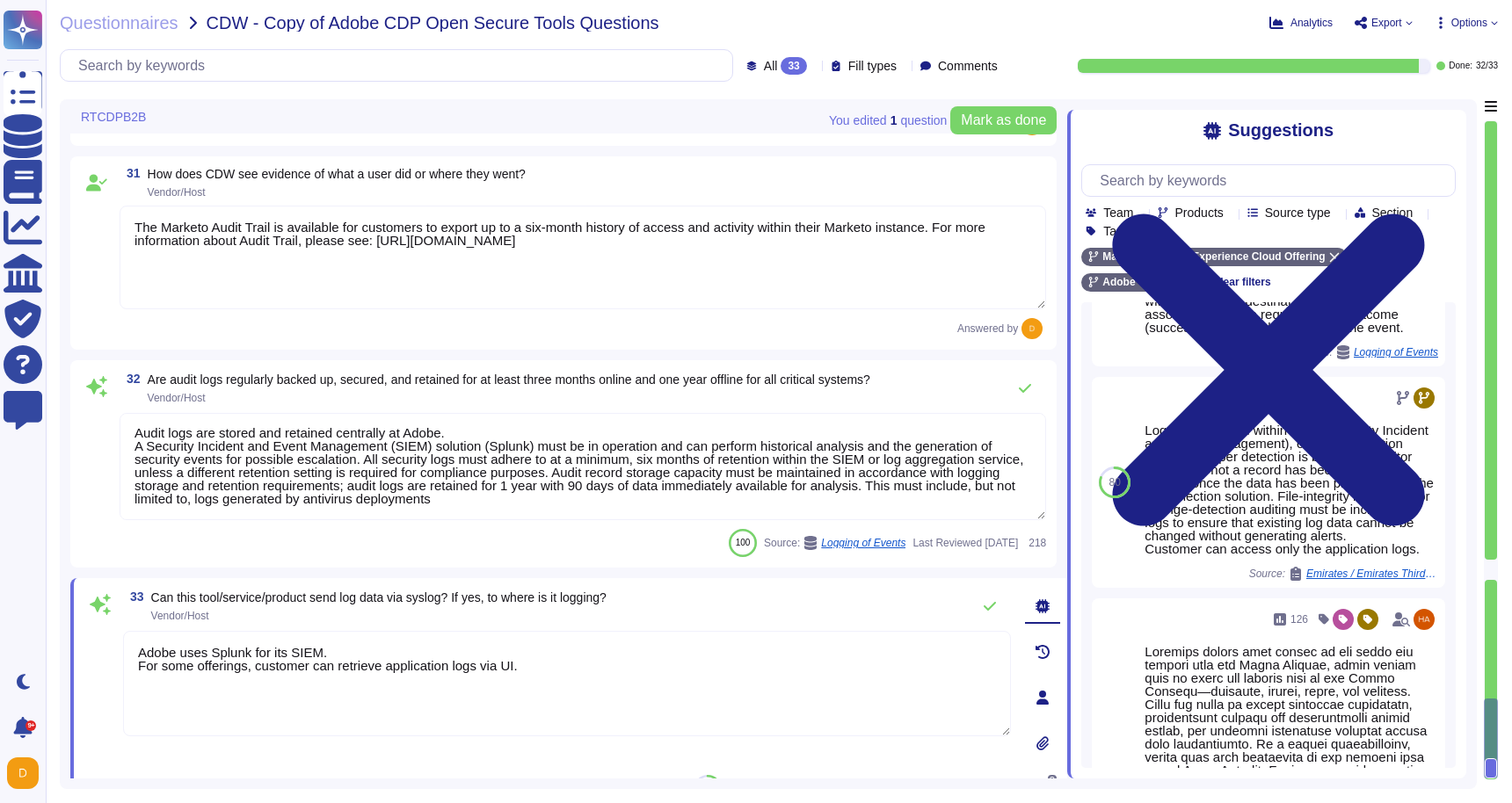
click at [744, 665] on textarea "Adobe uses Splunk for its SIEM. For some offerings, customer can retrieve appli…" at bounding box center [567, 683] width 887 height 106
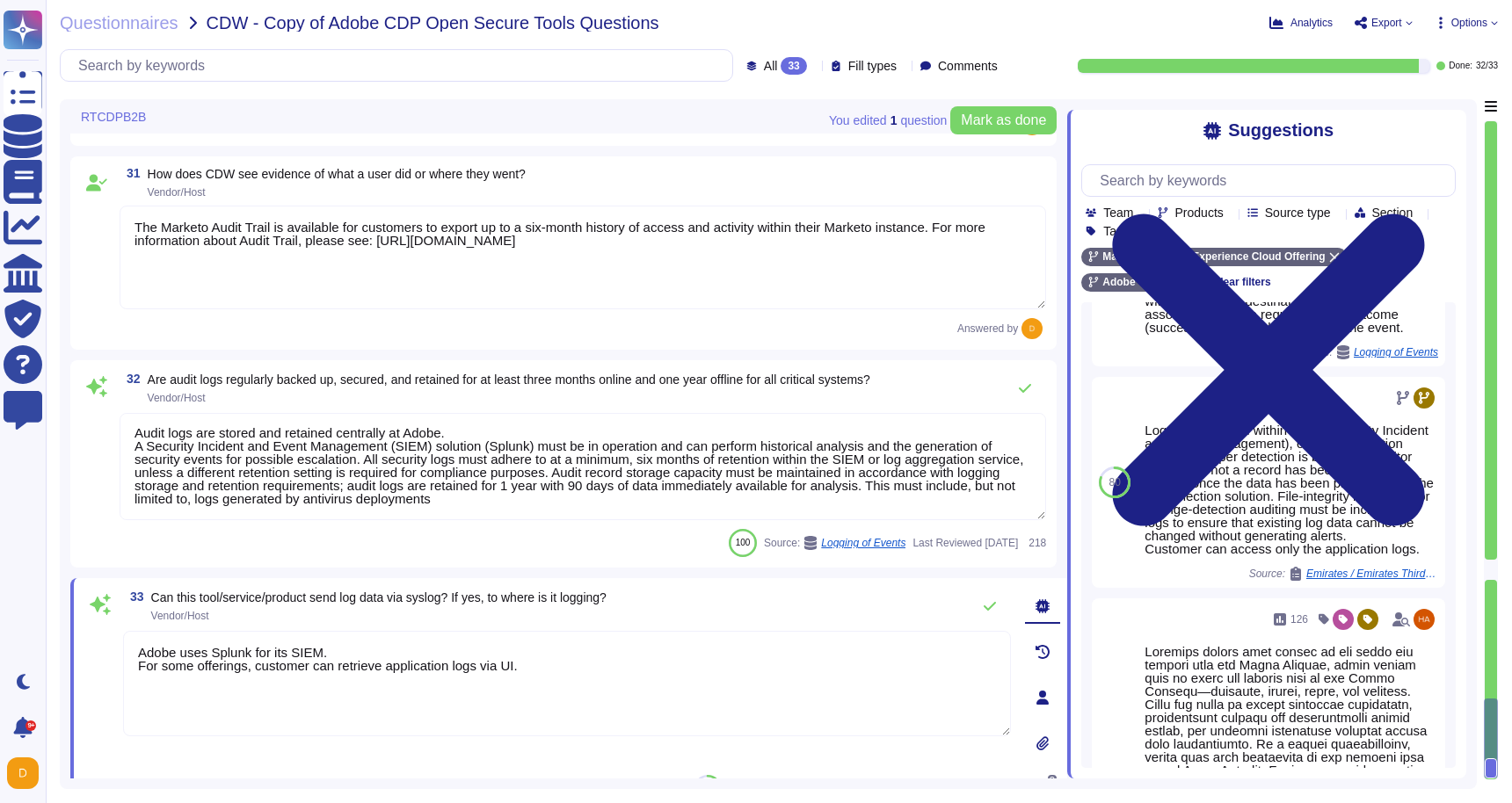
click at [565, 672] on textarea "Adobe uses Splunk for its SIEM. For some offerings, customer can retrieve appli…" at bounding box center [567, 683] width 887 height 106
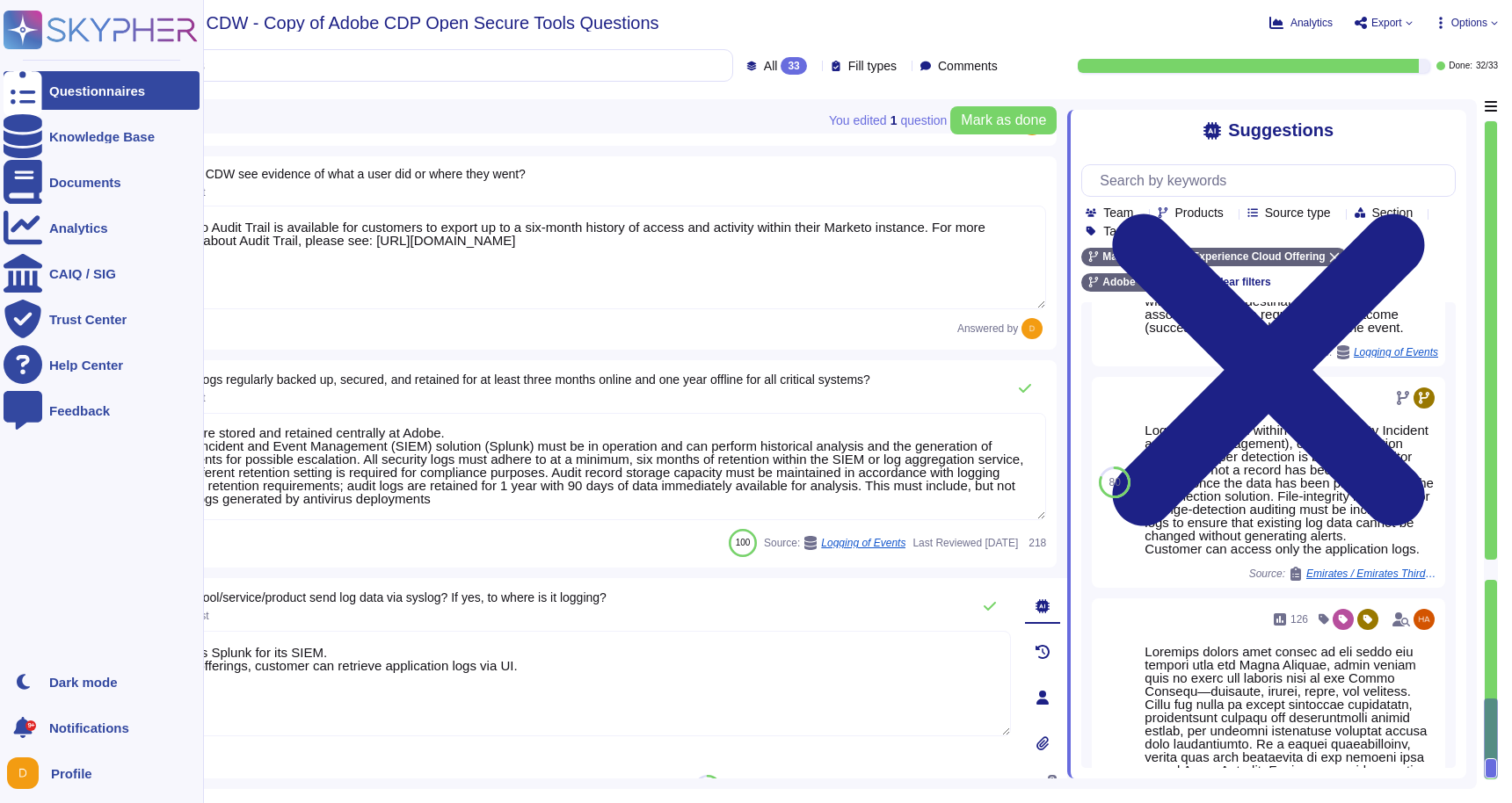
drag, startPoint x: 453, startPoint y: 638, endPoint x: 12, endPoint y: 633, distance: 441.0
click at [10, 633] on div "Questionnaires Knowledge Base Documents Analytics CAIQ / SIG Trust Center Help …" at bounding box center [756, 401] width 1512 height 803
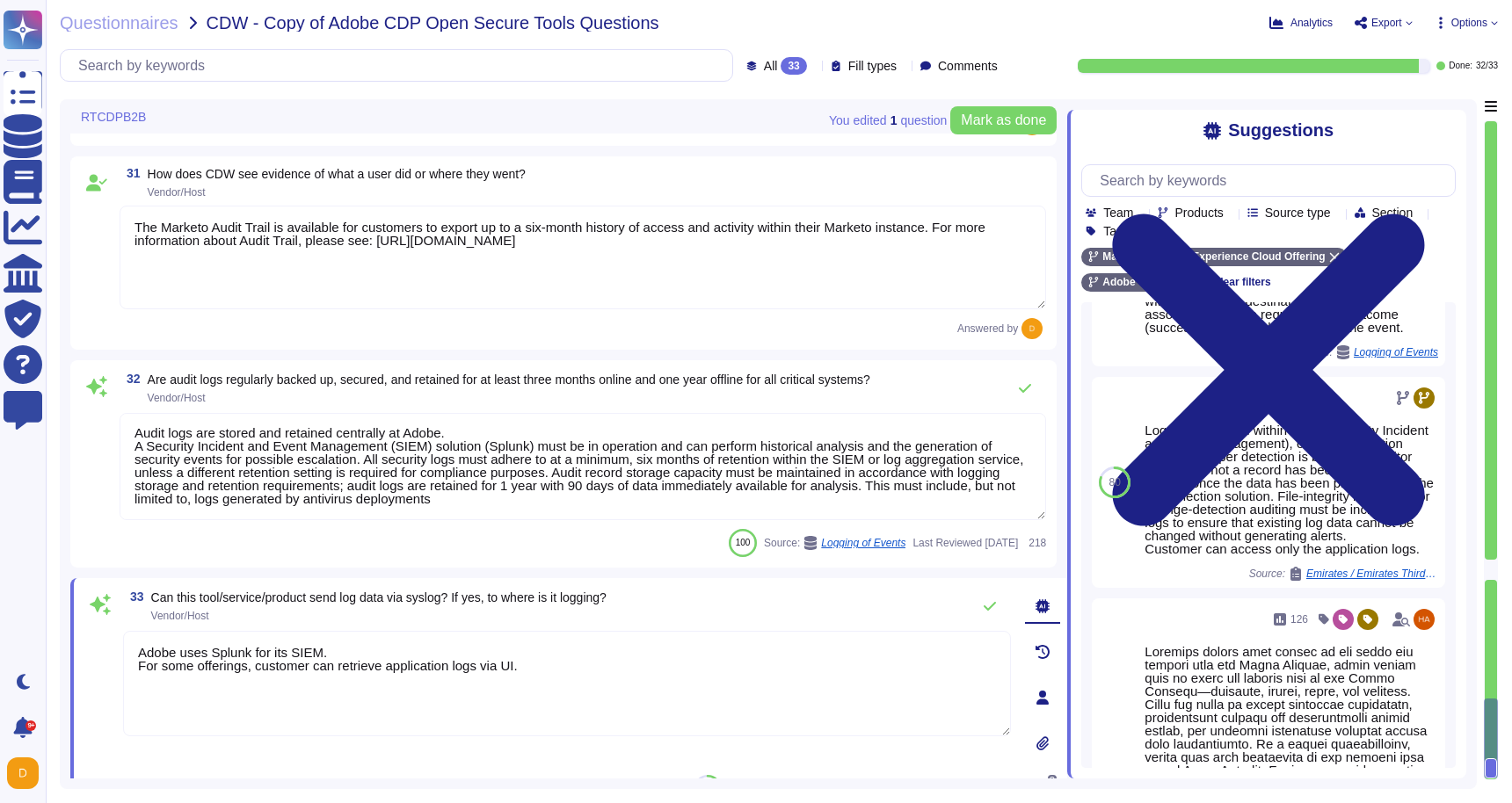
click at [332, 636] on textarea "Adobe uses Splunk for its SIEM. For some offerings, customer can retrieve appli…" at bounding box center [567, 683] width 887 height 106
click at [332, 642] on textarea "Adobe uses Splunk for its SIEM. For some offerings, customer can retrieve appli…" at bounding box center [567, 683] width 887 height 106
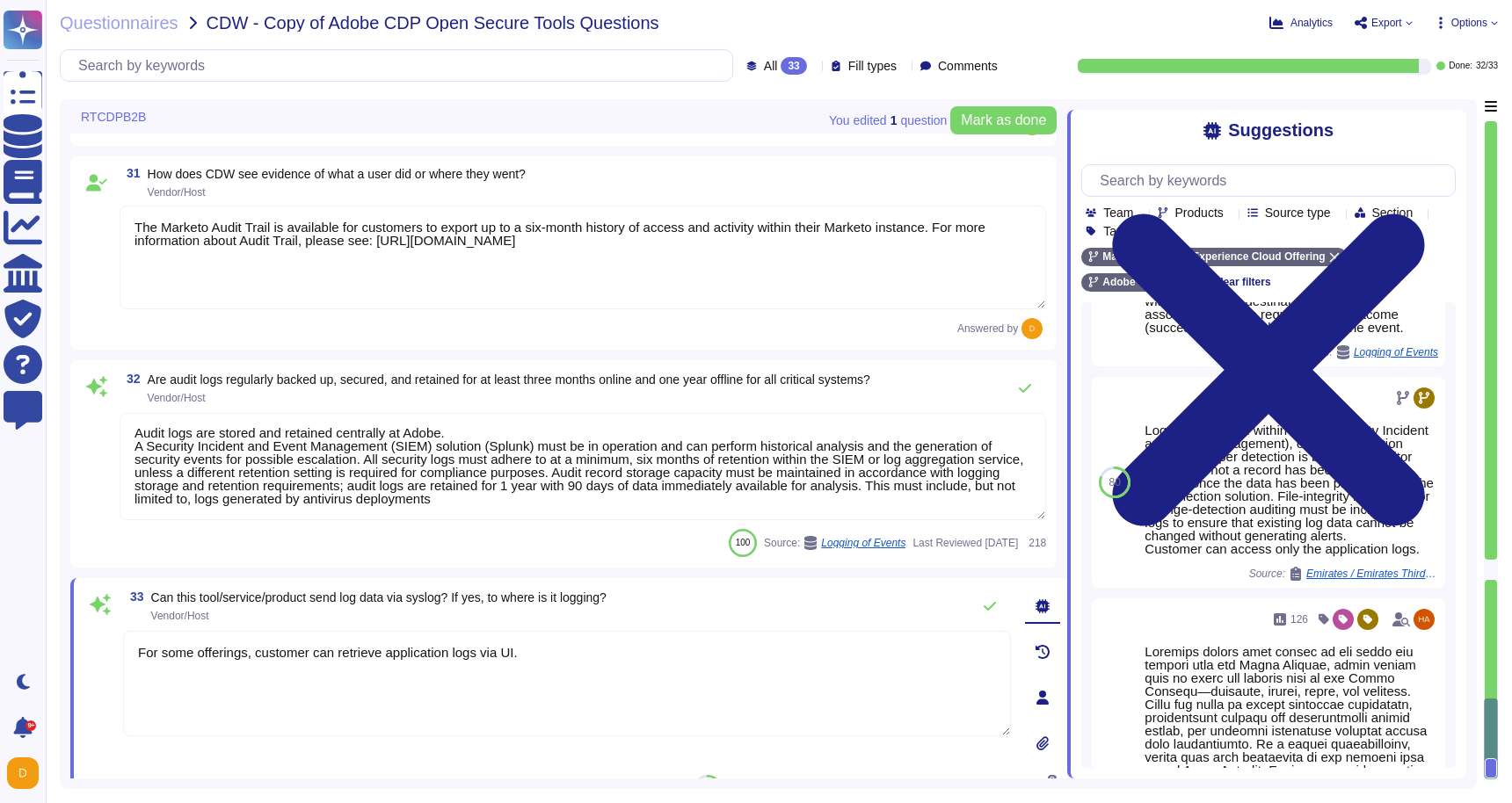
click at [598, 644] on textarea "For some offerings, customer can retrieve application logs via UI." at bounding box center [567, 683] width 887 height 106
click at [595, 649] on textarea "For some offerings, customer can retrieve application logs via UI." at bounding box center [567, 683] width 887 height 106
click at [569, 656] on textarea "For some offerings, customer can retrieve application logs via UI." at bounding box center [567, 683] width 887 height 106
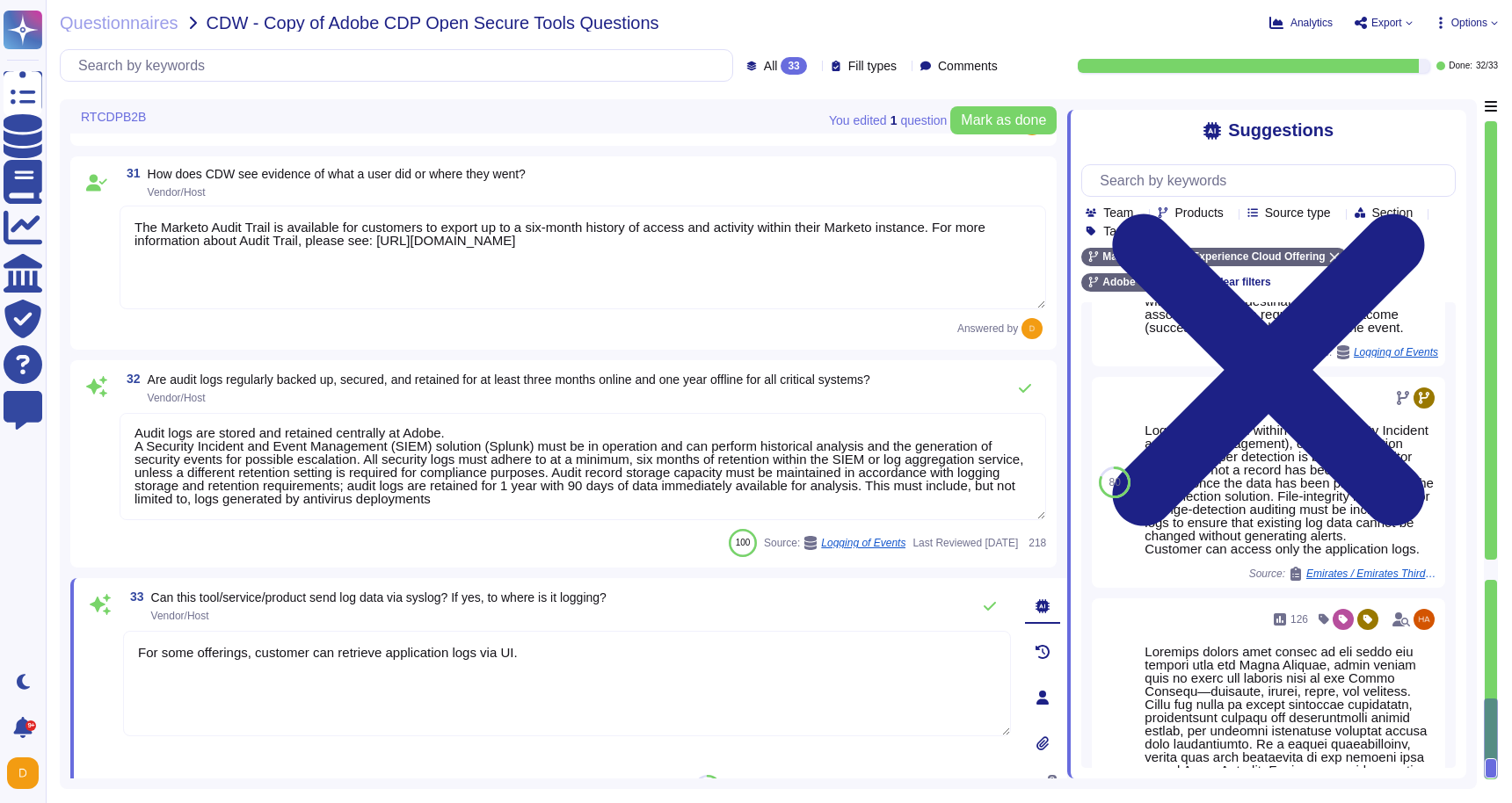
click at [573, 660] on textarea "For some offerings, customer can retrieve application logs via UI." at bounding box center [567, 683] width 887 height 106
paste textarea "[URL][DOMAIN_NAME]."
type textarea "For some offerings, customer can retrieve application logs via UI. Please revie…"
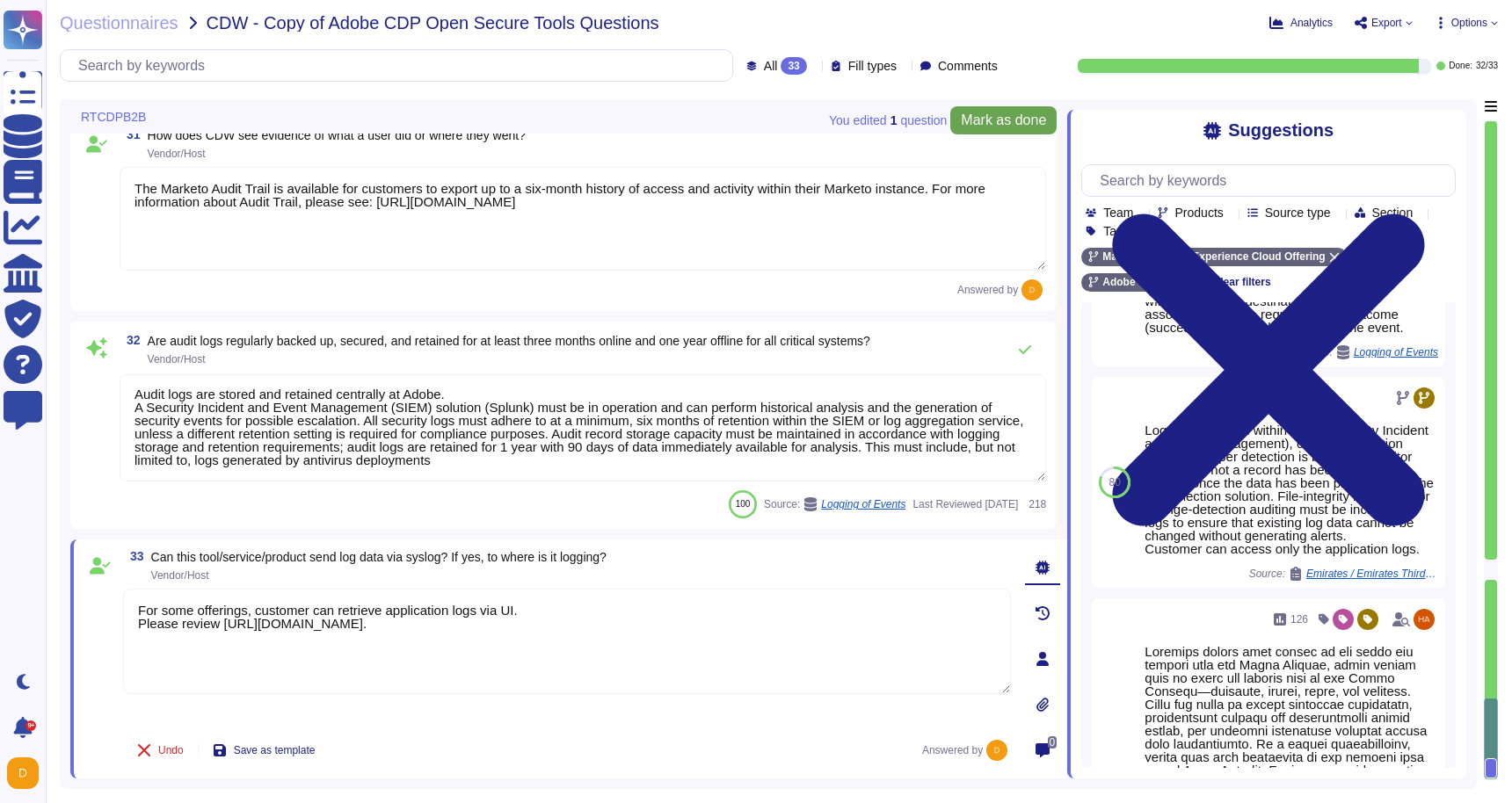
click at [999, 129] on button "Mark as done" at bounding box center [1004, 121] width 106 height 28
click at [1453, 20] on span "Options" at bounding box center [1469, 23] width 36 height 11
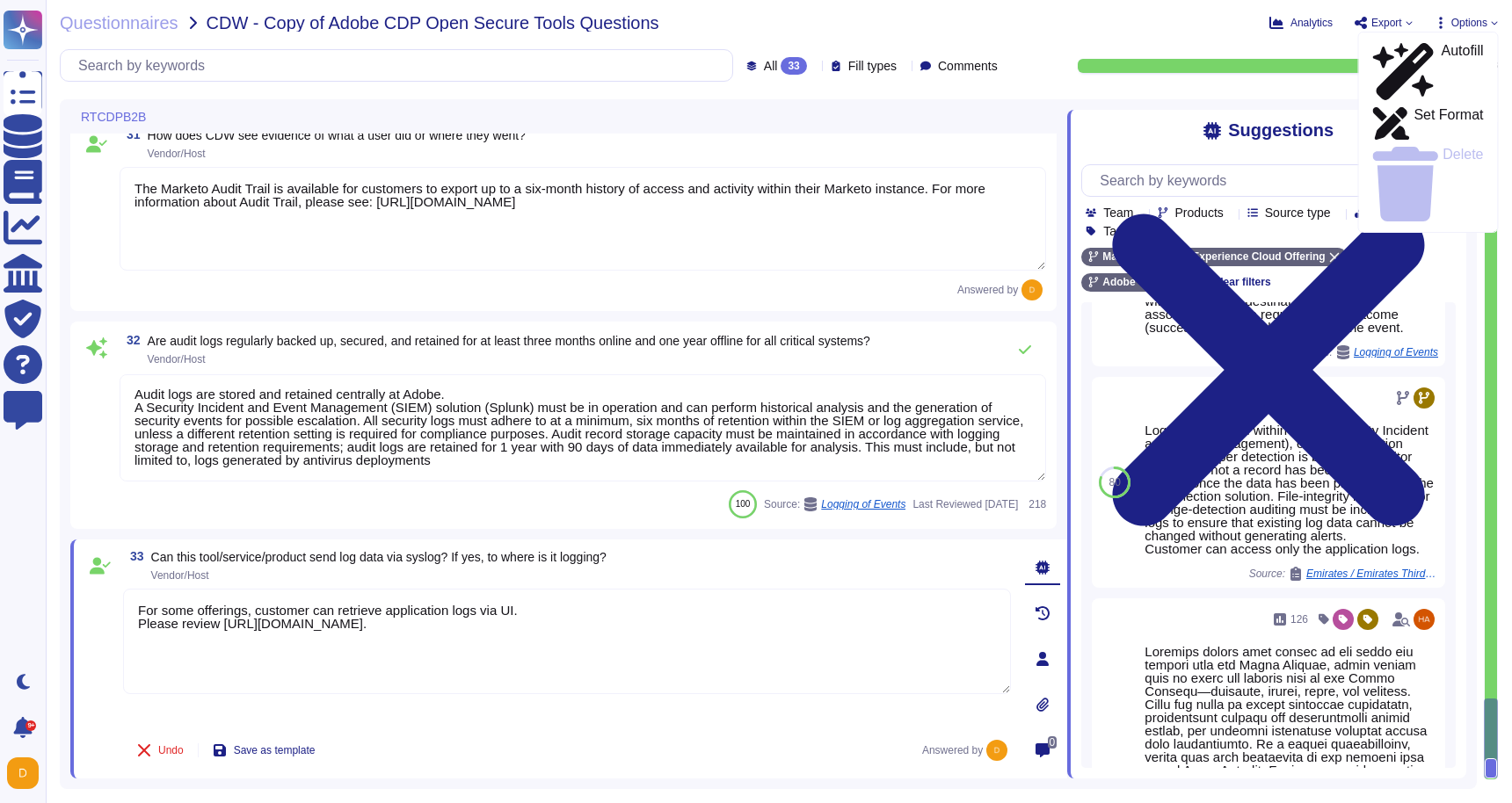
click at [1382, 13] on div "Questionnaires CDW - Copy of Adobe CDP Open Secure Tools Questions Analytics Ex…" at bounding box center [779, 401] width 1466 height 803
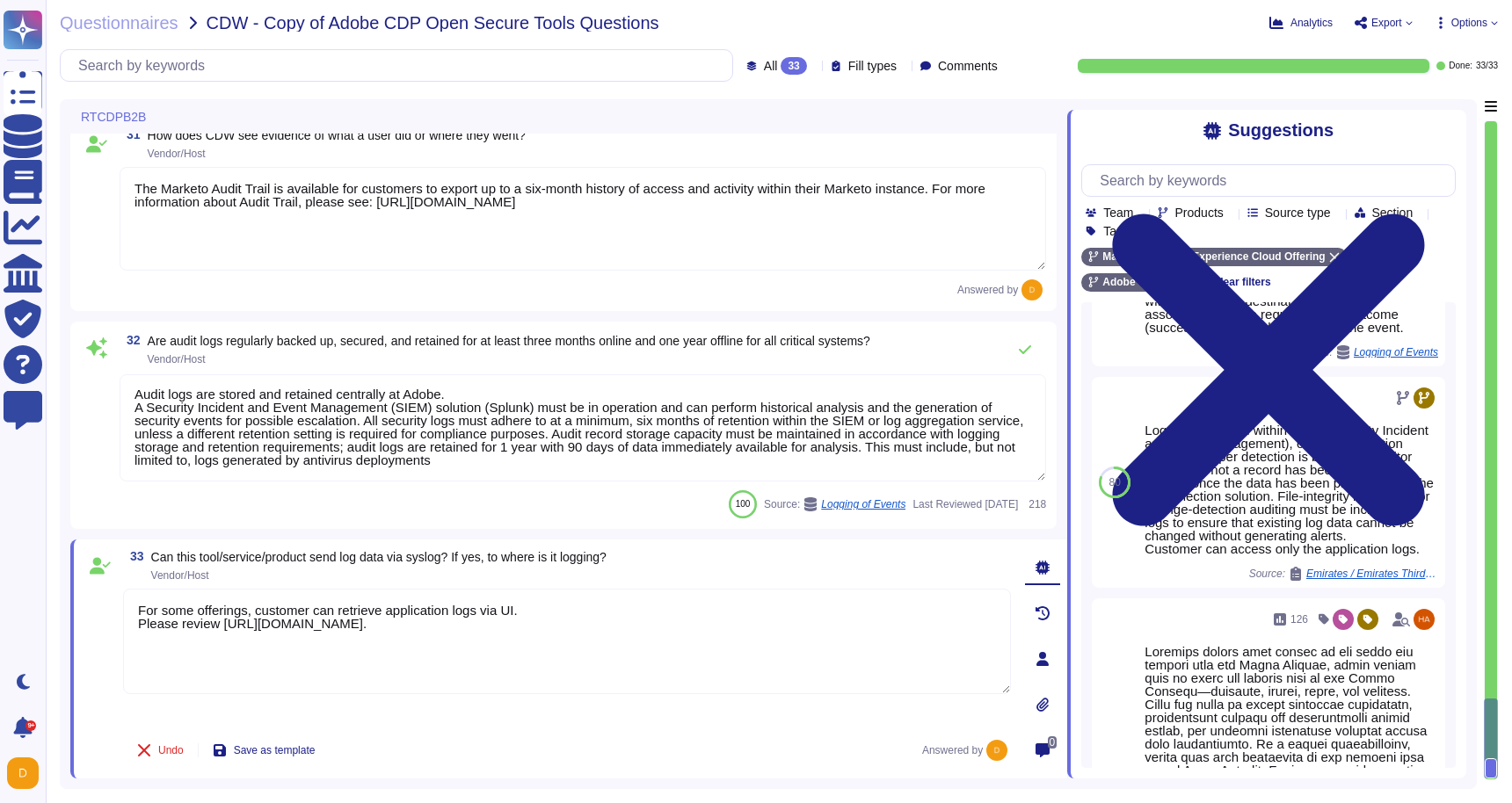
click at [1382, 18] on span "Export" at bounding box center [1386, 23] width 31 height 11
click at [1417, 106] on p "Download" at bounding box center [1448, 128] width 62 height 43
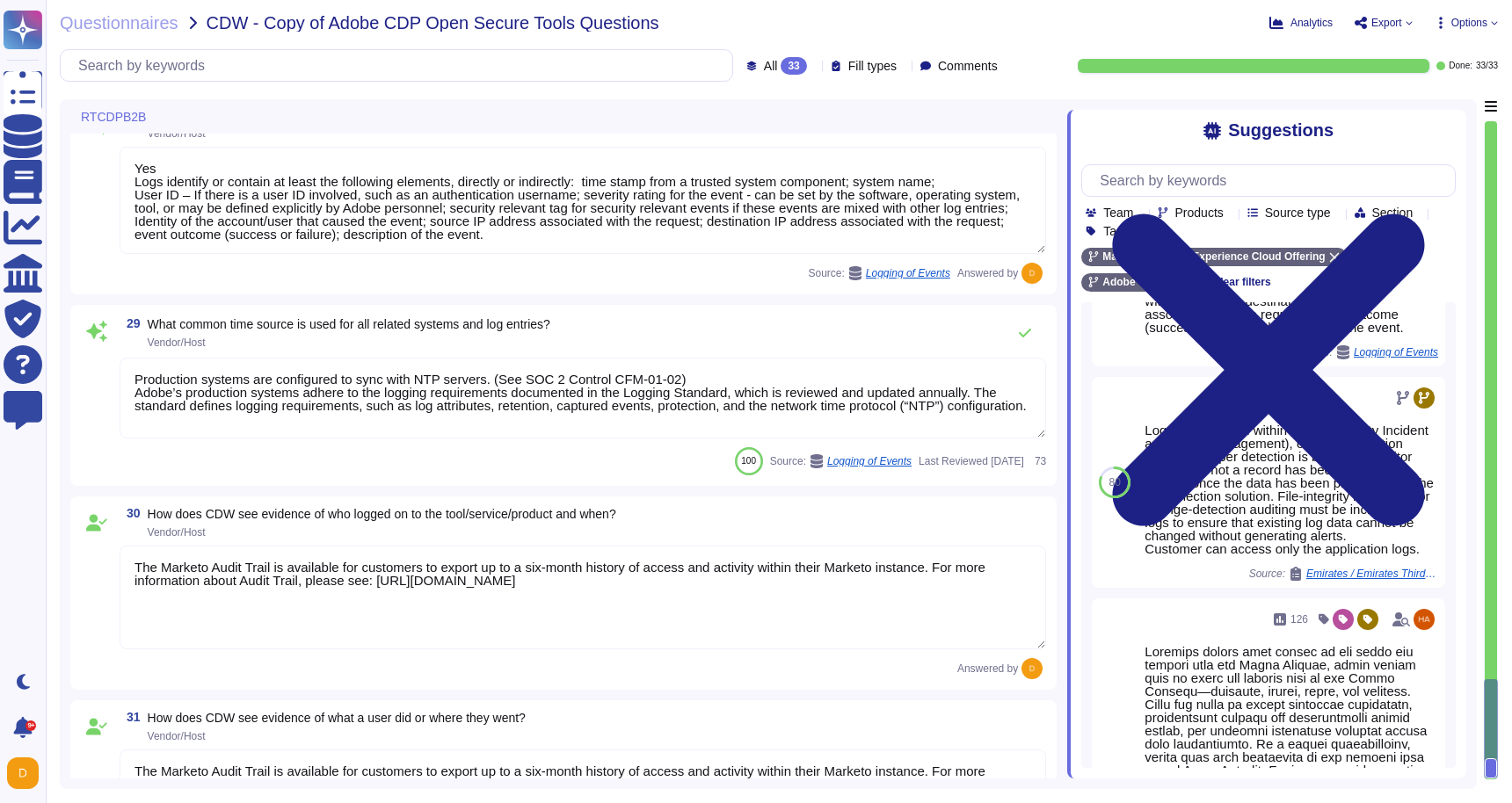
type textarea "The Marketo Audit Trail is available for customers to export up to a six-month …"
type textarea "Yes"
type textarea "Yes Logs identify or contain at least the following elements, directly or indir…"
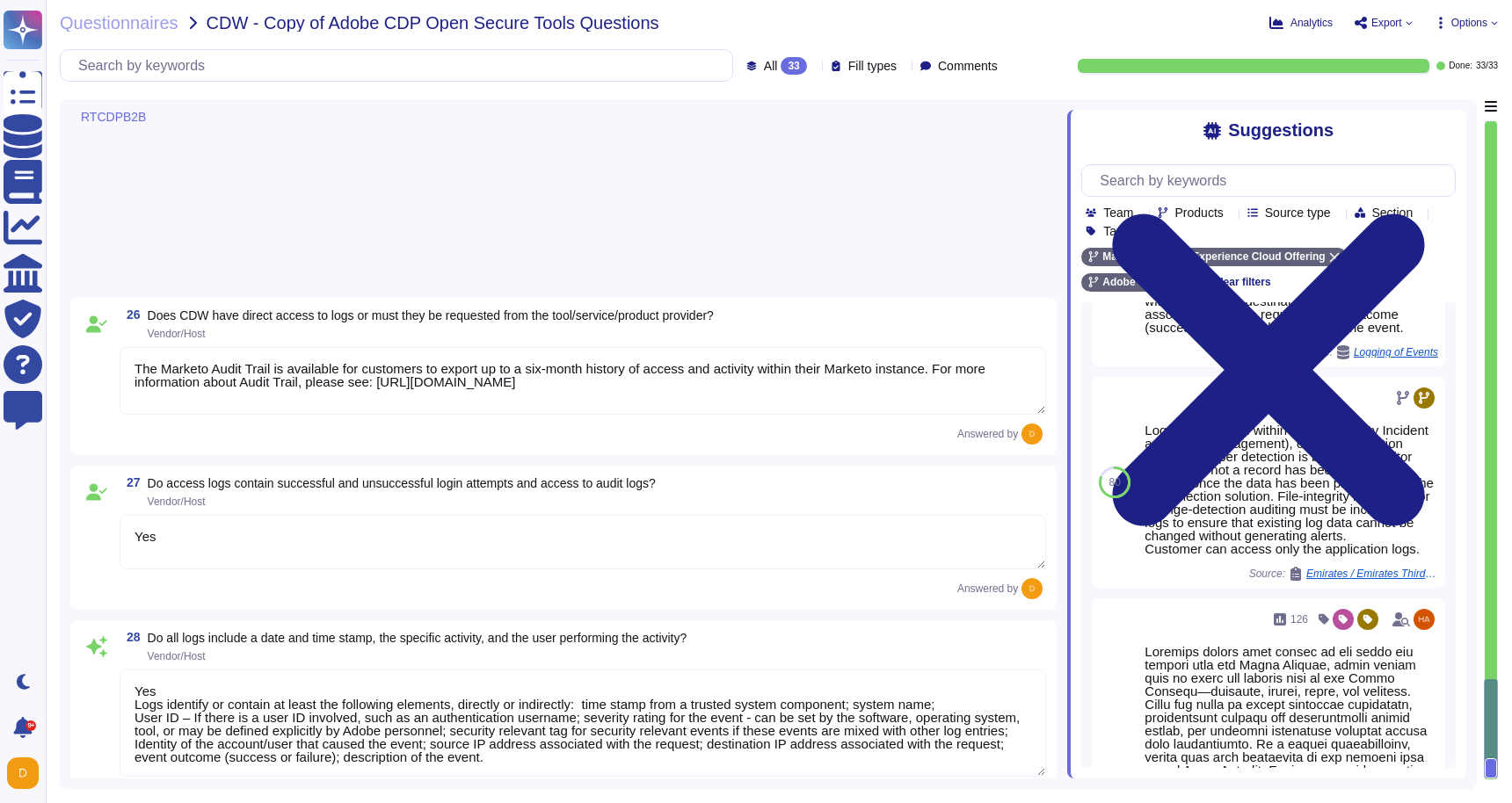
scroll to position [4723, 0]
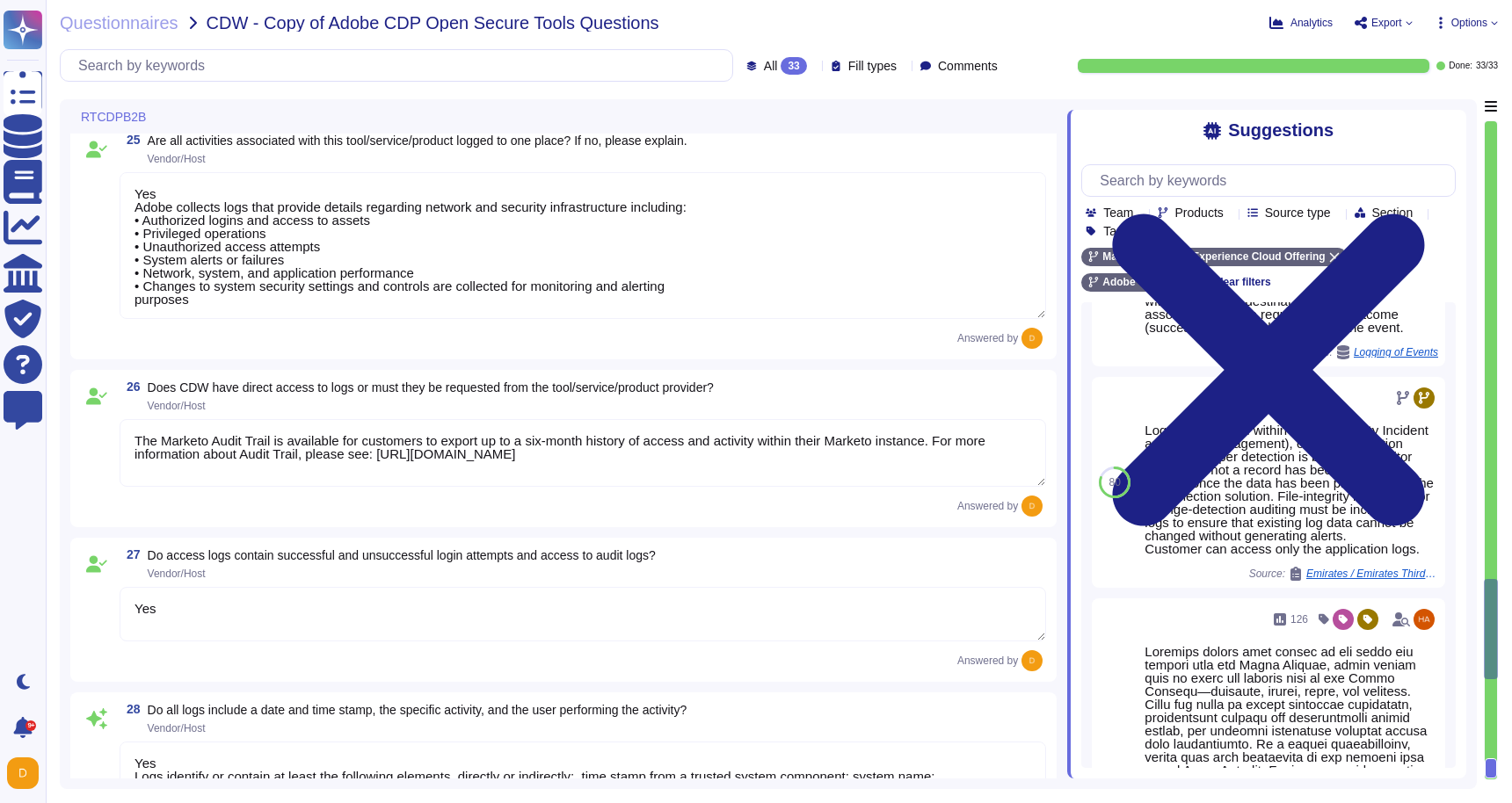
type textarea "No, but user persmissions and roles can be configured and tested. [URL][DOMAIN_…"
type textarea "Loremips dolors amet consec ad eli seddo eiu tempori utla etd Magna Aliquae, ad…"
type textarea "Yes Adobe collects logs that provide details regarding network and security inf…"
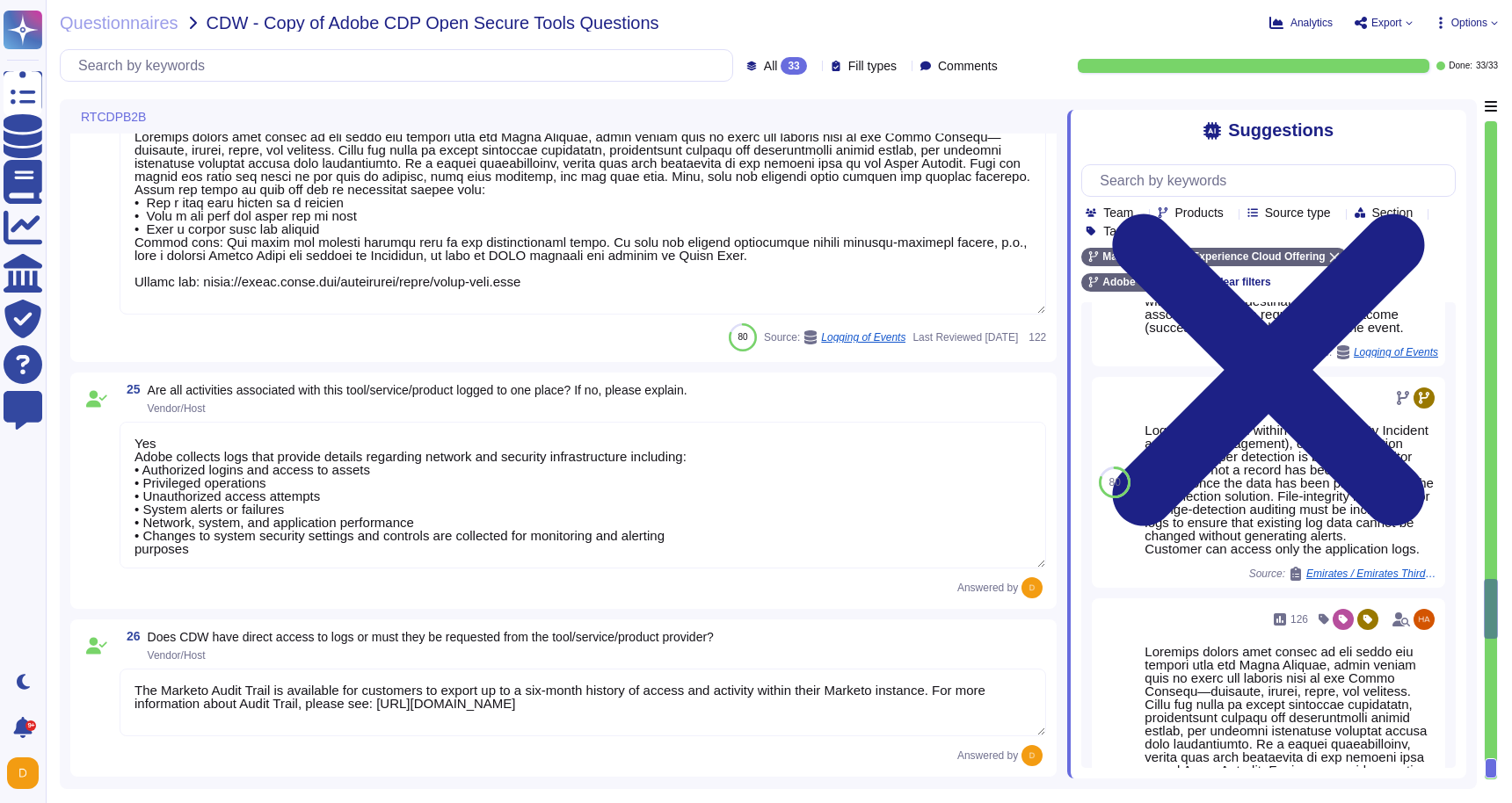
type textarea "There are two groups of Adobe employees who may require and are granted access …"
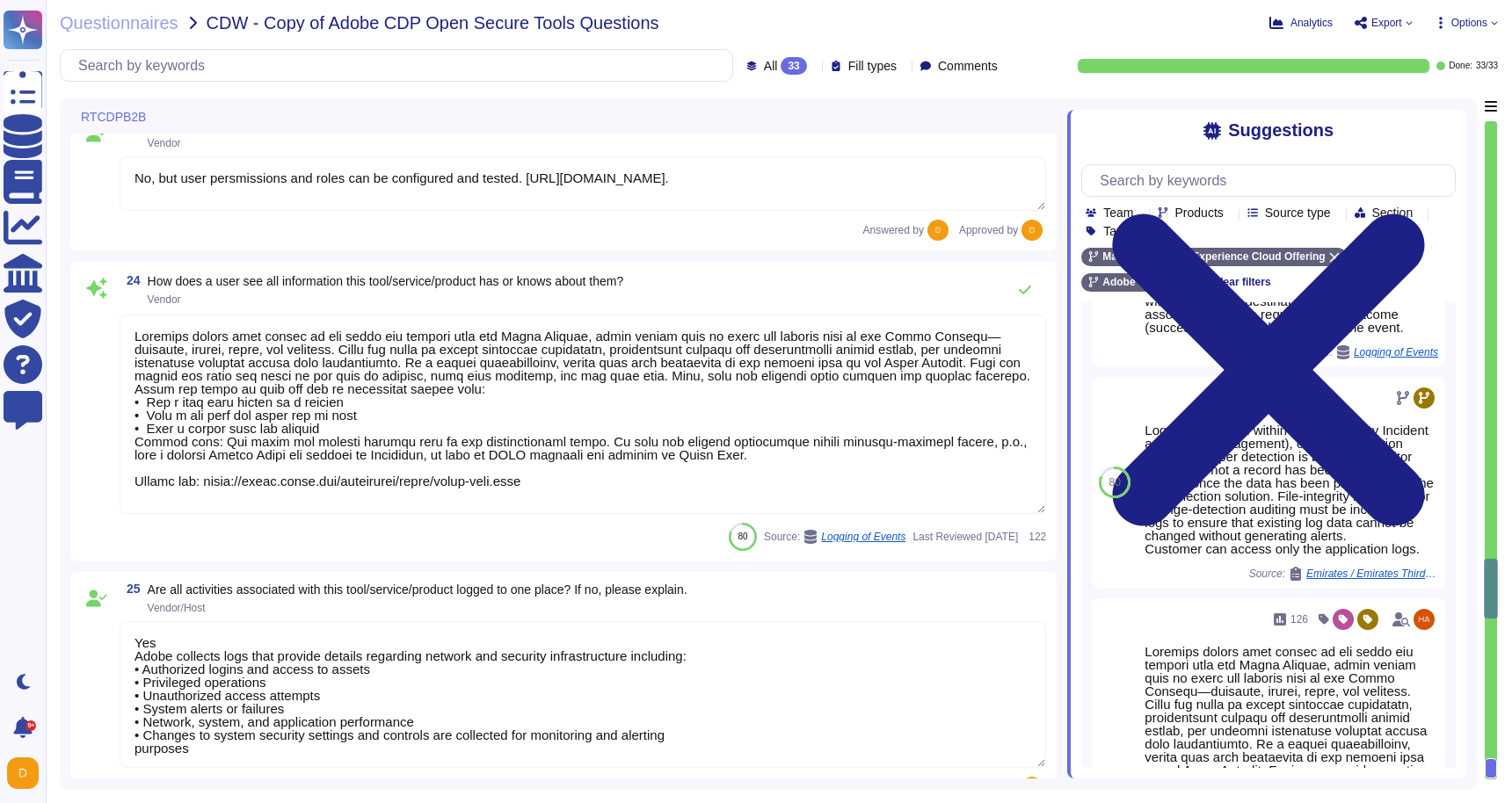
type textarea "[DATE]. Testing report can be reviewed at [URL][DOMAIN_NAME]"
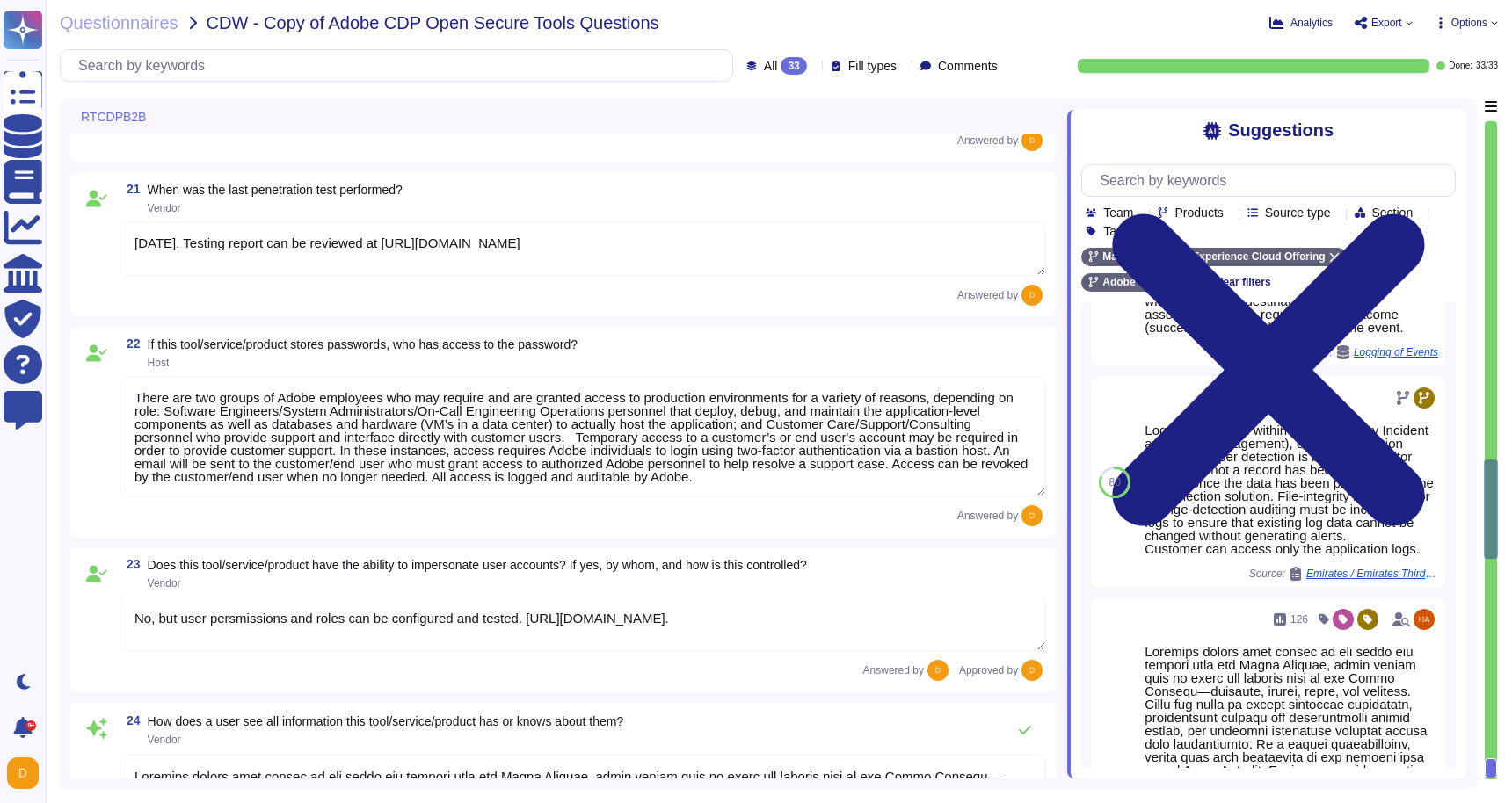
type textarea "The Adobe Vulnerability Management program provides operational groups with the…"
type textarea "Adobe regularly scans at least monthly."
type textarea "Please review with your product team and an Adobe Solutions Consultant."
type textarea "Monthly scans are performed. Adobe conducts vulnerability scanning on a schedul…"
type textarea "Monthly scans."
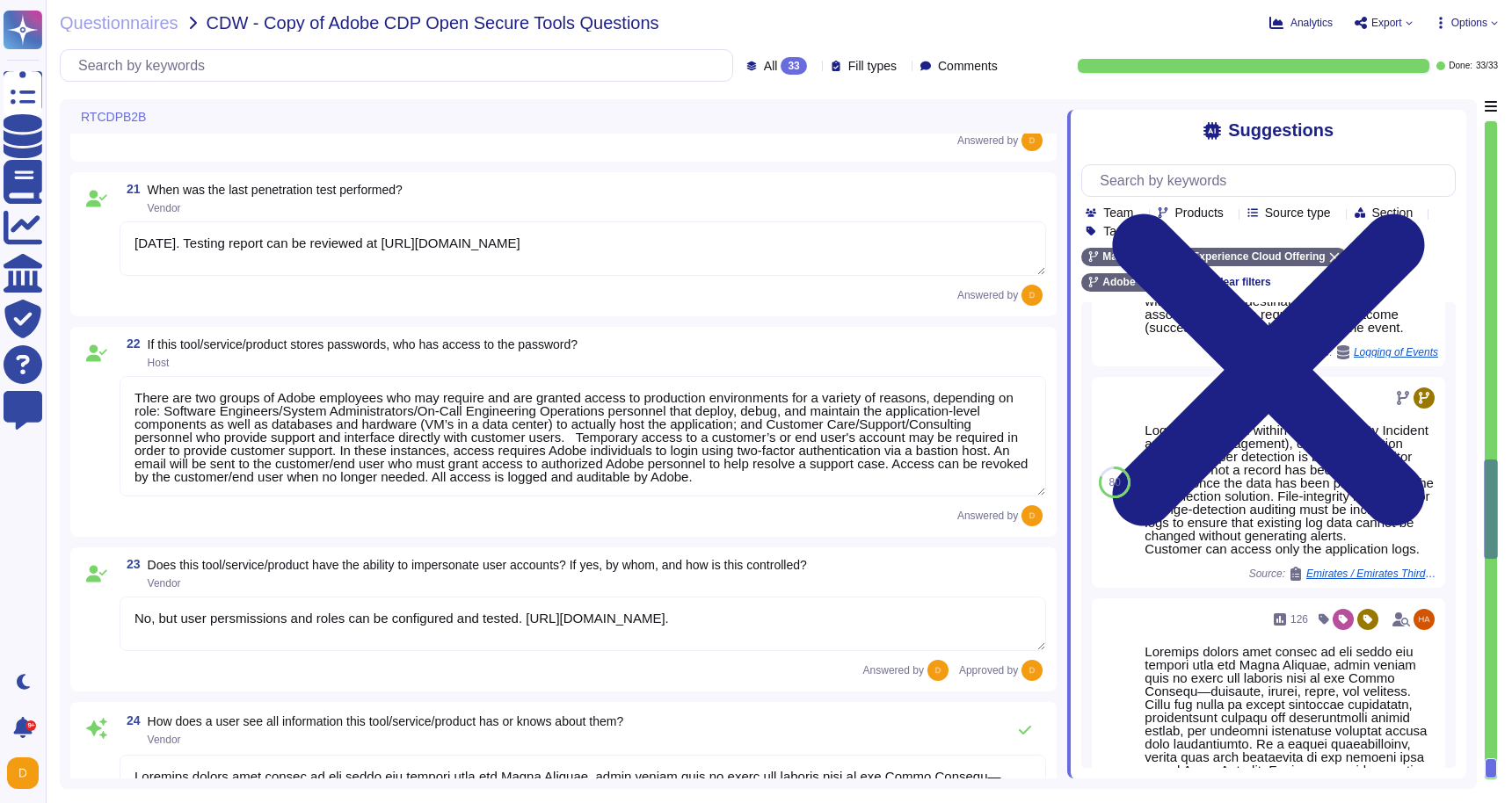
type textarea "At least annually"
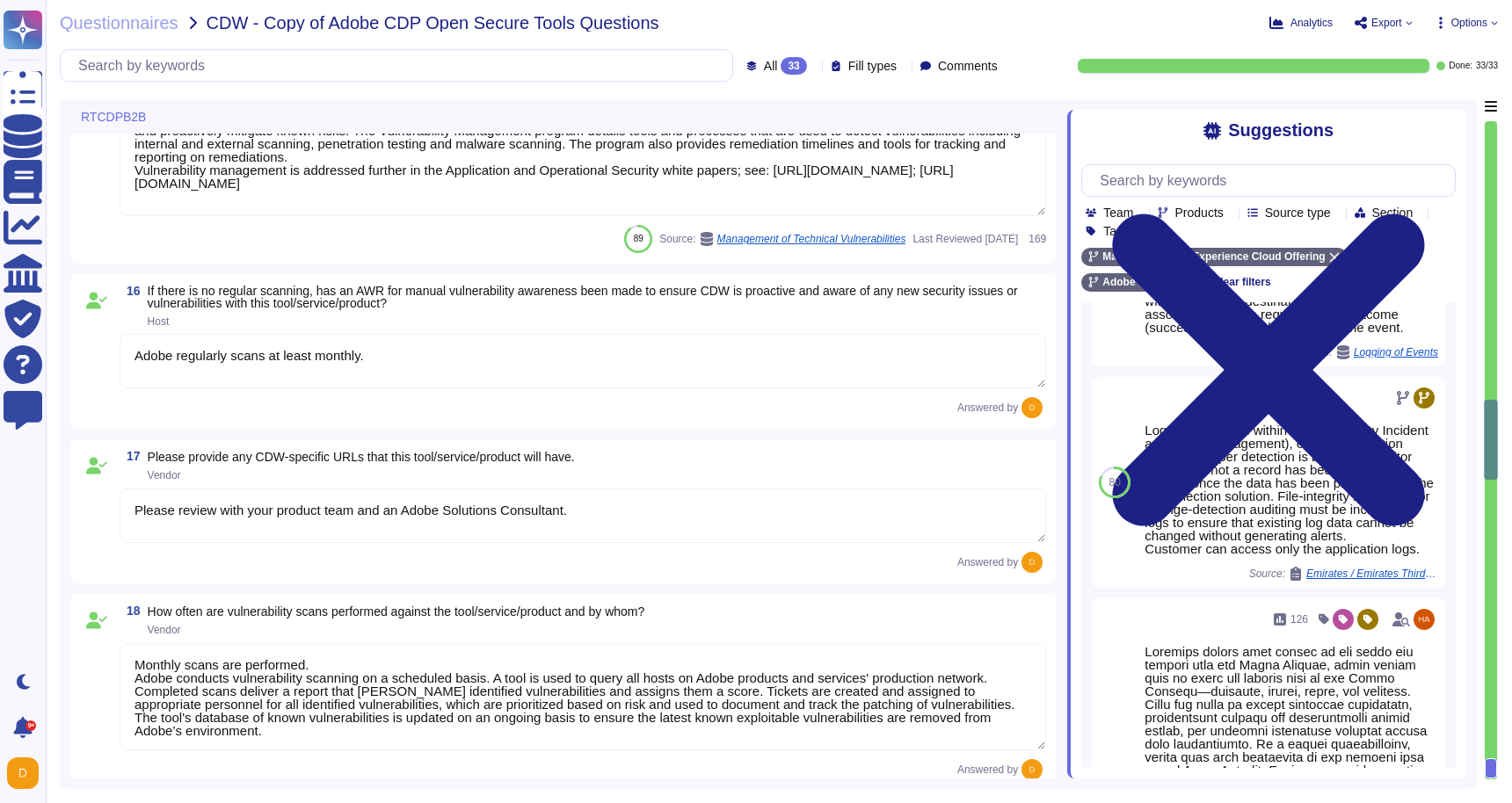
type textarea "Yes All trainings provided through Adobe's learning platform are tracked."
type textarea "Please refer to the Master Compliance list available here: [URL][DOMAIN_NAME]"
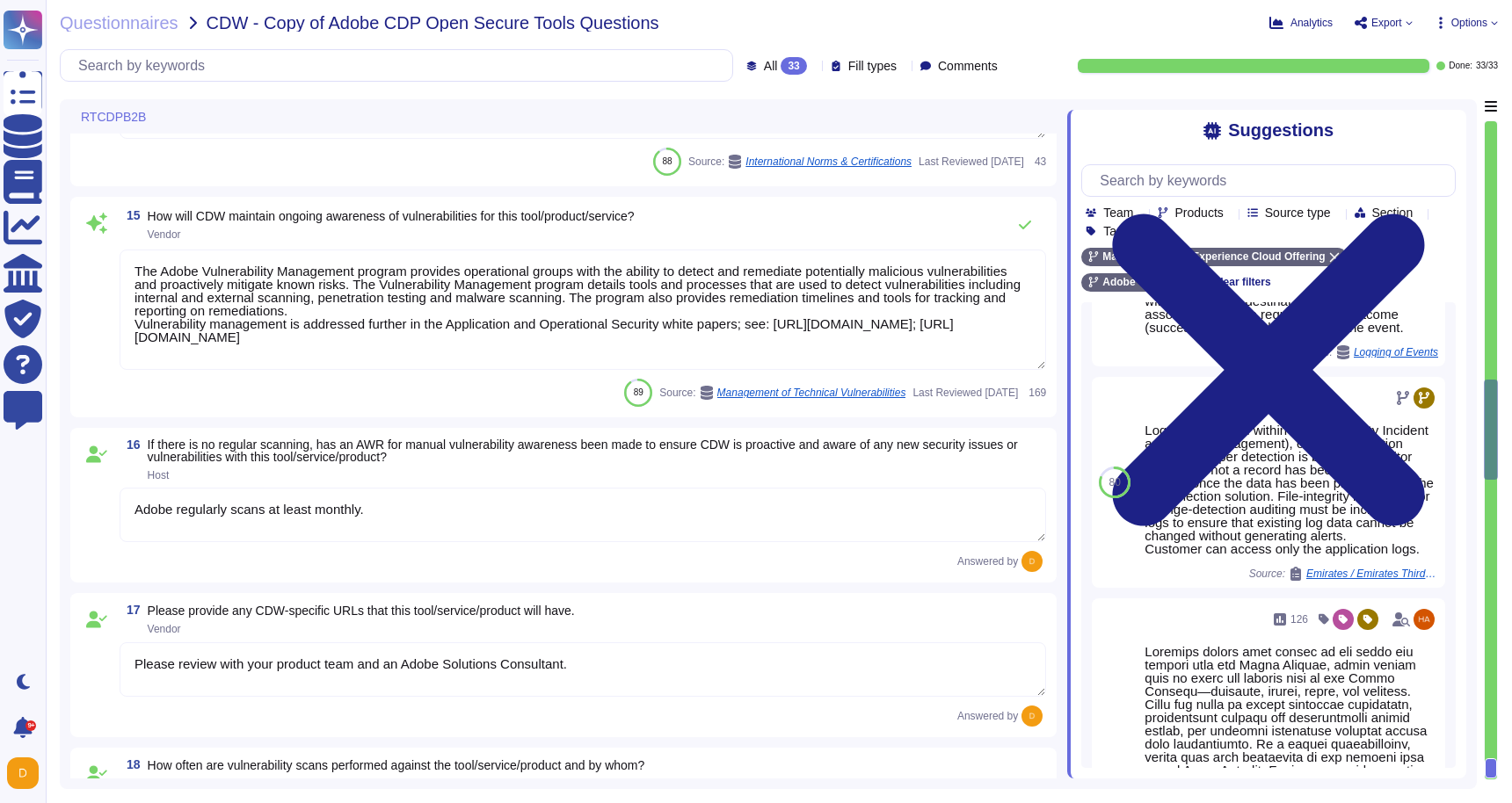
type textarea "Adobe has a formal patch management process implemented, which is governed by t…"
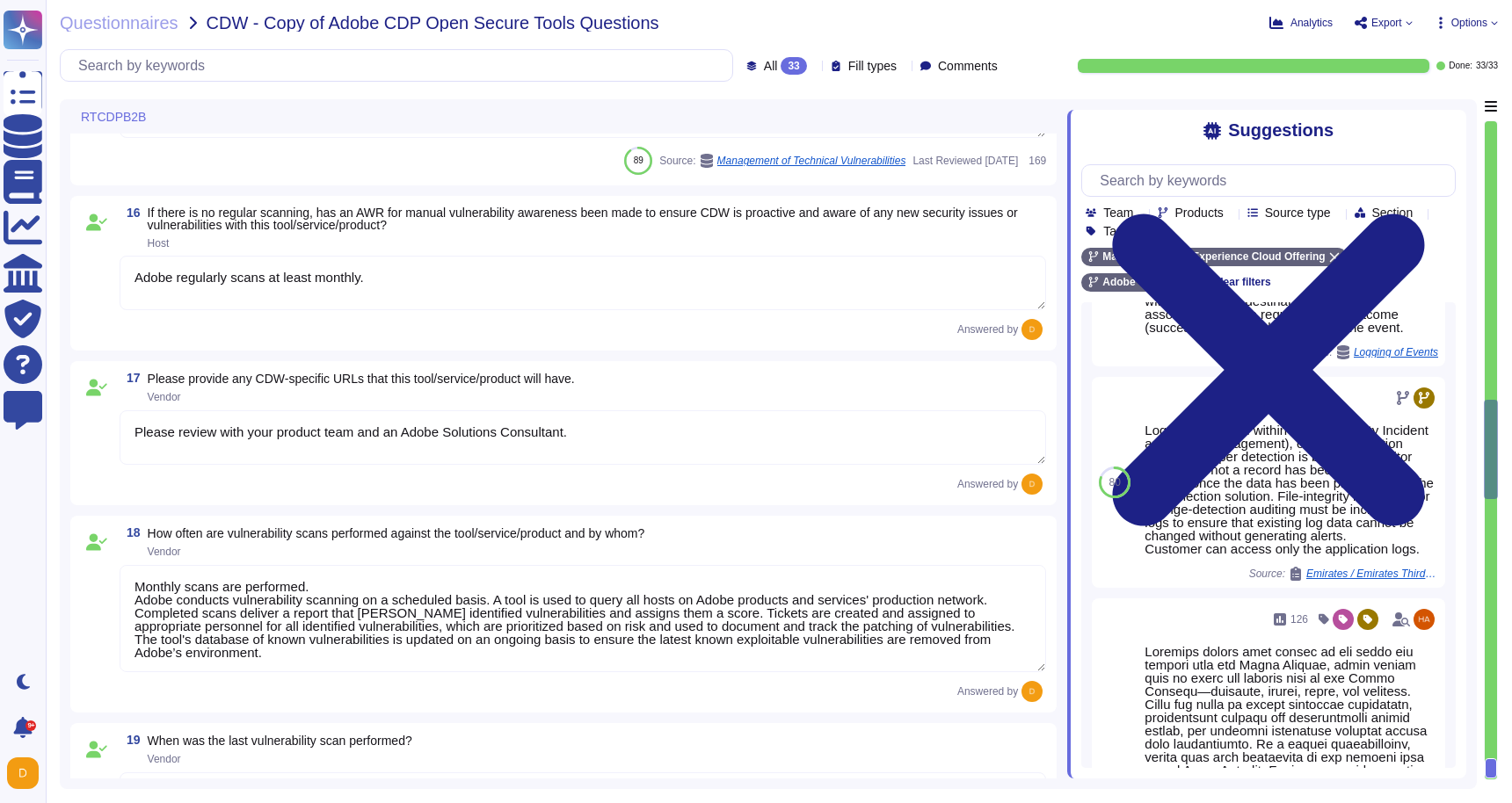
type textarea "There are two groups of Adobe employees who may require and are granted access …"
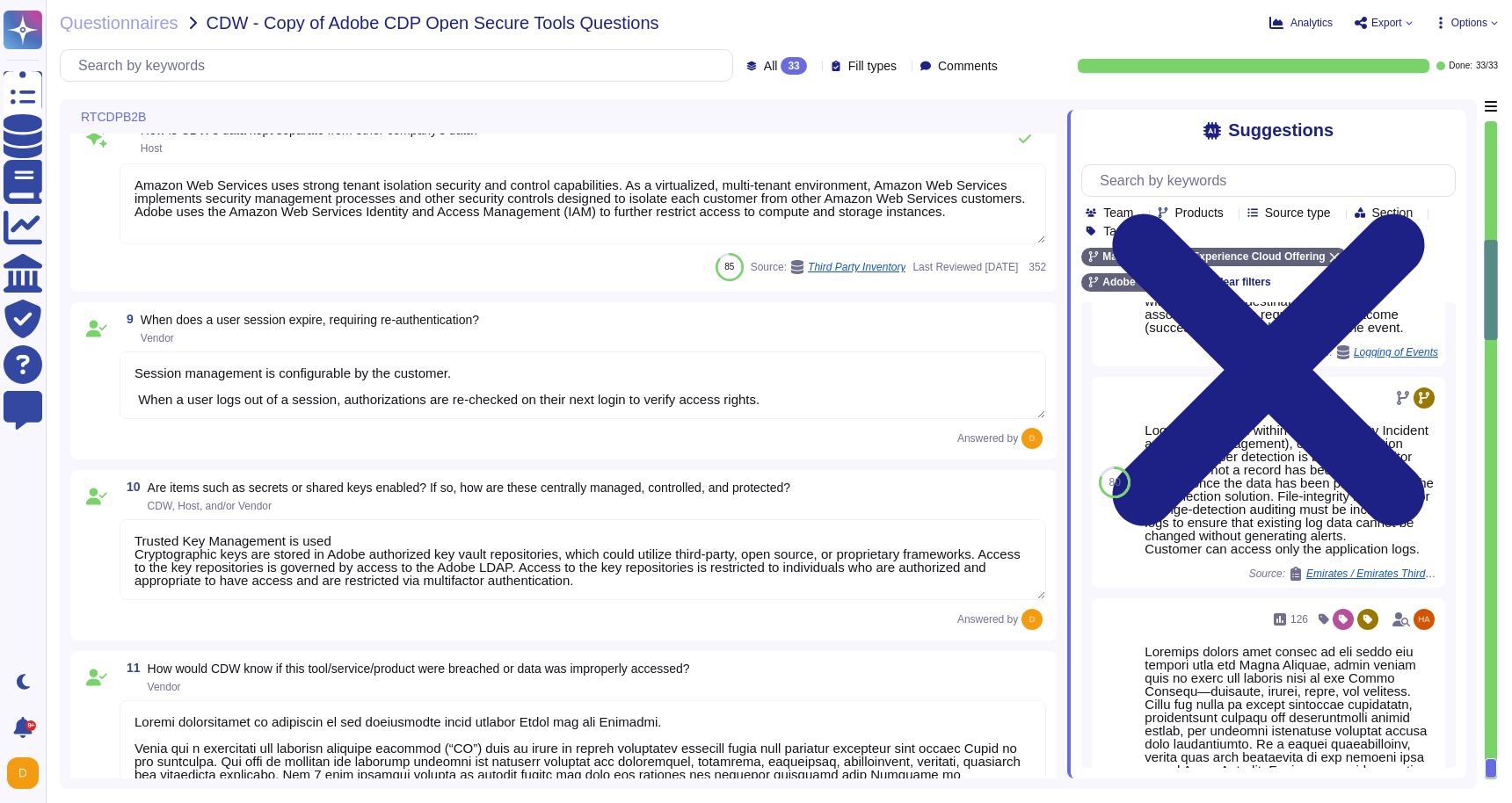
type textarea "Adobe products support the Transport Layer Security (TLS) 1.2 protocol. TLS_ECD…"
type textarea "TLS_ECDHE_ECDSA_WITH_AES_256_GCM_SHA384 (secp256r1) - A Please also review [URL…"
type textarea "AES-256 Encryption, GCM"
type textarea "Amazon Web Services uses strong tenant isolation security and control capabilit…"
type textarea "Session management is configurable by the customer. When a user logs out of a s…"
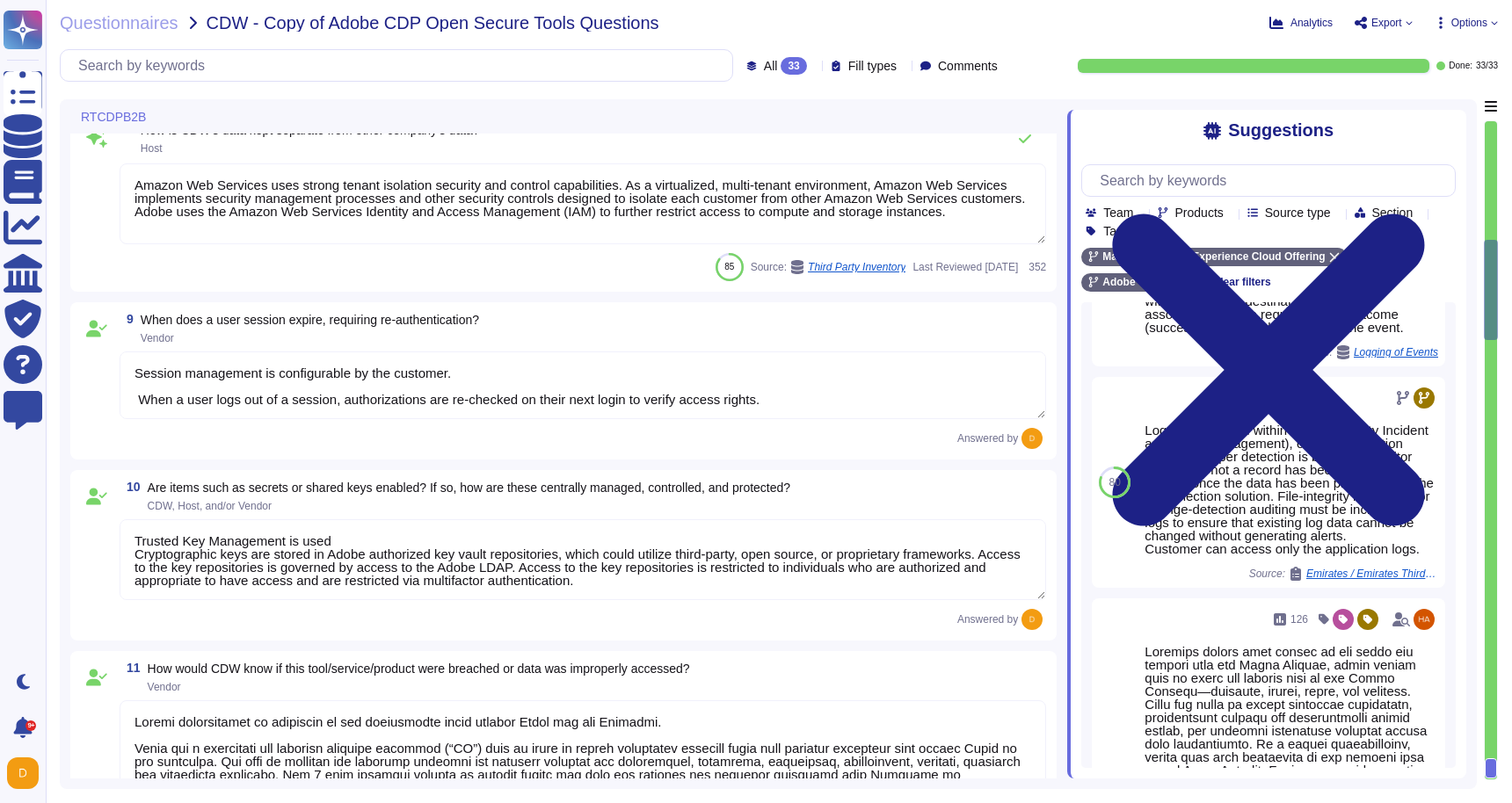
type textarea "Trusted Key Management is used Cryptographic keys are stored in Adobe authorize…"
type textarea "Loremi dolorsitamet co adipiscin el sed doeiusmodte incid utlabor Etdol mag ali…"
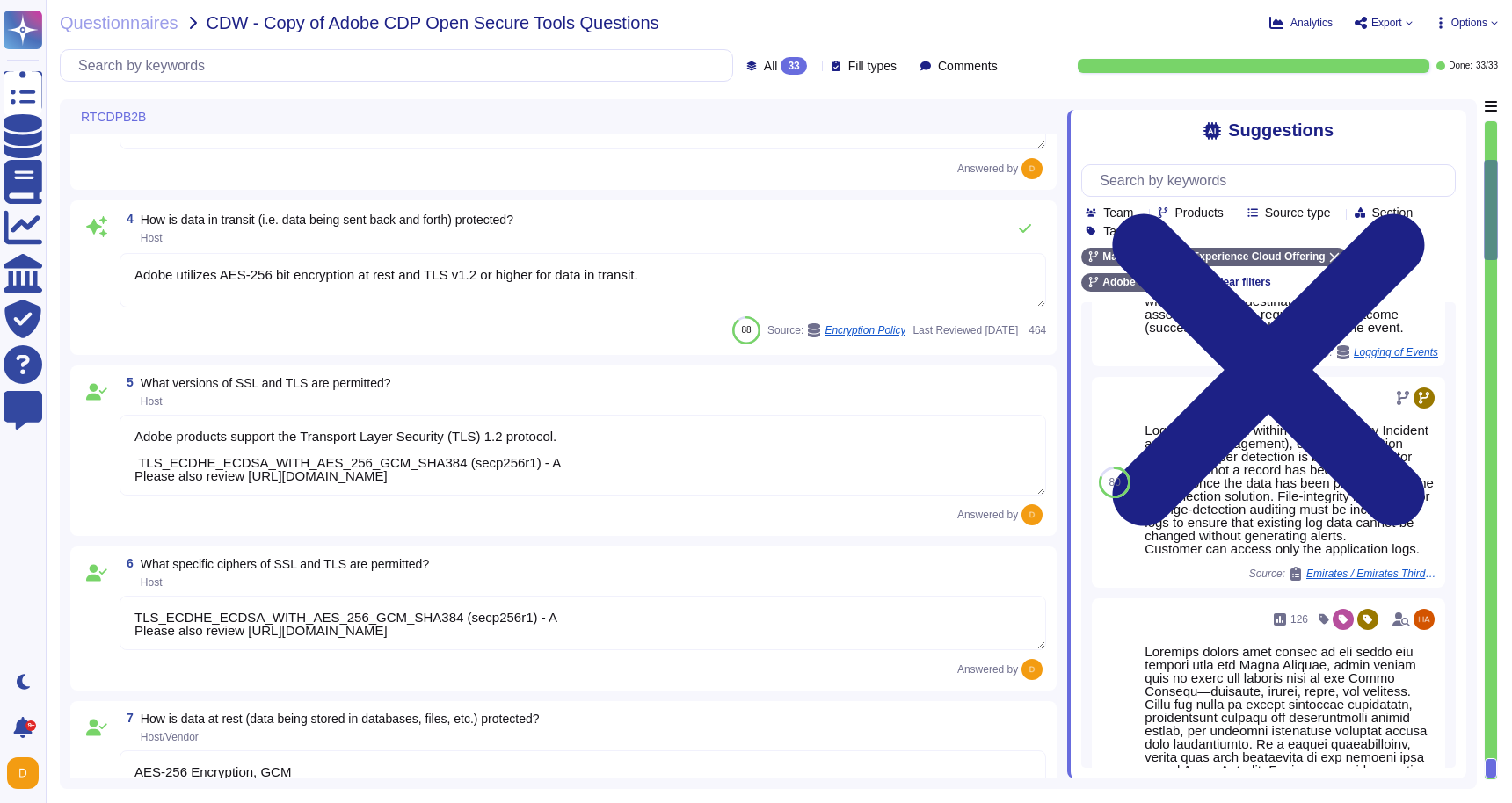
type textarea "Network based Intrusion Detection and/or Intrusion Prevention is in use and mon…"
type textarea "Yes. We do 2FA, audit trails, IP address filtering, firewalls, and TLS encapsul…"
type textarea "Marketo Measure solution is hosted on Adobe-leased data centers managed by our …"
type textarea "Adobe utilizes AES-256 bit encryption at rest and TLS v1.2 or higher for data i…"
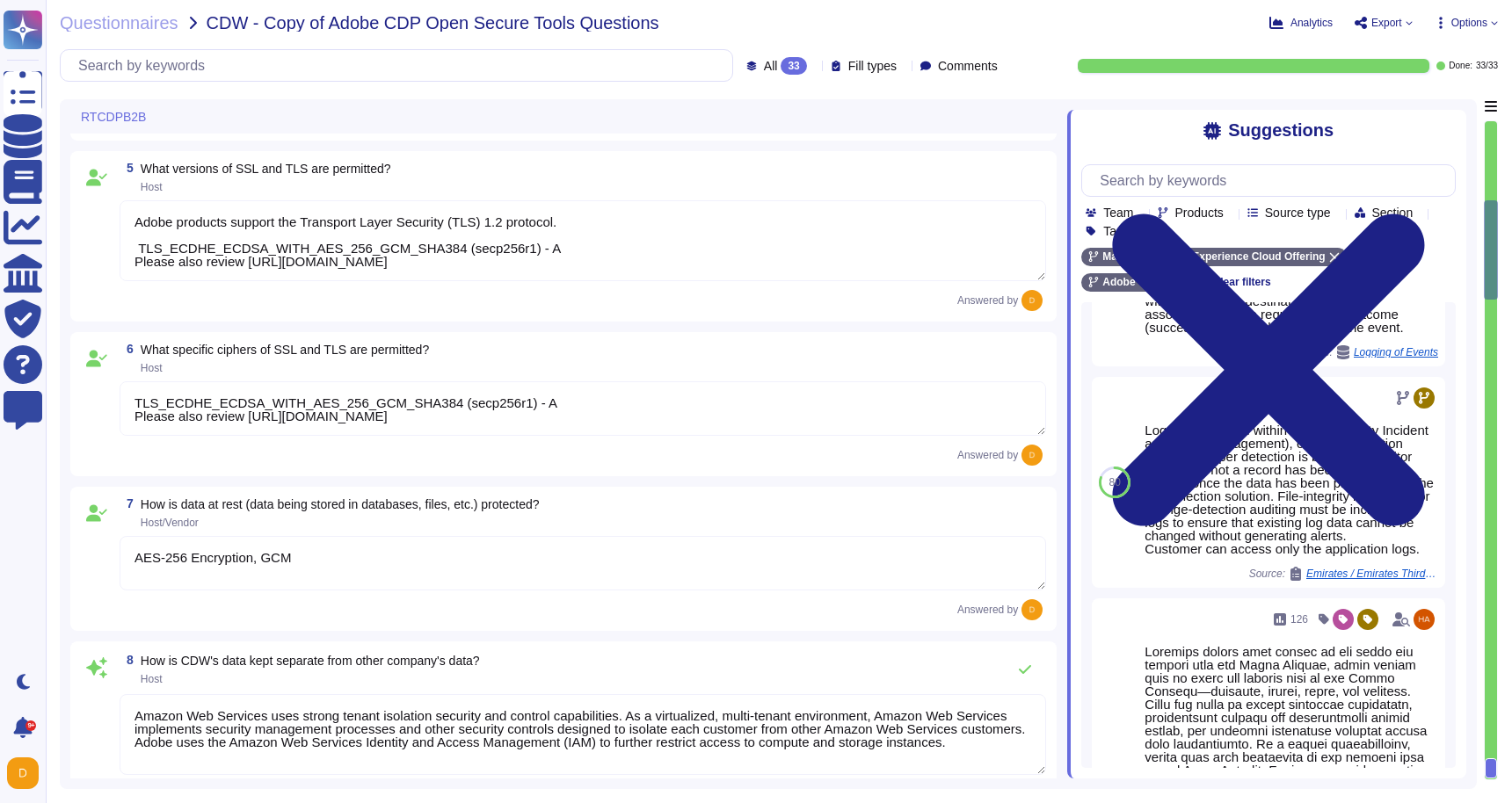
type textarea "Loremi dolorsitamet co adipiscin el sed doeiusmodte incid utlabor Etdol mag ali…"
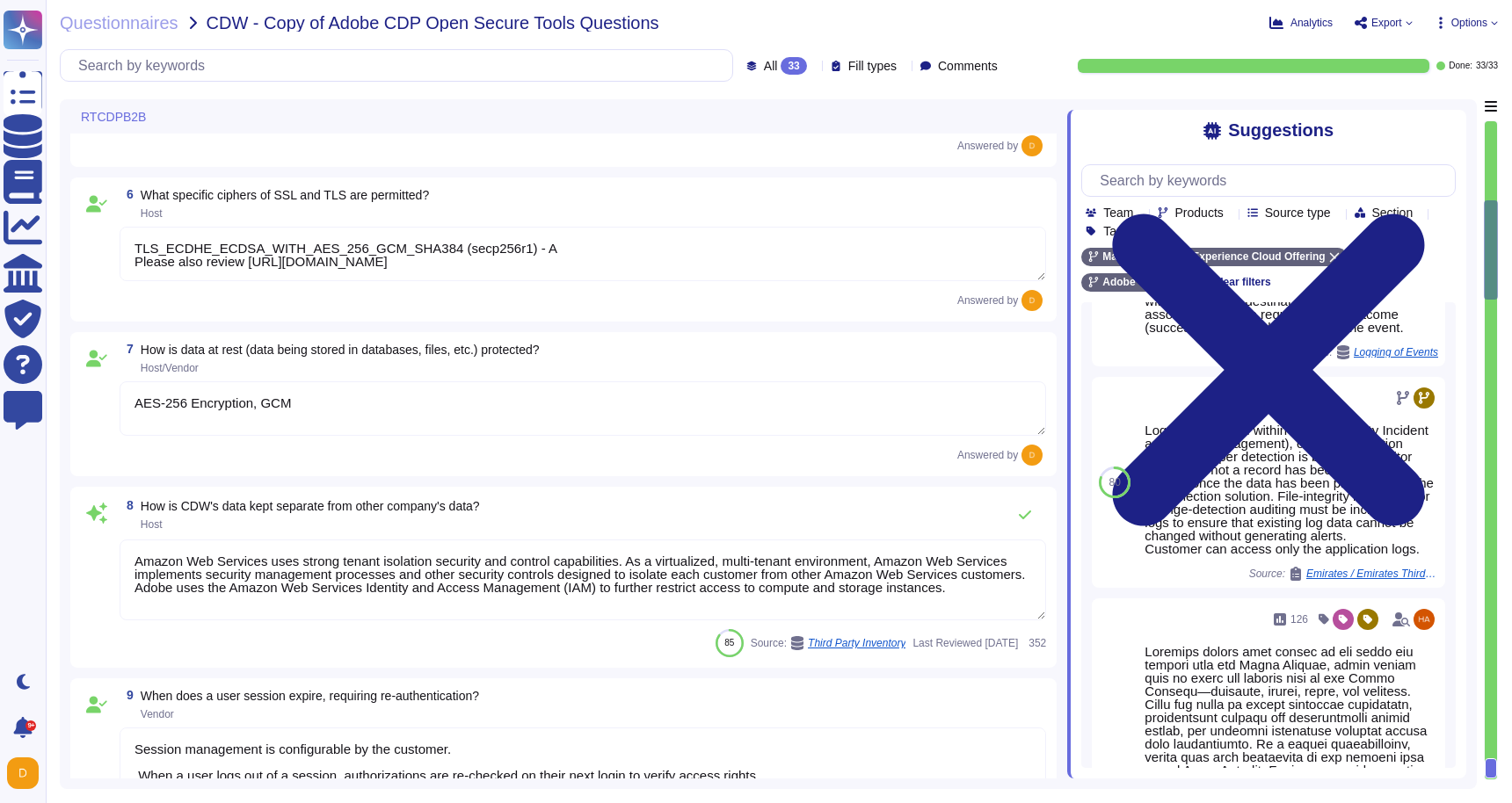
scroll to position [895, 0]
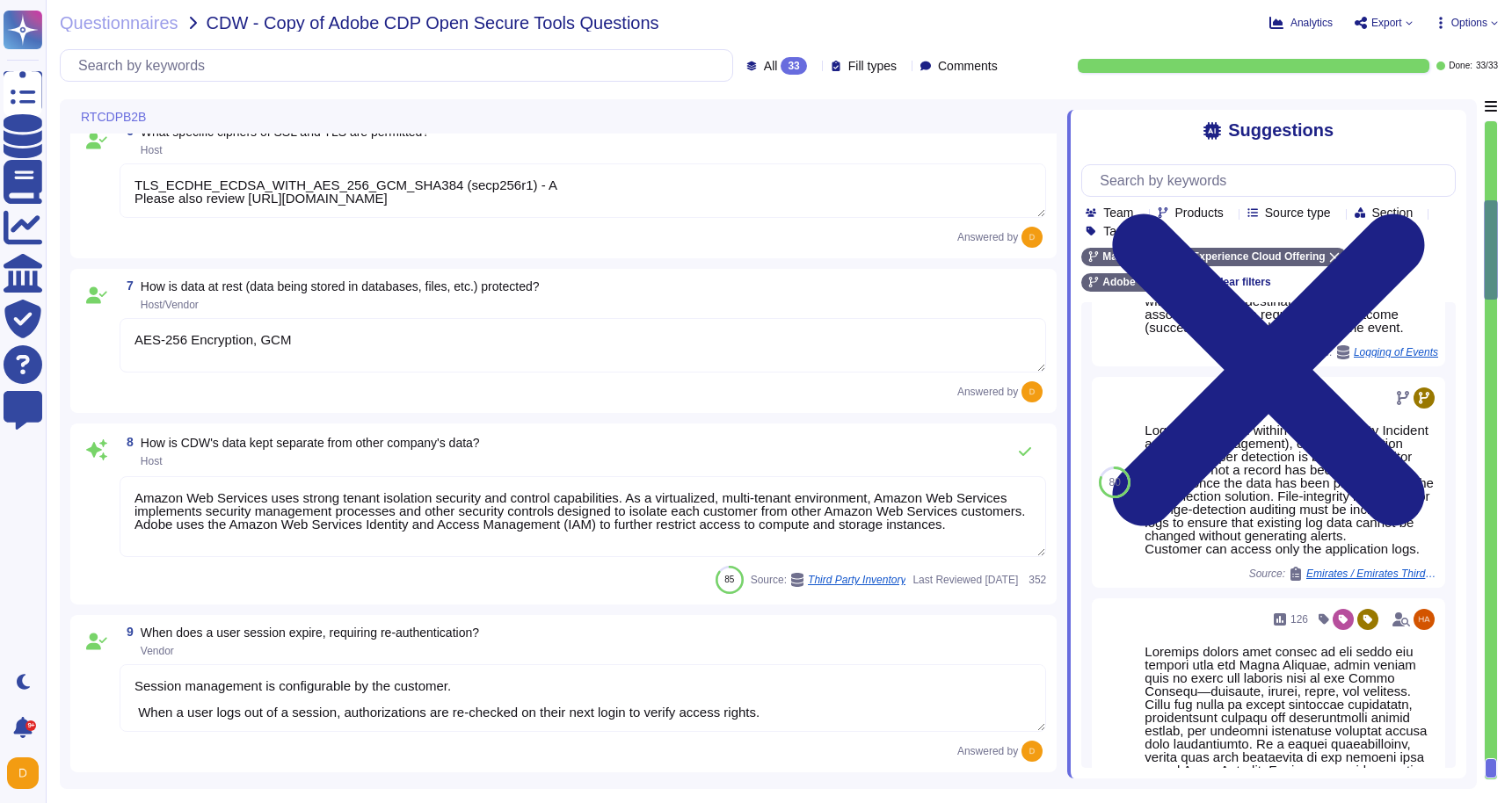
click at [352, 649] on span "Vendor" at bounding box center [309, 651] width 338 height 11
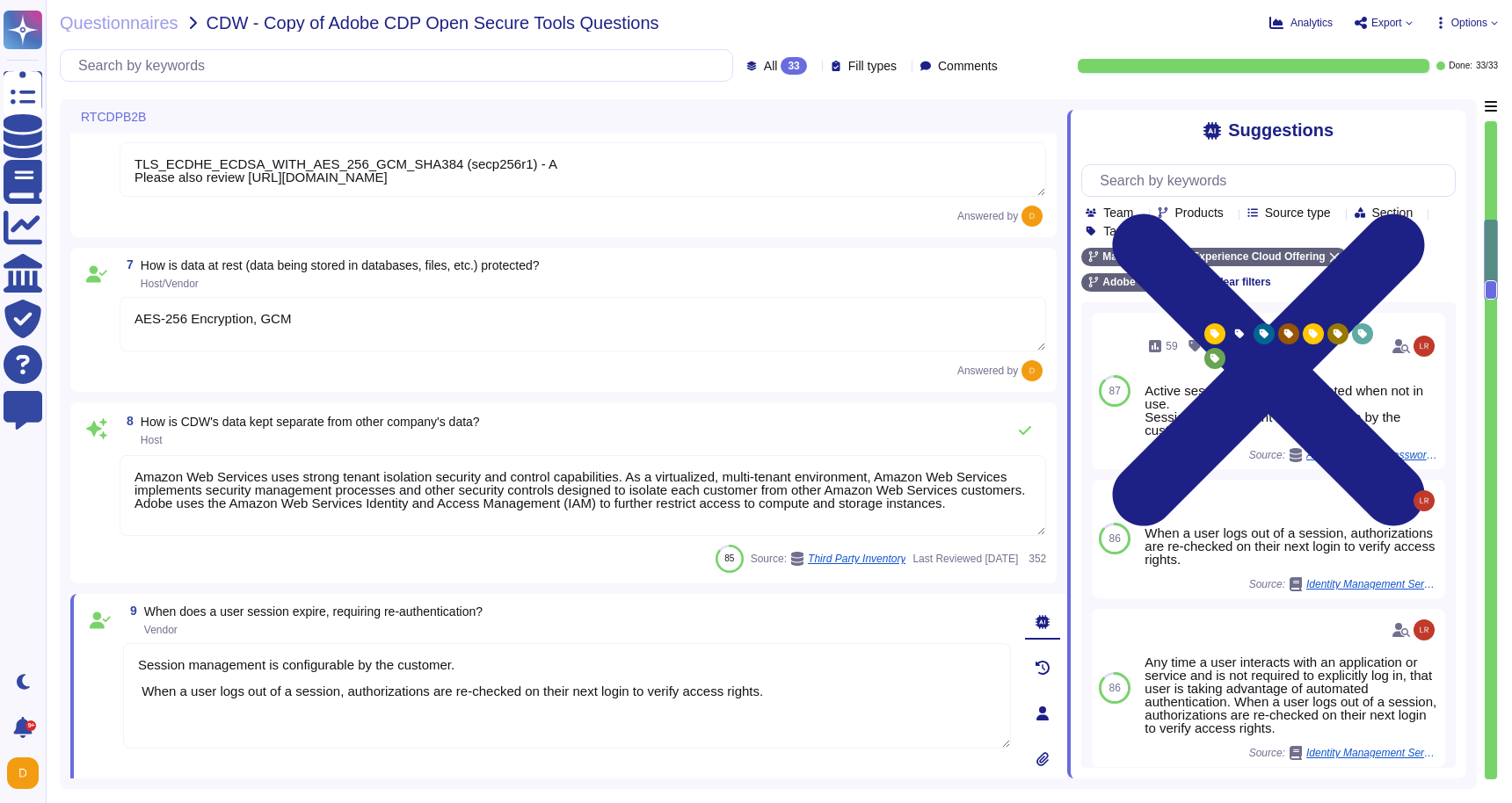
click at [562, 516] on textarea "Amazon Web Services uses strong tenant isolation security and control capabilit…" at bounding box center [583, 495] width 926 height 81
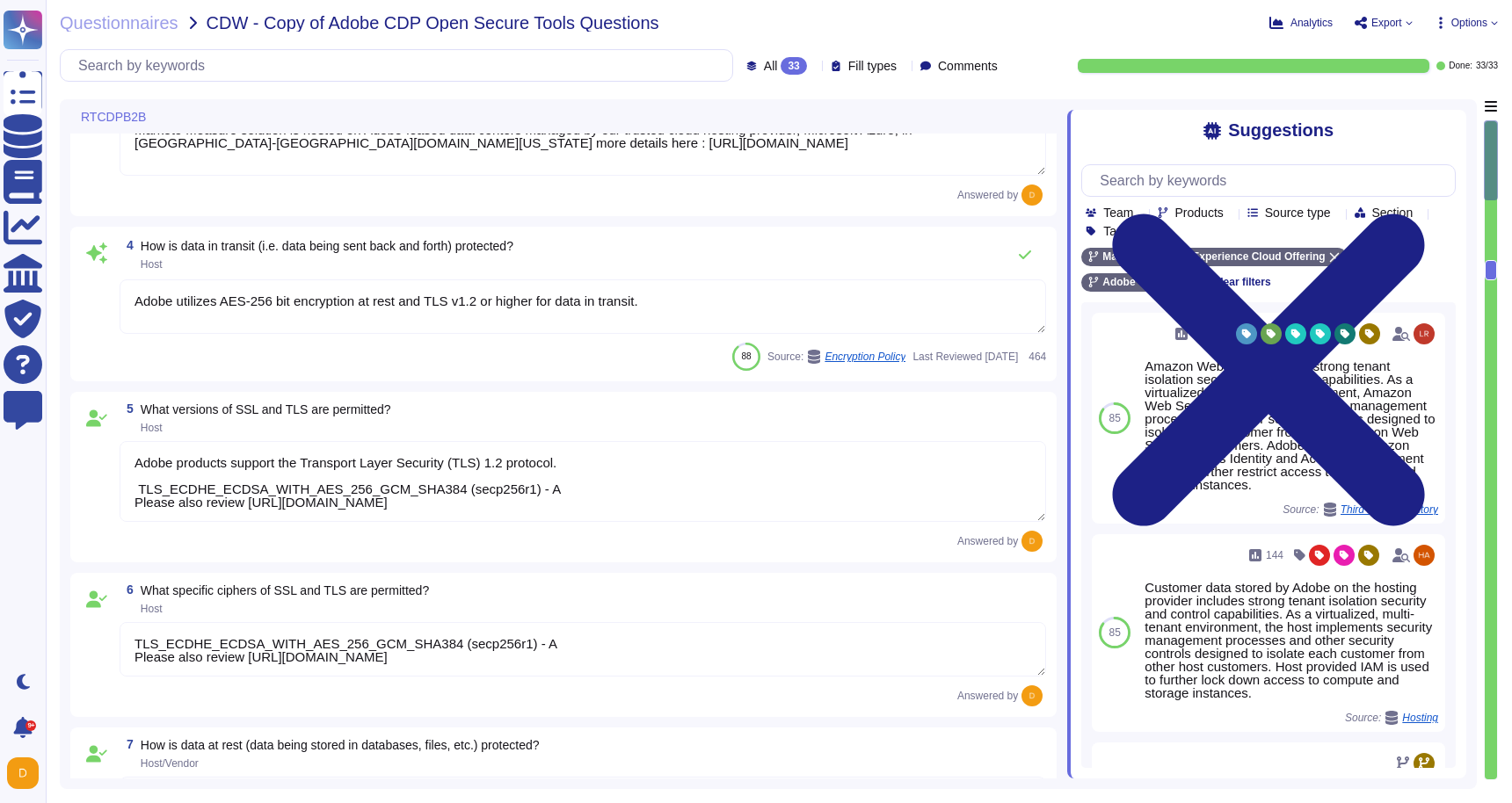
type textarea "Network based Intrusion Detection and/or Intrusion Prevention is in use and mon…"
type textarea "Yes. We do 2FA, audit trails, IP address filtering, firewalls, and TLS encapsul…"
type textarea "Marketo Measure solution is hosted on Adobe-leased data centers managed by our …"
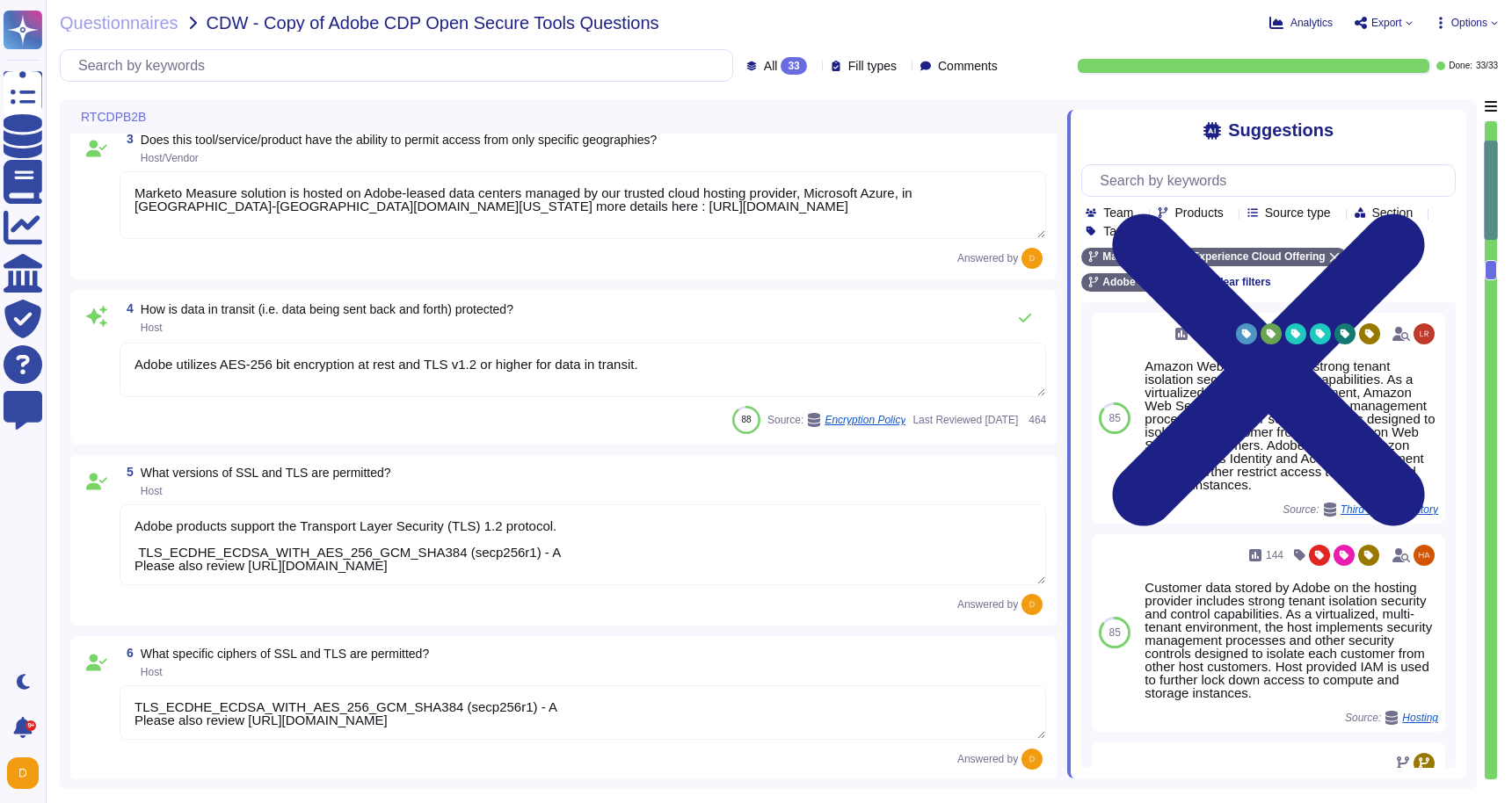
type textarea "Amazon Web Services uses strong tenant isolation security and control capabilit…"
type textarea "Session management is configurable by the customer. When a user logs out of a s…"
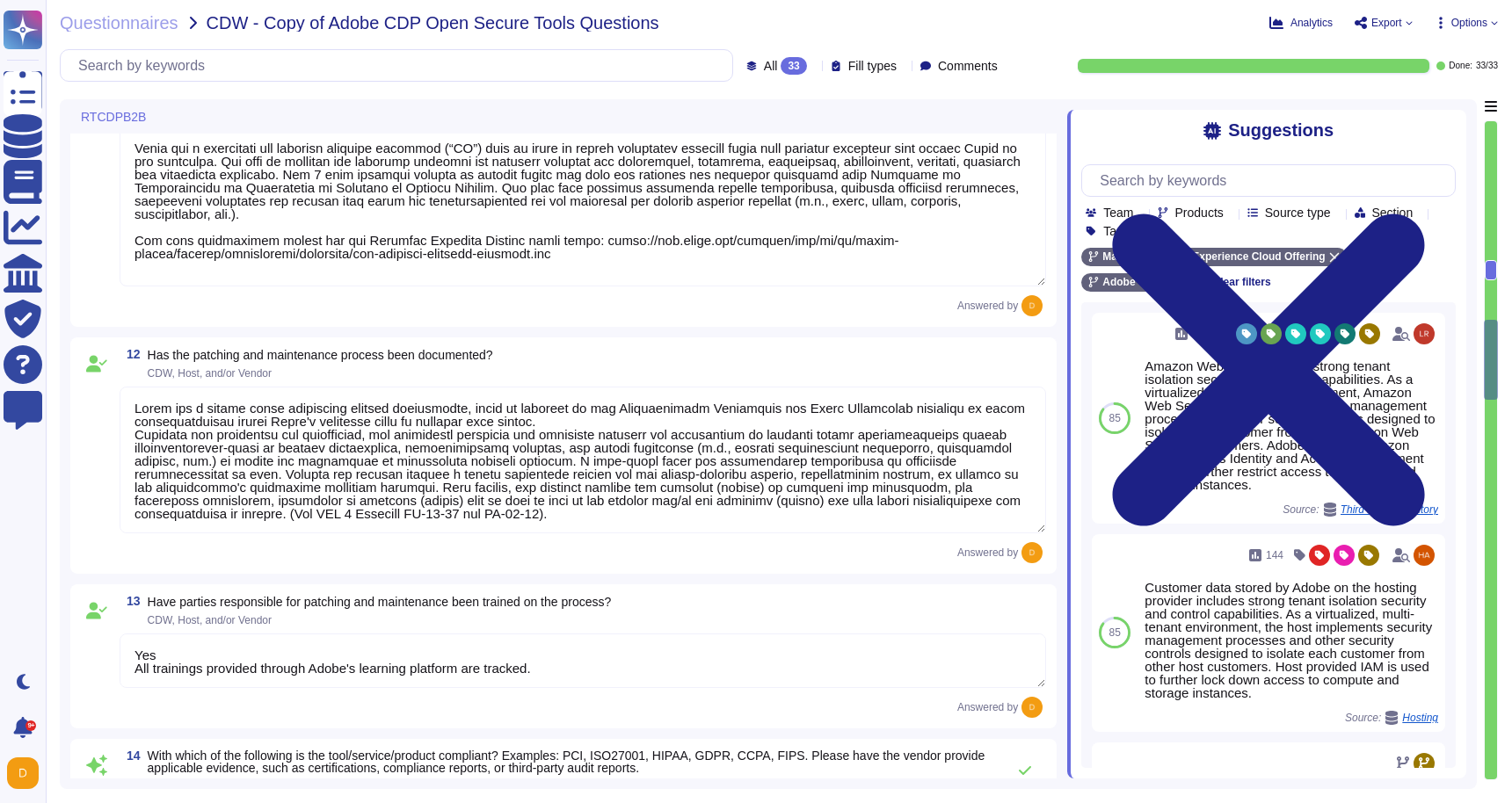
type textarea "Trusted Key Management is used Cryptographic keys are stored in Adobe authorize…"
type textarea "Loremi dolorsitamet co adipiscin el sed doeiusmodte incid utlabor Etdol mag ali…"
type textarea "Adobe has a formal patch management process implemented, which is governed by t…"
type textarea "Yes All trainings provided through Adobe's learning platform are tracked."
type textarea "Please refer to the Master Compliance list available here: [URL][DOMAIN_NAME]"
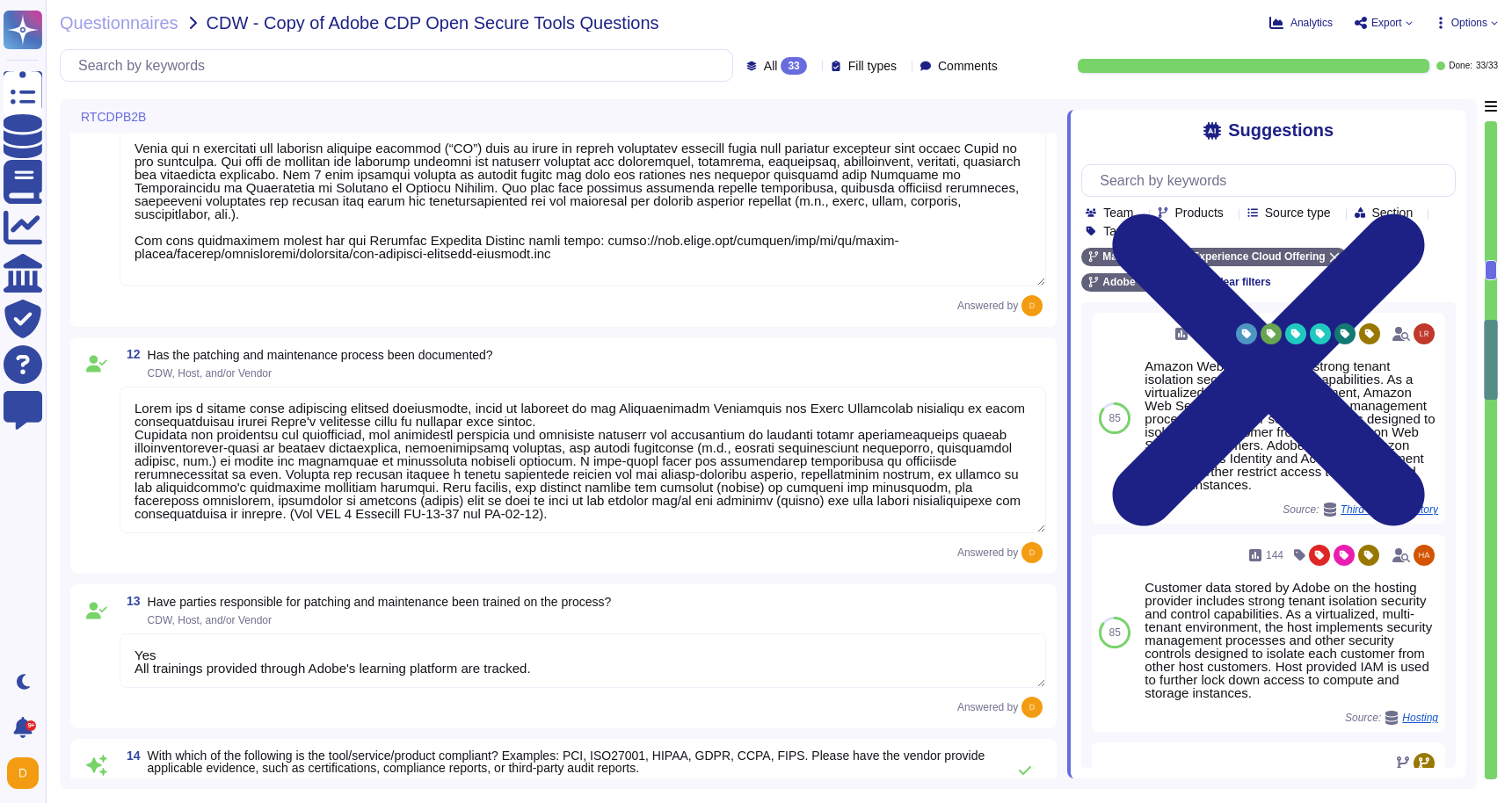
type textarea "The Adobe Vulnerability Management program provides operational groups with the…"
type textarea "Adobe regularly scans at least monthly."
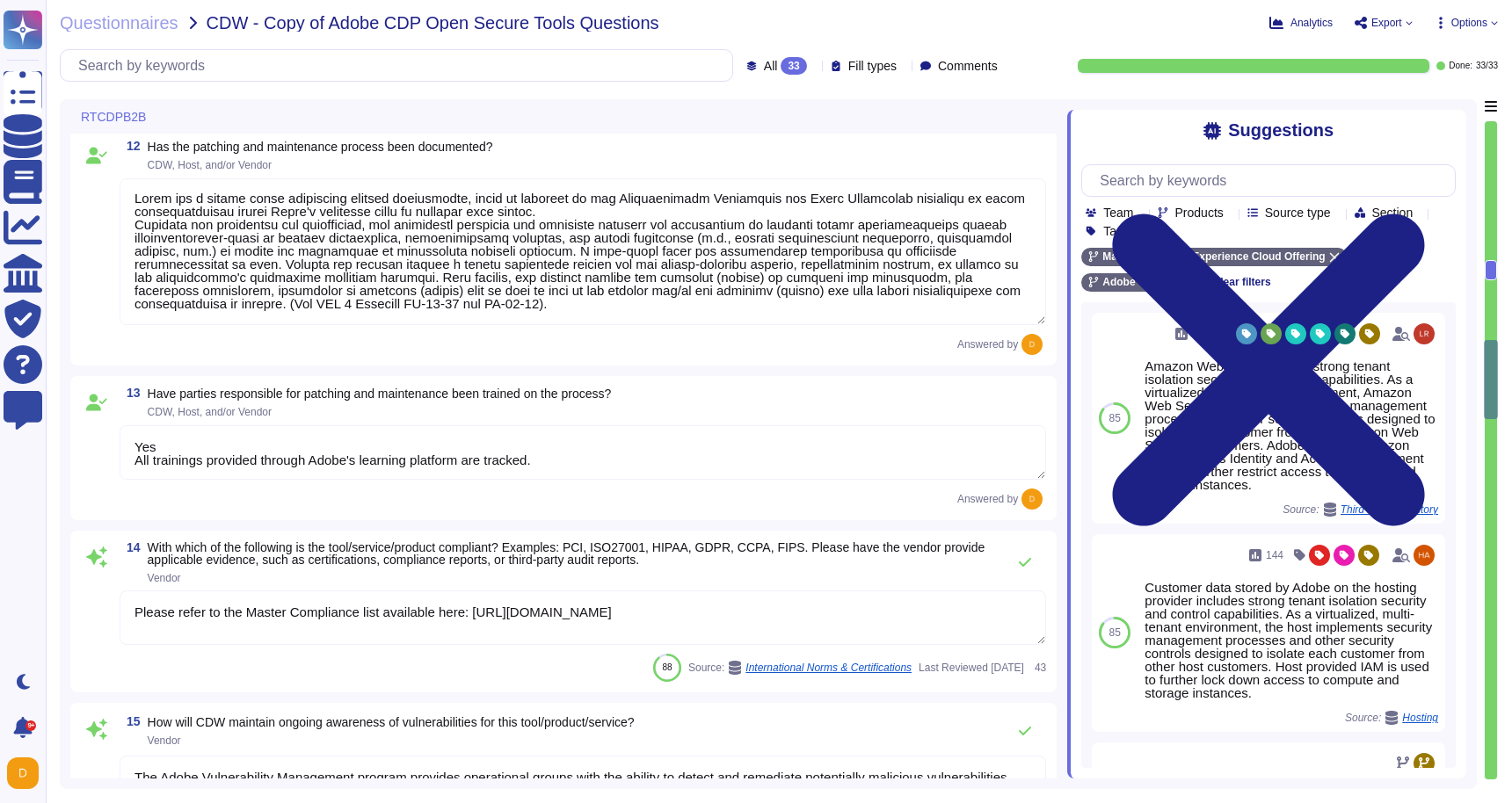
type textarea "Please review with your product team and an Adobe Solutions Consultant."
type textarea "Monthly scans are performed. Adobe conducts vulnerability scanning on a schedul…"
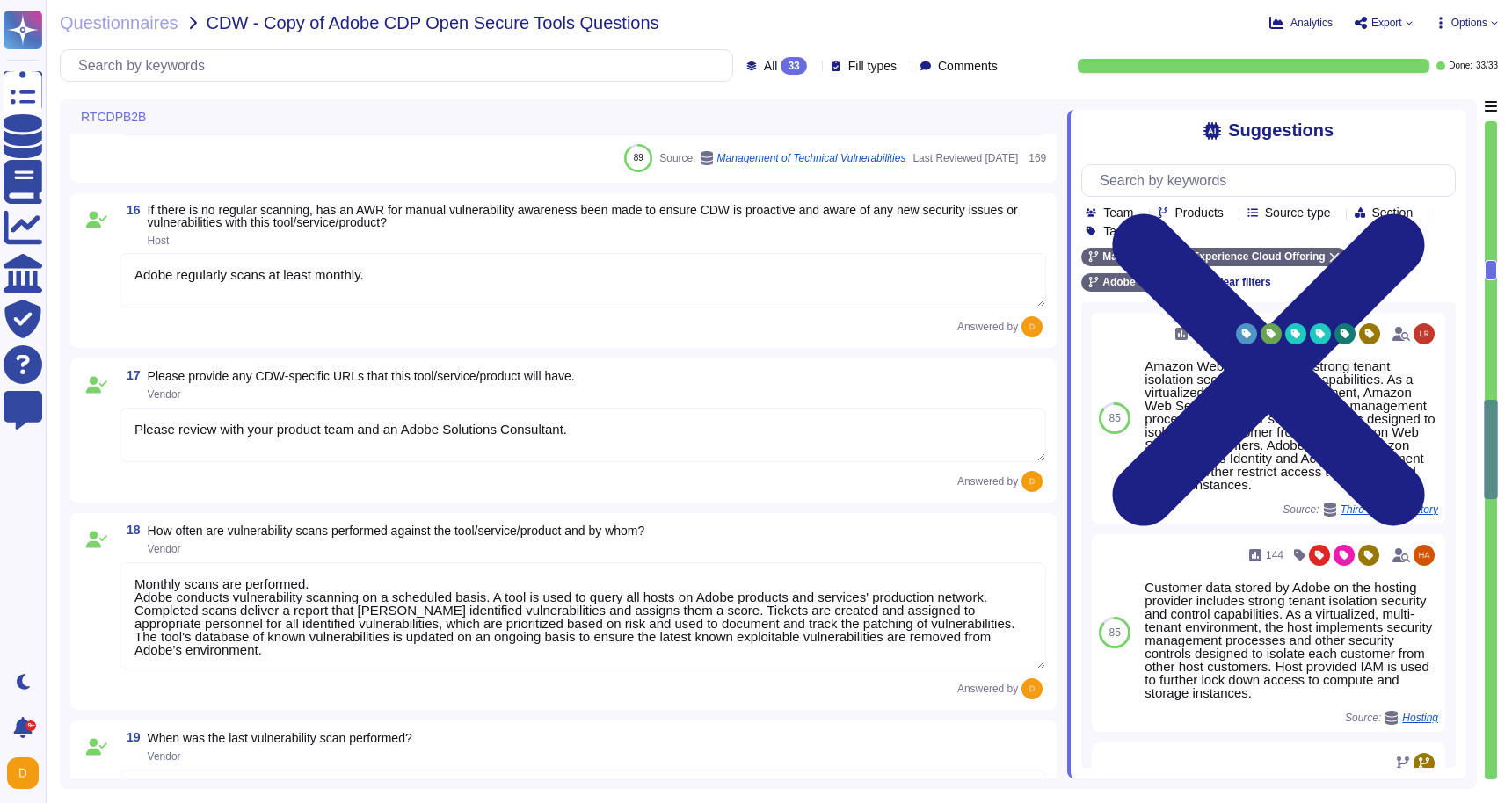
type textarea "Monthly scans."
type textarea "At least annually"
type textarea "[DATE]. Testing report can be reviewed at [URL][DOMAIN_NAME]"
type textarea "There are two groups of Adobe employees who may require and are granted access …"
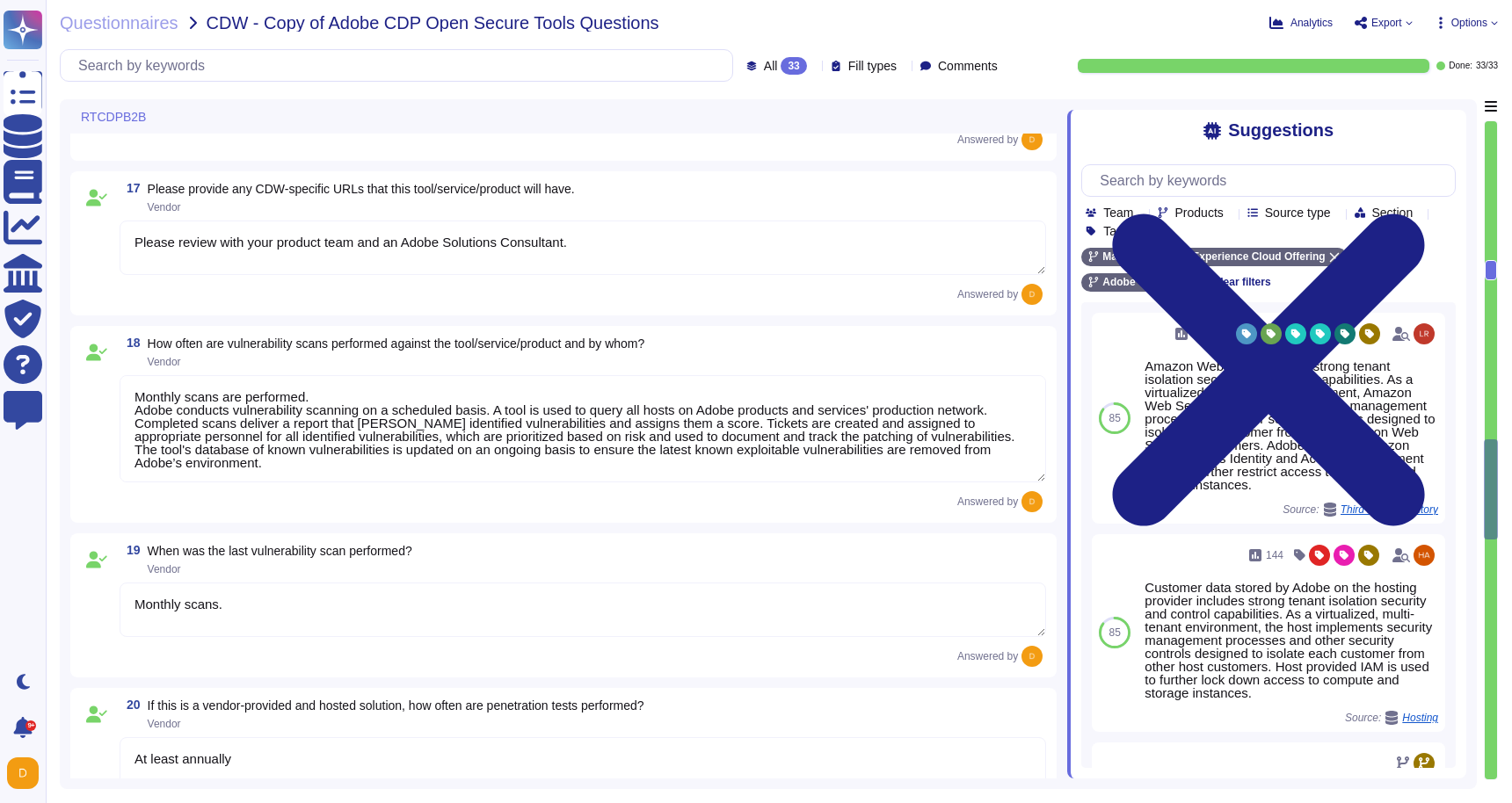
type textarea "No, but user persmissions and roles can be configured and tested. [URL][DOMAIN_…"
type textarea "Loremips dolors amet consec ad eli seddo eiu tempori utla etd Magna Aliquae, ad…"
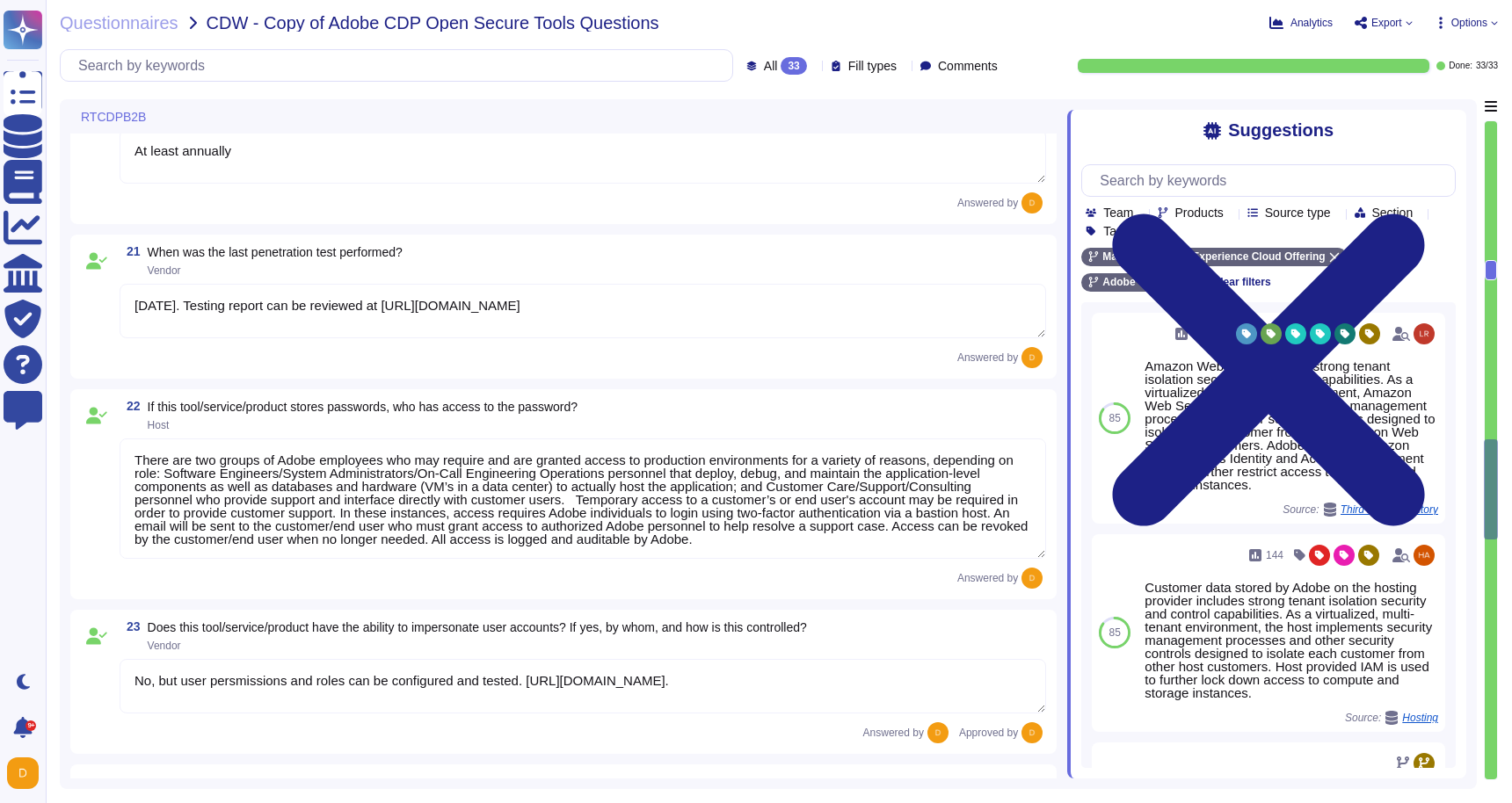
scroll to position [3595, 0]
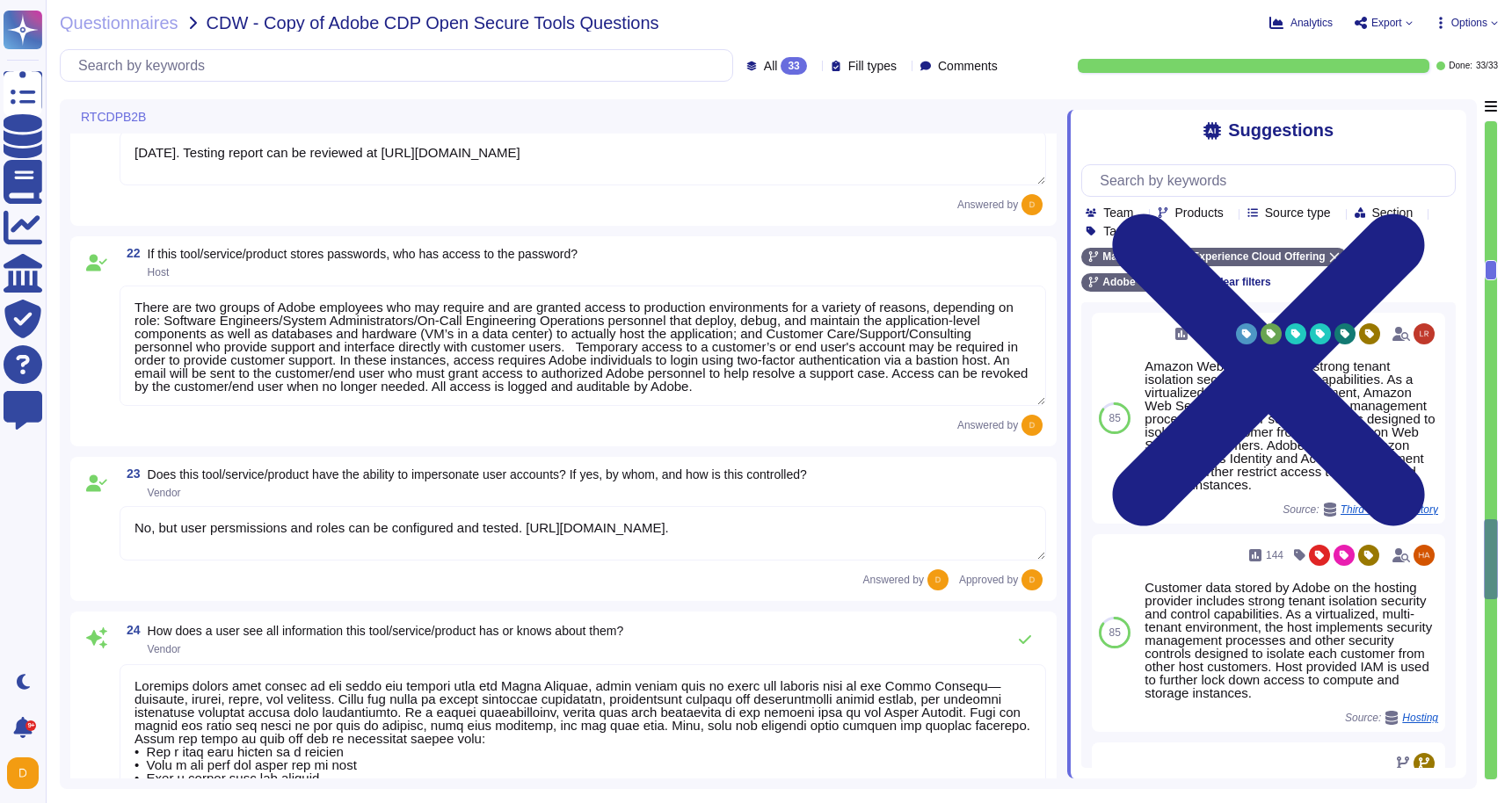
type textarea "Yes Adobe collects logs that provide details regarding network and security inf…"
type textarea "The Marketo Audit Trail is available for customers to export up to a six-month …"
click at [818, 411] on div "22 If this tool/service/product stores passwords, who has access to the passwor…" at bounding box center [563, 341] width 965 height 189
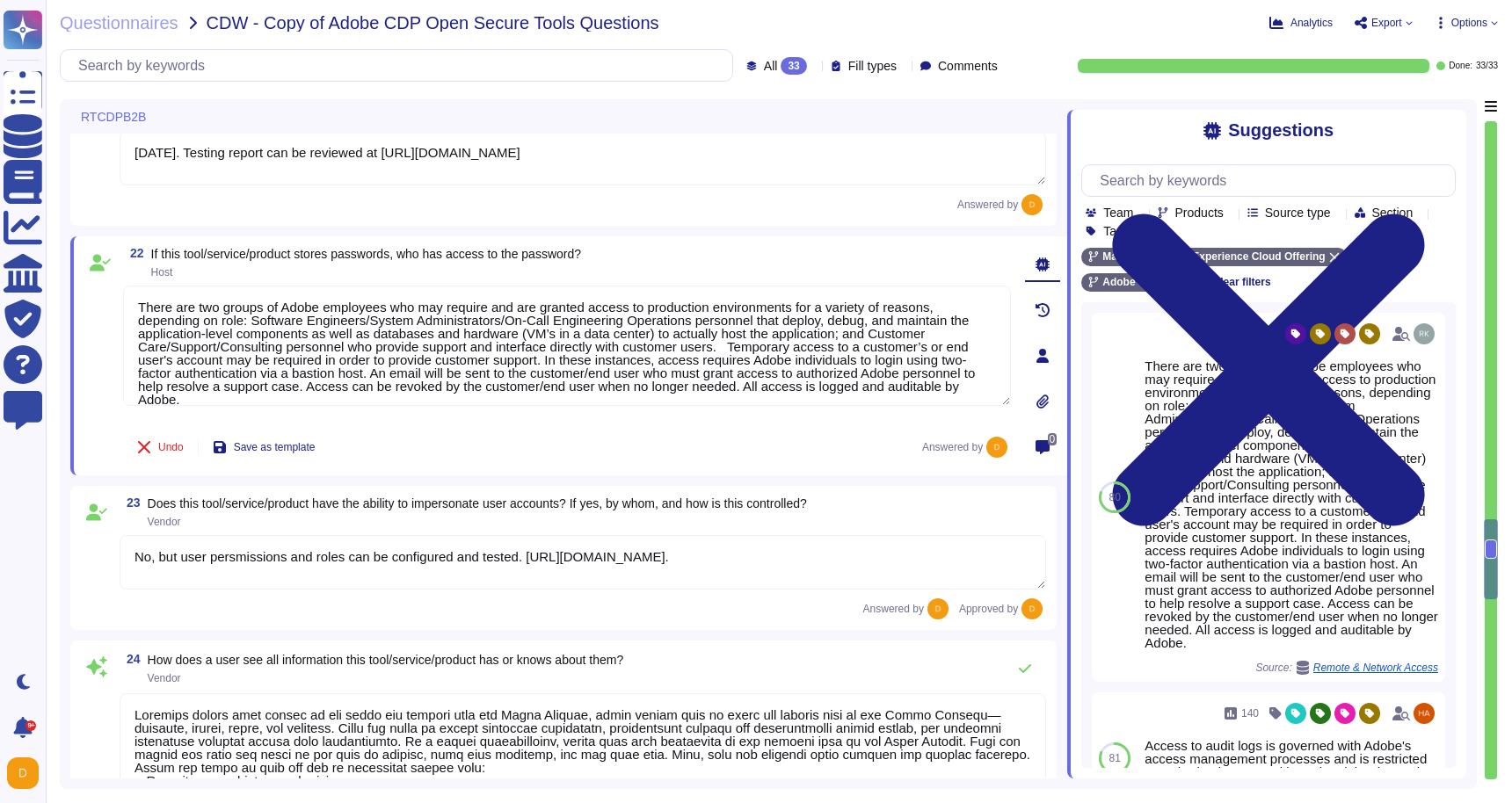
drag, startPoint x: 304, startPoint y: 402, endPoint x: 91, endPoint y: 233, distance: 271.9
type textarea "\"
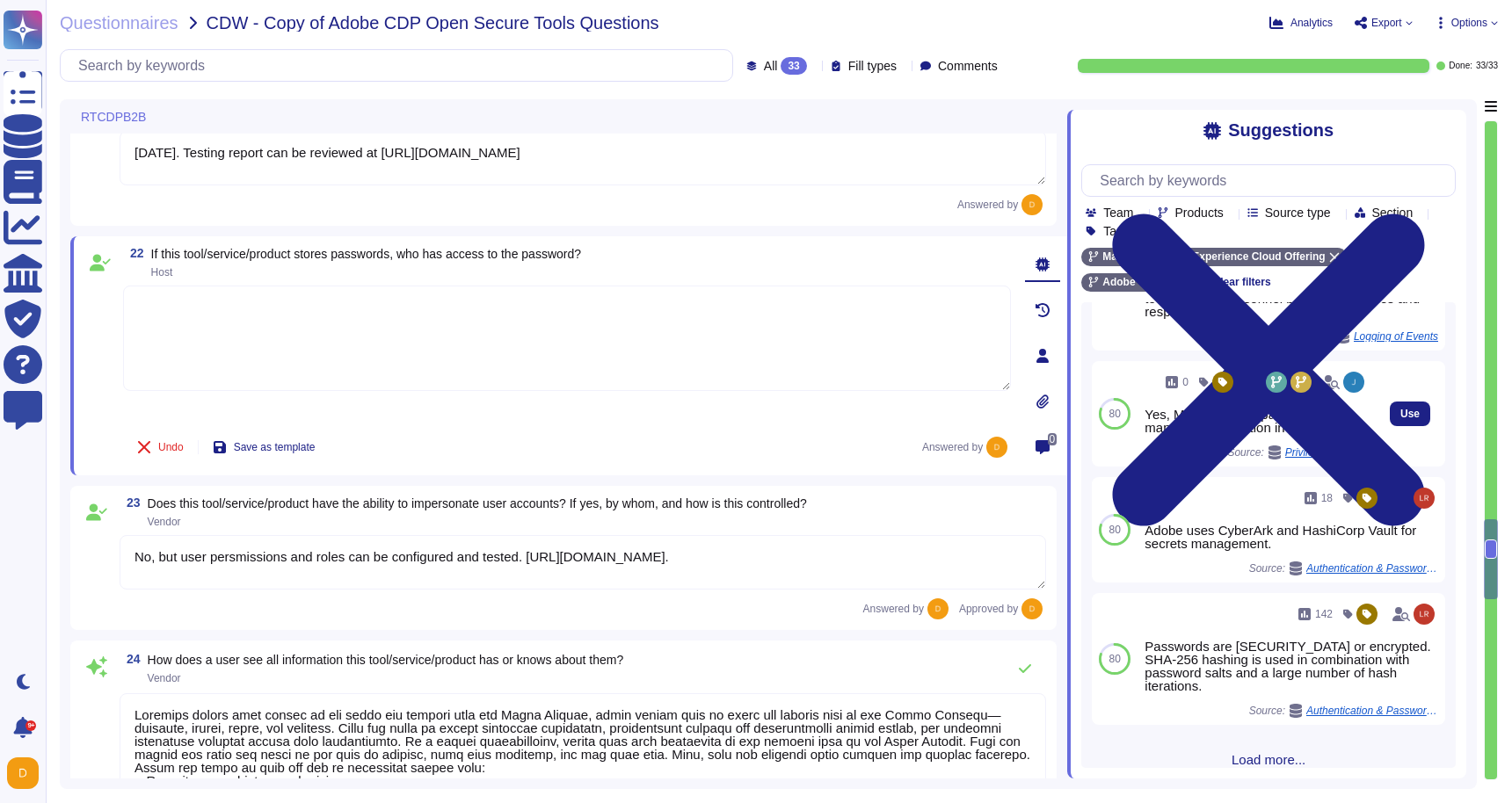
scroll to position [502, 0]
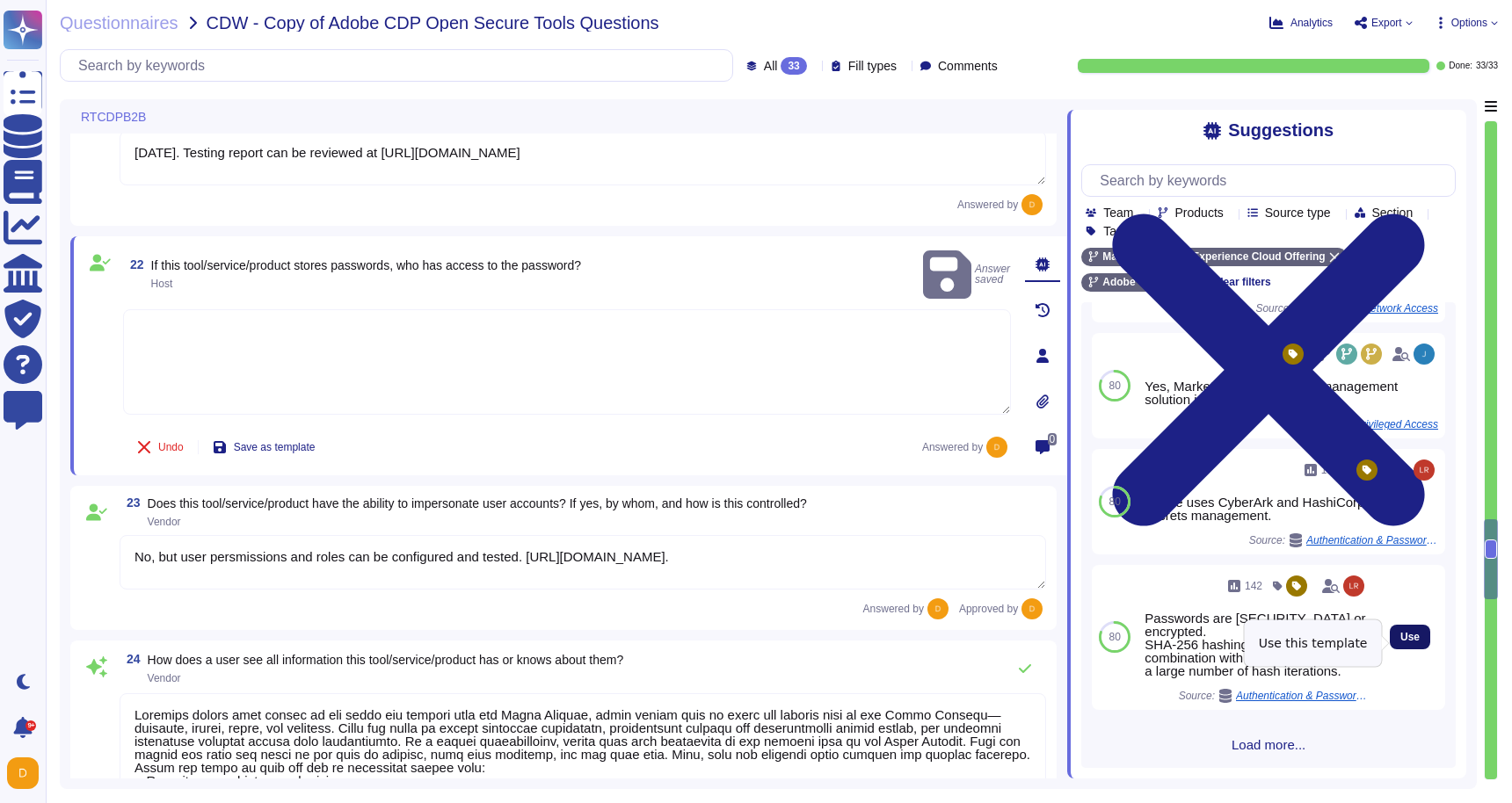
click at [1398, 648] on button "Use" at bounding box center [1410, 637] width 41 height 25
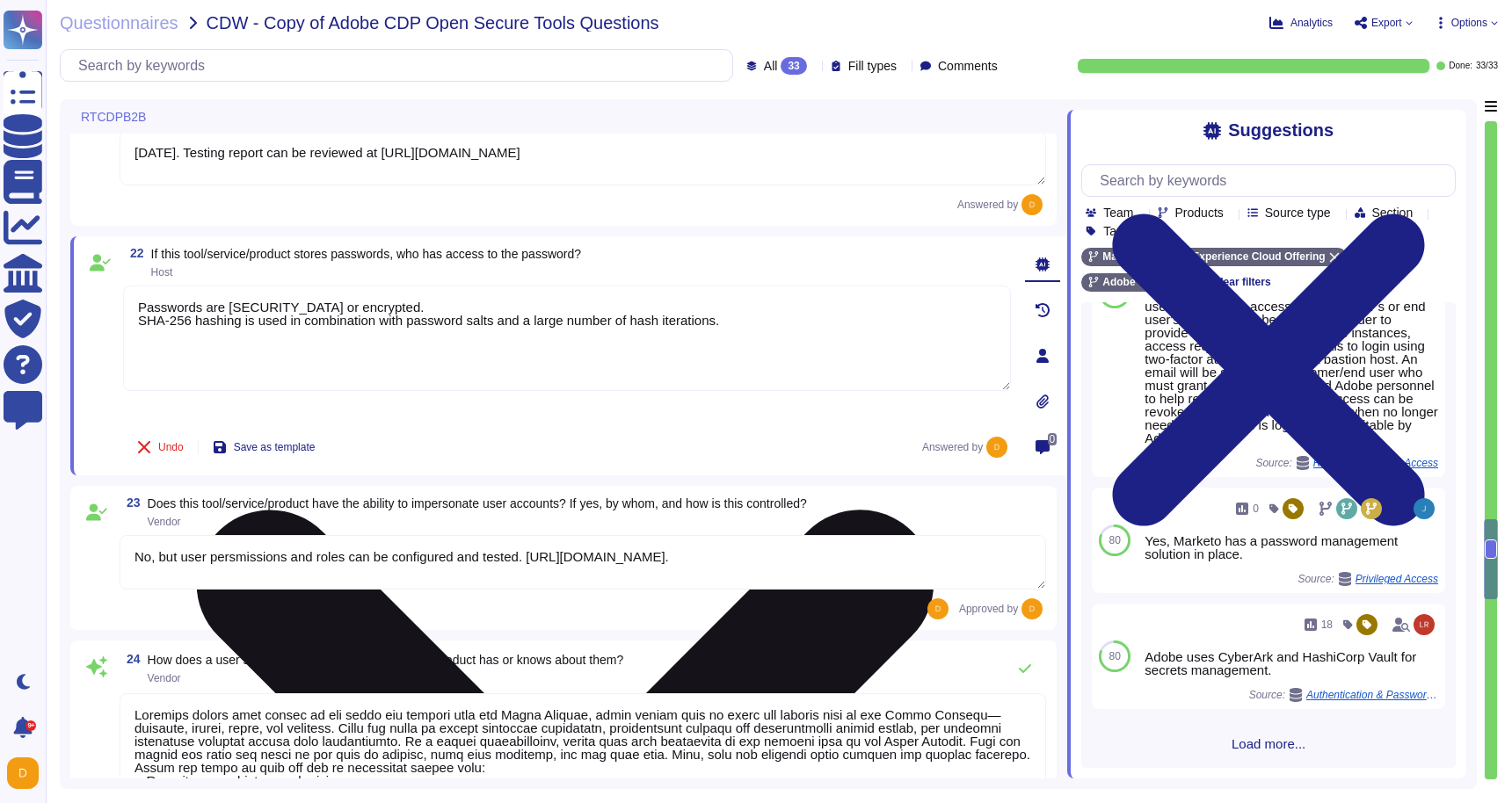
click at [505, 326] on textarea "Passwords are [SECURITY_DATA] or encrypted. SHA-256 hashing is used in combinat…" at bounding box center [567, 338] width 887 height 106
click at [136, 304] on textarea "Passwords are [SECURITY_DATA] or encrypted. SHA-256 hashing is used in combinat…" at bounding box center [567, 338] width 887 height 106
click at [790, 327] on textarea "Passwords are [SECURITY_DATA] or encrypted. SHA-256 hashing is used in combinat…" at bounding box center [567, 338] width 887 height 106
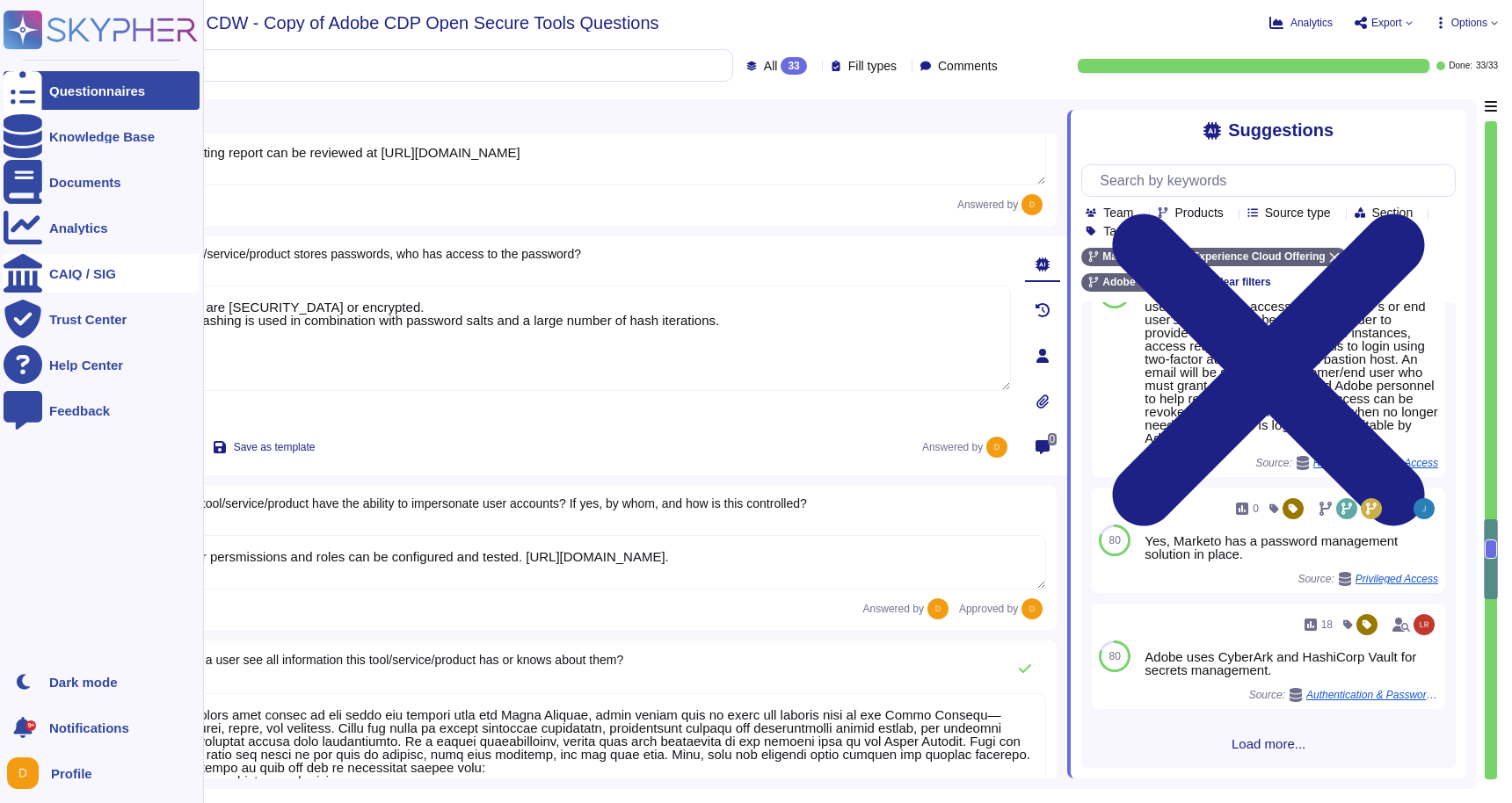
drag, startPoint x: 791, startPoint y: 331, endPoint x: 38, endPoint y: 272, distance: 755.3
click at [38, 272] on div "Questionnaires Knowledge Base Documents Analytics CAIQ / SIG Trust Center Help …" at bounding box center [756, 401] width 1512 height 803
paste textarea "lease review [URL][DOMAIN_NAME] Only authorized personel by customer would have…"
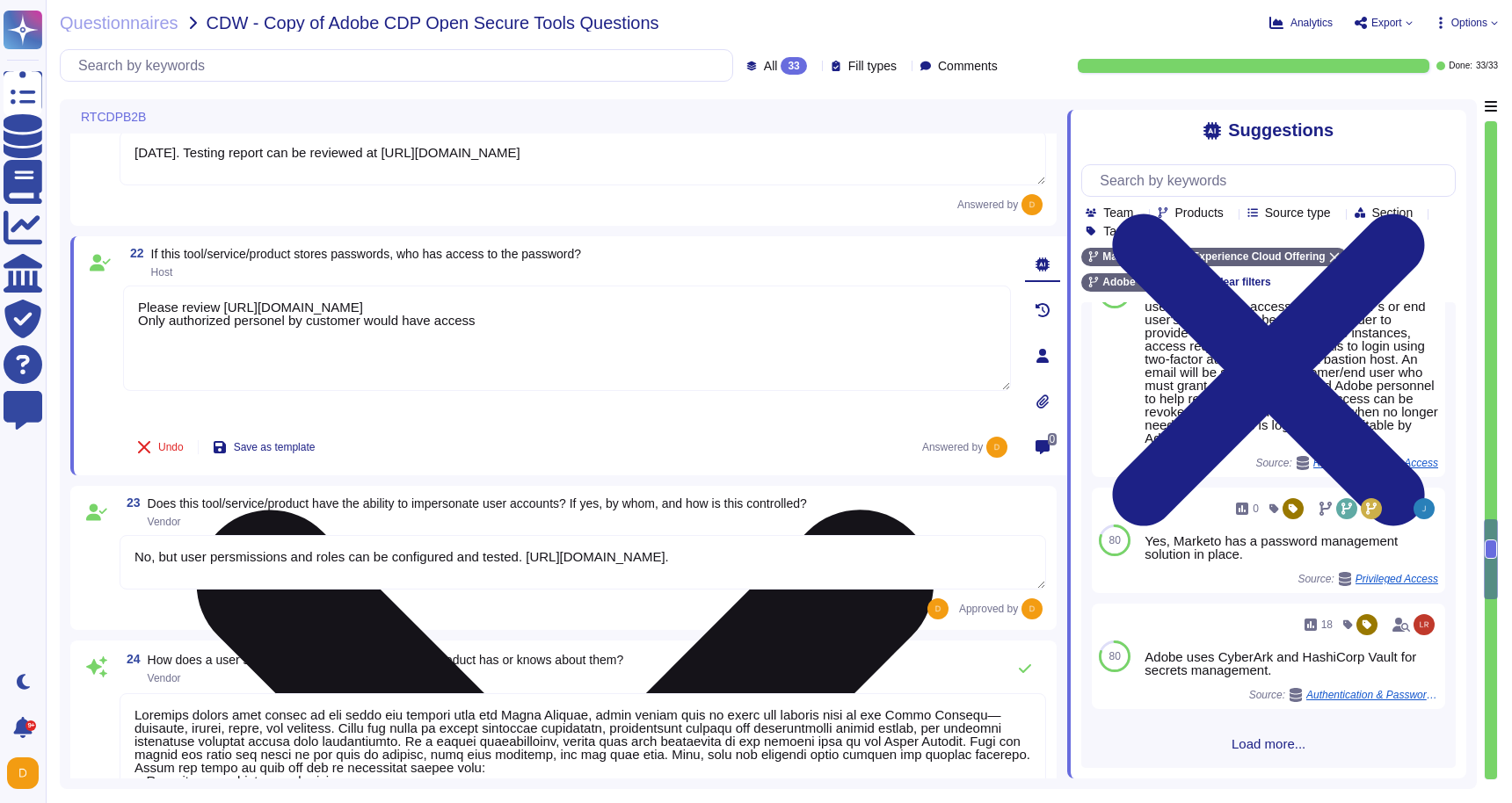
click at [438, 389] on textarea "Please review [URL][DOMAIN_NAME] Only authorized personel by customer would hav…" at bounding box center [567, 338] width 887 height 106
click at [287, 335] on textarea "Please review [URL][DOMAIN_NAME] Only authorized personel by customer would hav…" at bounding box center [567, 338] width 887 height 106
click at [275, 335] on textarea "Please review [URL][DOMAIN_NAME] Only authorized personel by customer would hav…" at bounding box center [567, 338] width 887 height 106
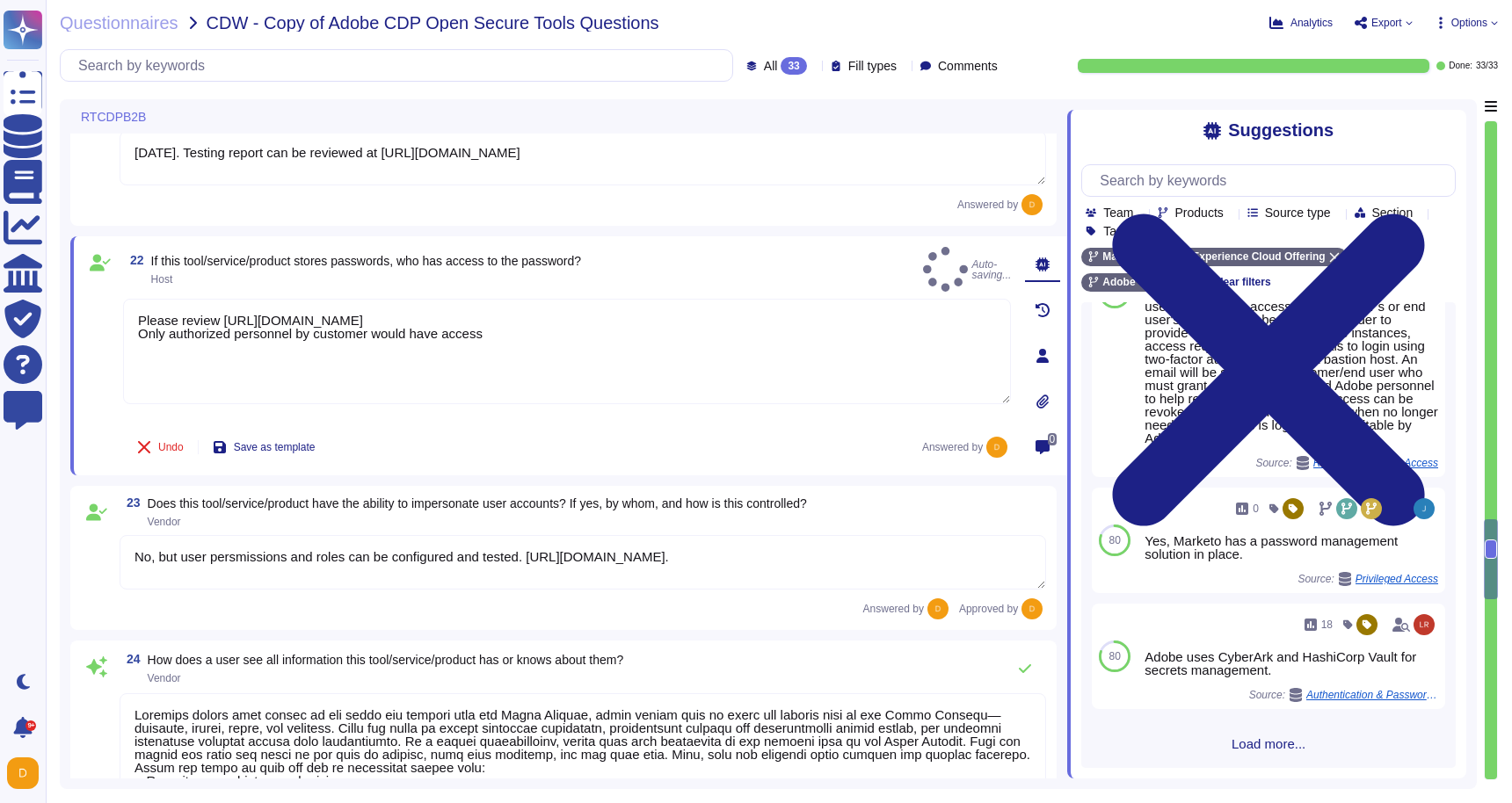
type textarea "Please review [URL][DOMAIN_NAME] Only authorized personnel by customer would ha…"
